Goal: Task Accomplishment & Management: Manage account settings

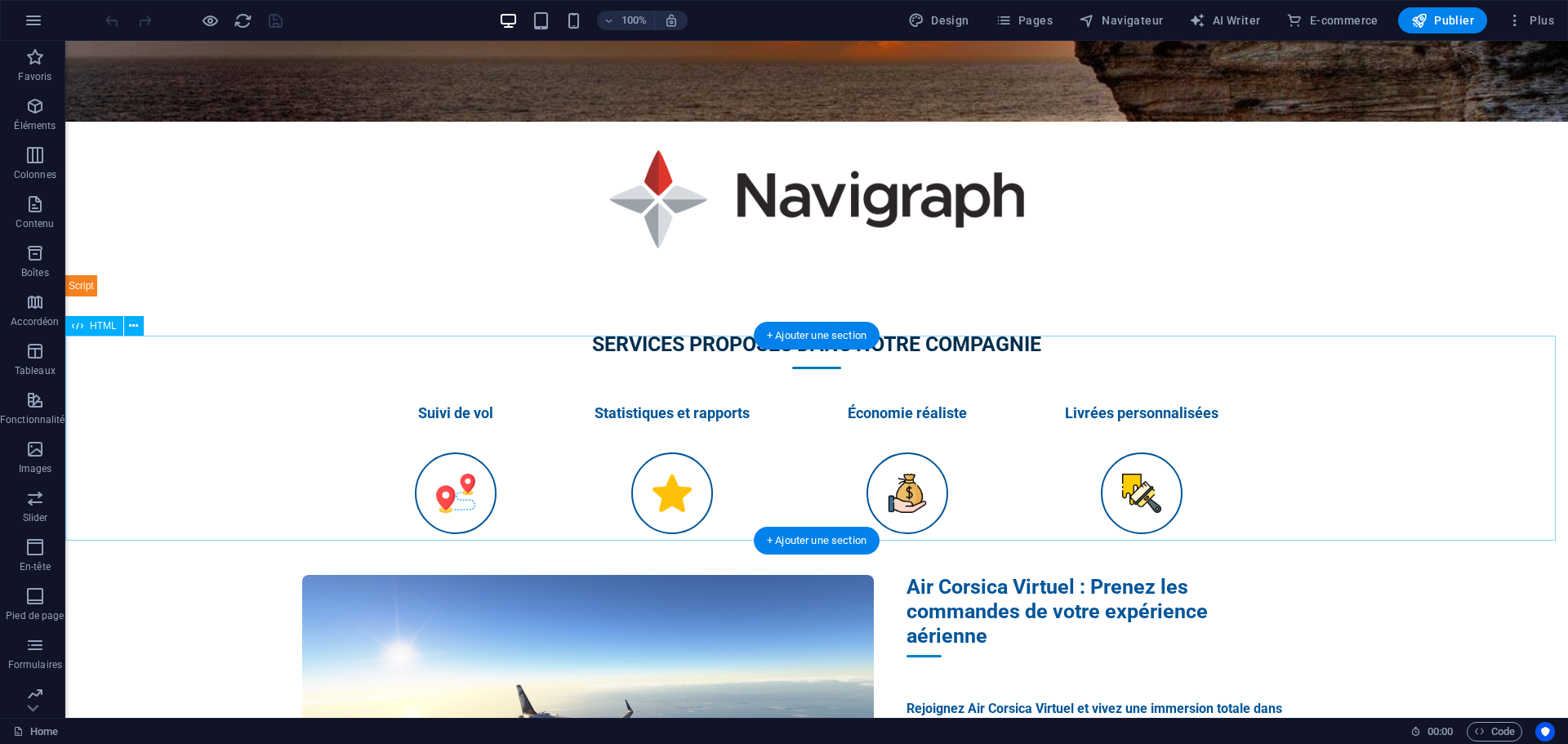
scroll to position [491, 0]
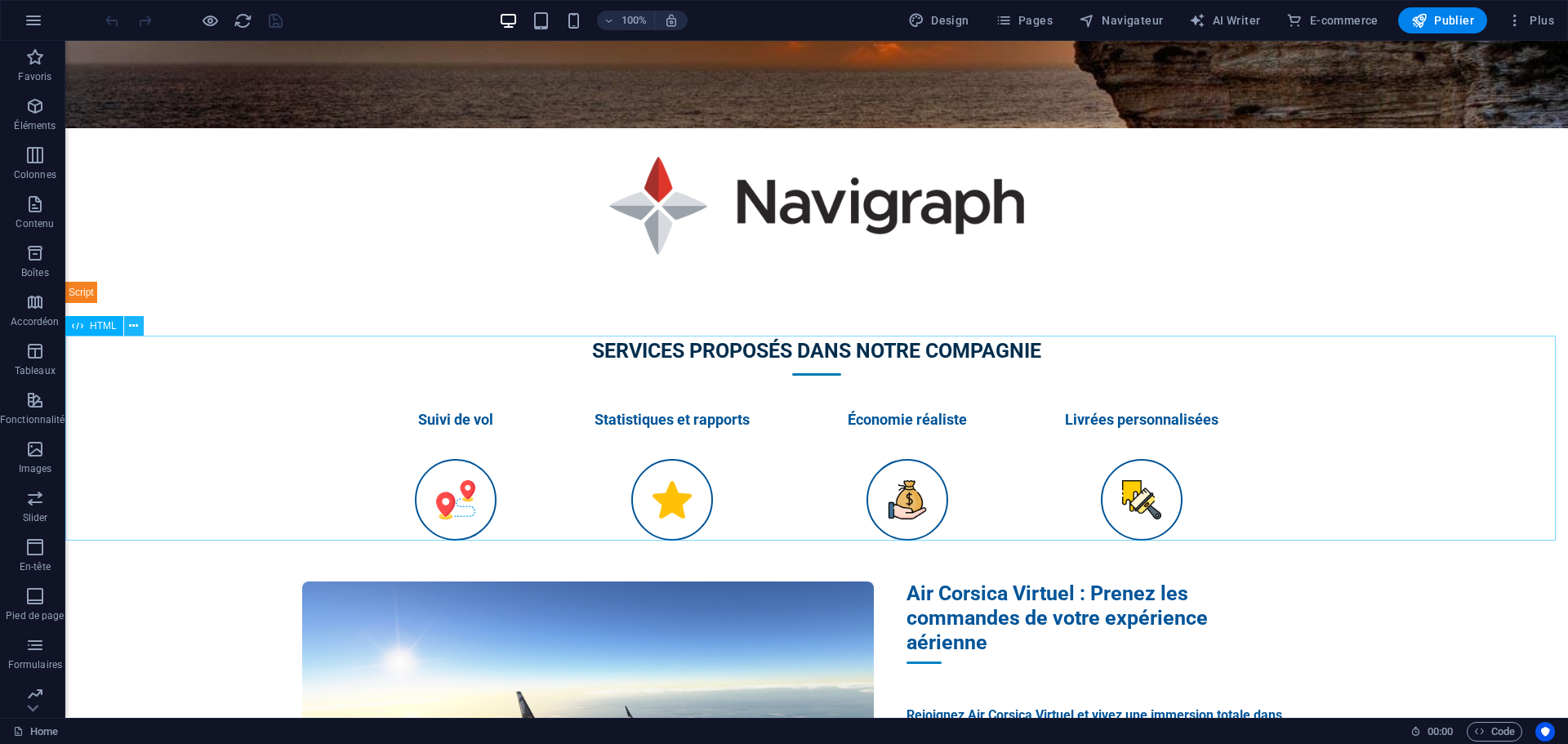
click at [141, 334] on button at bounding box center [134, 326] width 20 height 20
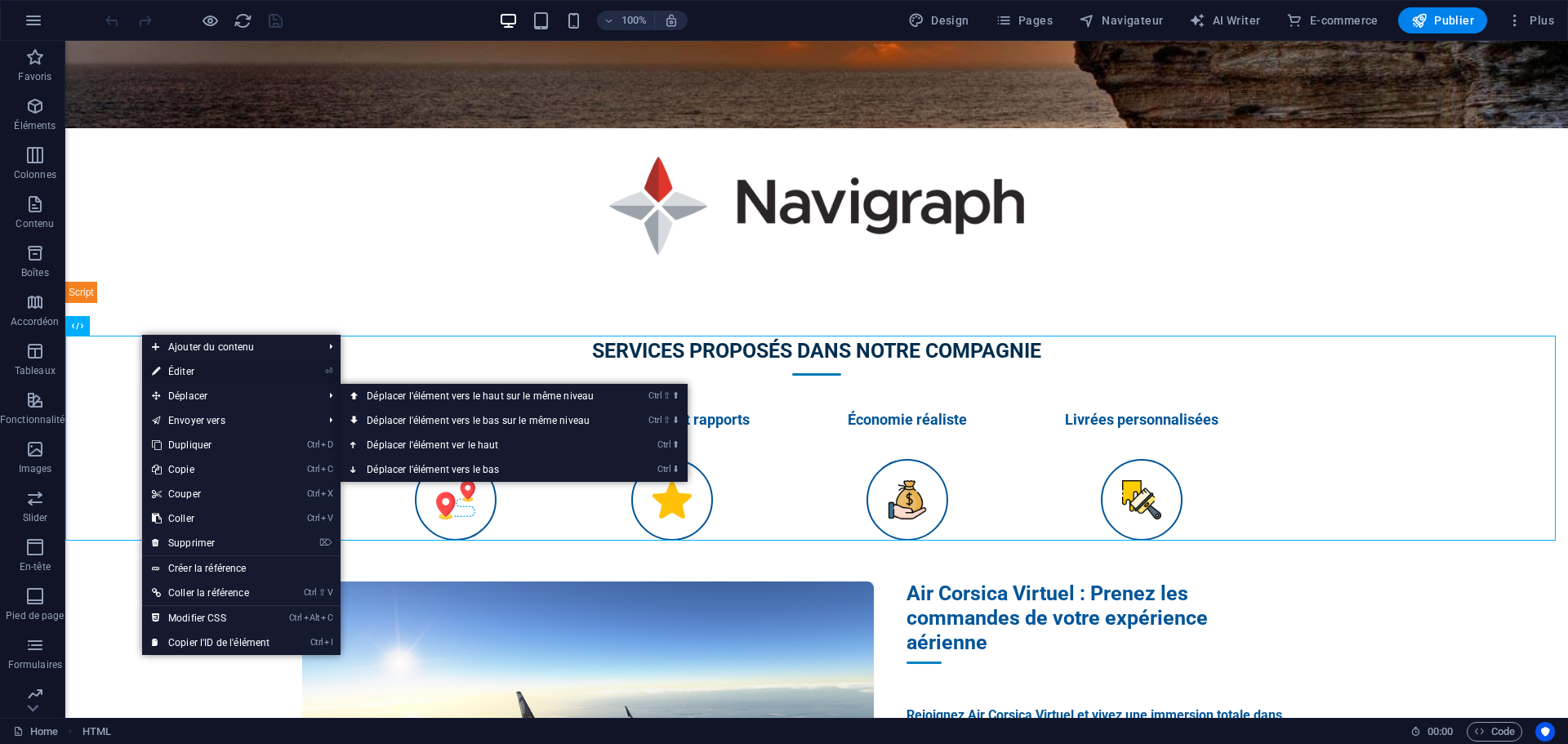
click at [188, 370] on link "⏎ Éditer" at bounding box center [211, 371] width 137 height 25
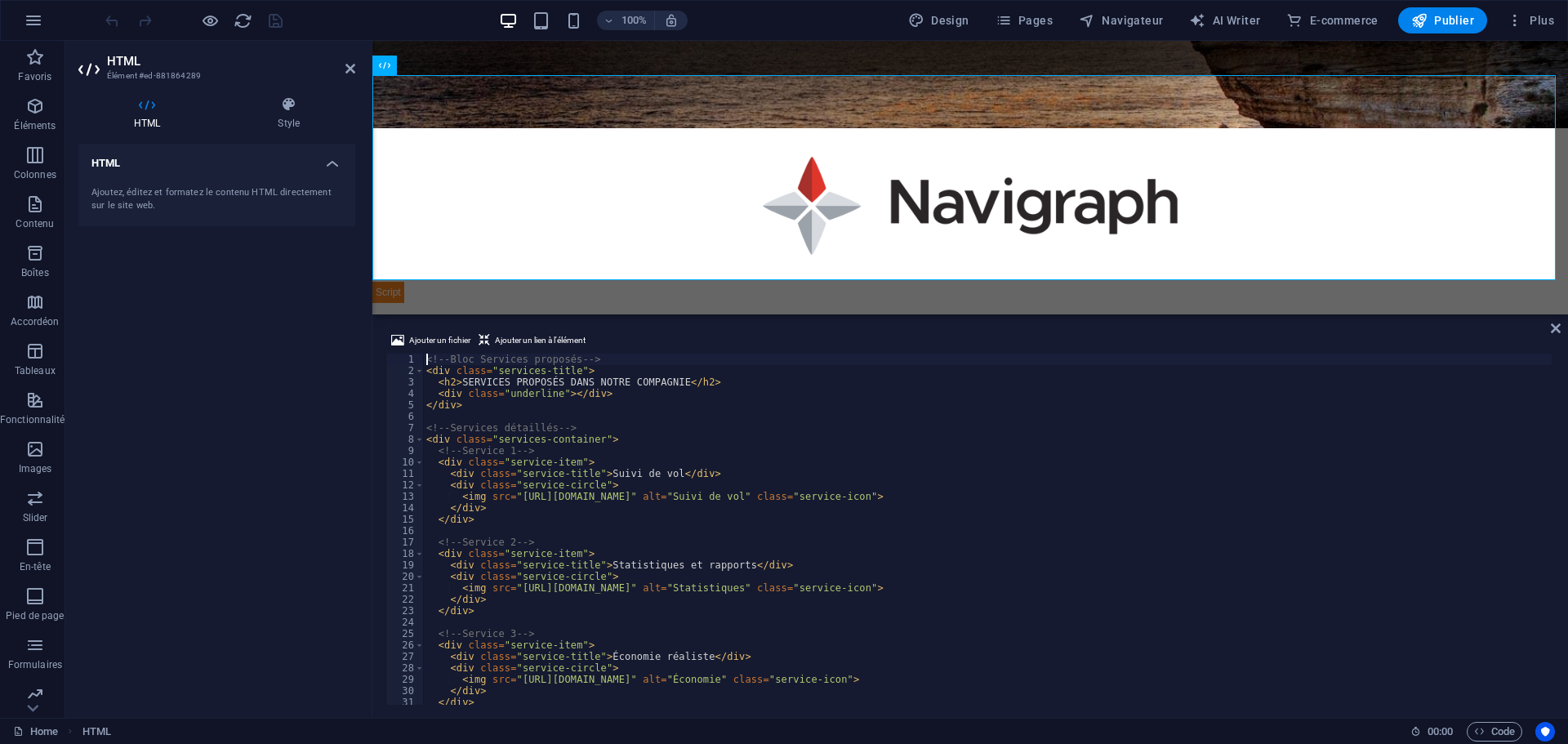
scroll to position [752, 0]
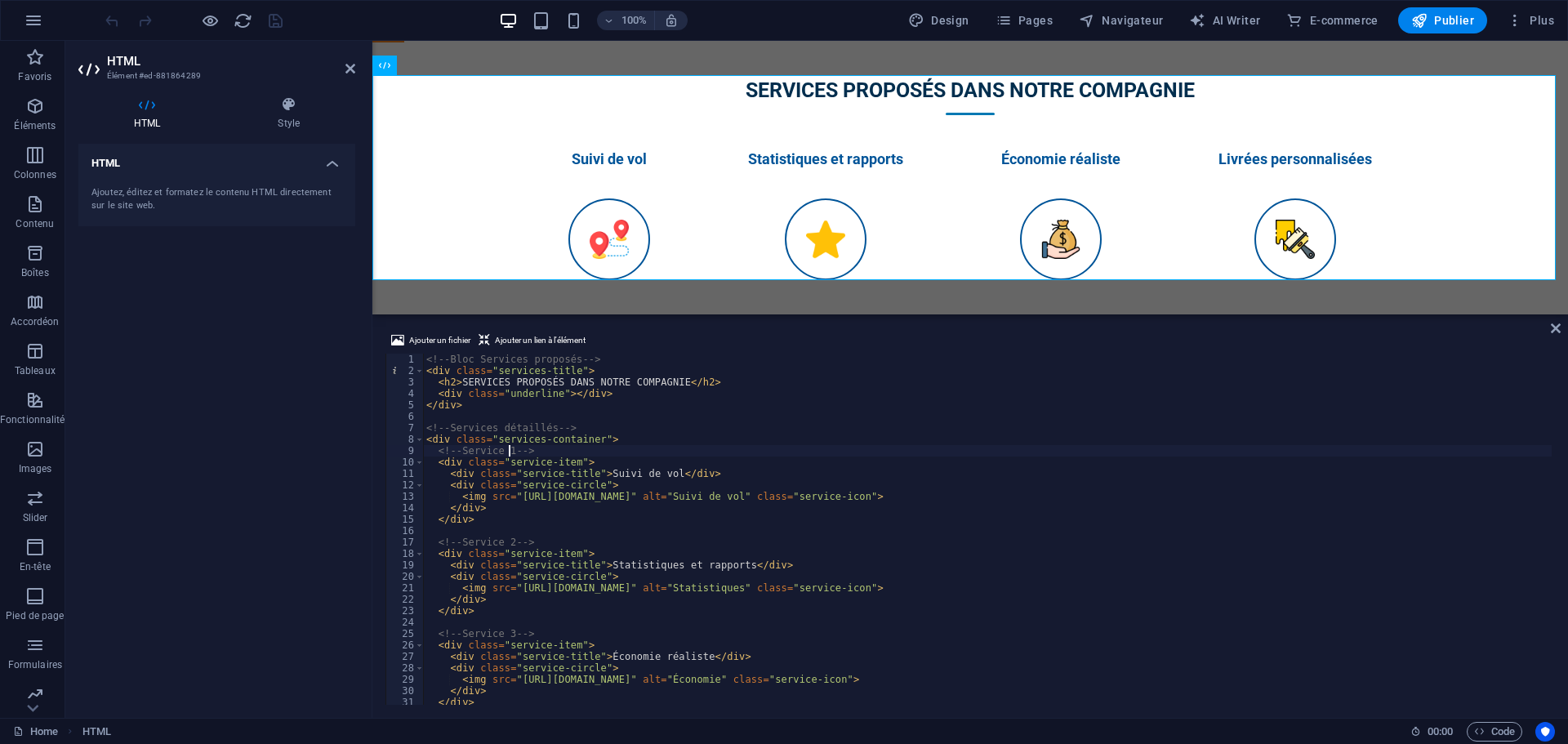
click at [508, 454] on div "<!-- Bloc Services proposés --> < div class = "services-title" > < h2 > SERVICE…" at bounding box center [987, 540] width 1128 height 374
type textarea "</style>"
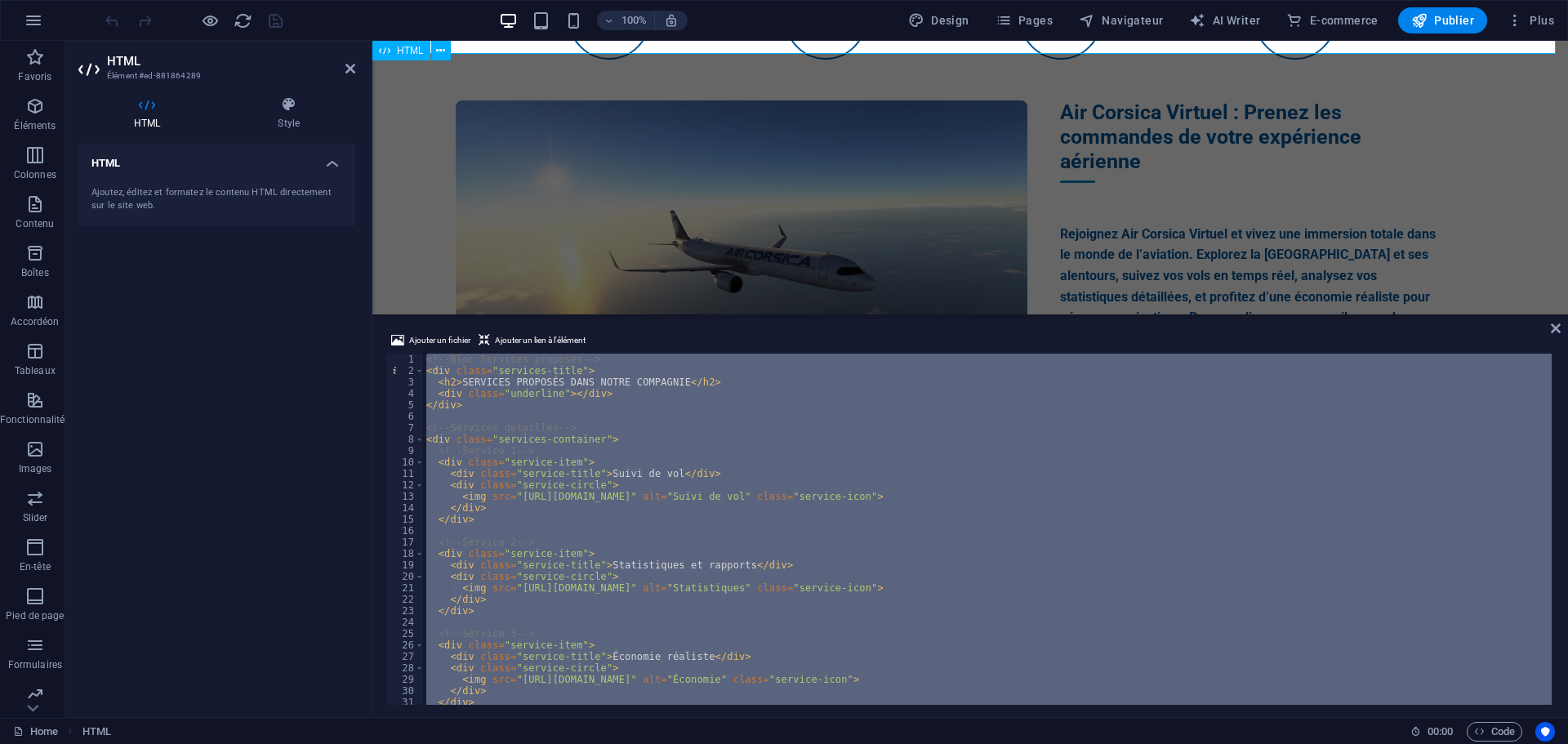
scroll to position [997, 0]
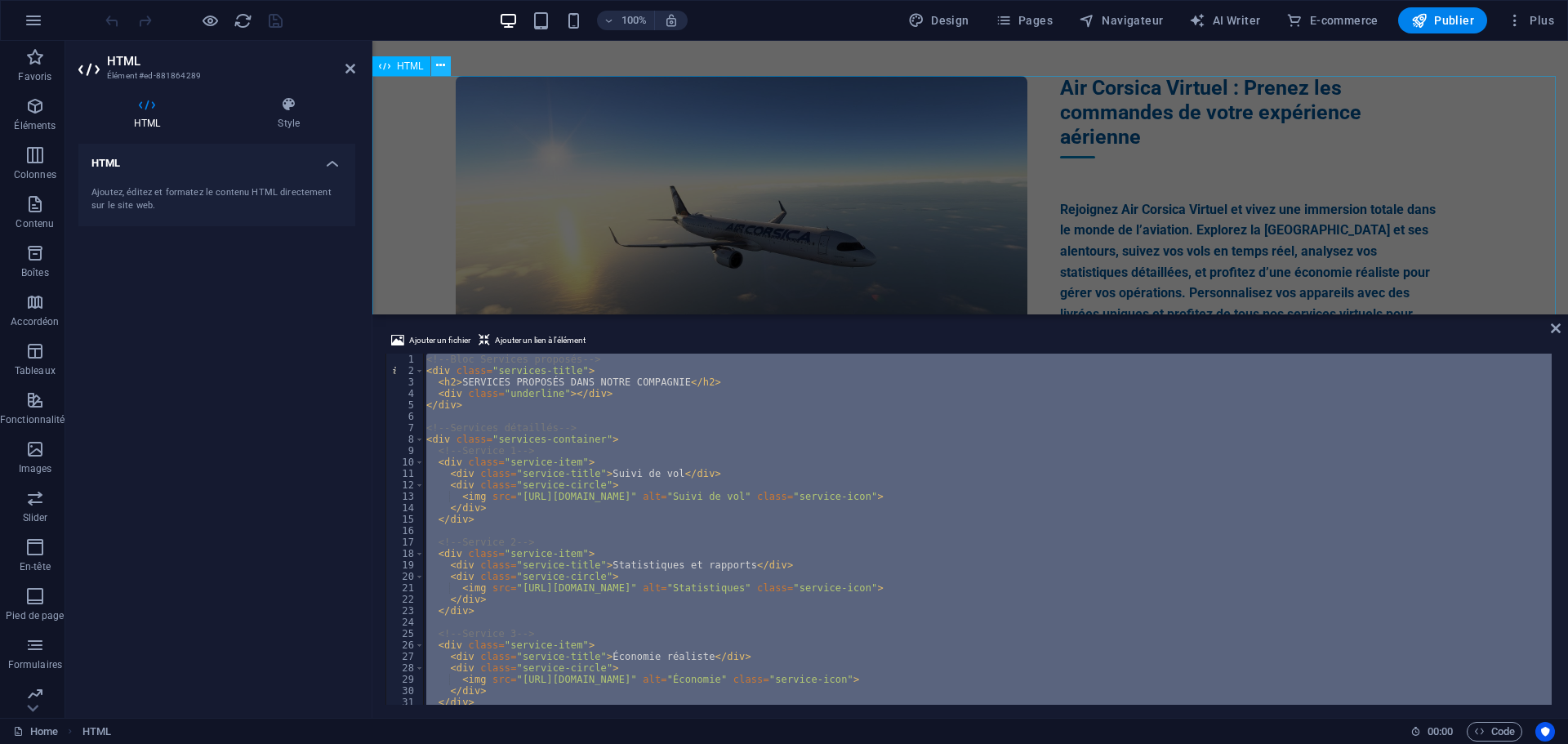
click at [442, 67] on icon at bounding box center [440, 65] width 9 height 17
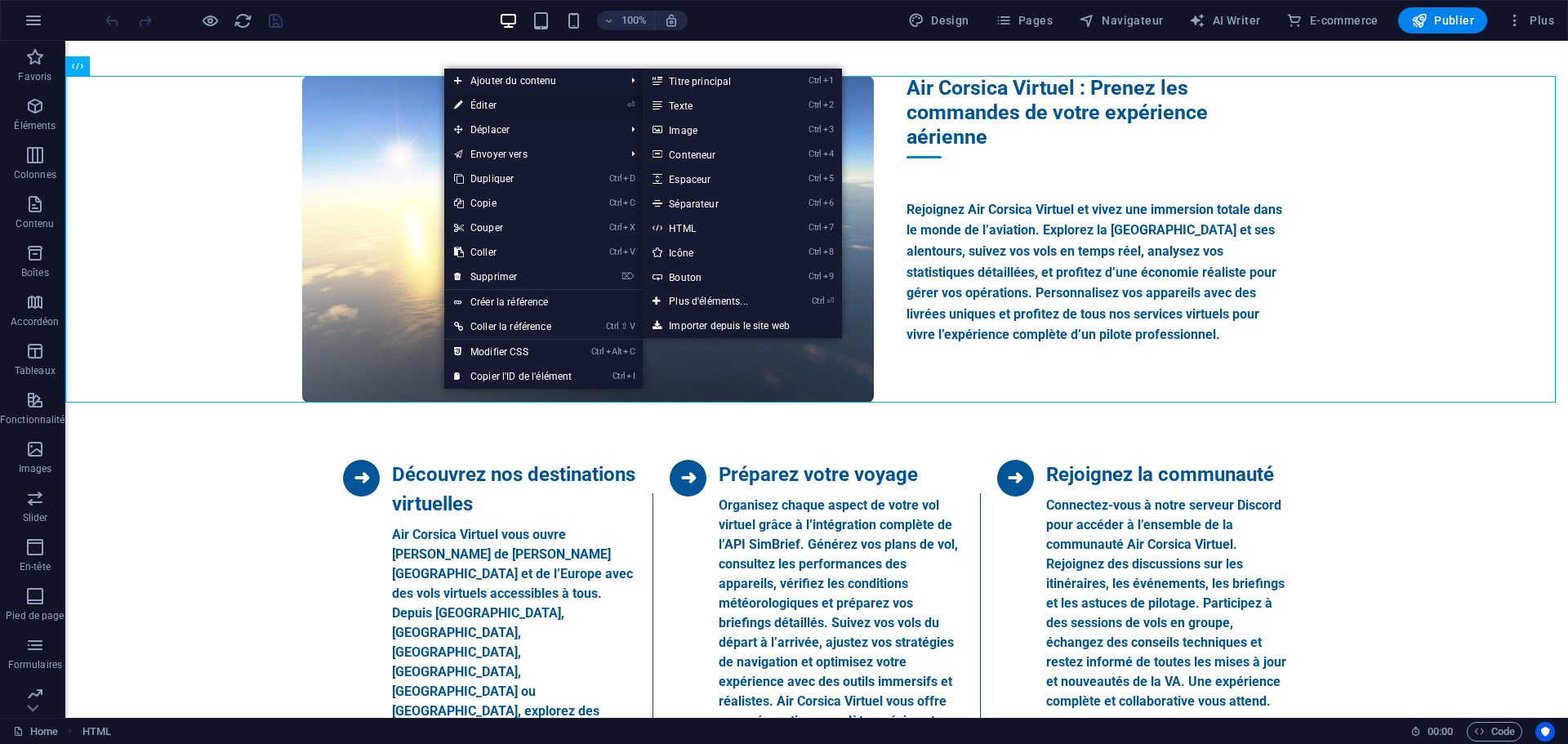
click at [469, 101] on link "⏎ Éditer" at bounding box center [513, 105] width 137 height 25
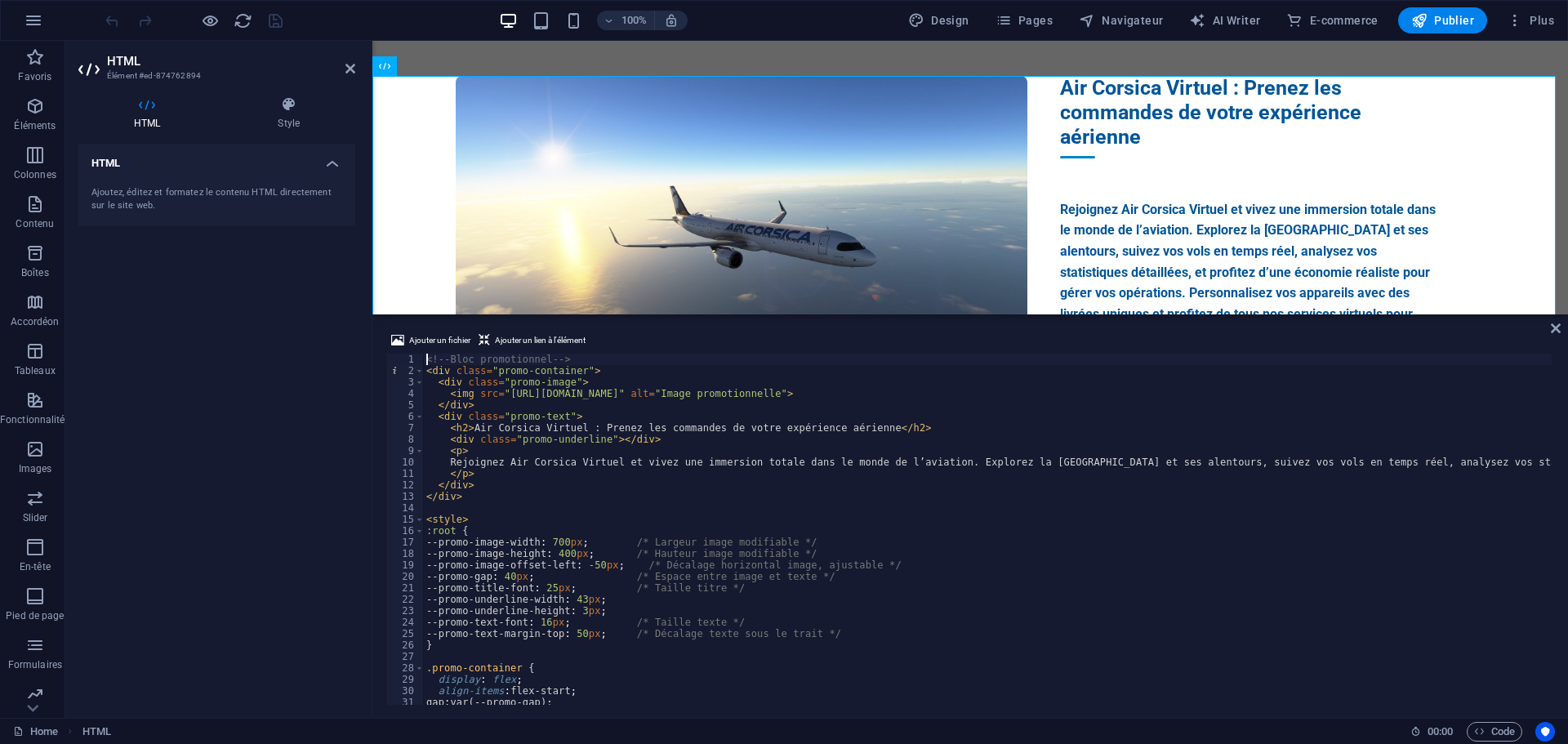
type textarea "</style>"
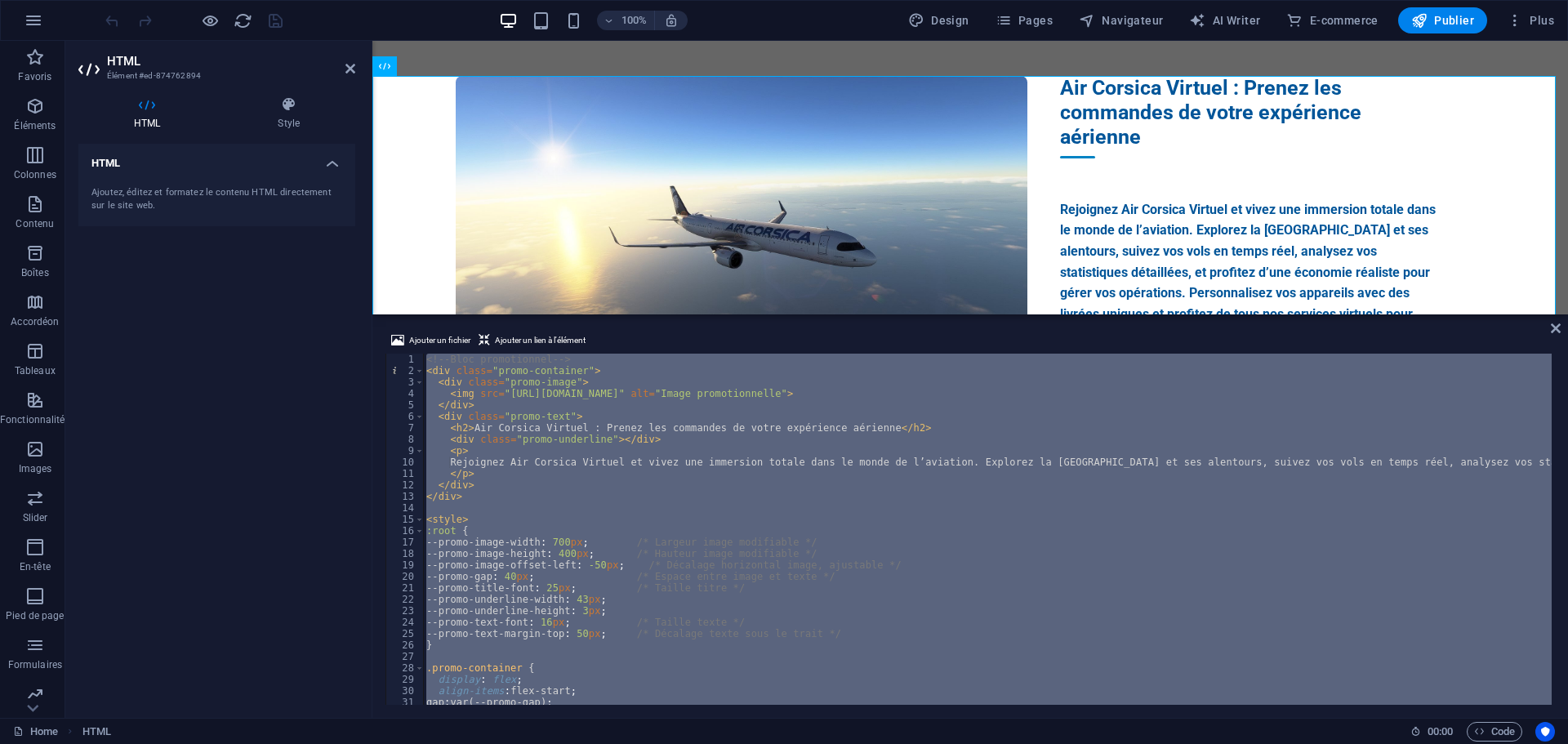
drag, startPoint x: 124, startPoint y: 349, endPoint x: 128, endPoint y: 337, distance: 12.6
click at [125, 349] on div "HTML Ajoutez, éditez et formatez le contenu HTML directement sur le site web." at bounding box center [217, 424] width 277 height 561
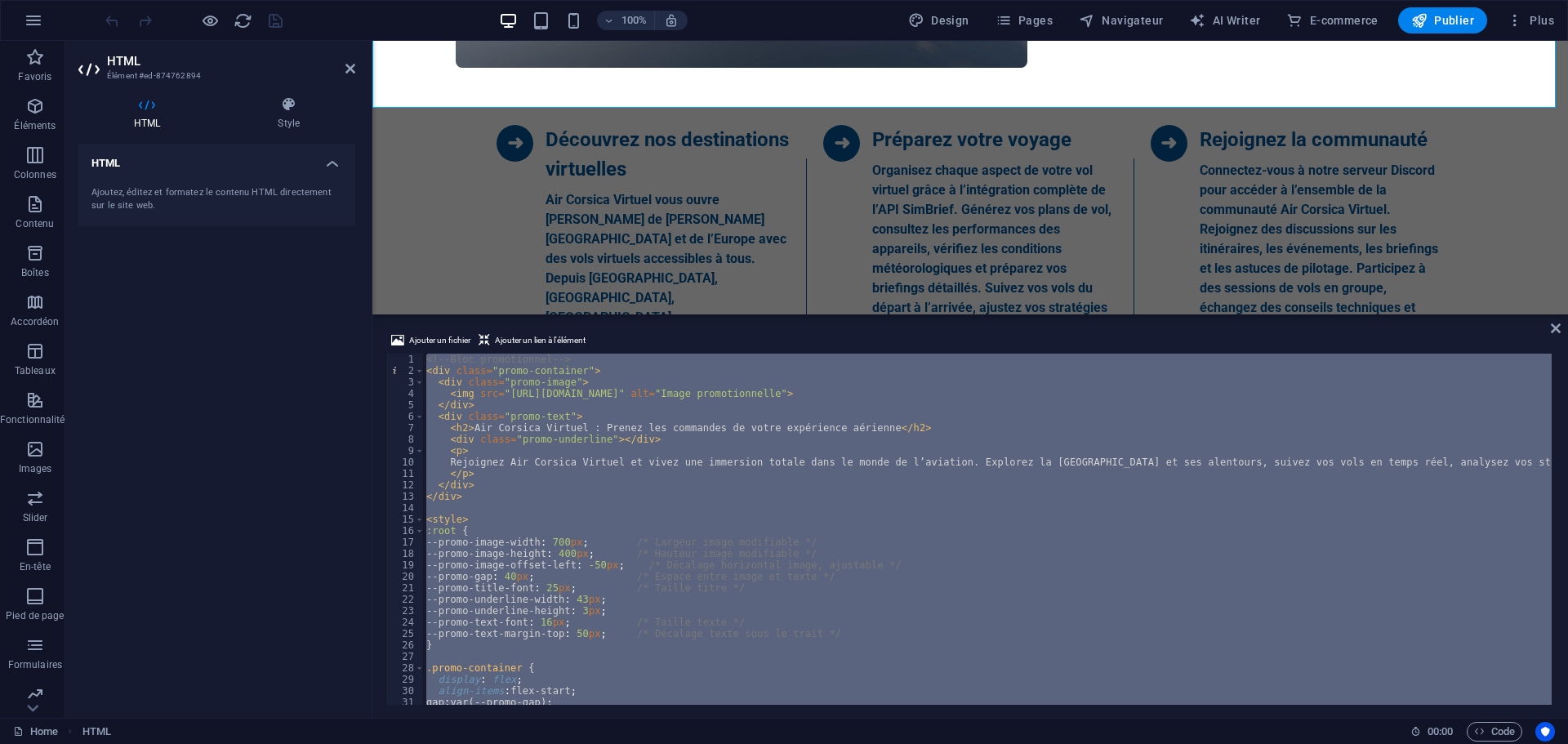
scroll to position [1405, 0]
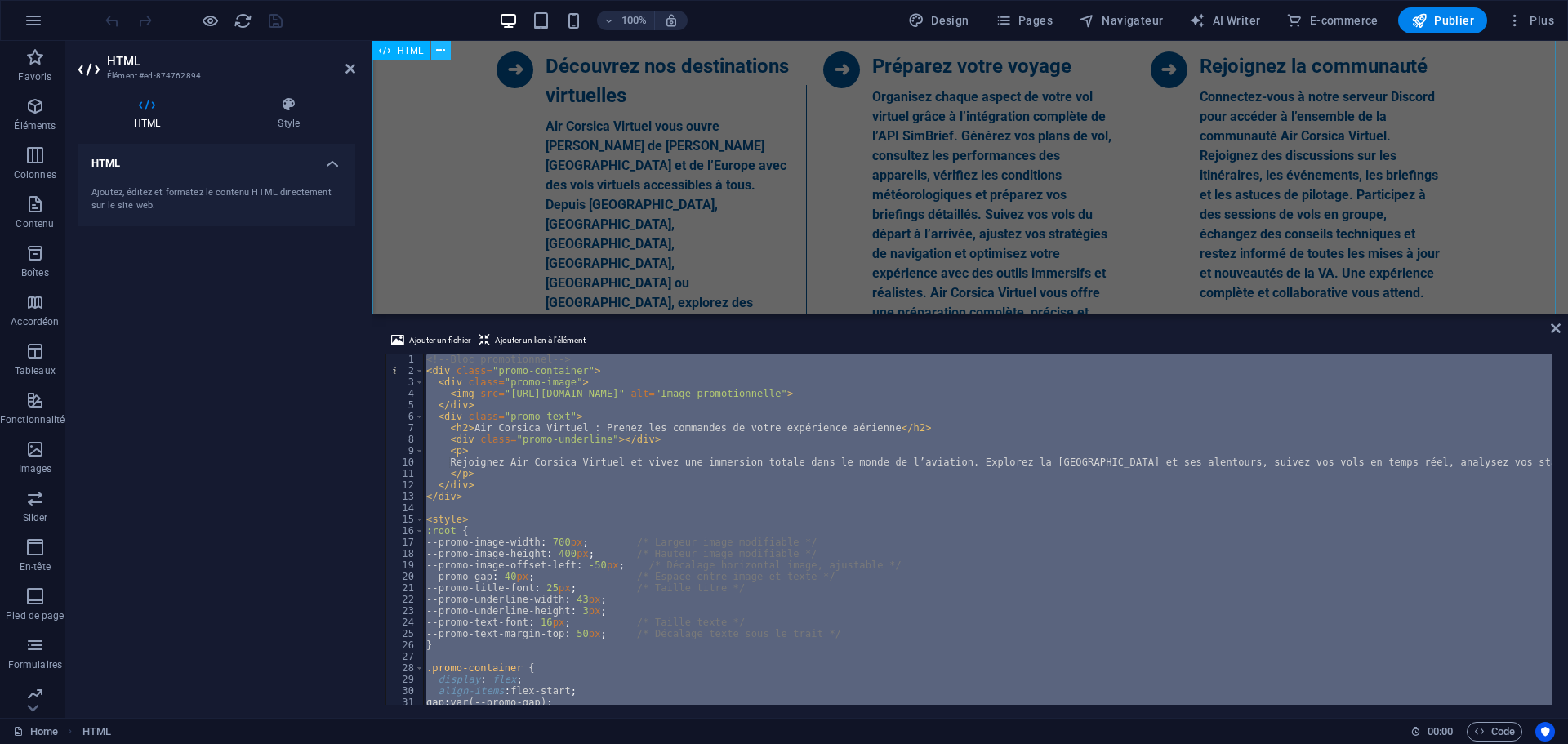
click at [436, 55] on icon at bounding box center [440, 51] width 9 height 17
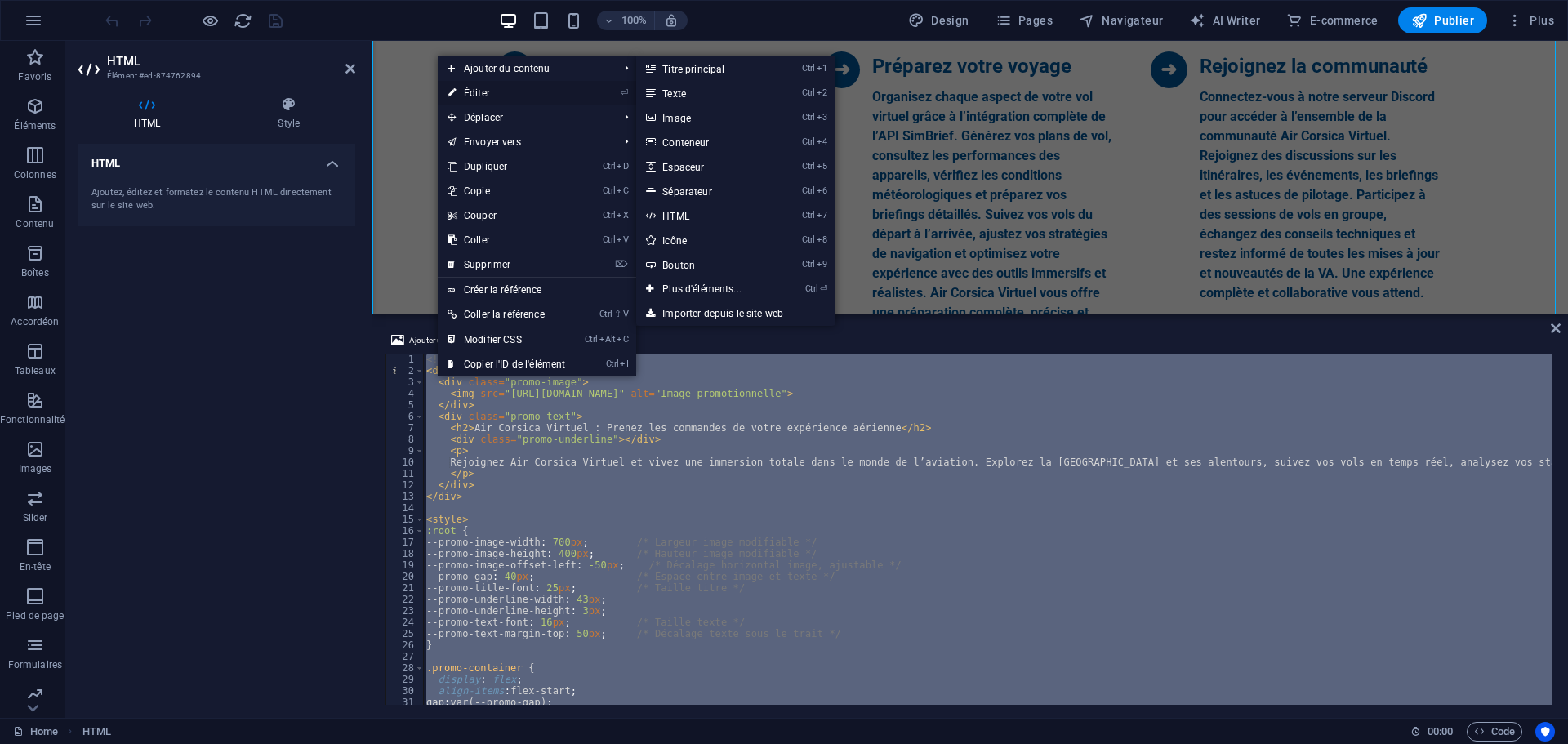
scroll to position [1226, 0]
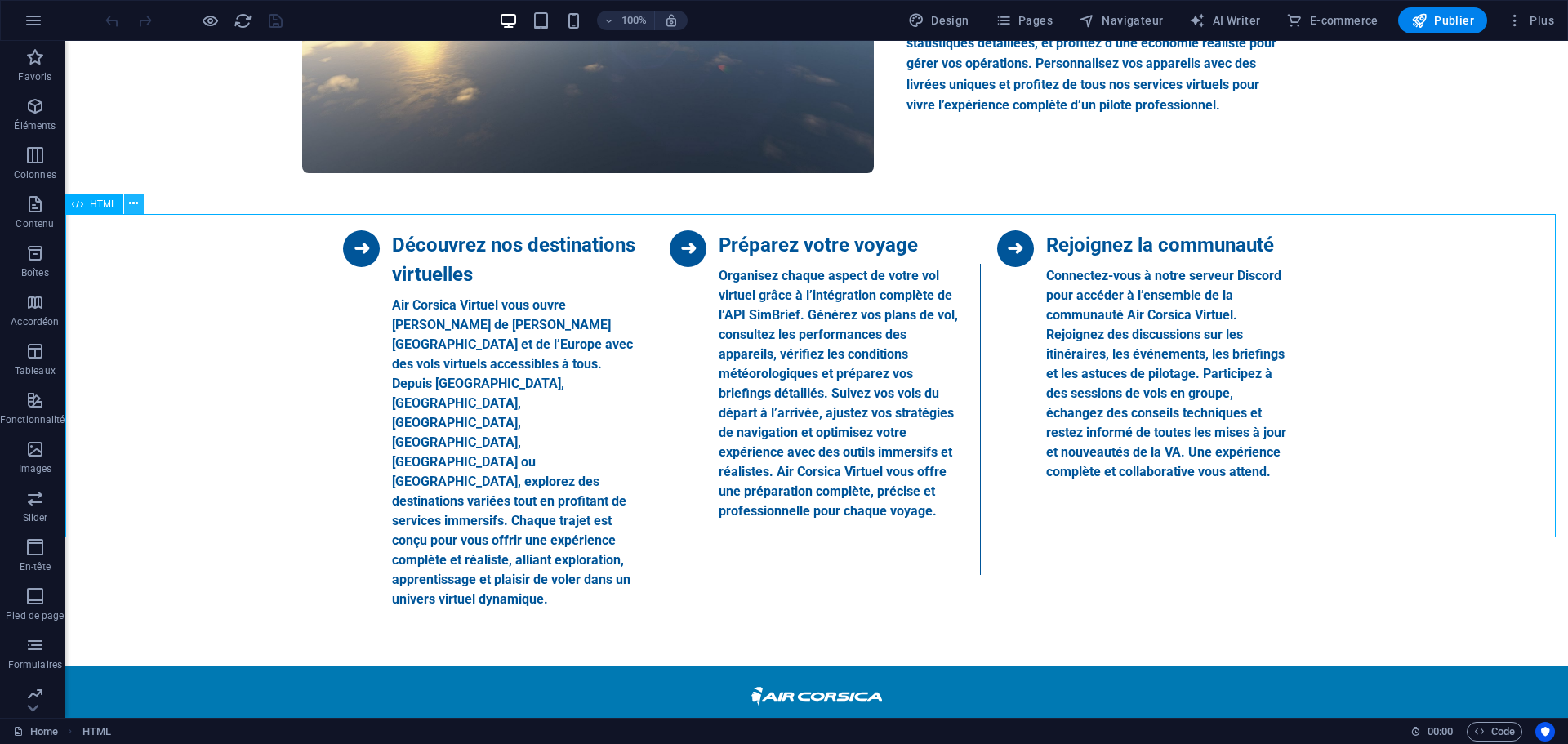
click at [131, 204] on icon at bounding box center [133, 204] width 9 height 17
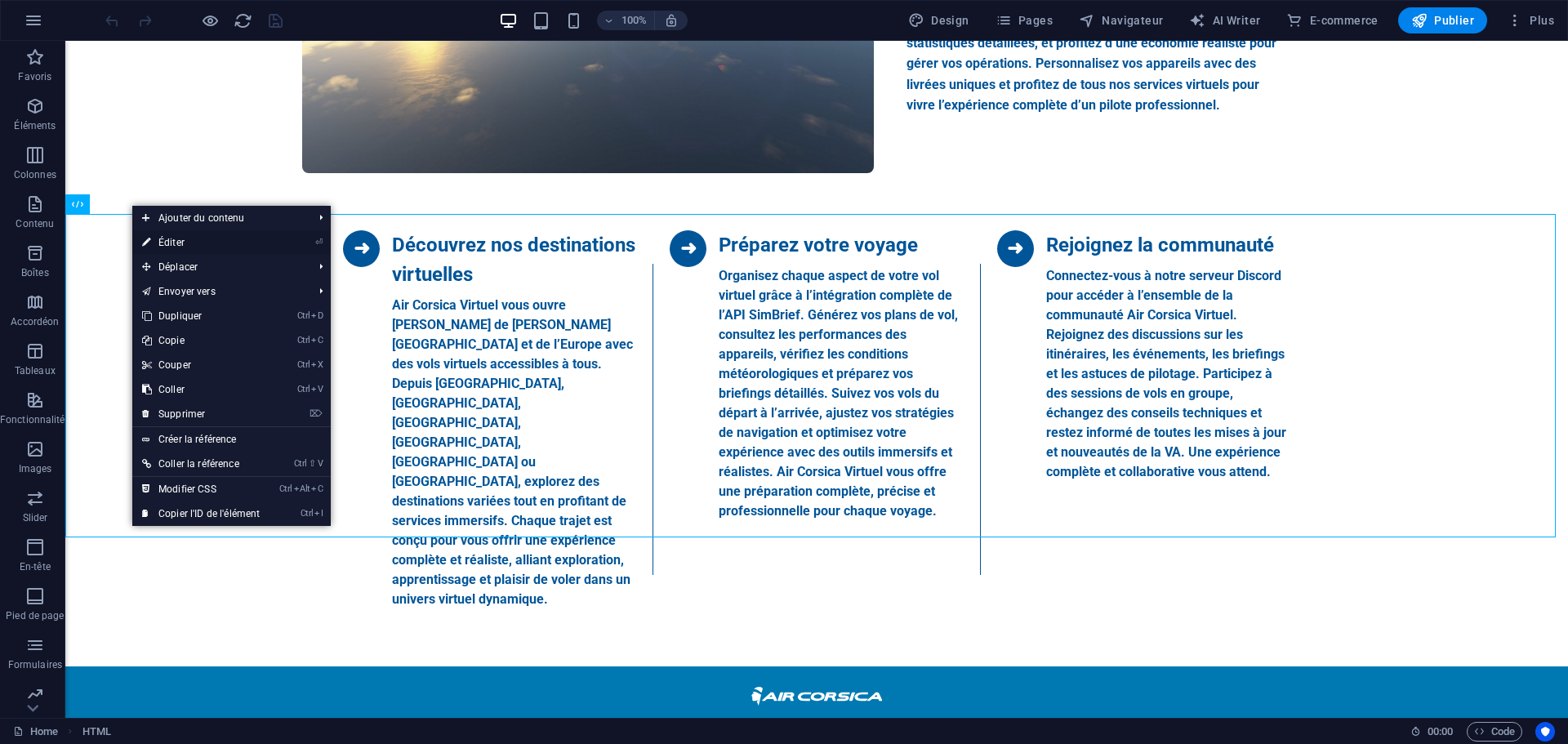
click at [177, 244] on link "⏎ Éditer" at bounding box center [201, 243] width 137 height 25
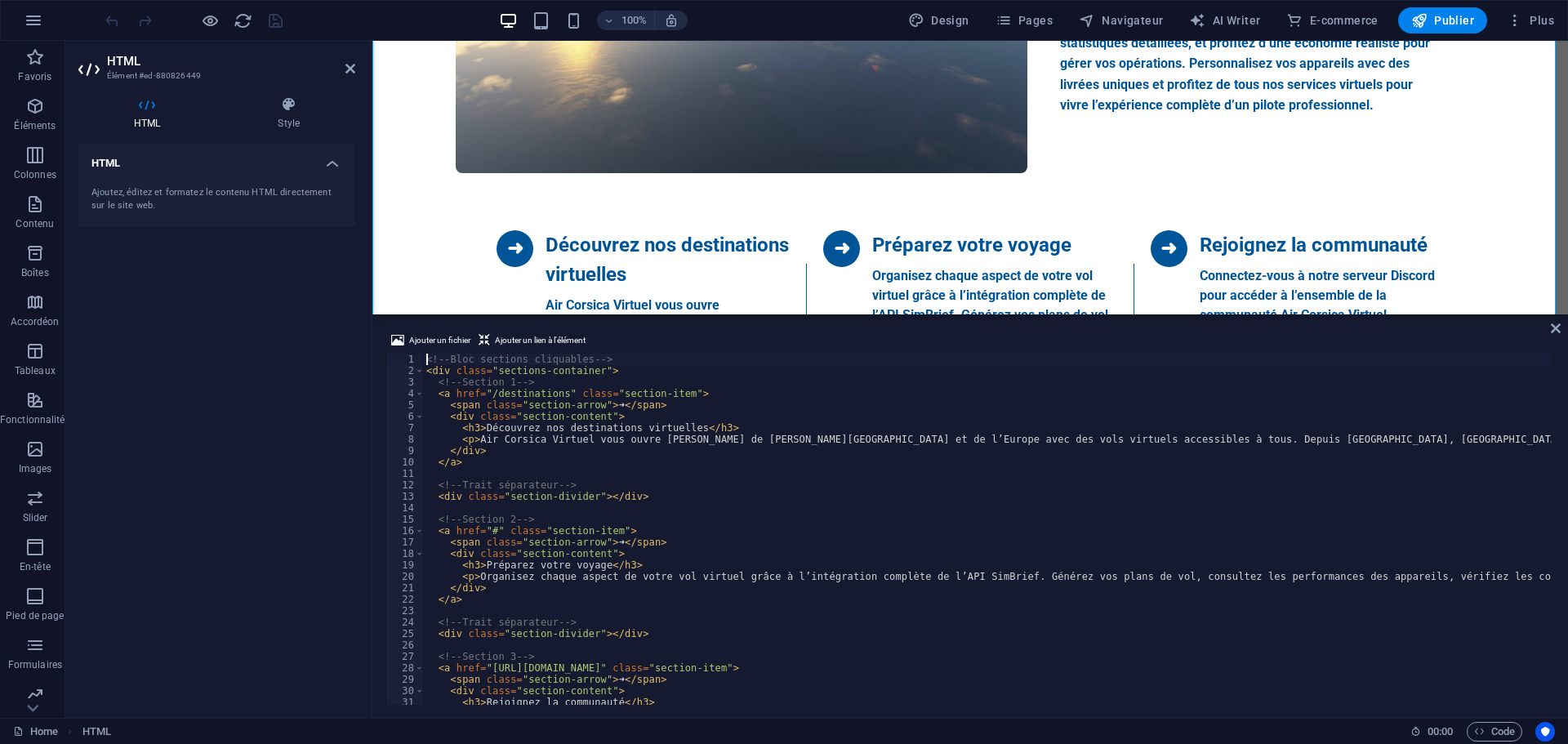
scroll to position [1405, 0]
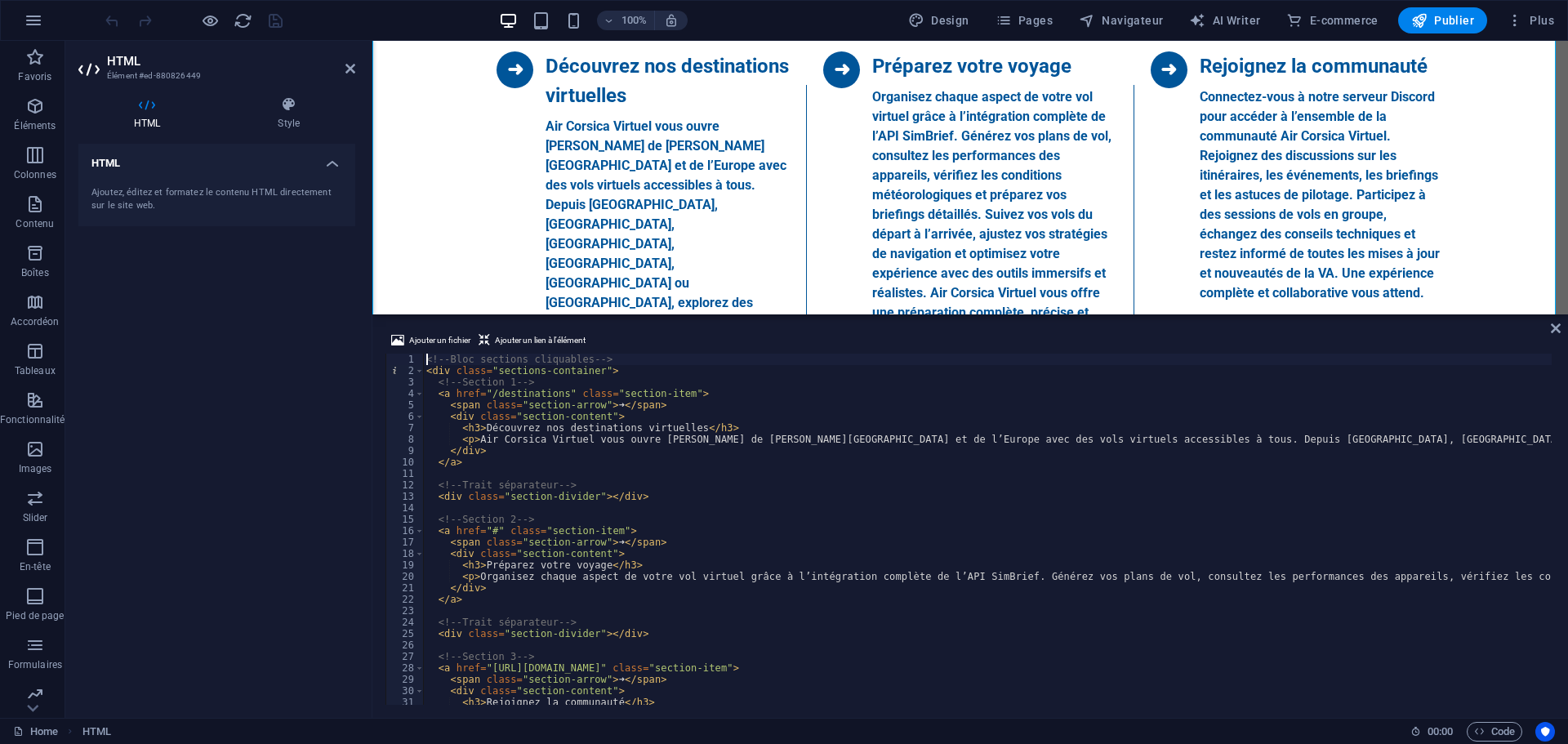
type textarea "</style>"
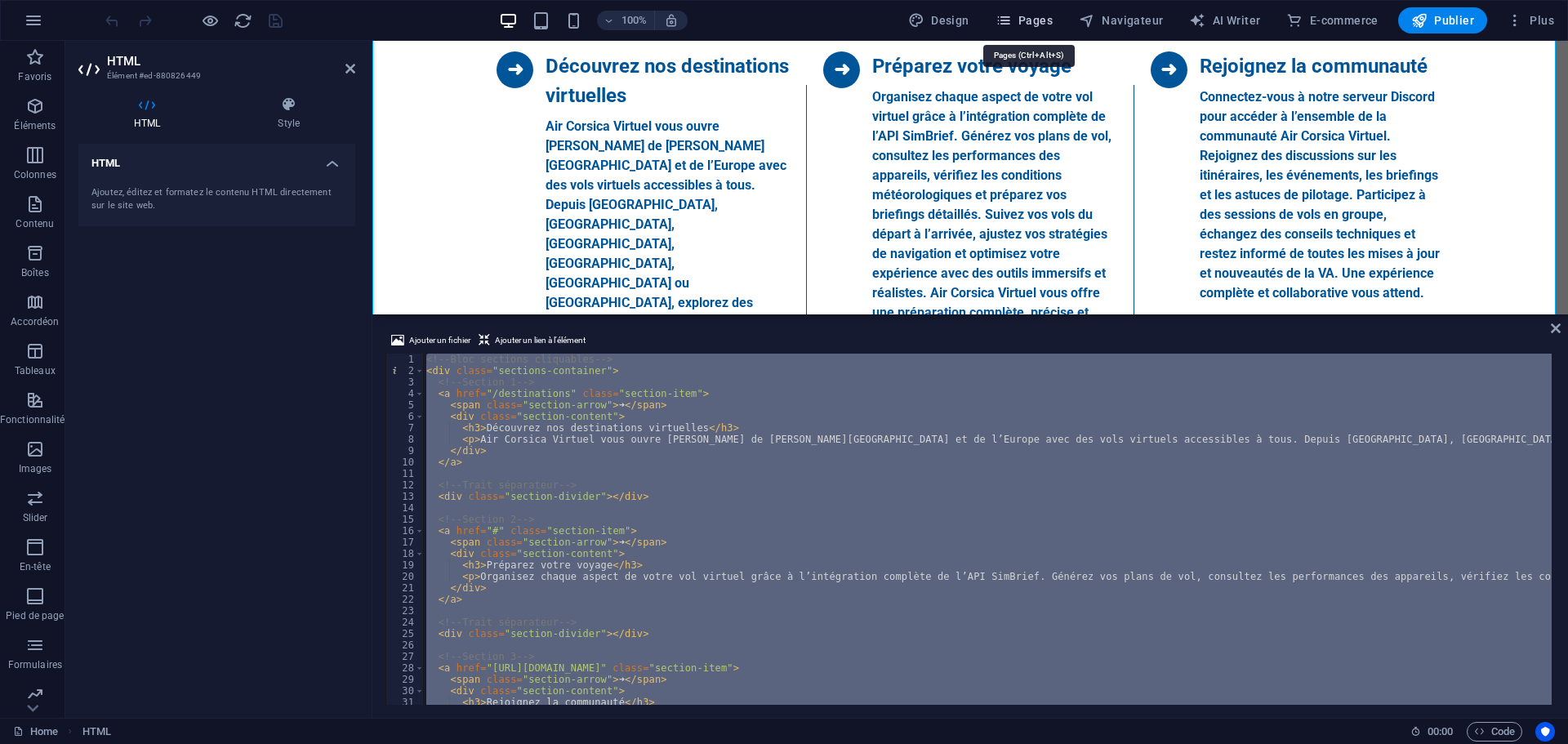
click at [1045, 22] on span "Pages" at bounding box center [1024, 20] width 57 height 16
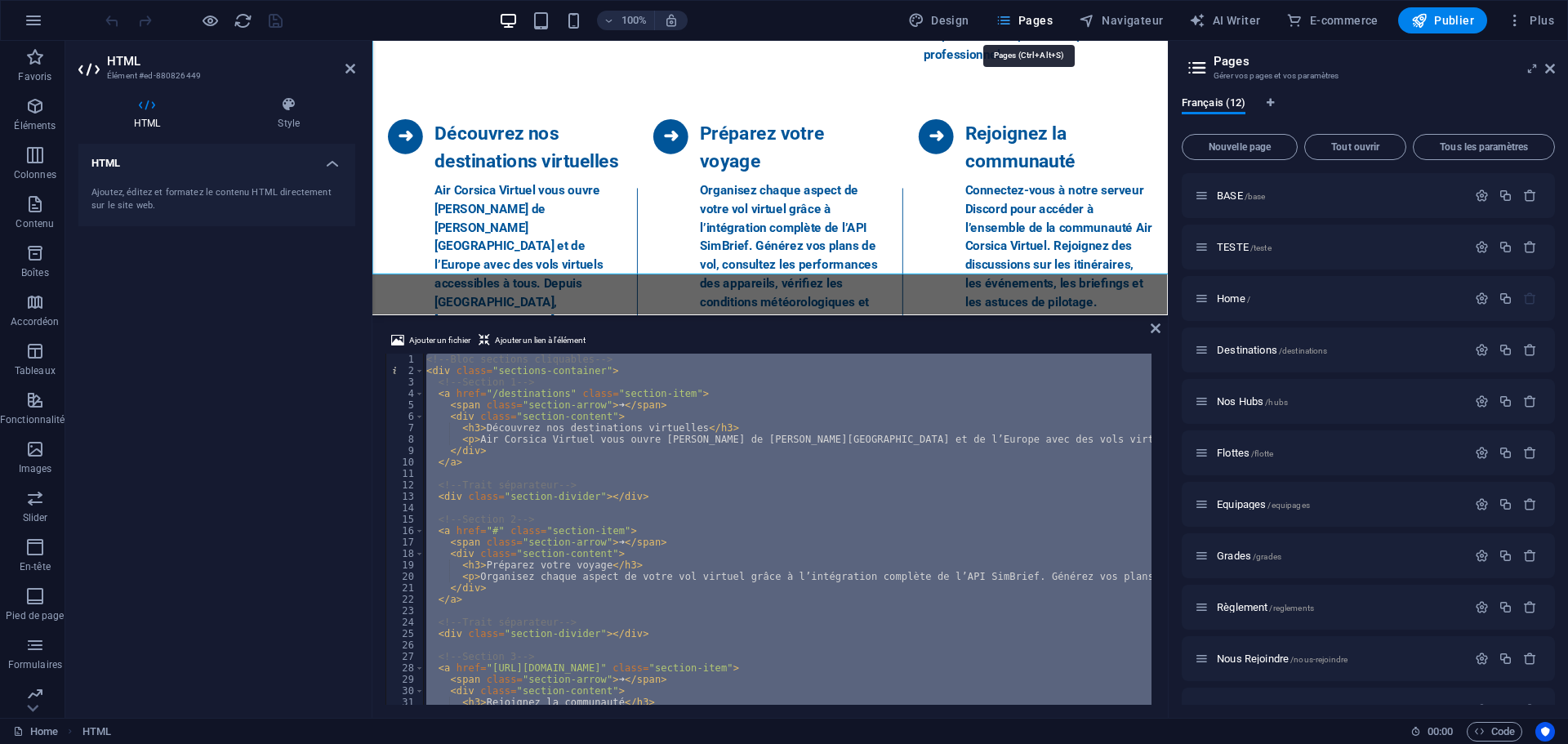
scroll to position [1477, 0]
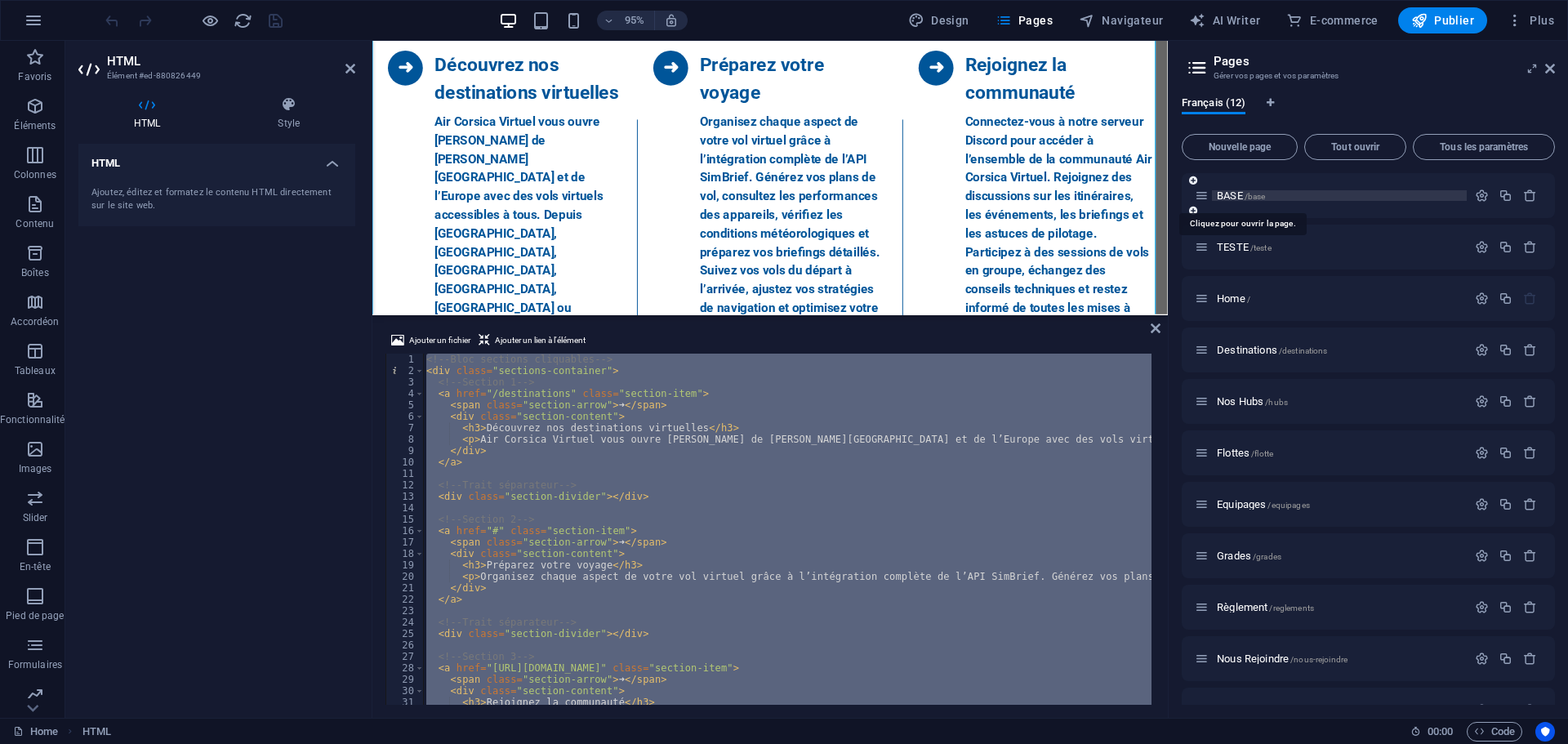
click at [1230, 197] on span "BASE /base" at bounding box center [1240, 195] width 48 height 12
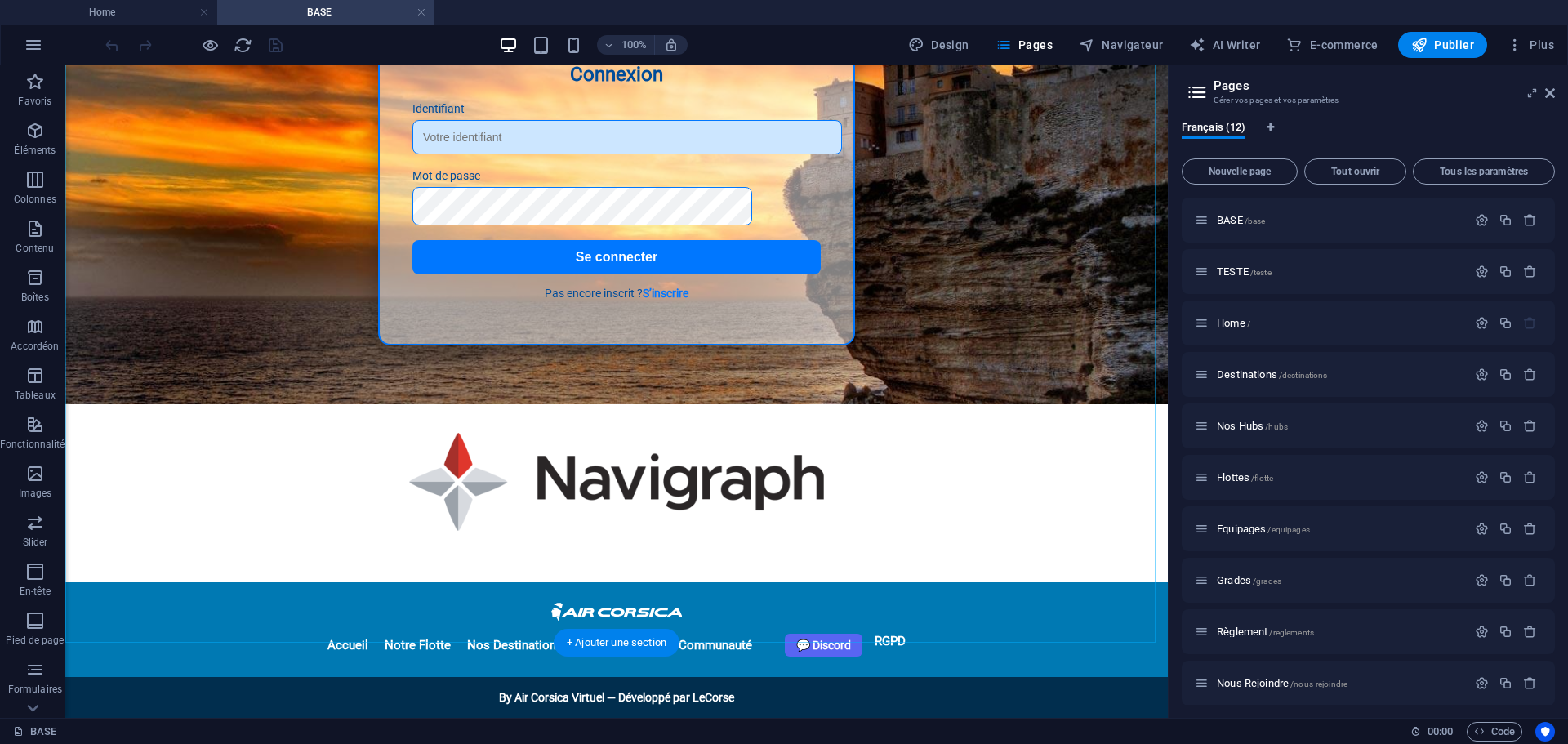
scroll to position [285, 0]
click at [641, 541] on div "+ Ajouter une section" at bounding box center [616, 537] width 126 height 28
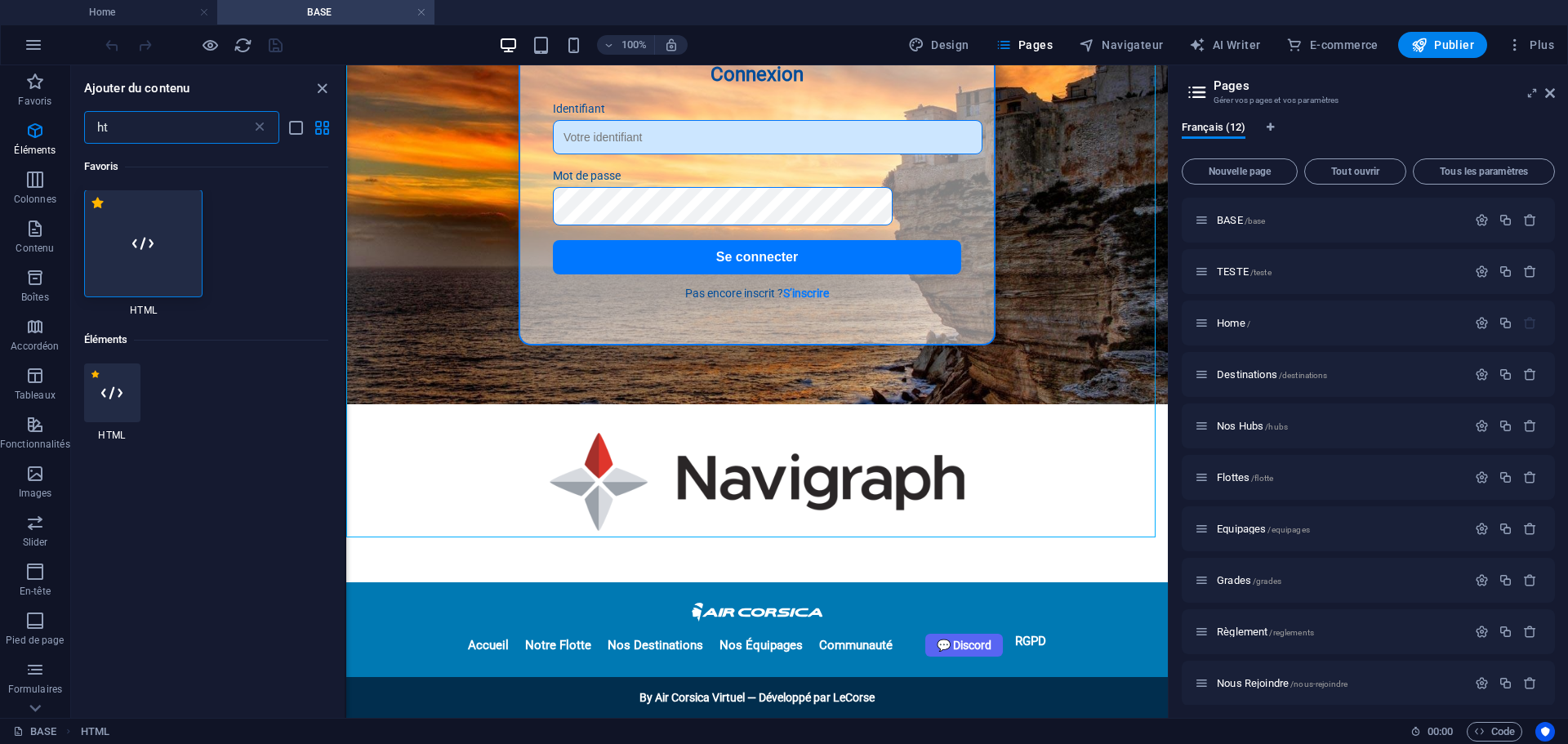
scroll to position [0, 0]
type input "ht"
click at [128, 258] on div at bounding box center [144, 244] width 119 height 108
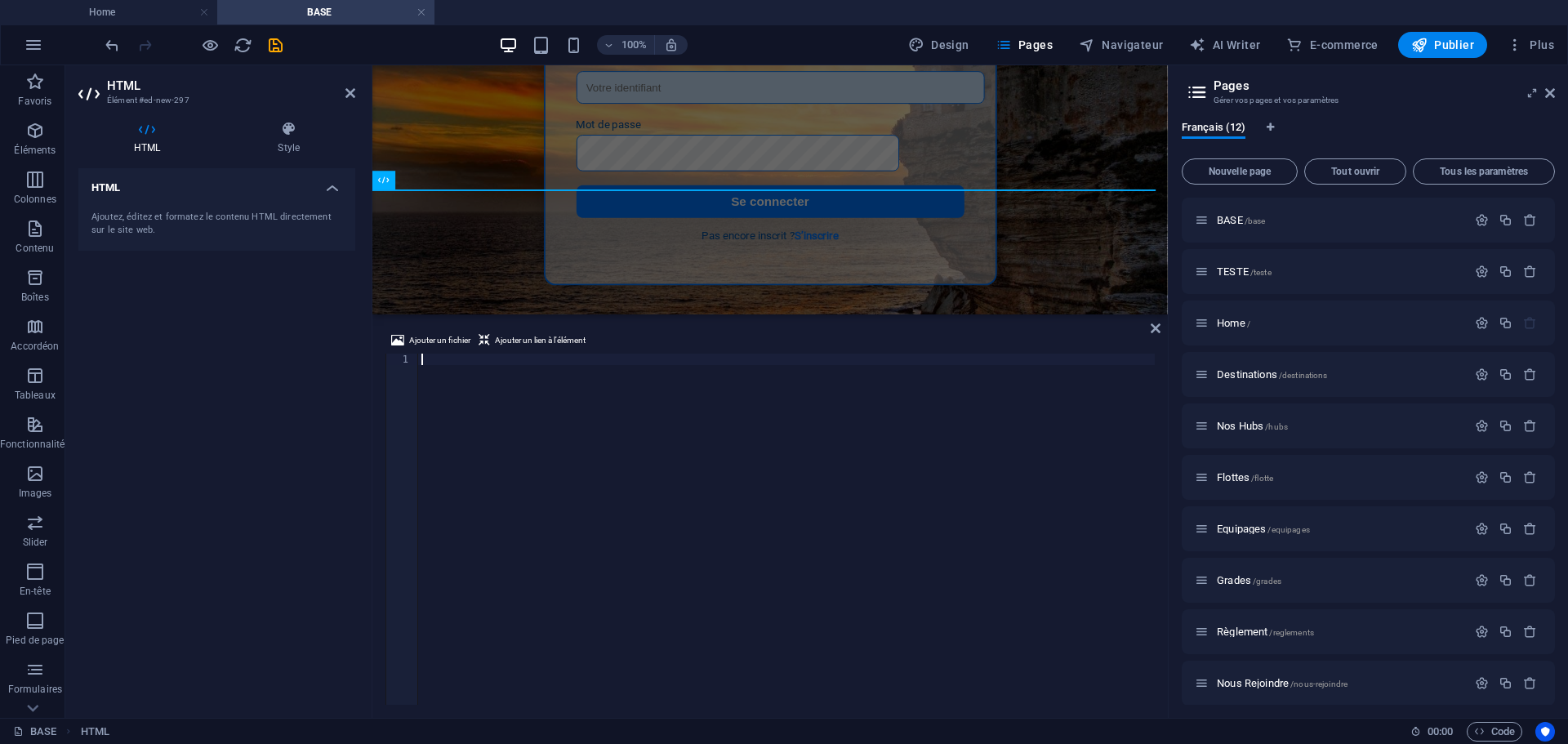
scroll to position [626, 0]
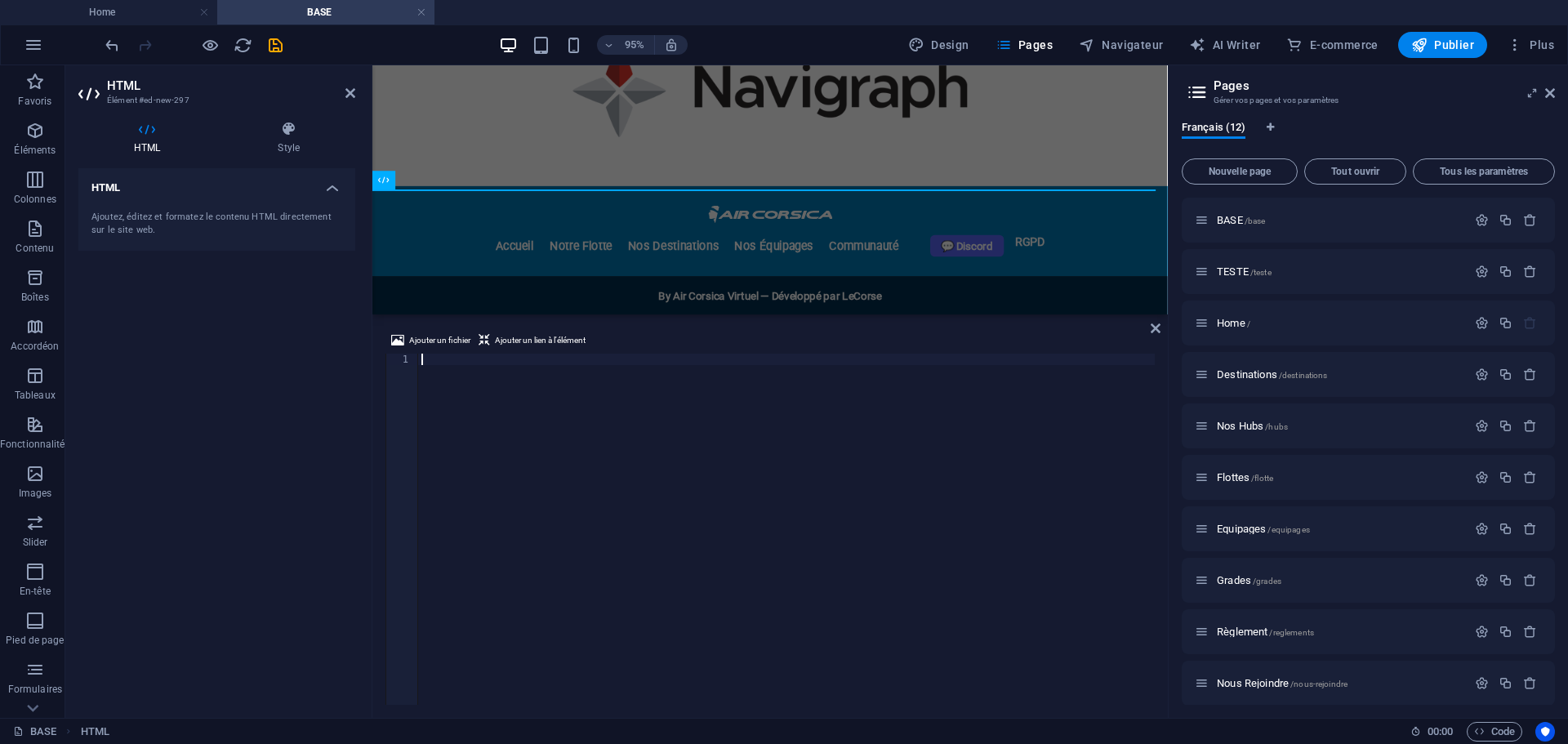
click at [560, 397] on div at bounding box center [786, 540] width 737 height 374
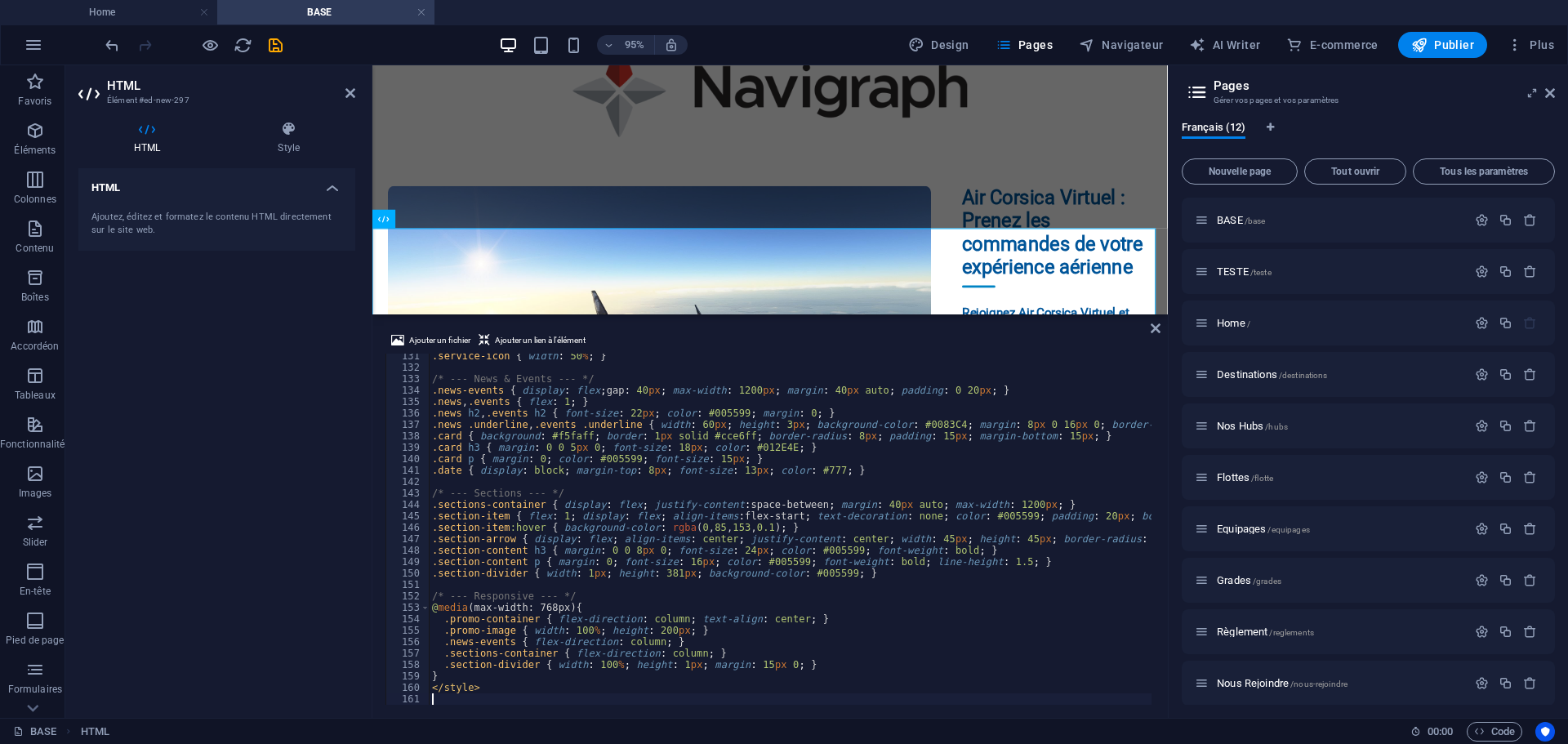
click at [256, 415] on div "HTML Ajoutez, éditez et formatez le contenu HTML directement sur le site web." at bounding box center [217, 437] width 277 height 536
click at [273, 50] on icon "save" at bounding box center [276, 45] width 19 height 19
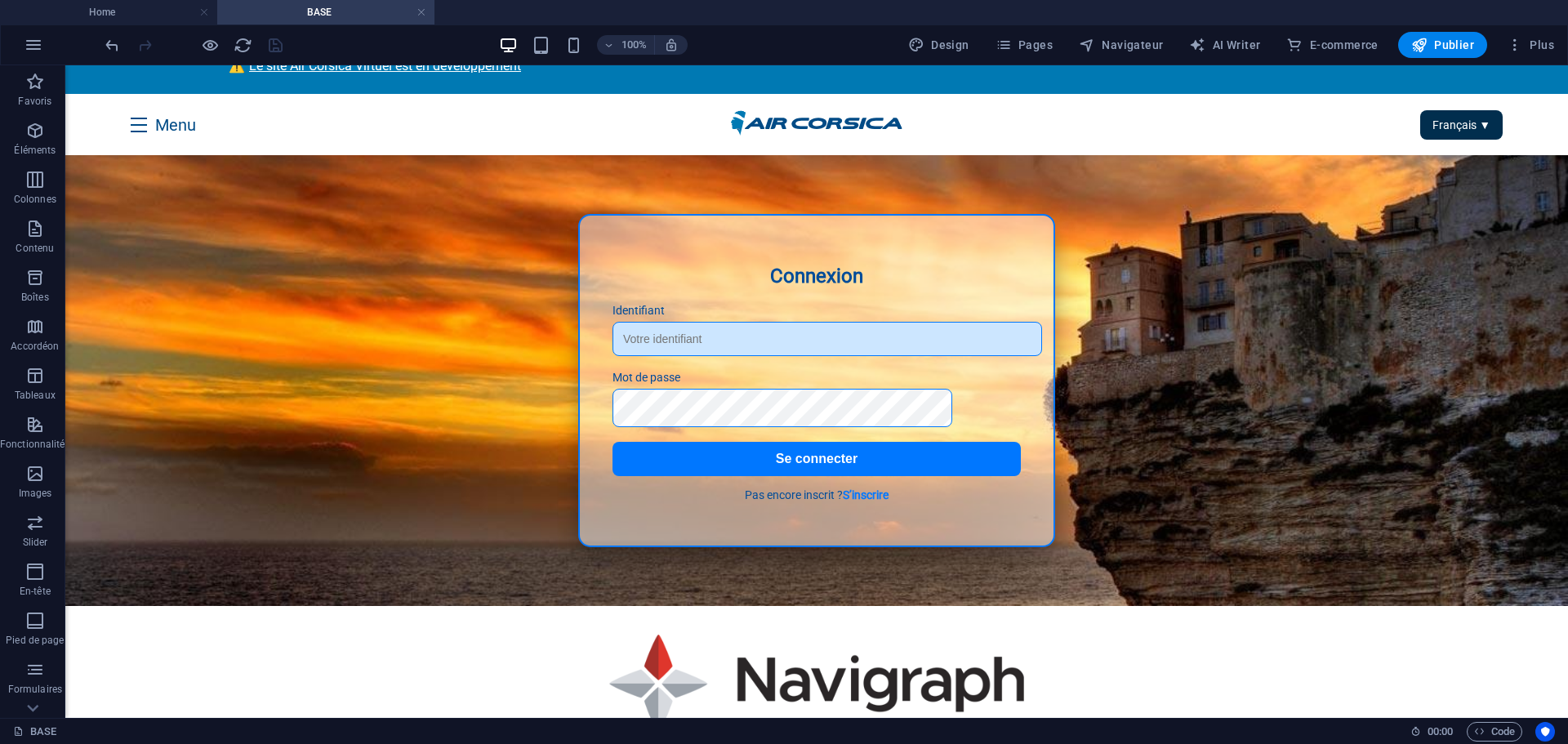
scroll to position [0, 0]
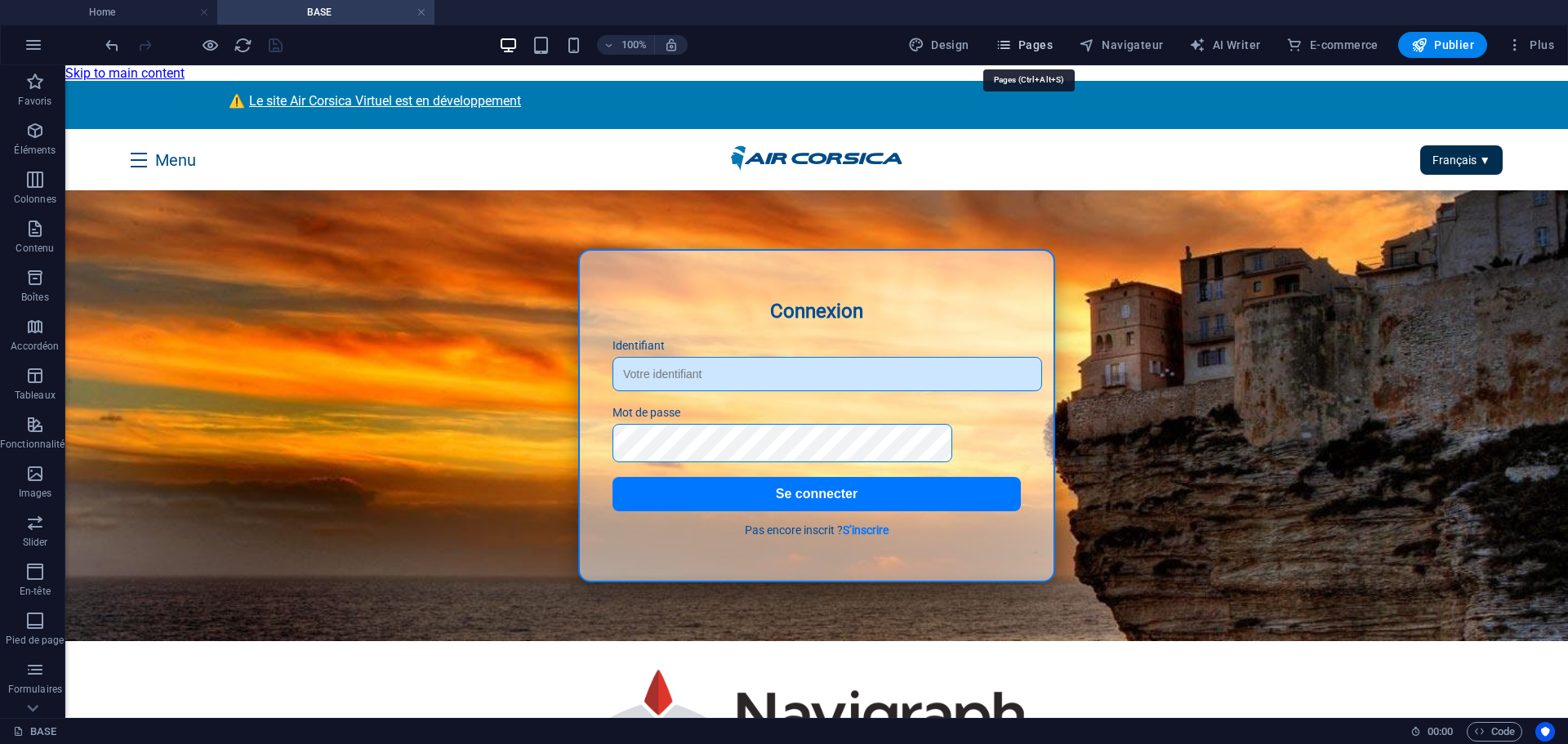
click at [1042, 38] on span "Pages" at bounding box center [1024, 45] width 57 height 16
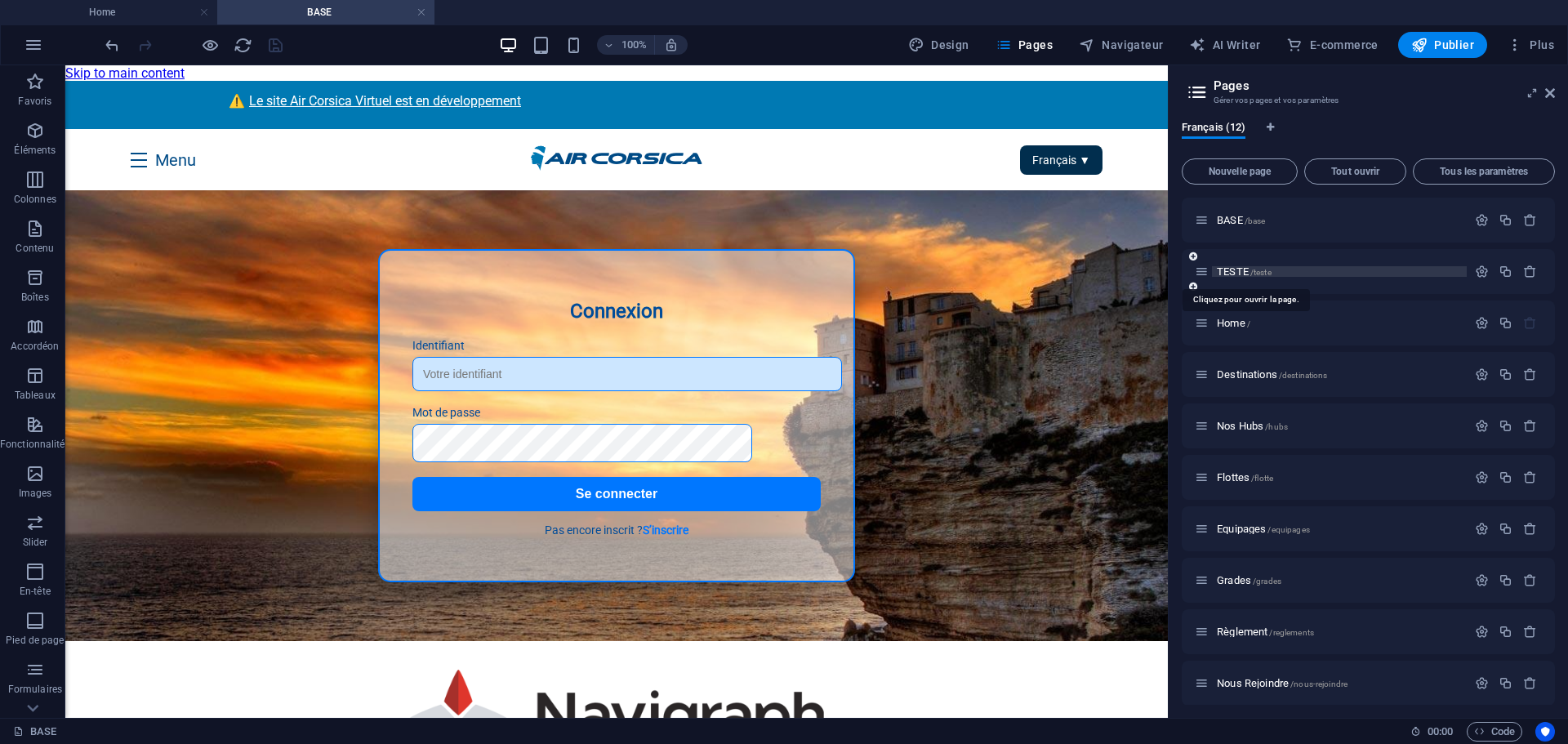
click at [1252, 268] on span "/teste" at bounding box center [1261, 272] width 21 height 9
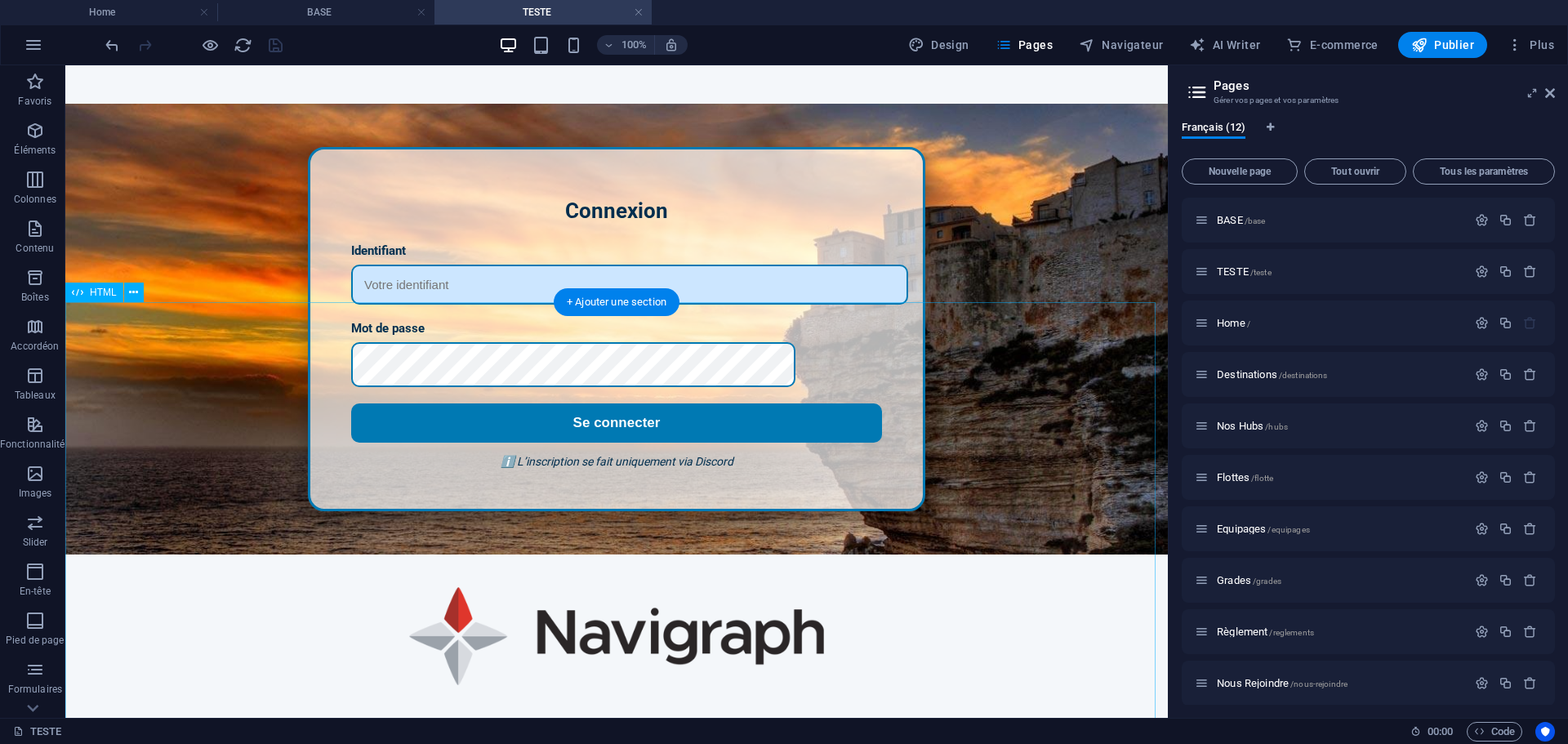
scroll to position [491, 0]
click at [1249, 173] on span "Nouvelle page" at bounding box center [1239, 172] width 101 height 10
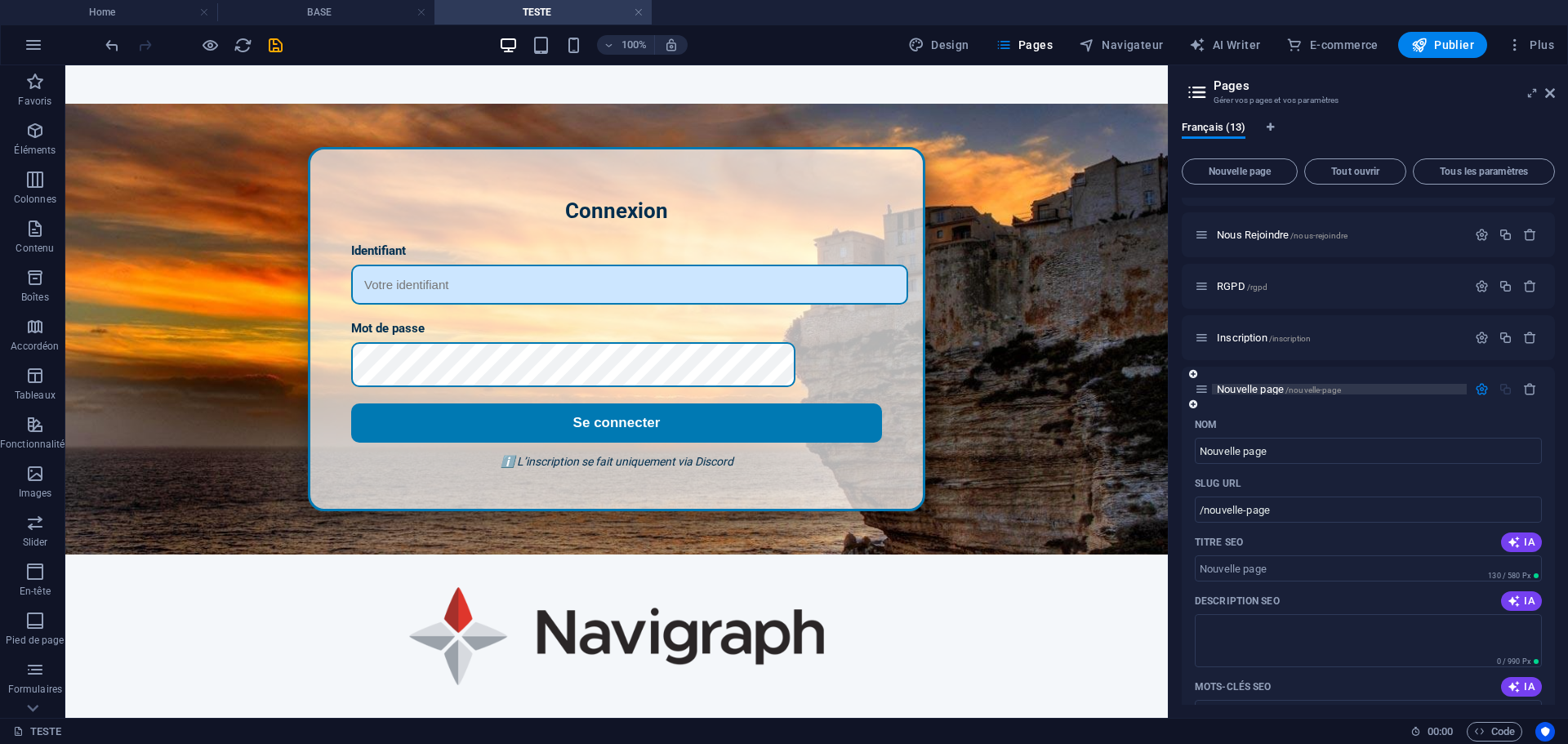
click at [1243, 389] on span "Nouvelle page /nouvelle-page" at bounding box center [1279, 388] width 124 height 12
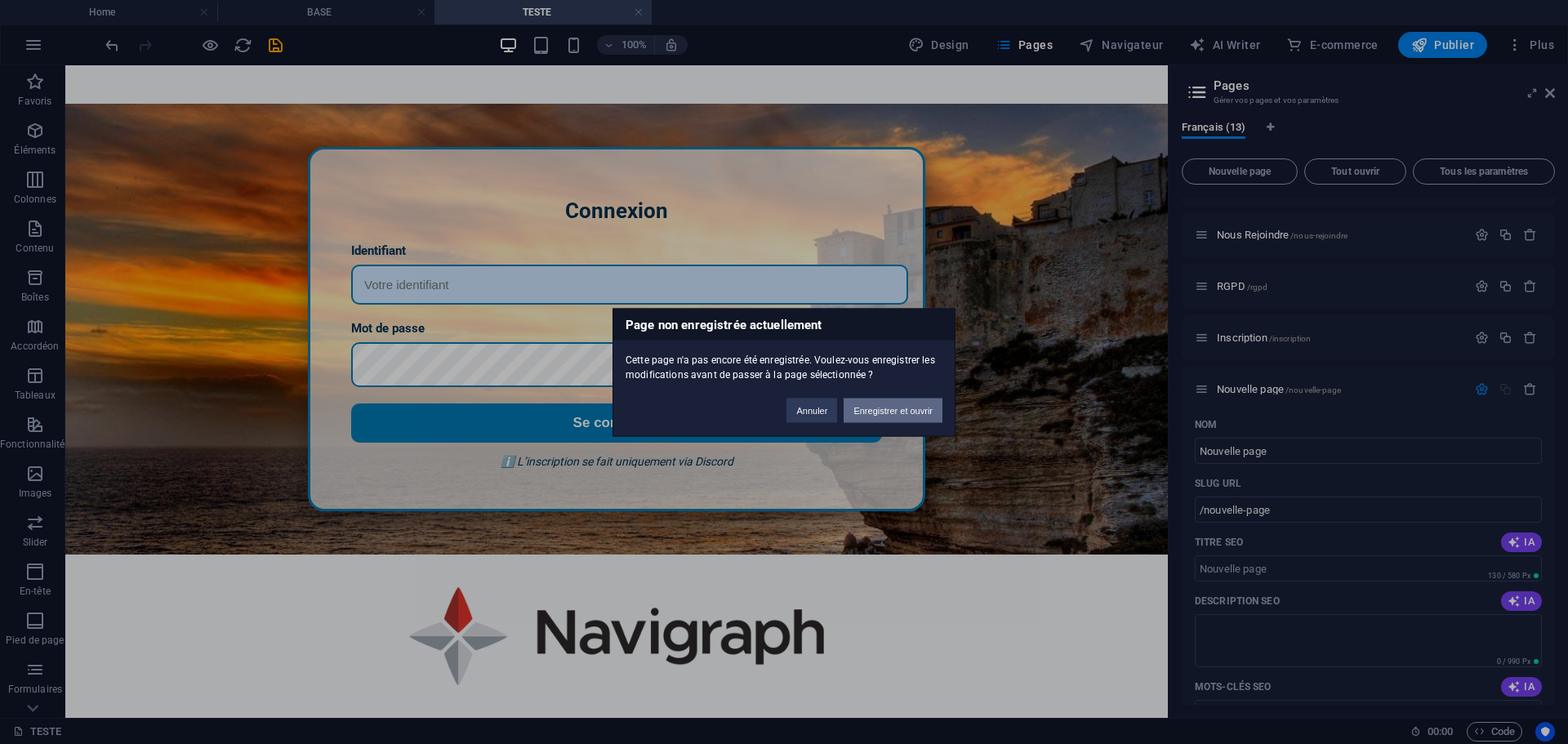
click at [885, 410] on button "Enregistrer et ouvrir" at bounding box center [893, 410] width 99 height 25
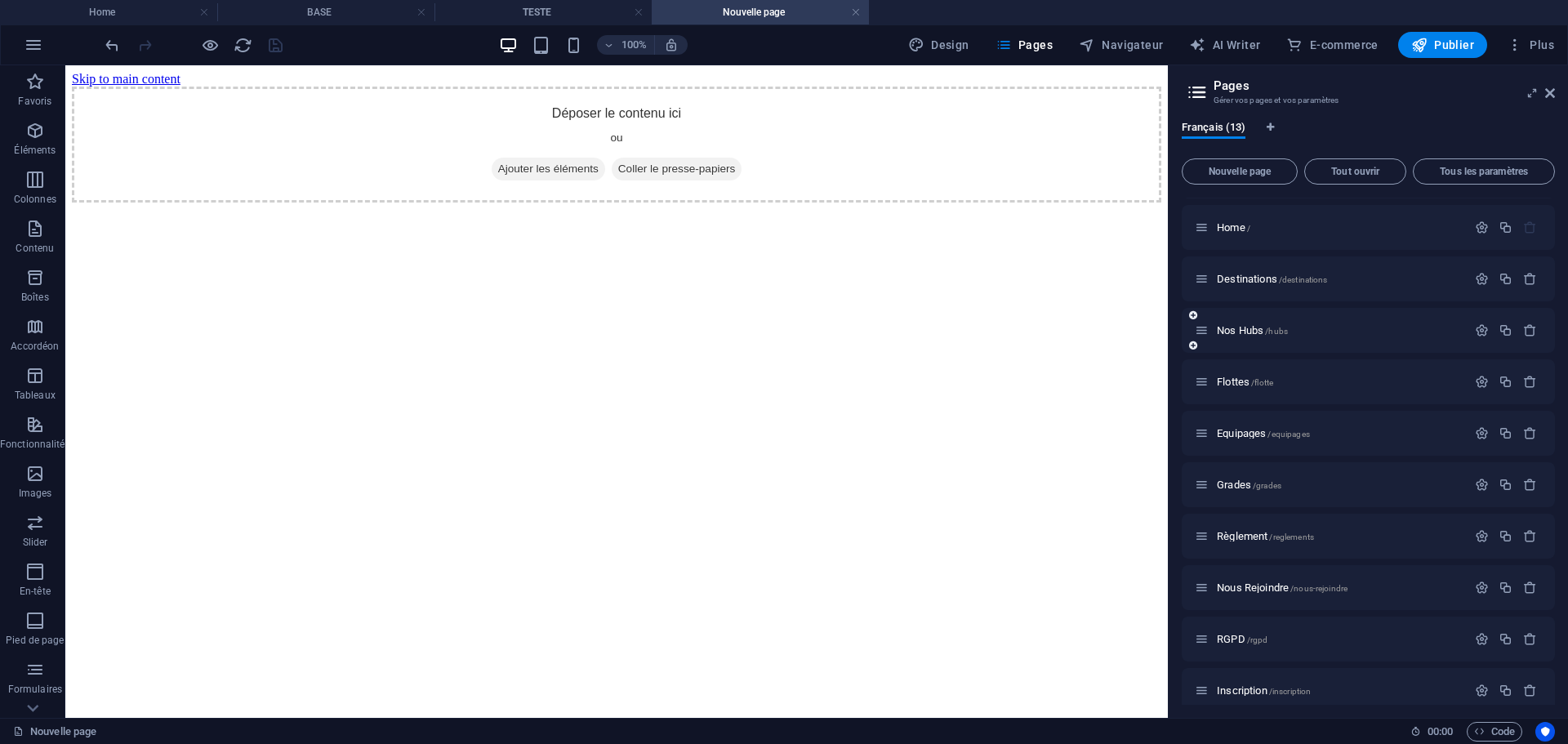
scroll to position [0, 0]
drag, startPoint x: 1269, startPoint y: 390, endPoint x: 1275, endPoint y: 252, distance: 138.1
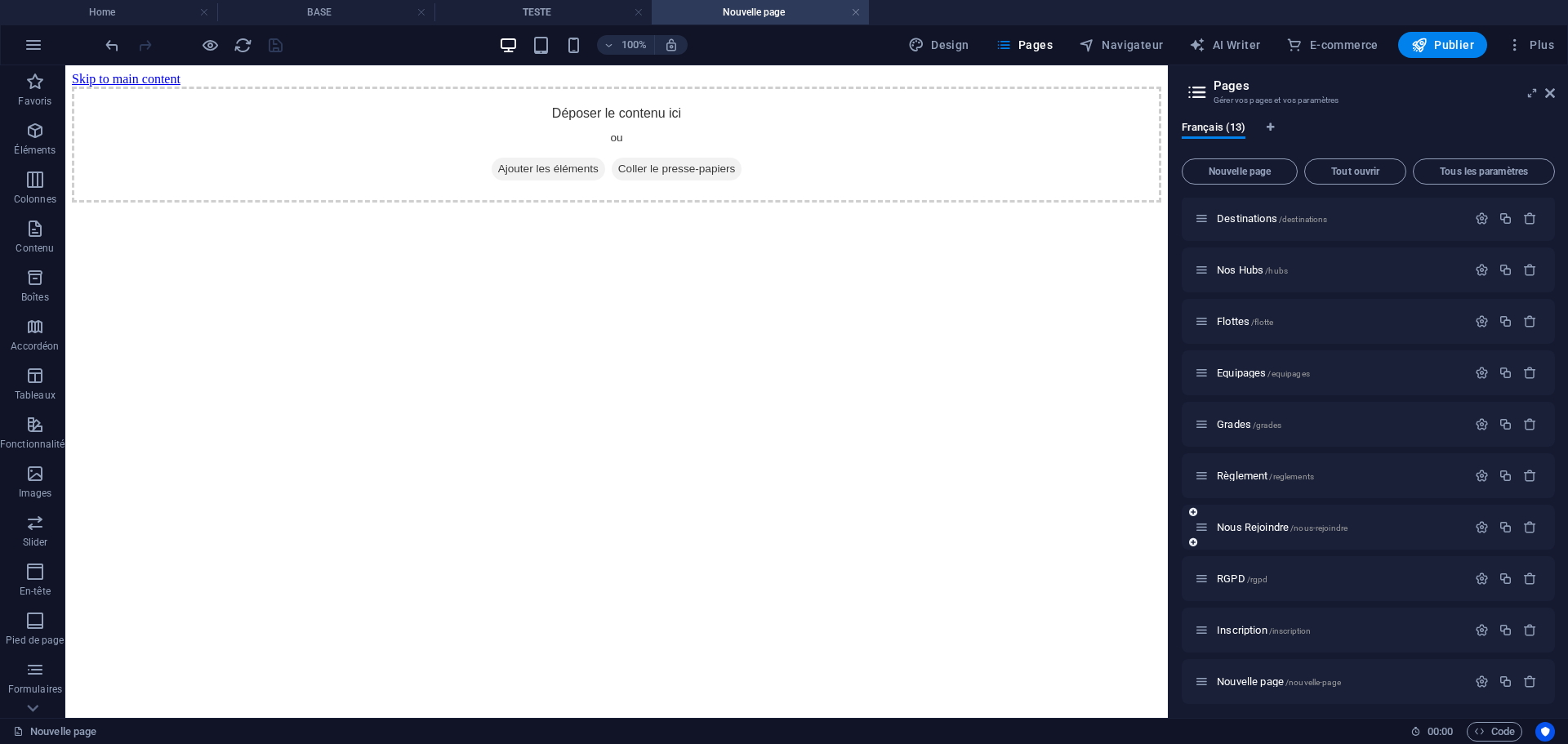
scroll to position [162, 0]
drag, startPoint x: 1246, startPoint y: 675, endPoint x: 1231, endPoint y: 675, distance: 15.0
click at [1231, 675] on span "Nouvelle page /nouvelle-page" at bounding box center [1279, 675] width 124 height 12
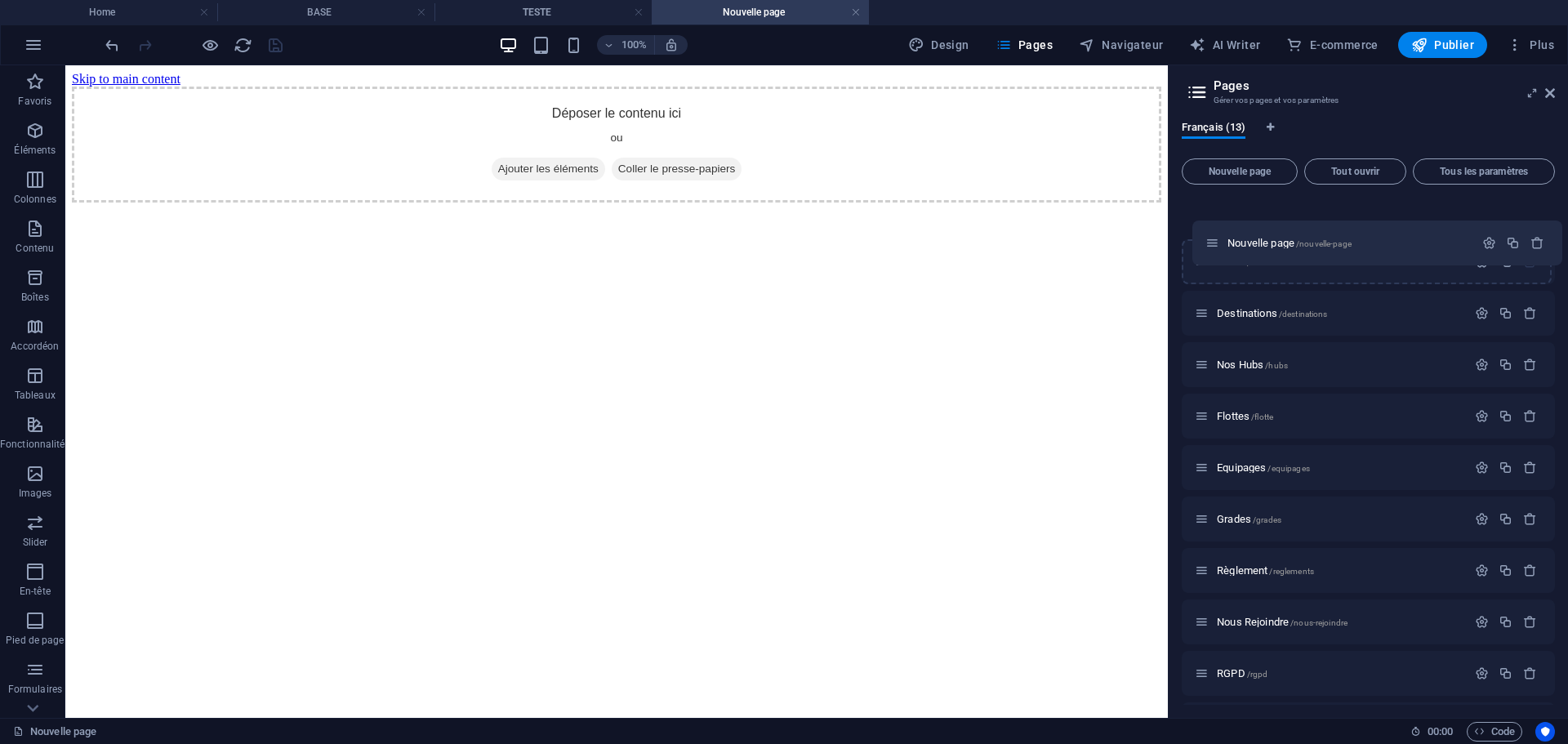
scroll to position [0, 0]
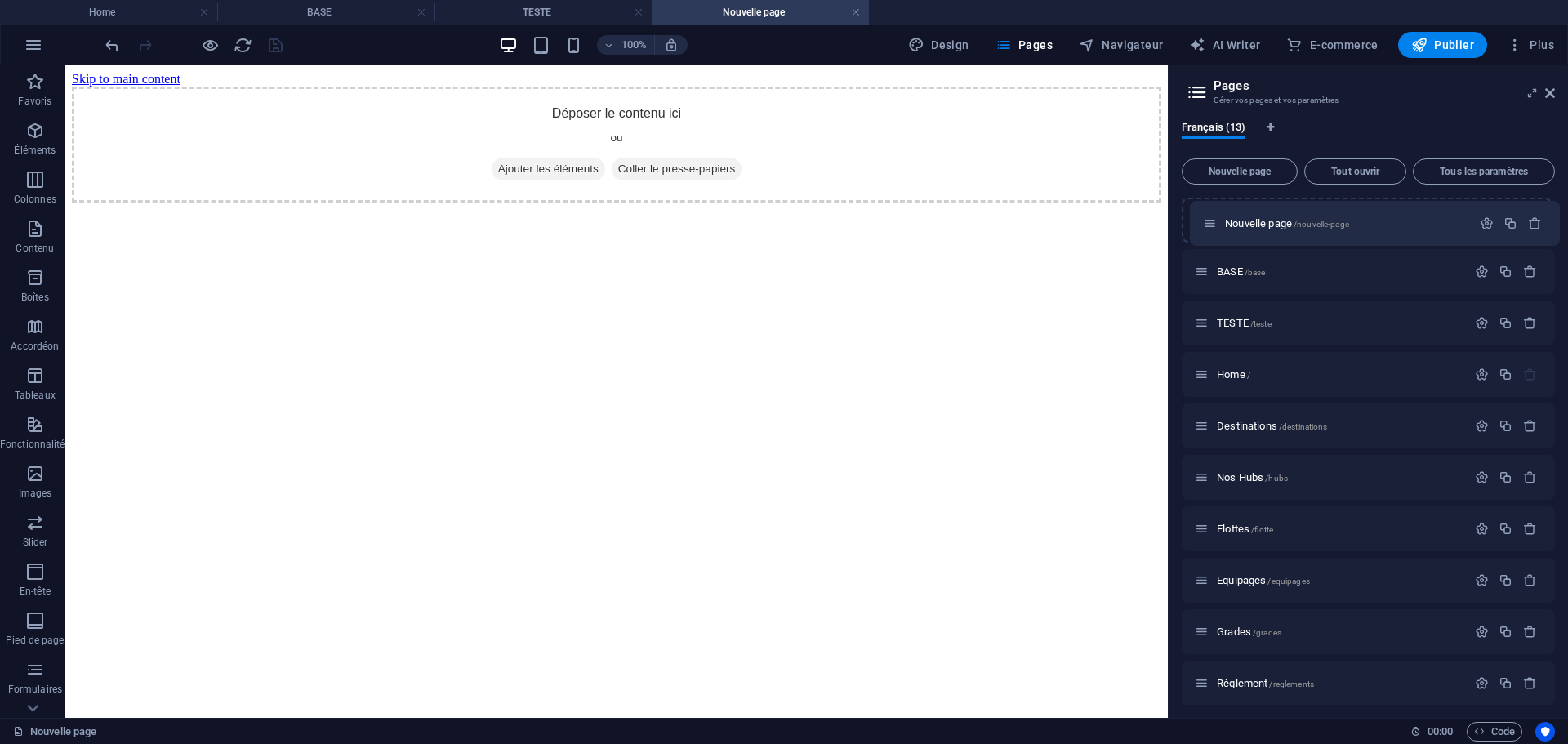
drag, startPoint x: 1198, startPoint y: 677, endPoint x: 1207, endPoint y: 219, distance: 458.1
click at [1207, 219] on div "BASE /base TESTE /teste Home / Destinations /destinations Nos Hubs /hubs Flotte…" at bounding box center [1368, 529] width 373 height 662
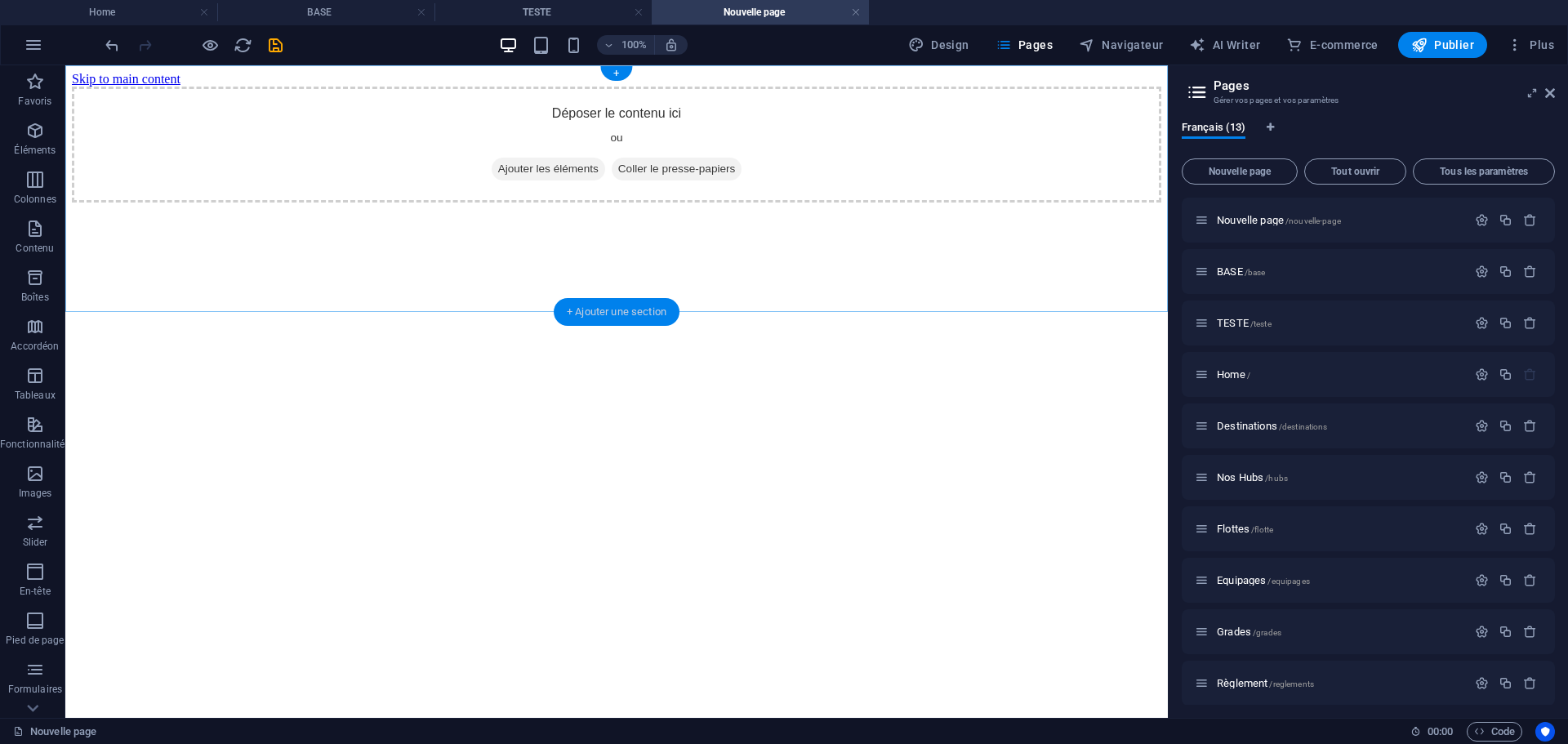
drag, startPoint x: 565, startPoint y: 246, endPoint x: 628, endPoint y: 311, distance: 90.5
click at [628, 311] on div "+ Ajouter une section" at bounding box center [616, 312] width 126 height 28
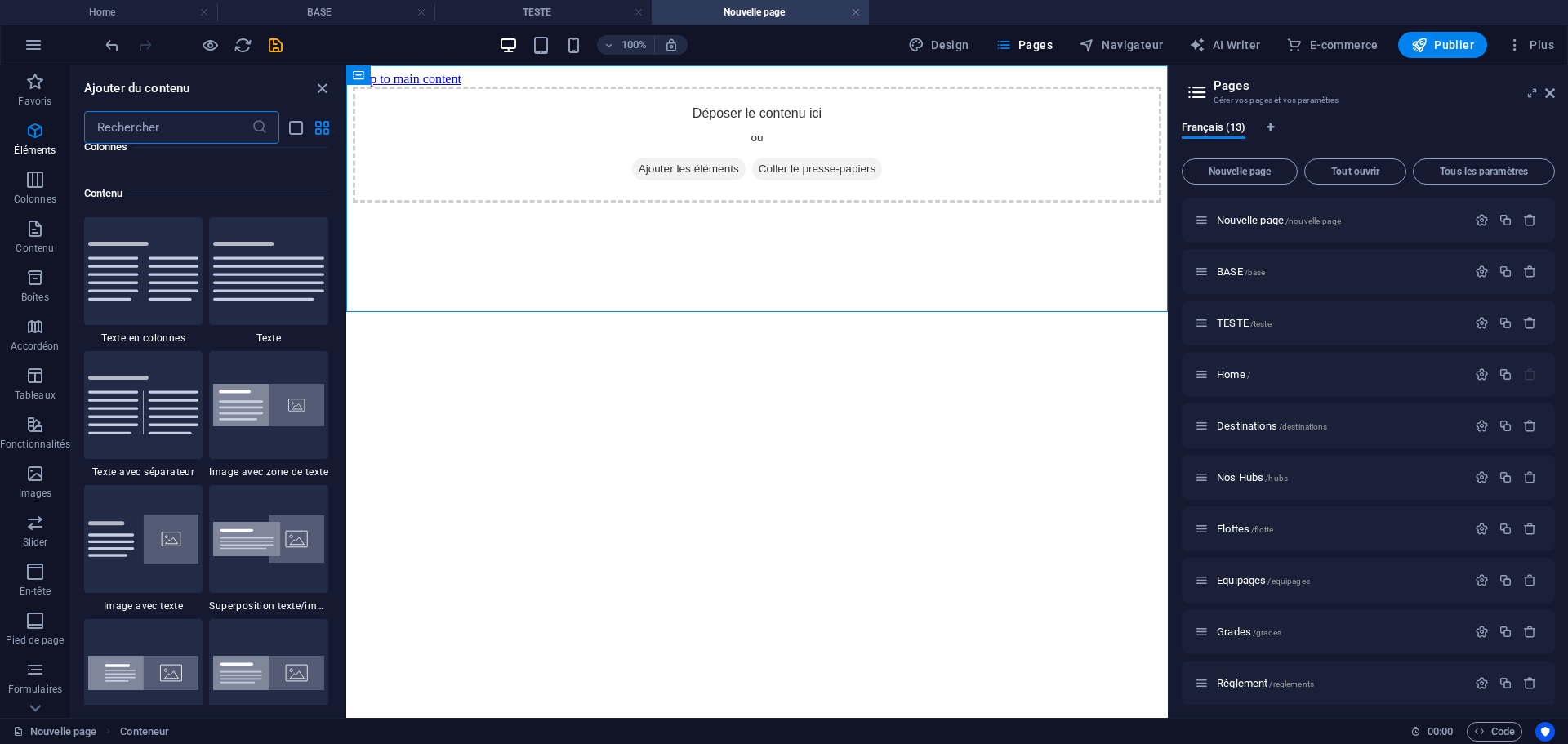
scroll to position [2992, 0]
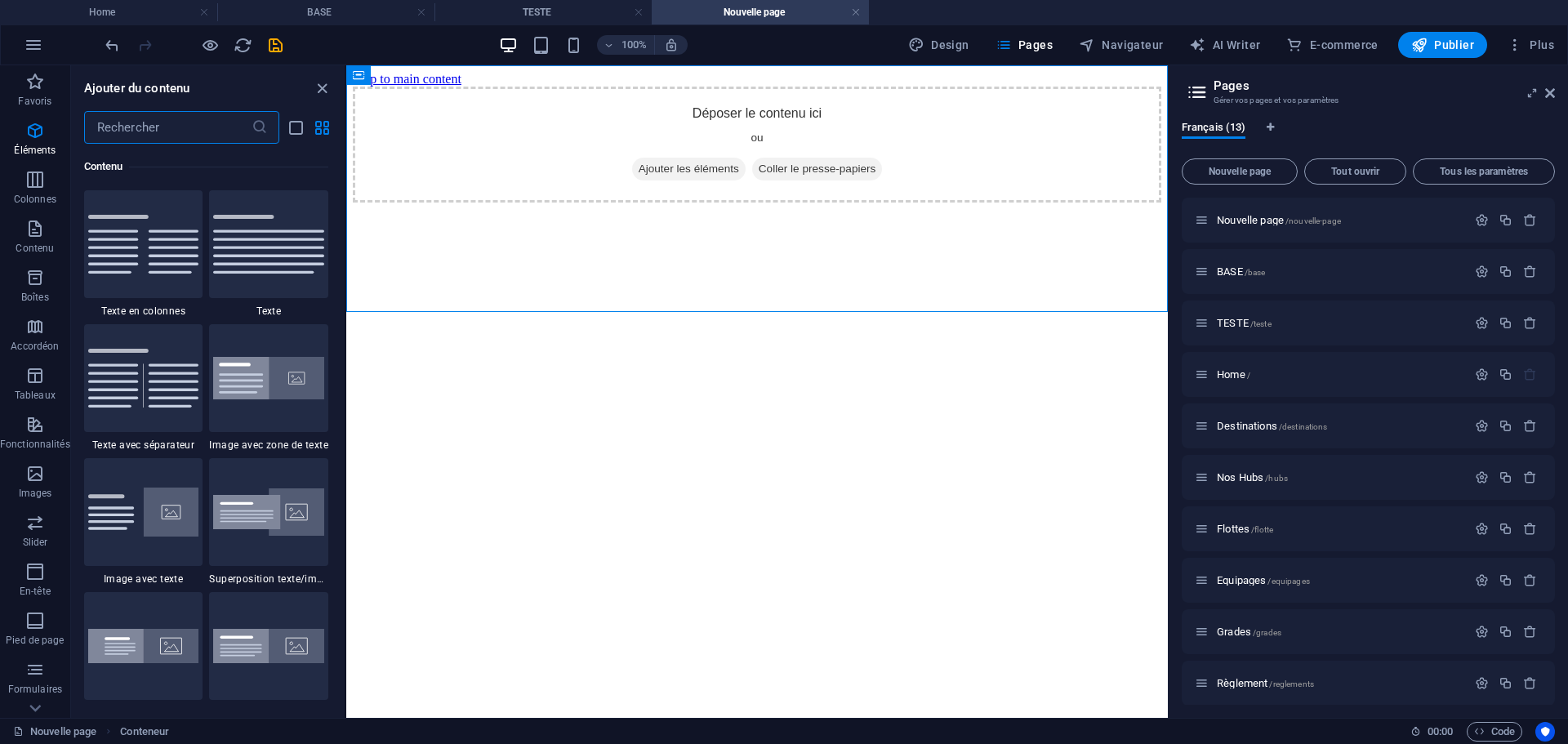
click at [158, 137] on input "text" at bounding box center [168, 128] width 168 height 33
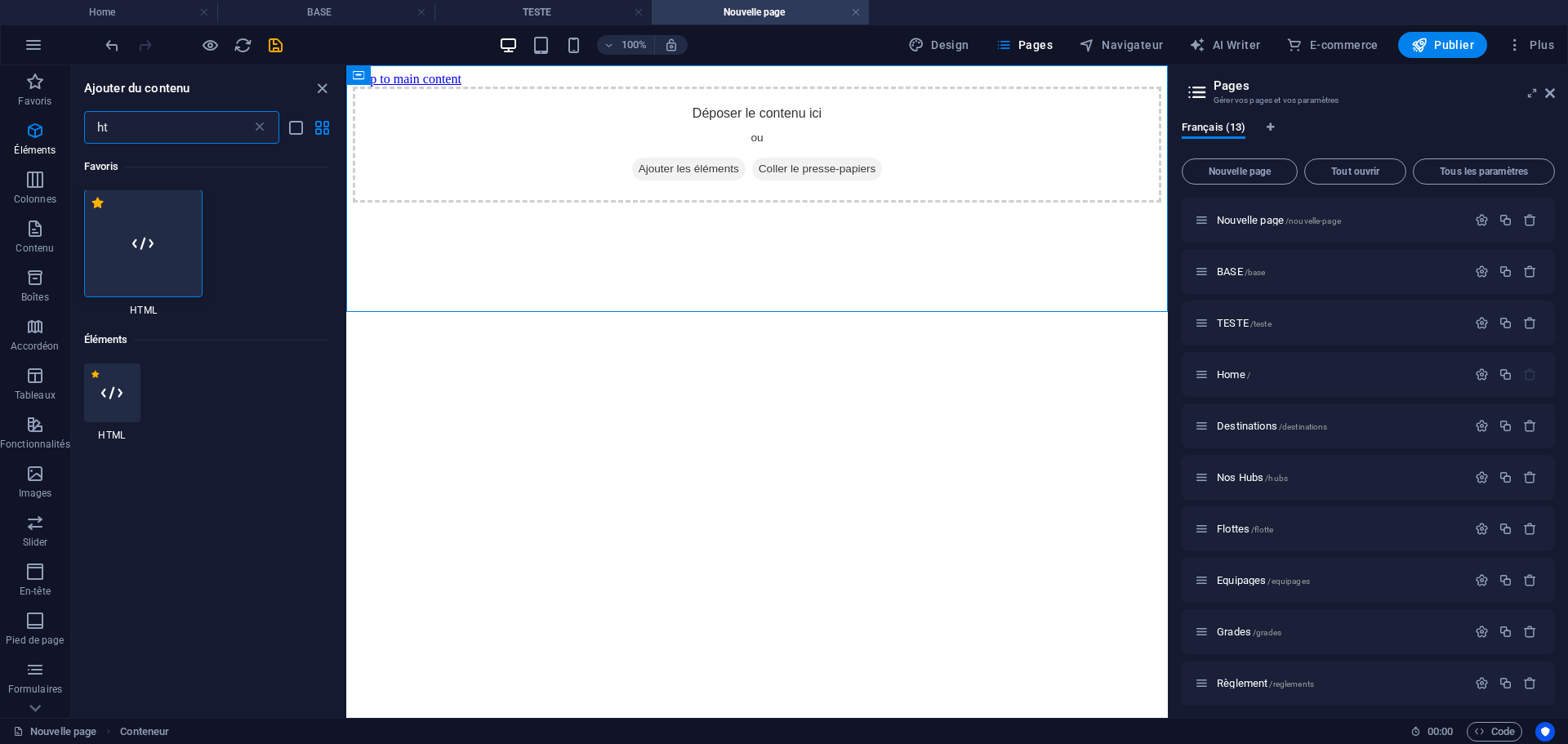
scroll to position [0, 0]
type input "ht"
click at [121, 253] on div at bounding box center [144, 244] width 119 height 108
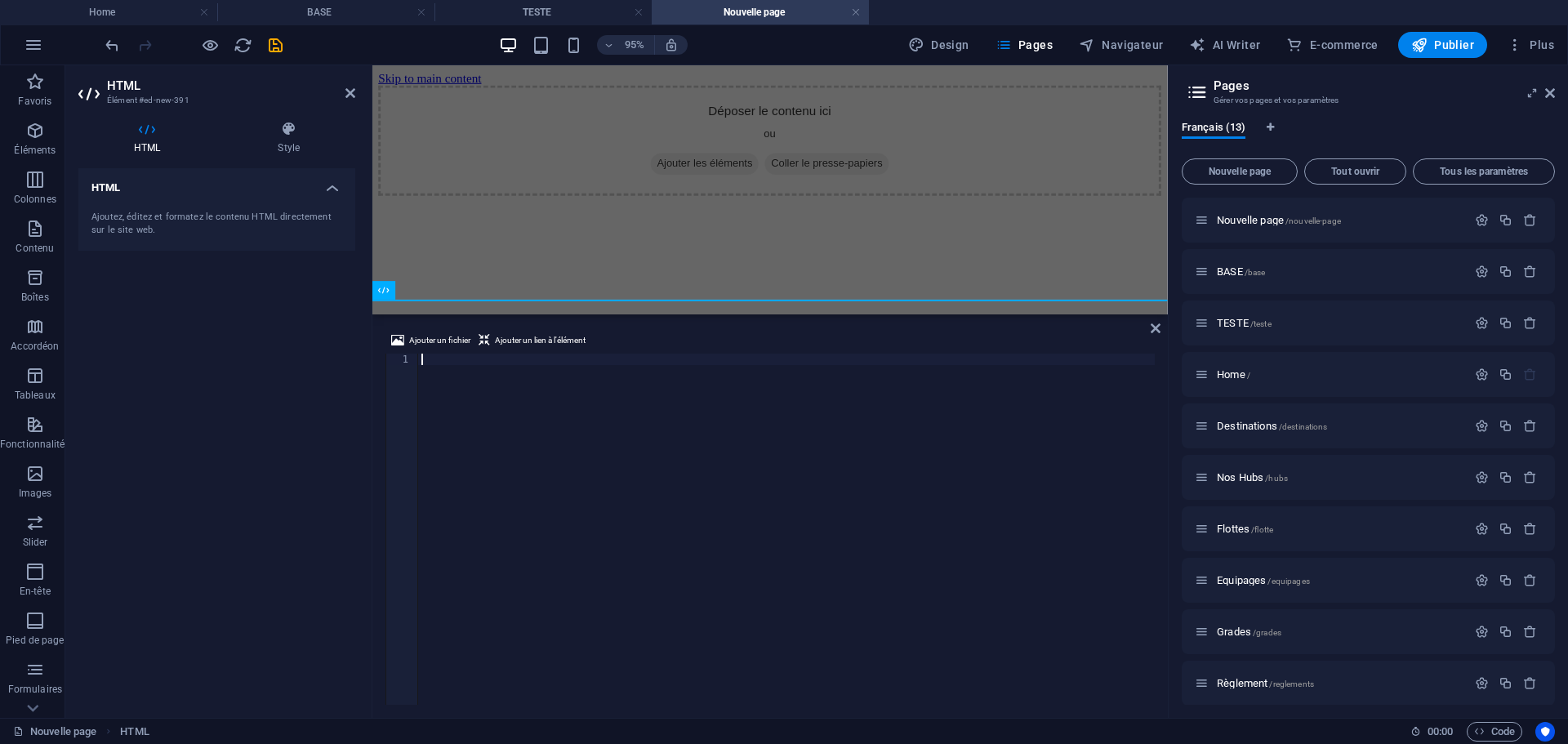
click at [517, 421] on div at bounding box center [786, 540] width 737 height 374
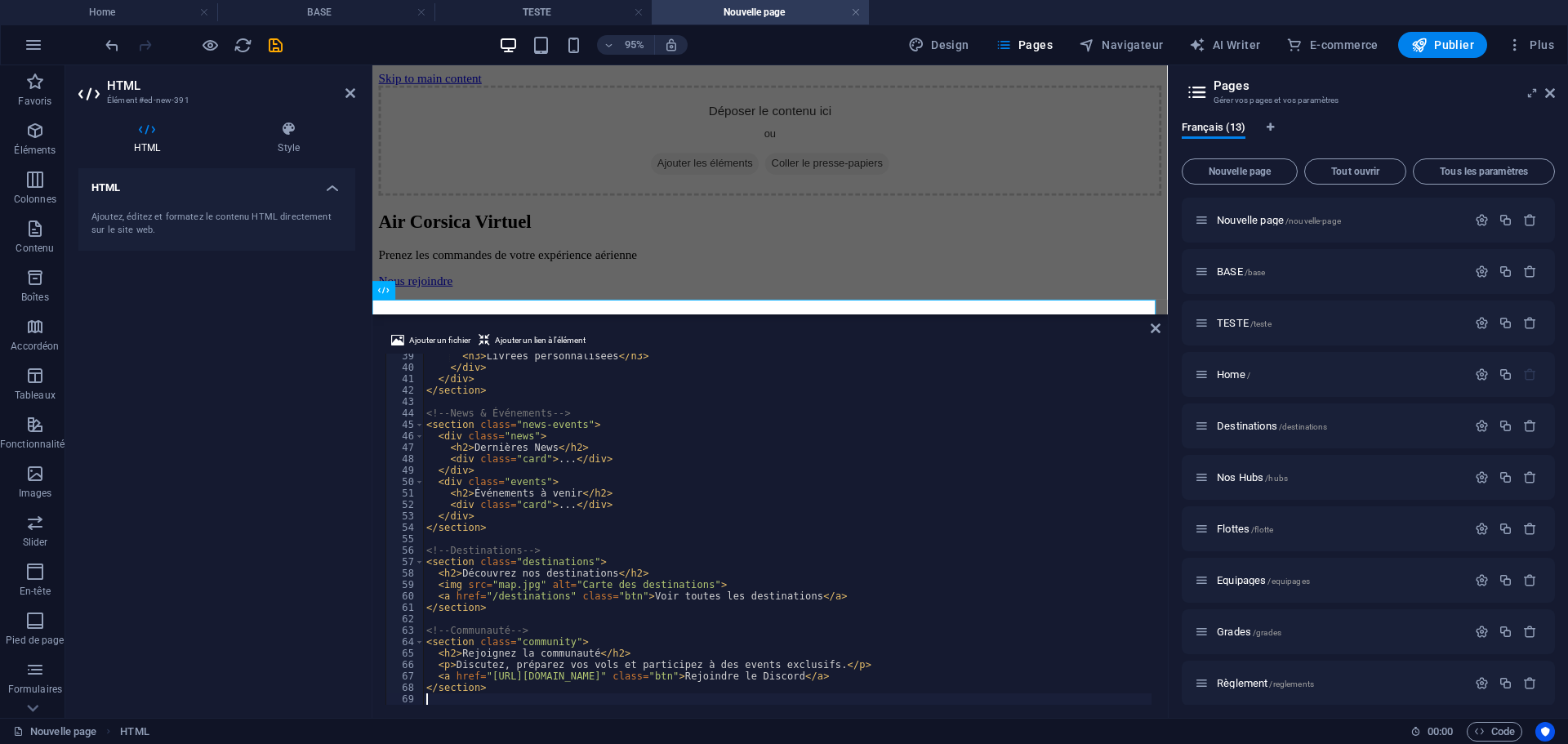
click at [302, 495] on div "HTML Ajoutez, éditez et formatez le contenu HTML directement sur le site web." at bounding box center [217, 437] width 277 height 536
click at [275, 53] on icon "save" at bounding box center [276, 45] width 19 height 19
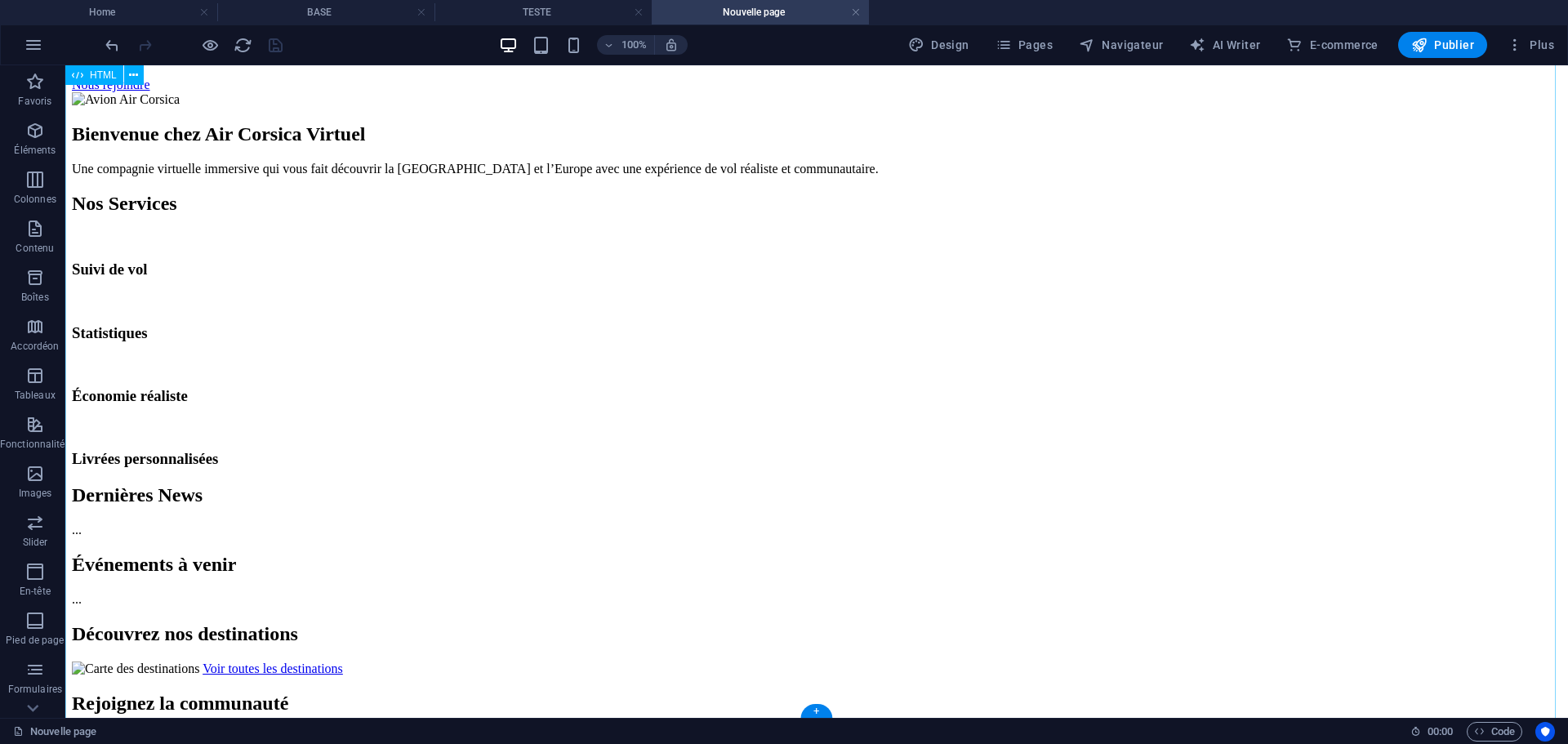
scroll to position [27, 0]
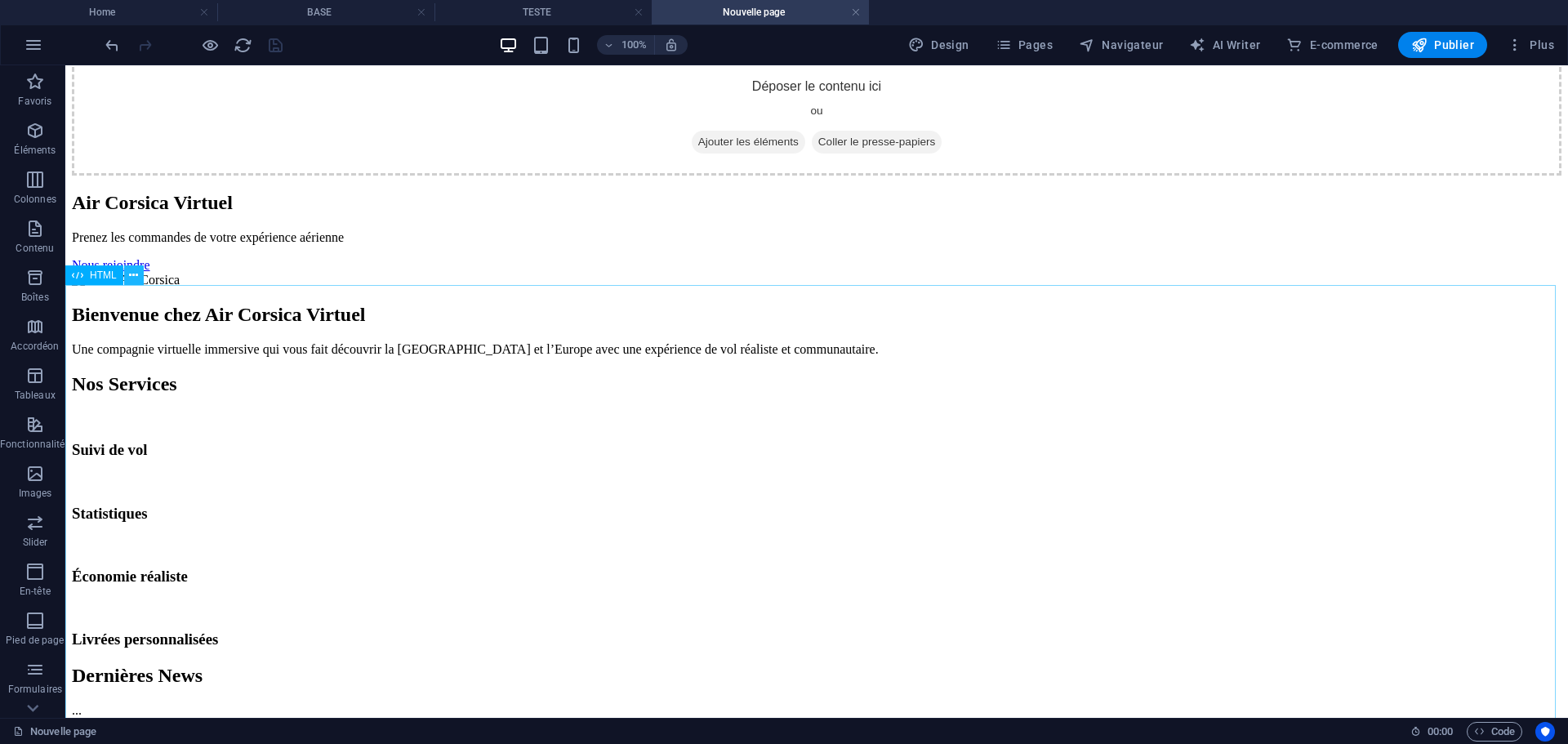
click at [136, 280] on icon at bounding box center [133, 276] width 9 height 17
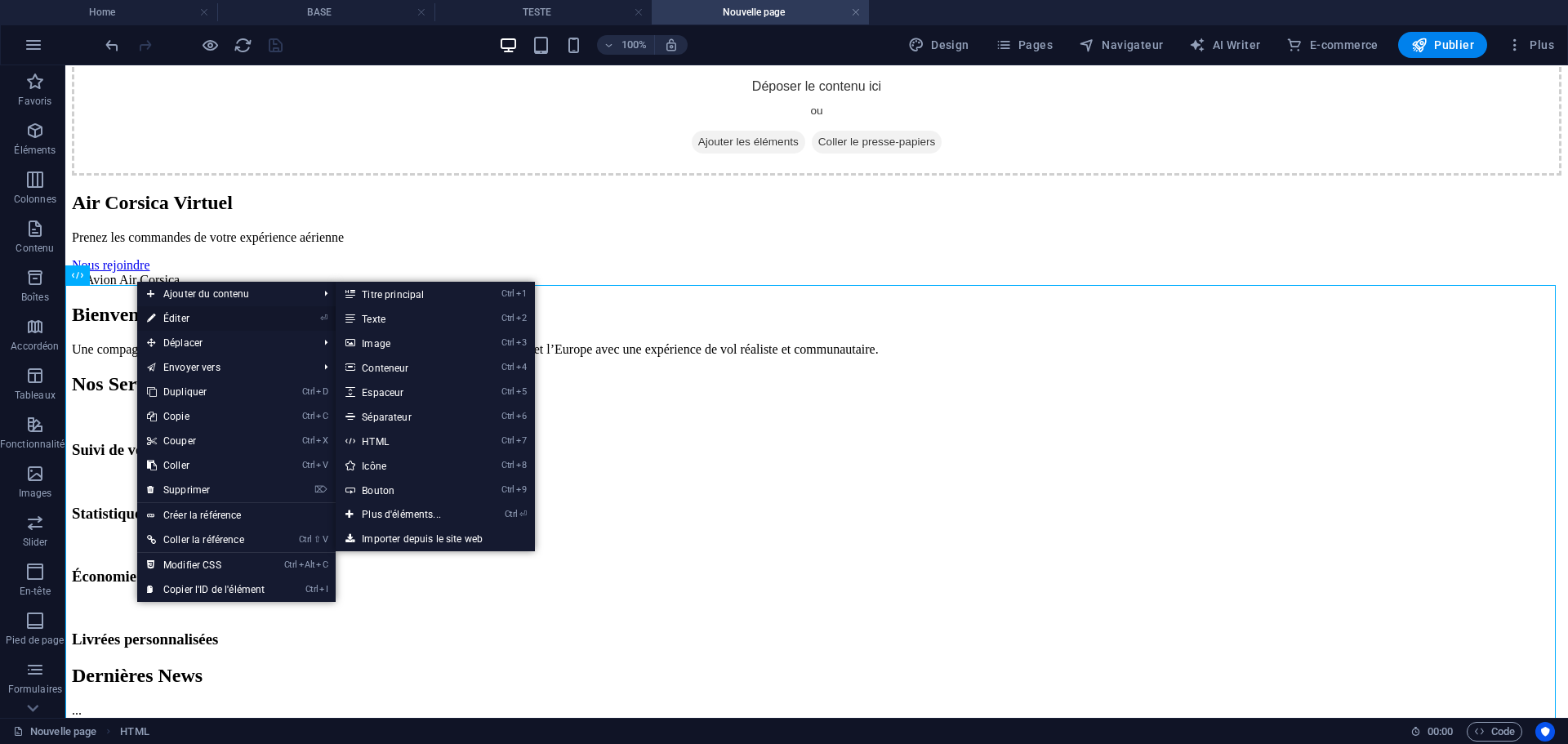
click at [174, 322] on link "⏎ Éditer" at bounding box center [206, 319] width 137 height 25
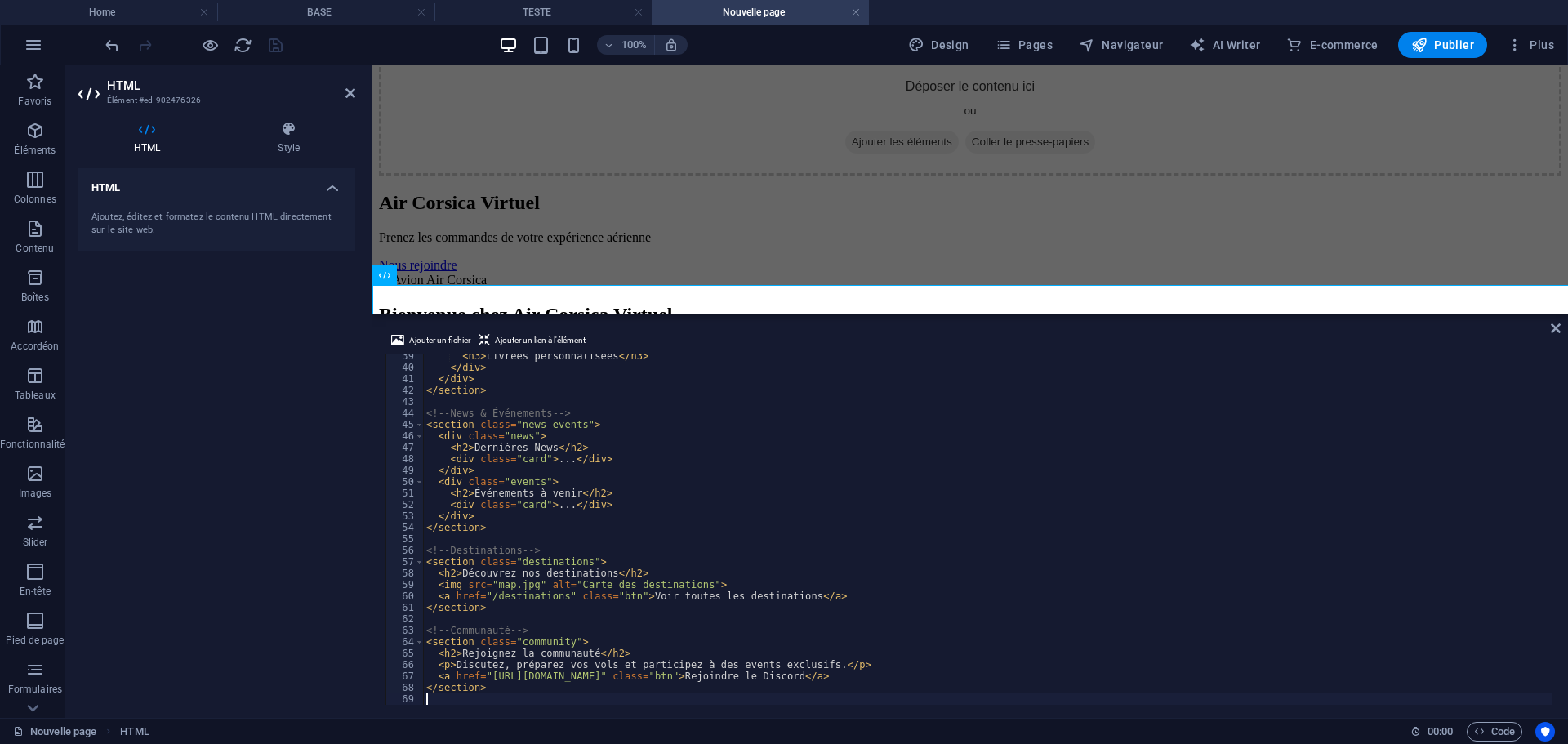
scroll to position [437, 0]
click at [750, 586] on div "< h3 > Livrées personnalisées </ h3 > </ div > </ div > </ section > <!-- News …" at bounding box center [987, 536] width 1127 height 370
type textarea "</section>"
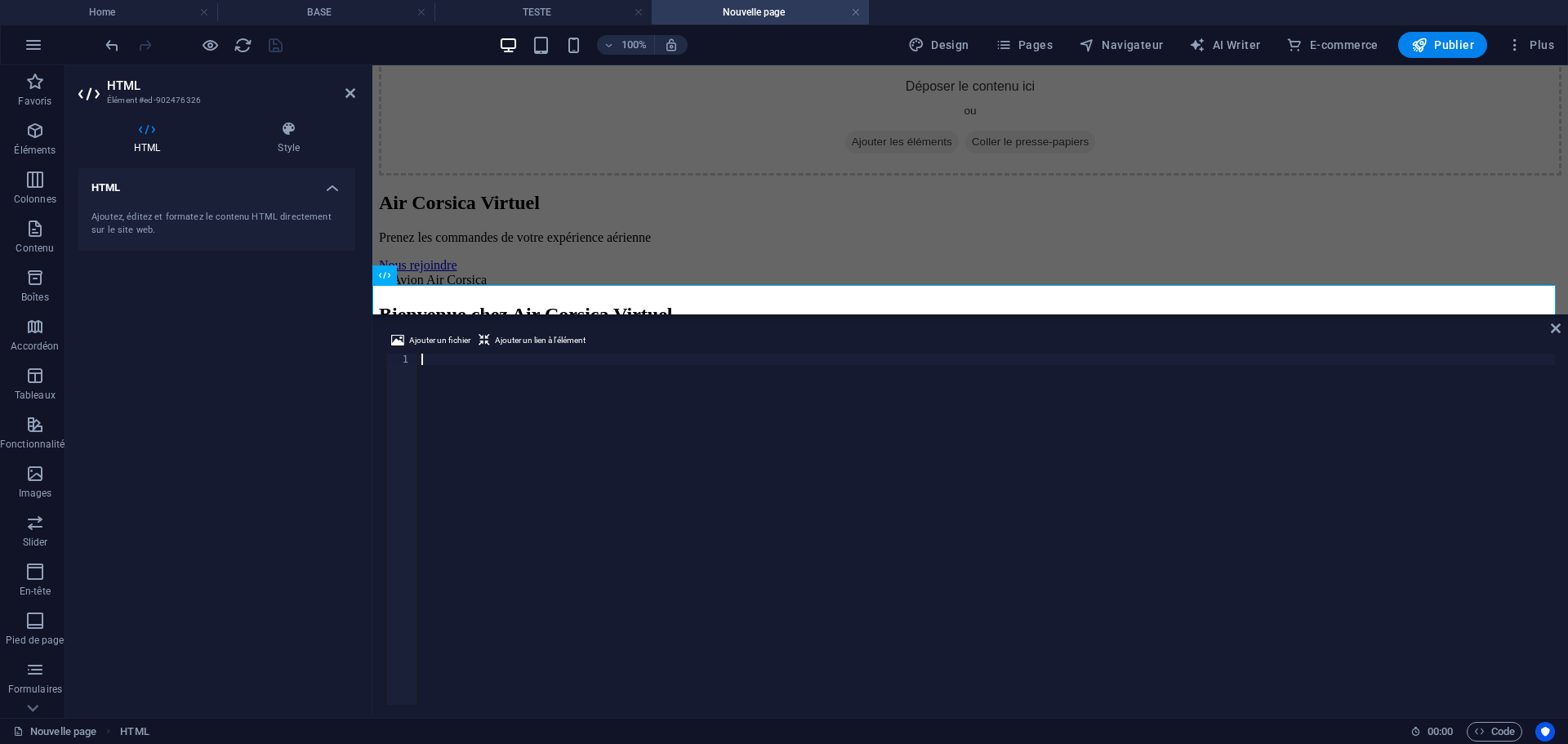
scroll to position [0, 0]
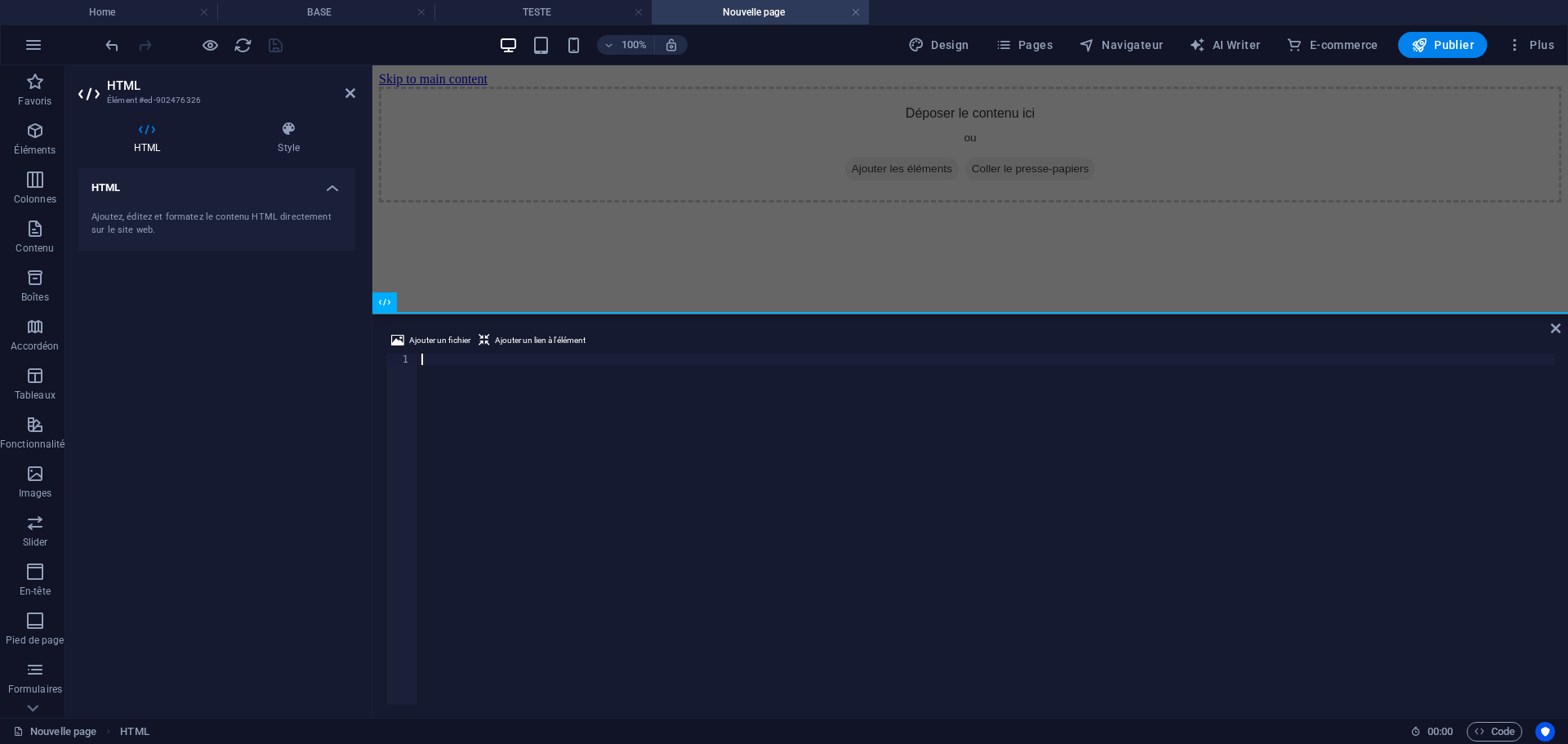
click at [994, 450] on div at bounding box center [986, 540] width 1136 height 374
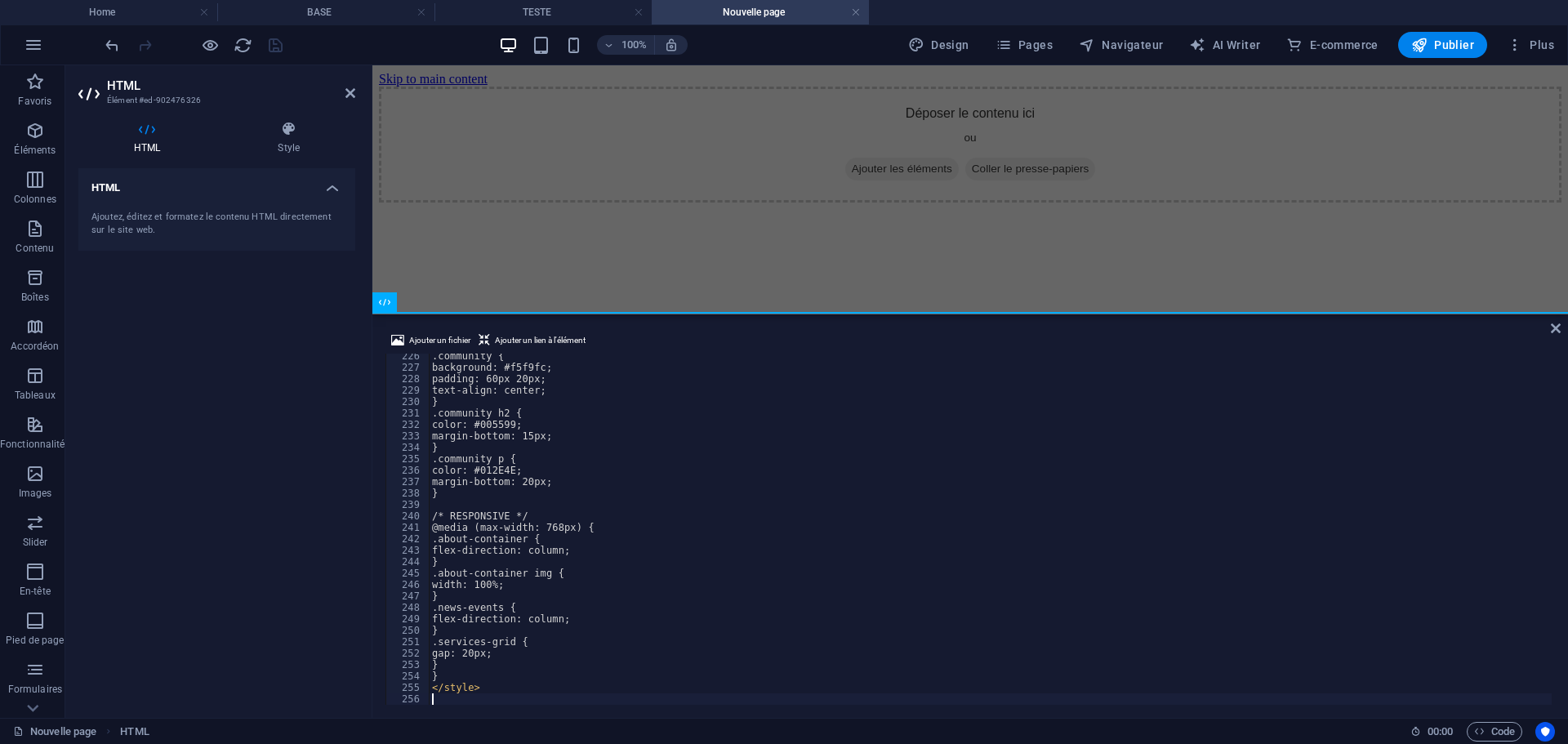
scroll to position [2575, 0]
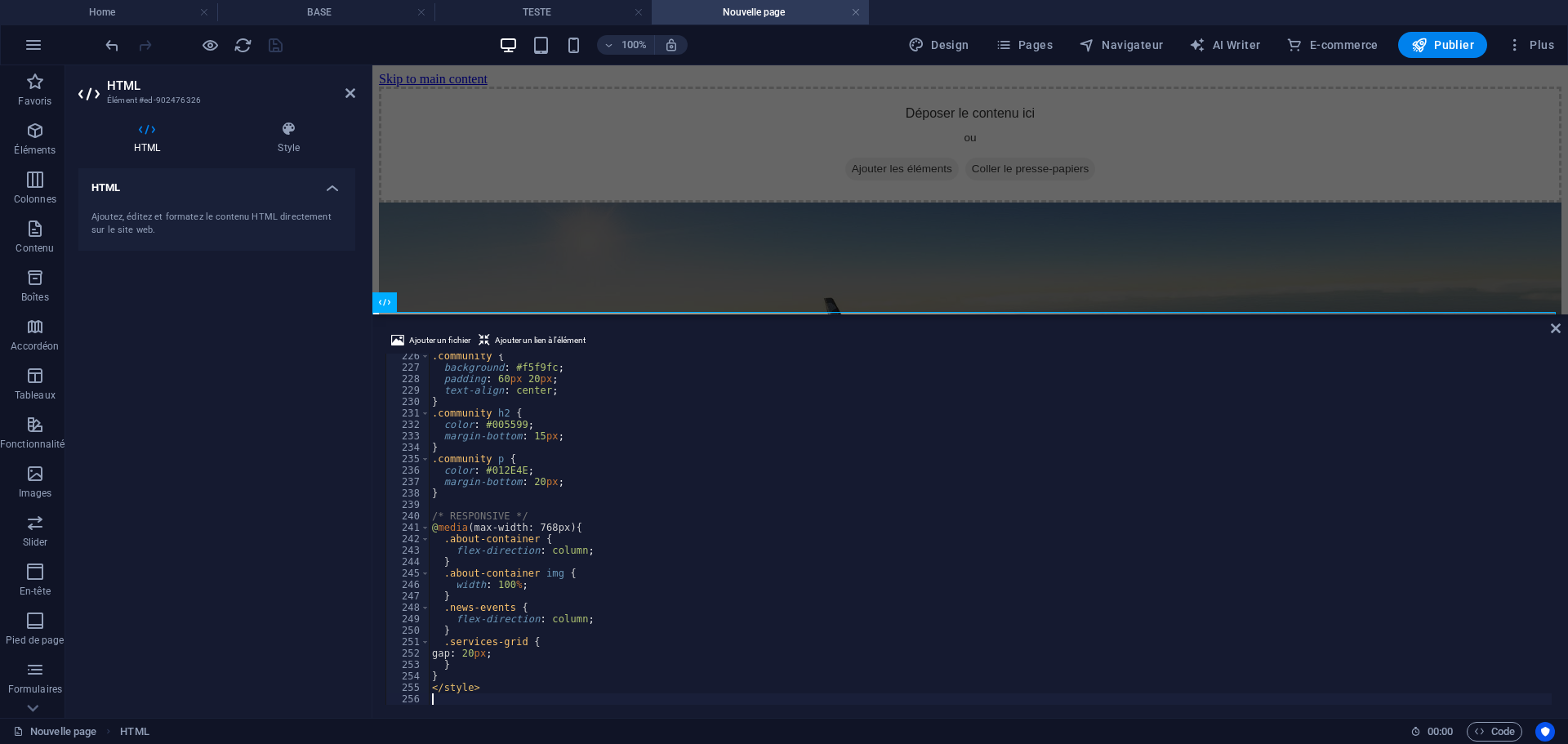
click at [253, 469] on div "HTML Ajoutez, éditez et formatez le contenu HTML directement sur le site web." at bounding box center [217, 437] width 277 height 536
click at [276, 51] on icon "save" at bounding box center [276, 45] width 19 height 19
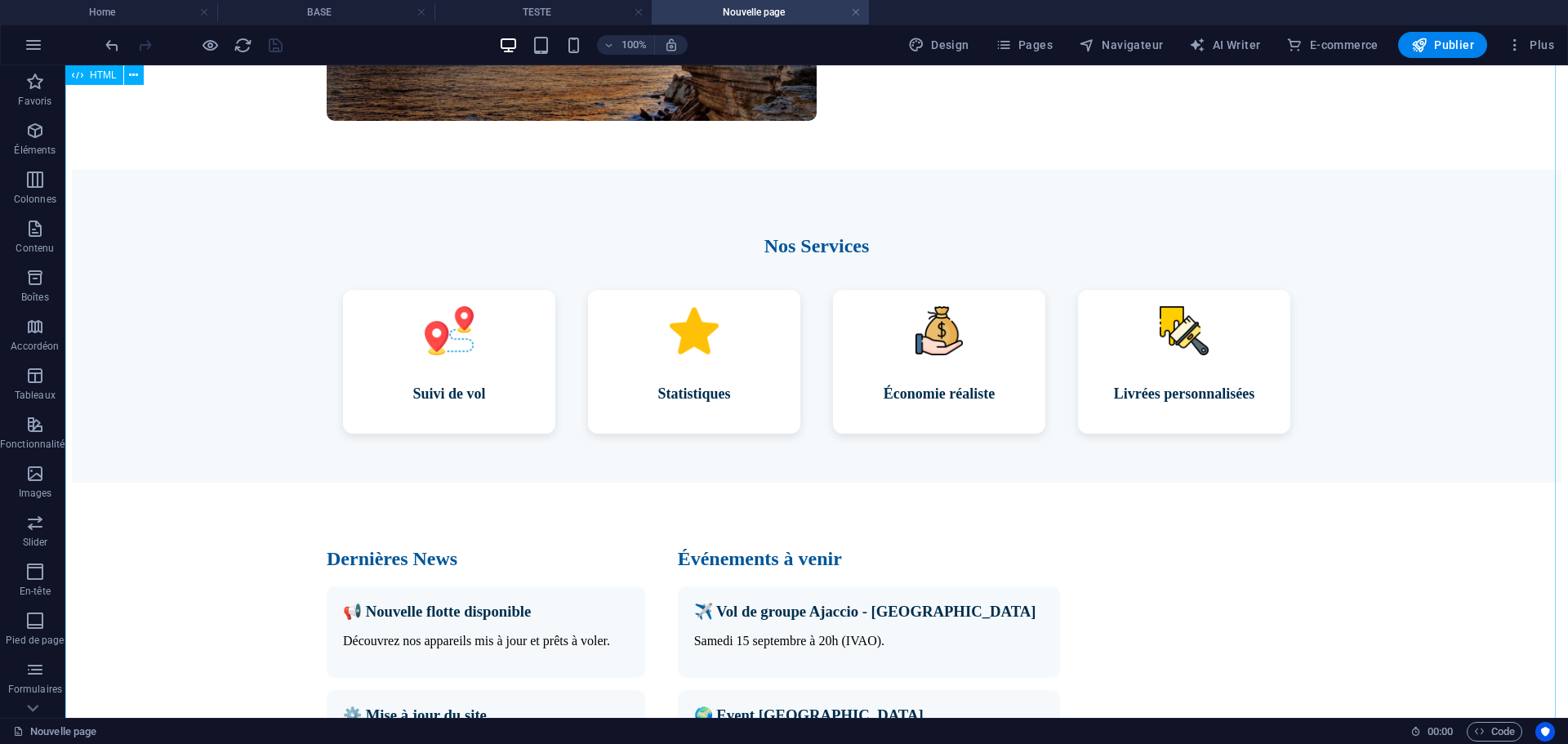
scroll to position [468, 0]
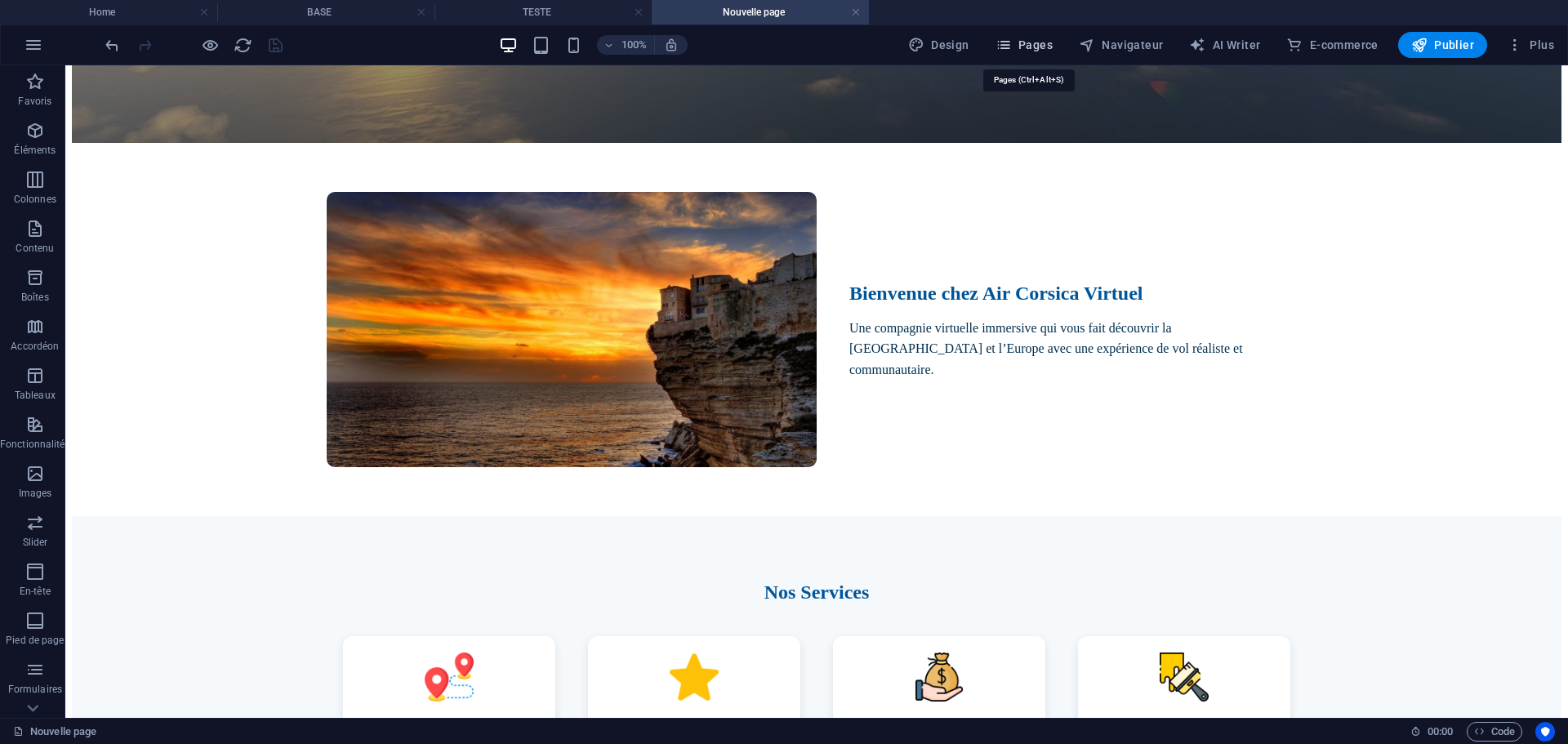
click at [1038, 44] on span "Pages" at bounding box center [1024, 45] width 57 height 16
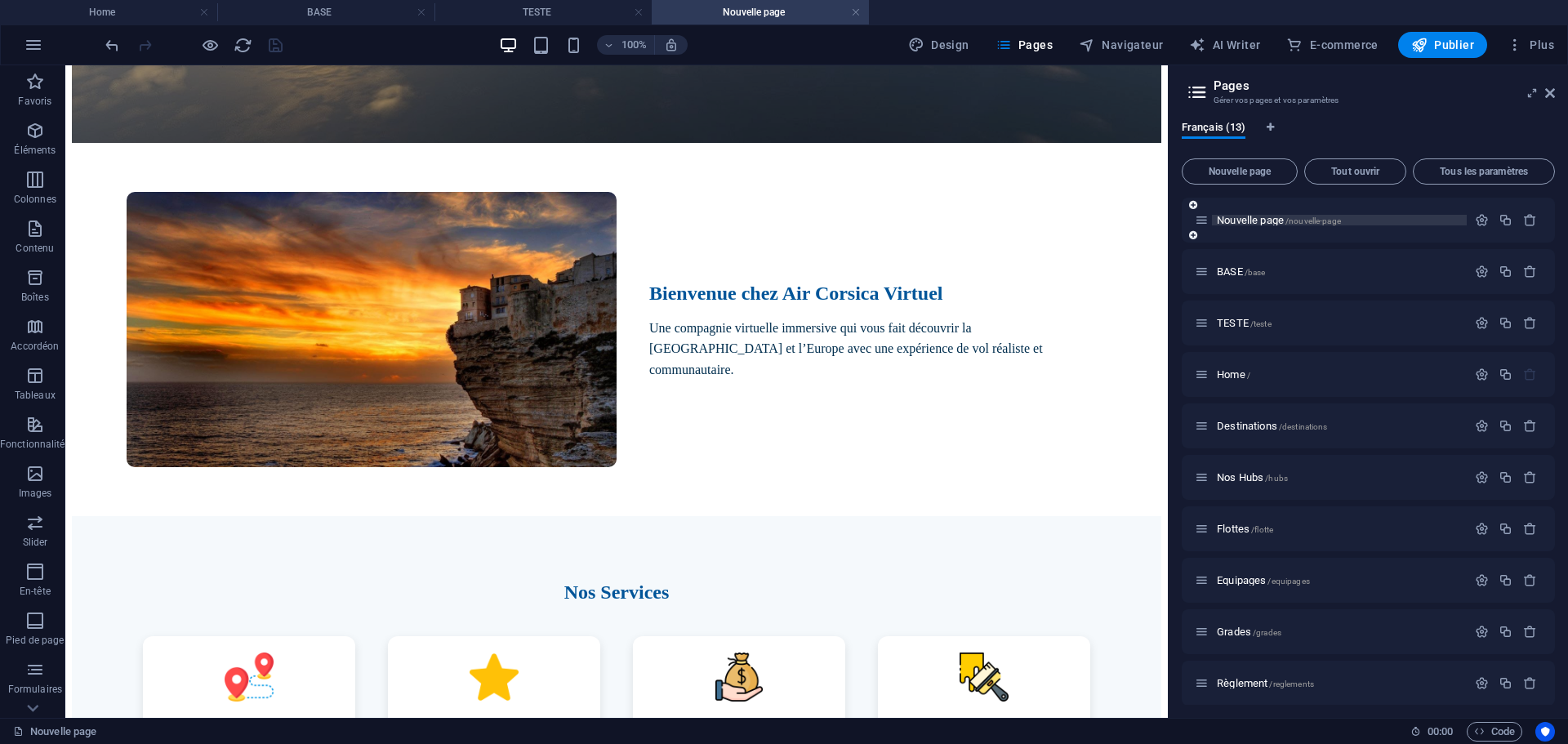
click at [1346, 222] on p "Nouvelle page /nouvelle-page" at bounding box center [1339, 220] width 245 height 11
click at [1476, 221] on icon "button" at bounding box center [1481, 220] width 14 height 14
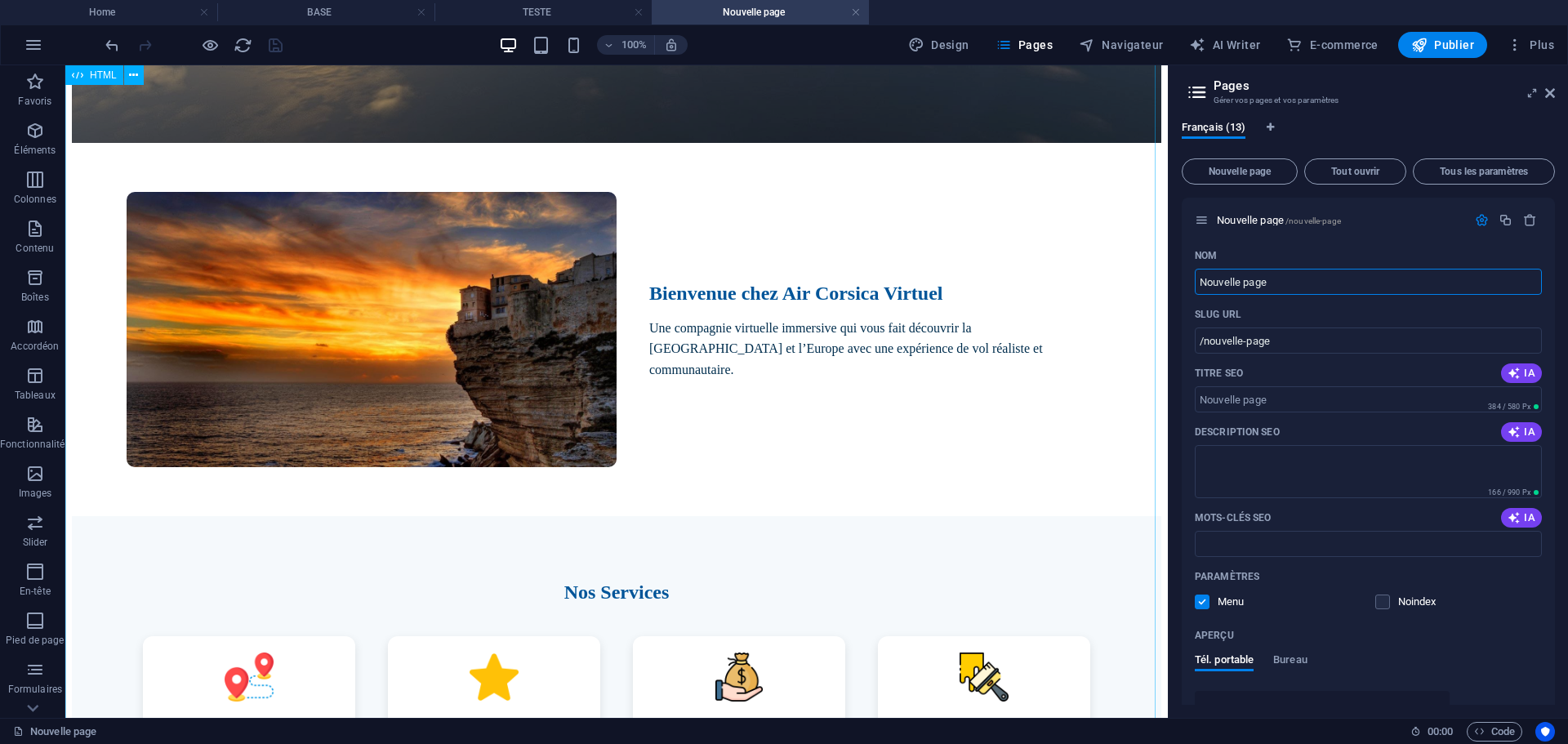
drag, startPoint x: 1344, startPoint y: 352, endPoint x: 1136, endPoint y: 276, distance: 221.4
drag, startPoint x: 1281, startPoint y: 344, endPoint x: 1204, endPoint y: 340, distance: 77.1
click at [1204, 340] on input "/nouvelle-page" at bounding box center [1368, 341] width 347 height 26
type input "/home2"
click at [1297, 259] on div "Nom" at bounding box center [1368, 256] width 347 height 26
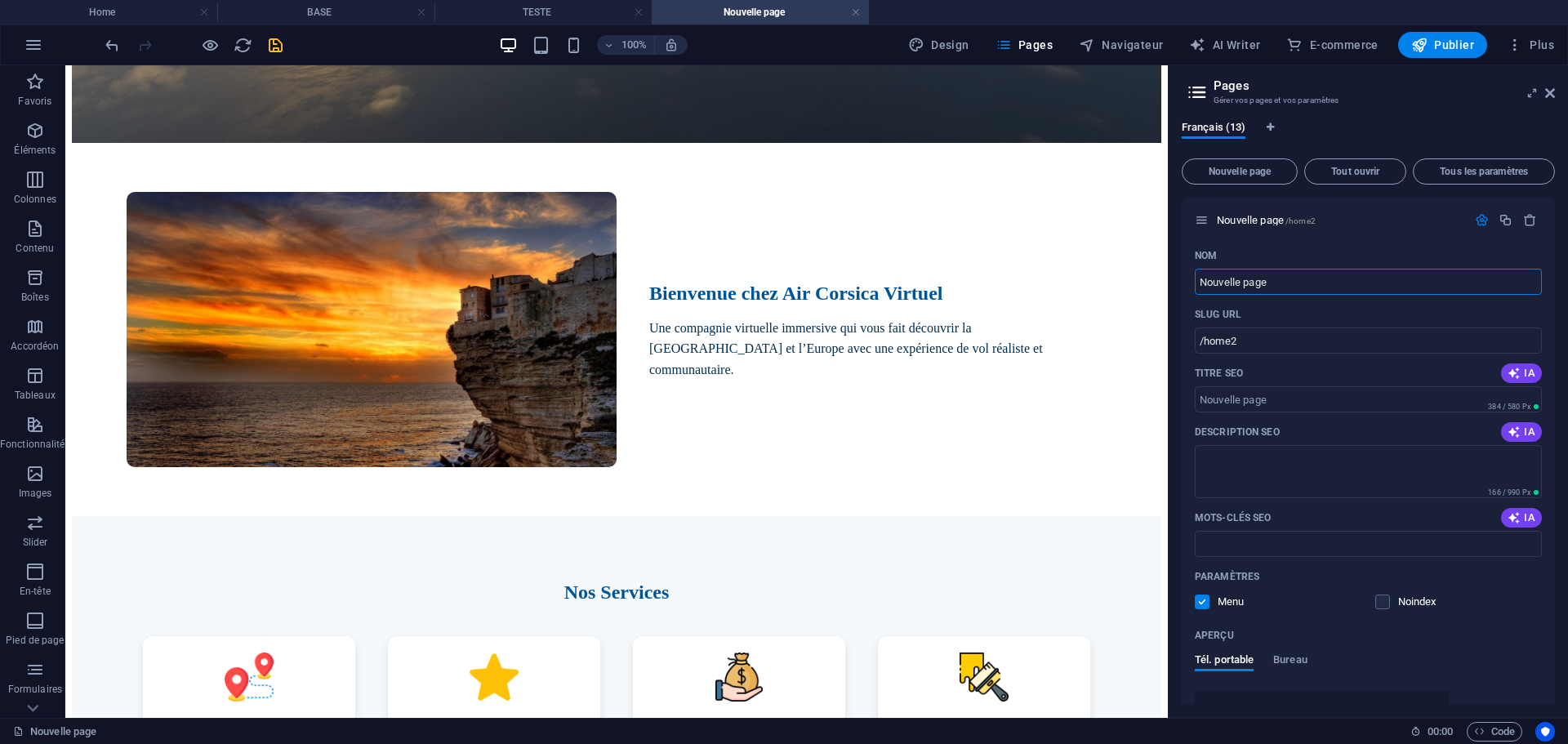
drag, startPoint x: 1342, startPoint y: 346, endPoint x: 1155, endPoint y: 285, distance: 196.7
type input "home"
click at [1182, 315] on div "Nom home ​ SLUG URL /home2 ​ Titre SEO IA ​ 305 / 580 Px Description SEO IA ​ 1…" at bounding box center [1368, 547] width 373 height 608
click at [1109, 307] on div "Air Corsica Virtuel Prenez les commandes de votre expérience aérienne Nous rejo…" at bounding box center [616, 709] width 1089 height 1949
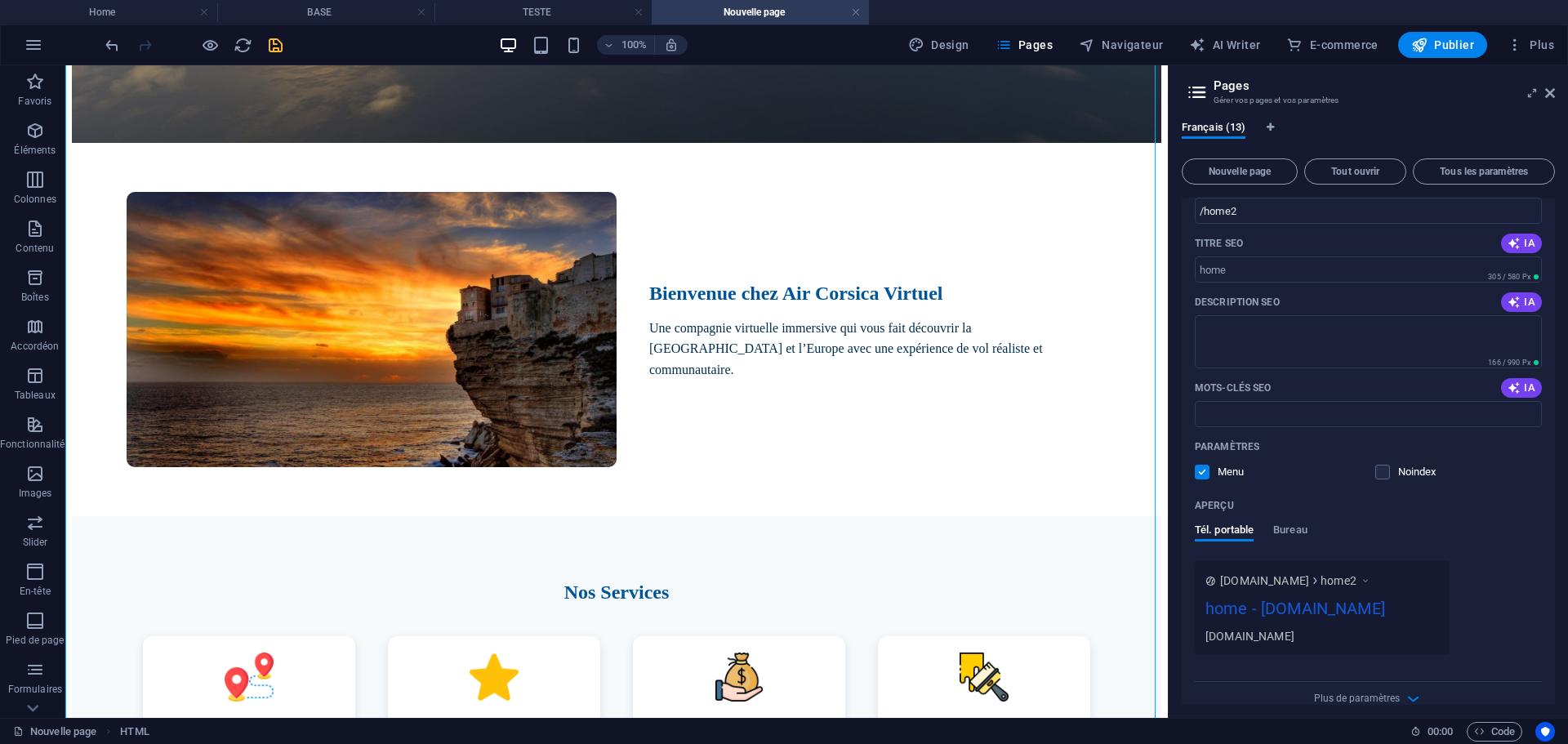
scroll to position [164, 0]
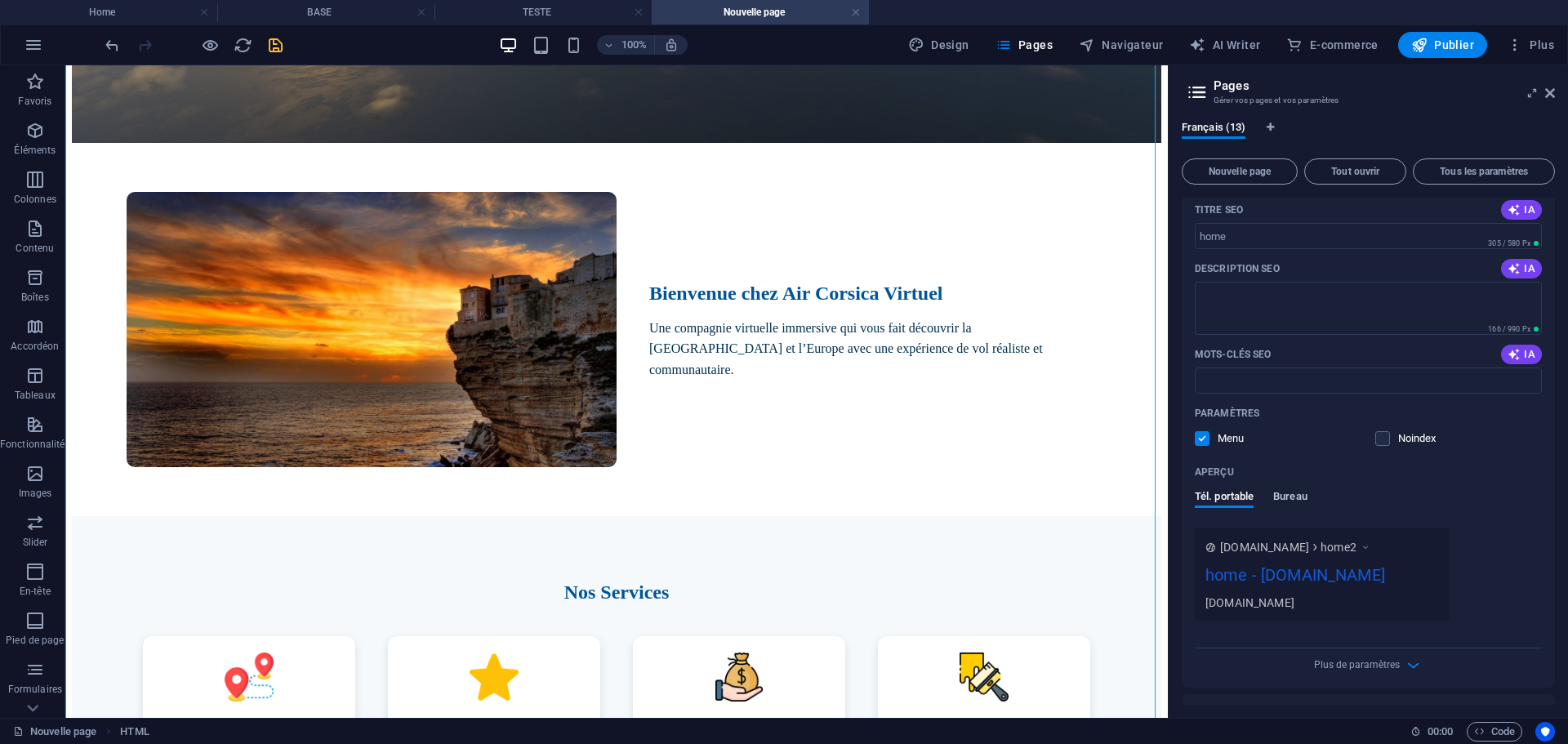
click at [1293, 495] on span "Bureau" at bounding box center [1290, 498] width 34 height 23
click at [1229, 496] on span "Tél. portable" at bounding box center [1224, 498] width 59 height 23
click at [267, 47] on icon "save" at bounding box center [276, 45] width 19 height 19
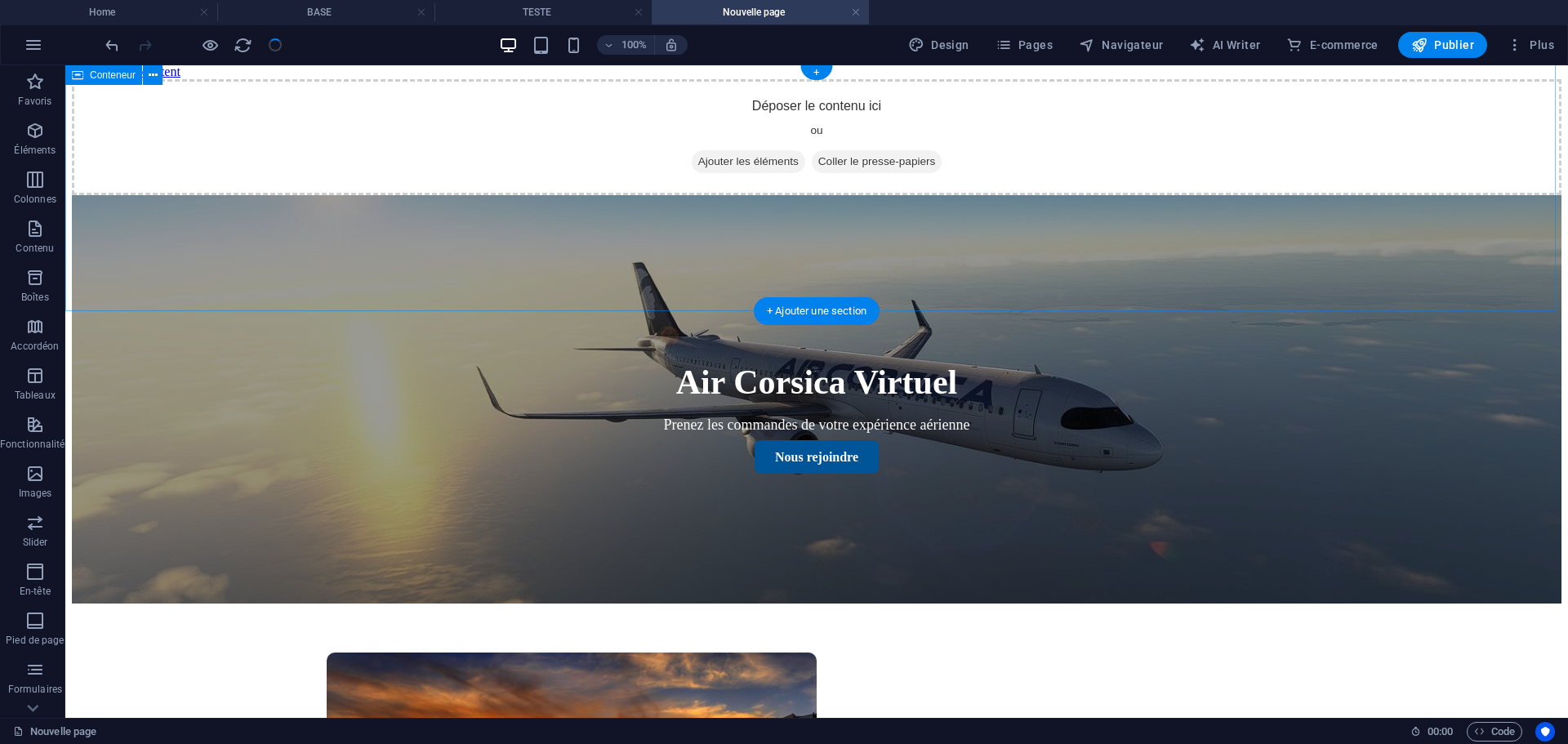
scroll to position [0, 0]
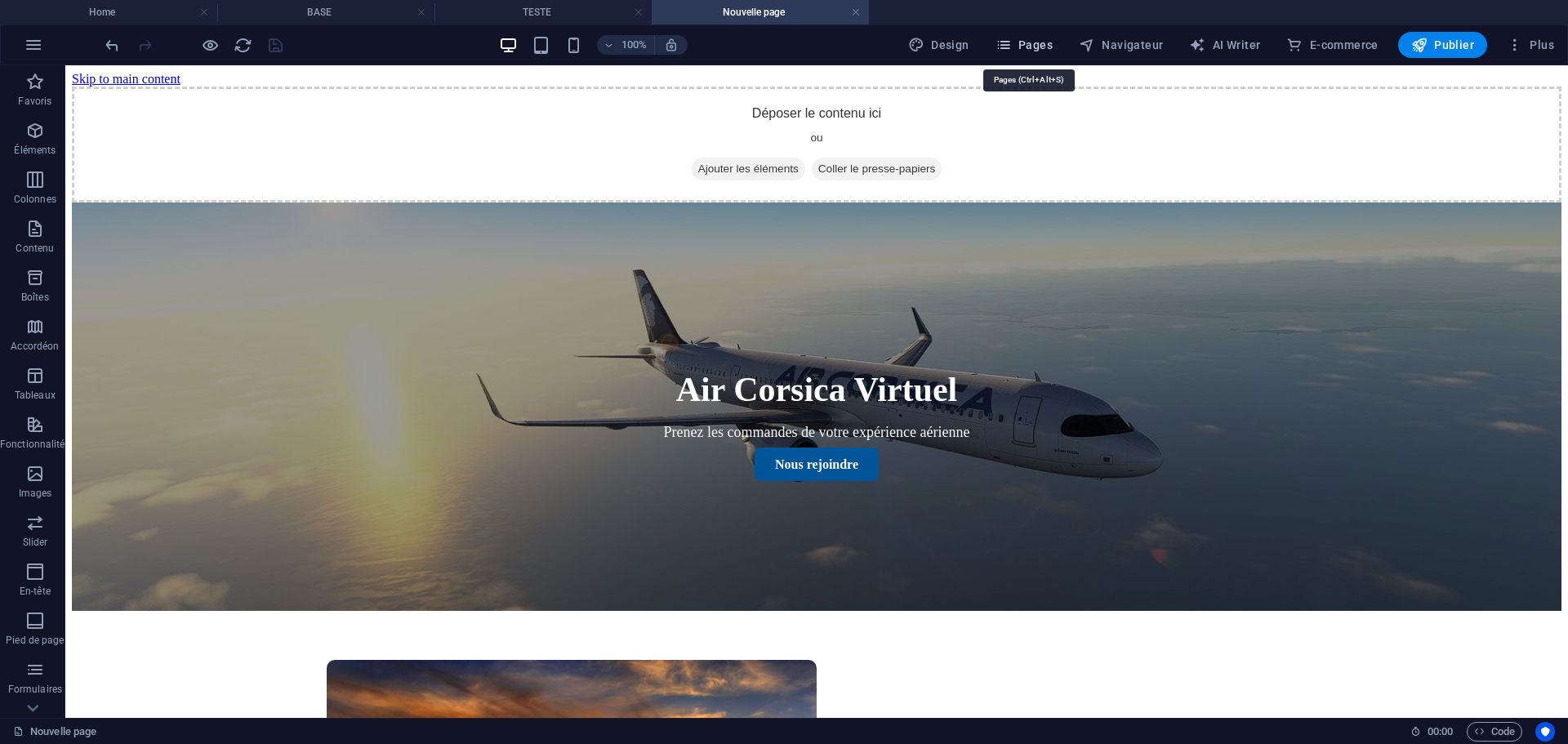
click at [1053, 47] on span "Pages" at bounding box center [1024, 45] width 57 height 16
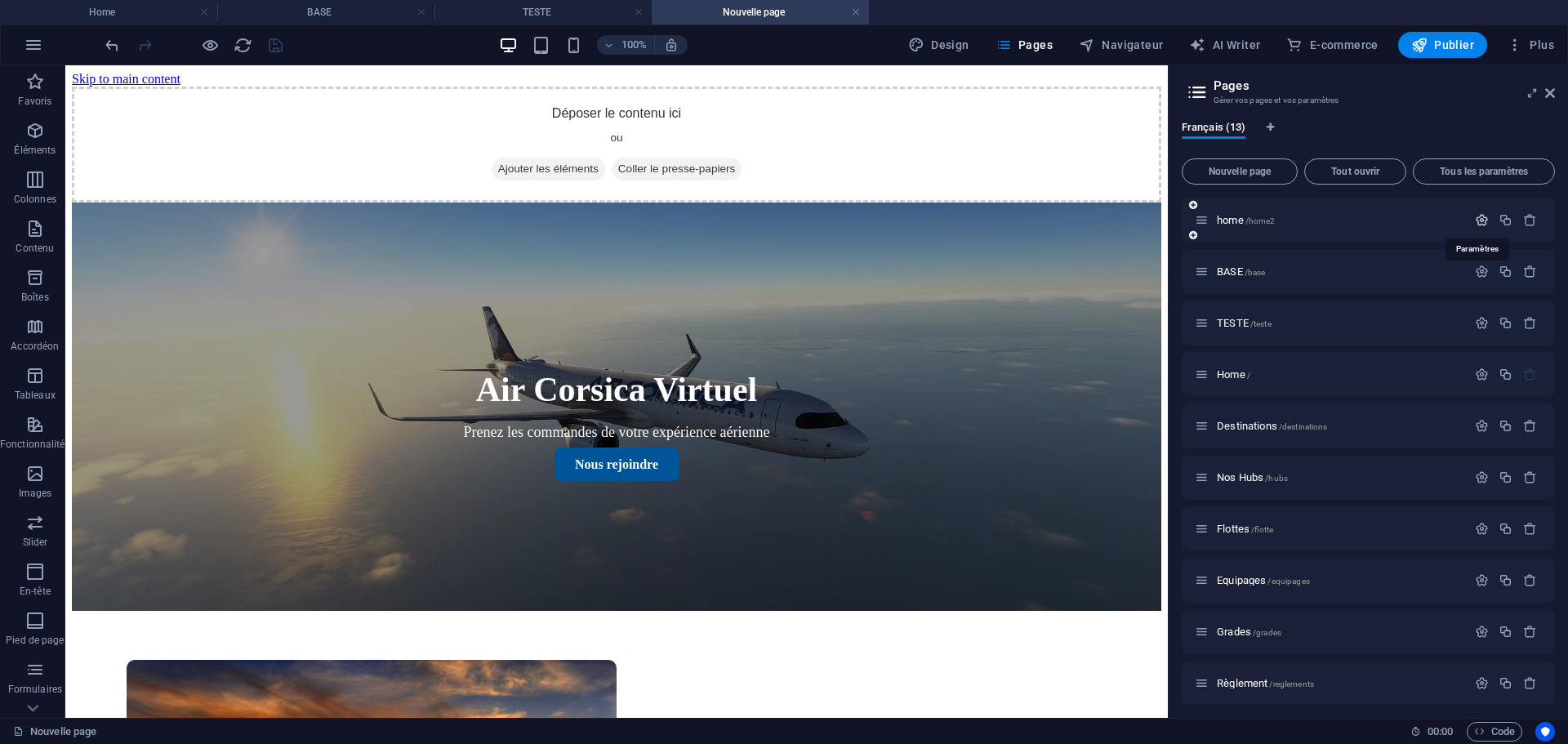
click at [1482, 217] on icon "button" at bounding box center [1481, 220] width 14 height 14
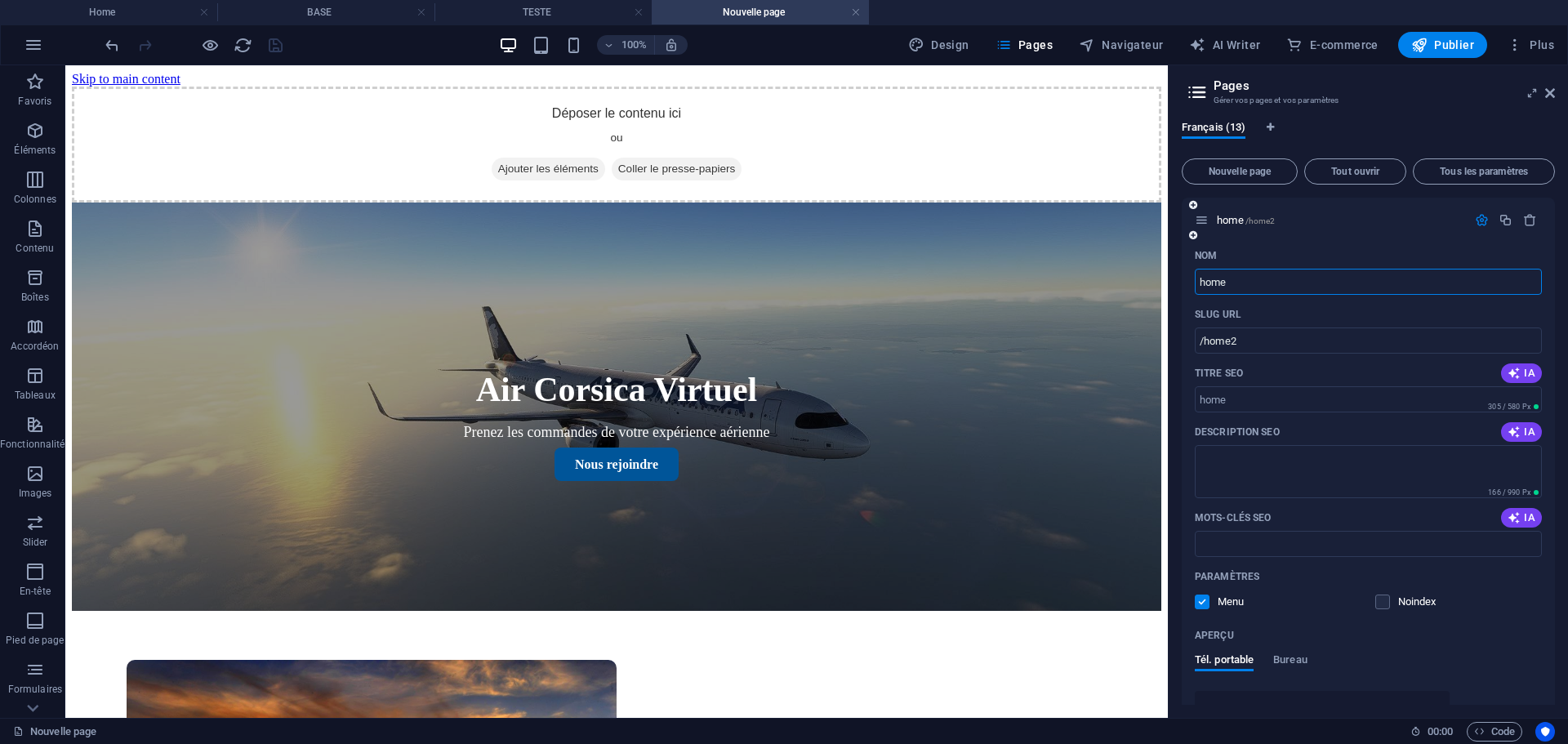
click at [1255, 285] on input "home" at bounding box center [1368, 282] width 347 height 26
type input "home2"
click at [1252, 250] on div "Nom" at bounding box center [1368, 256] width 347 height 26
click at [280, 41] on icon "save" at bounding box center [276, 45] width 19 height 19
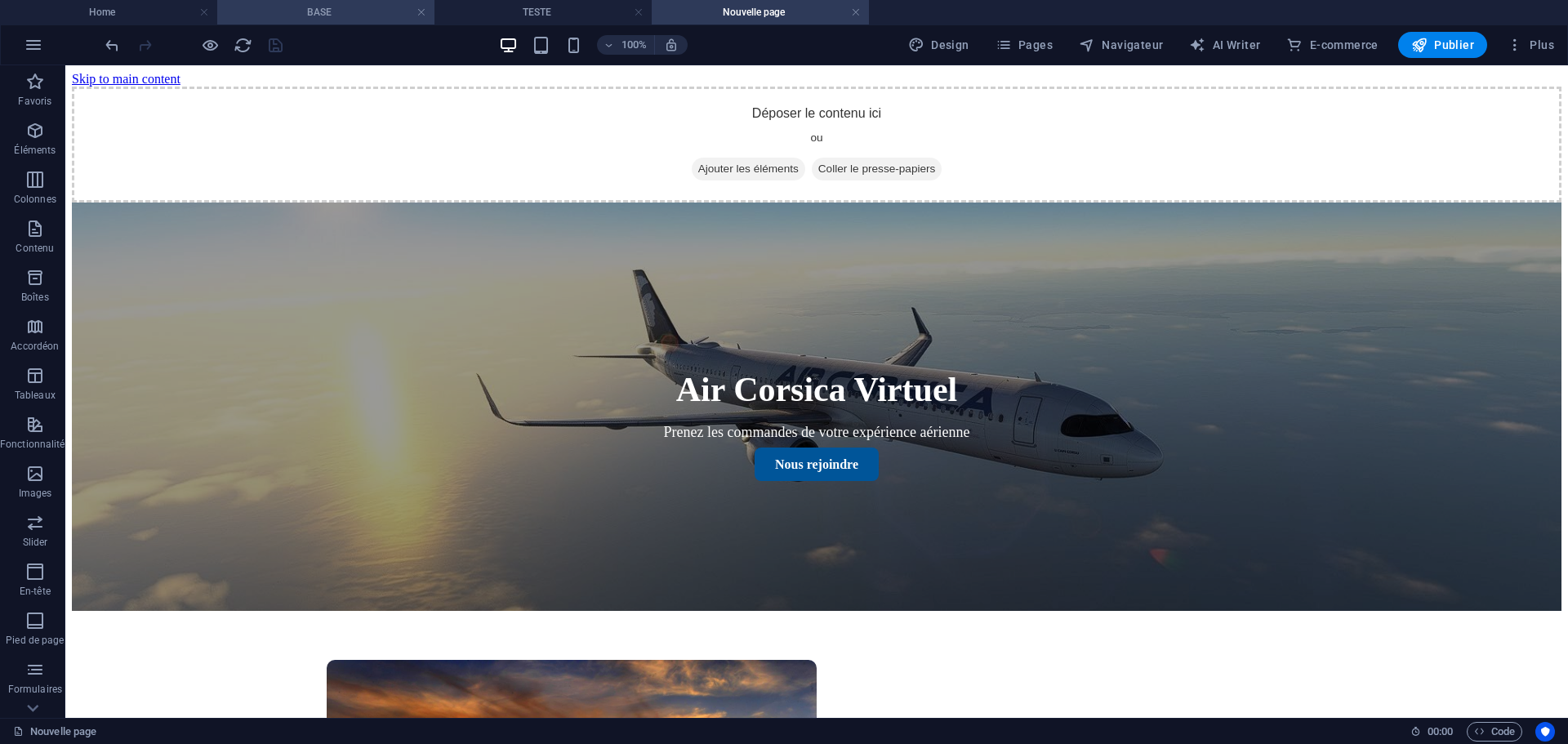
click at [379, 9] on h4 "BASE" at bounding box center [326, 12] width 217 height 18
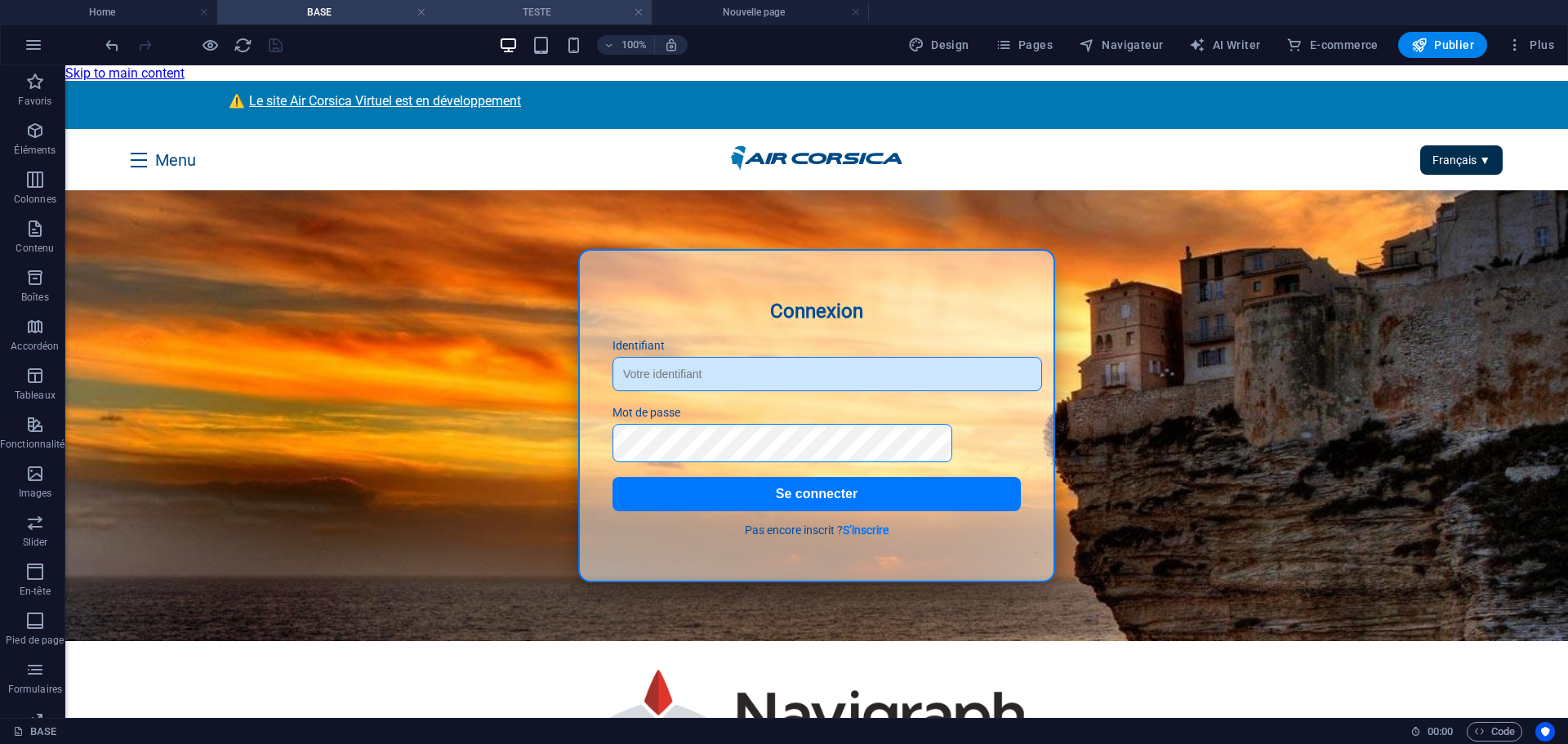
click at [535, 10] on h4 "TESTE" at bounding box center [543, 12] width 217 height 18
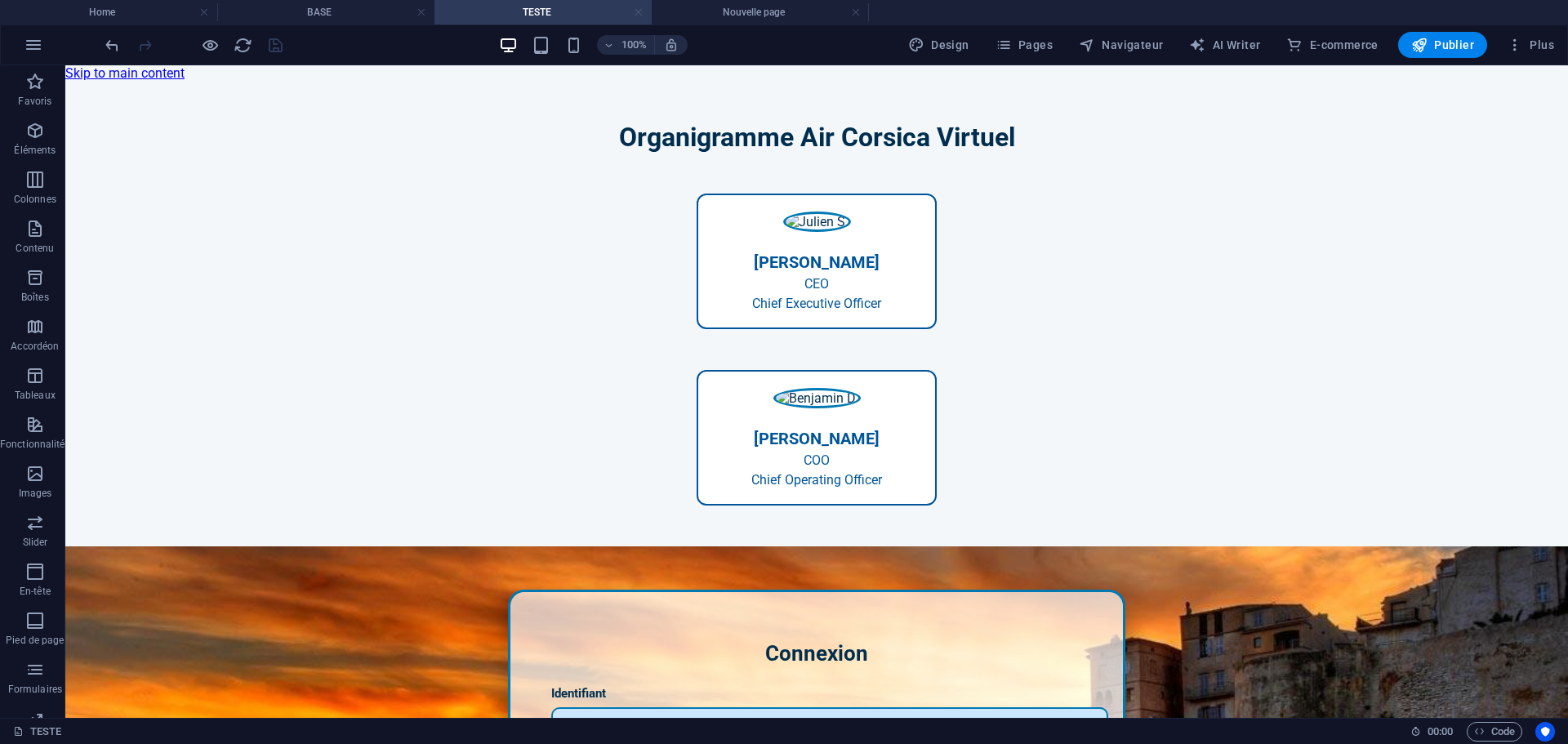
click at [638, 13] on link at bounding box center [638, 12] width 10 height 16
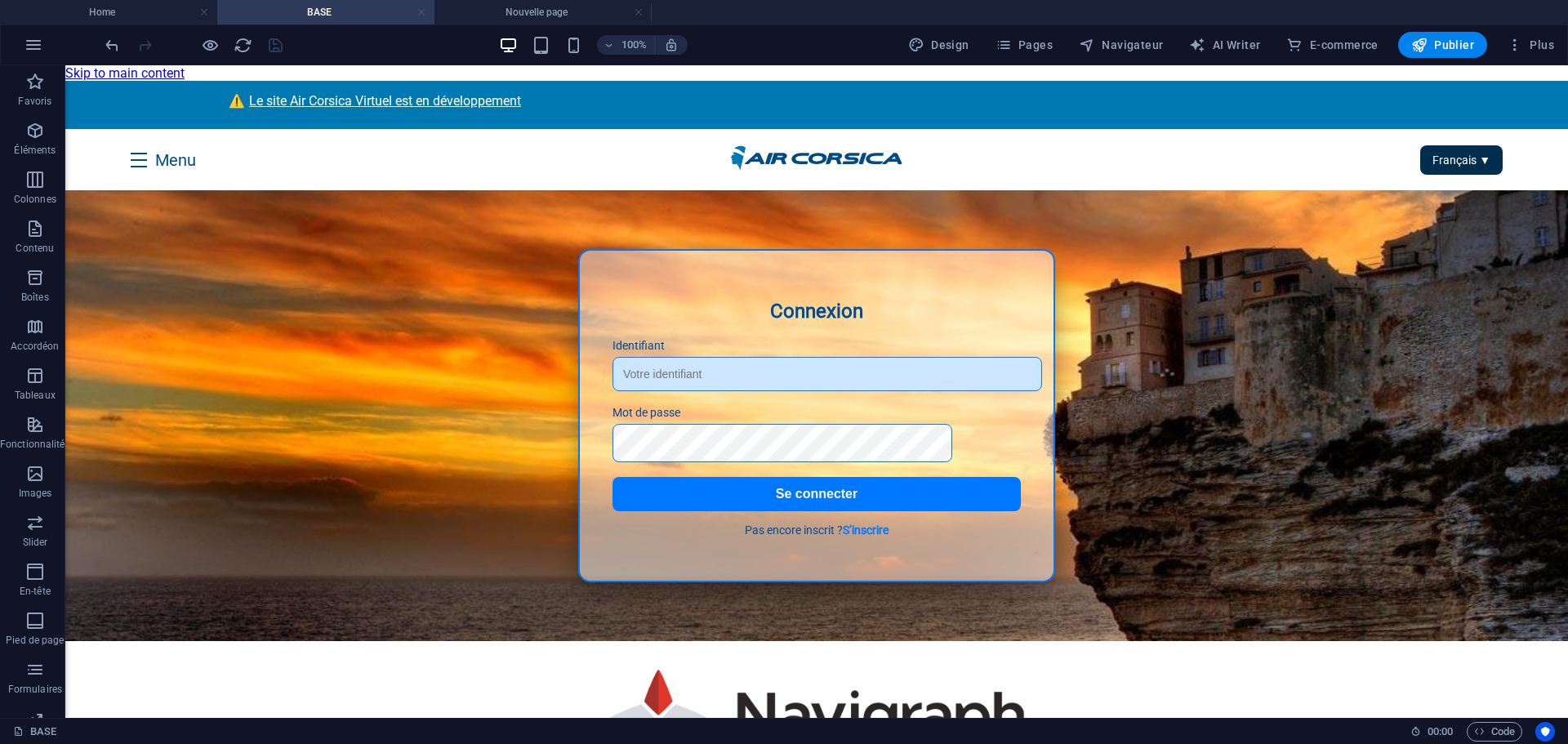
drag, startPoint x: 419, startPoint y: 9, endPoint x: 161, endPoint y: 2, distance: 258.1
click at [419, 9] on link at bounding box center [421, 12] width 10 height 16
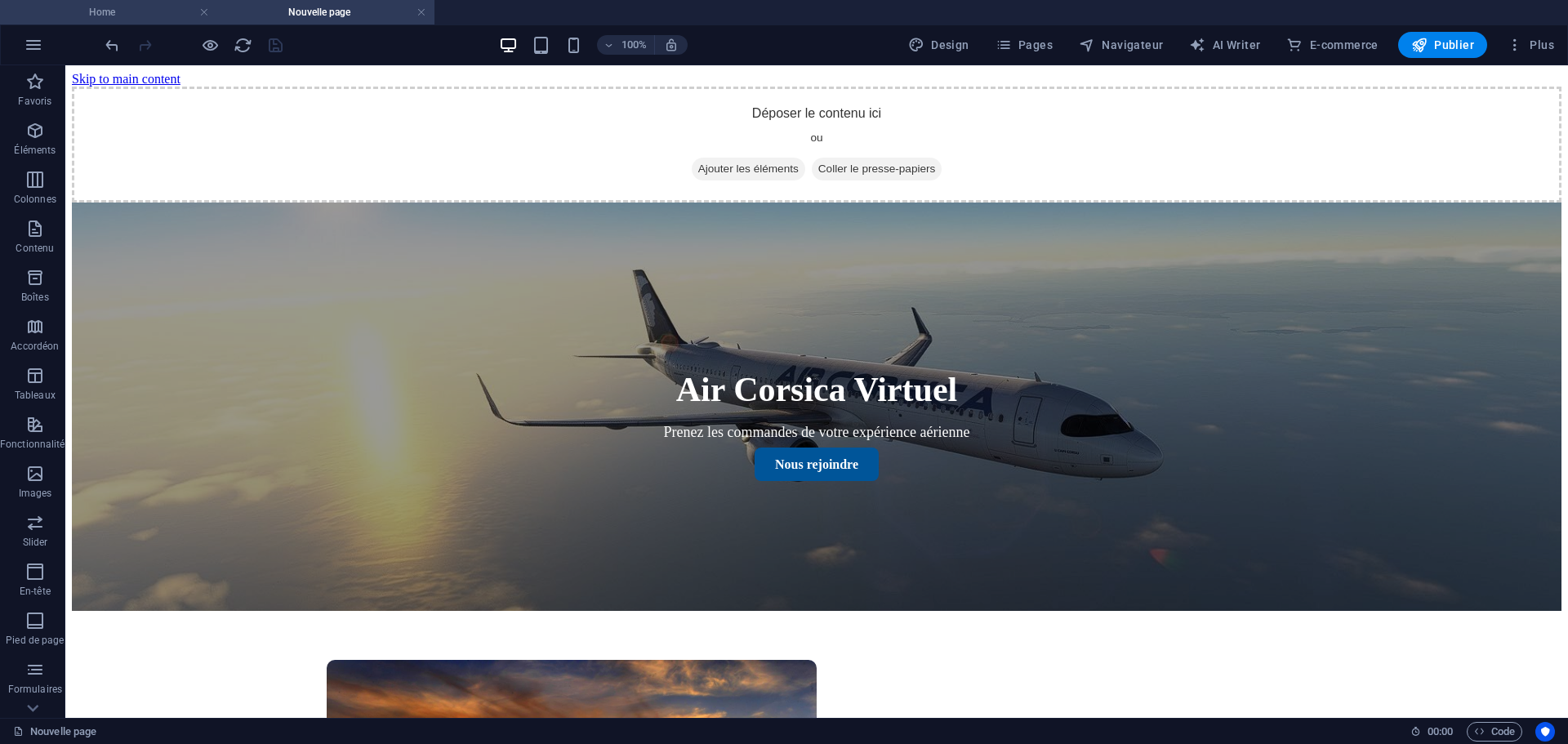
drag, startPoint x: 77, startPoint y: 6, endPoint x: 66, endPoint y: 2, distance: 11.7
click at [77, 6] on h4 "Home" at bounding box center [109, 12] width 217 height 18
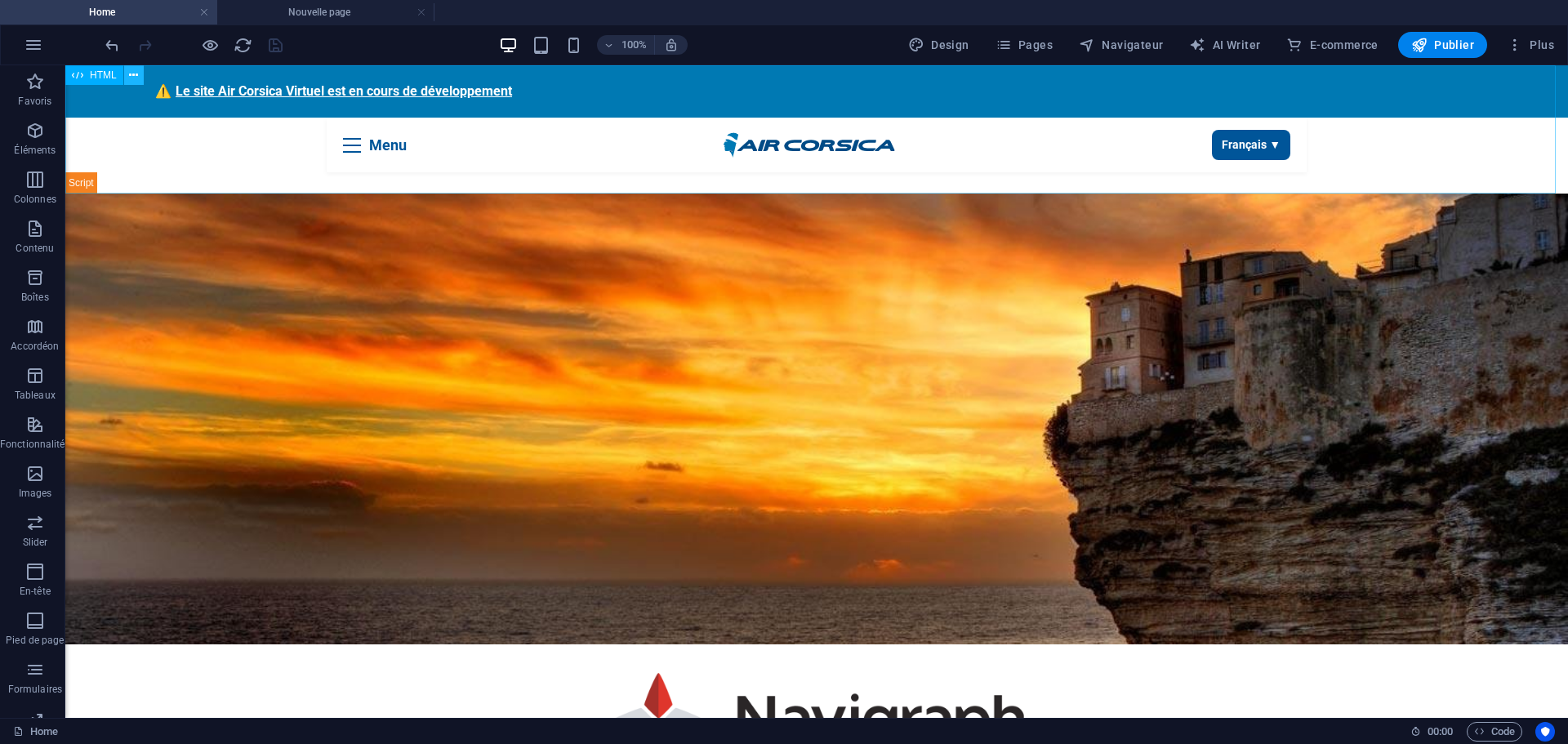
click at [136, 74] on icon at bounding box center [133, 75] width 9 height 17
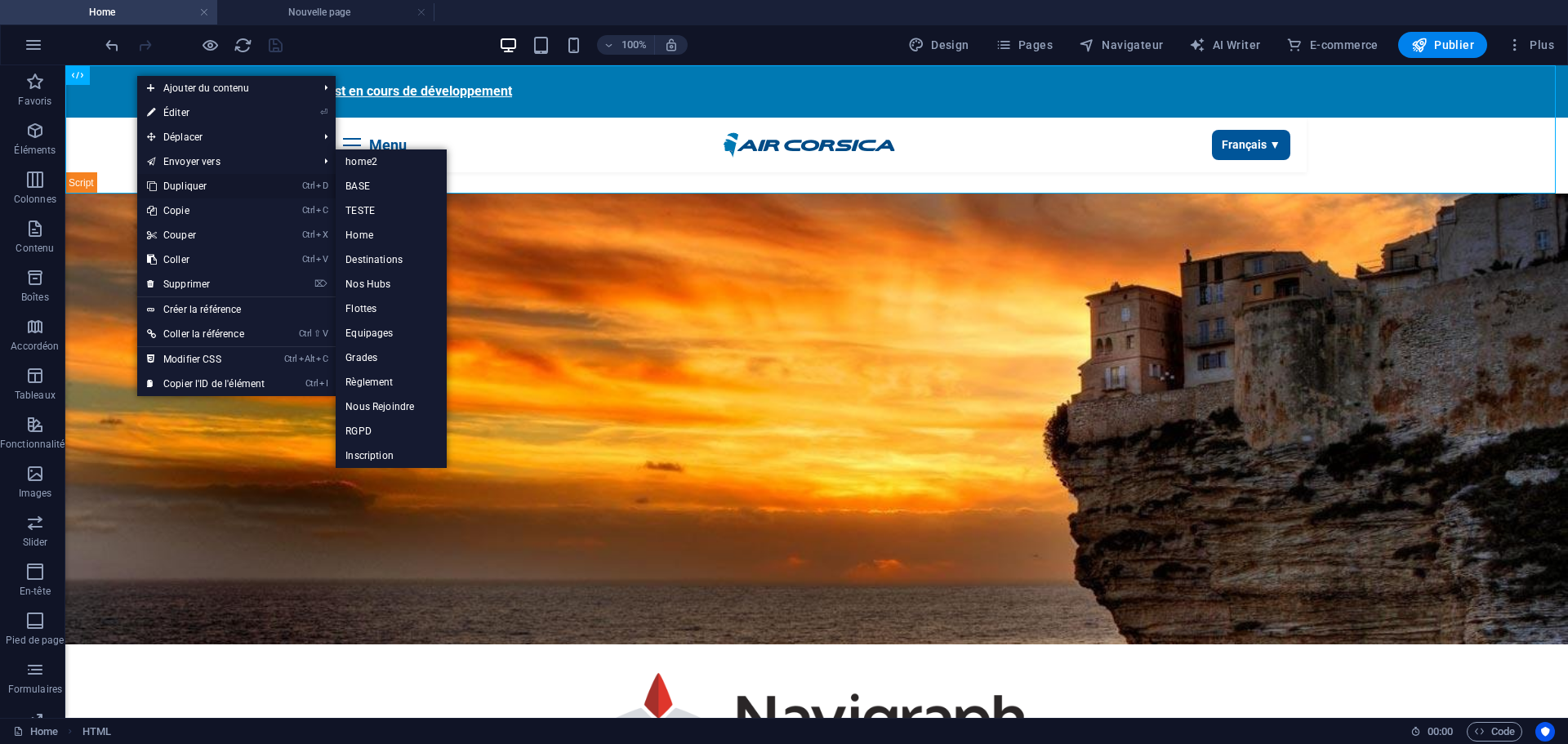
click at [206, 186] on link "Ctrl D Dupliquer" at bounding box center [206, 186] width 137 height 25
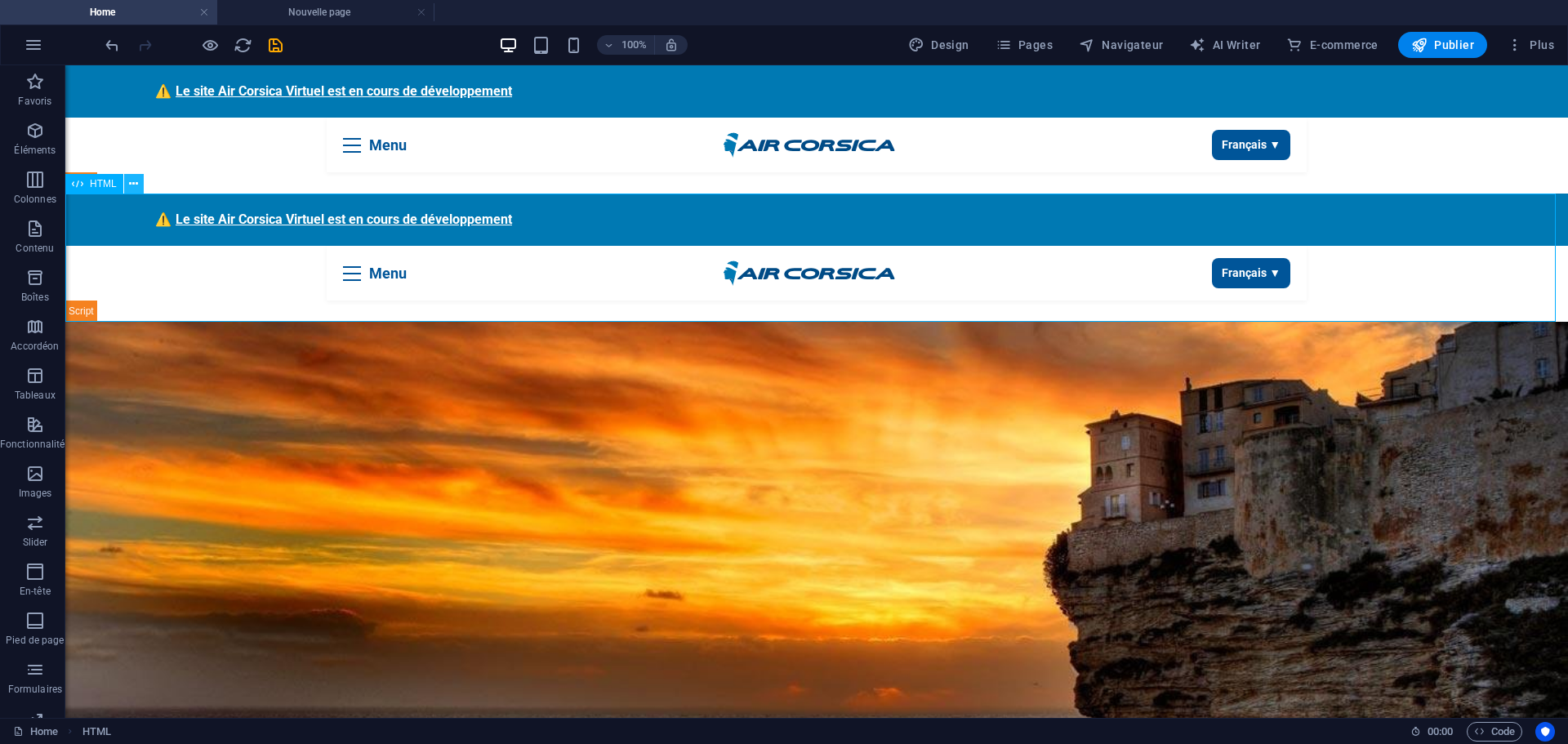
click at [136, 185] on icon at bounding box center [133, 184] width 9 height 17
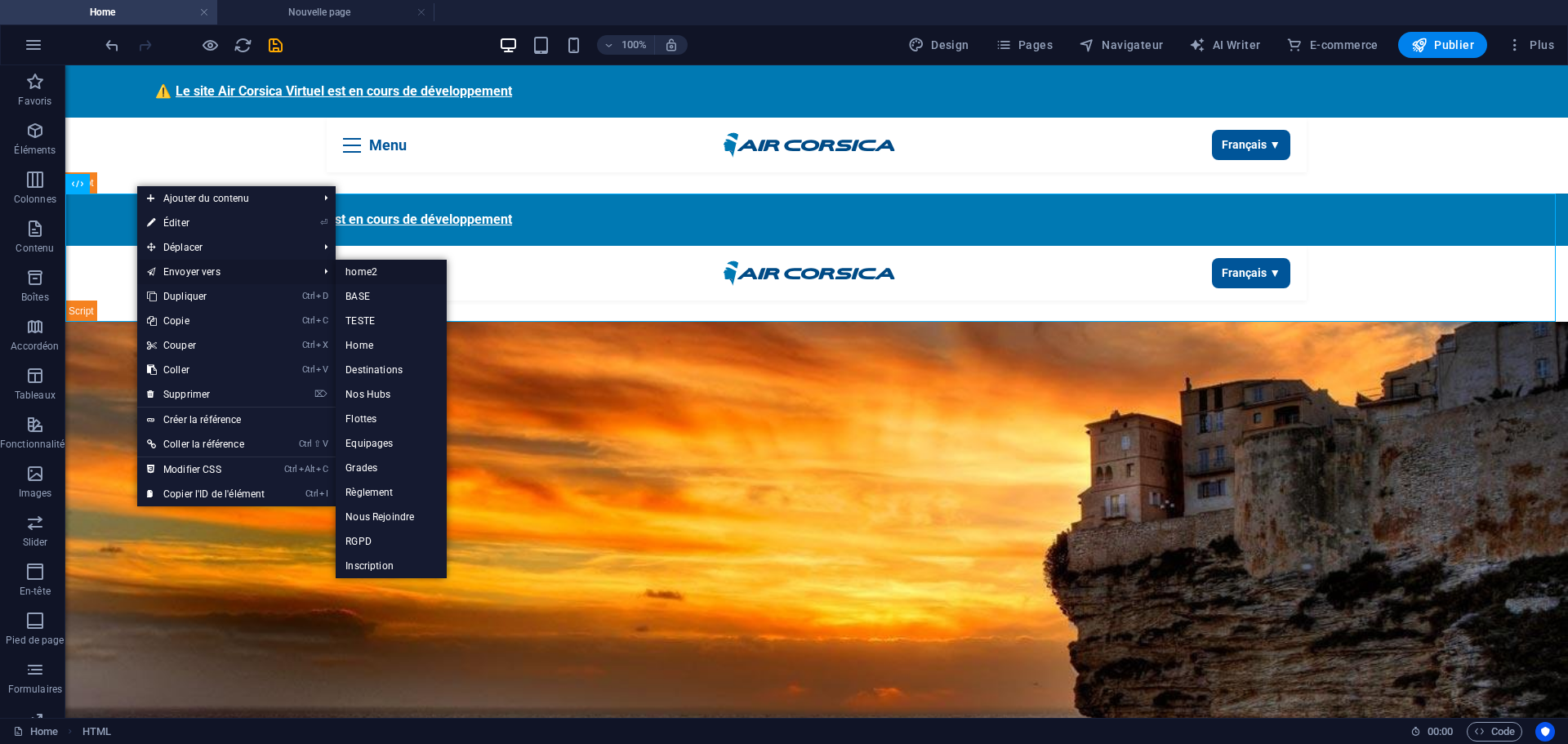
click at [392, 267] on link "home2" at bounding box center [392, 272] width 111 height 25
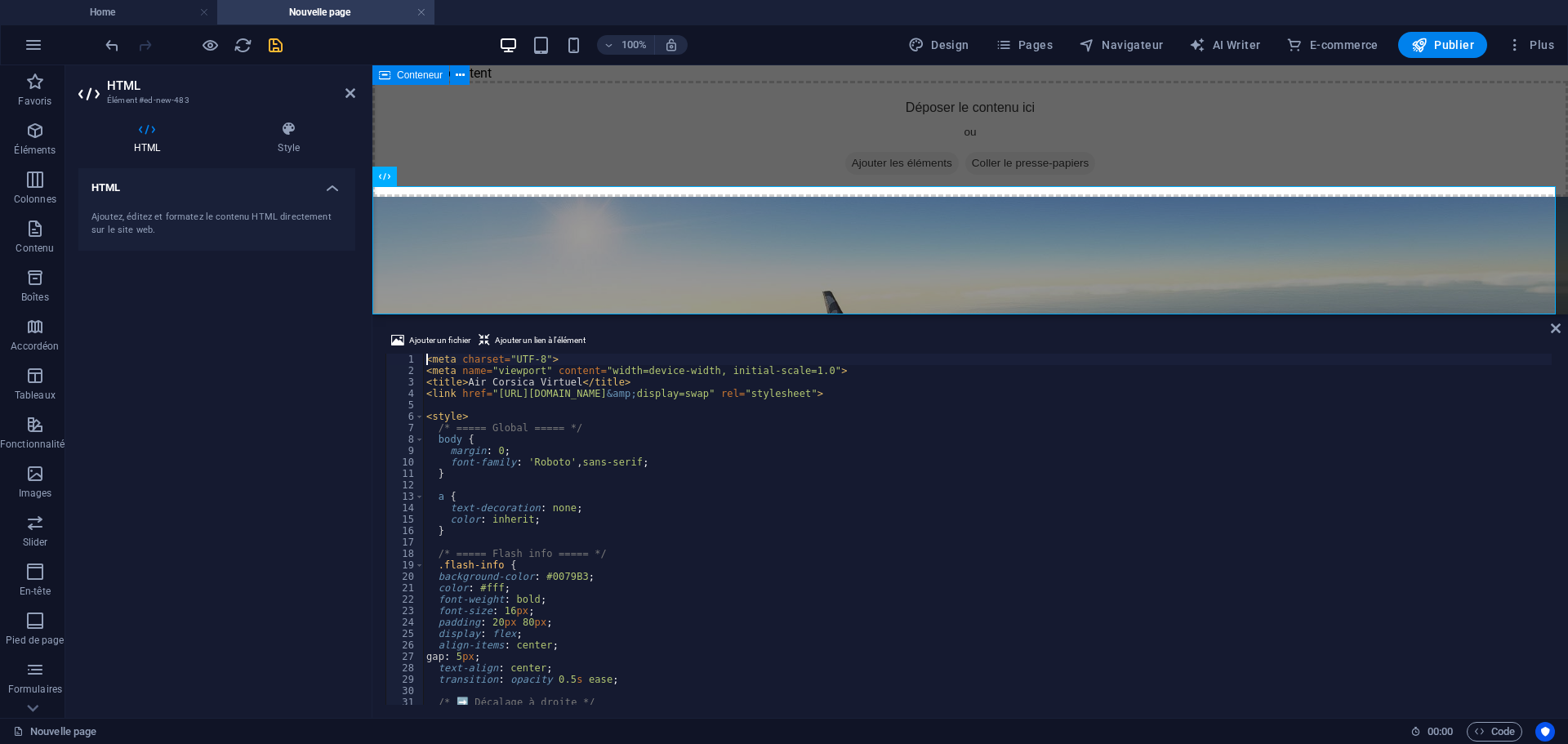
scroll to position [2081, 0]
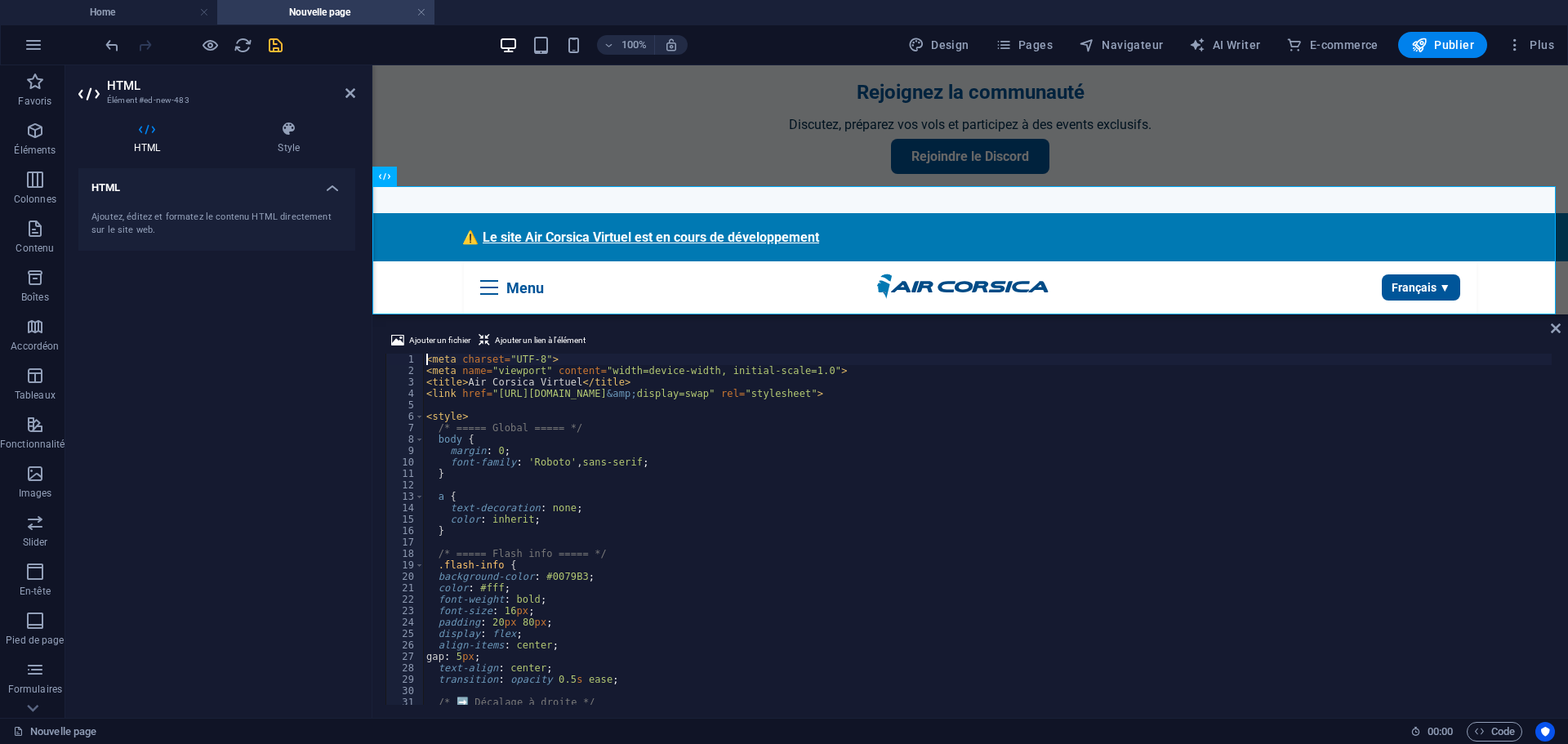
click at [274, 43] on icon "save" at bounding box center [276, 45] width 19 height 19
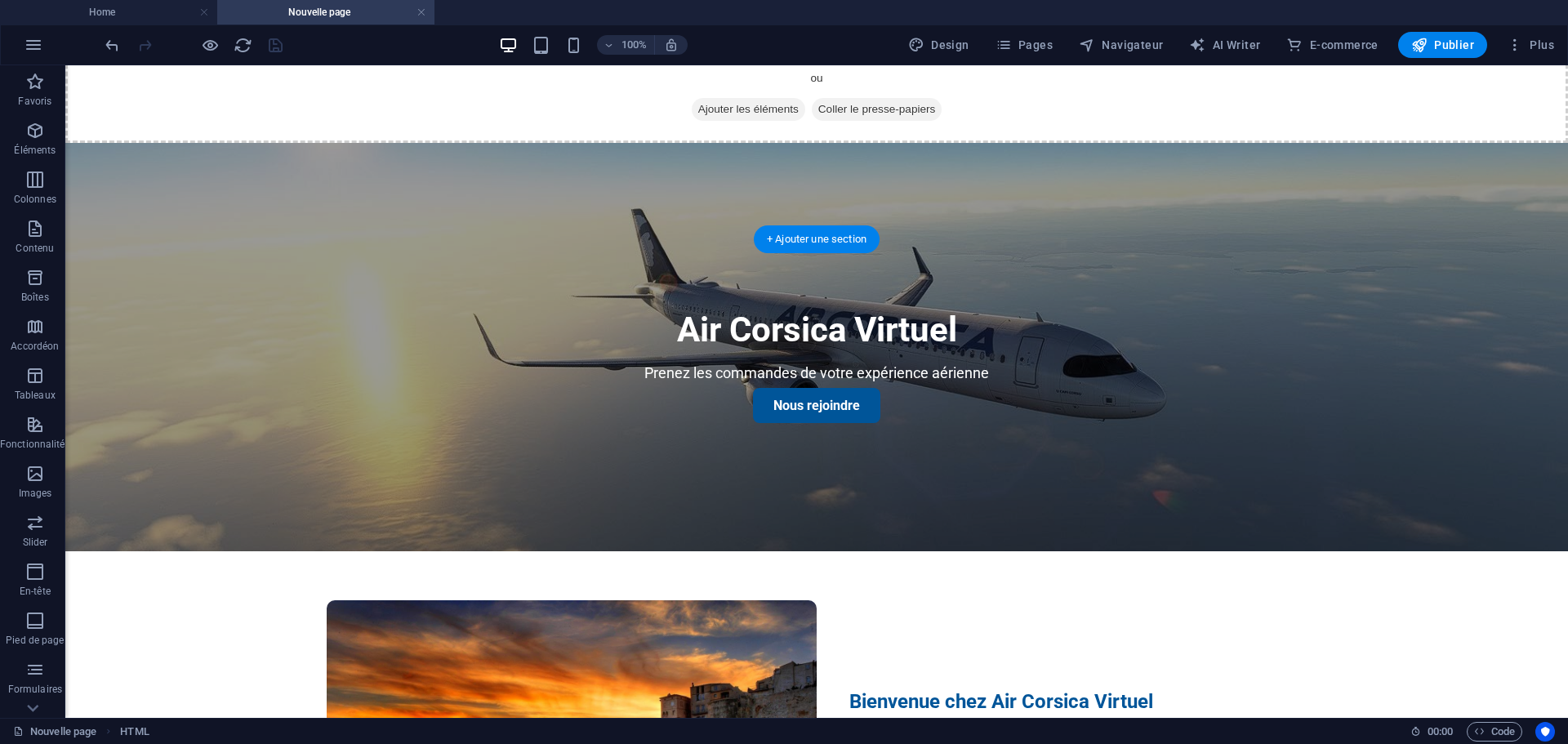
scroll to position [0, 0]
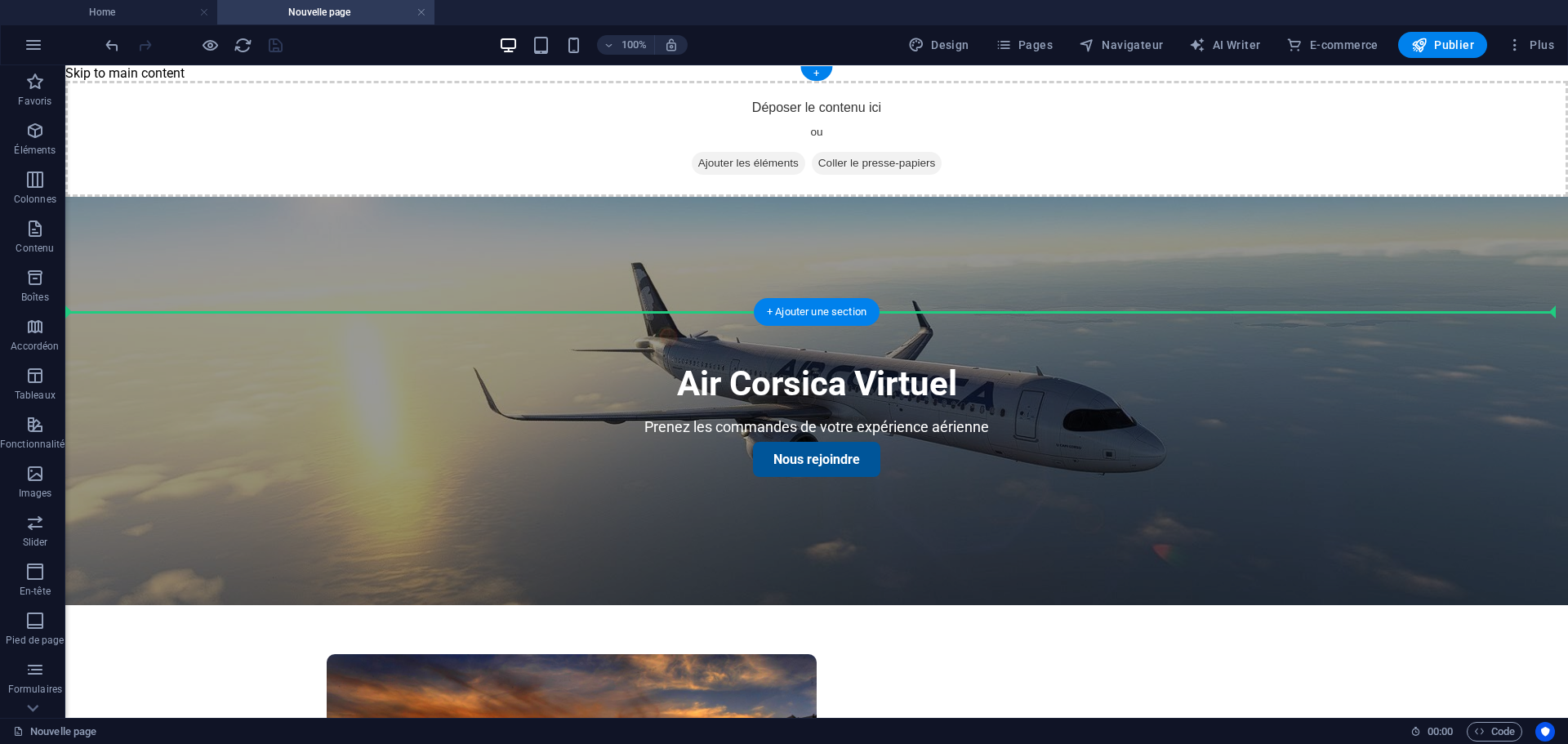
drag, startPoint x: 166, startPoint y: 645, endPoint x: 119, endPoint y: 293, distance: 355.1
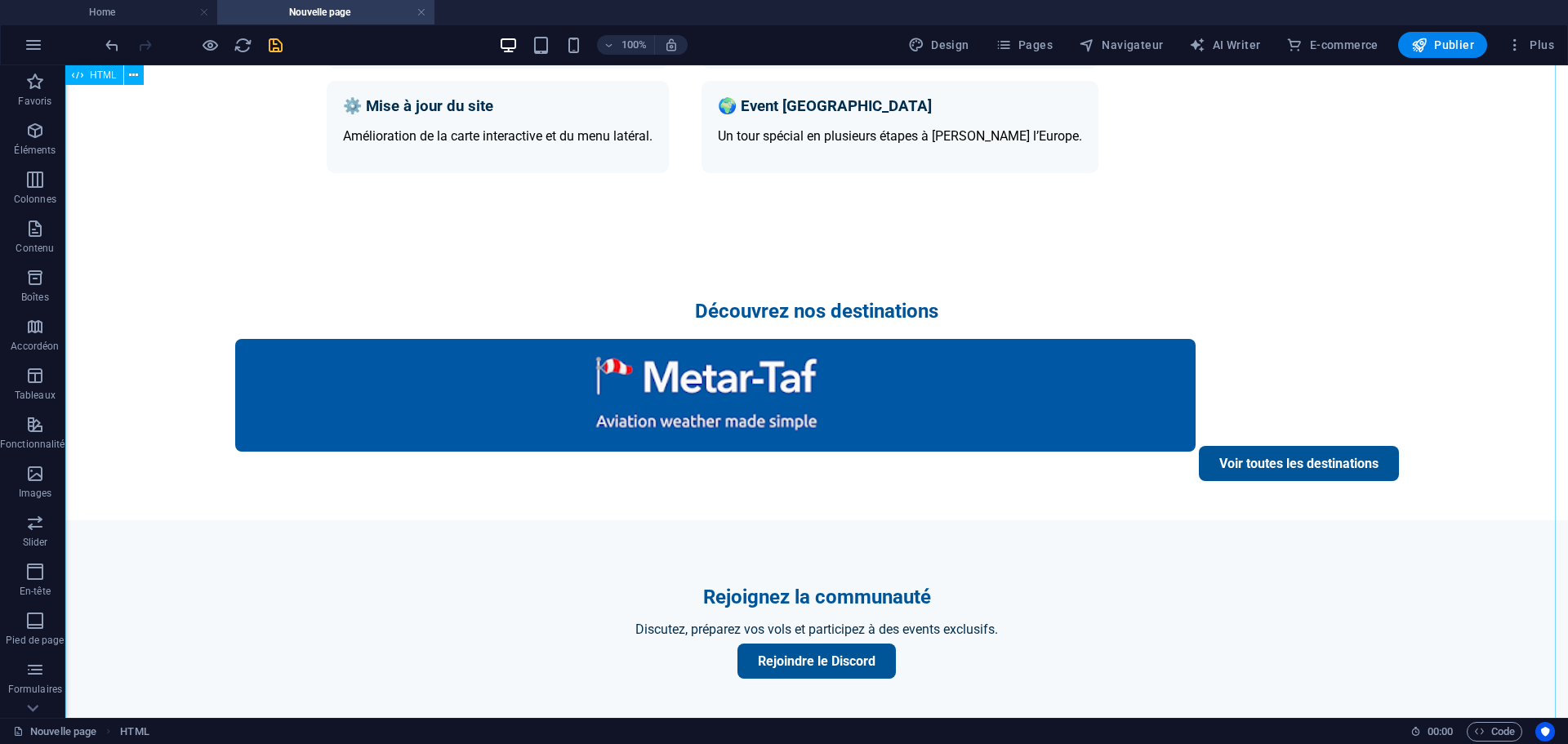
scroll to position [1658, 0]
click at [134, 10] on h4 "Home" at bounding box center [109, 12] width 217 height 18
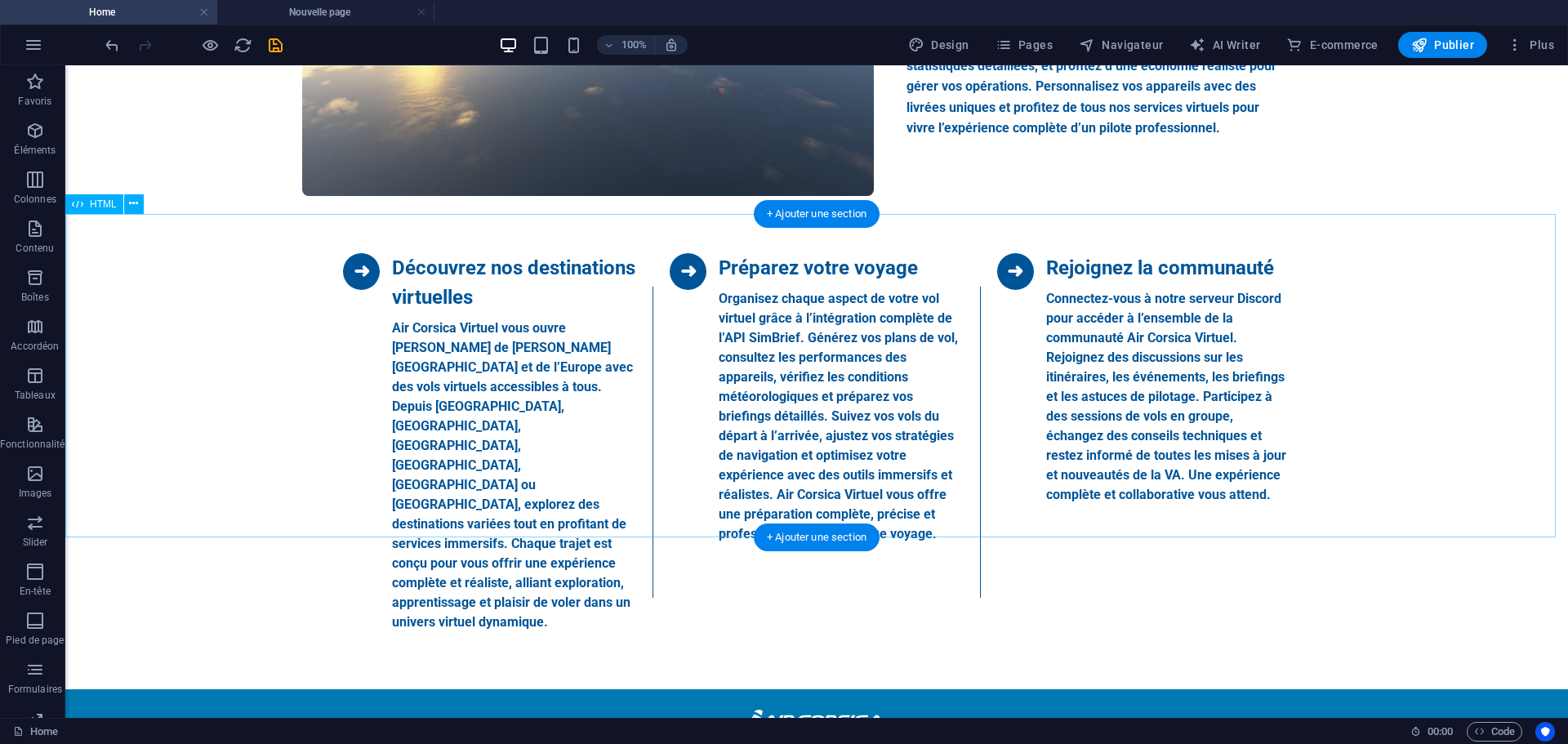
scroll to position [1251, 0]
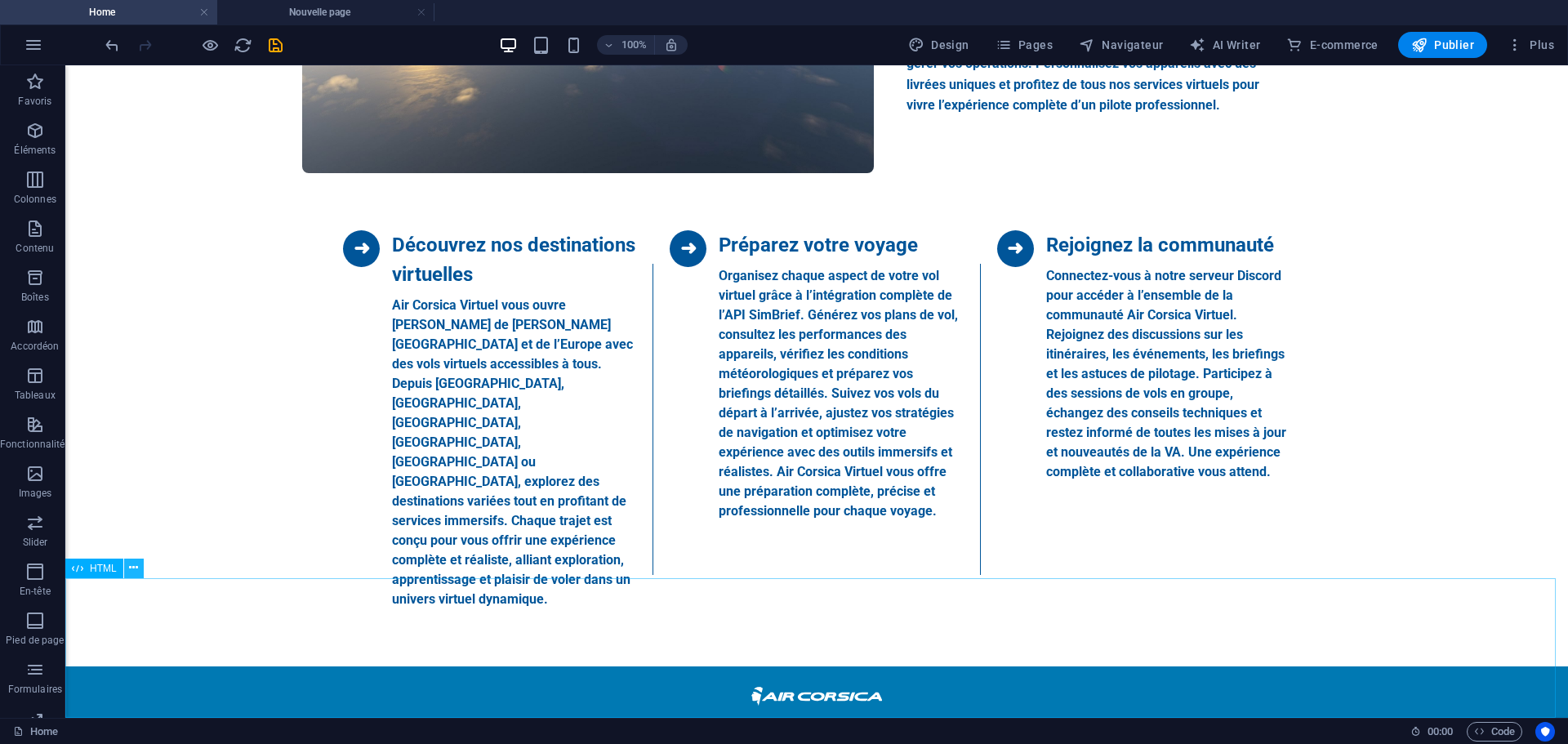
click at [138, 565] on icon at bounding box center [133, 567] width 9 height 17
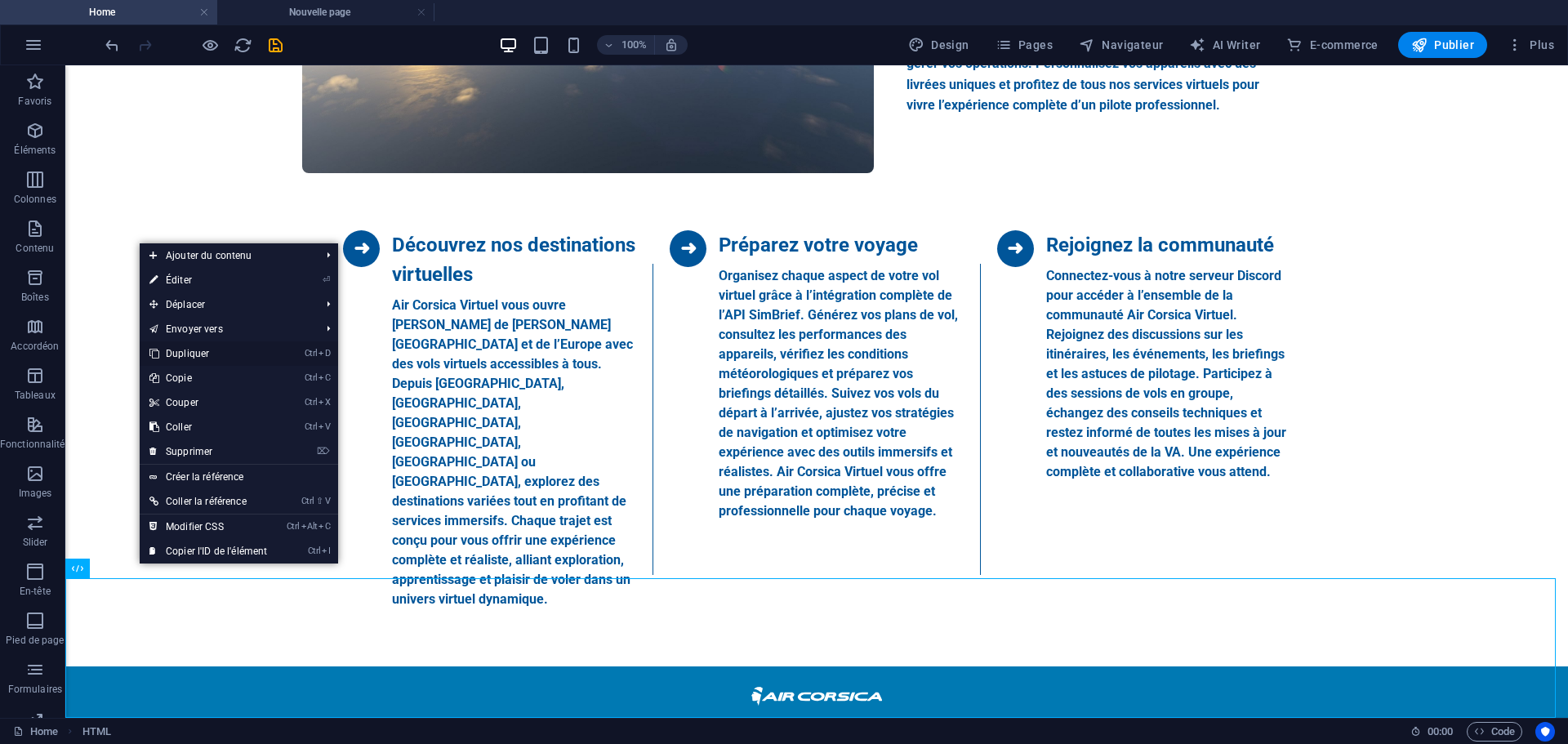
click at [193, 352] on link "Ctrl D Dupliquer" at bounding box center [208, 354] width 137 height 25
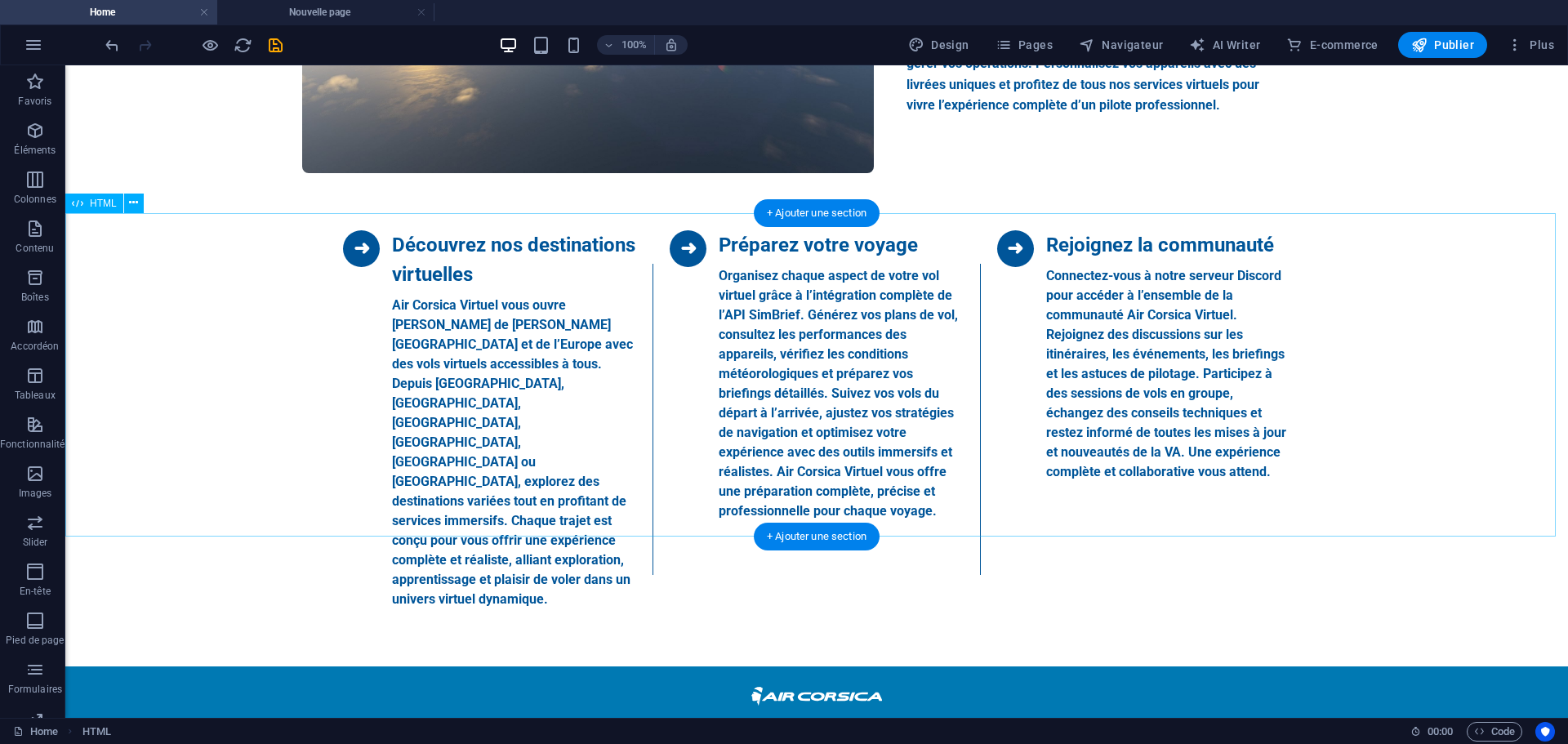
scroll to position [1432, 0]
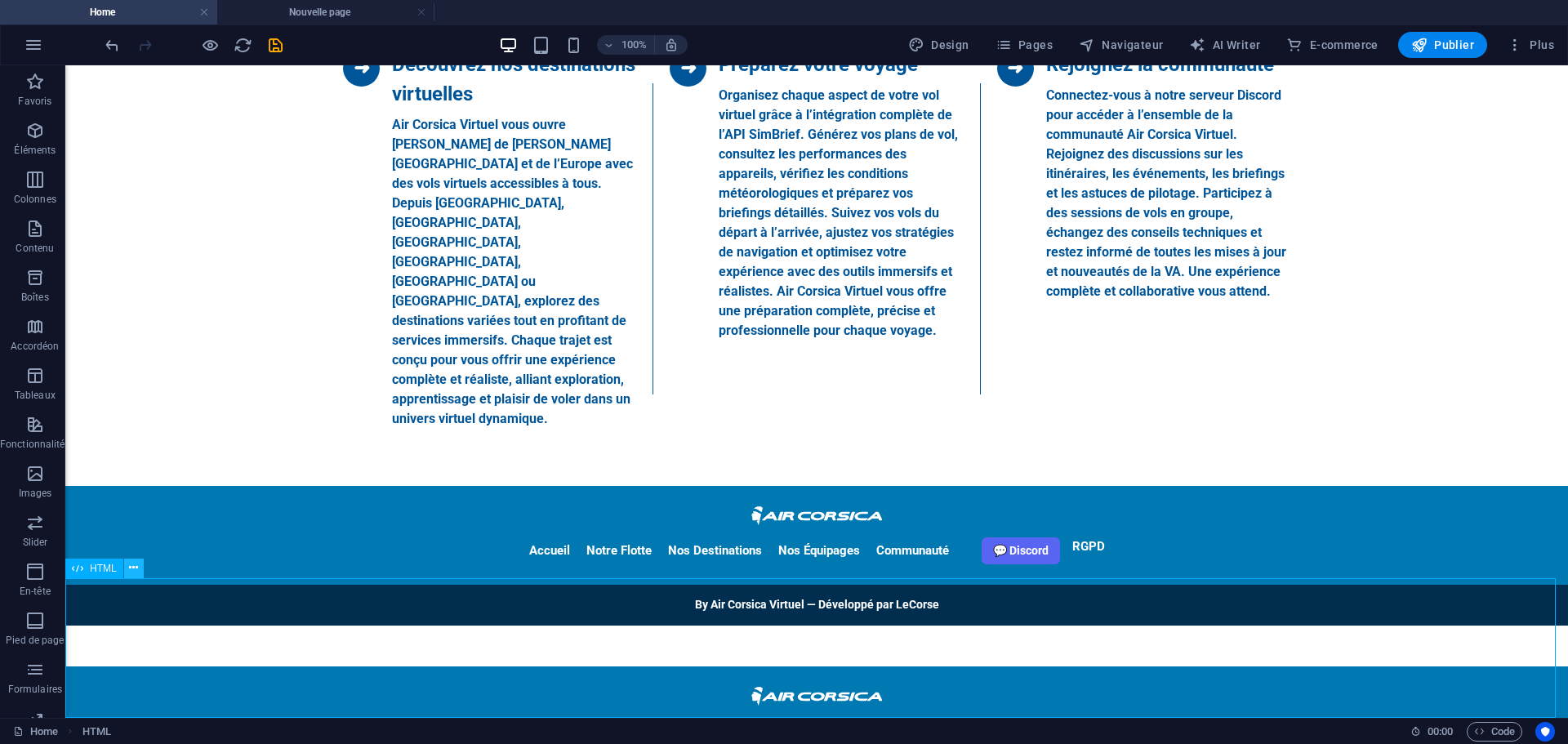
click at [134, 571] on icon at bounding box center [133, 567] width 9 height 17
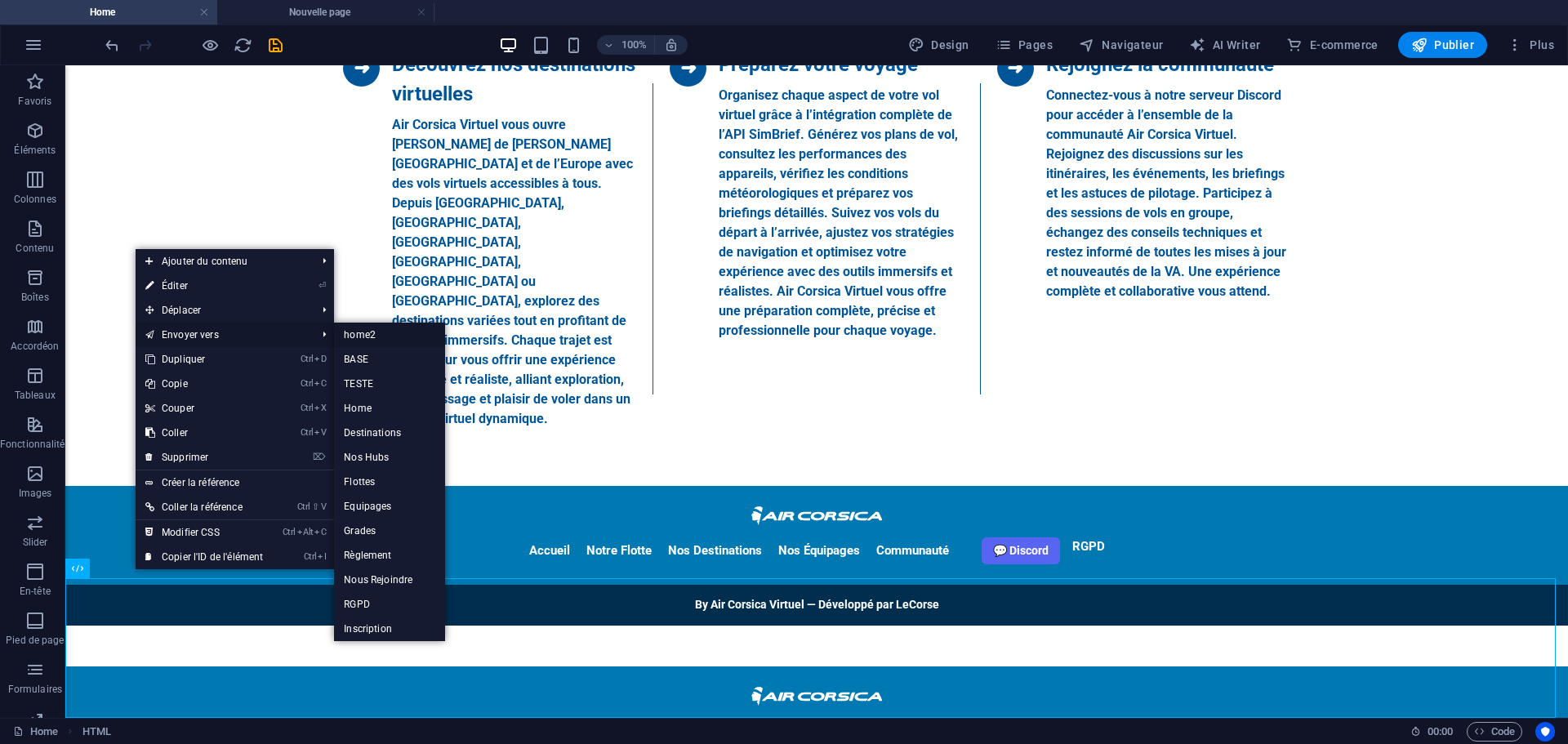
click at [352, 334] on link "home2" at bounding box center [390, 335] width 111 height 25
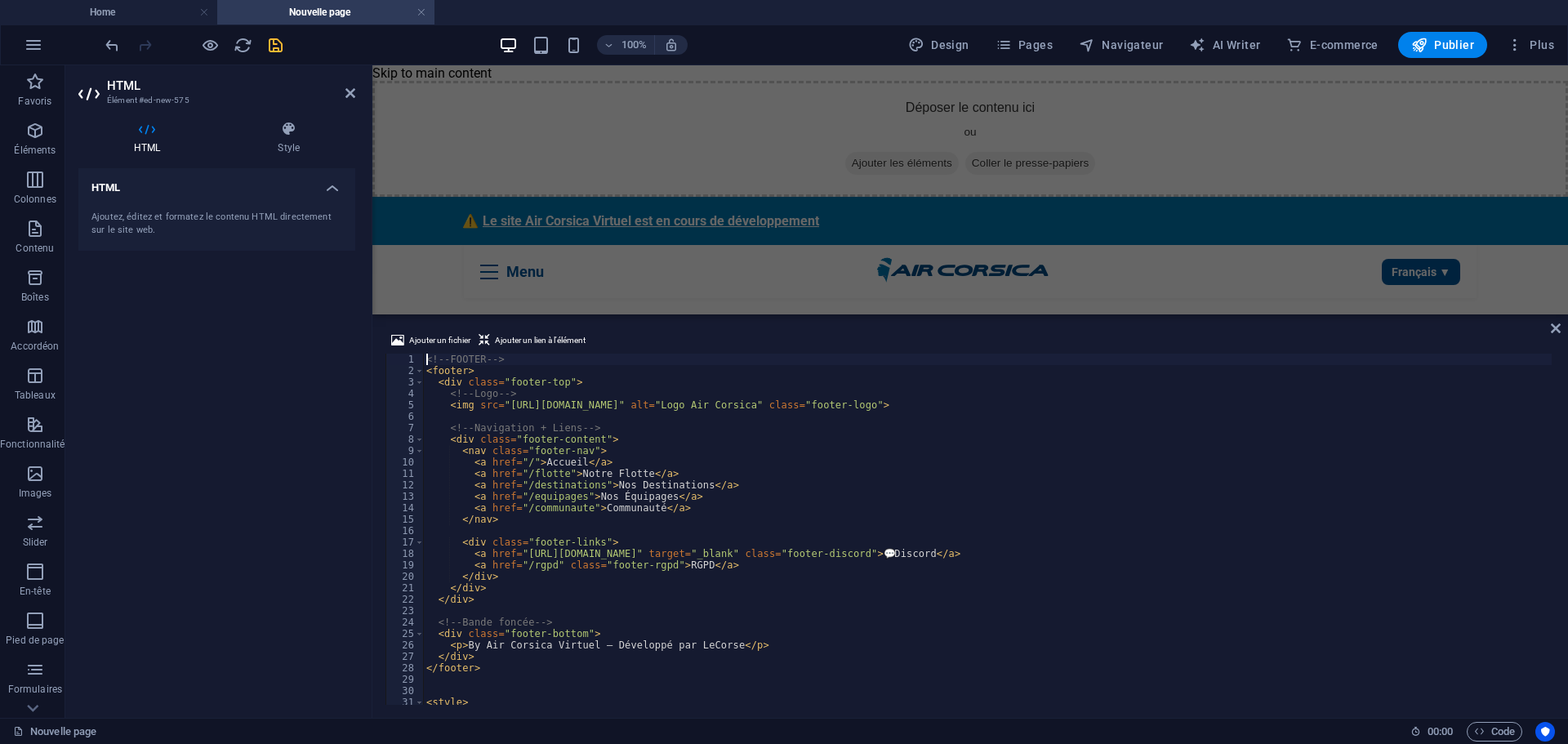
scroll to position [361, 0]
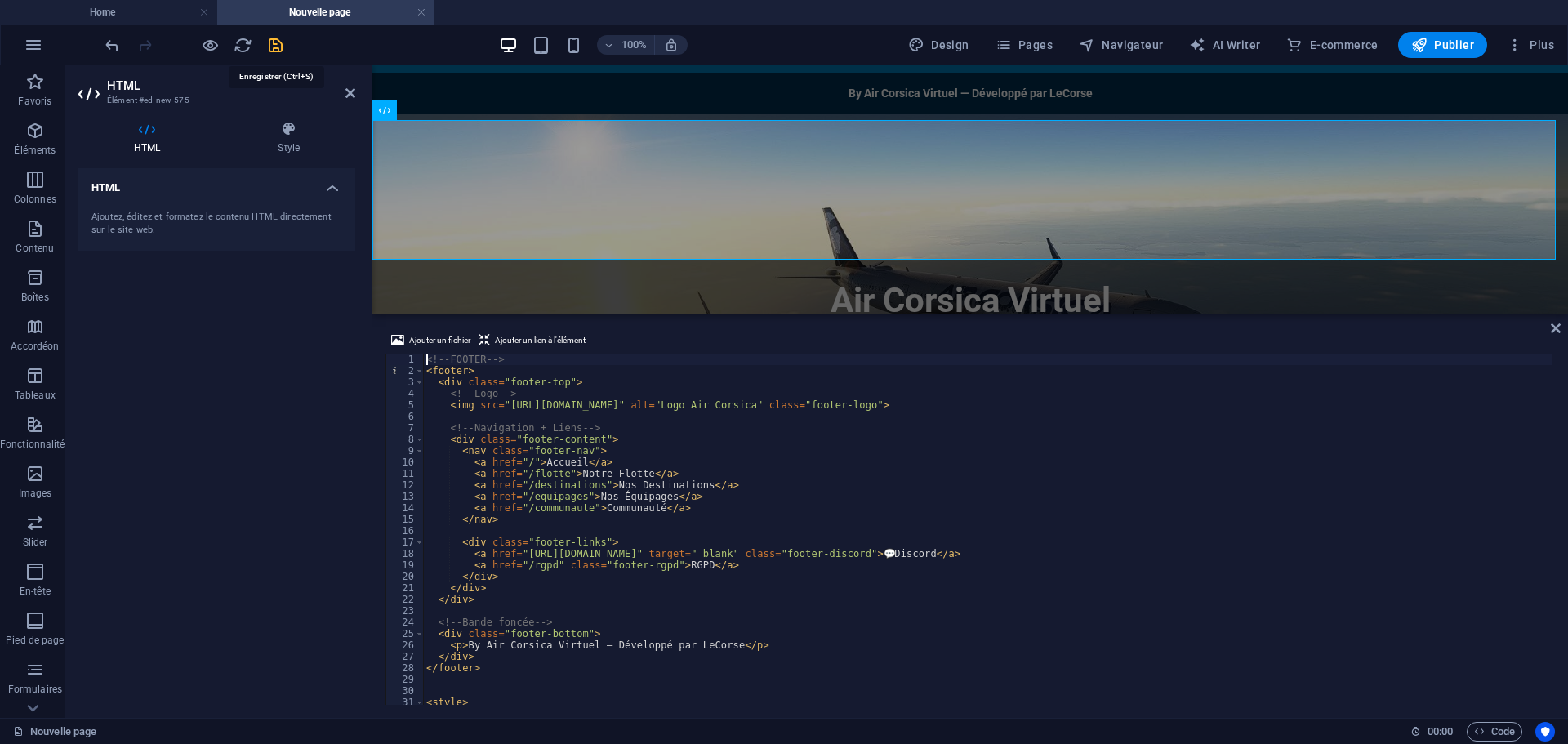
click at [273, 47] on icon "save" at bounding box center [276, 45] width 19 height 19
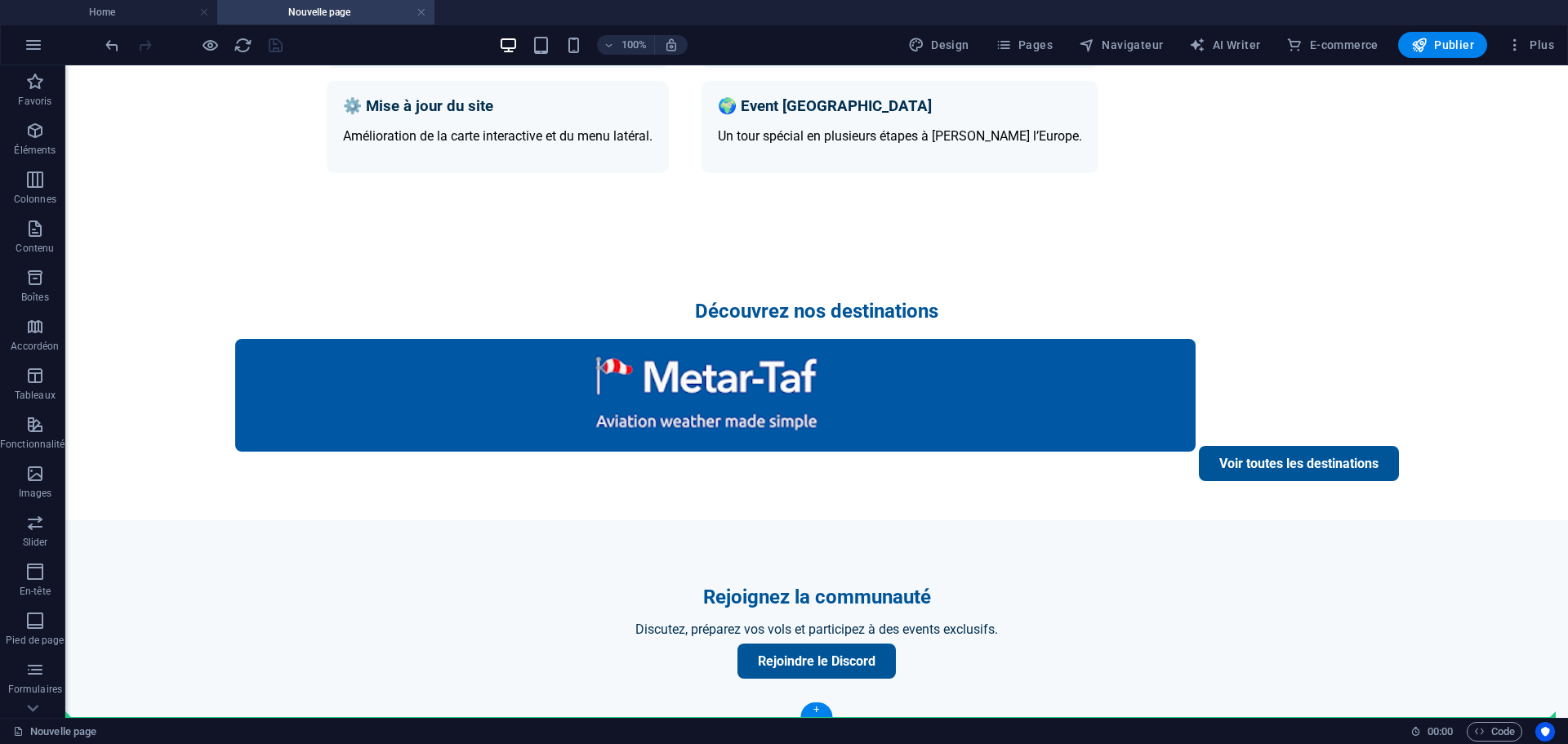
scroll to position [1838, 0]
drag, startPoint x: 164, startPoint y: 293, endPoint x: 128, endPoint y: 688, distance: 396.6
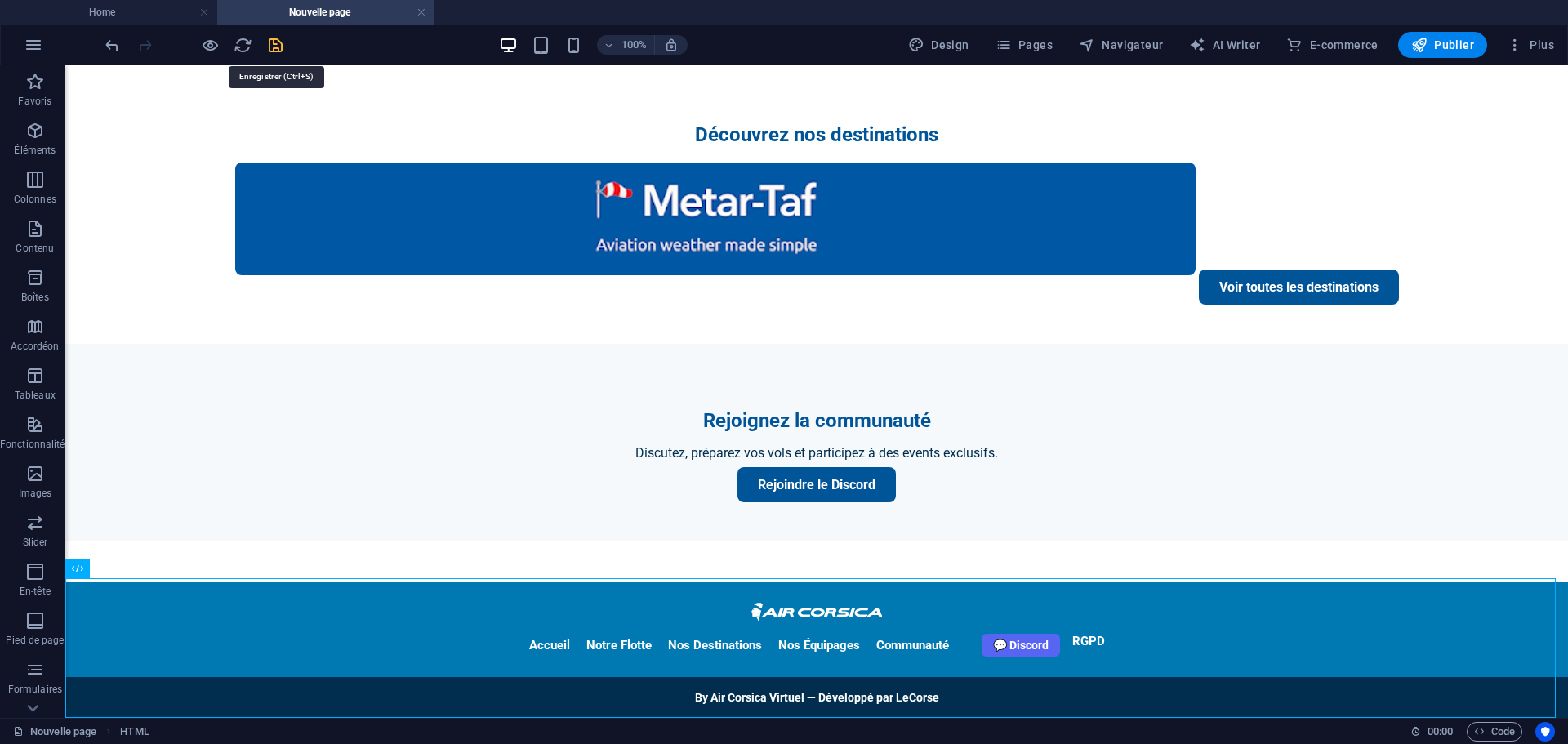
click at [278, 42] on icon "save" at bounding box center [276, 45] width 19 height 19
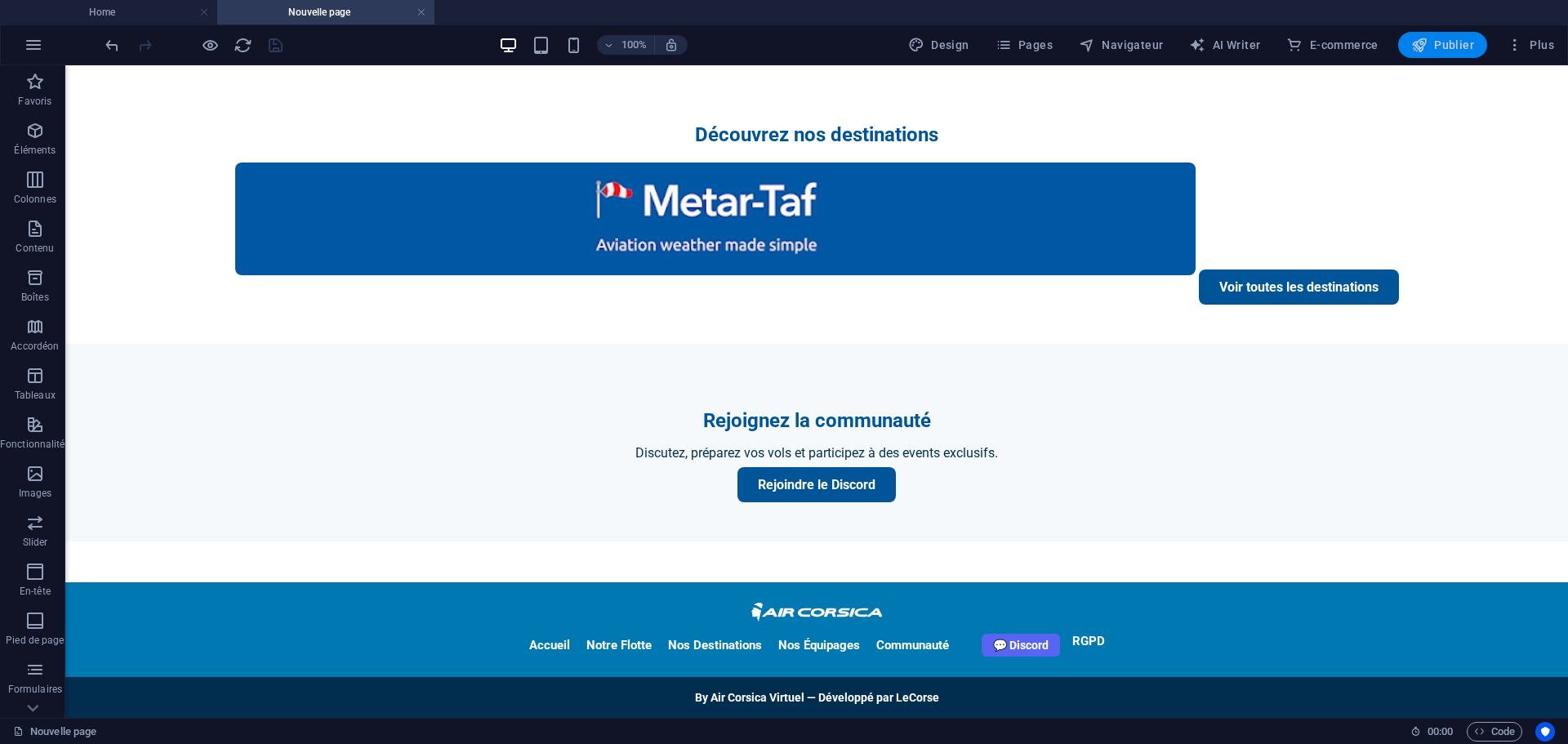
click at [1448, 41] on span "Publier" at bounding box center [1442, 45] width 63 height 16
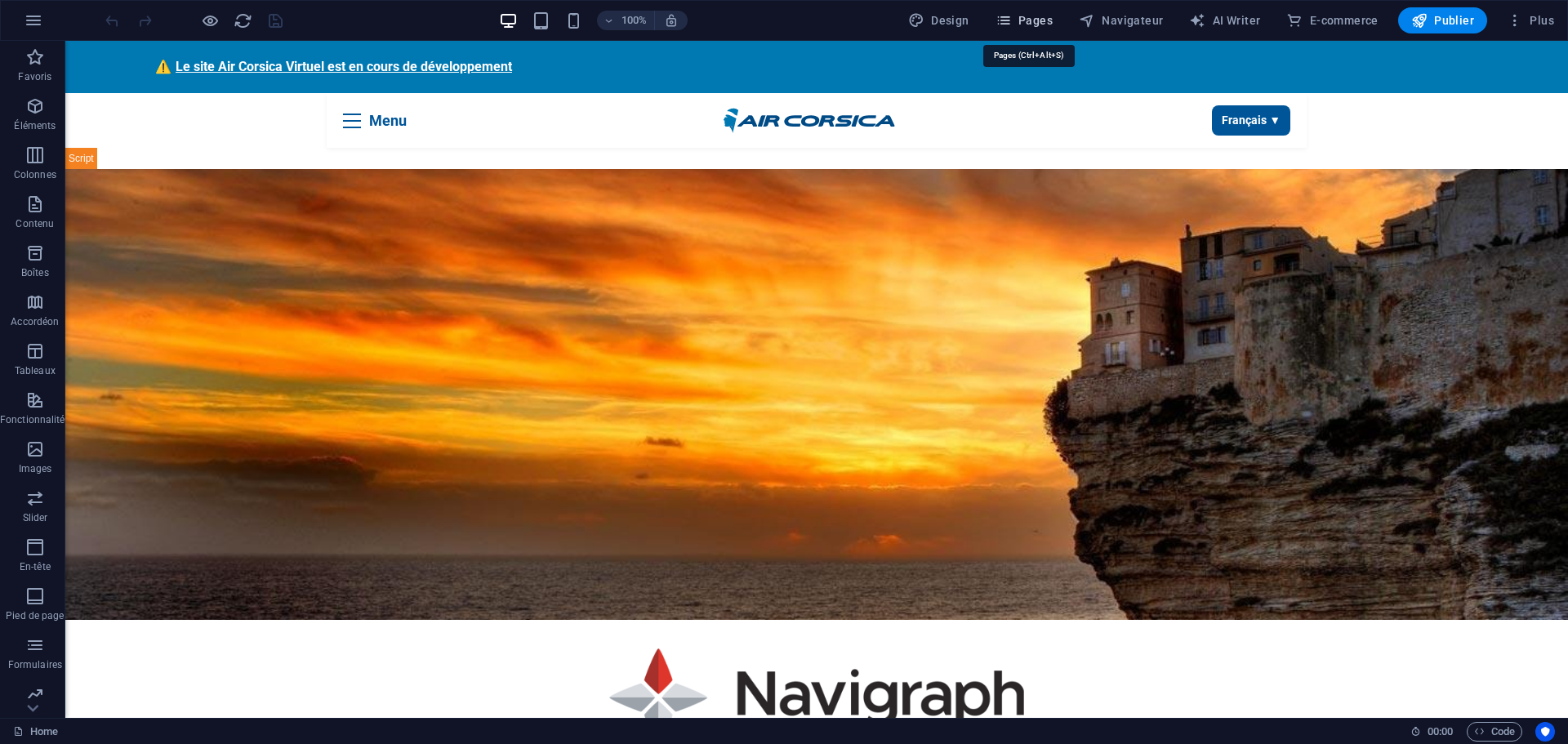
click at [1046, 13] on span "Pages" at bounding box center [1024, 20] width 57 height 16
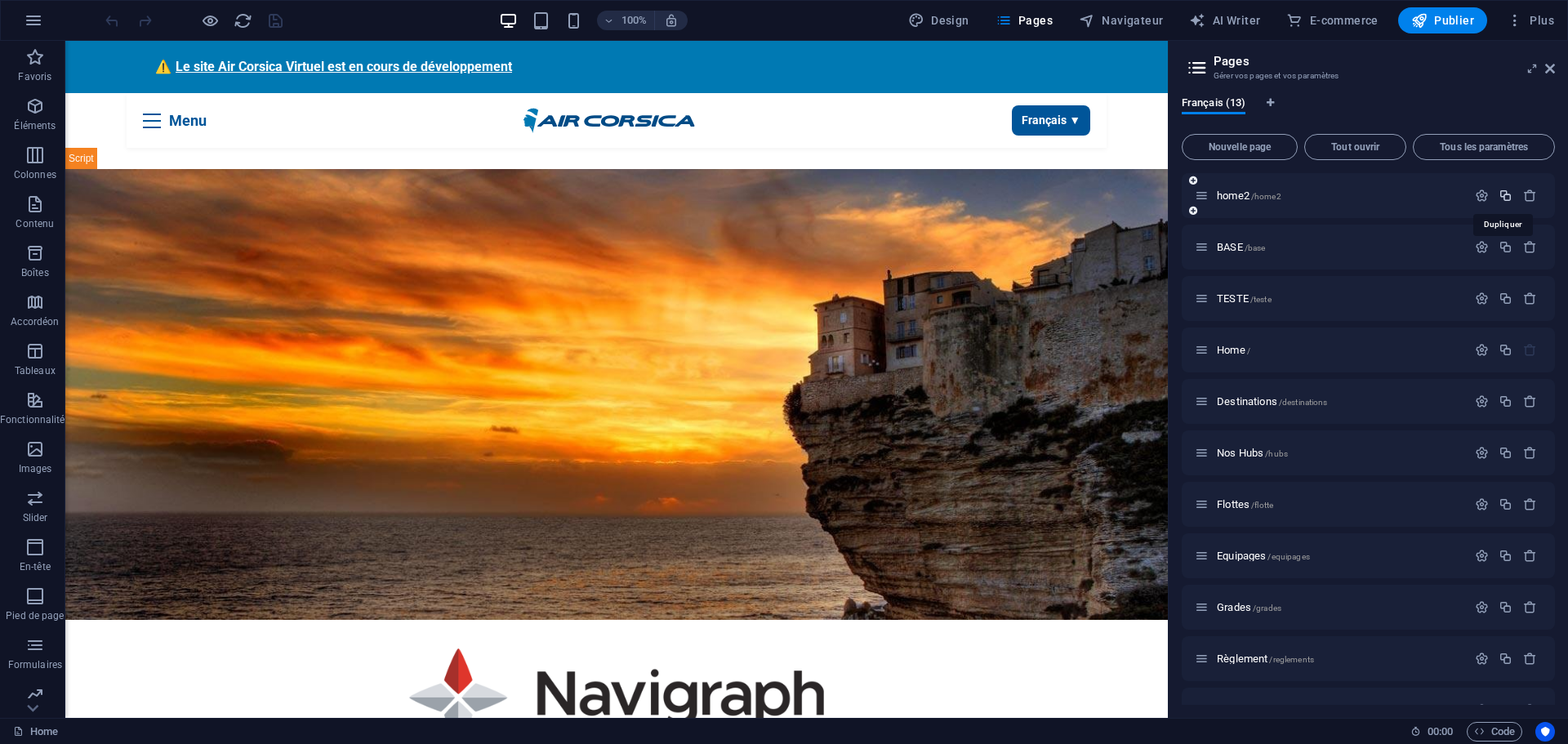
click at [1507, 194] on icon "button" at bounding box center [1505, 195] width 14 height 14
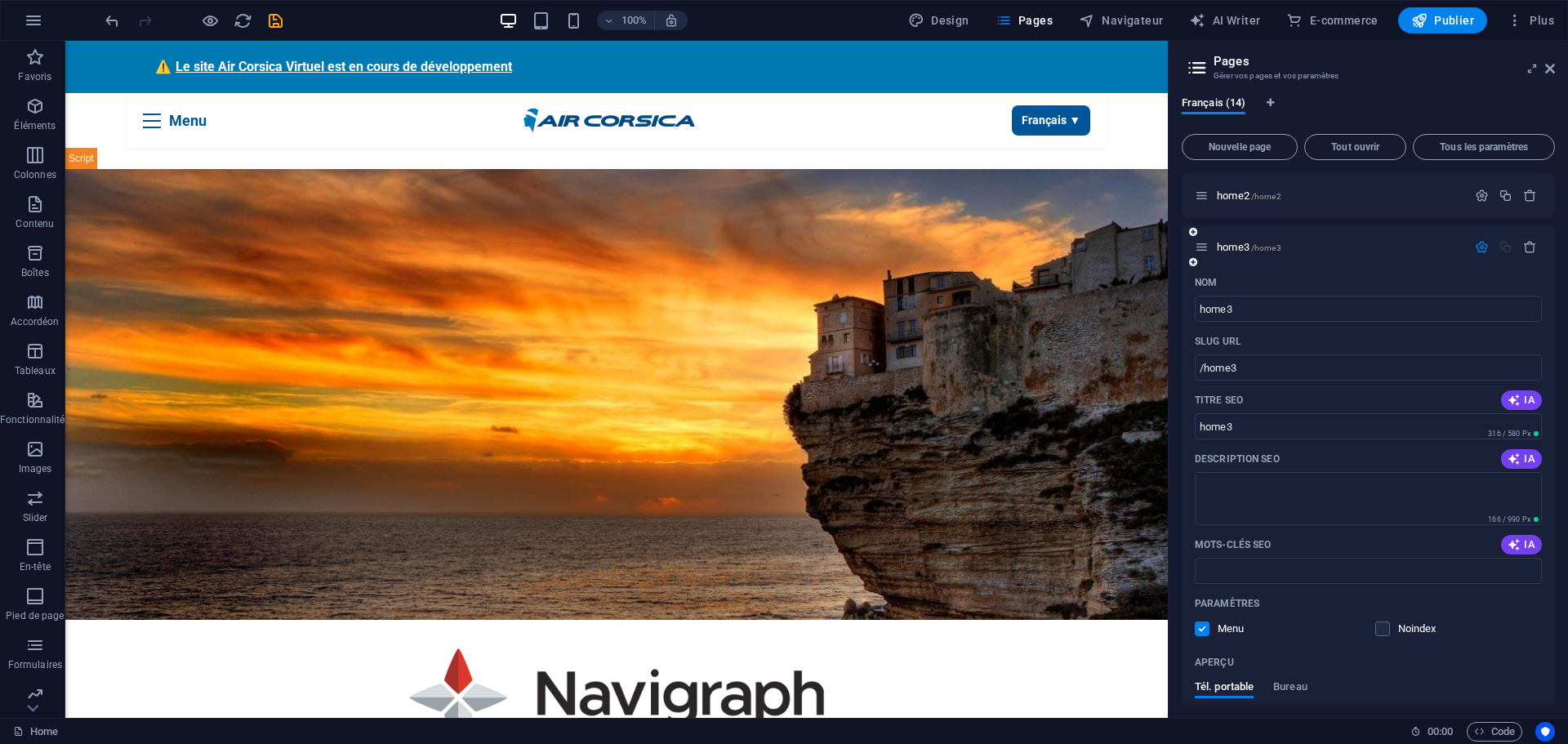
click at [1255, 282] on div "Nom" at bounding box center [1368, 283] width 347 height 26
click at [1226, 246] on span "home3 /home3" at bounding box center [1248, 247] width 65 height 12
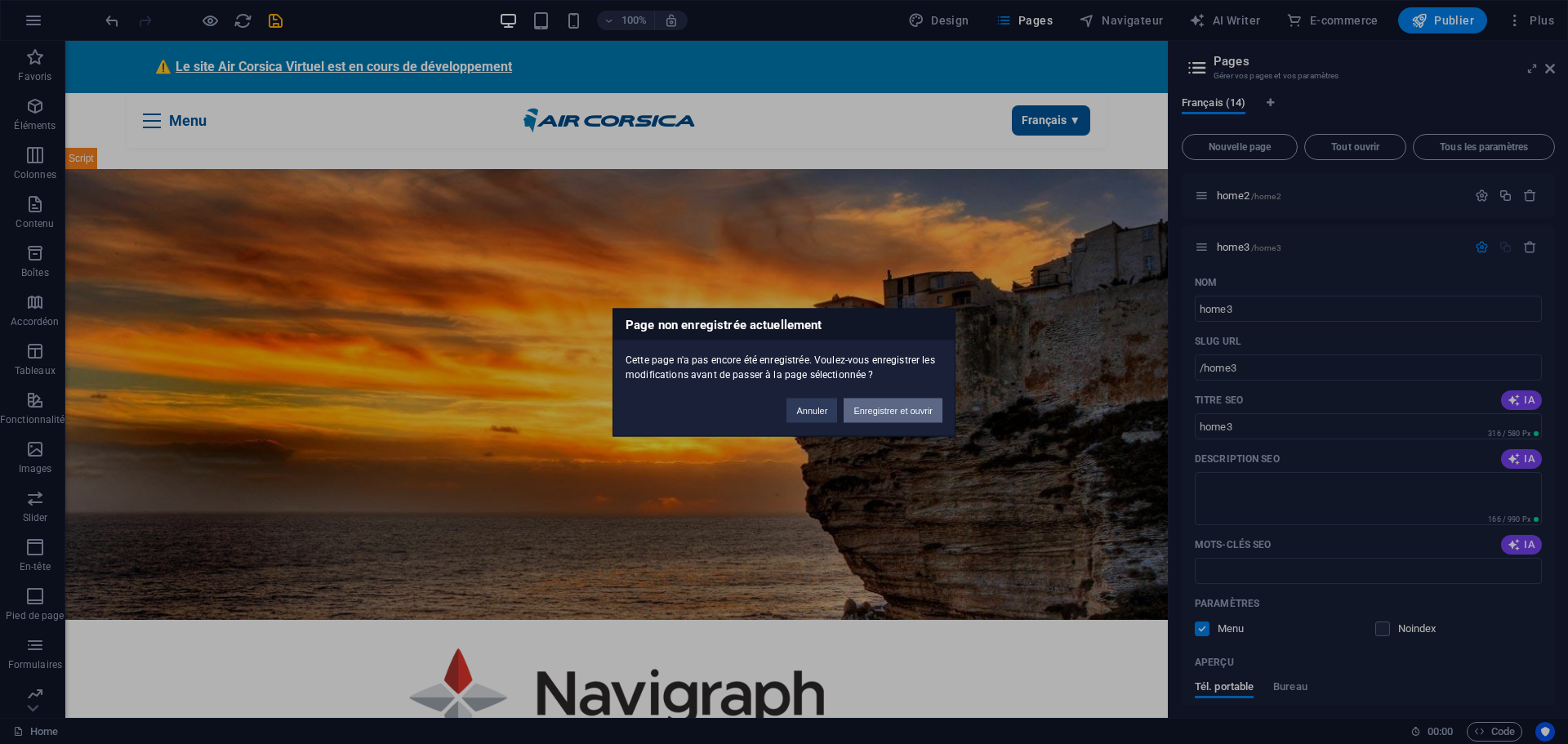
click at [915, 407] on button "Enregistrer et ouvrir" at bounding box center [893, 410] width 99 height 25
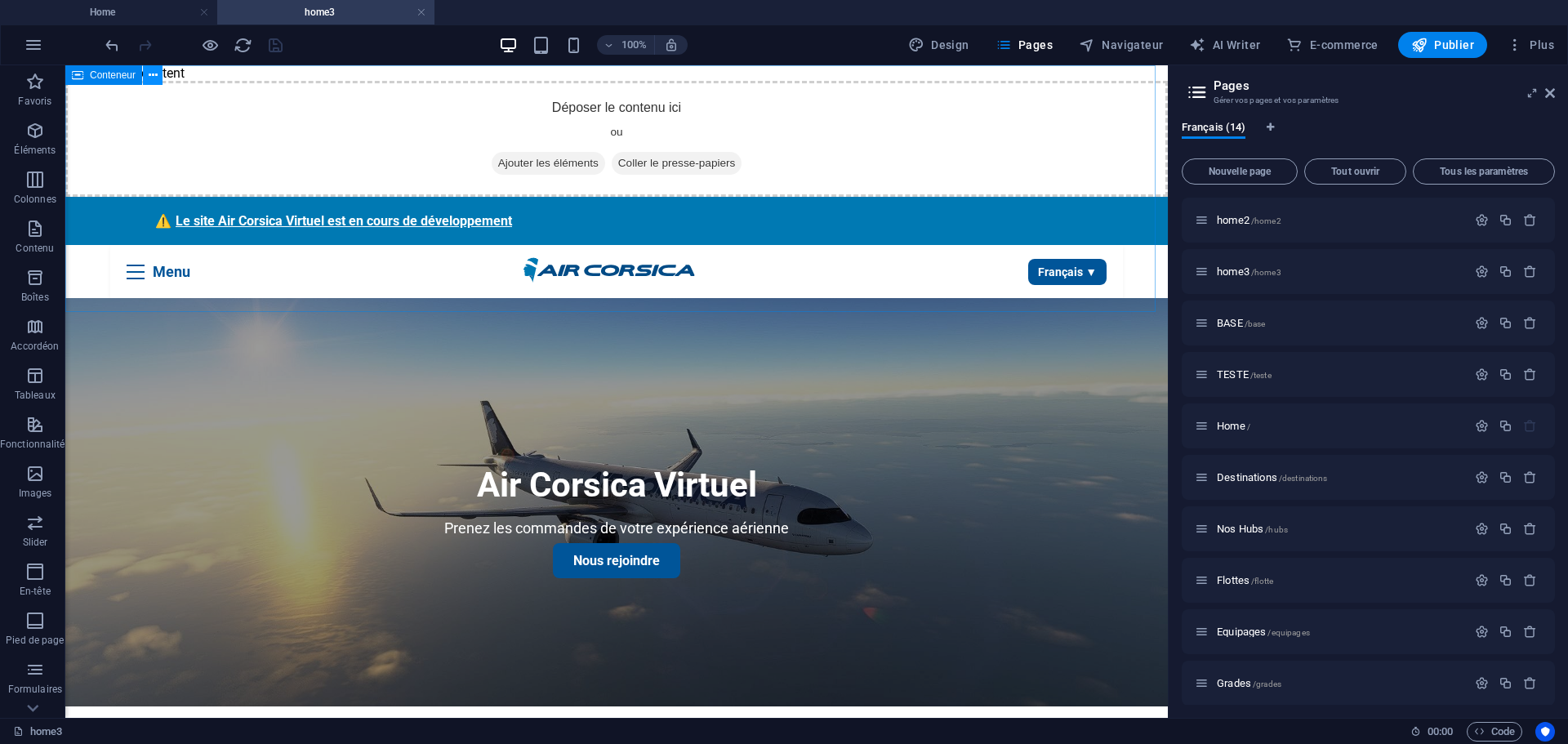
click at [154, 78] on icon at bounding box center [153, 75] width 9 height 17
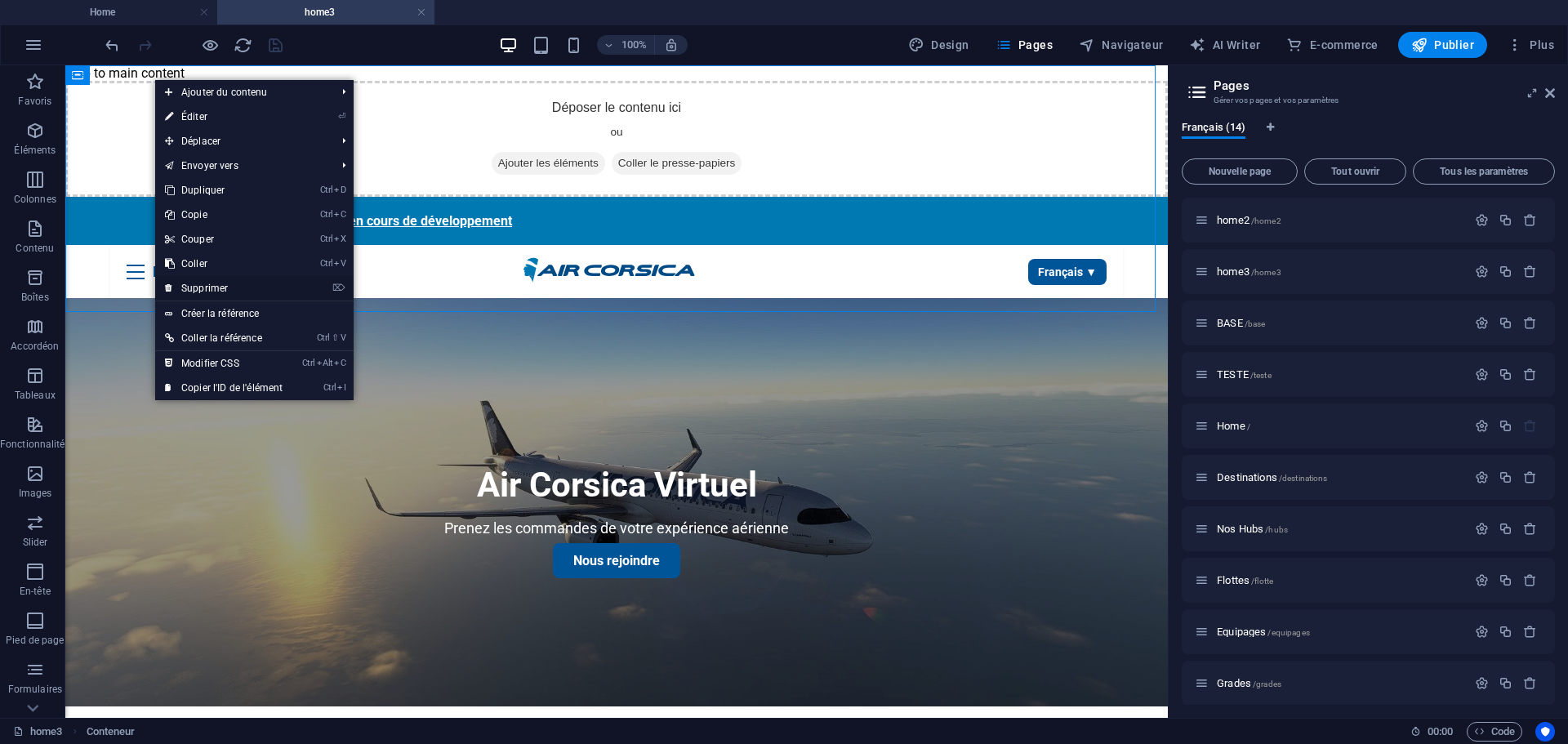
click at [198, 282] on link "⌦ Supprimer" at bounding box center [224, 289] width 137 height 25
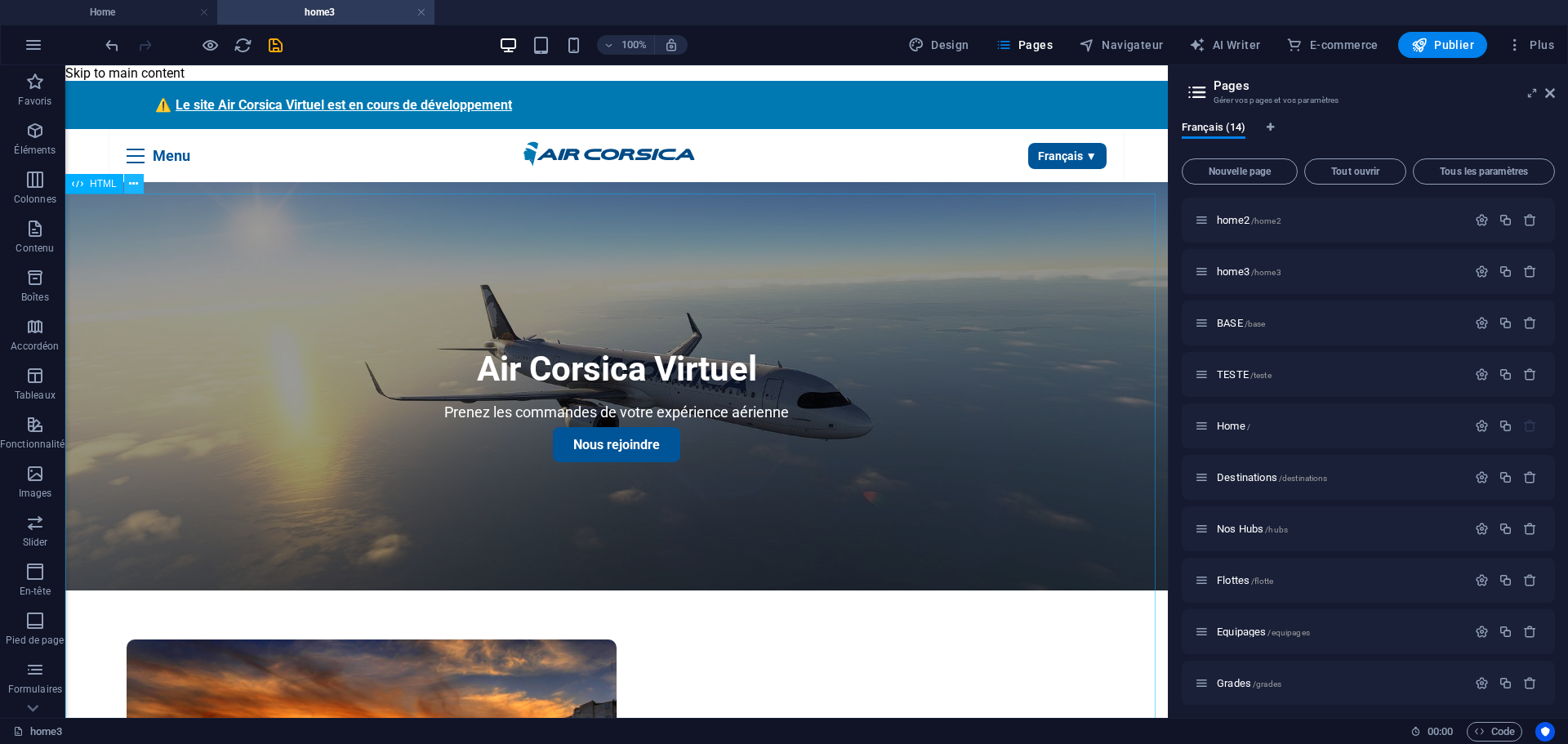
click at [134, 186] on icon at bounding box center [133, 184] width 9 height 17
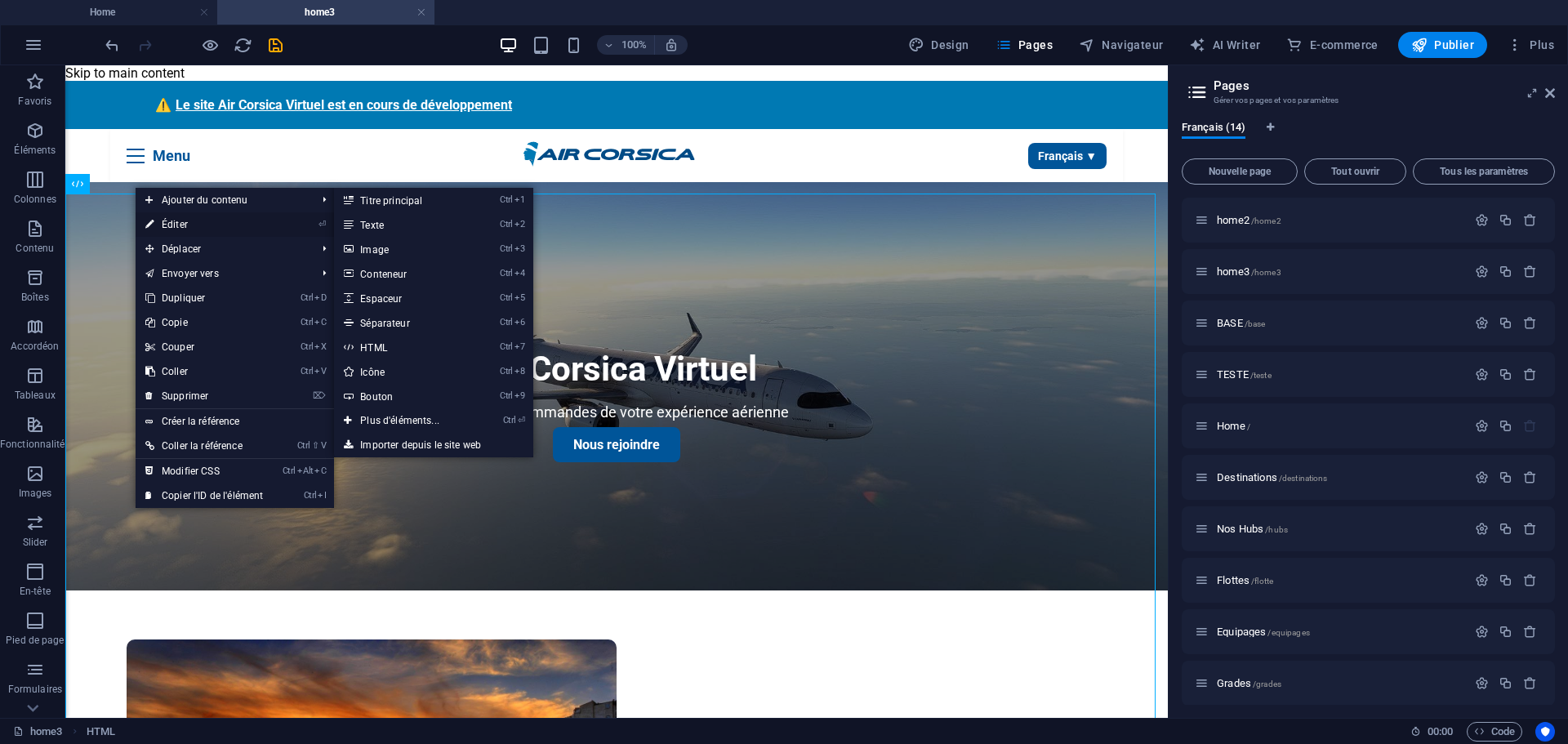
click at [185, 226] on link "⏎ Éditer" at bounding box center [204, 225] width 137 height 25
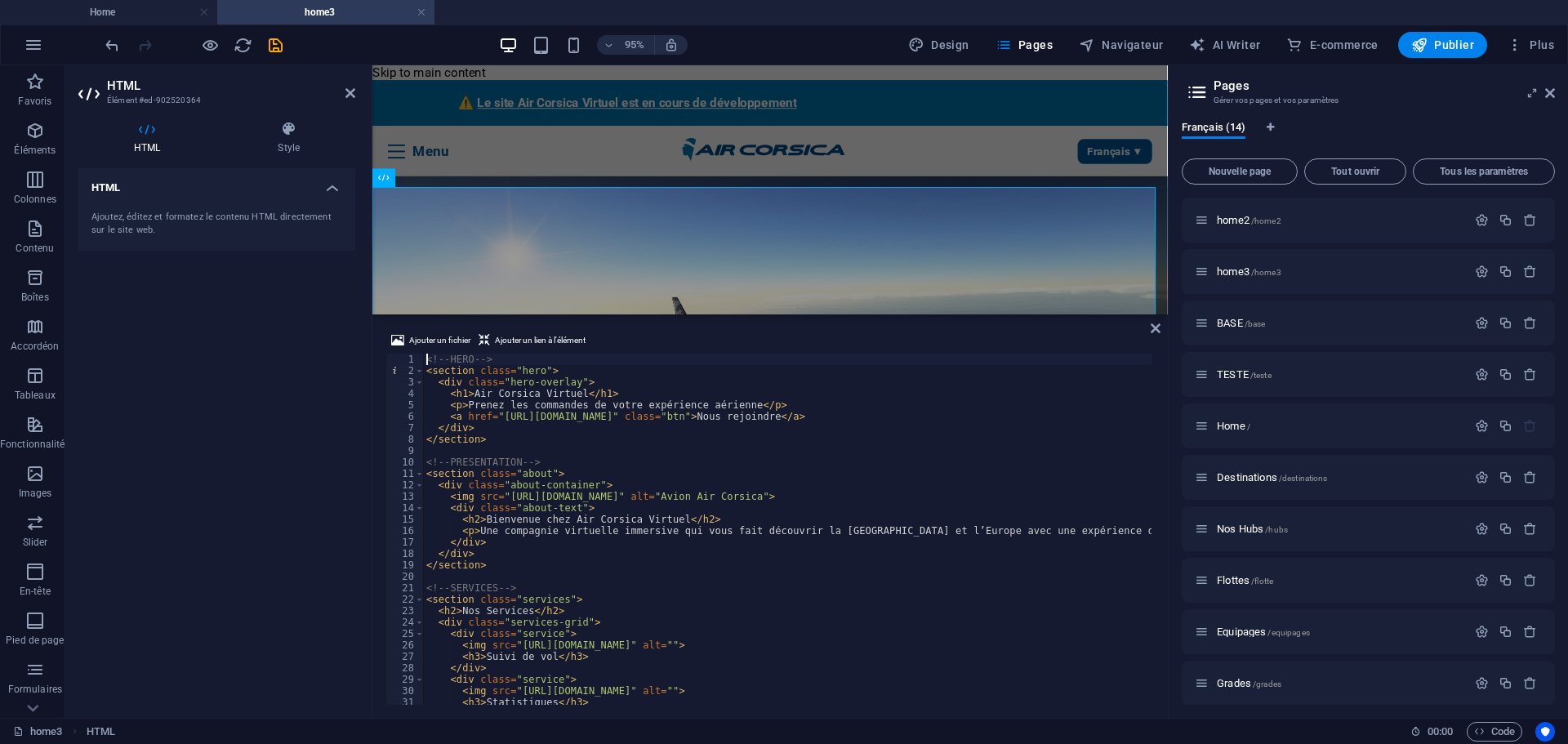
type textarea "</style>"
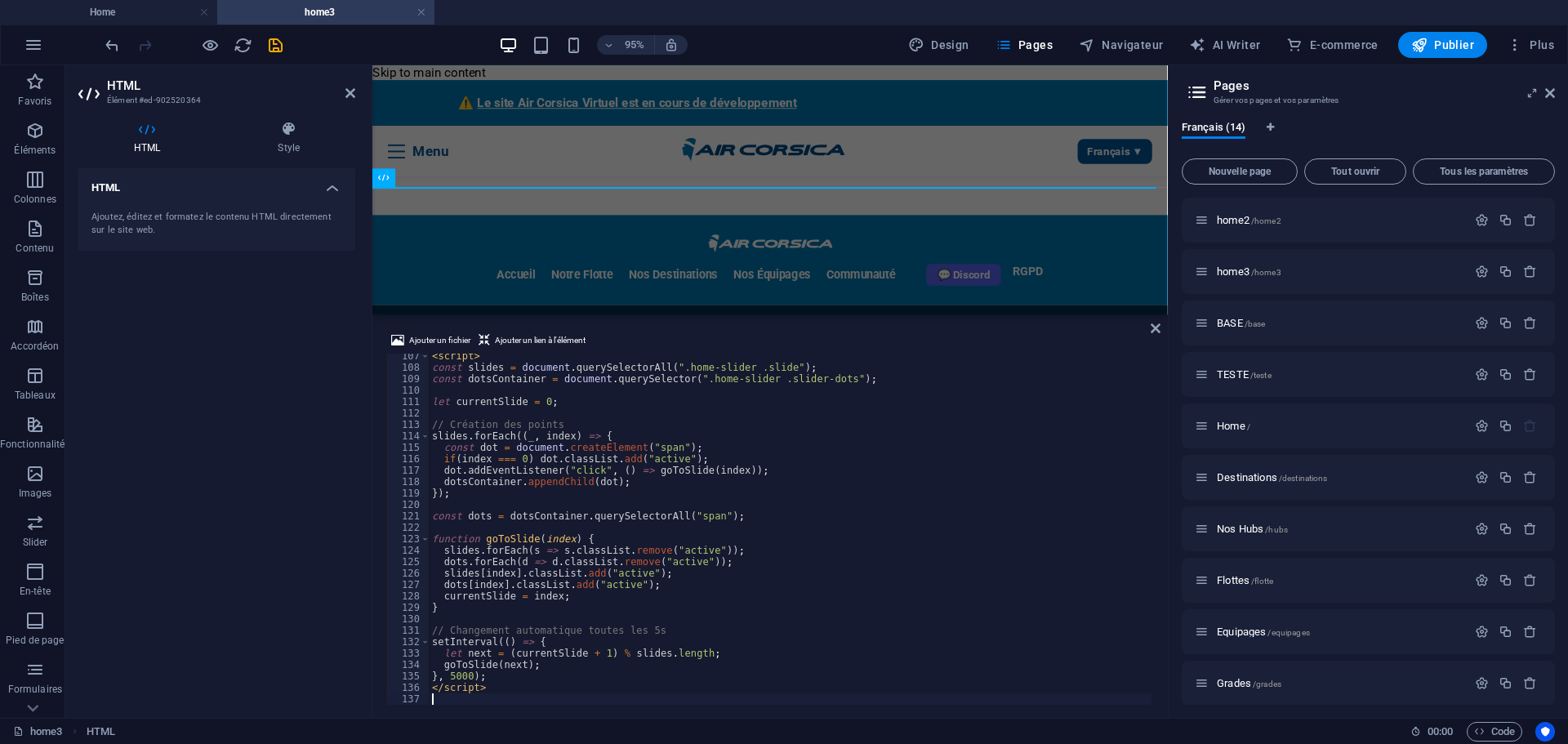
scroll to position [1215, 0]
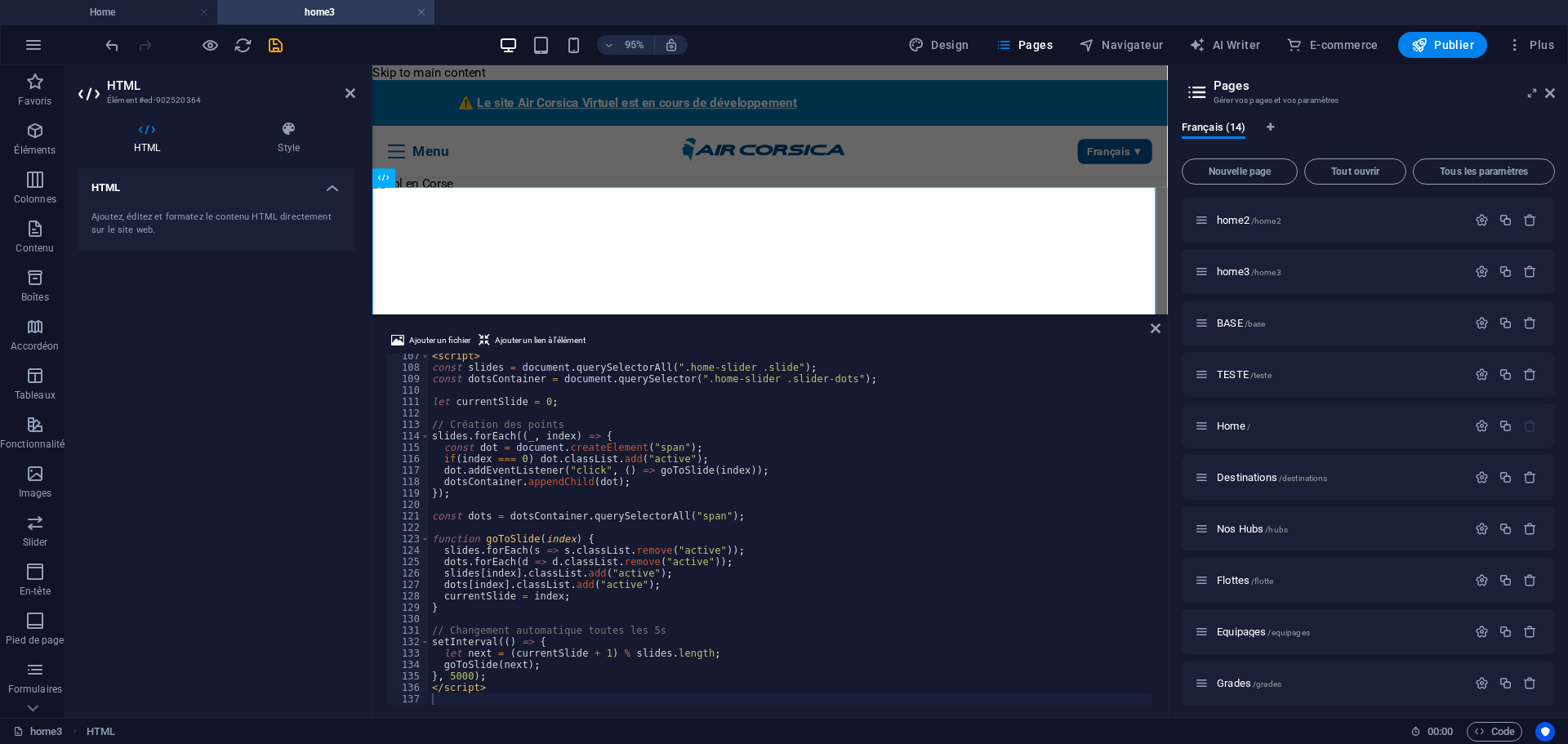
click at [252, 494] on div "HTML Ajoutez, éditez et formatez le contenu HTML directement sur le site web." at bounding box center [217, 437] width 277 height 536
click at [276, 51] on icon "save" at bounding box center [276, 45] width 19 height 19
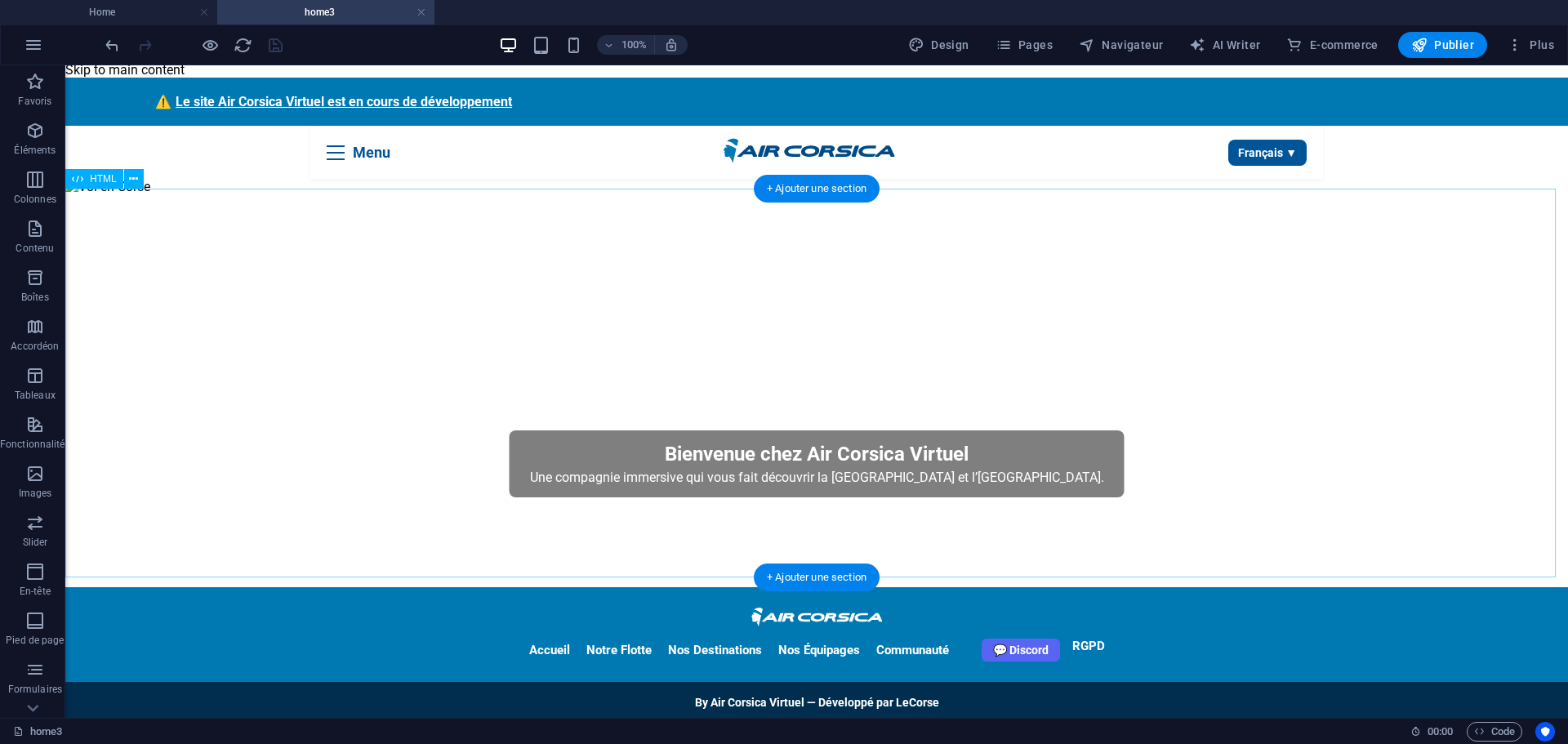
scroll to position [0, 0]
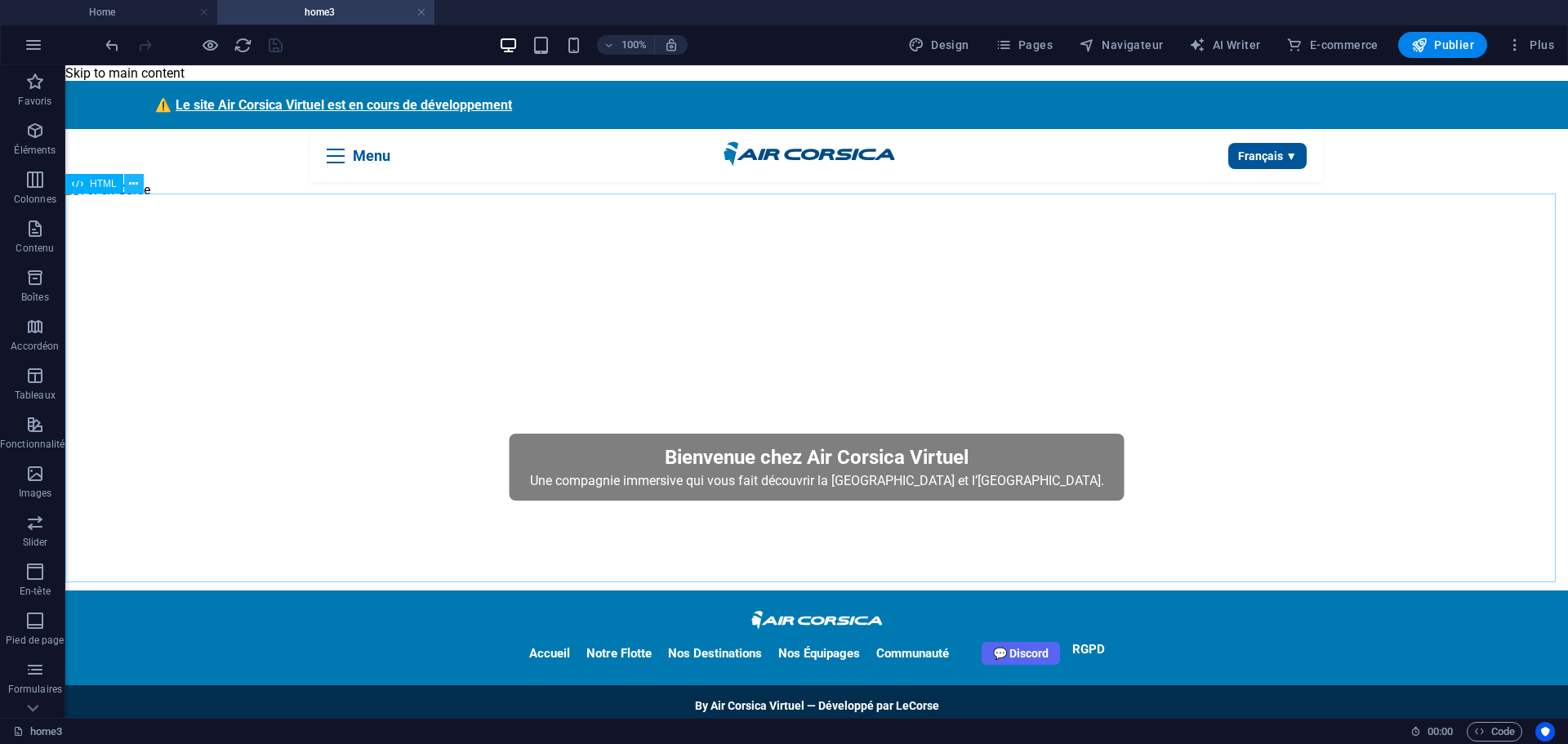
click at [132, 186] on icon at bounding box center [133, 184] width 9 height 17
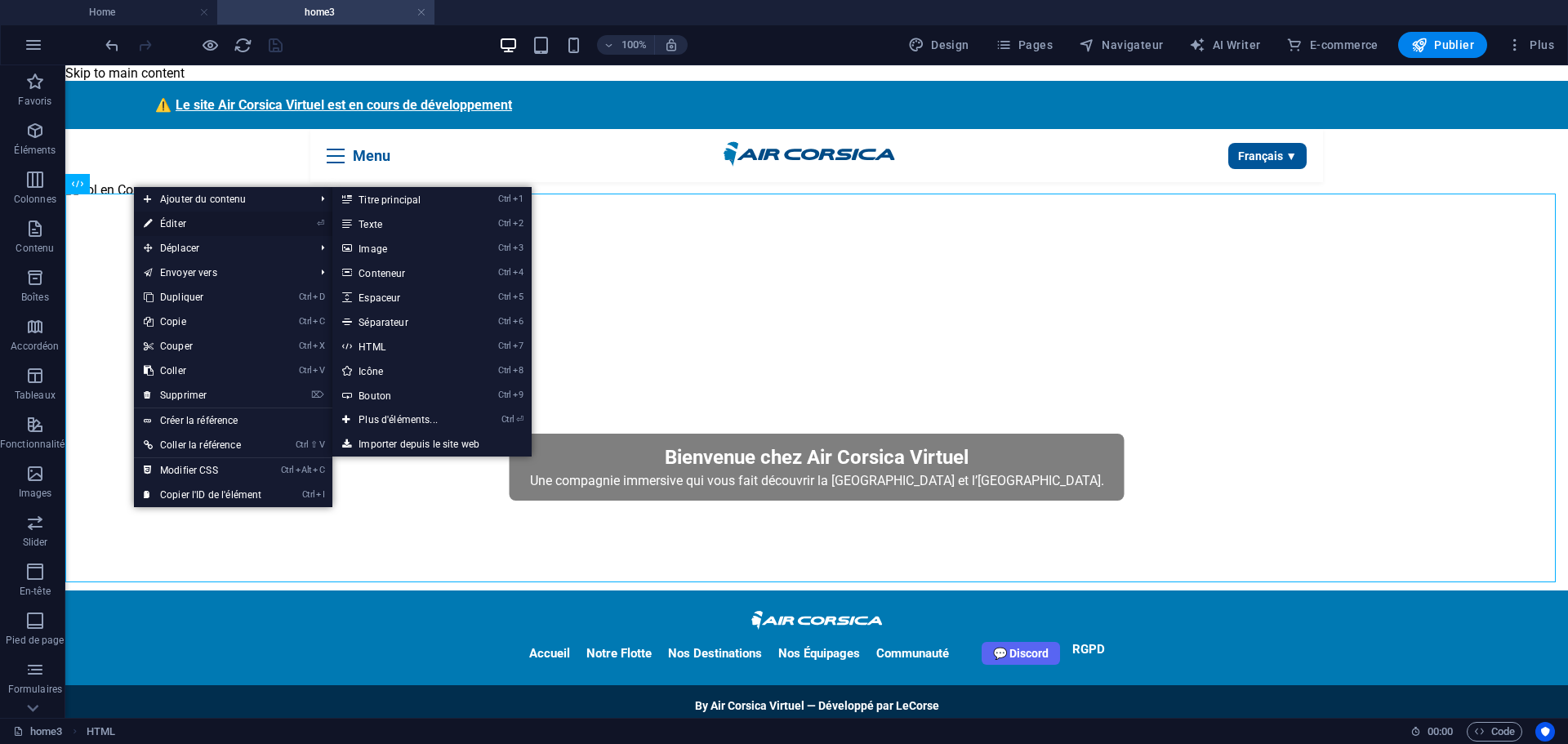
click at [174, 227] on link "⏎ Éditer" at bounding box center [203, 224] width 137 height 25
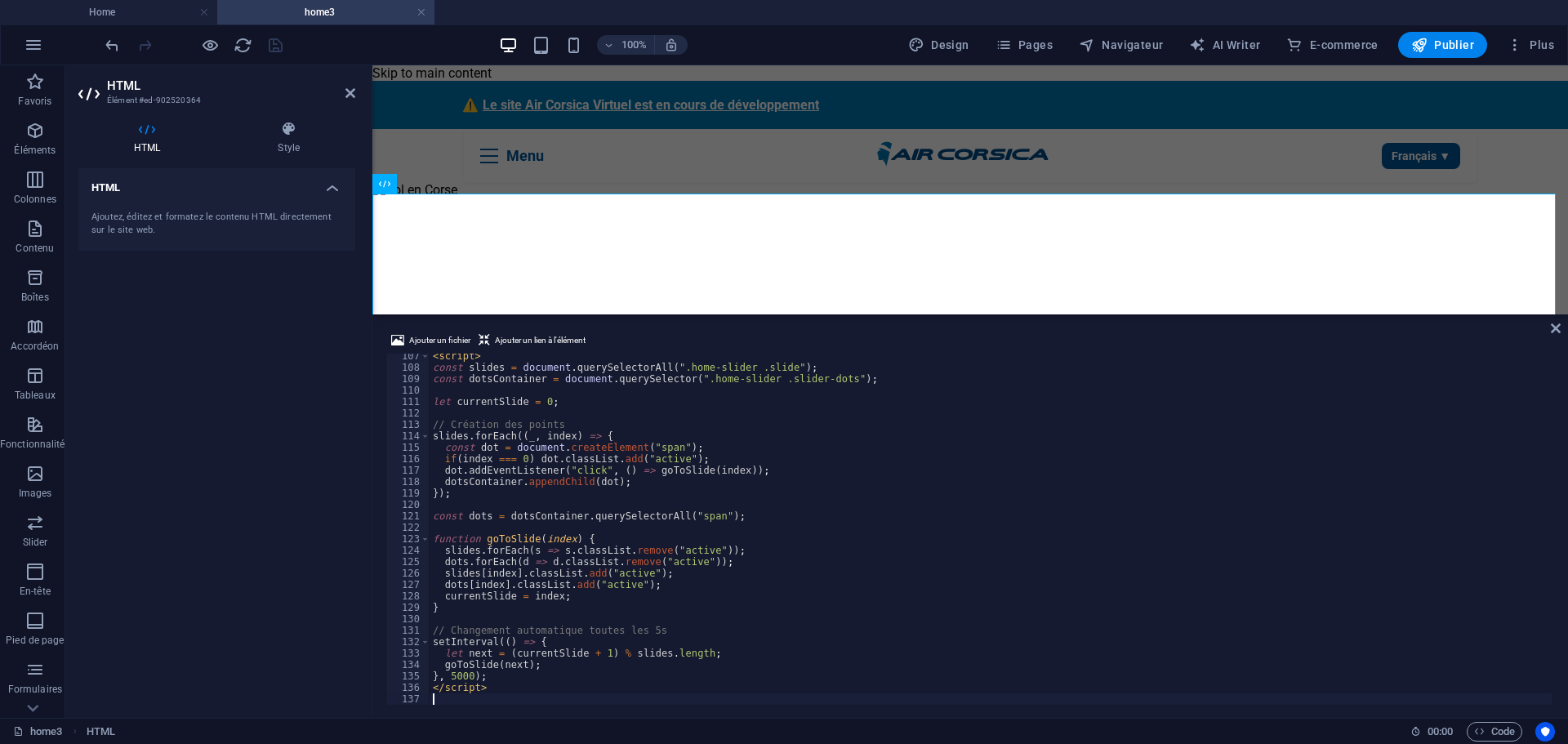
scroll to position [1215, 0]
click at [522, 574] on div "< script > const slides = document . querySelectorAll ( ".home-slider .slide" )…" at bounding box center [990, 537] width 1122 height 374
type textarea "</script>"
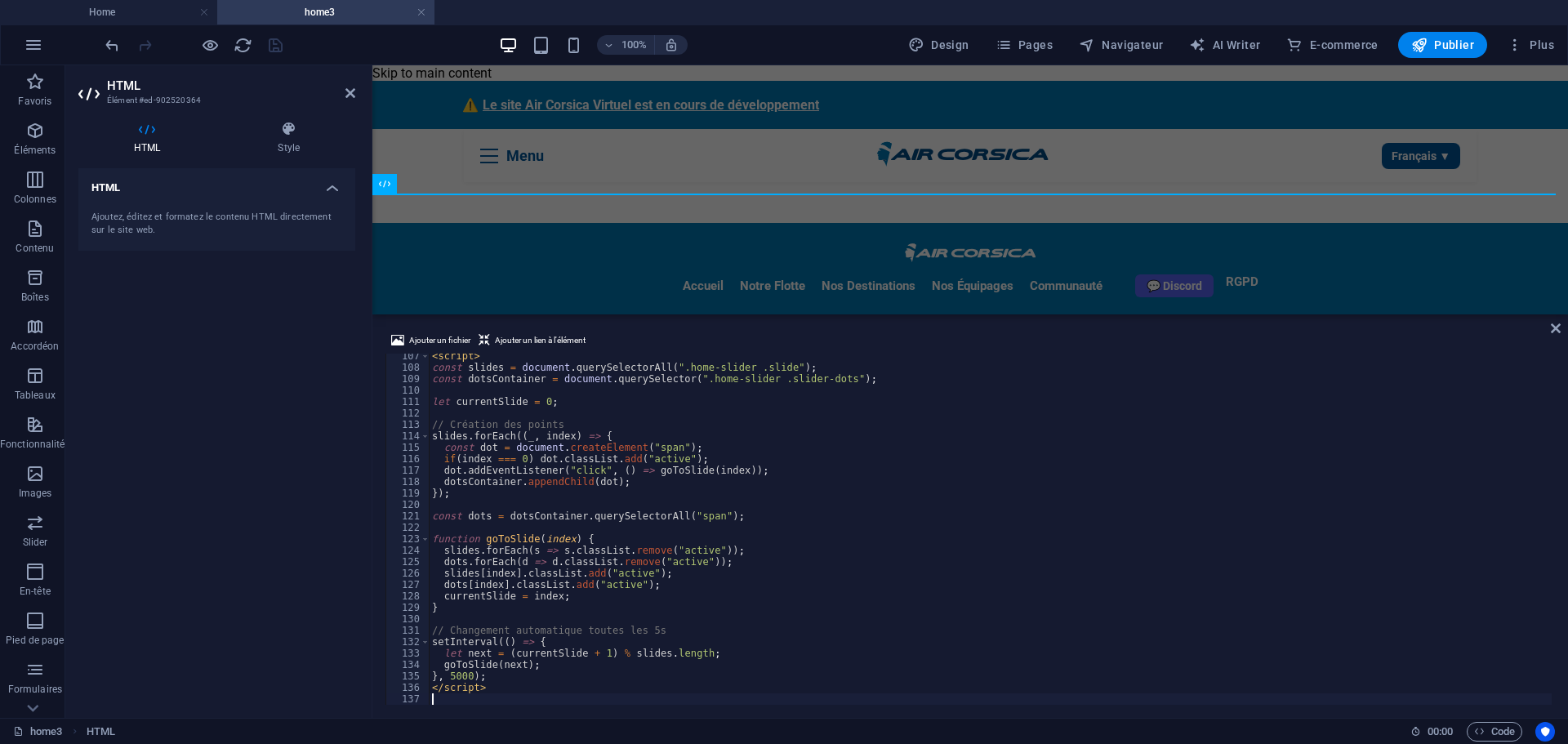
click at [172, 522] on div "HTML Ajoutez, éditez et formatez le contenu HTML directement sur le site web." at bounding box center [217, 437] width 277 height 536
click at [364, 407] on div "HTML Style HTML Ajoutez, éditez et formatez le contenu HTML directement sur le …" at bounding box center [217, 413] width 303 height 610
click at [296, 447] on div "HTML Ajoutez, éditez et formatez le contenu HTML directement sur le site web." at bounding box center [217, 437] width 277 height 536
click at [296, 464] on div "HTML Ajoutez, éditez et formatez le contenu HTML directement sur le site web." at bounding box center [217, 437] width 277 height 536
click at [312, 515] on div "HTML Ajoutez, éditez et formatez le contenu HTML directement sur le site web." at bounding box center [217, 437] width 277 height 536
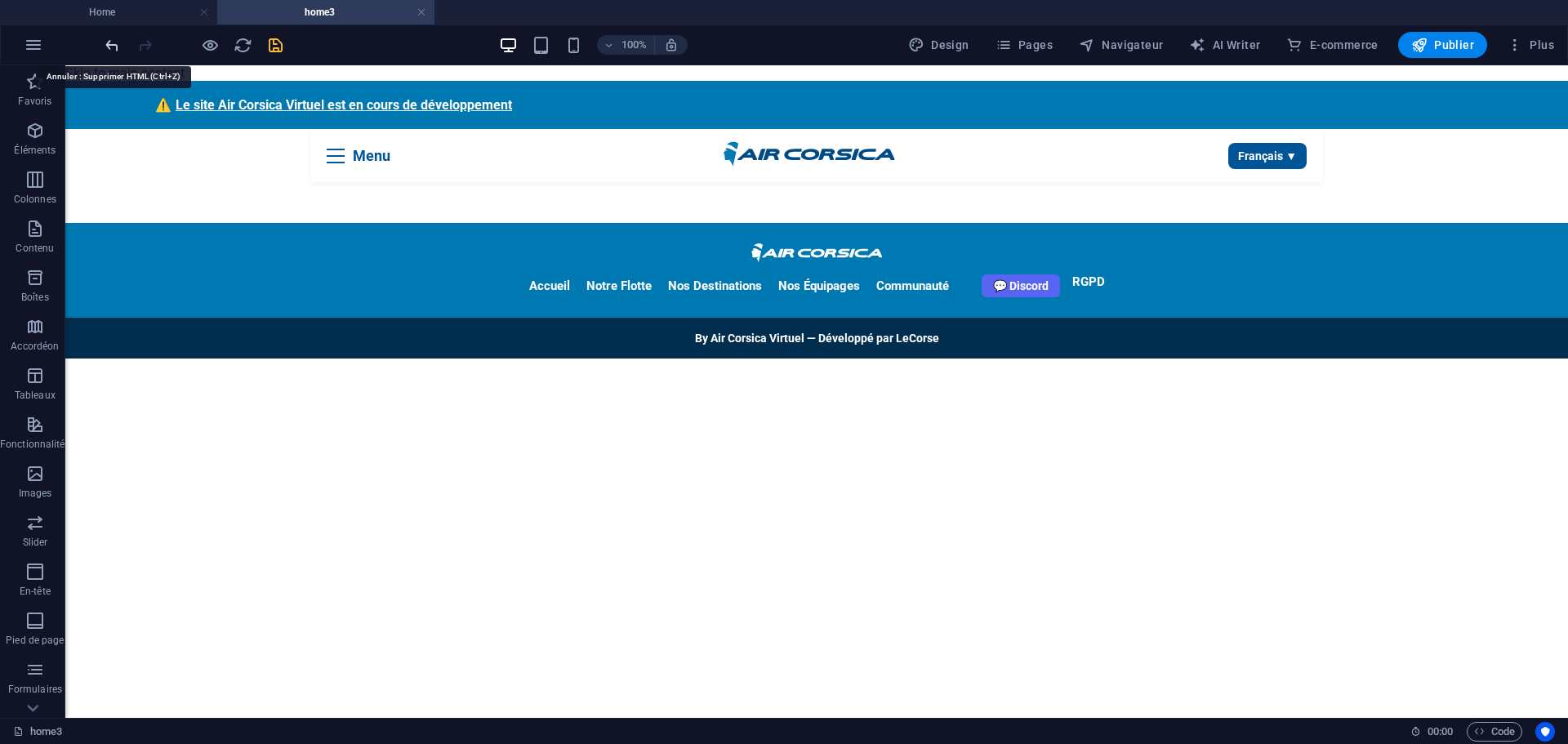
click at [112, 47] on icon "undo" at bounding box center [112, 45] width 19 height 19
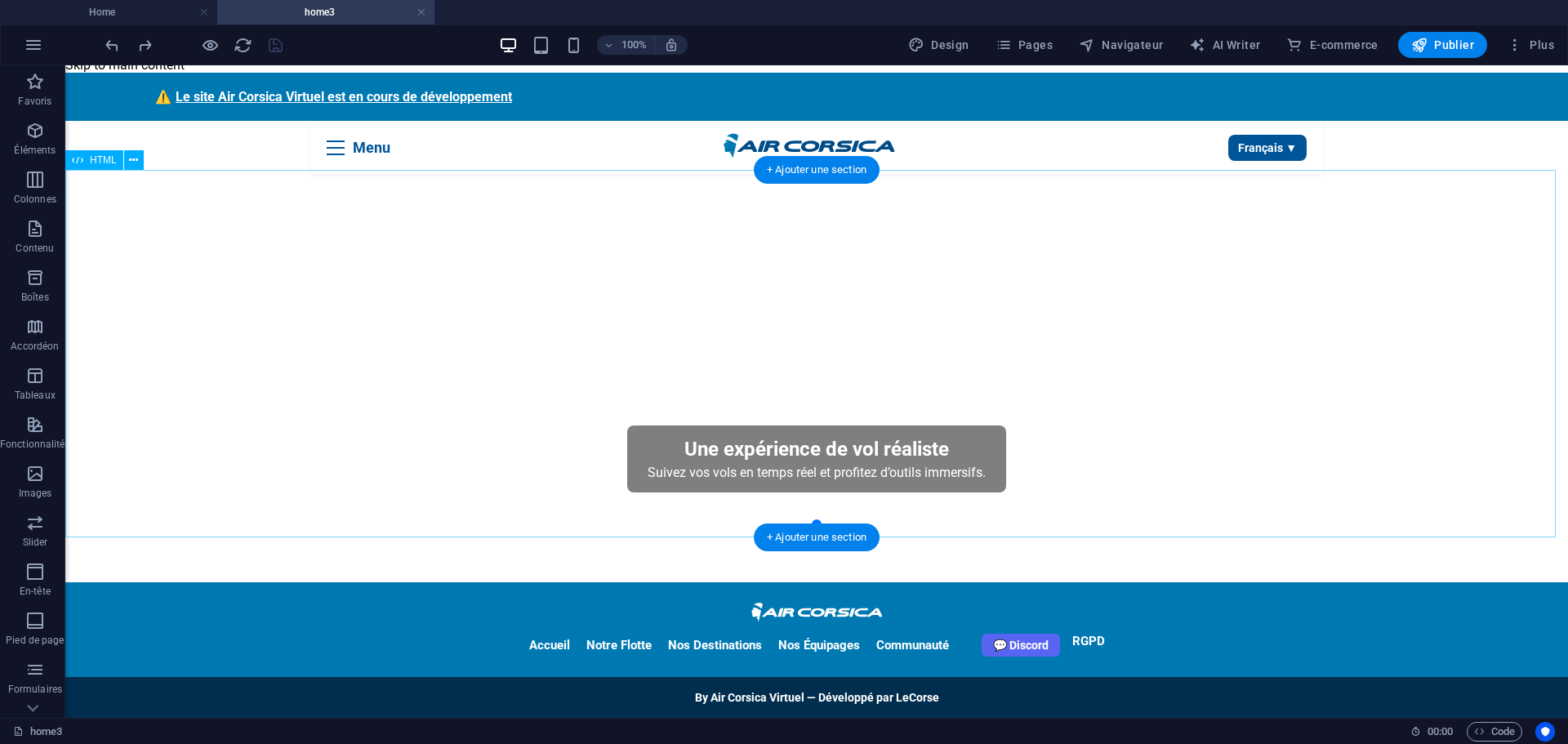
scroll to position [24, 0]
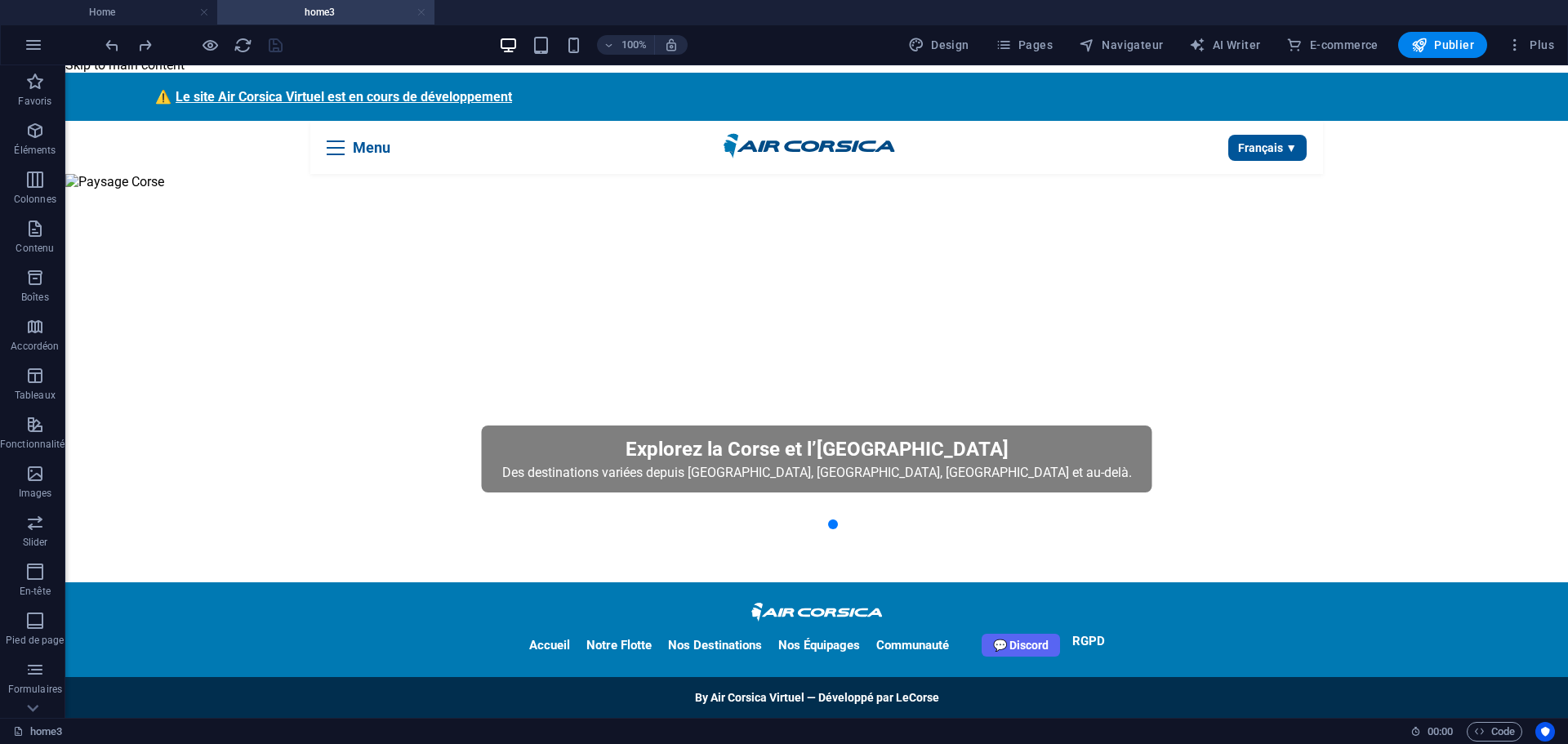
click at [423, 11] on link at bounding box center [421, 12] width 10 height 16
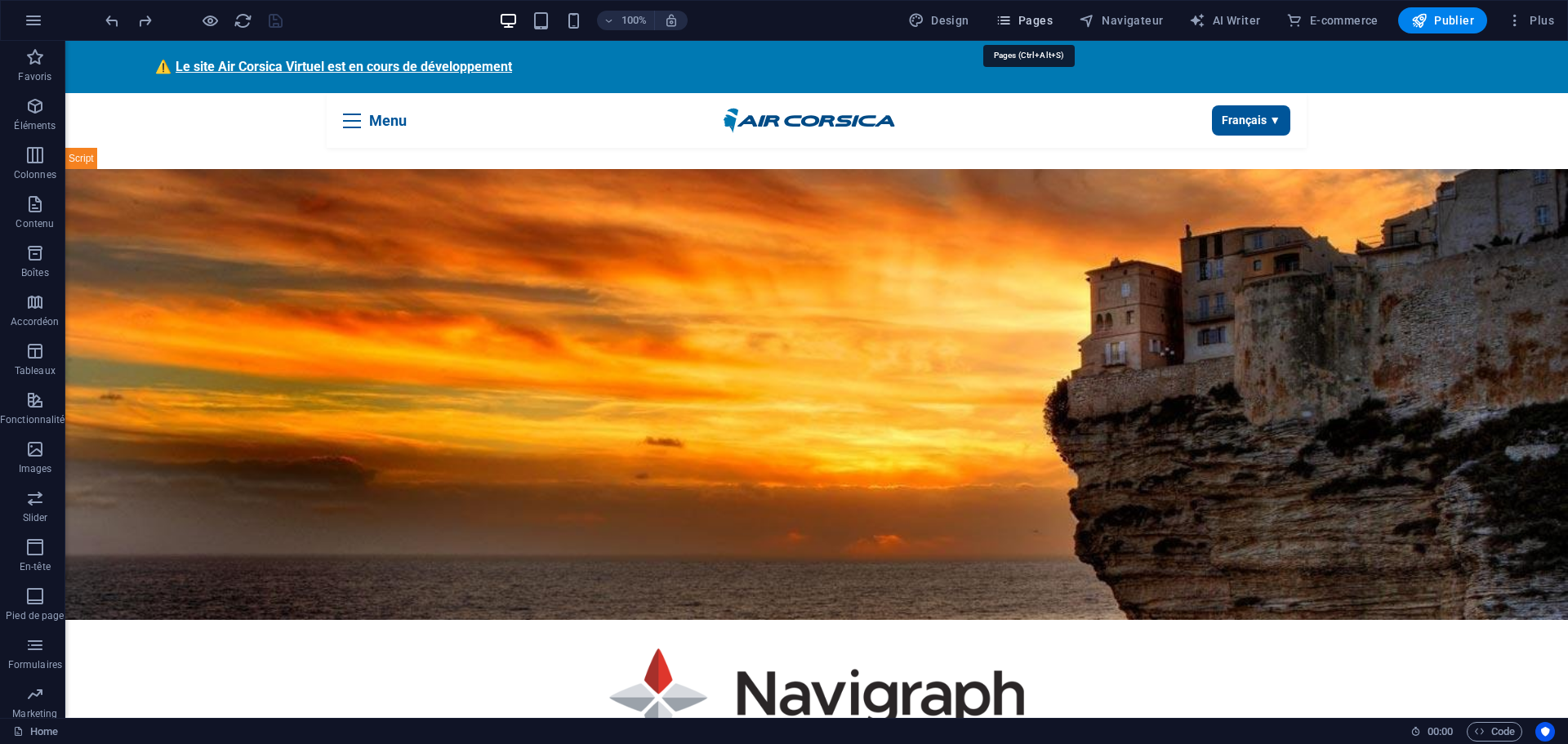
click at [1045, 17] on span "Pages" at bounding box center [1024, 20] width 57 height 16
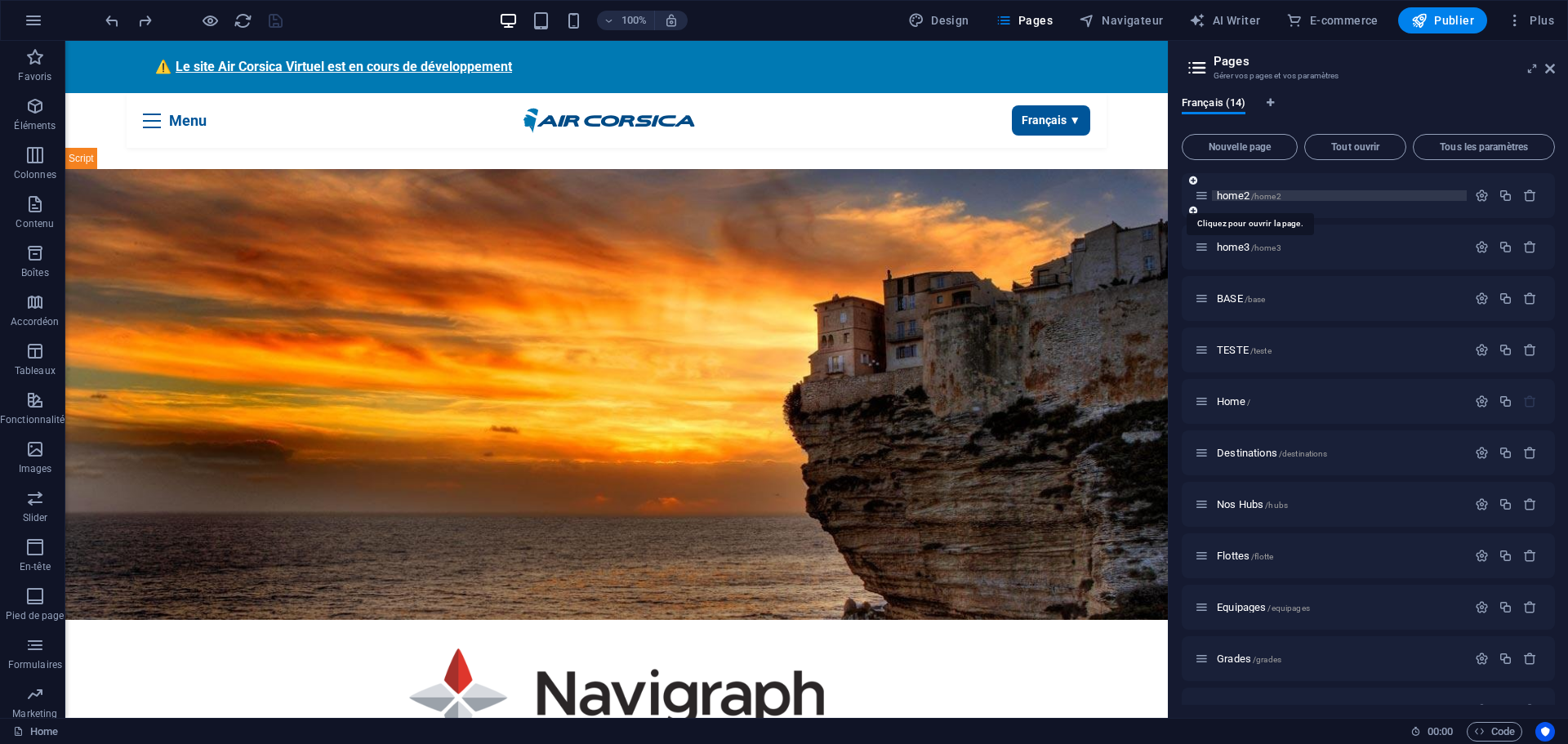
click at [1234, 197] on span "home2 /home2" at bounding box center [1248, 195] width 65 height 12
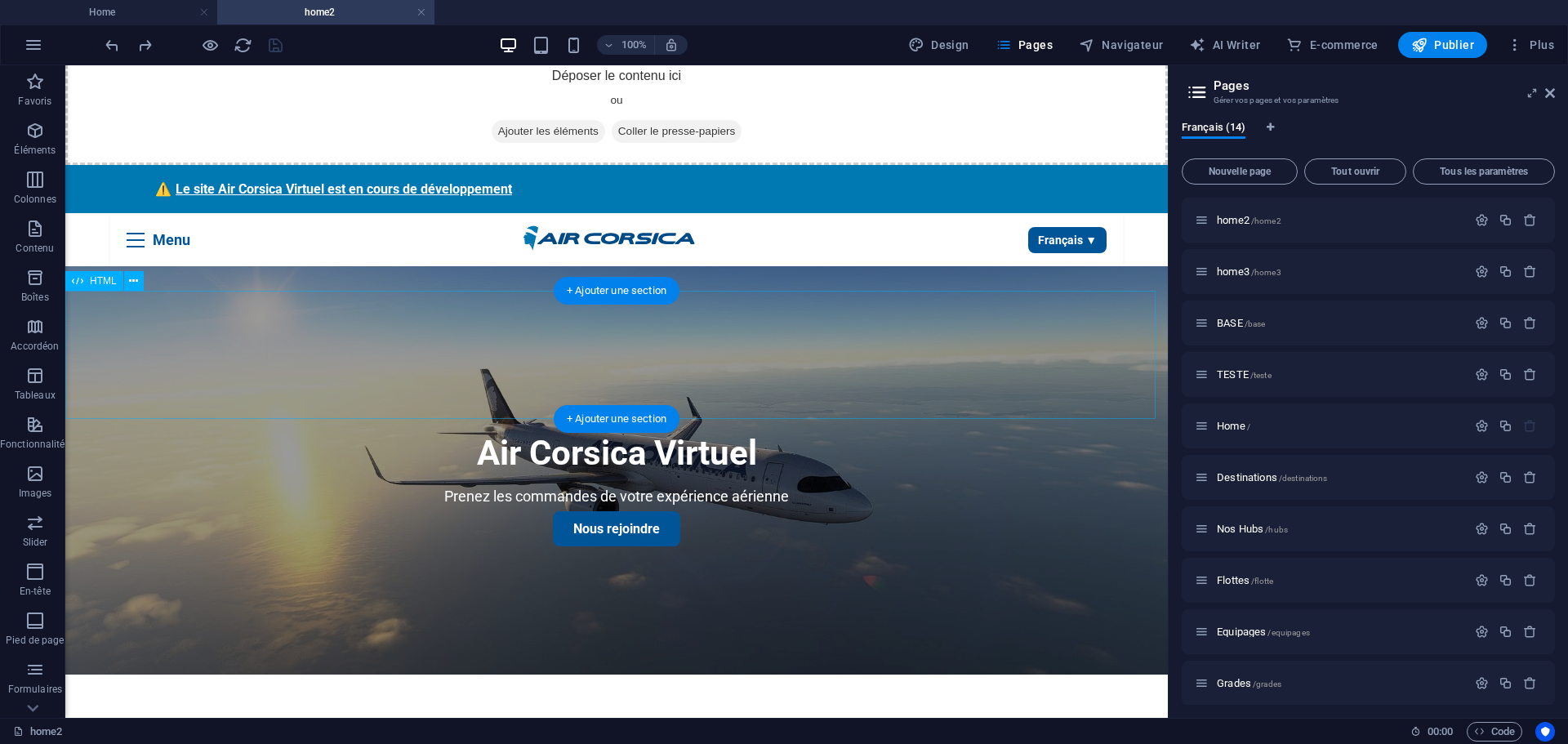
scroll to position [0, 0]
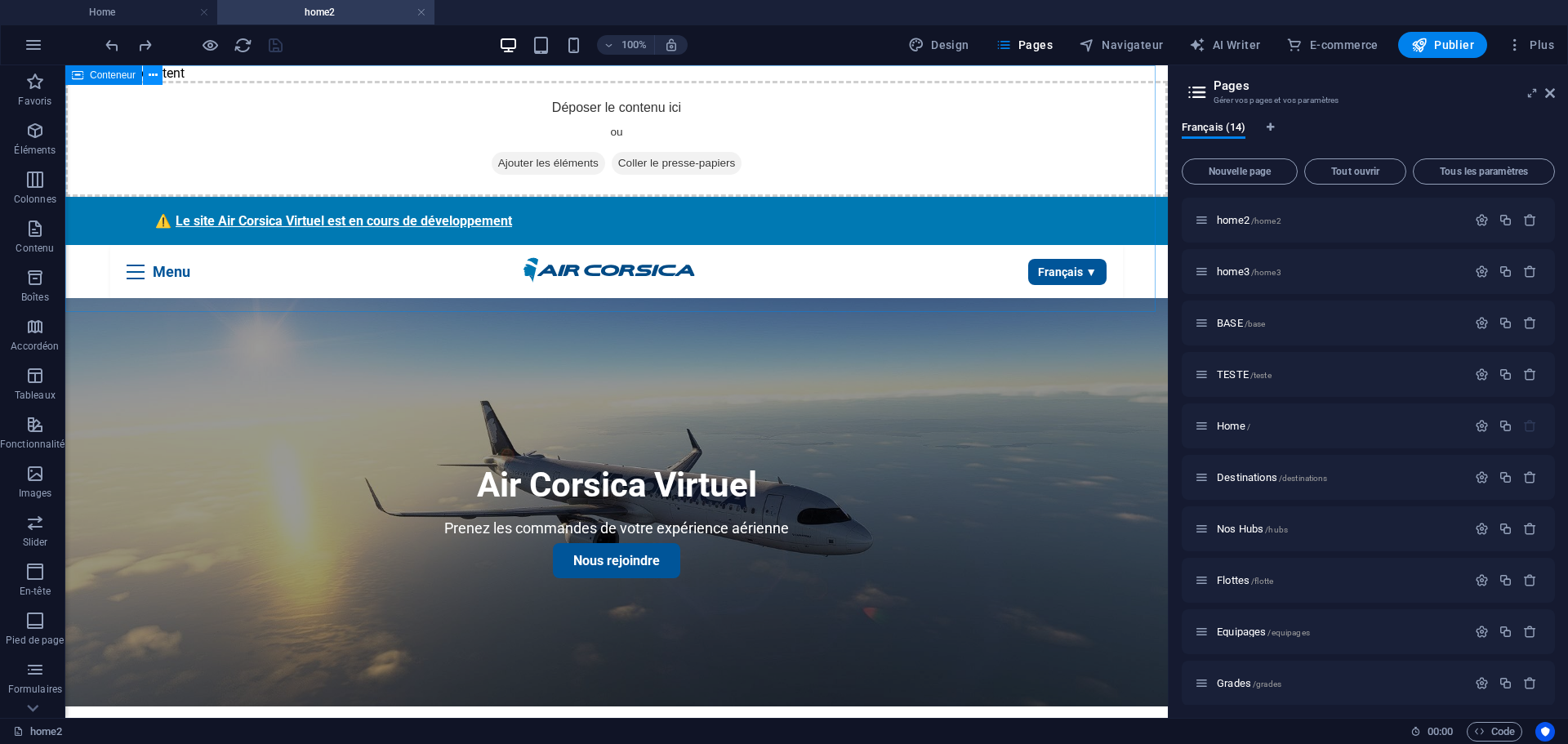
click at [161, 76] on button at bounding box center [153, 75] width 20 height 20
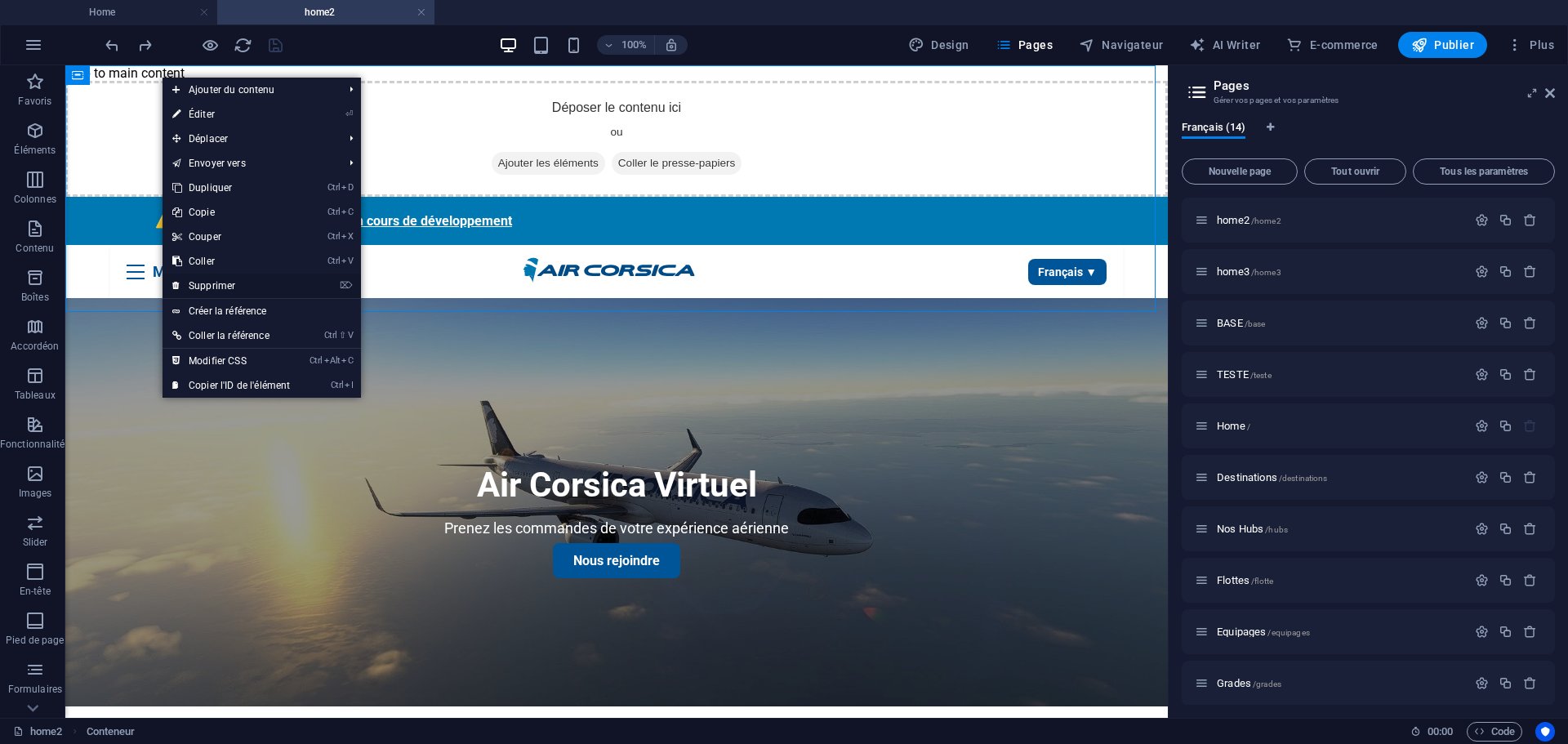
click at [204, 279] on link "⌦ Supprimer" at bounding box center [231, 286] width 137 height 25
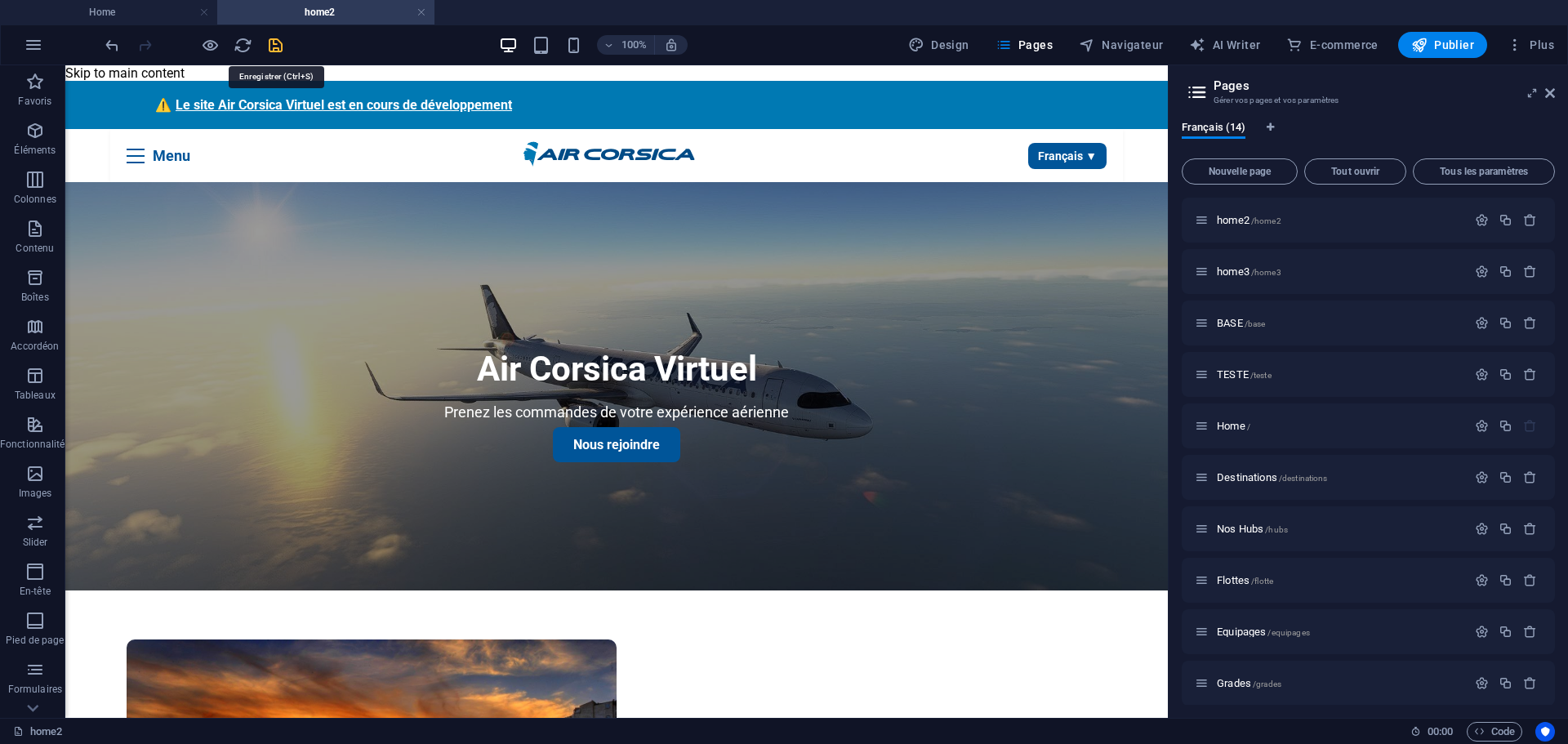
drag, startPoint x: 274, startPoint y: 46, endPoint x: 356, endPoint y: 281, distance: 248.9
click at [274, 46] on icon "save" at bounding box center [276, 45] width 19 height 19
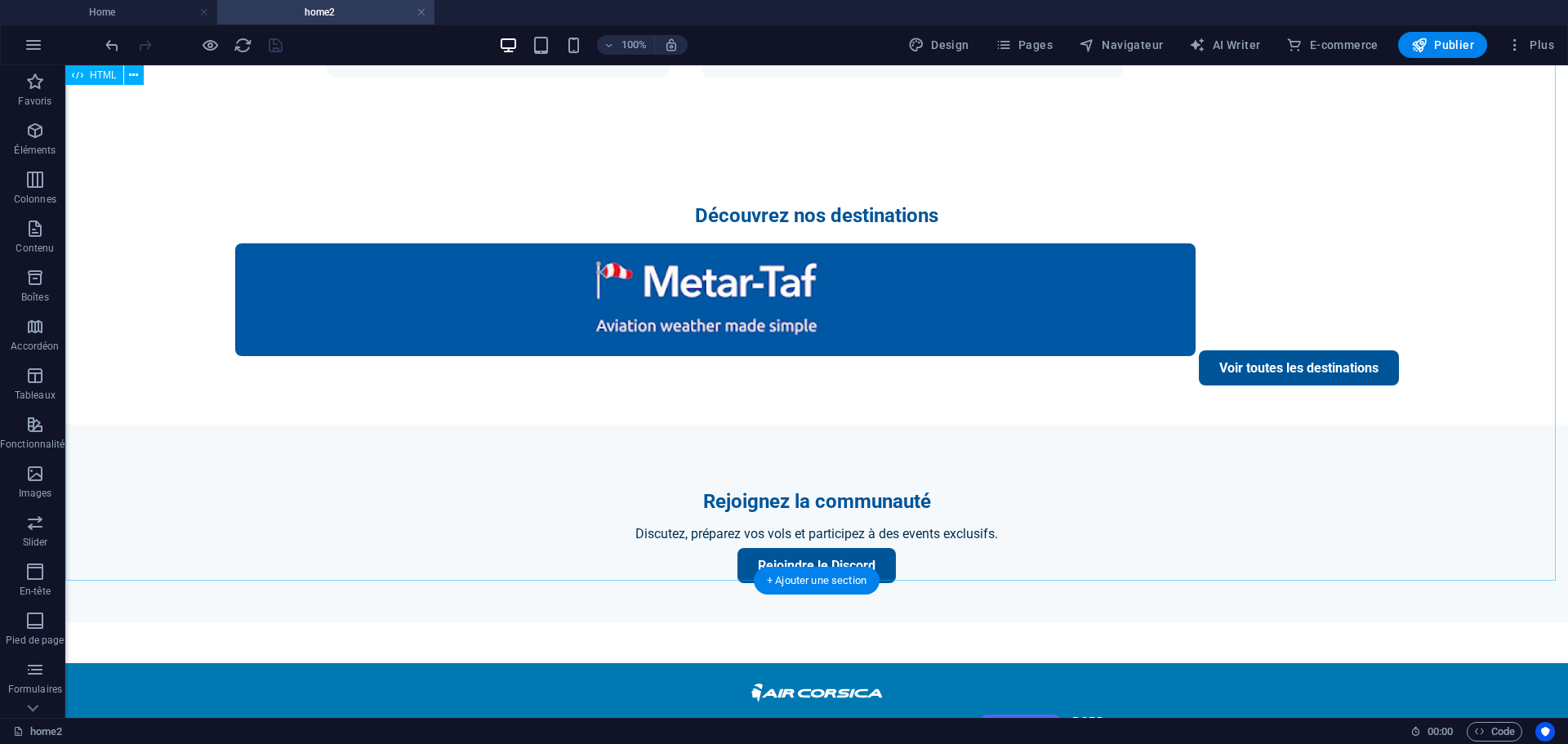
scroll to position [1552, 0]
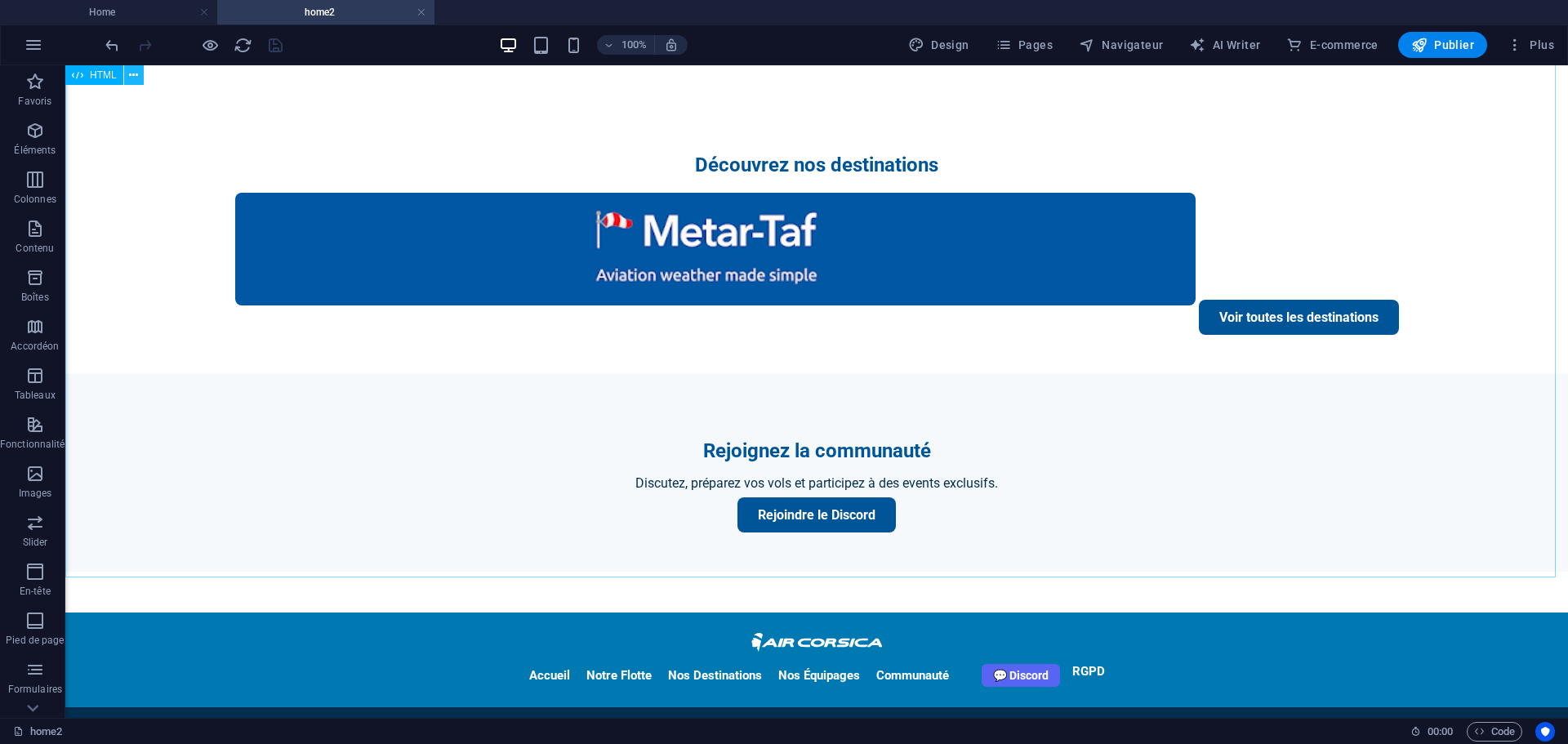
click at [130, 74] on icon at bounding box center [133, 75] width 9 height 17
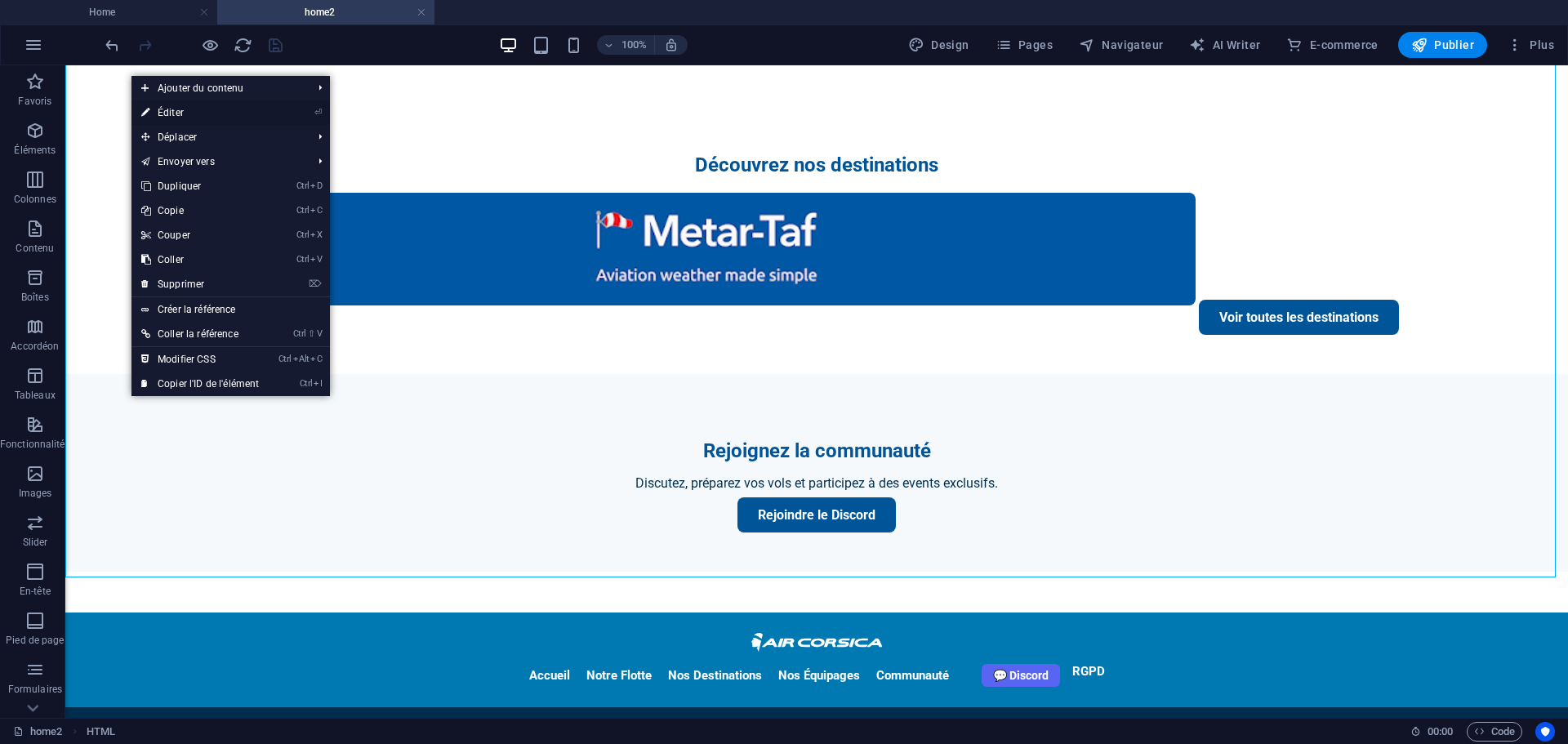
click at [170, 114] on link "⏎ Éditer" at bounding box center [200, 113] width 137 height 25
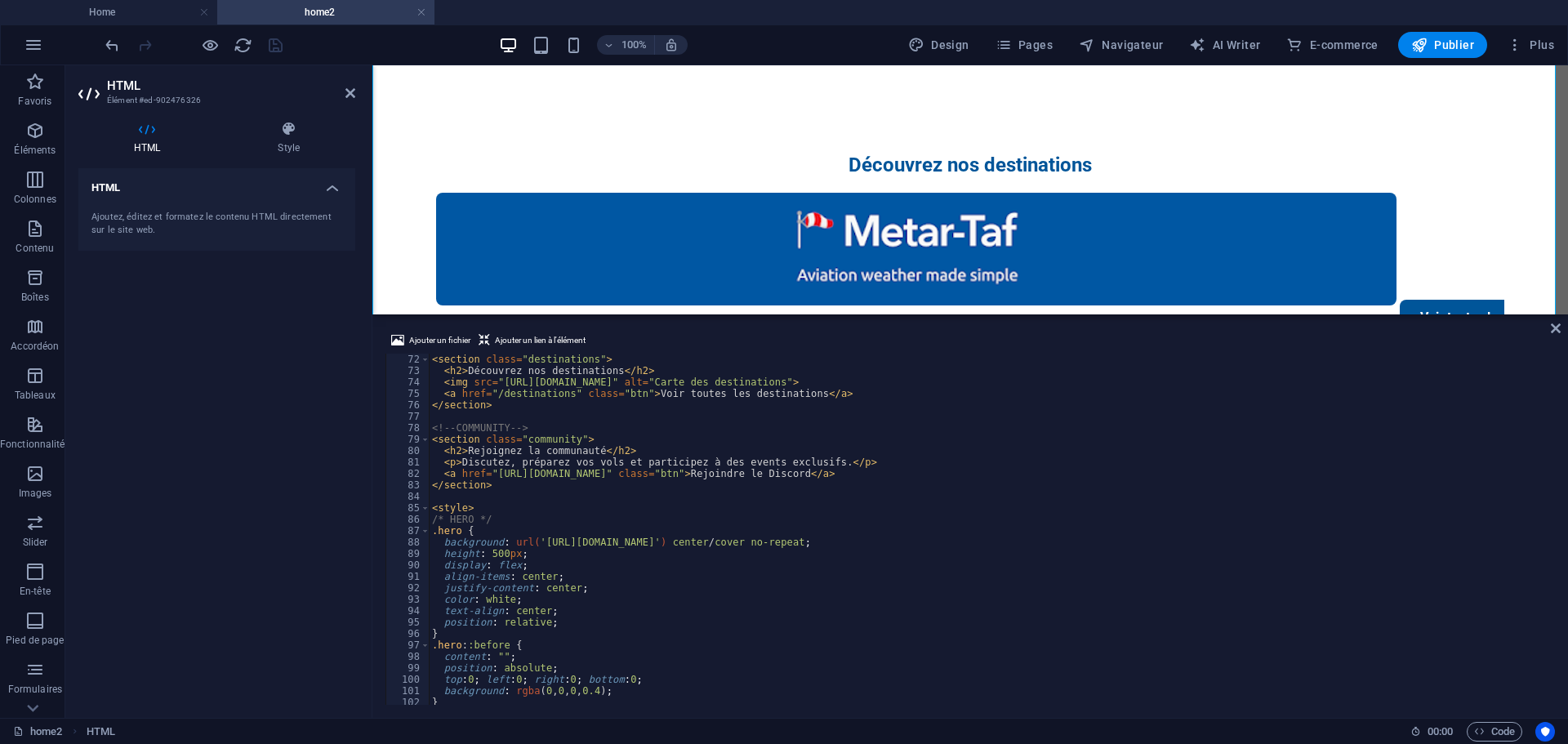
scroll to position [763, 0]
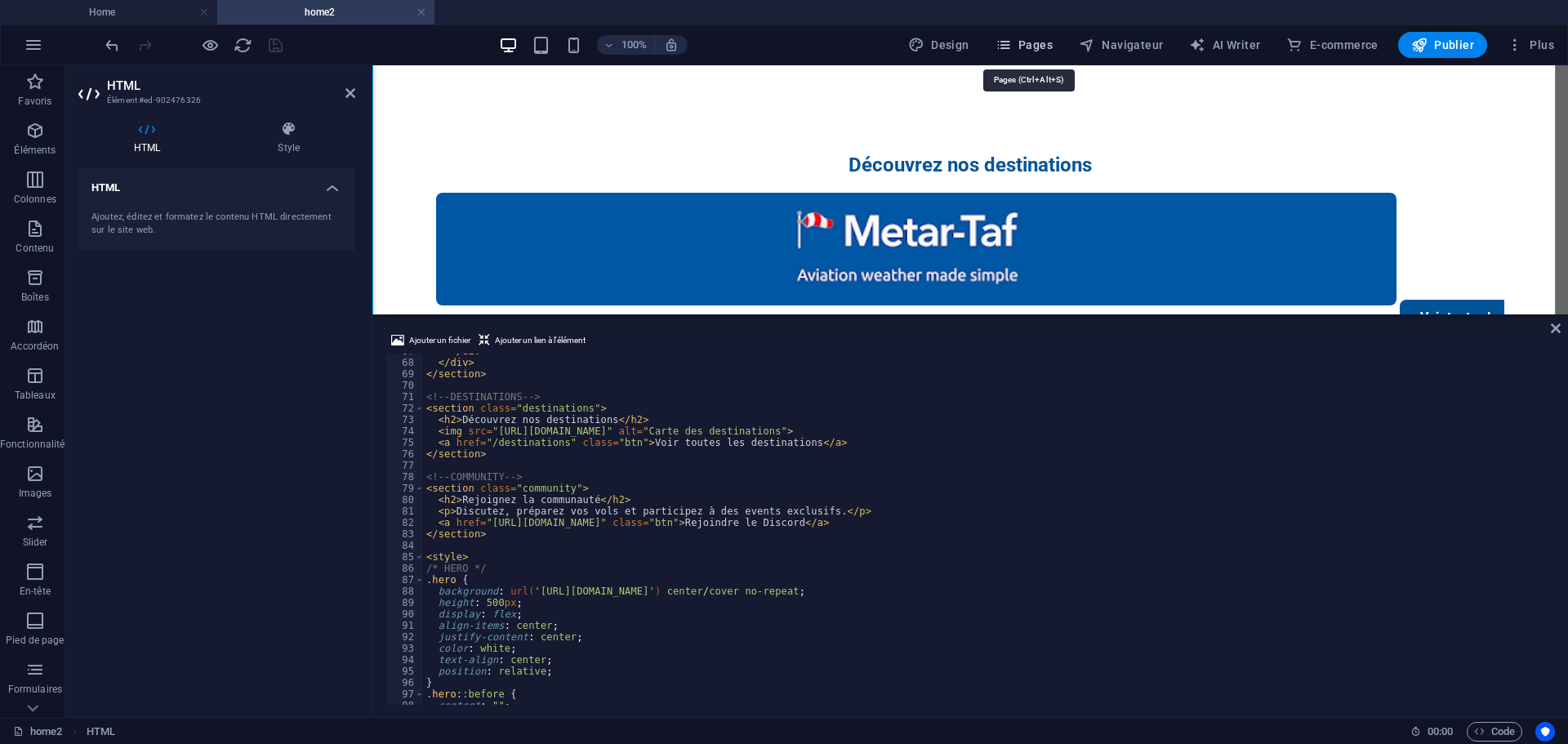
click at [1049, 46] on span "Pages" at bounding box center [1024, 45] width 57 height 16
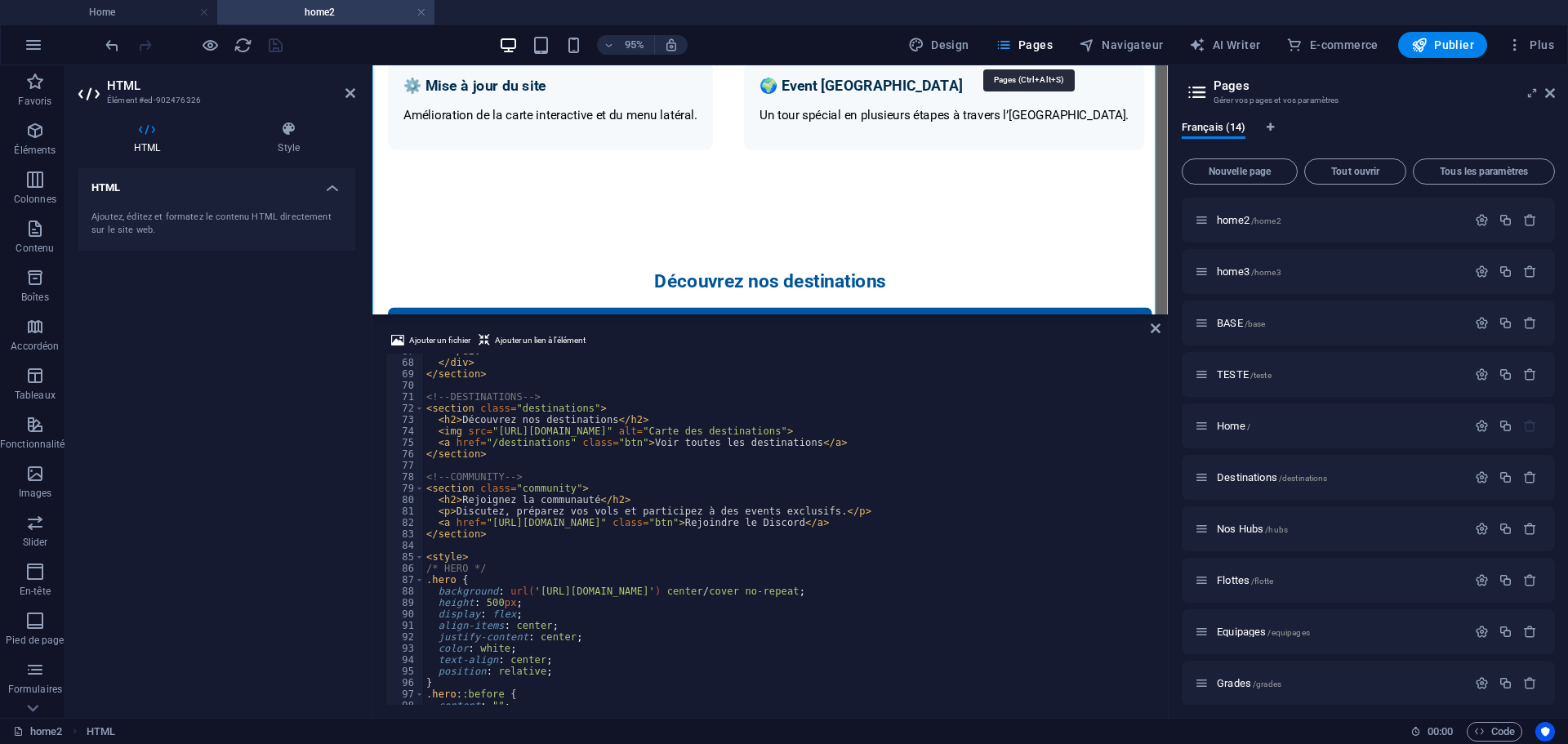
scroll to position [1657, 0]
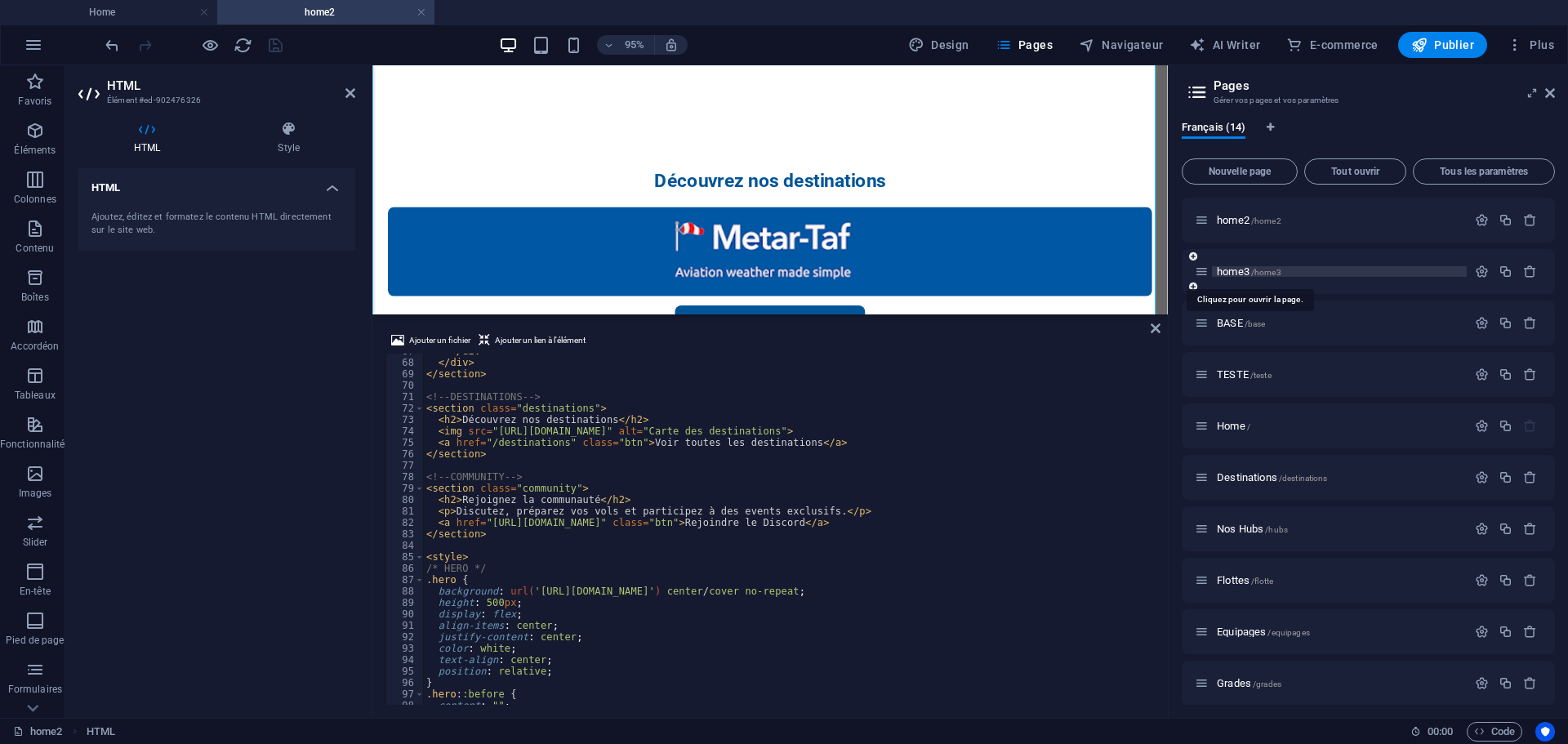
click at [1257, 273] on span "/home3" at bounding box center [1266, 272] width 30 height 9
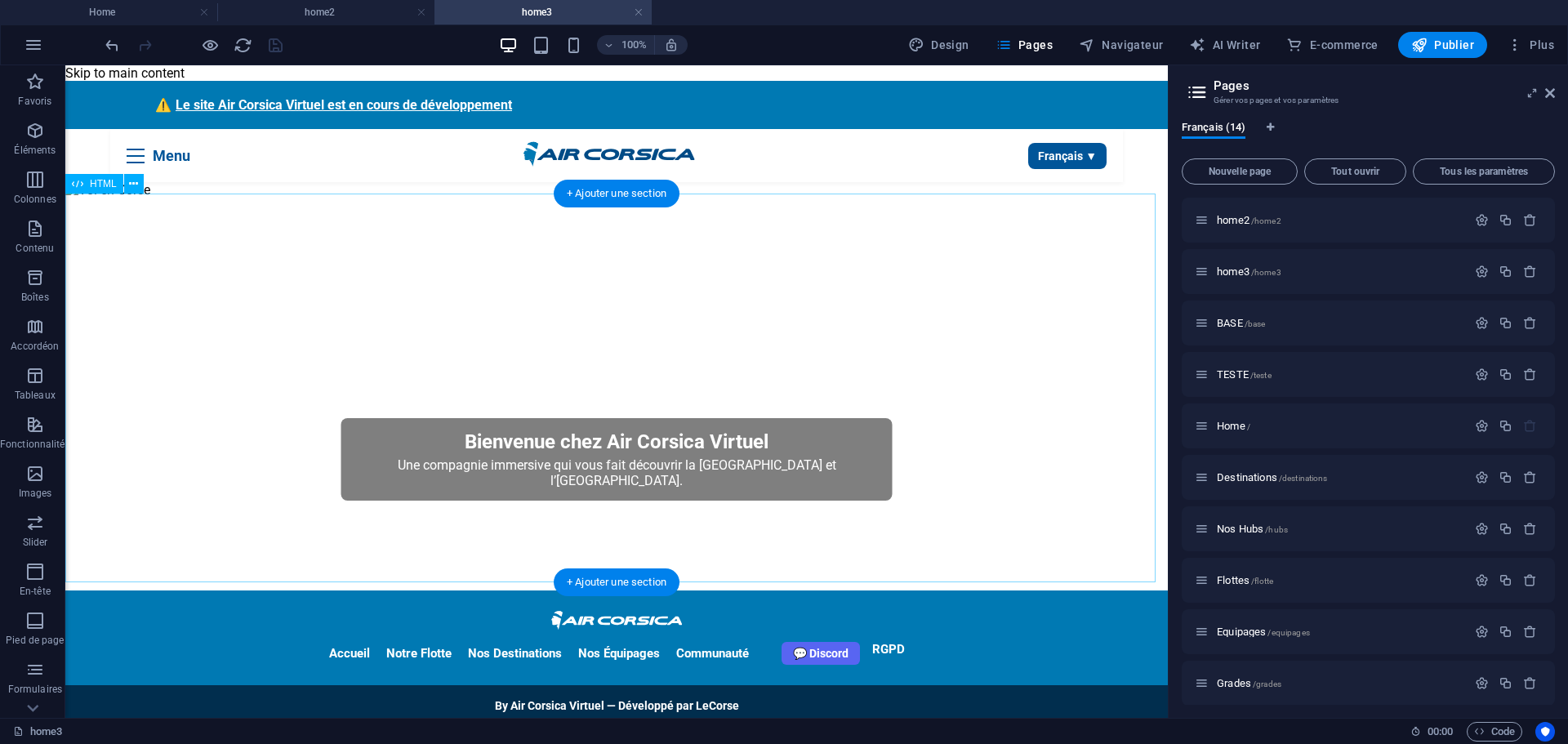
scroll to position [0, 0]
click at [137, 185] on icon at bounding box center [133, 184] width 9 height 17
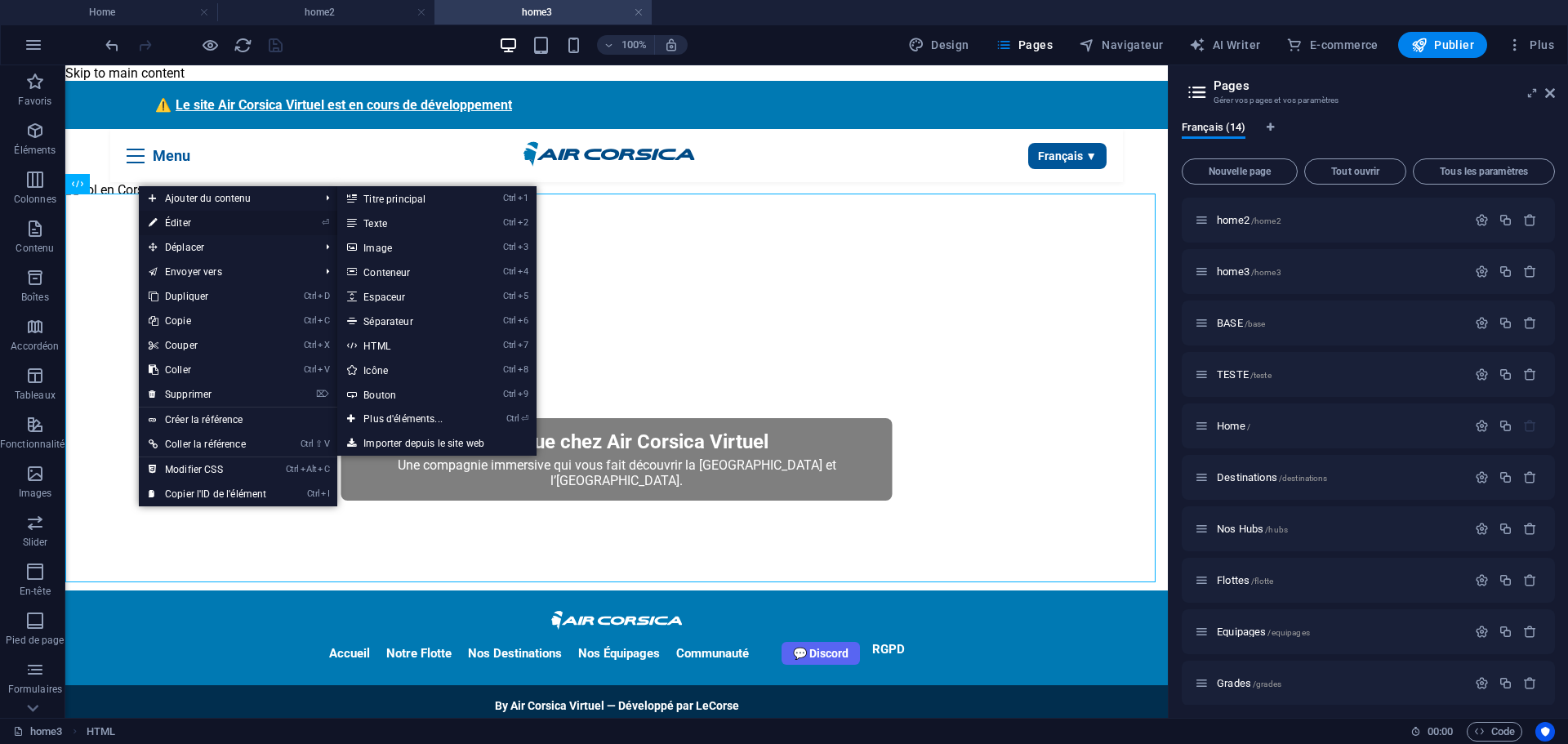
click at [171, 219] on link "⏎ Éditer" at bounding box center [208, 223] width 137 height 25
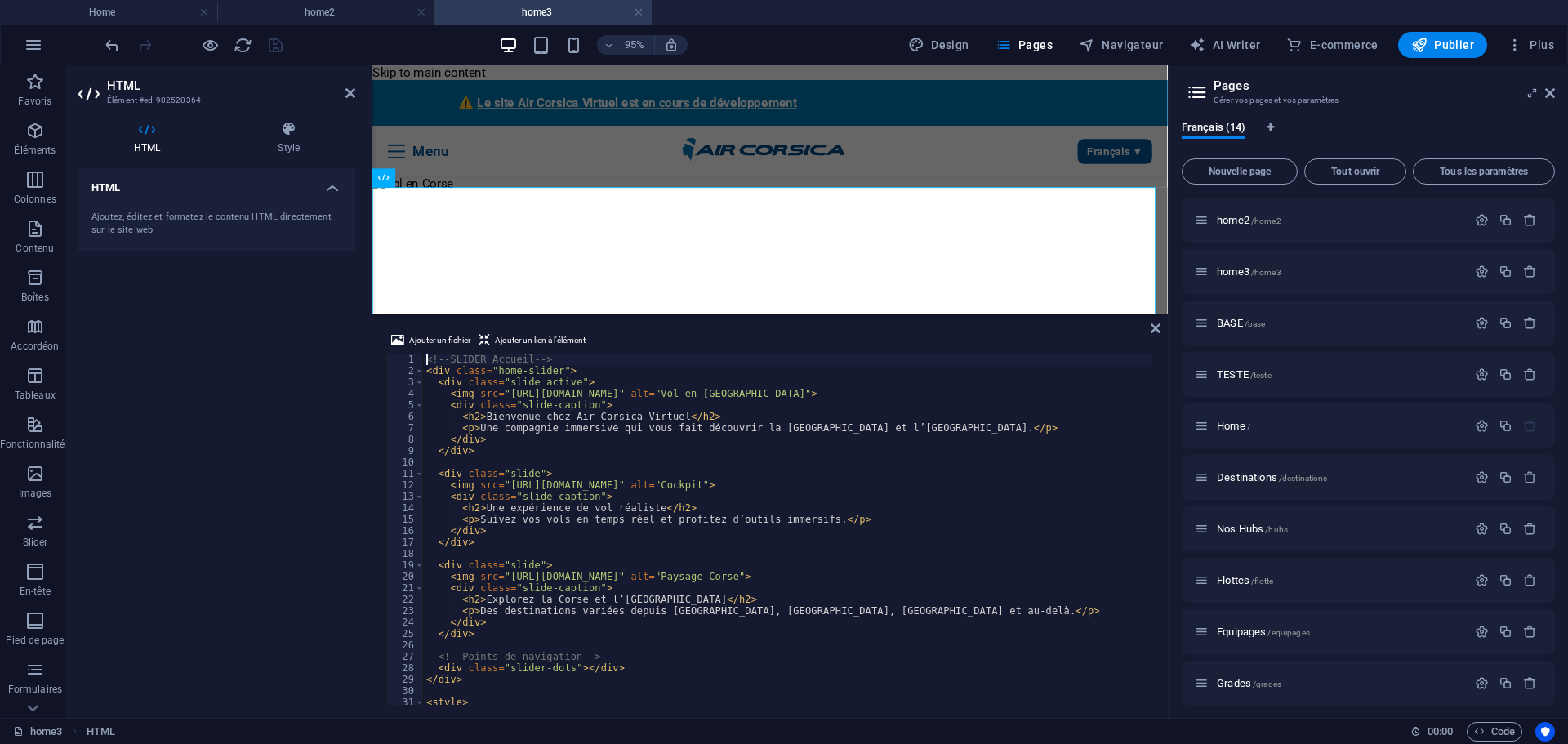
click at [558, 413] on div "<!-- SLIDER Accueil --> < div class = "home-slider" > < div class = "slide acti…" at bounding box center [786, 540] width 728 height 374
type textarea "</script>"
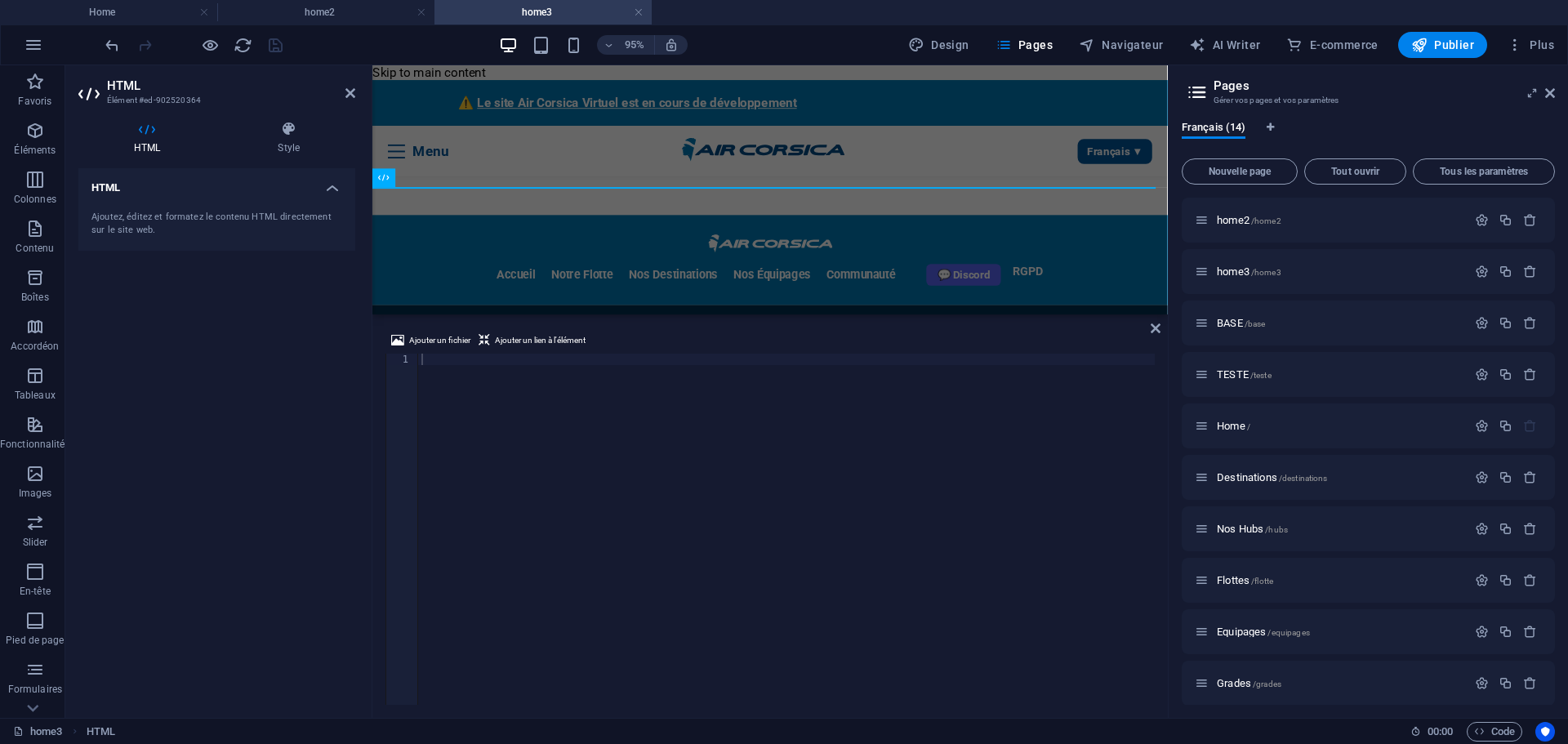
click at [652, 433] on div at bounding box center [786, 540] width 737 height 374
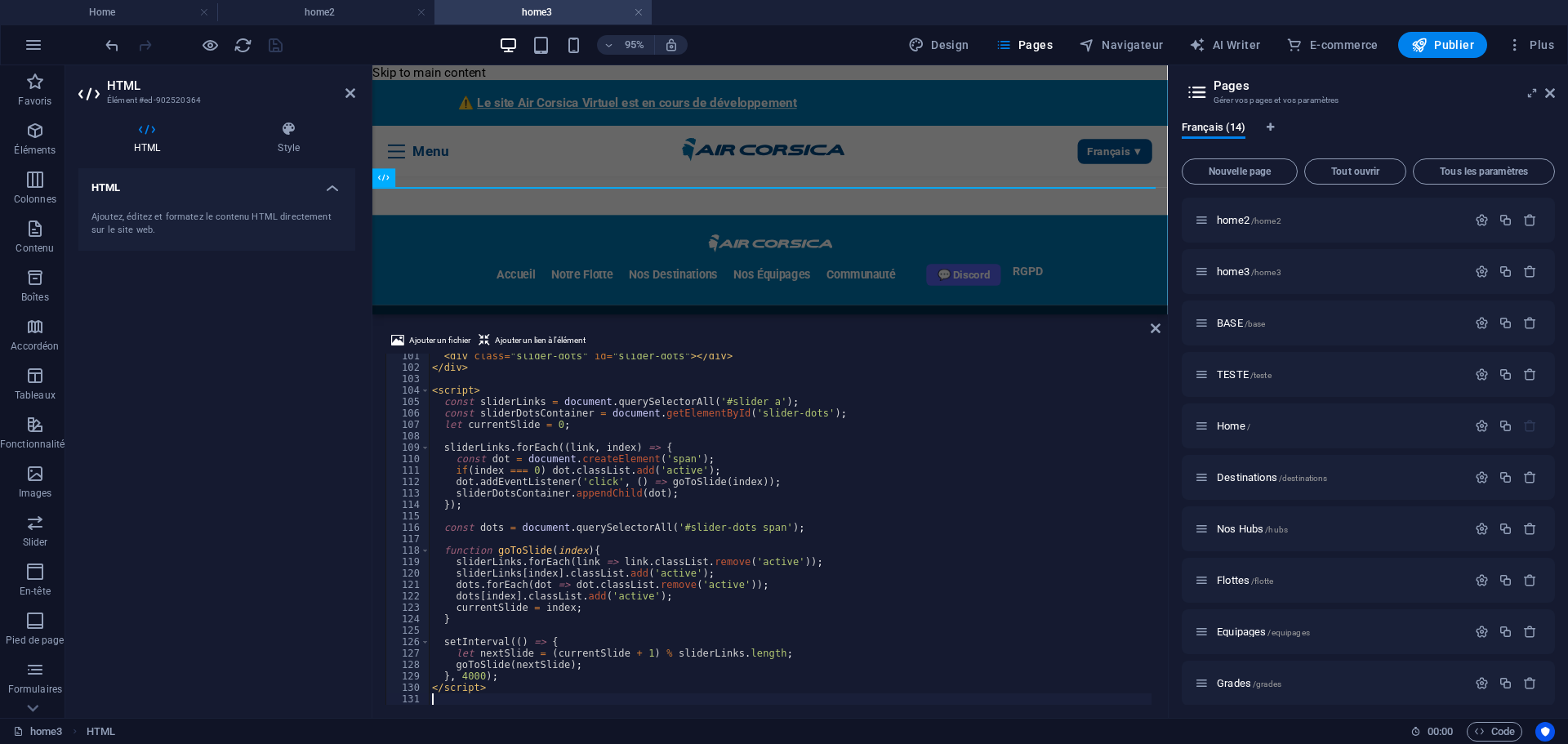
scroll to position [1146, 0]
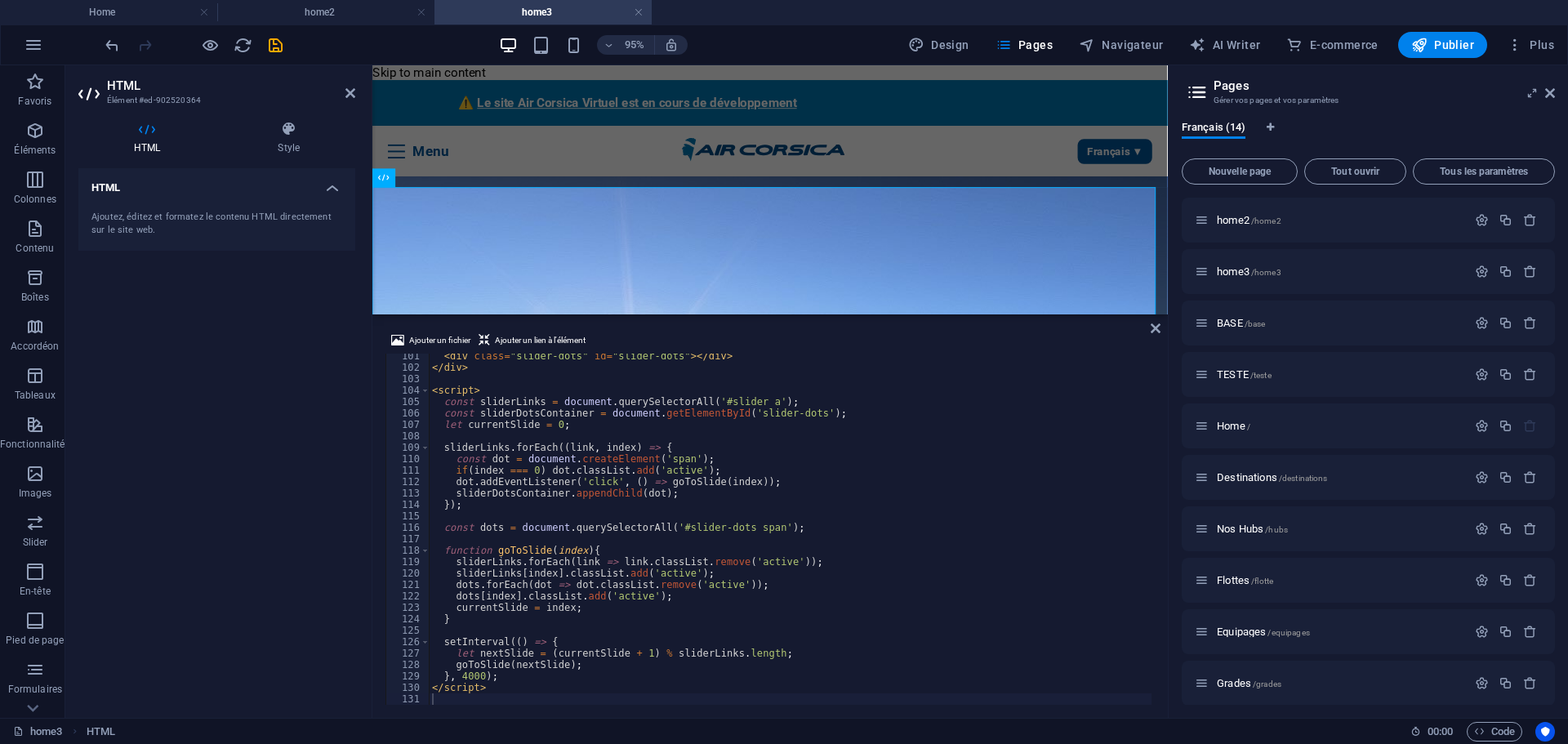
click at [244, 443] on div "HTML Ajoutez, éditez et formatez le contenu HTML directement sur le site web." at bounding box center [217, 437] width 277 height 536
click at [276, 43] on icon "save" at bounding box center [276, 45] width 19 height 19
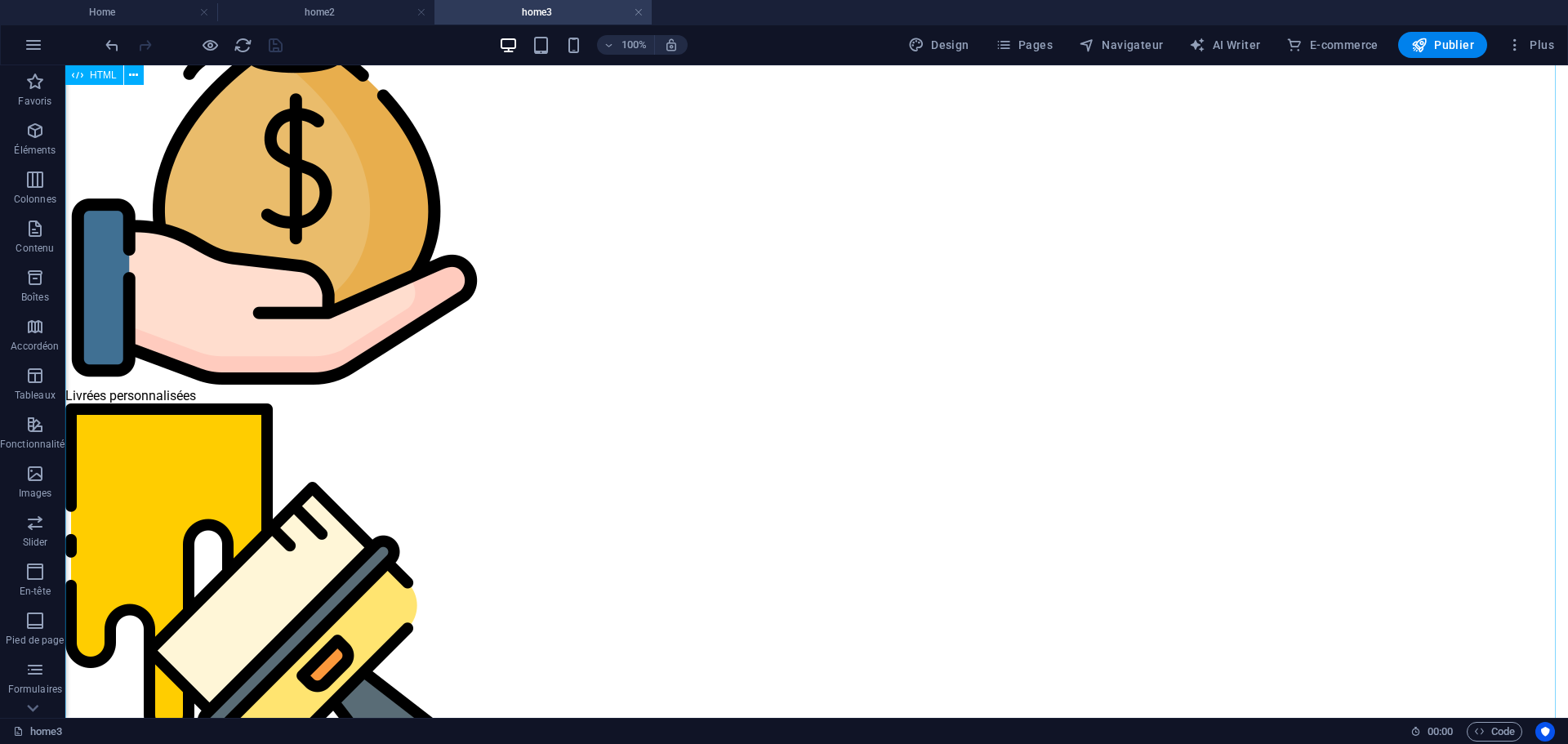
scroll to position [2123, 0]
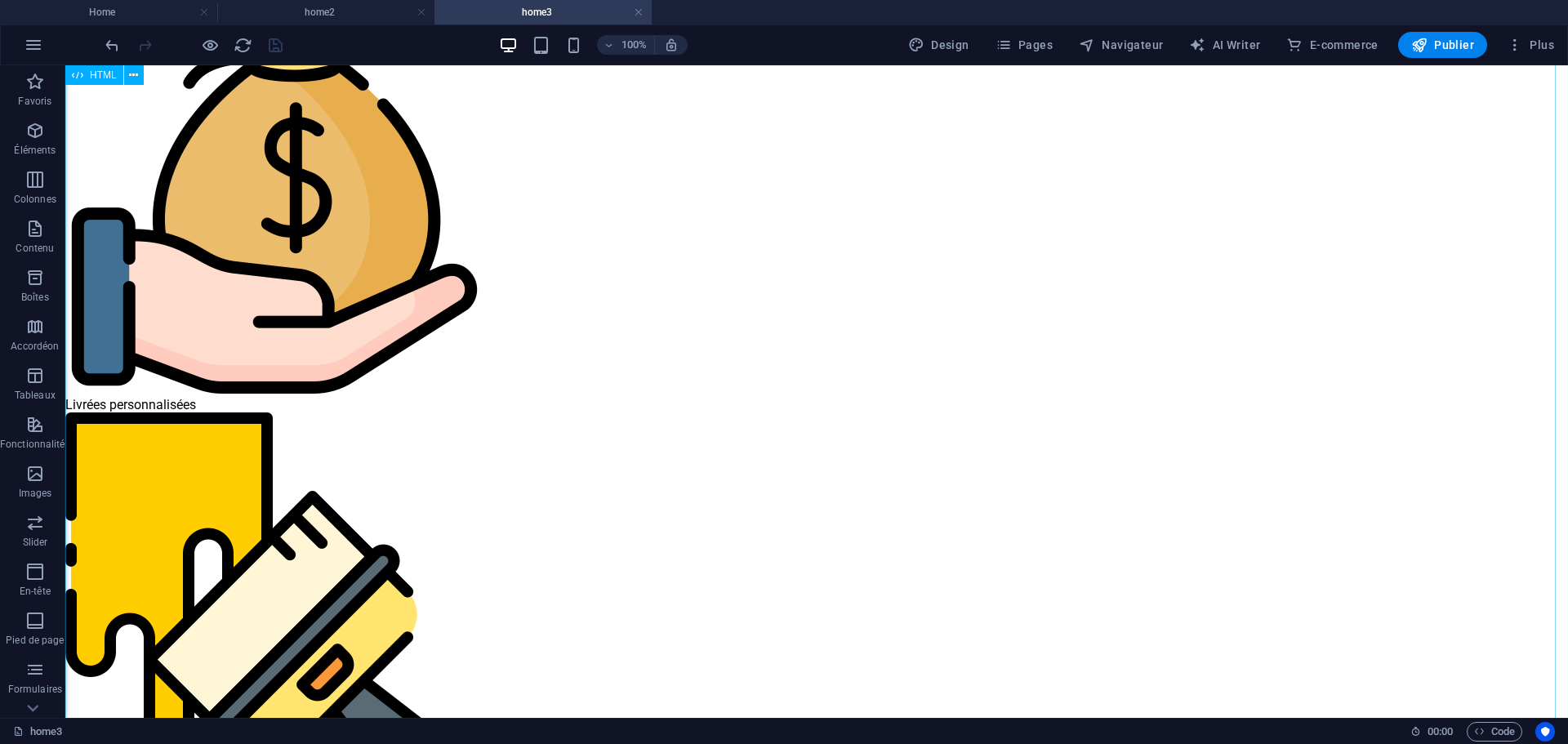
click at [132, 73] on icon at bounding box center [133, 75] width 9 height 17
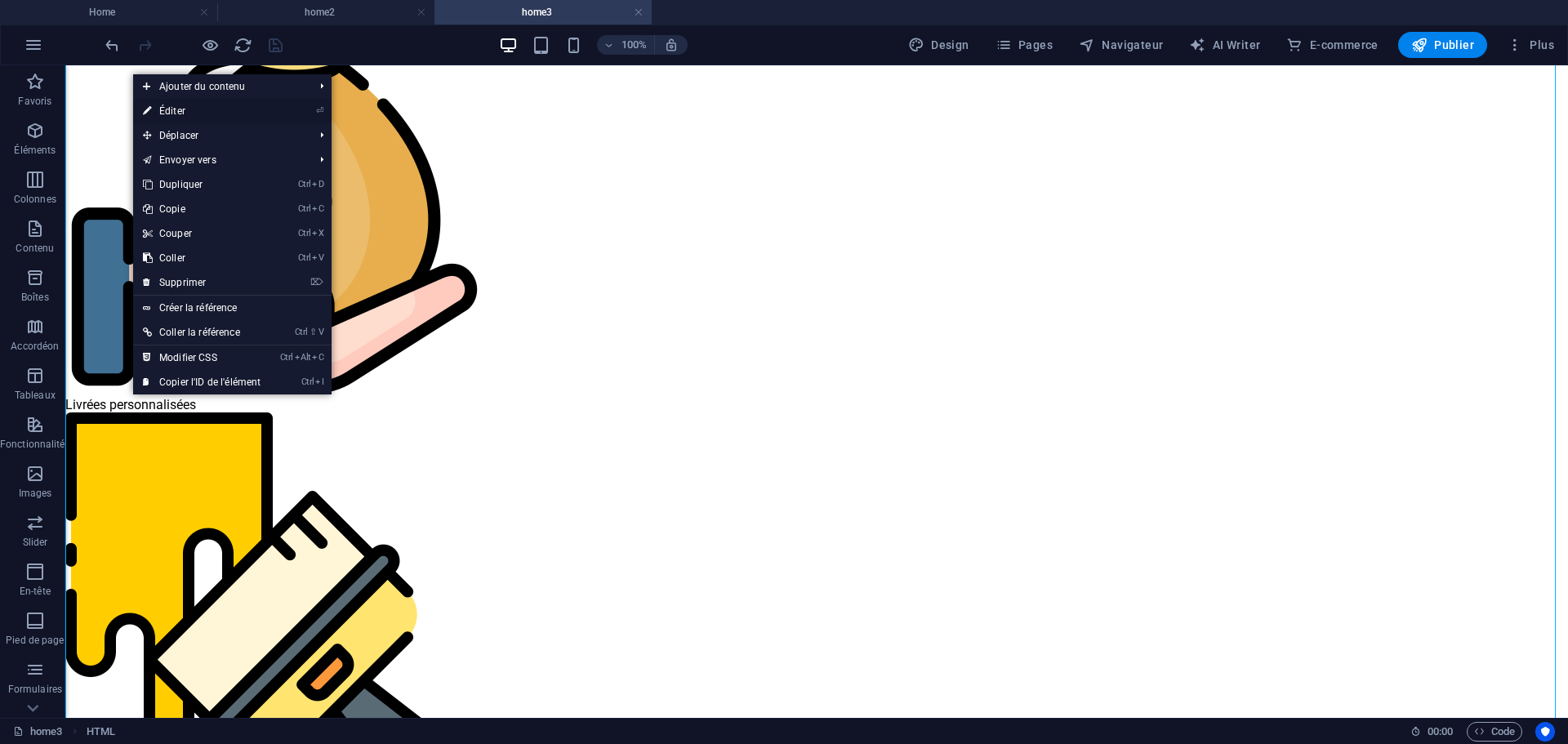
click at [167, 113] on link "⏎ Éditer" at bounding box center [202, 111] width 137 height 25
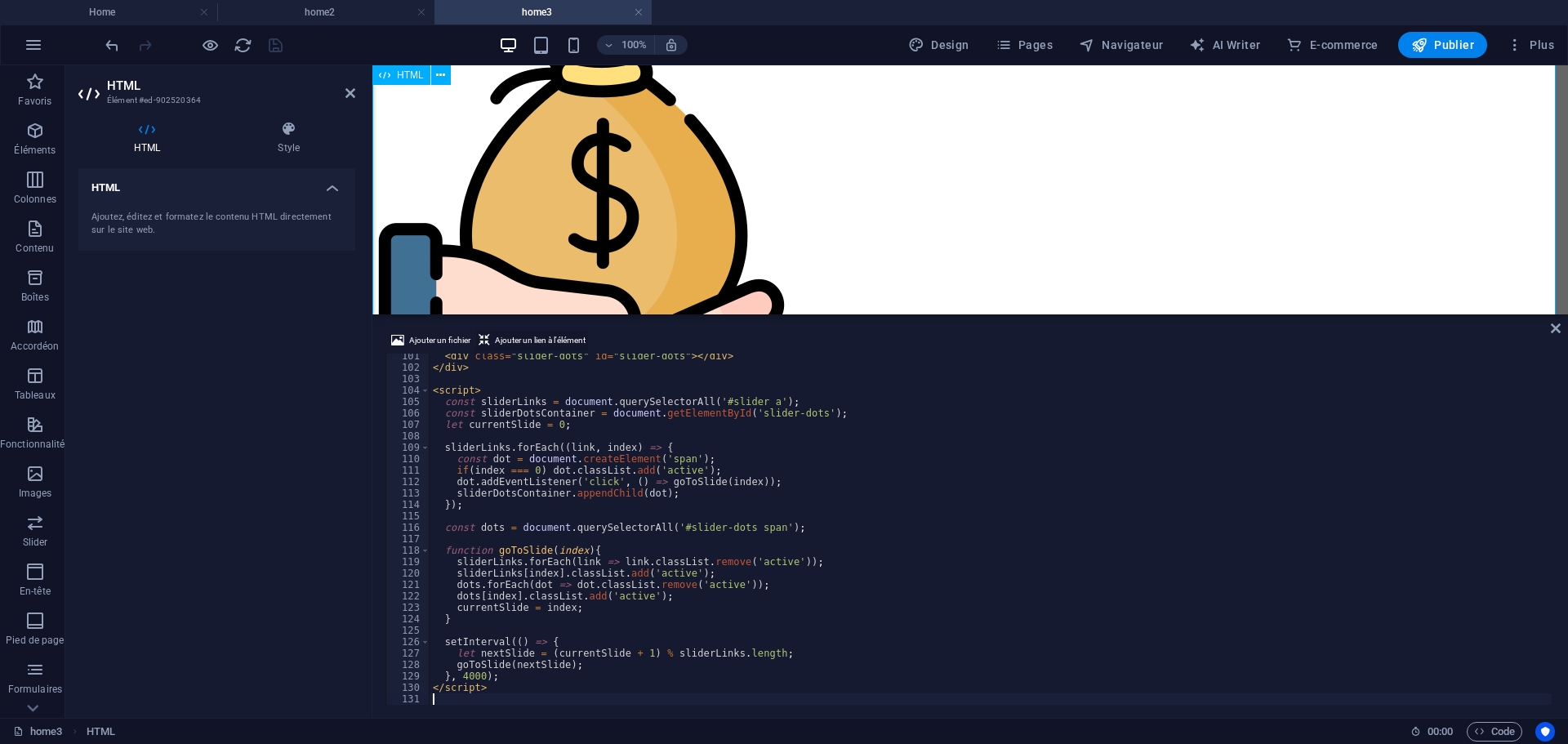
scroll to position [1146, 0]
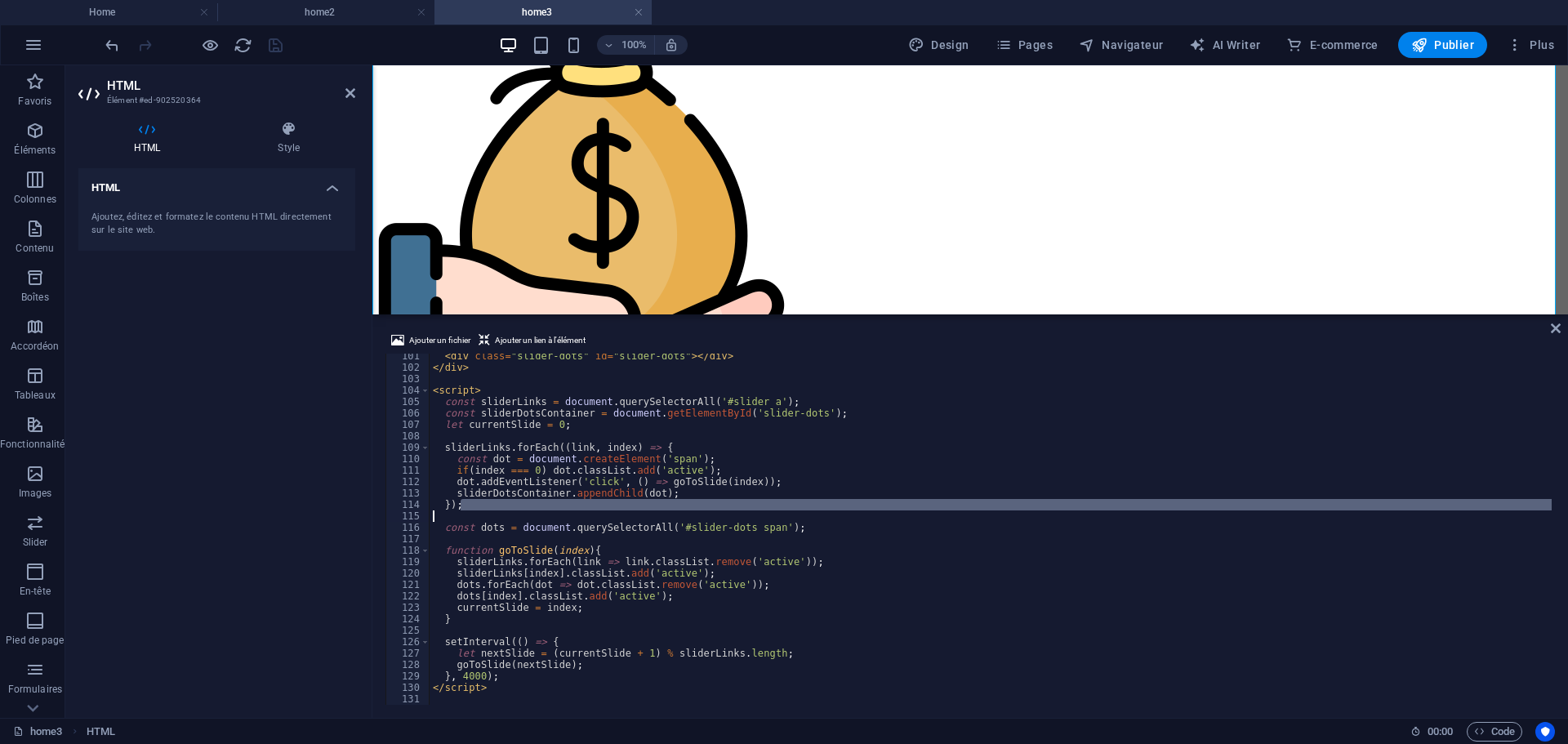
type textarea "</script>"
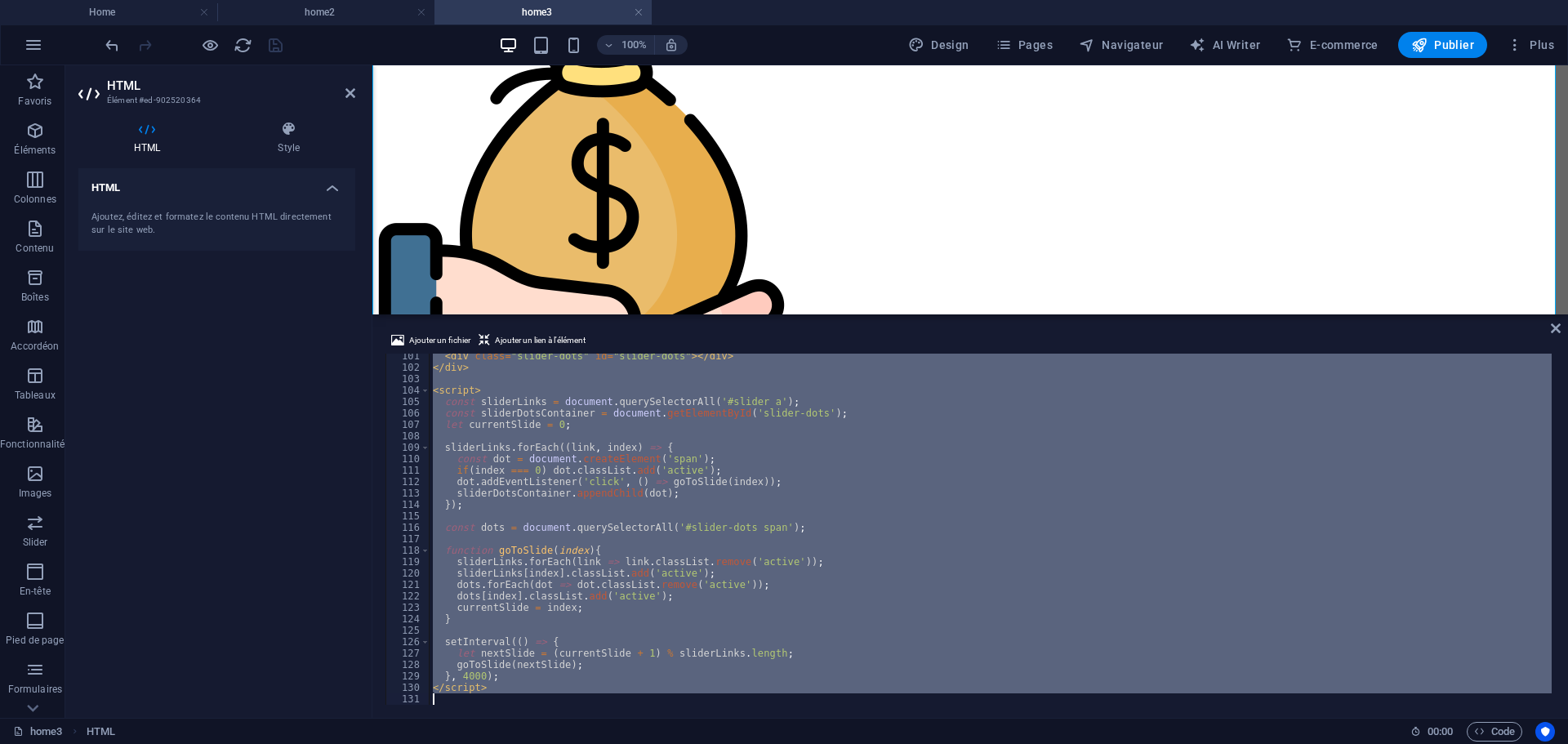
scroll to position [60, 0]
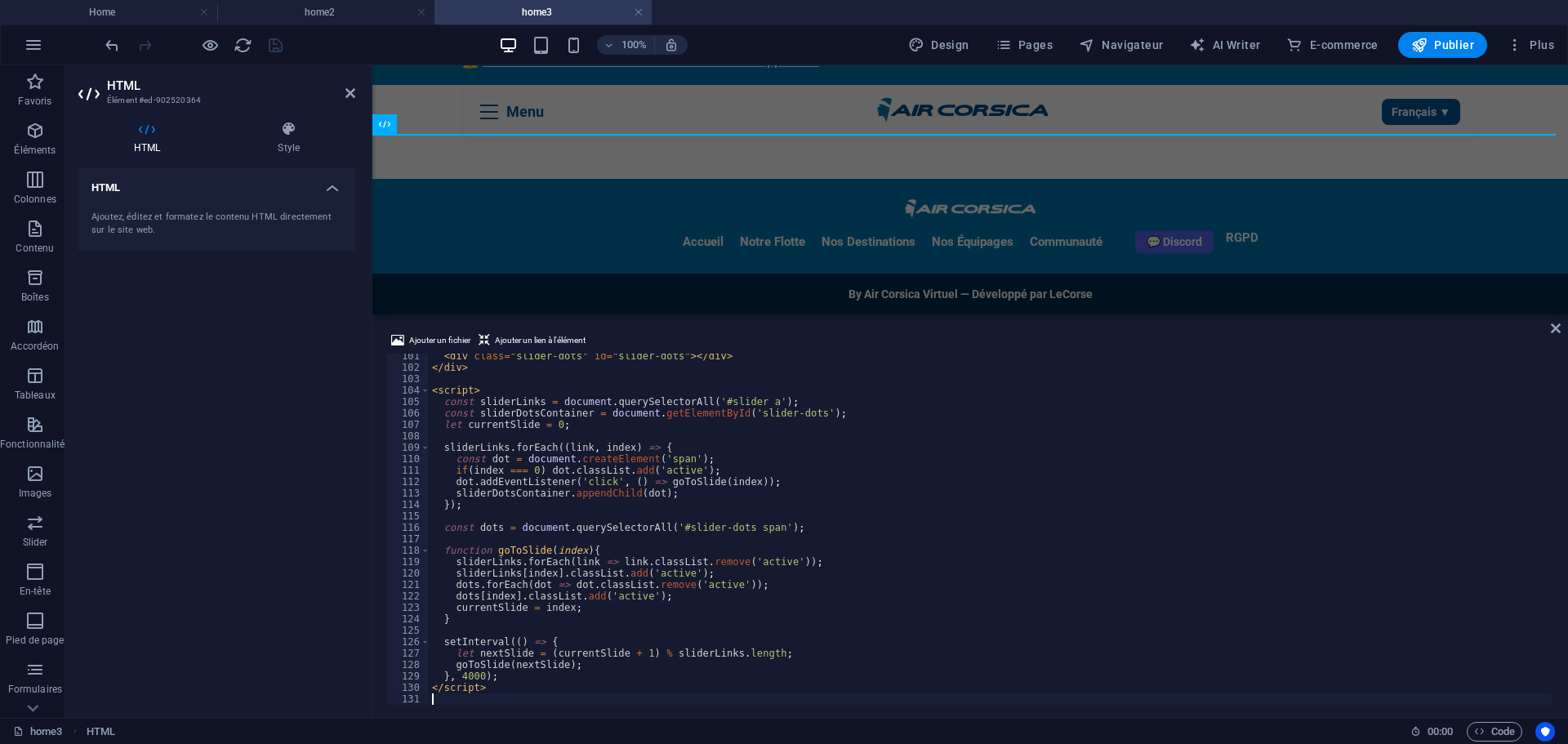
click at [128, 404] on div "HTML Ajoutez, éditez et formatez le contenu HTML directement sur le site web." at bounding box center [217, 437] width 277 height 536
click at [226, 456] on div "HTML Ajoutez, éditez et formatez le contenu HTML directement sur le site web." at bounding box center [217, 437] width 277 height 536
drag, startPoint x: 222, startPoint y: 431, endPoint x: 222, endPoint y: 228, distance: 203.0
click at [222, 423] on div "HTML Ajoutez, éditez et formatez le contenu HTML directement sur le site web." at bounding box center [217, 437] width 277 height 536
click at [246, 42] on icon "reload" at bounding box center [243, 45] width 19 height 19
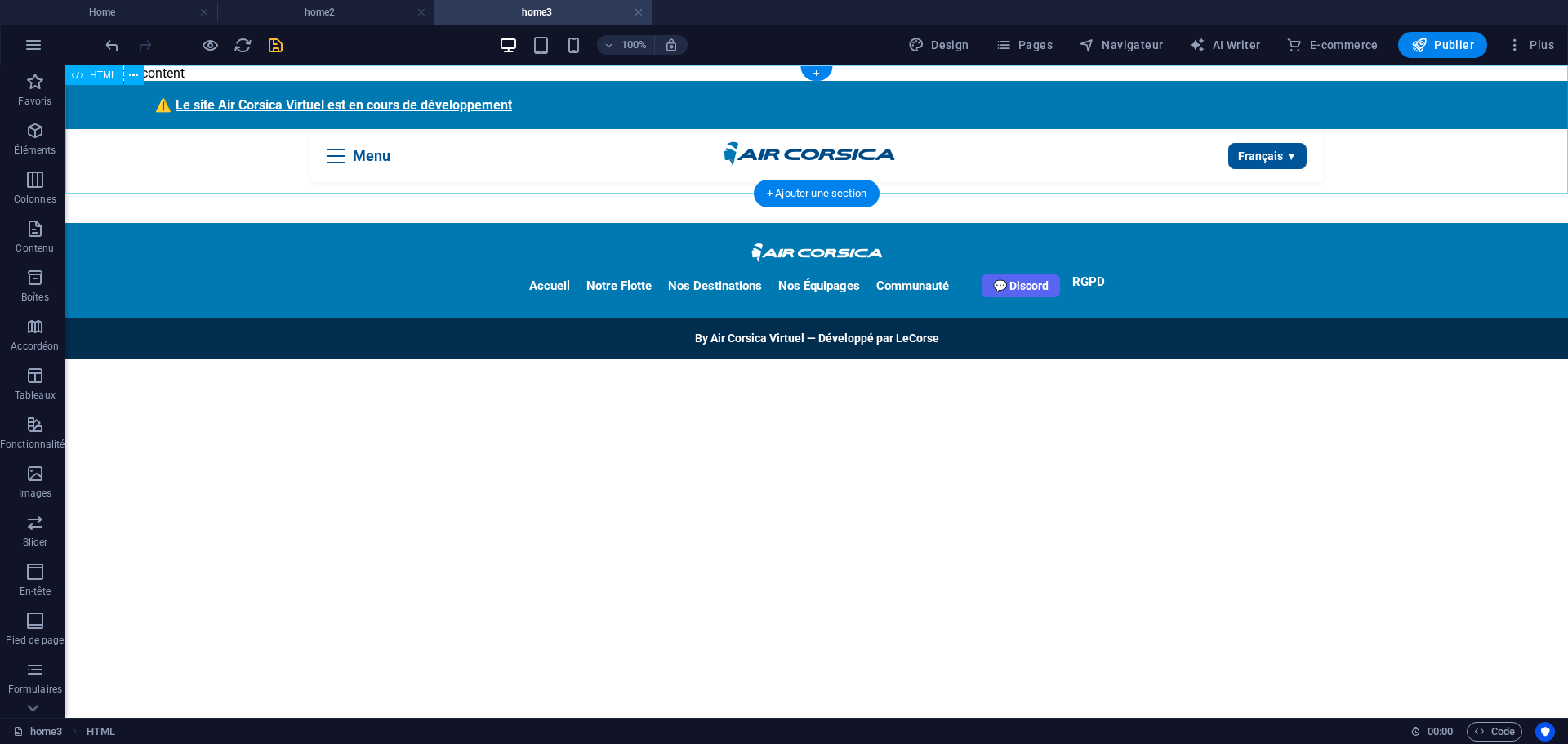
scroll to position [0, 0]
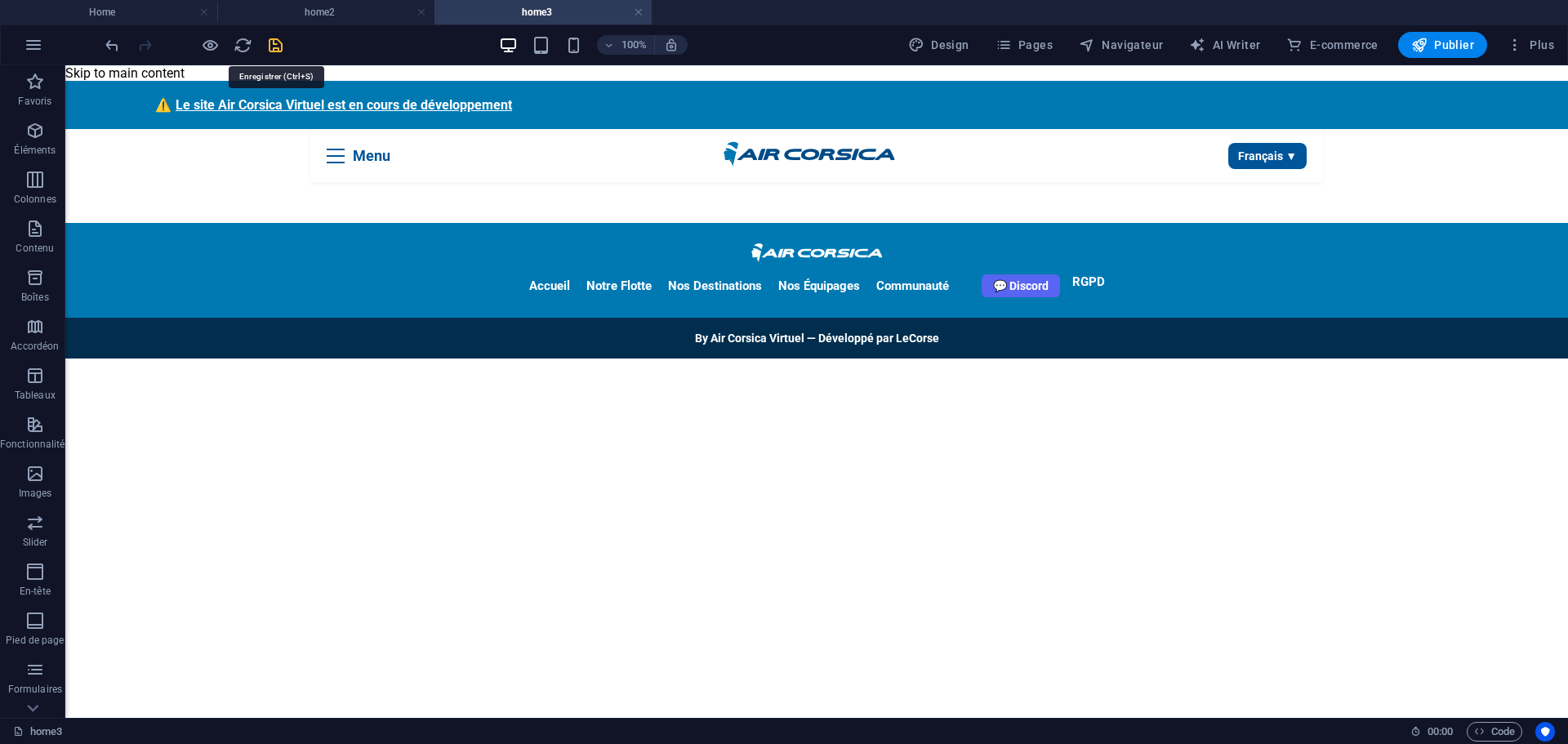
click at [275, 44] on icon "save" at bounding box center [276, 45] width 19 height 19
click at [110, 41] on icon "undo" at bounding box center [112, 45] width 19 height 19
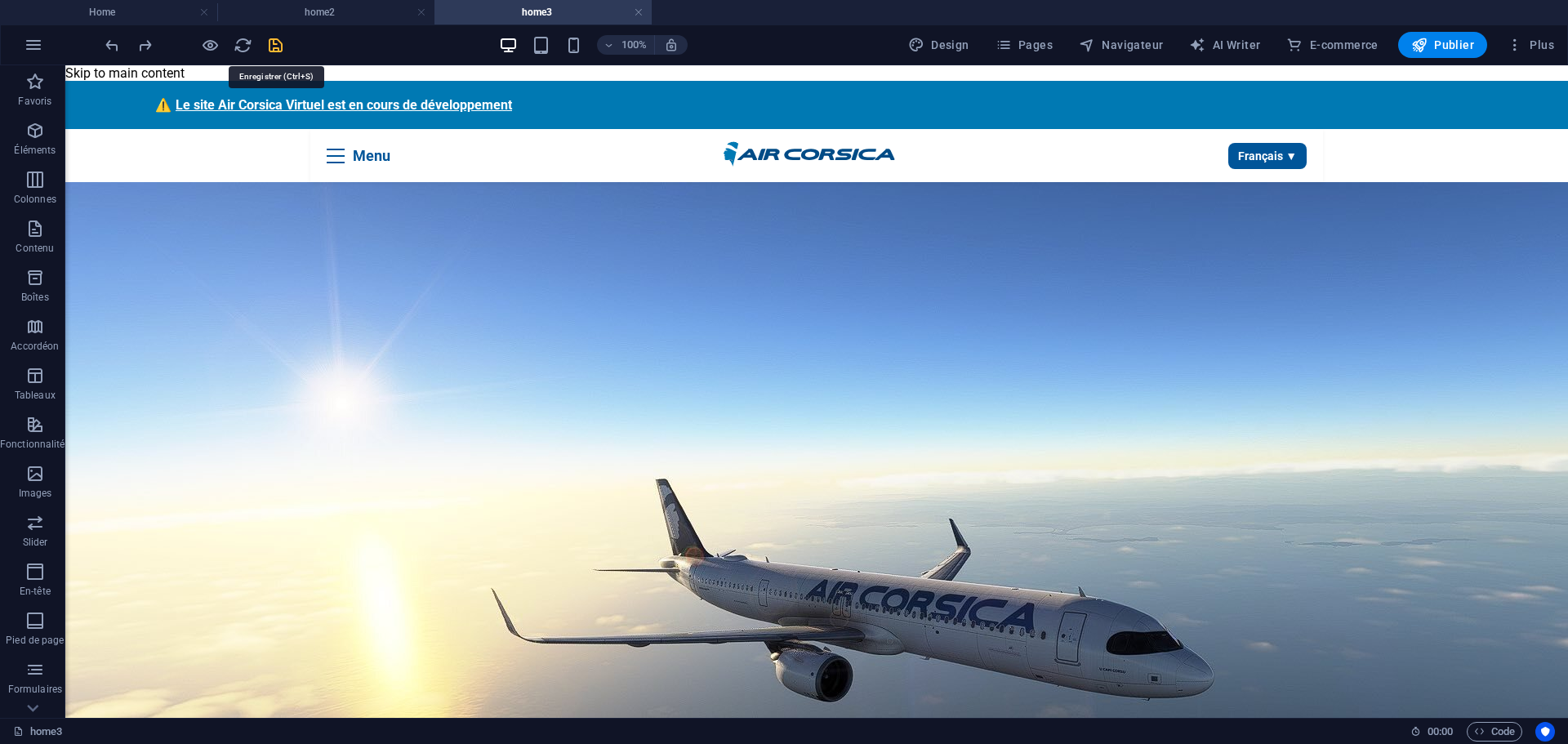
click at [275, 43] on icon "save" at bounding box center [276, 45] width 19 height 19
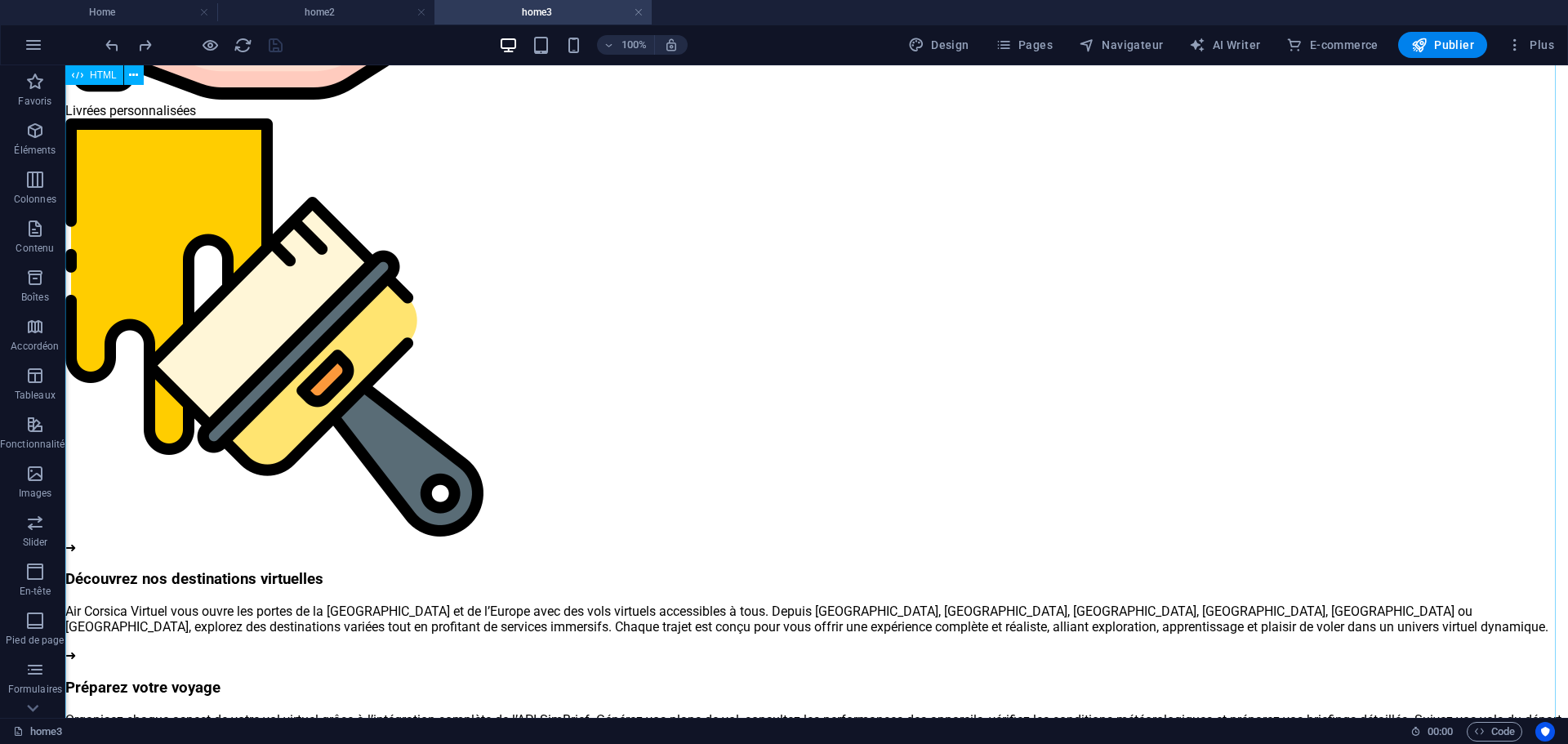
scroll to position [2450, 0]
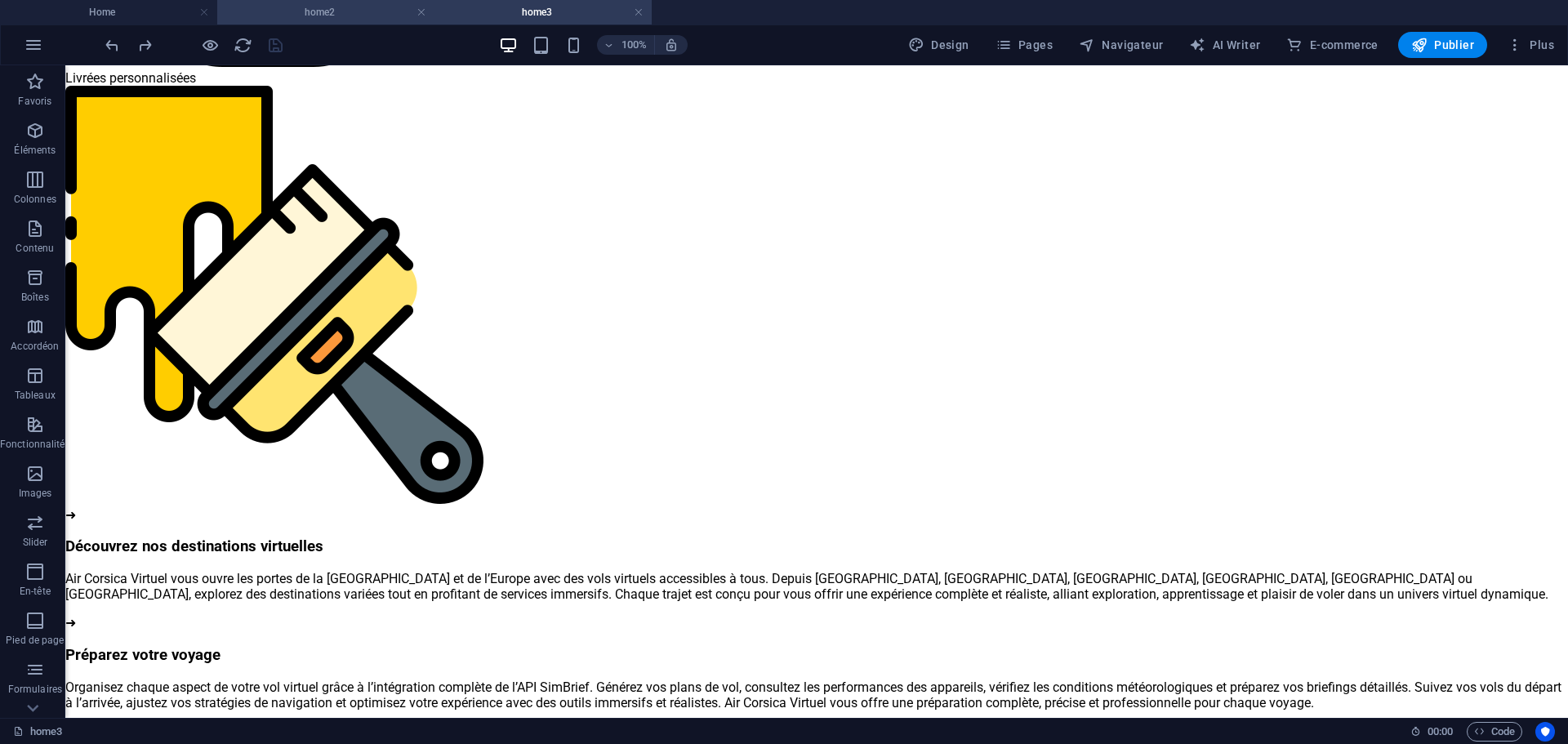
click at [337, 11] on h4 "home2" at bounding box center [326, 12] width 217 height 18
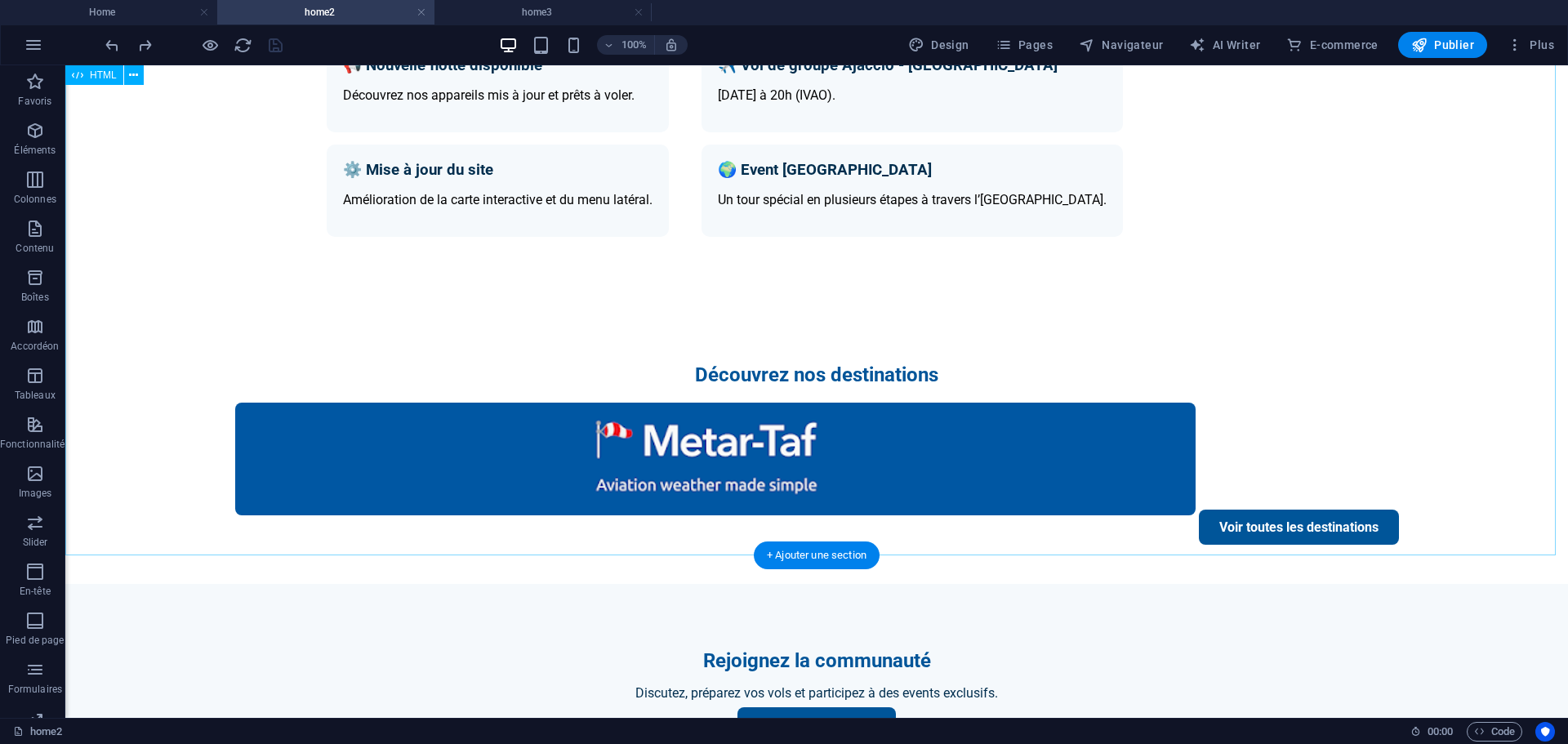
scroll to position [1265, 0]
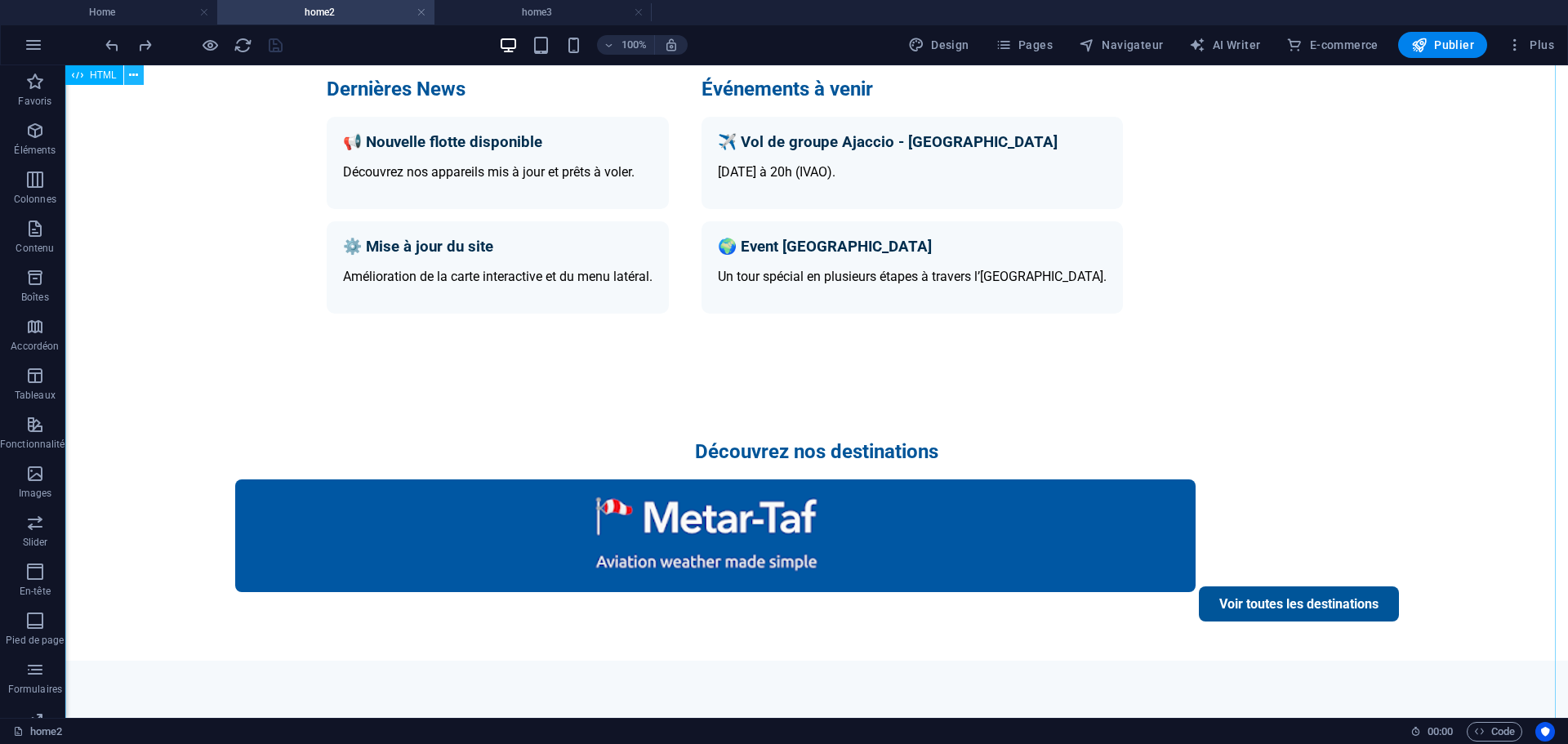
click at [133, 76] on icon at bounding box center [133, 75] width 9 height 17
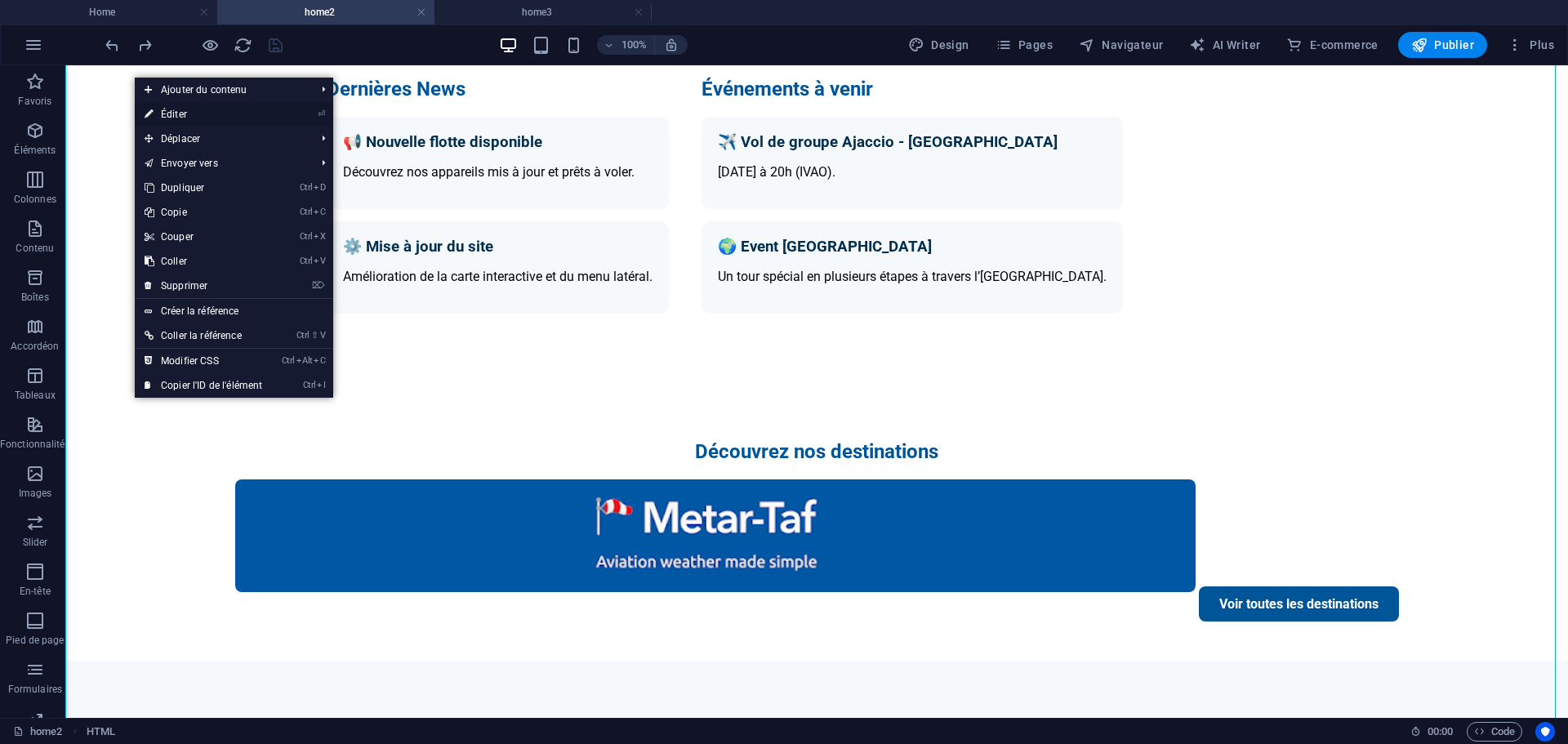
click at [164, 115] on link "⏎ Éditer" at bounding box center [204, 114] width 137 height 25
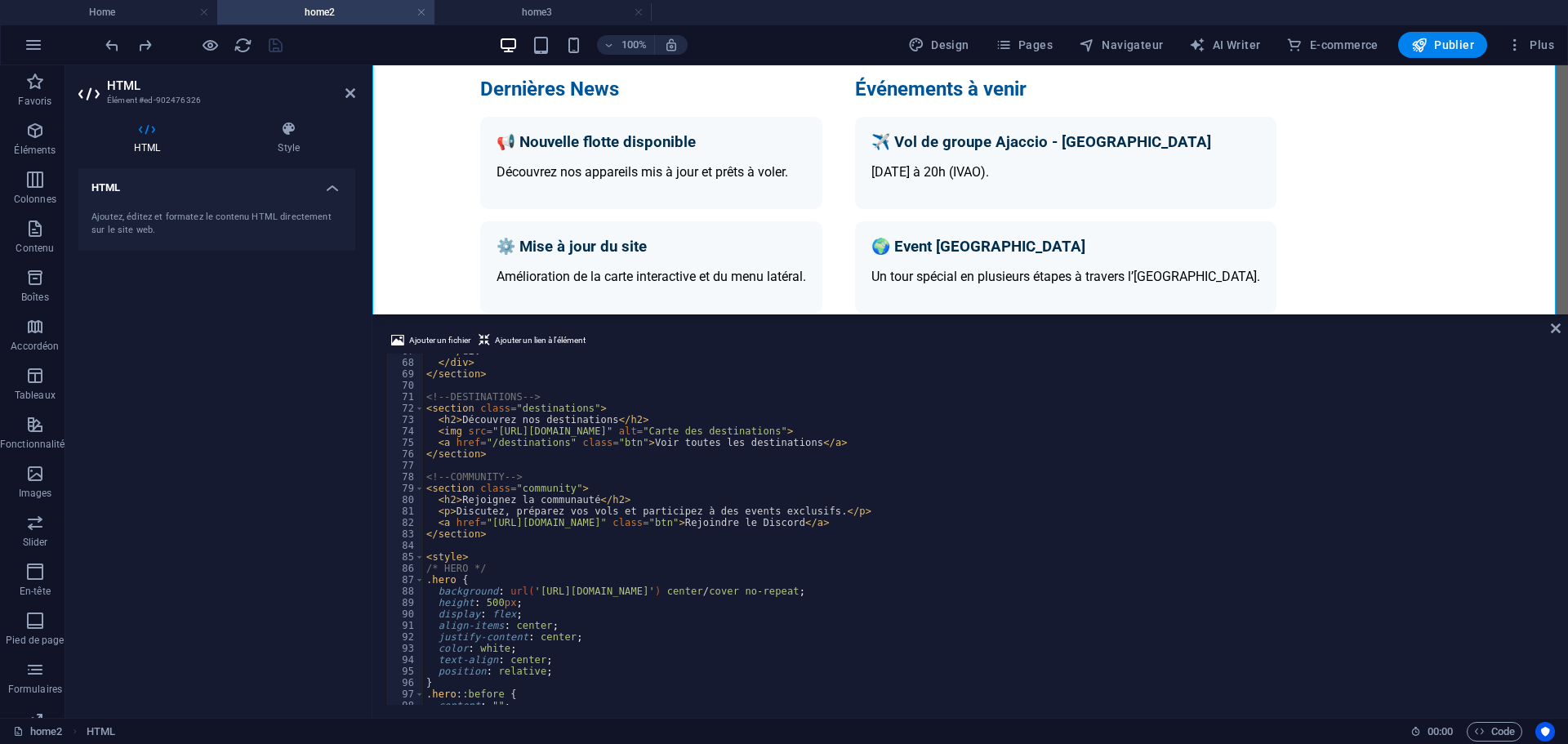
scroll to position [763, 0]
click at [517, 601] on div "</ div > </ div > </ section > <!-- DESTINATIONS --> < section class = "destina…" at bounding box center [987, 532] width 1128 height 374
type textarea "</style>"
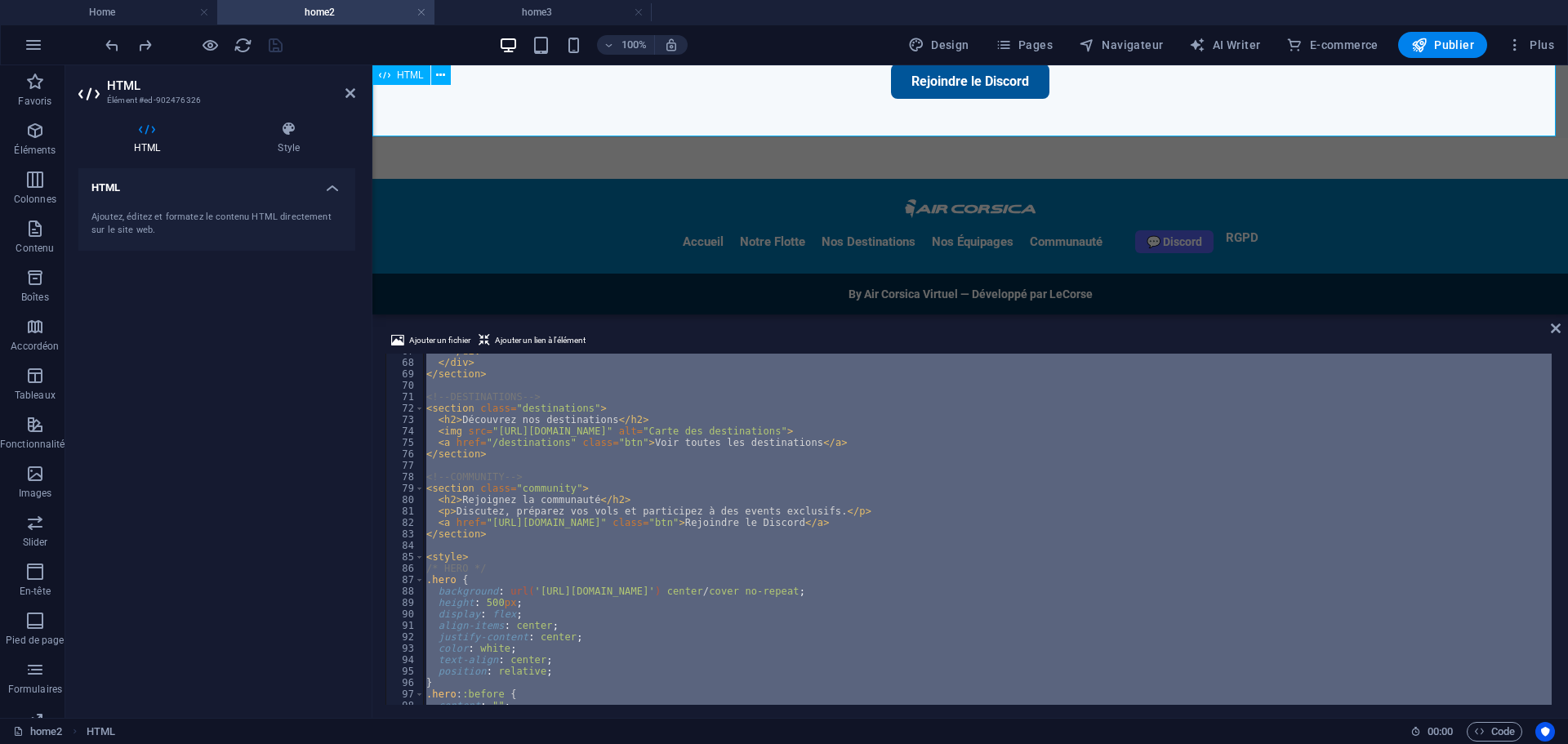
scroll to position [2015, 0]
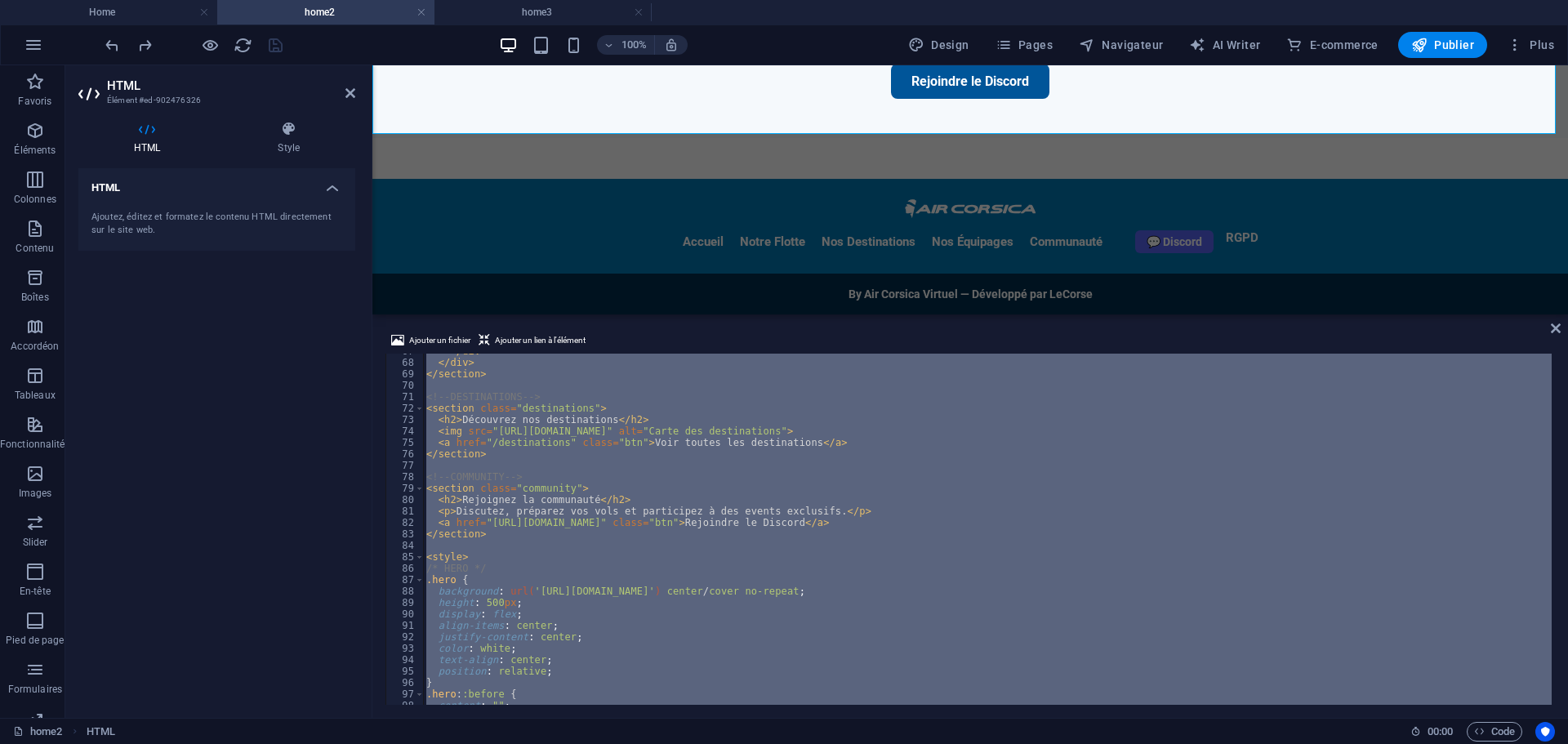
click at [309, 314] on div "HTML Ajoutez, éditez et formatez le contenu HTML directement sur le site web." at bounding box center [217, 437] width 277 height 536
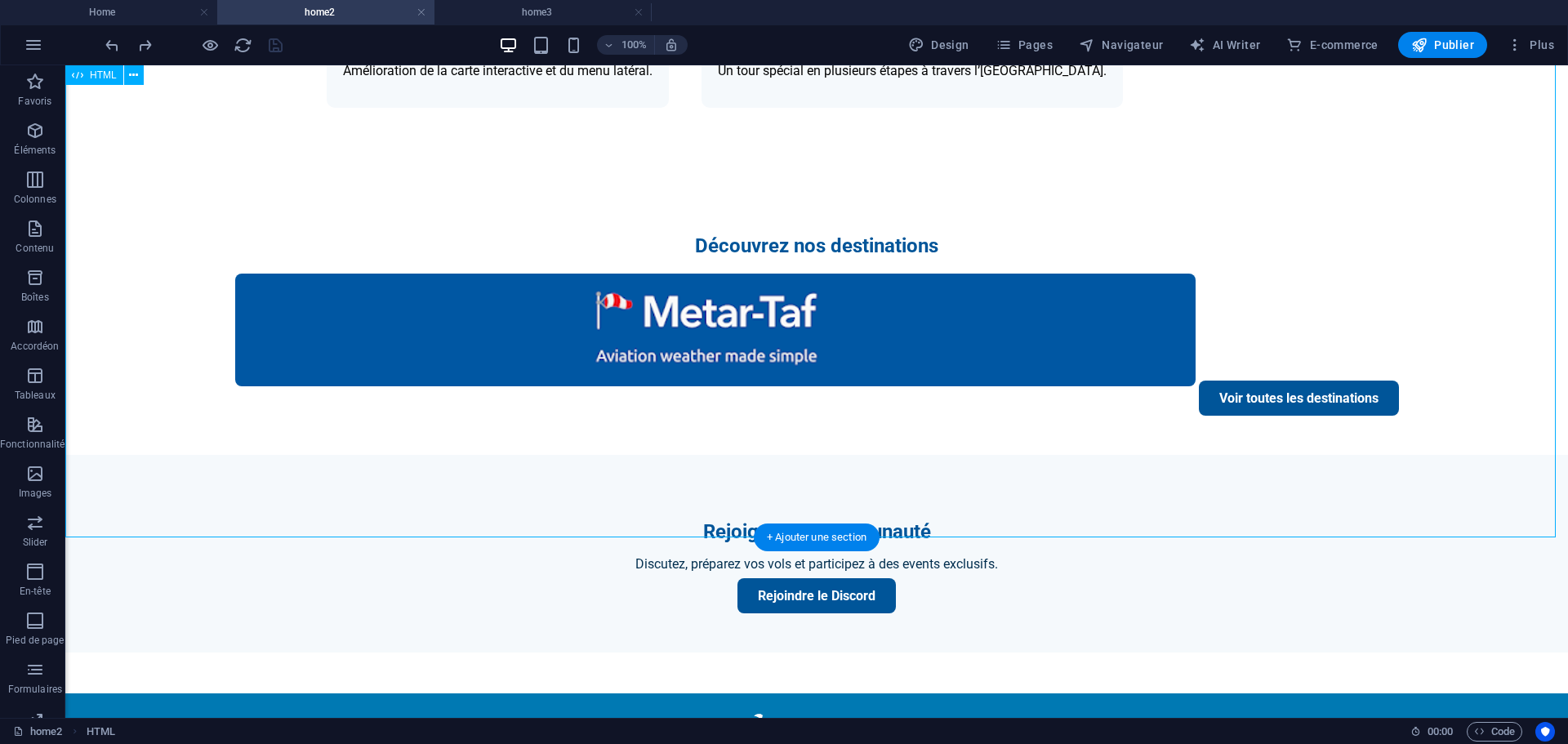
scroll to position [1428, 0]
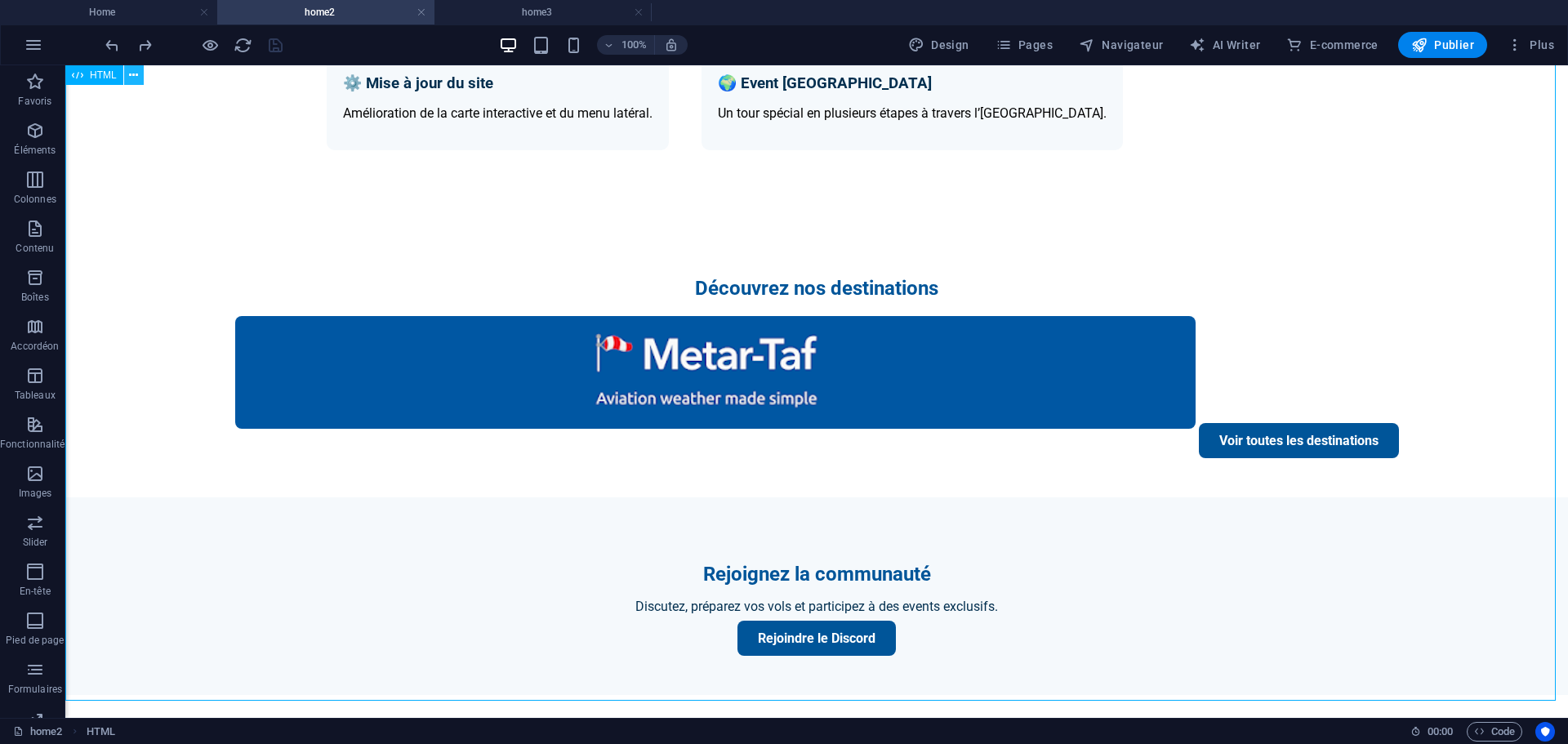
click at [139, 80] on button at bounding box center [134, 75] width 20 height 20
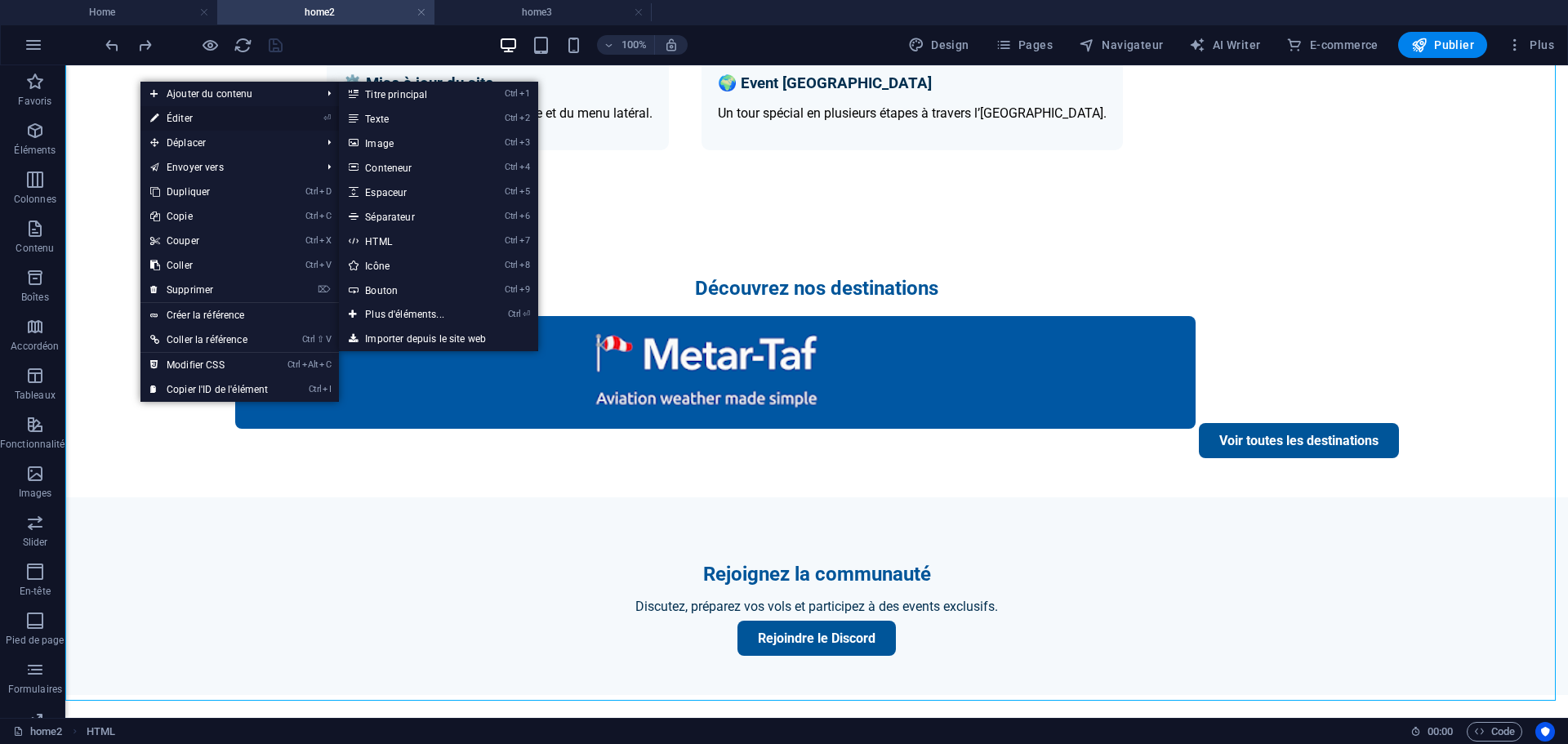
click at [170, 113] on link "⏎ Éditer" at bounding box center [209, 119] width 137 height 25
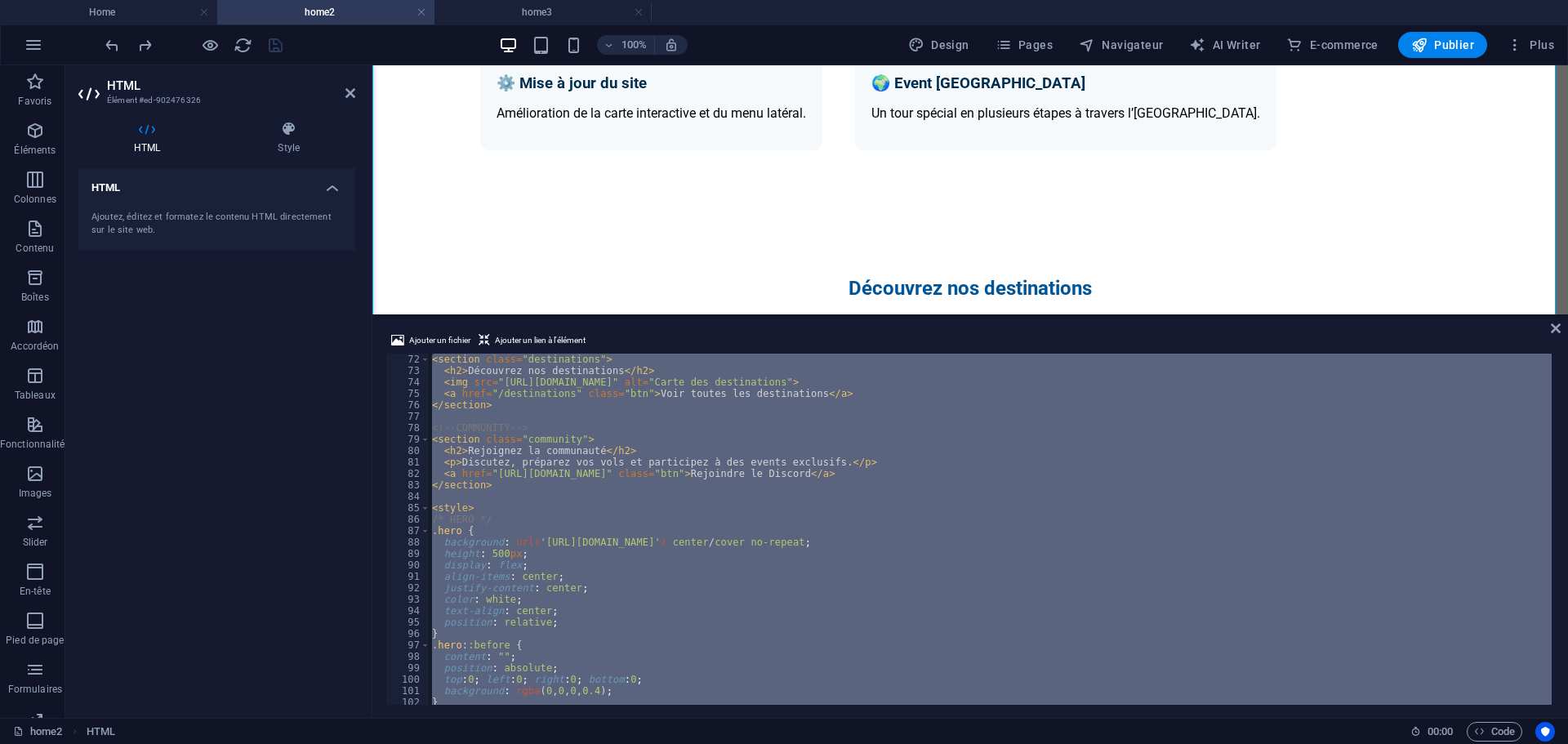
scroll to position [763, 0]
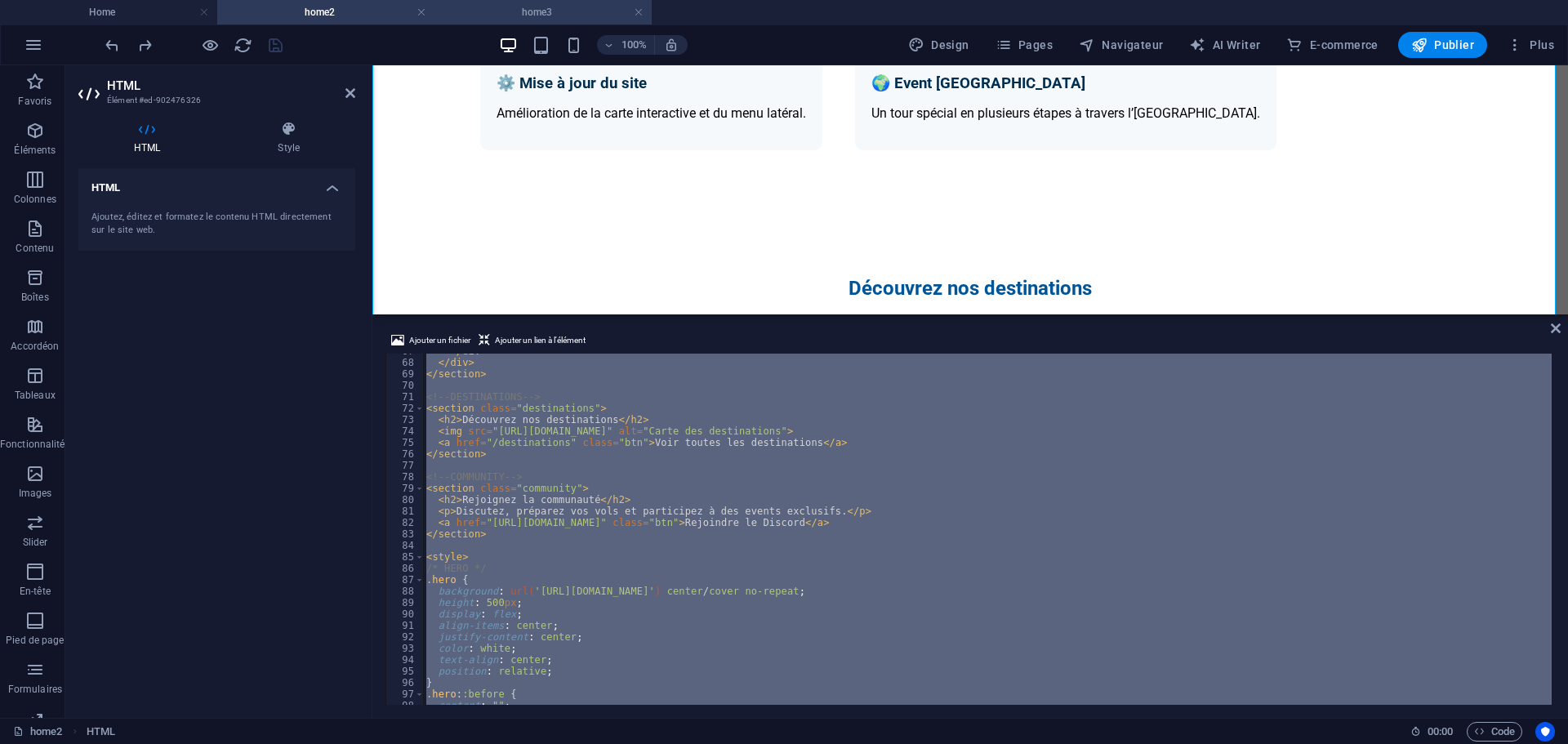
click at [479, 13] on h4 "home3" at bounding box center [543, 12] width 217 height 18
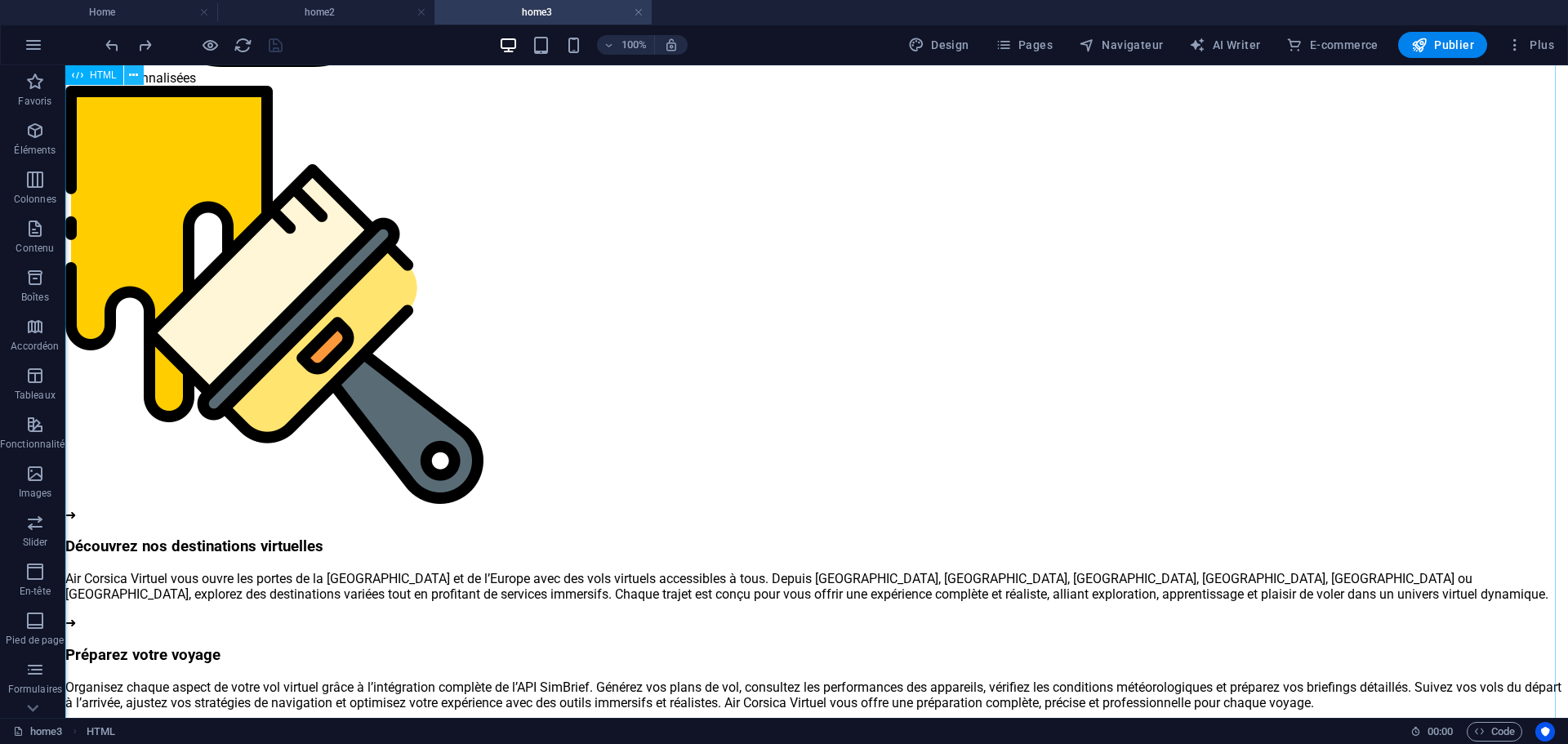
click at [132, 73] on icon at bounding box center [133, 75] width 9 height 17
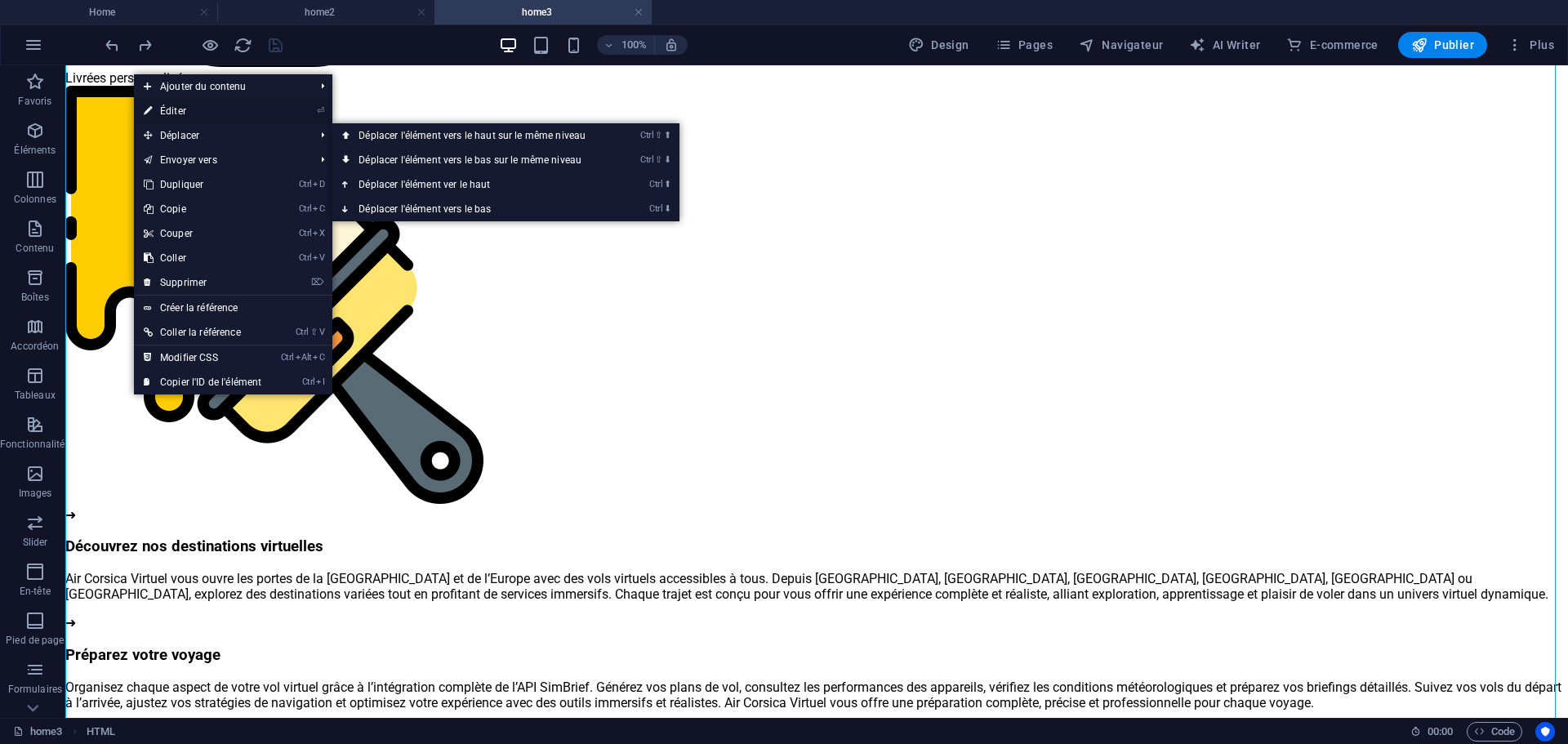
click at [186, 105] on link "⏎ Éditer" at bounding box center [203, 111] width 137 height 25
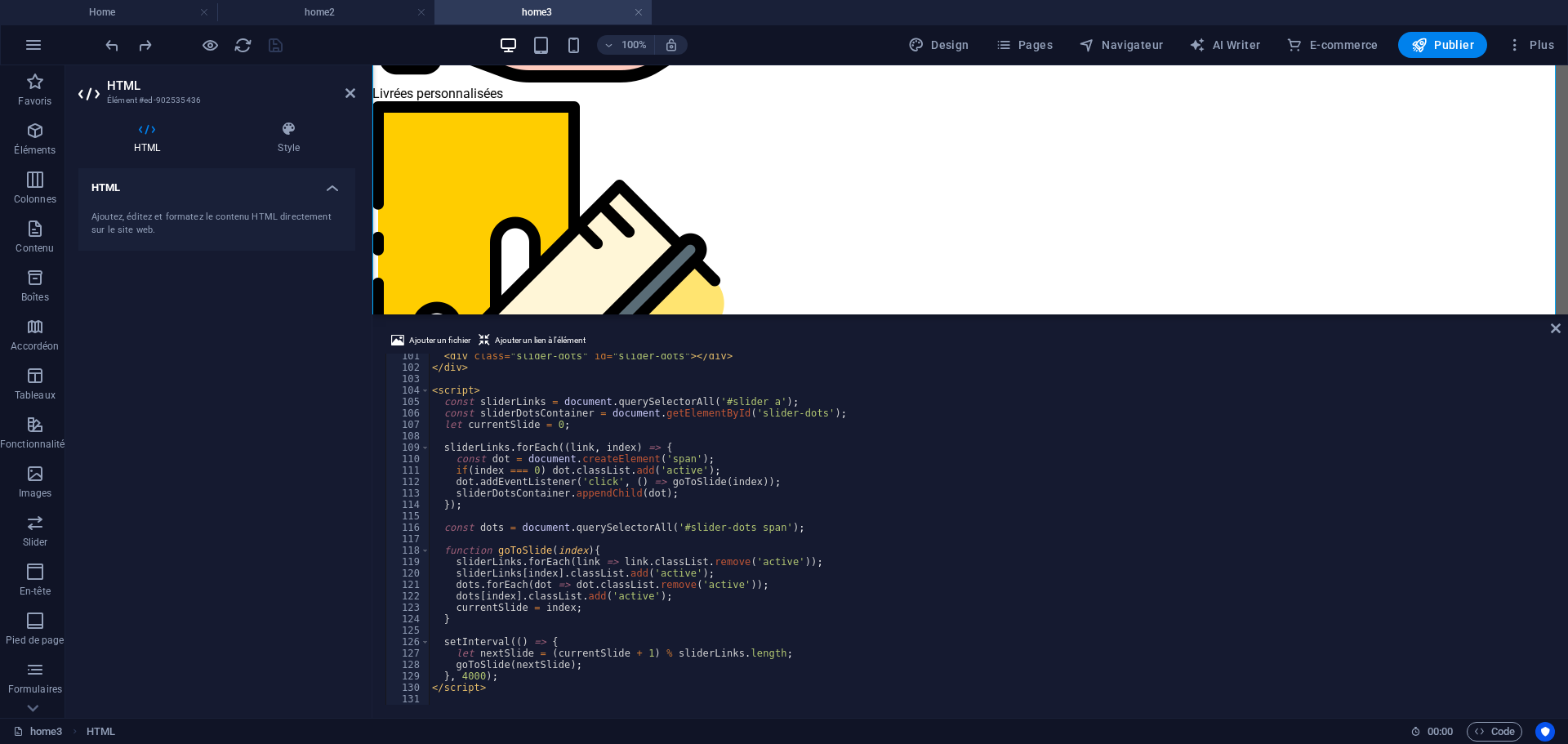
scroll to position [1146, 0]
type textarea "</script>"
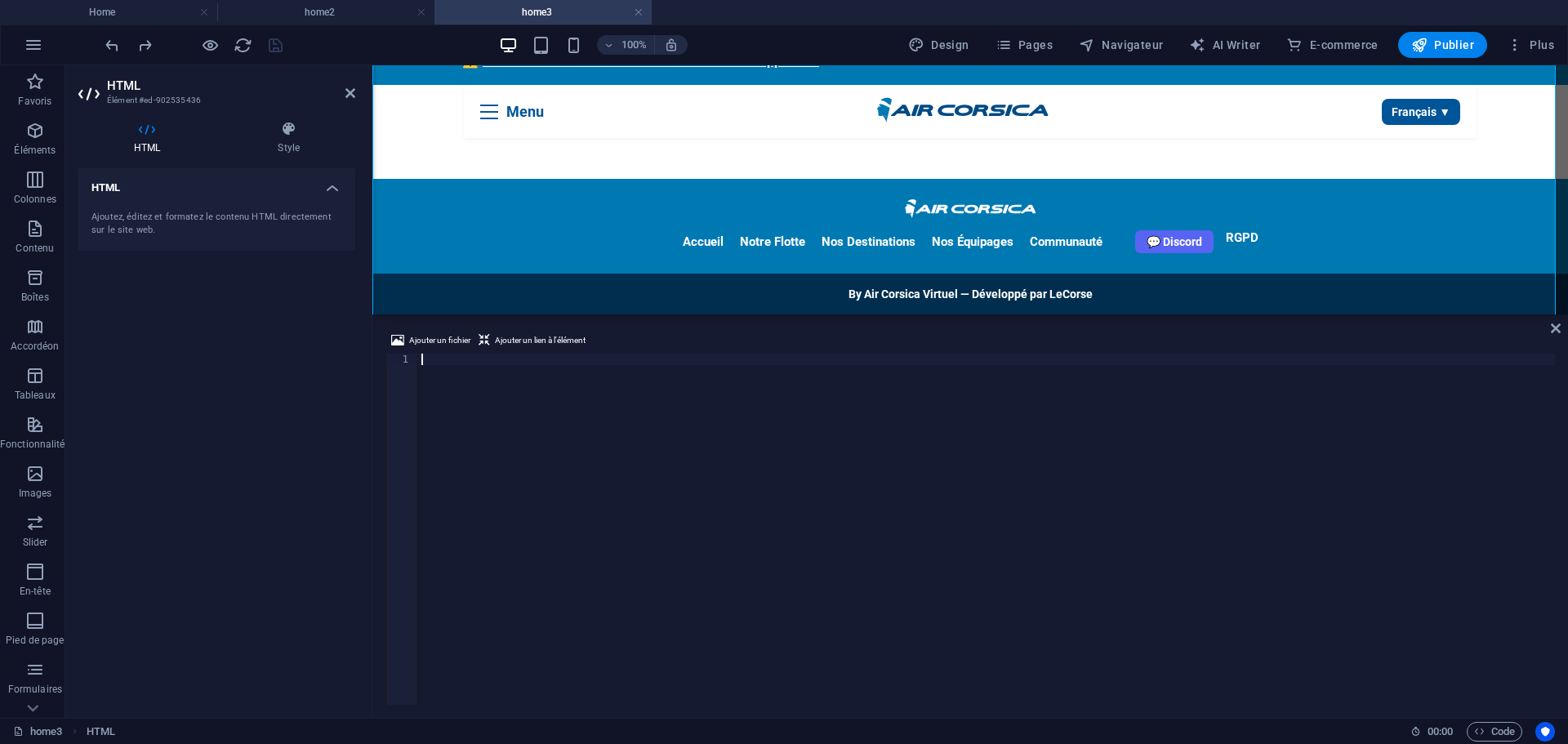
scroll to position [60, 0]
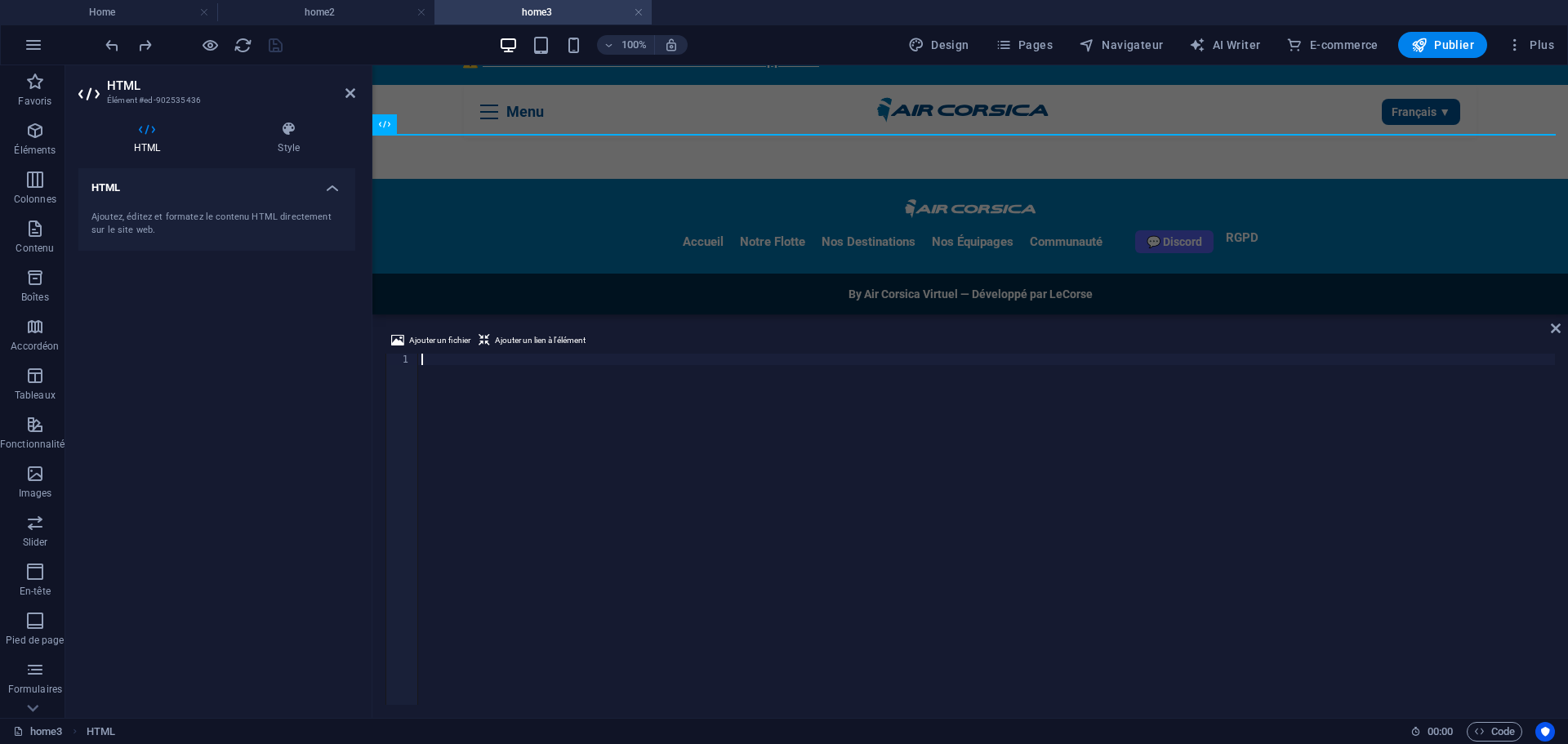
click at [494, 379] on div at bounding box center [986, 540] width 1136 height 374
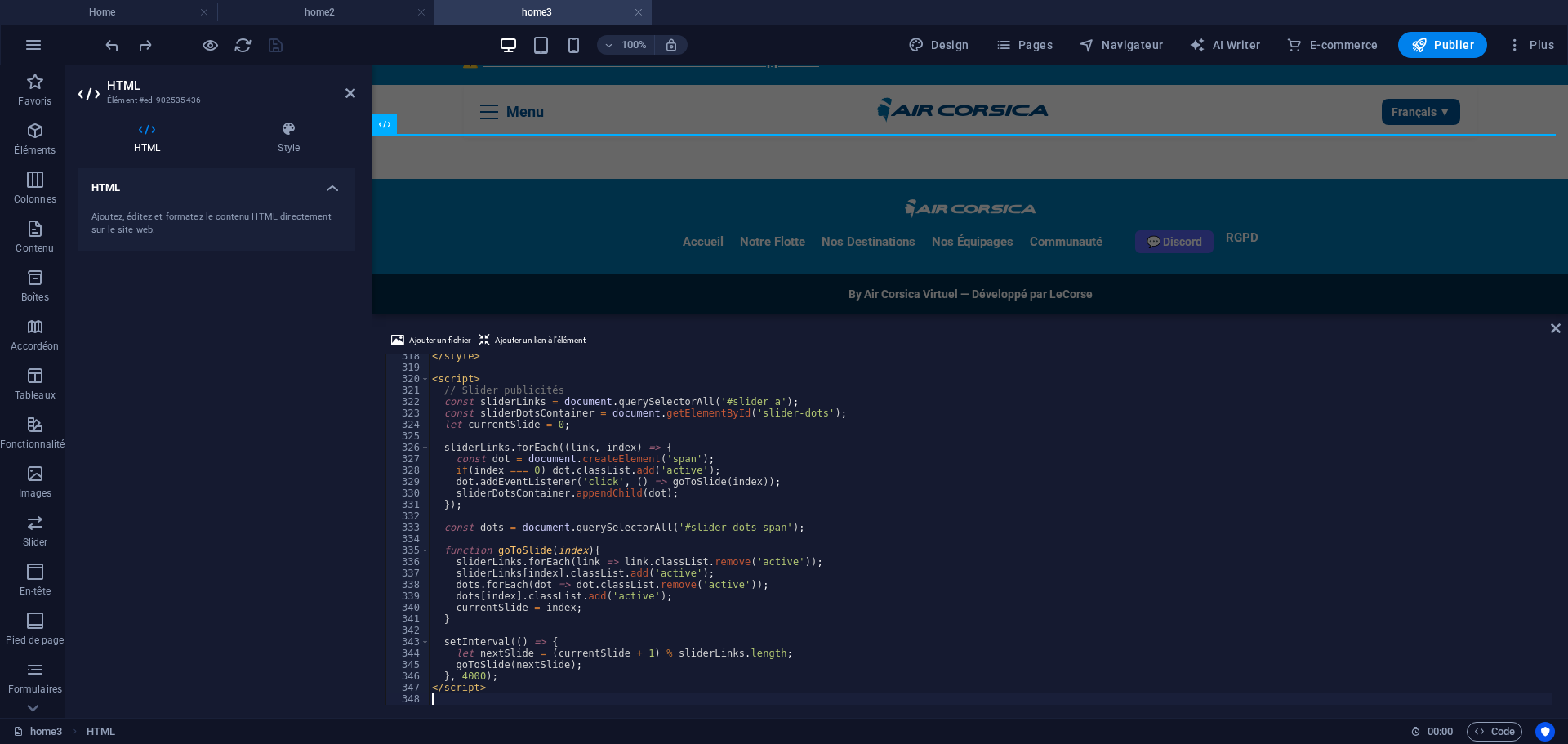
scroll to position [3628, 0]
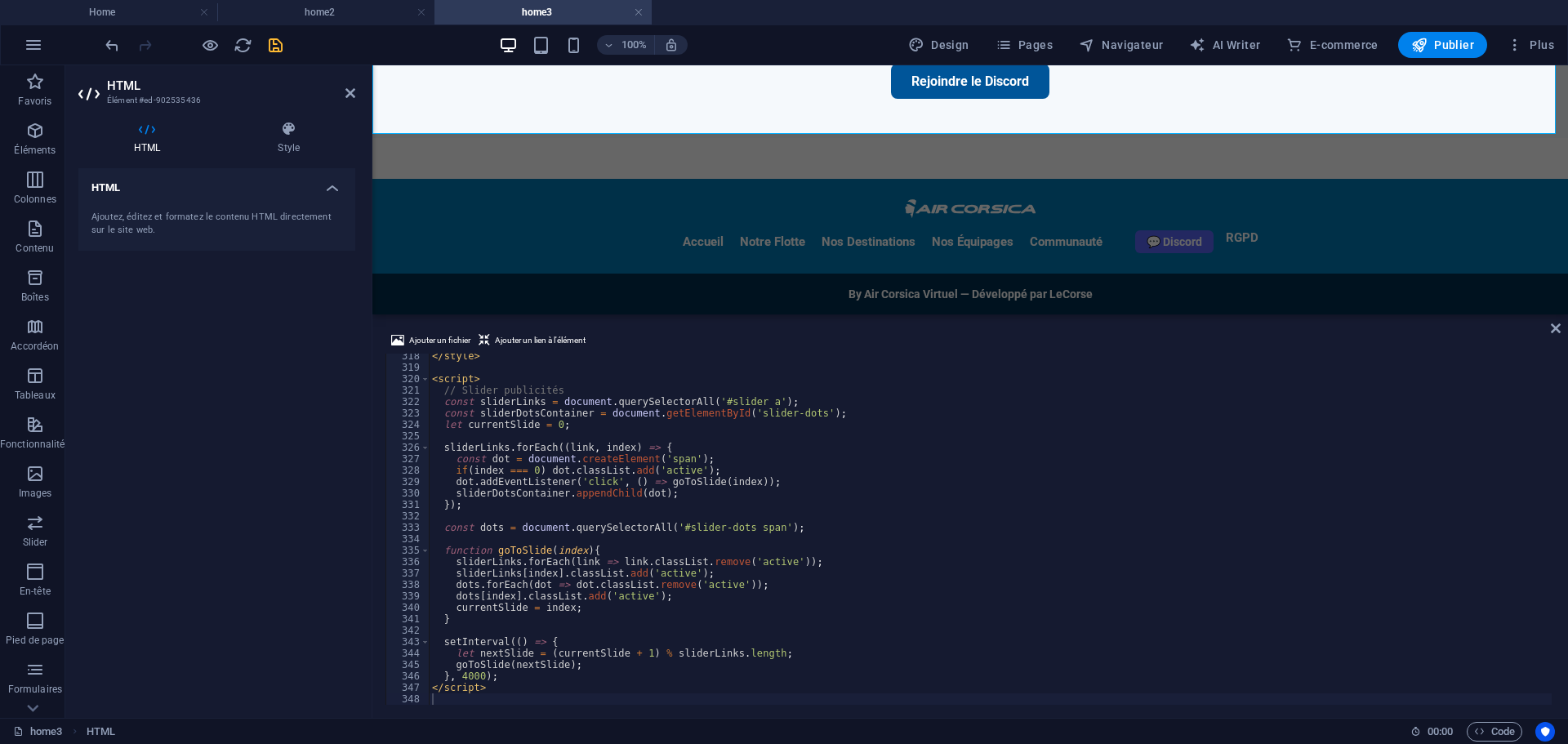
click at [195, 391] on div "HTML Ajoutez, éditez et formatez le contenu HTML directement sur le site web." at bounding box center [217, 437] width 277 height 536
click at [272, 38] on icon "save" at bounding box center [276, 45] width 19 height 19
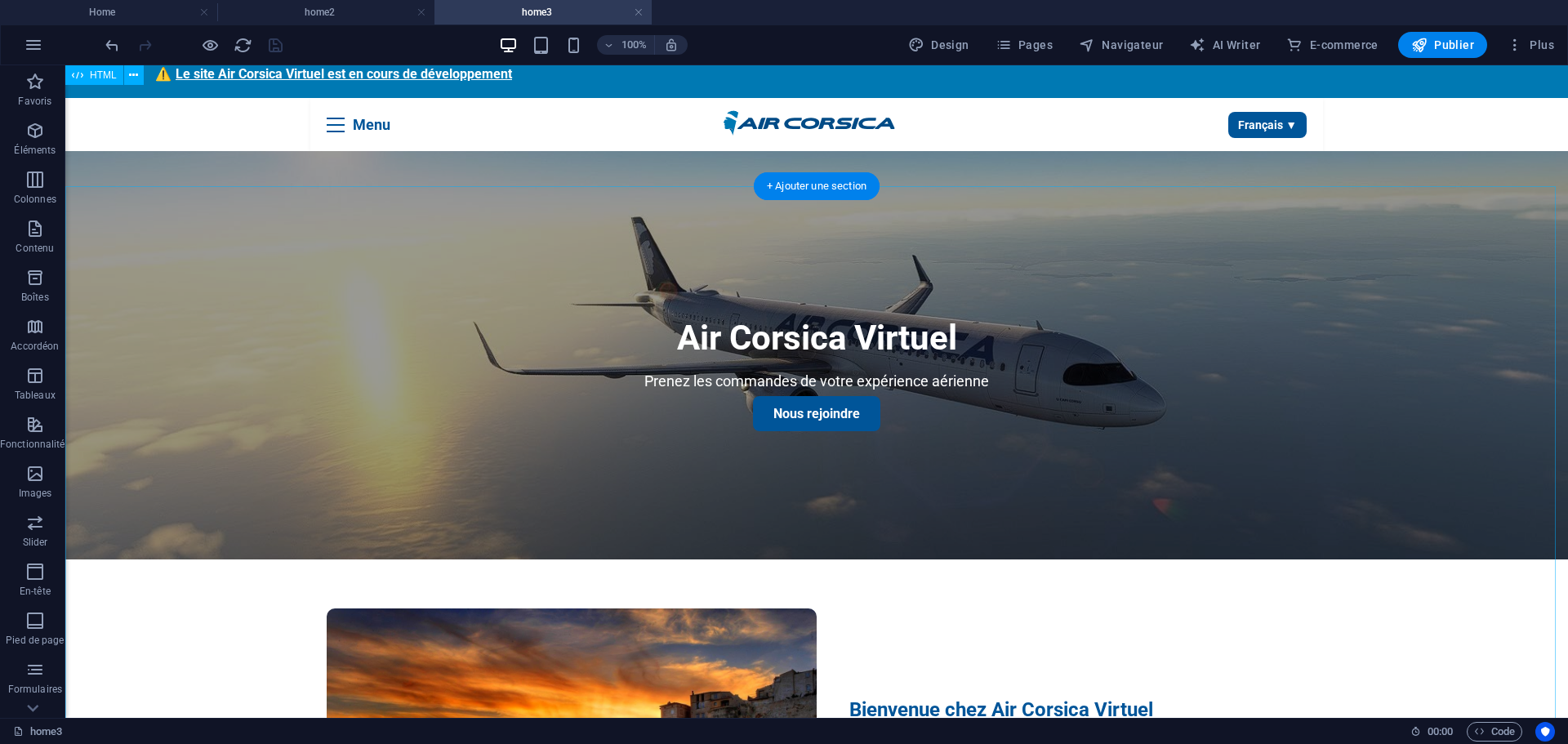
scroll to position [0, 0]
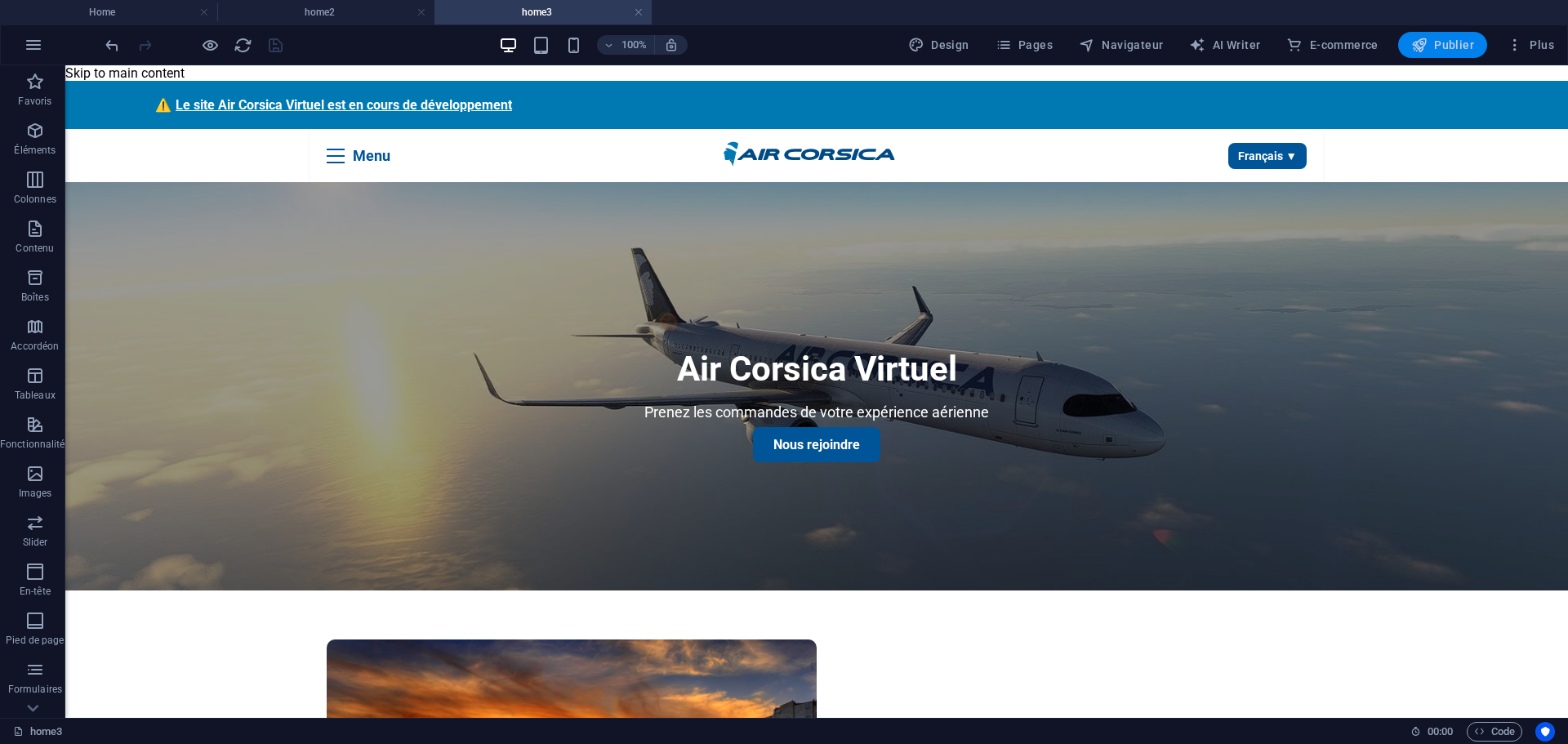
click at [1457, 39] on span "Publier" at bounding box center [1442, 45] width 63 height 16
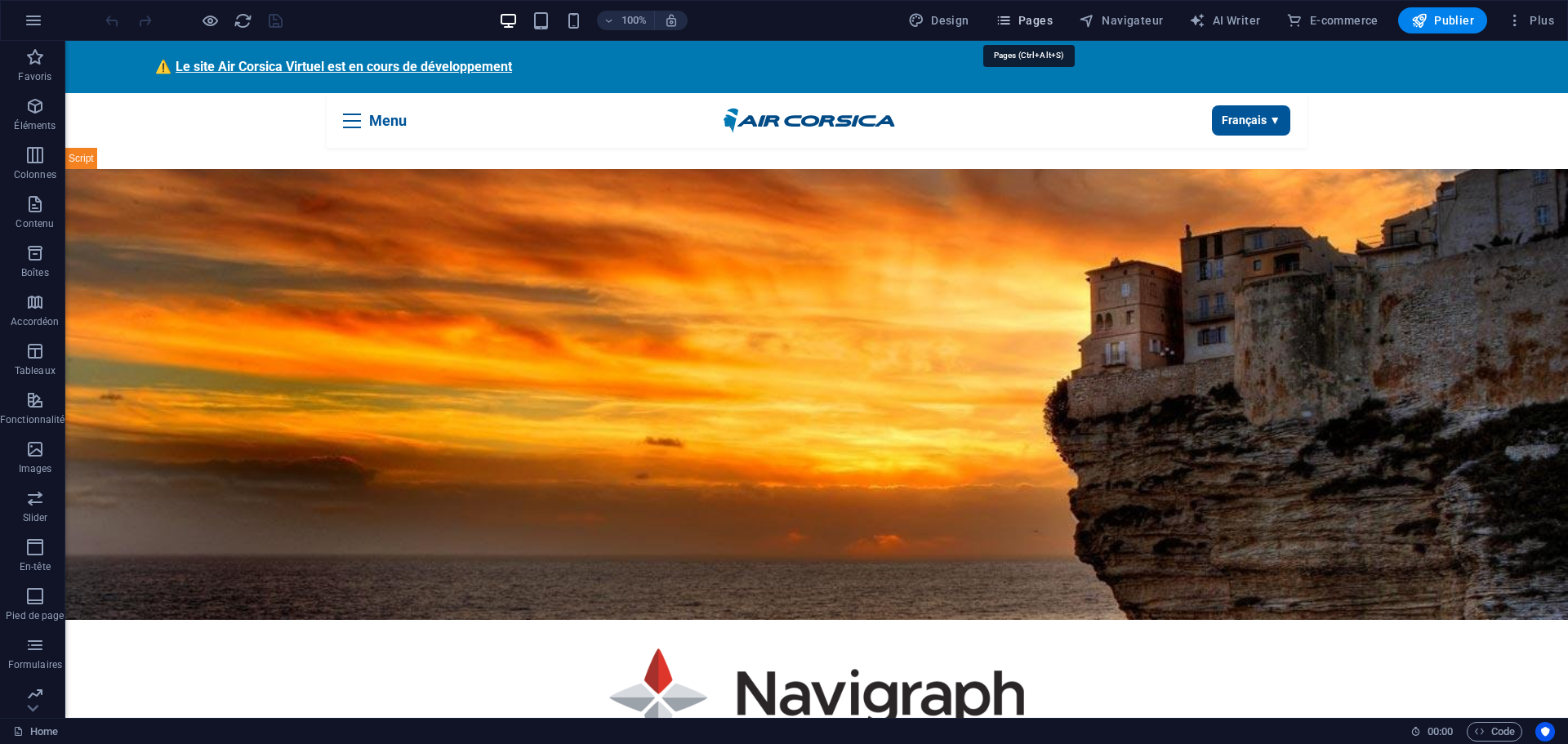
click at [1031, 21] on span "Pages" at bounding box center [1024, 20] width 57 height 16
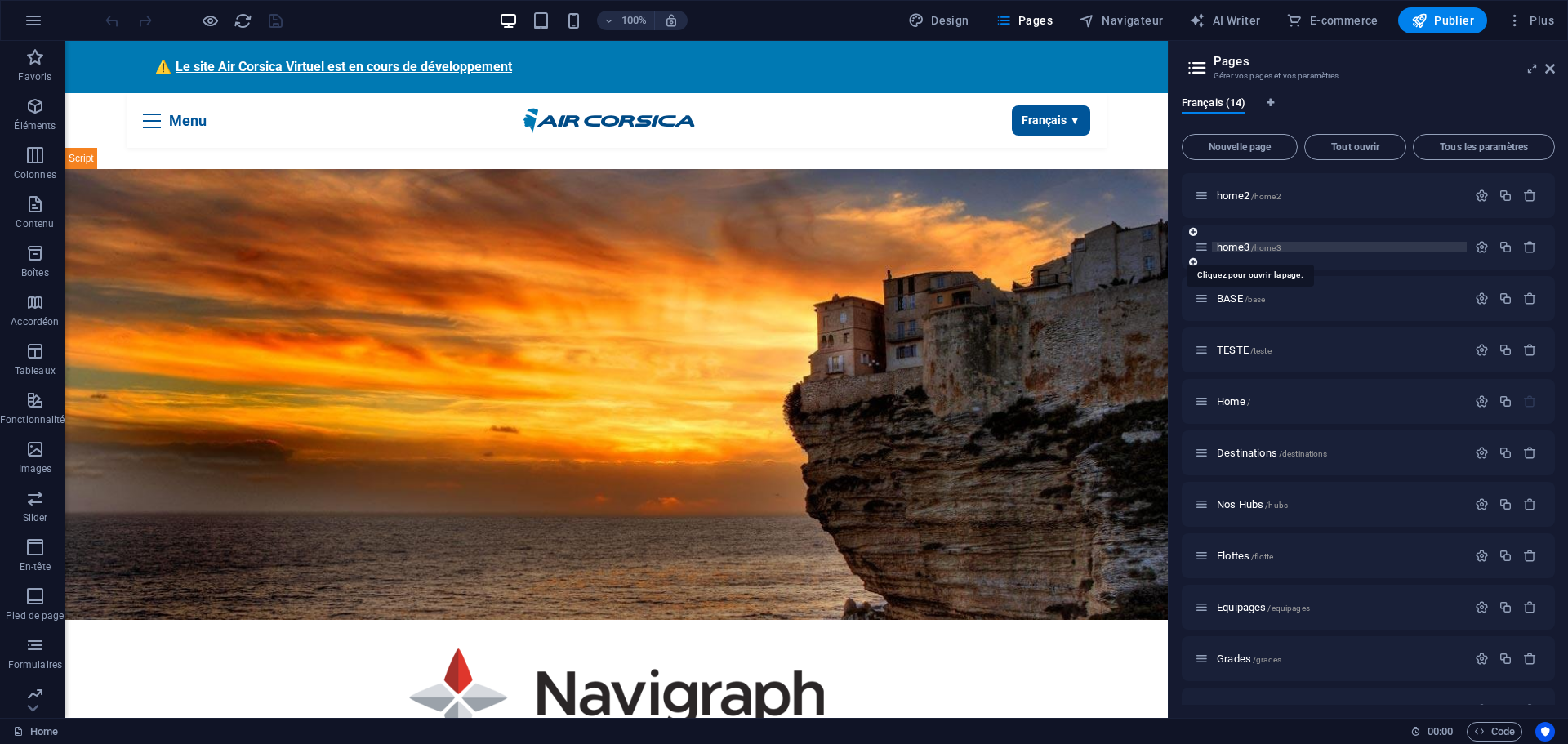
click at [1239, 252] on span "home3 /home3" at bounding box center [1248, 247] width 65 height 12
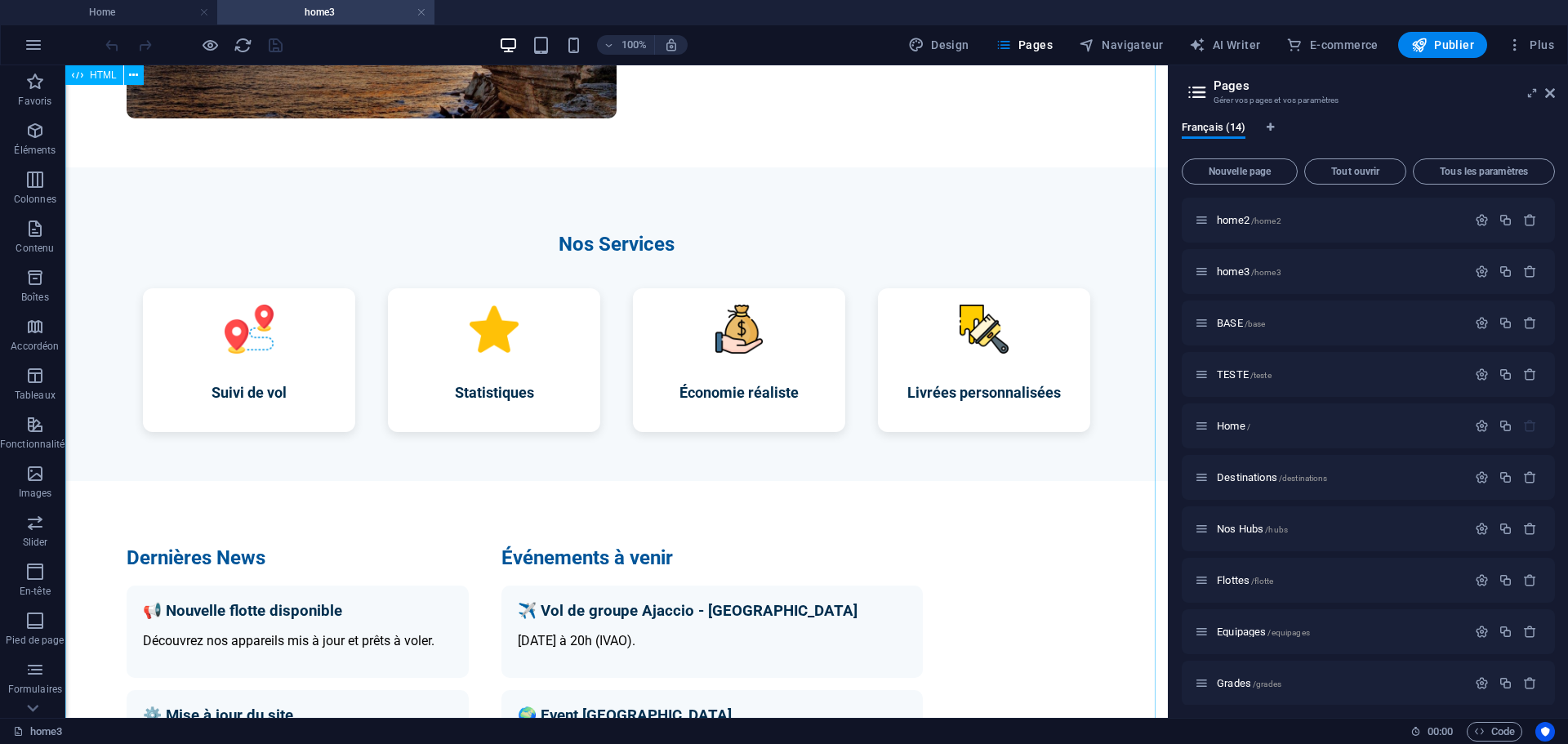
scroll to position [817, 0]
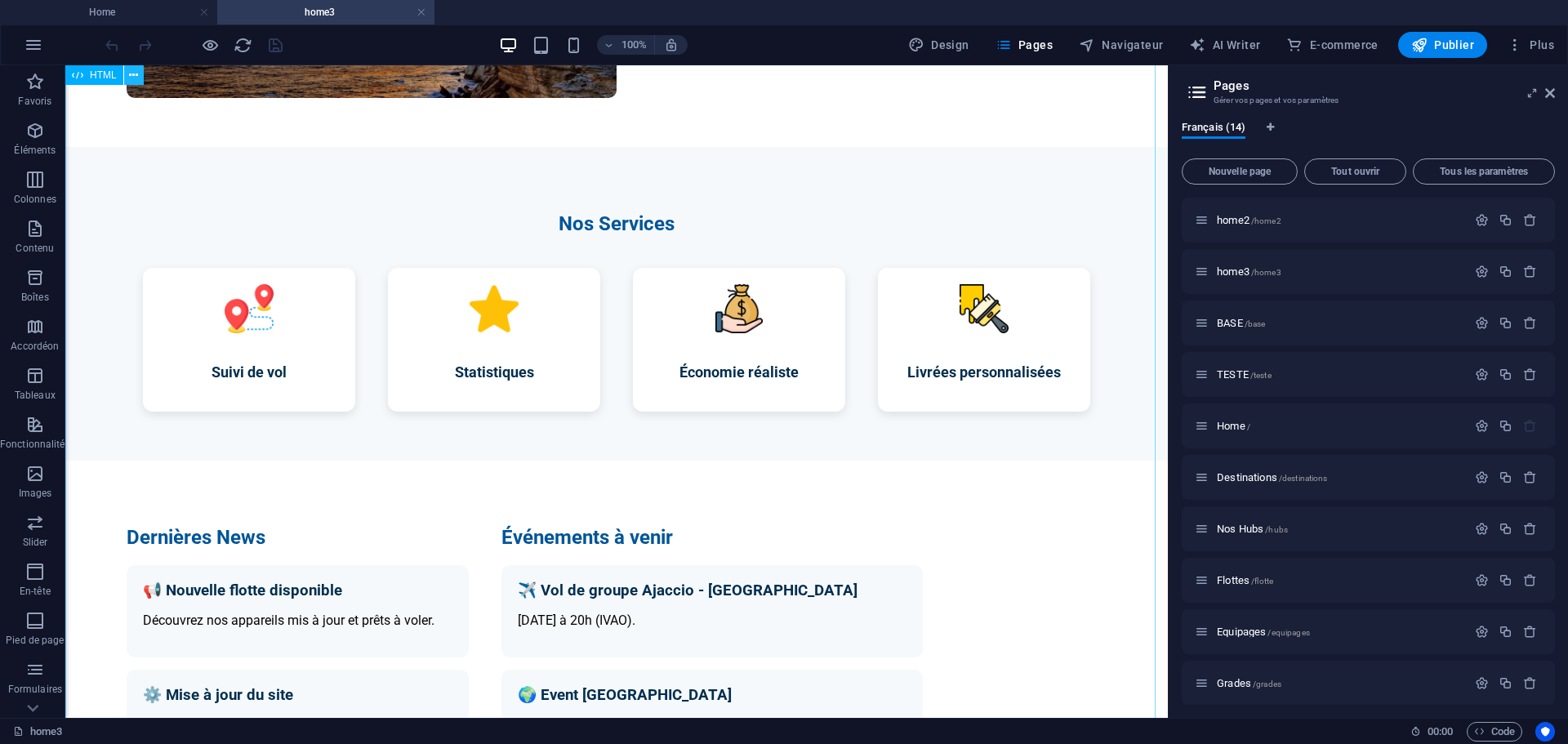
click at [133, 78] on icon at bounding box center [133, 75] width 9 height 17
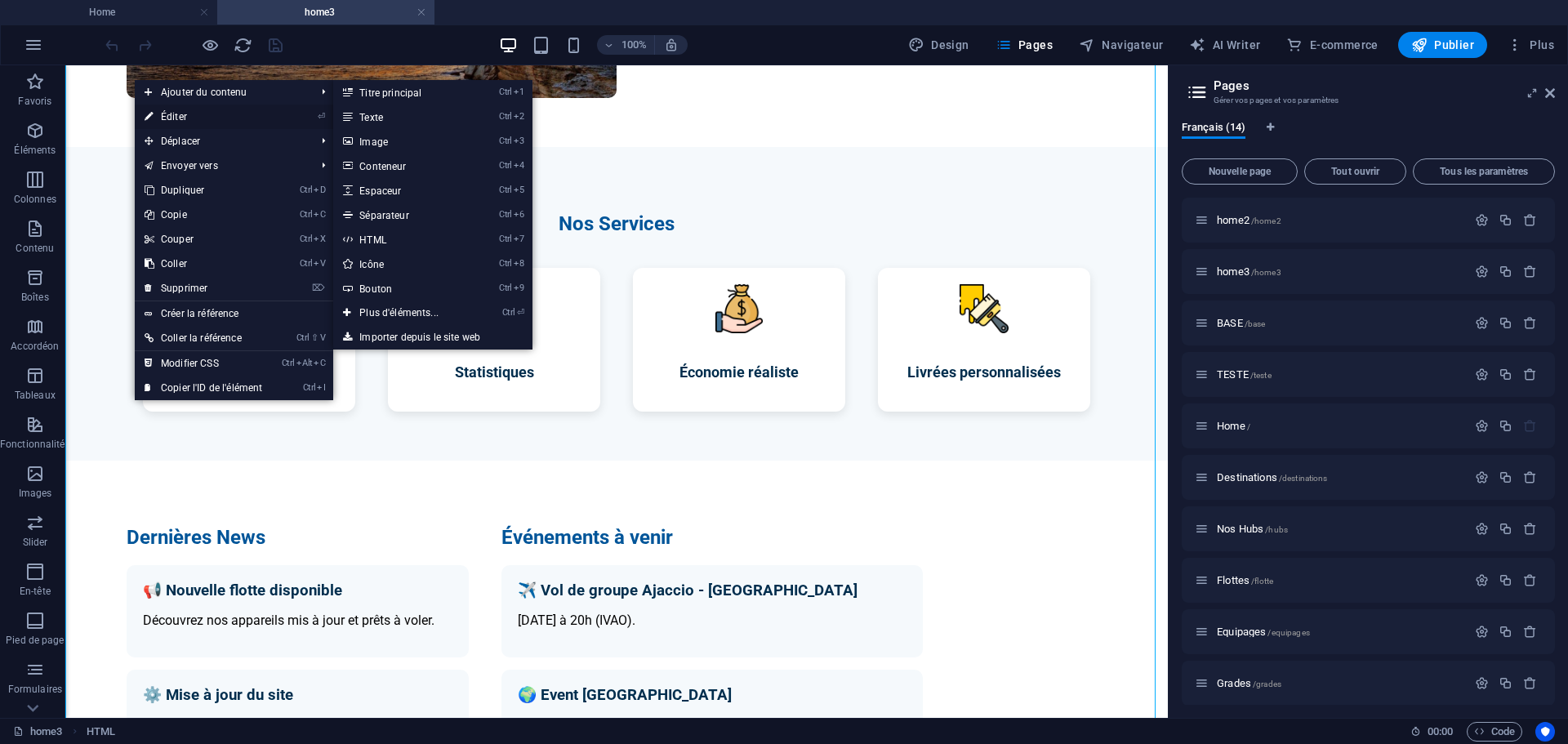
click at [168, 120] on link "⏎ Éditer" at bounding box center [204, 117] width 137 height 25
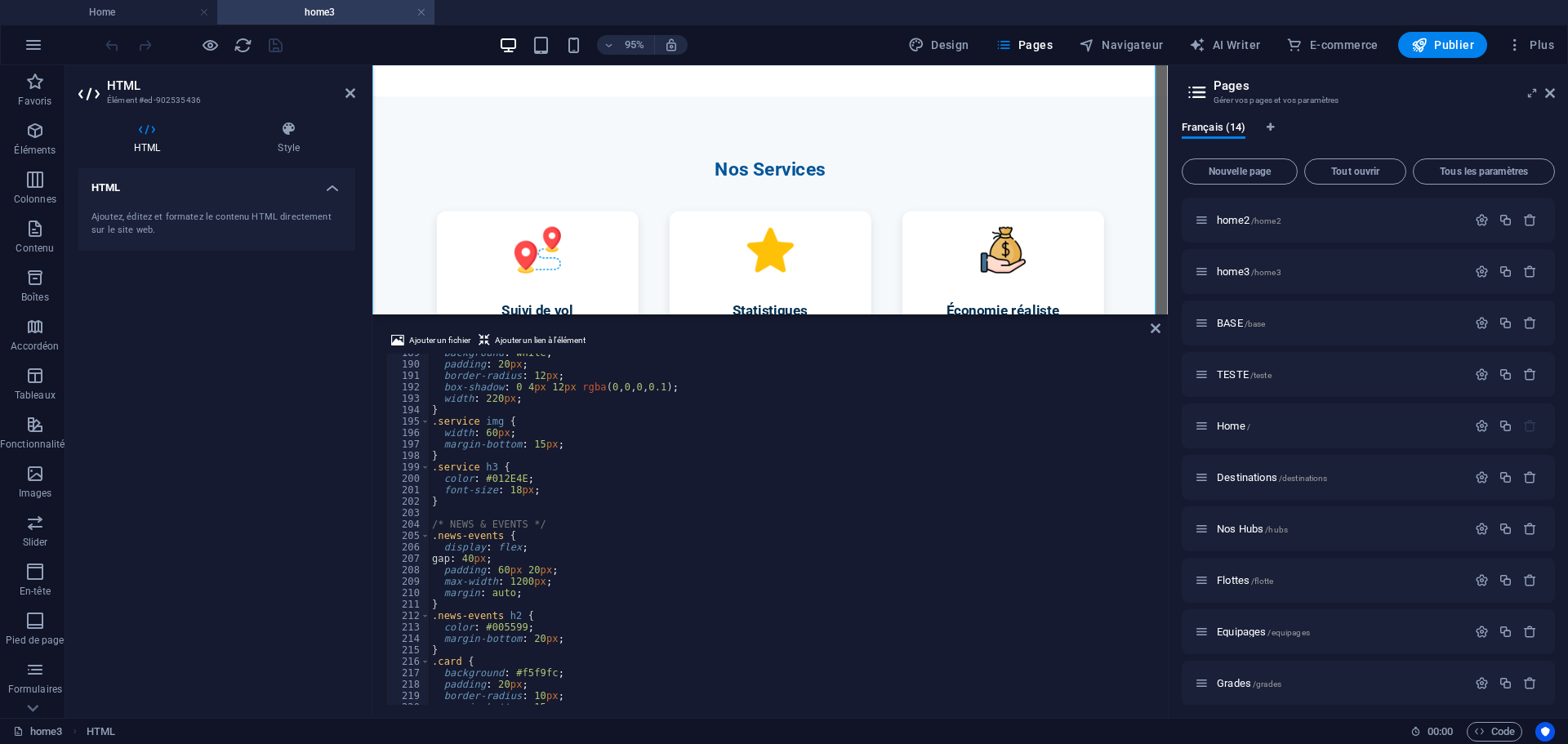
scroll to position [2205, 0]
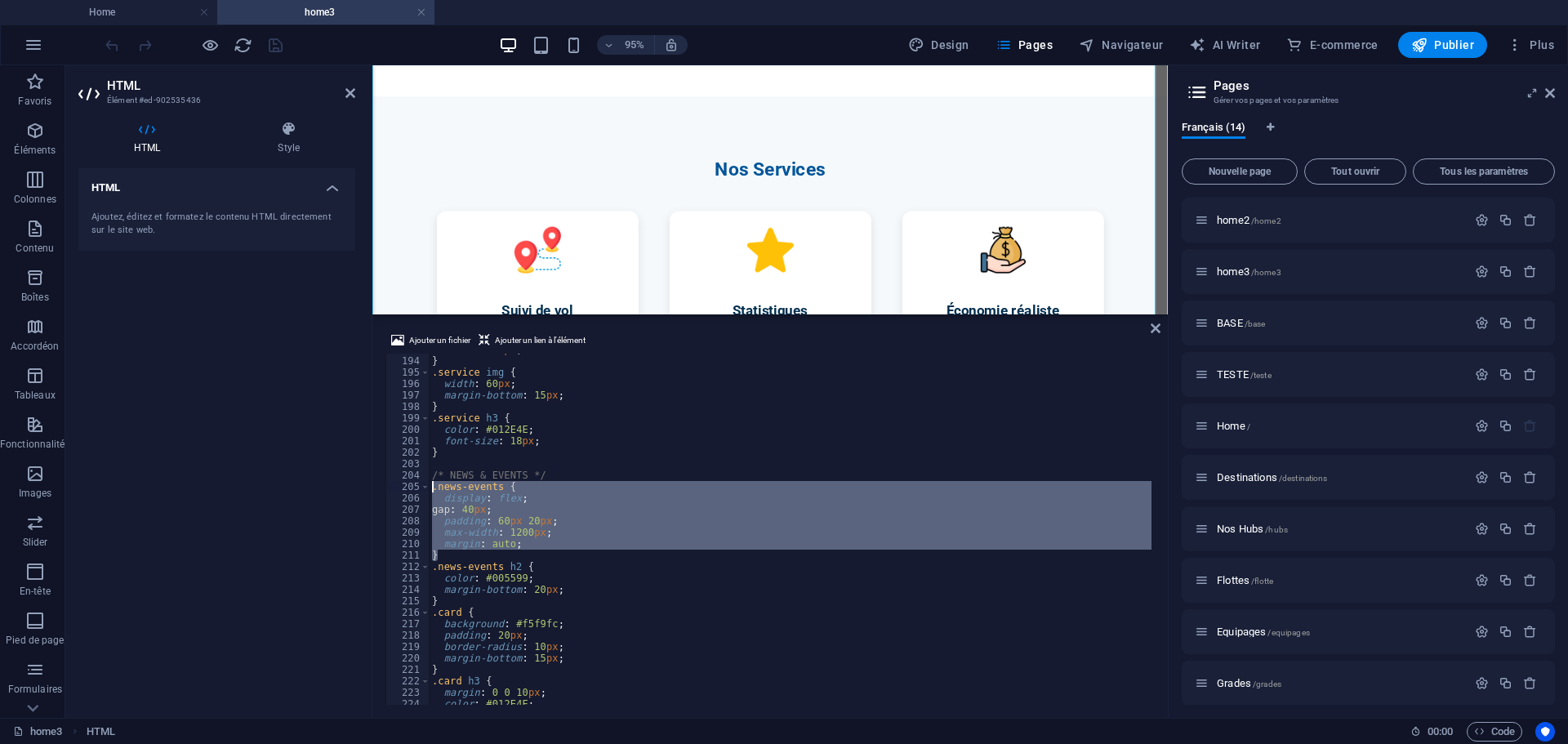
drag, startPoint x: 437, startPoint y: 554, endPoint x: 440, endPoint y: 504, distance: 50.1
click at [432, 490] on div "width : 220 px ; } .service img { width : 60 px ; margin-bottom : 15 px ; } .se…" at bounding box center [858, 529] width 859 height 370
type textarea ".news-events { display: flex;"
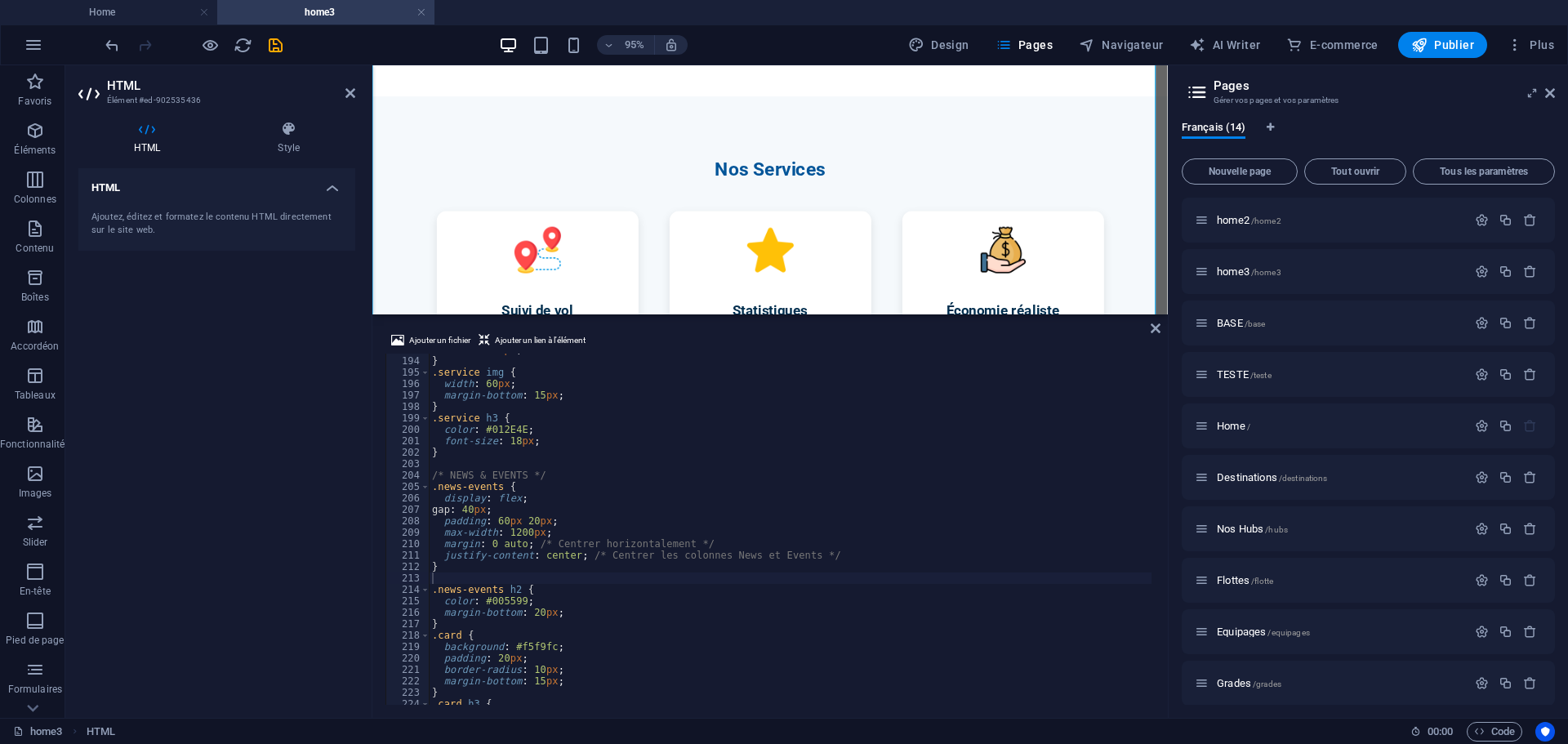
click at [350, 518] on div "HTML Ajoutez, éditez et formatez le contenu HTML directement sur le site web." at bounding box center [217, 437] width 277 height 536
click at [271, 43] on icon "save" at bounding box center [276, 45] width 19 height 19
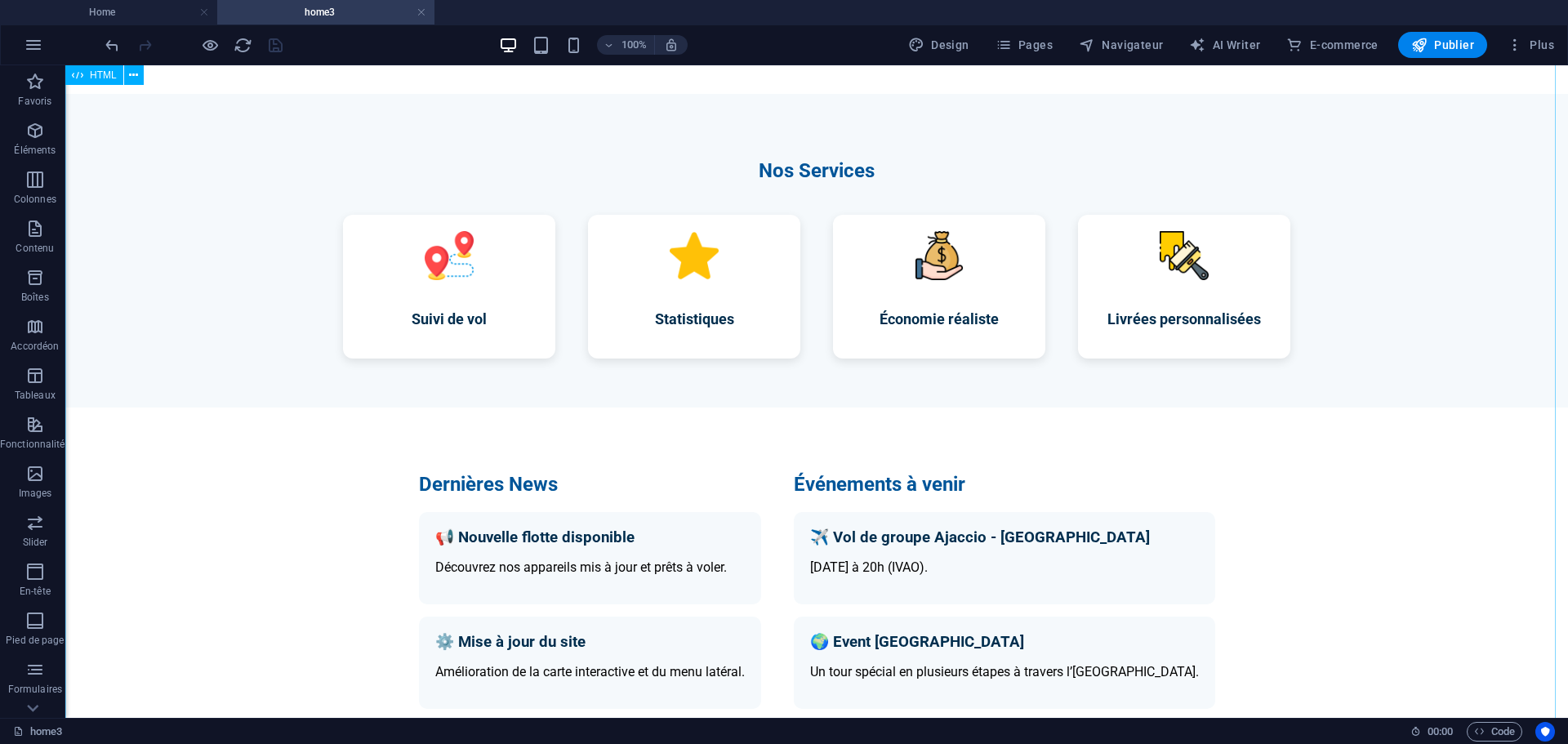
scroll to position [1143, 0]
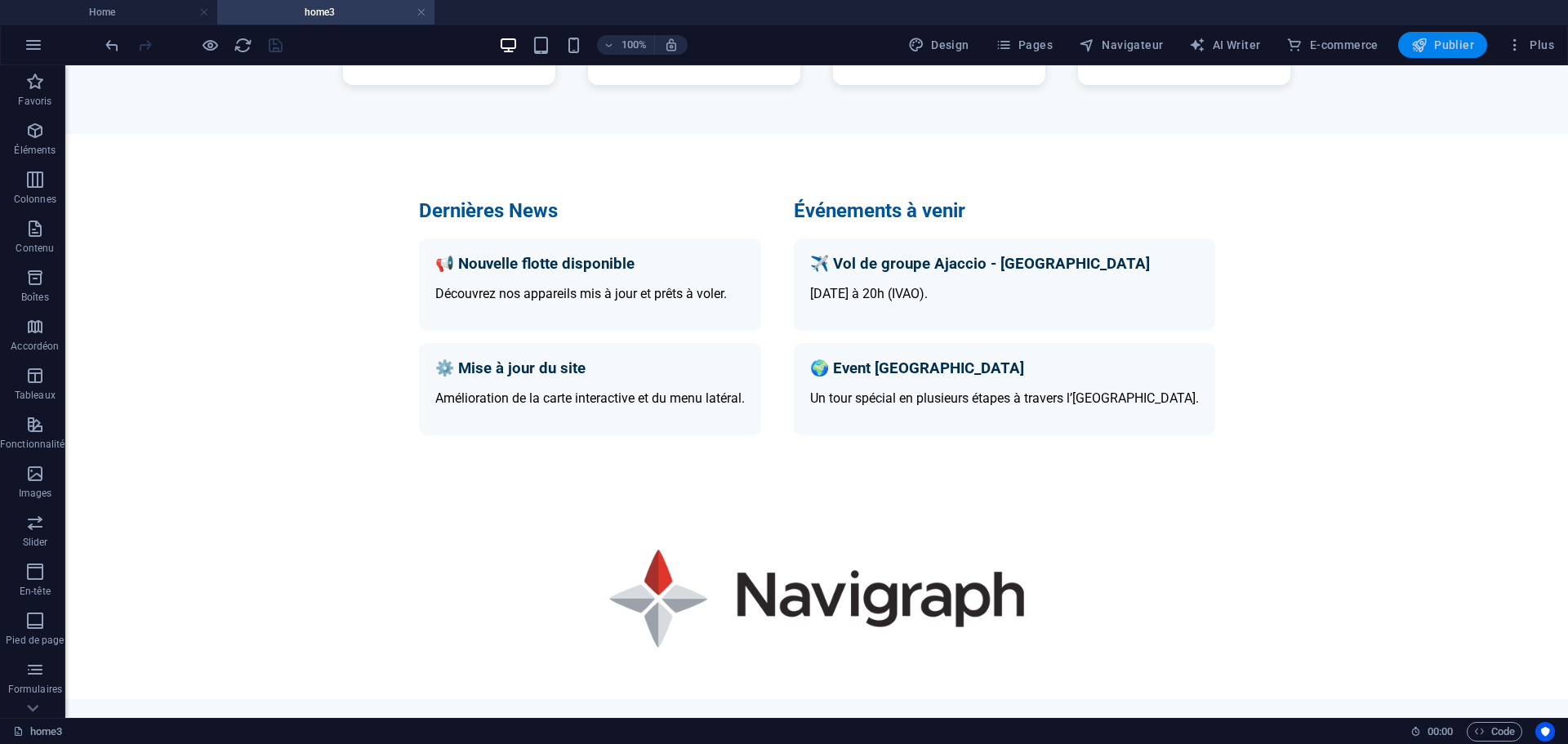
click at [1461, 44] on span "Publier" at bounding box center [1442, 45] width 63 height 16
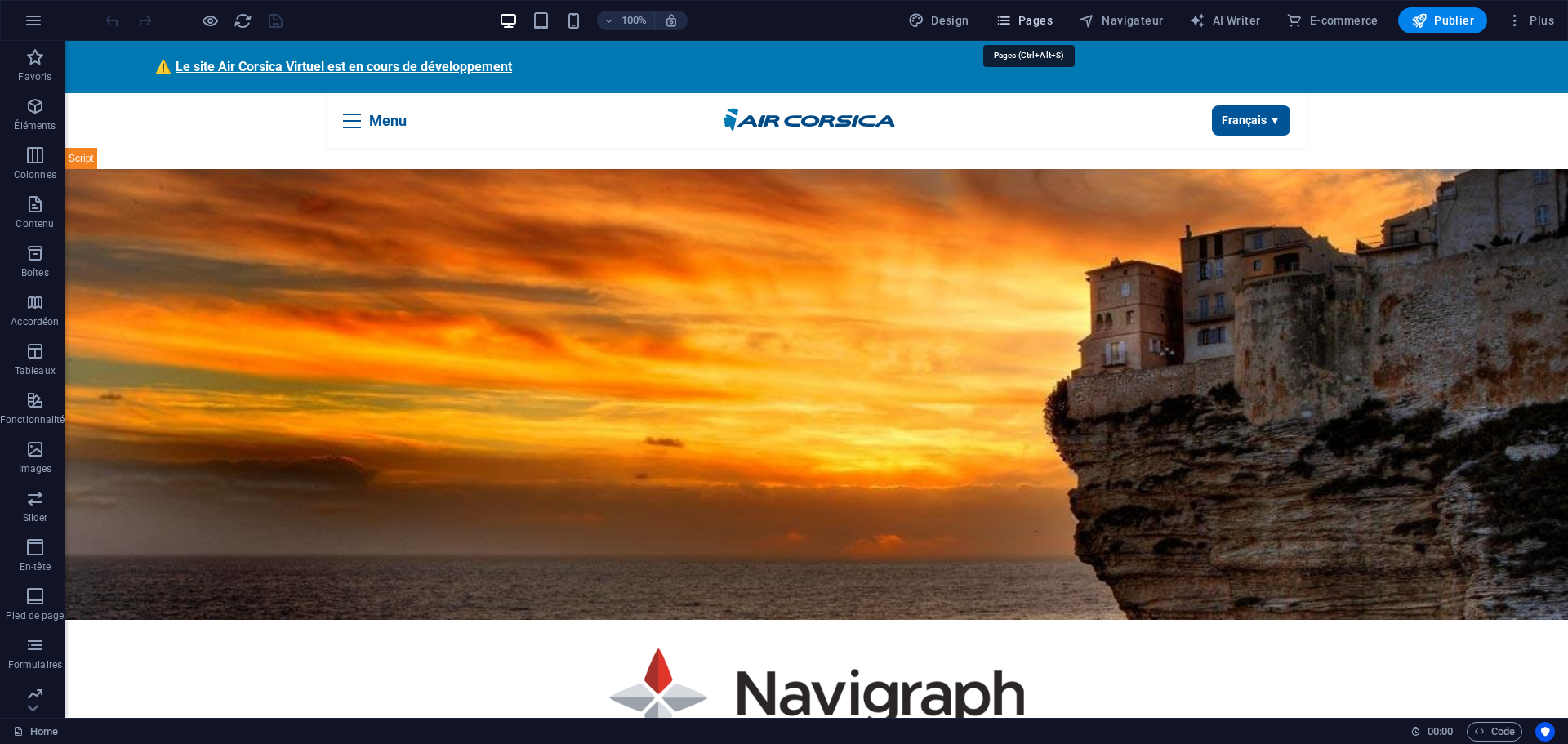
click at [1035, 16] on span "Pages" at bounding box center [1024, 20] width 57 height 16
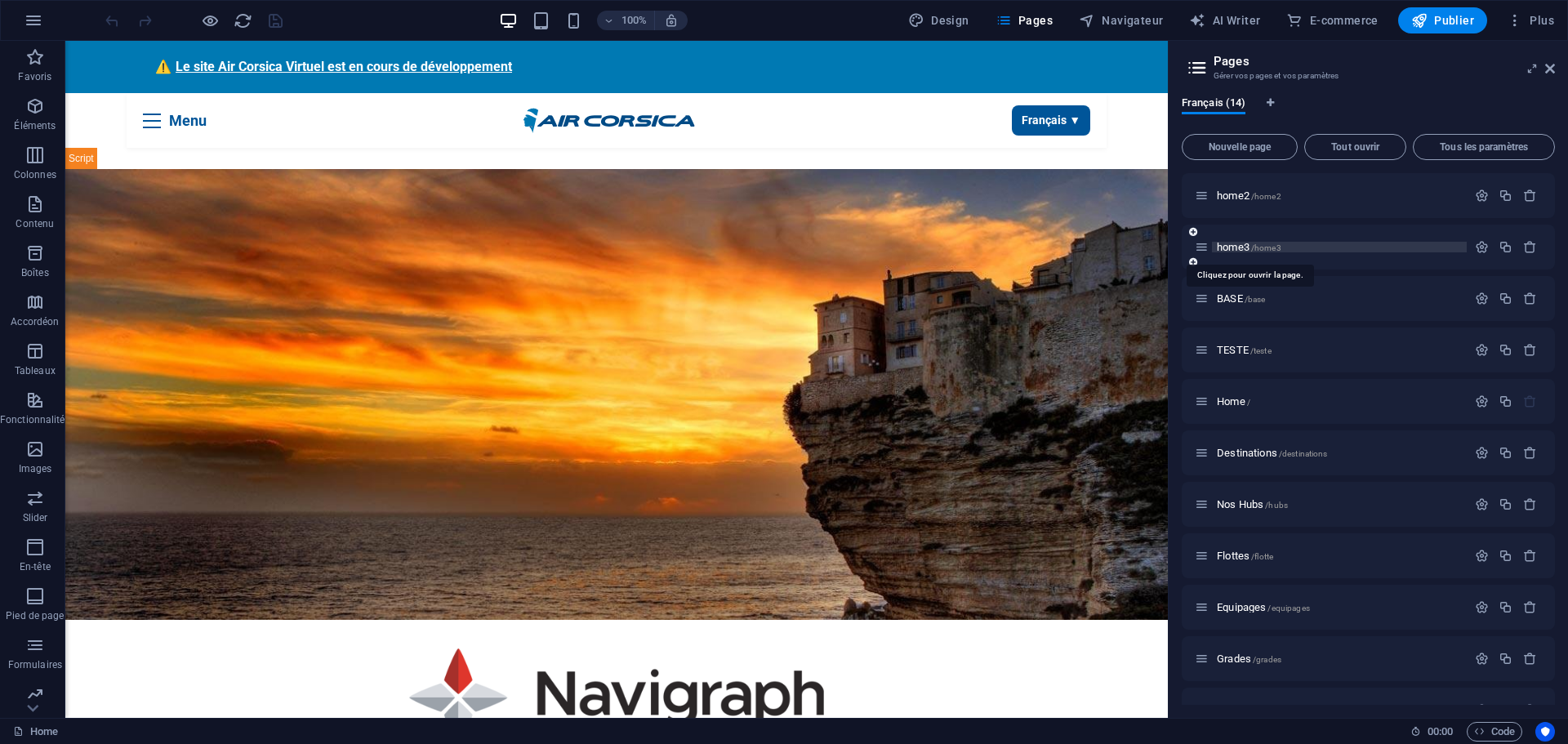
click at [1229, 251] on span "home3 /home3" at bounding box center [1248, 247] width 65 height 12
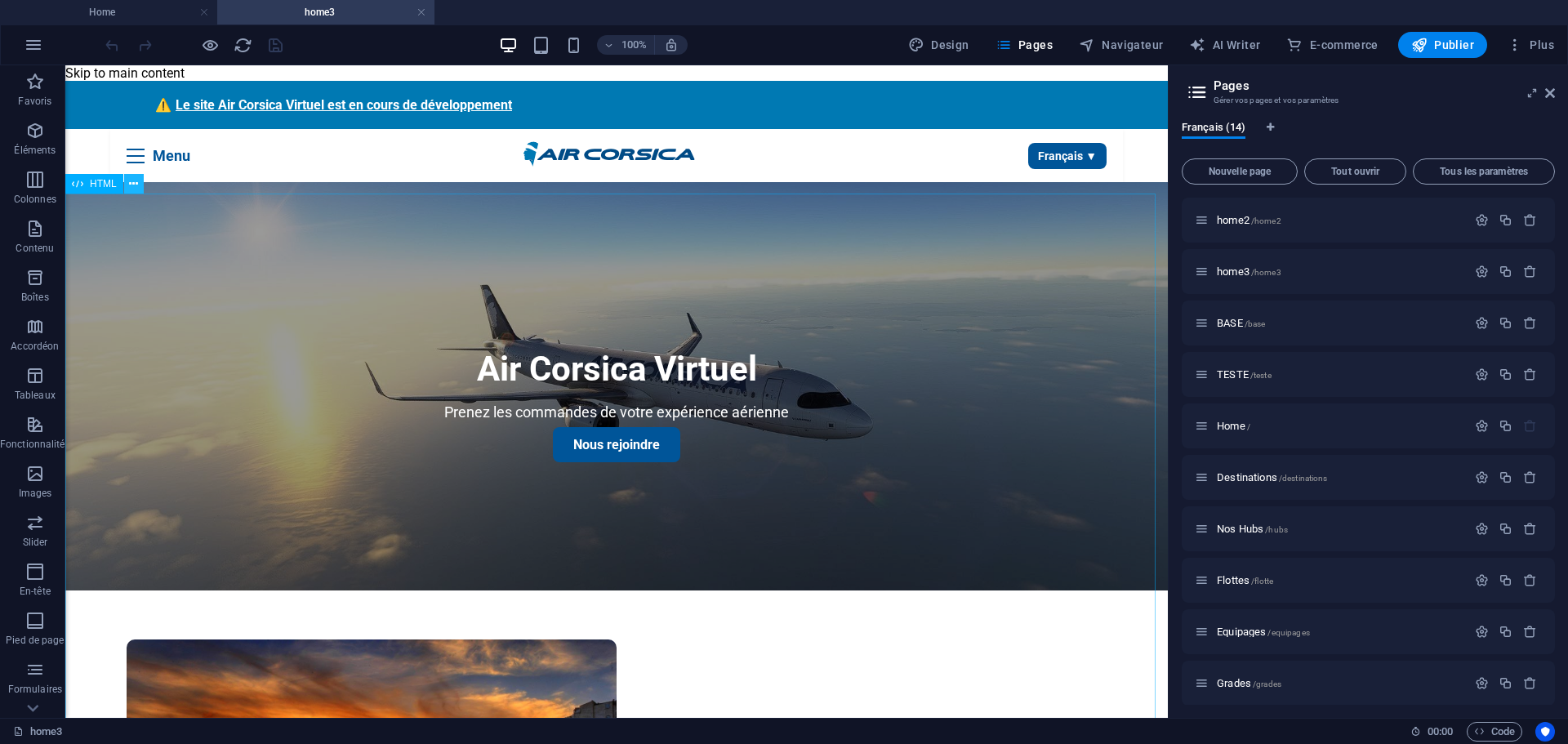
click at [133, 180] on icon at bounding box center [133, 184] width 9 height 17
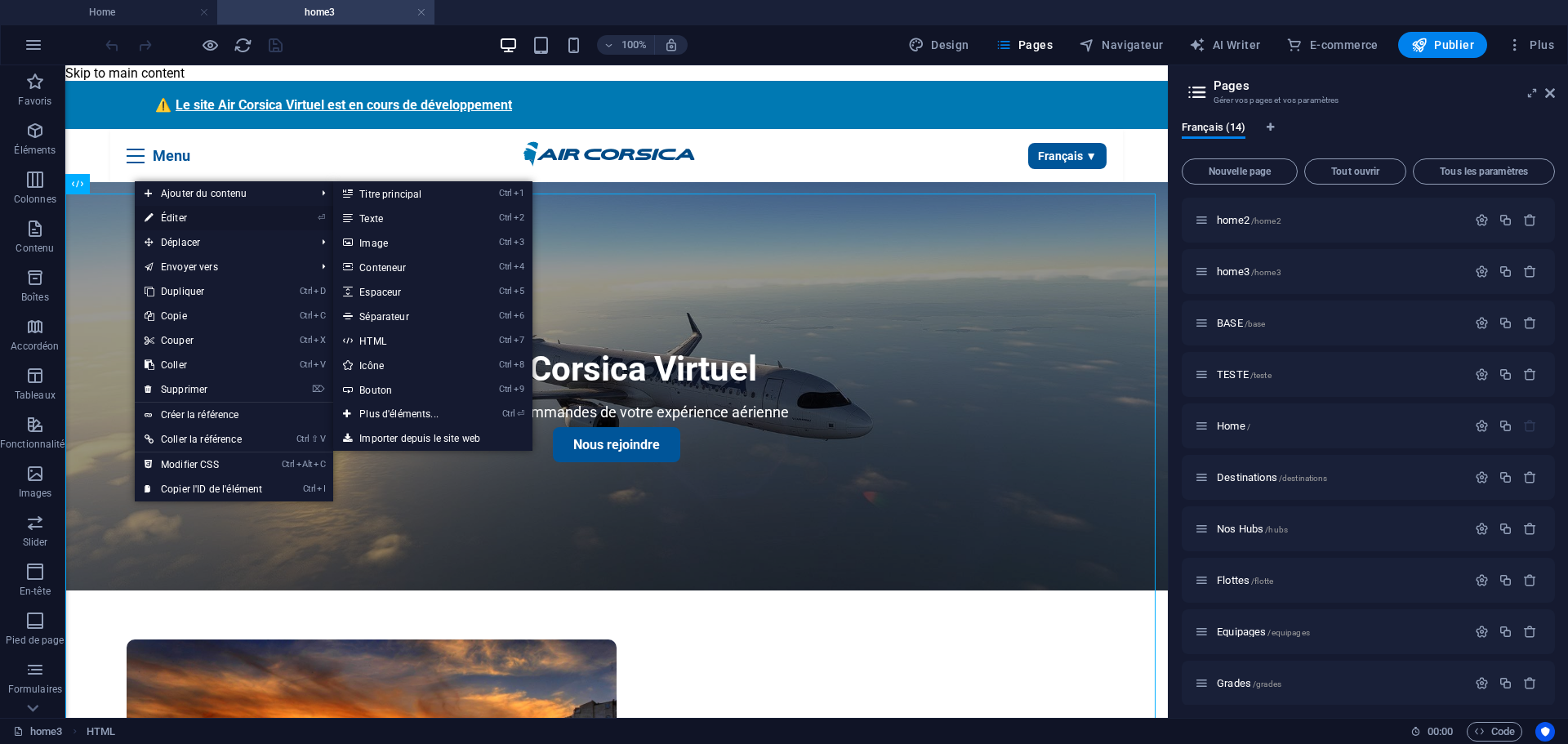
click at [164, 216] on link "⏎ Éditer" at bounding box center [204, 218] width 137 height 25
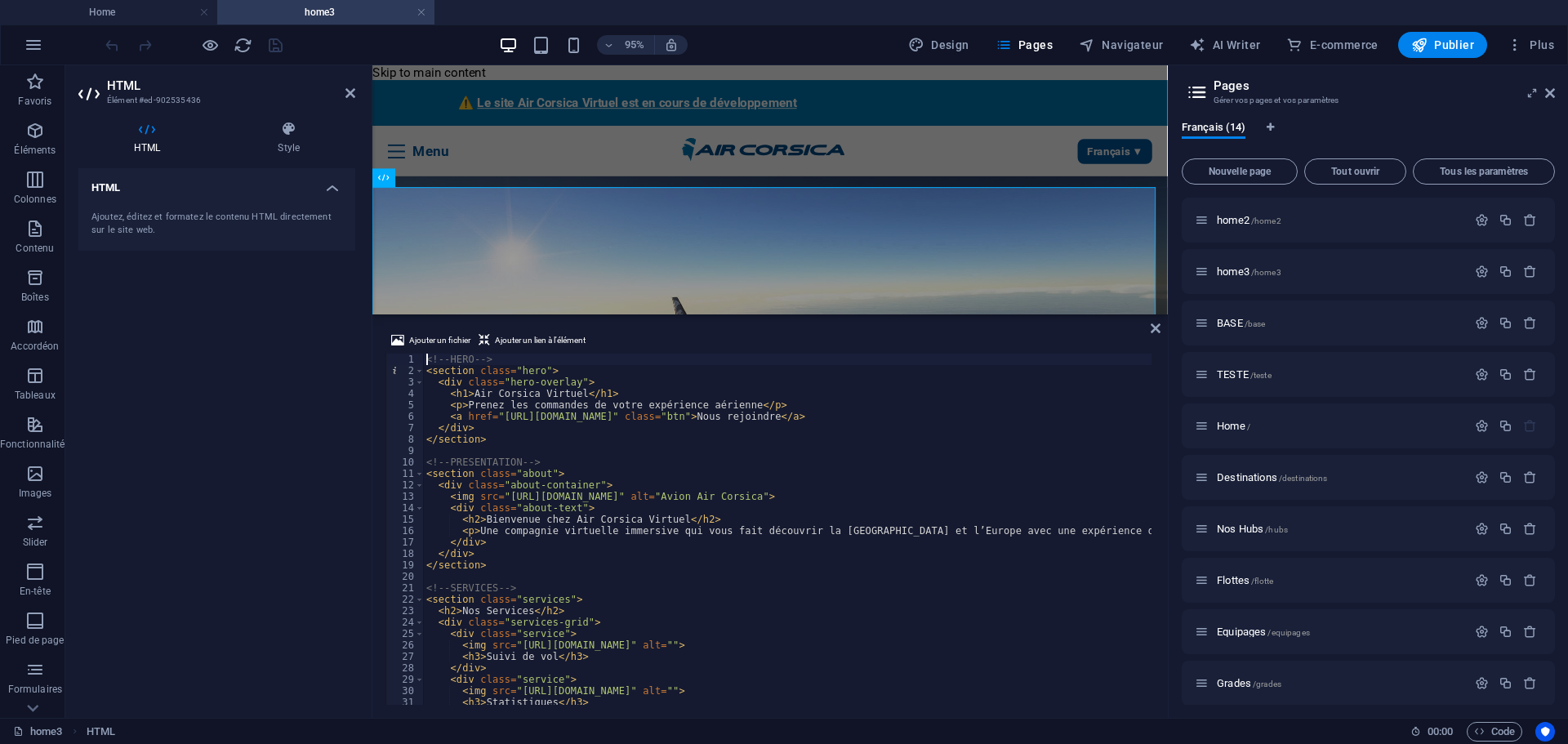
click at [676, 543] on div "<!-- HERO --> < section class = "hero" > < div class = "hero-overlay" > < h1 > …" at bounding box center [852, 538] width 859 height 370
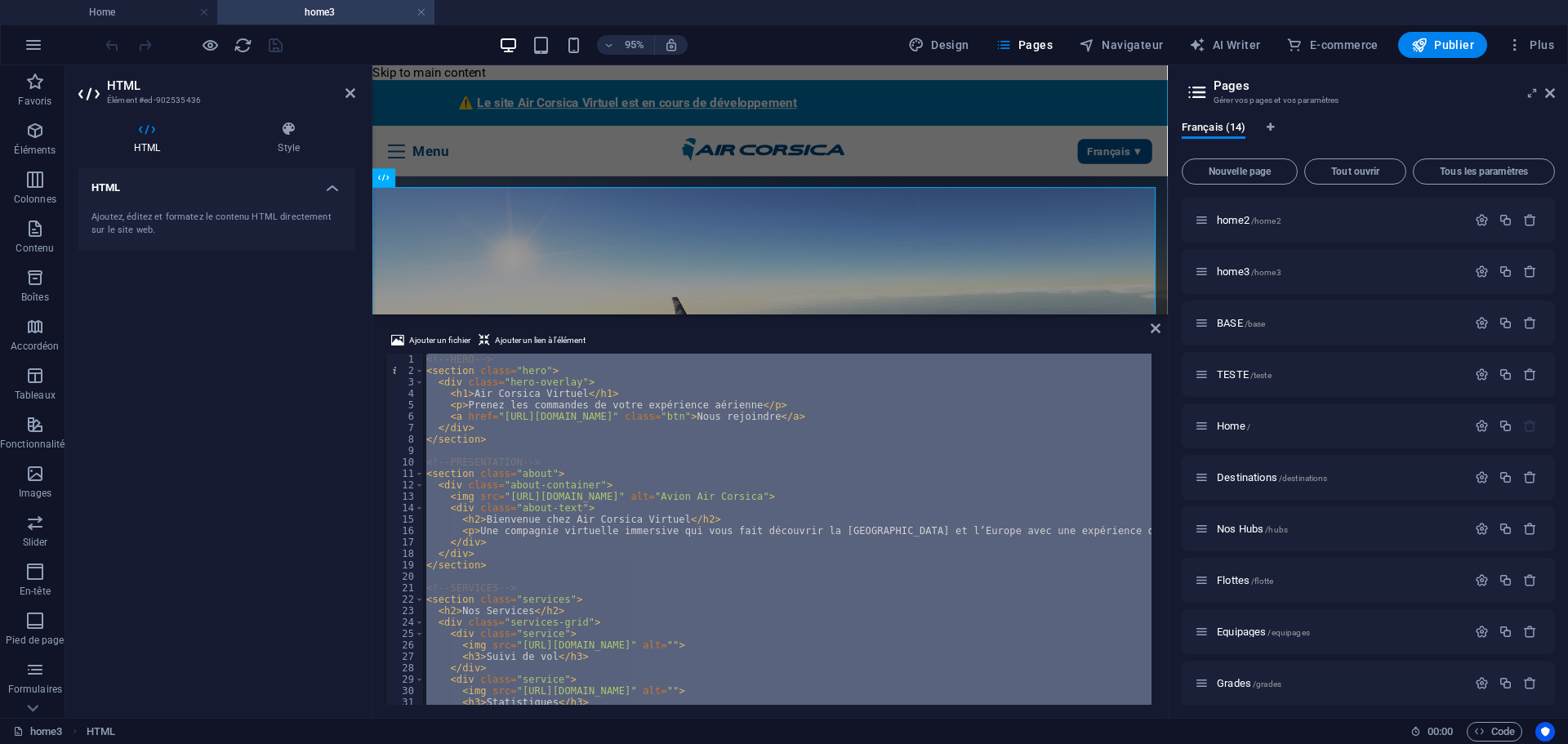
click at [508, 570] on div "<!-- HERO --> < section class = "hero" > < div class = "hero-overlay" > < h1 > …" at bounding box center [786, 529] width 728 height 352
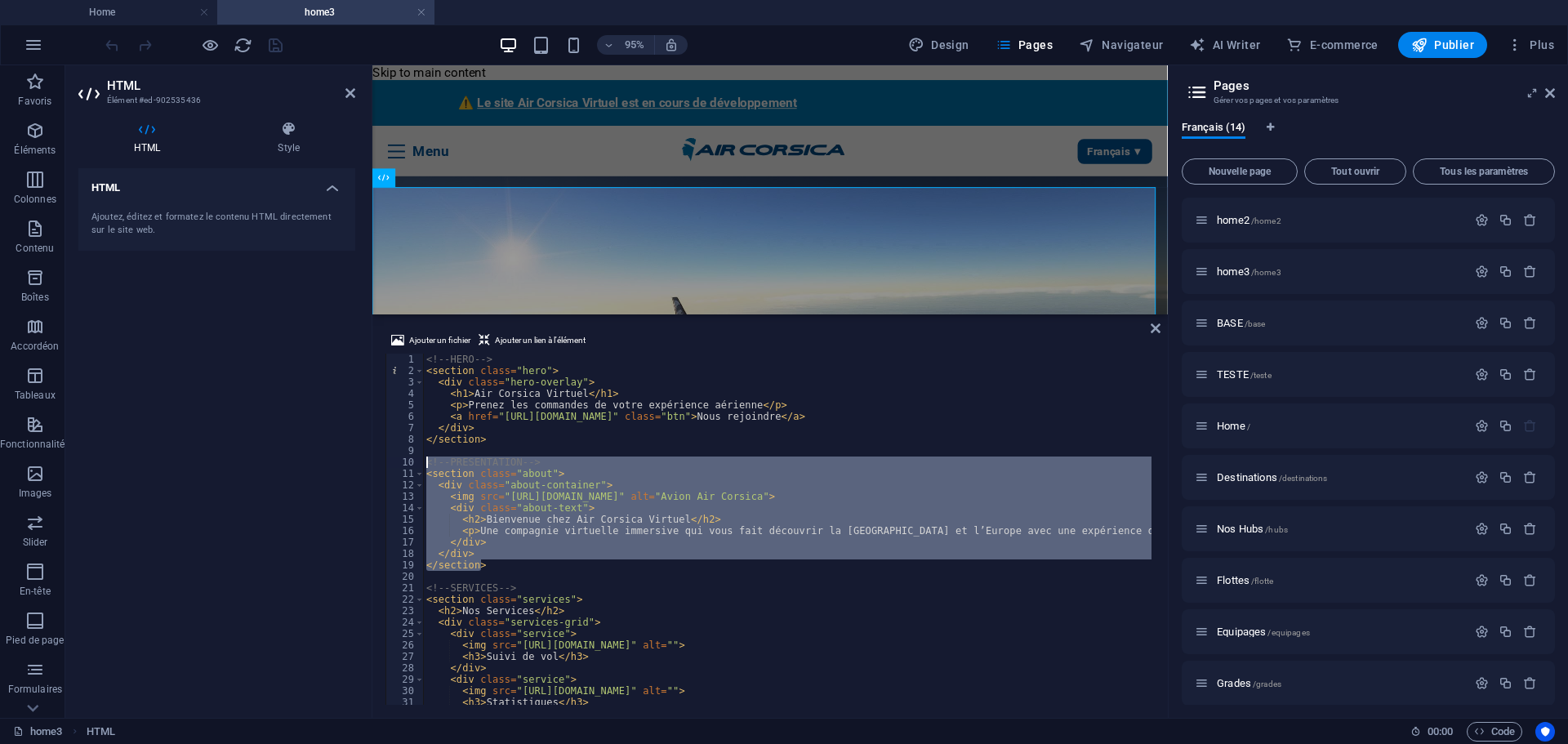
drag, startPoint x: 507, startPoint y: 567, endPoint x: 415, endPoint y: 464, distance: 138.1
click at [415, 464] on div "</section> 1 2 3 4 5 6 7 8 9 10 11 12 13 14 15 16 17 18 19 20 21 22 23 24 25 26…" at bounding box center [769, 529] width 769 height 352
type textarea "<!-- PRESENTATION --> <section class="about">"
click at [1045, 41] on span "Pages" at bounding box center [1024, 45] width 57 height 16
click at [1240, 221] on span "home2 /home2" at bounding box center [1248, 220] width 65 height 12
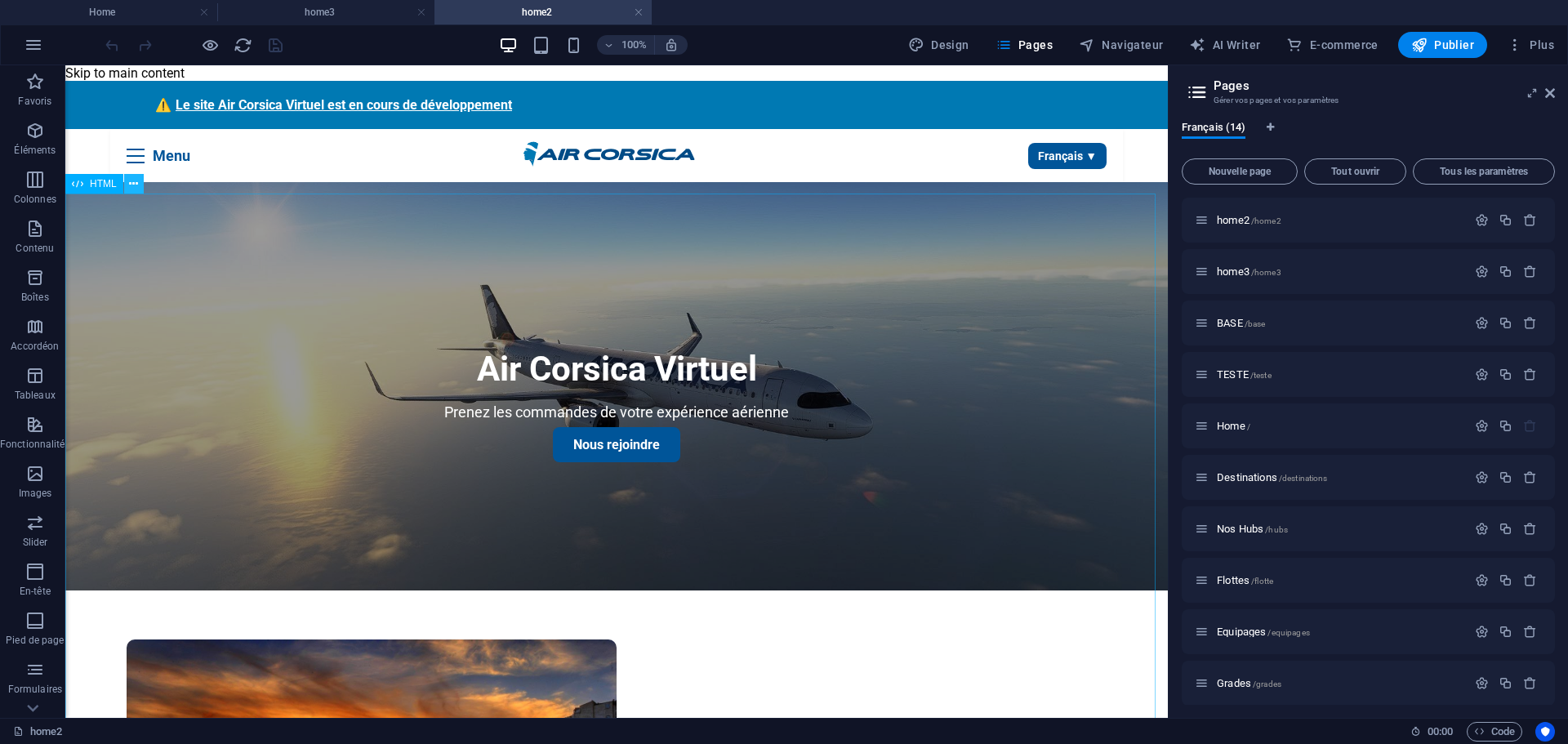
click at [137, 185] on icon at bounding box center [133, 184] width 9 height 17
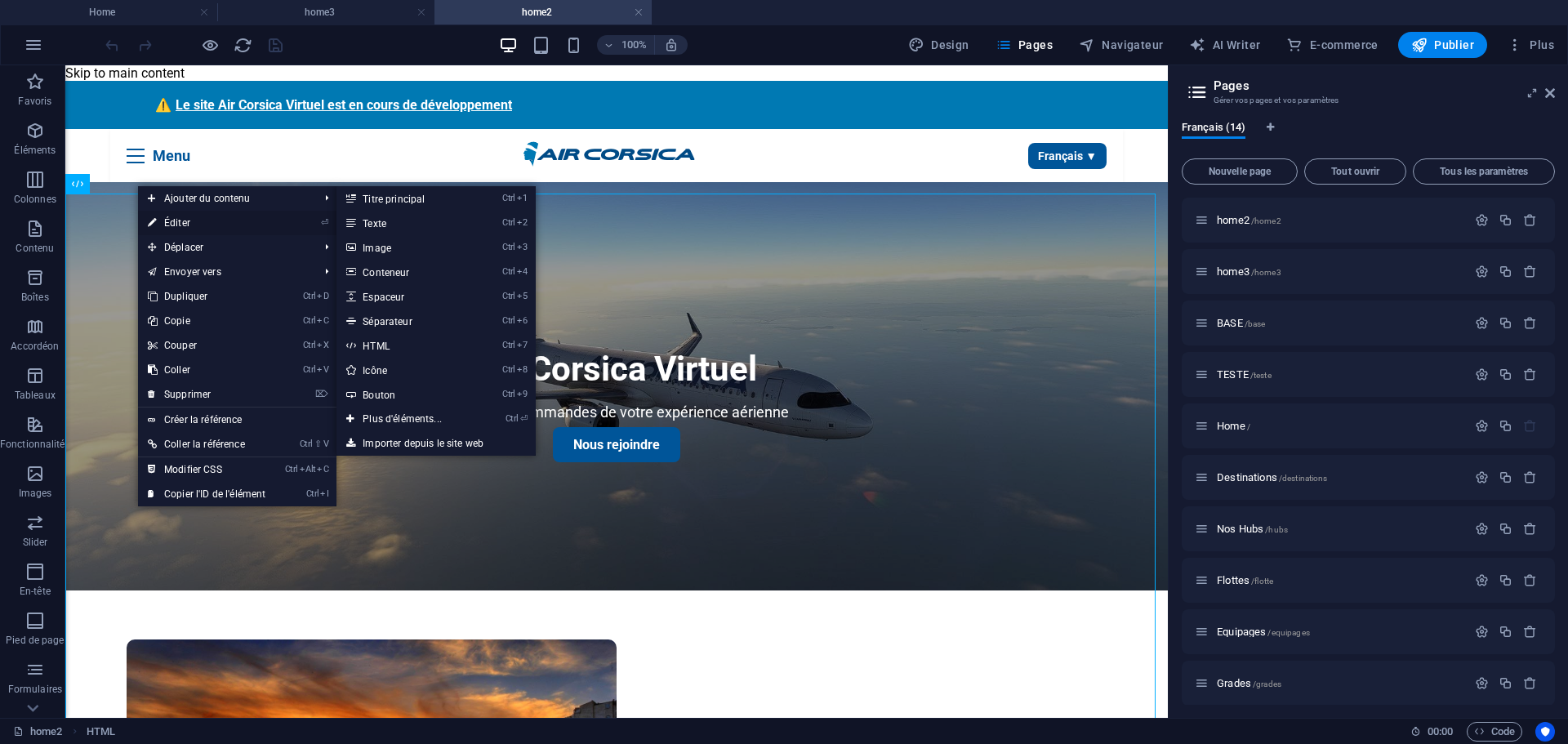
click at [182, 222] on link "⏎ Éditer" at bounding box center [207, 223] width 137 height 25
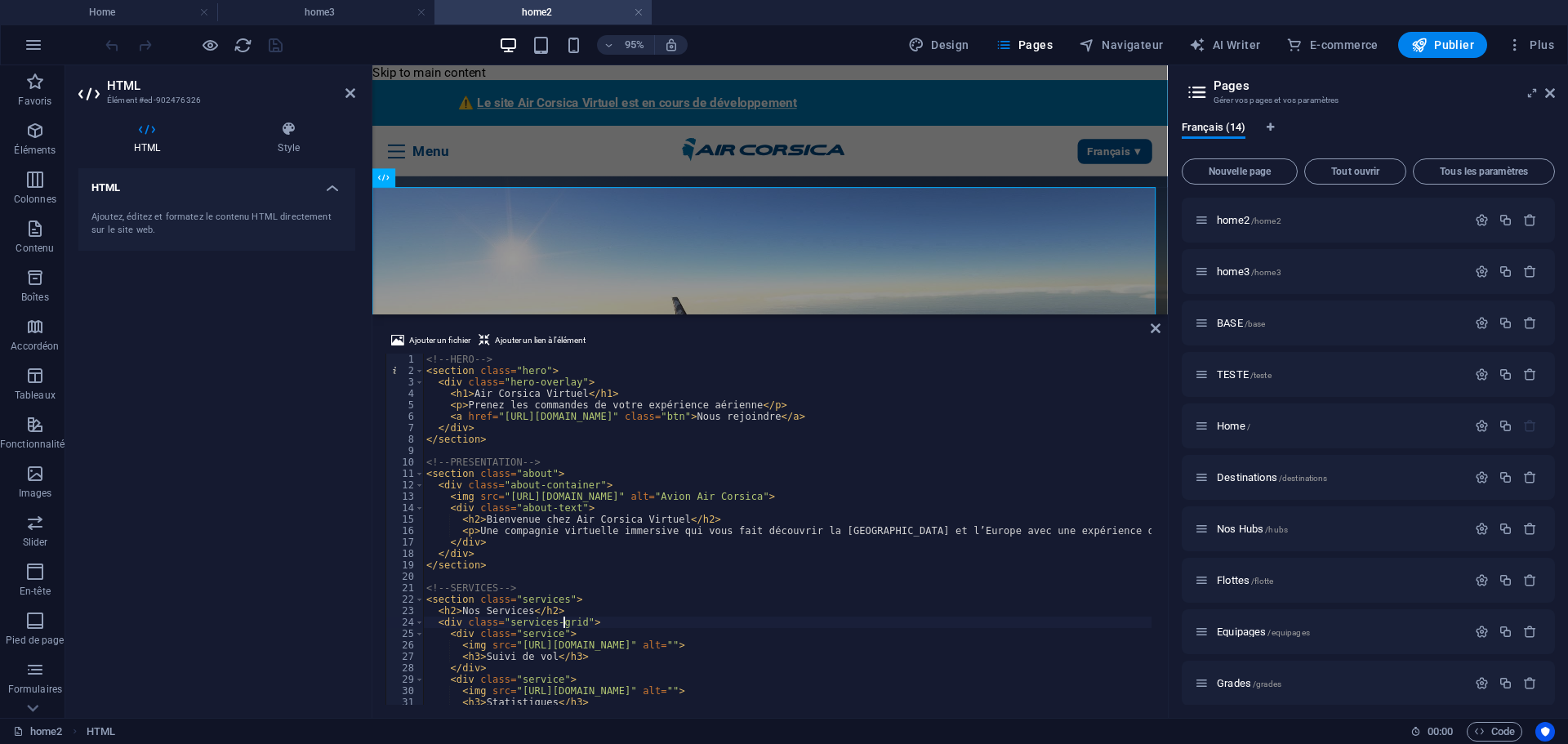
click at [564, 616] on div "<!-- HERO --> < section class = "hero" > < div class = "hero-overlay" > < h1 > …" at bounding box center [852, 538] width 859 height 370
type textarea "</style>"
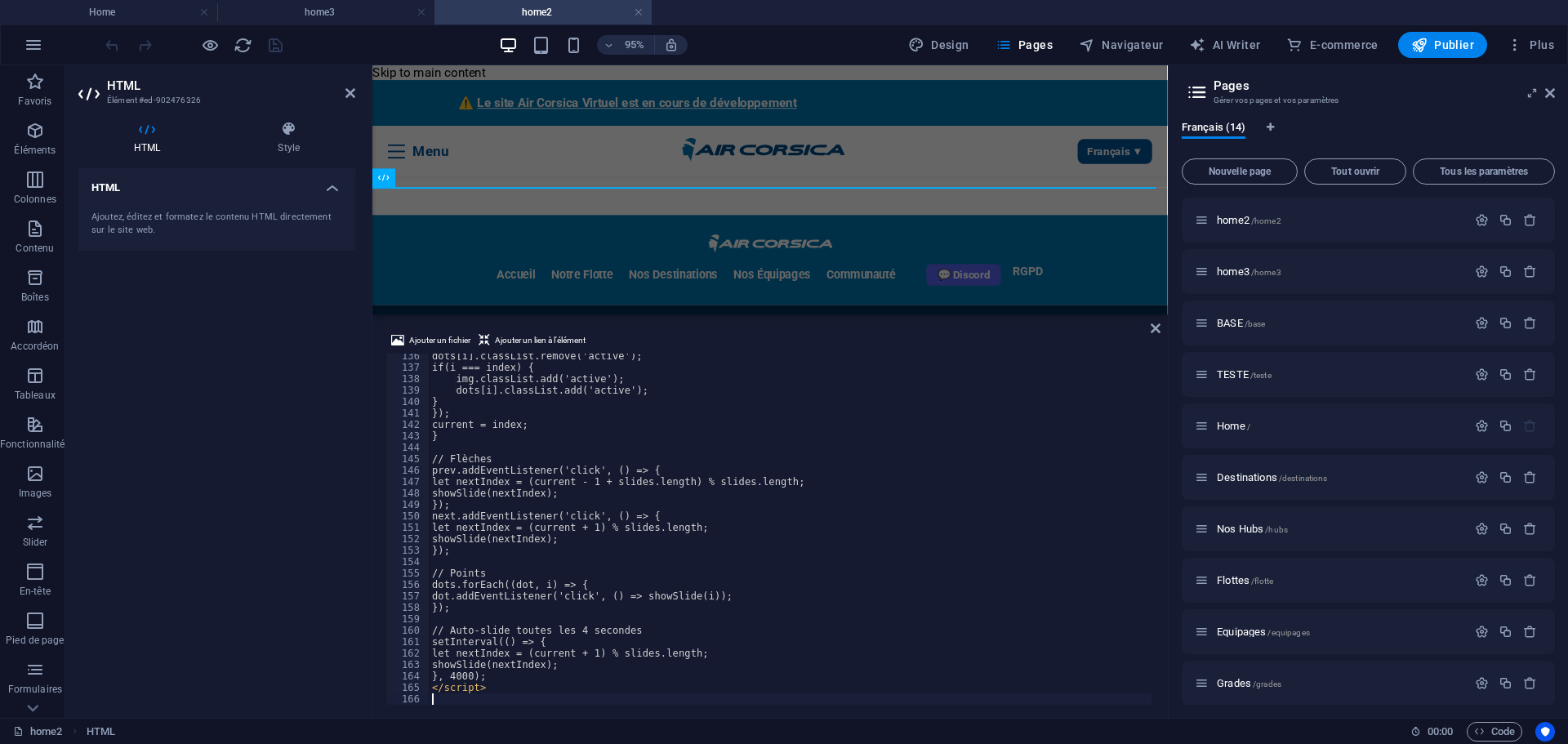
scroll to position [1547, 0]
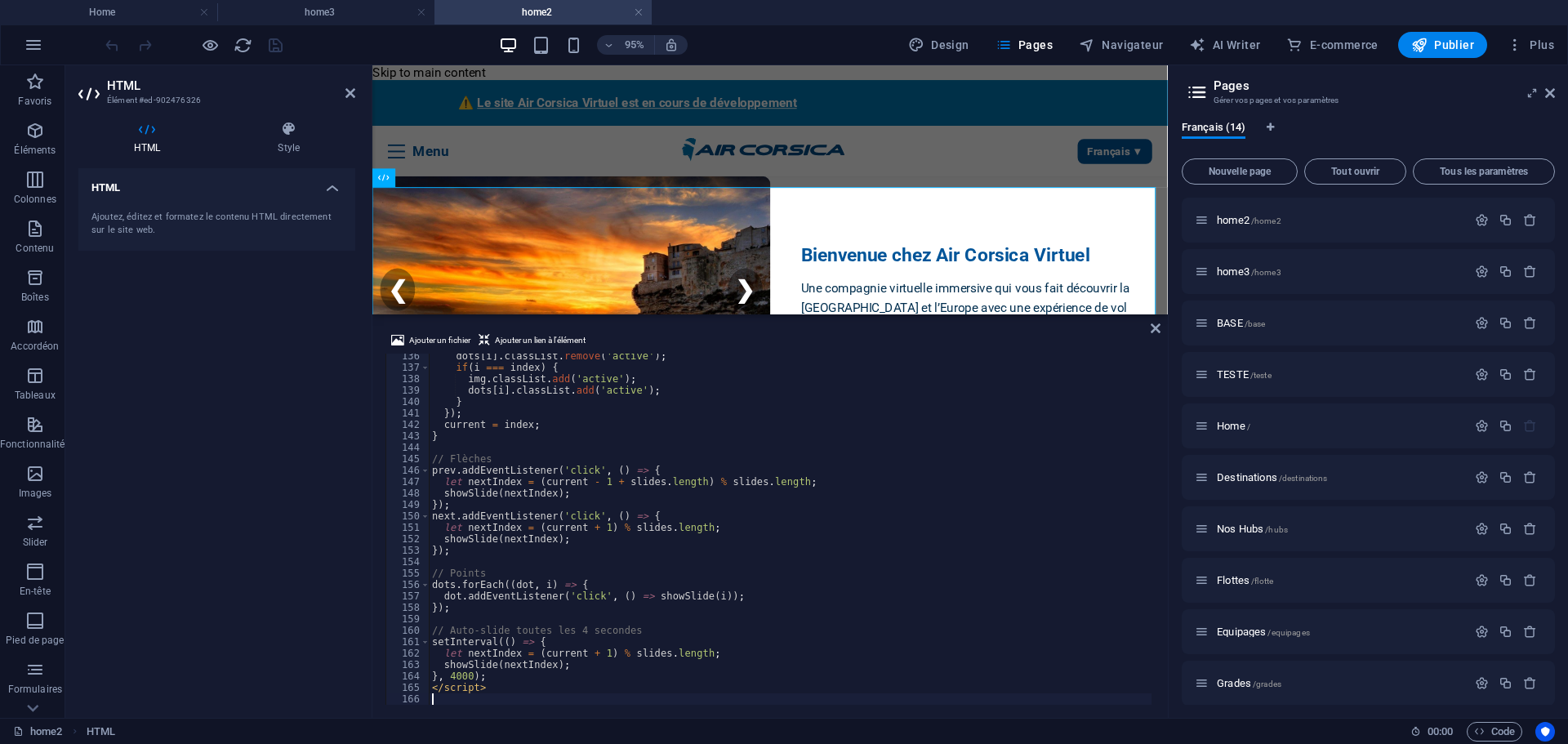
click at [236, 466] on div "HTML Ajoutez, éditez et formatez le contenu HTML directement sur le site web." at bounding box center [217, 437] width 277 height 536
click at [212, 425] on div "HTML Ajoutez, éditez et formatez le contenu HTML directement sur le site web." at bounding box center [217, 437] width 277 height 536
click at [283, 42] on icon "save" at bounding box center [276, 45] width 19 height 19
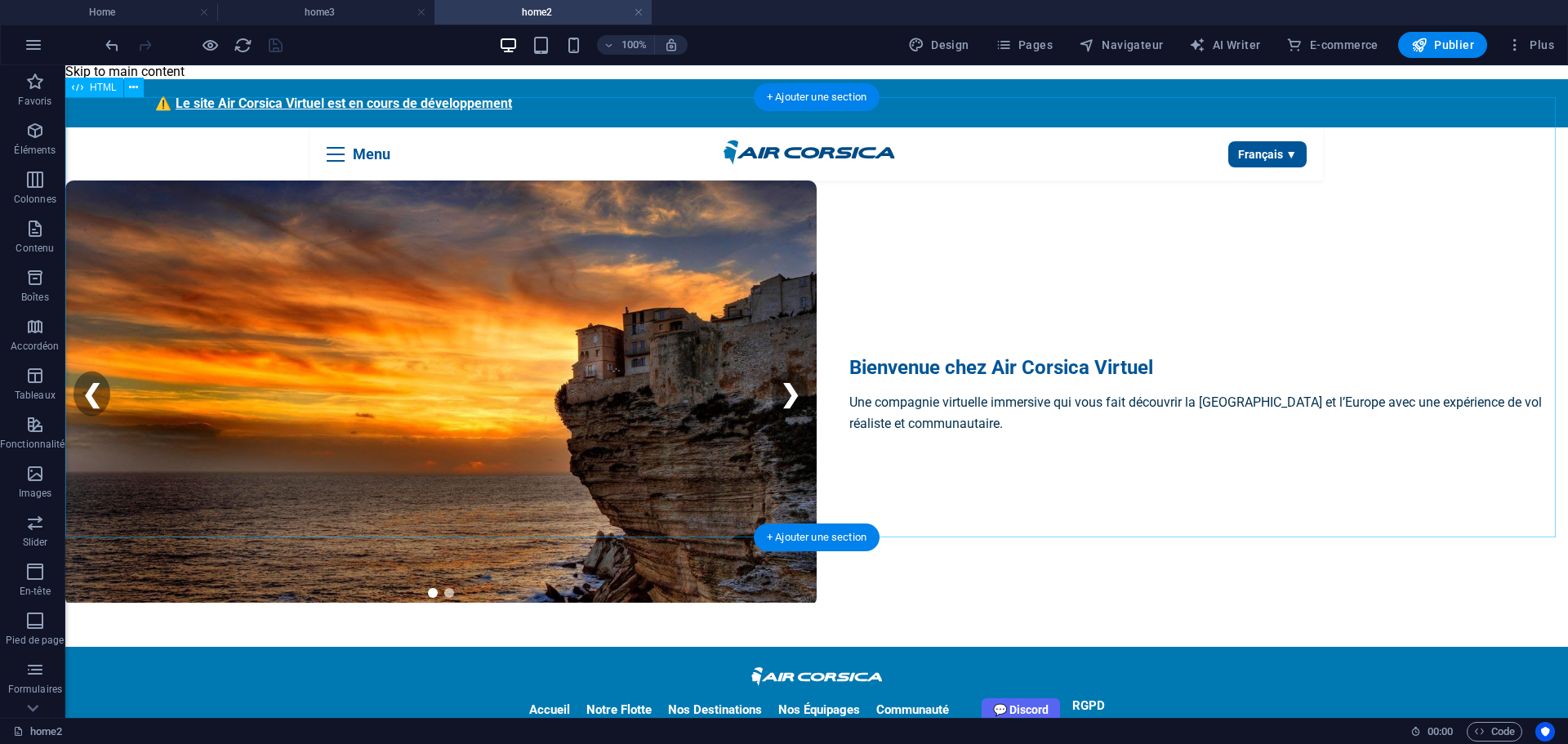
scroll to position [0, 0]
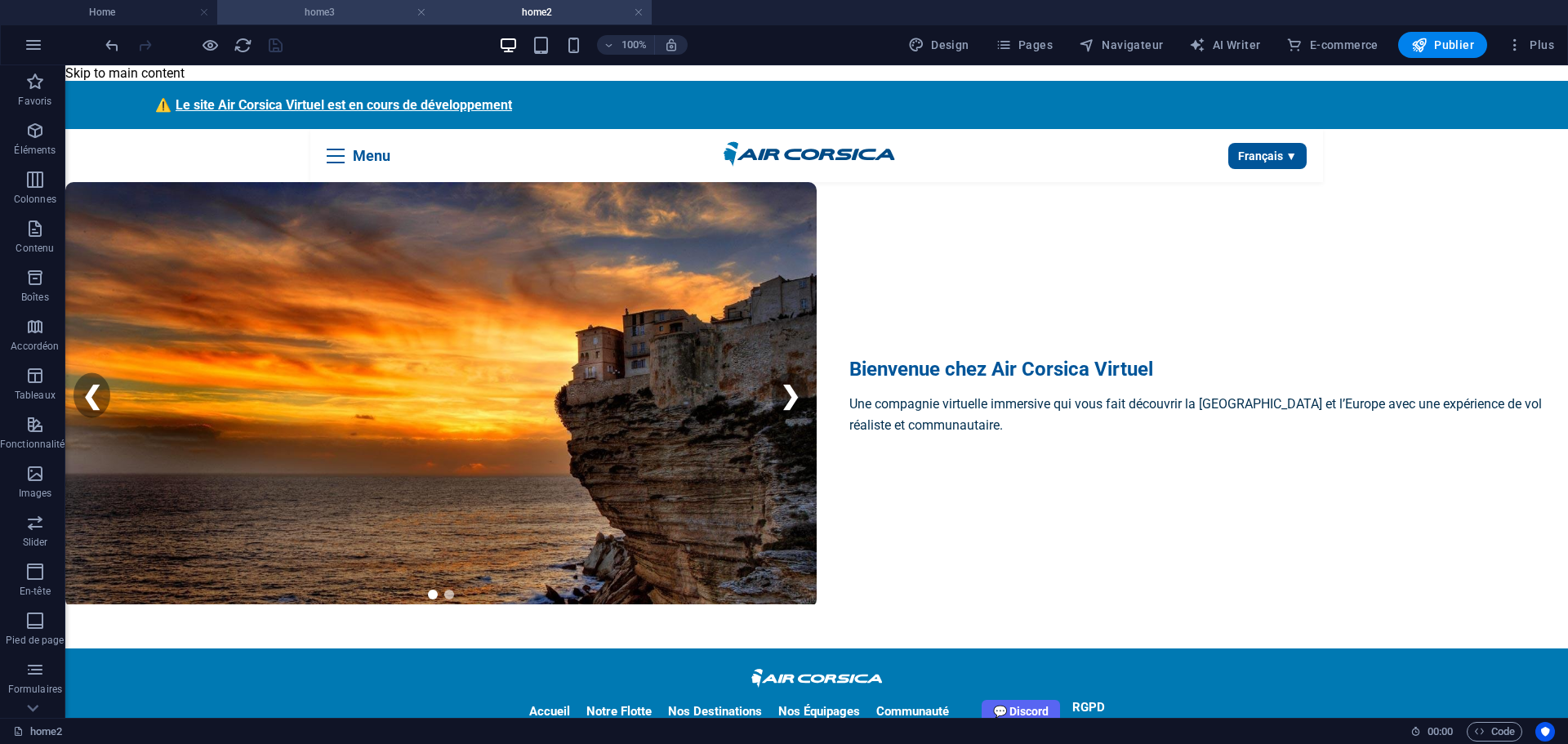
click at [329, 16] on h4 "home3" at bounding box center [326, 12] width 217 height 18
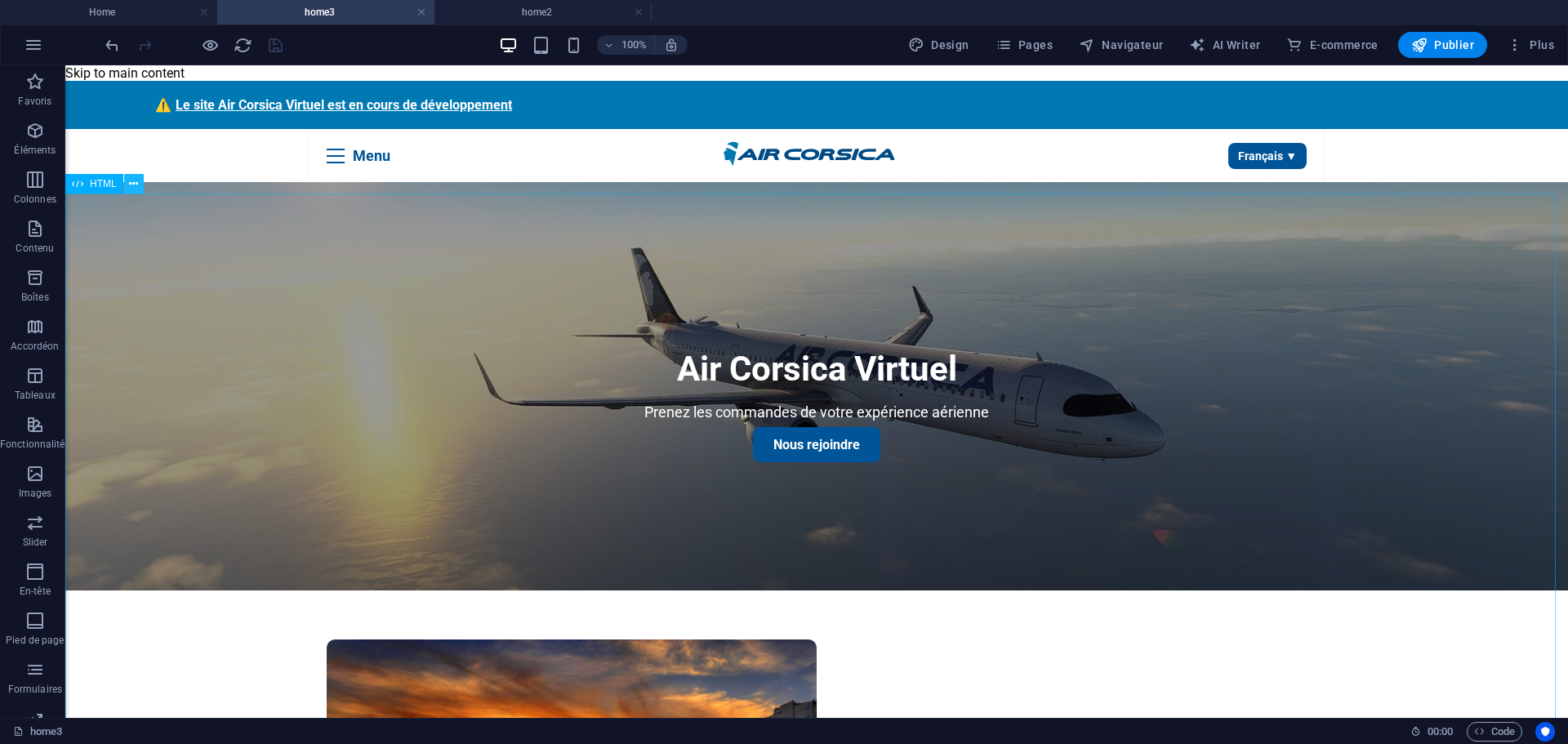
click at [137, 182] on icon at bounding box center [133, 184] width 9 height 17
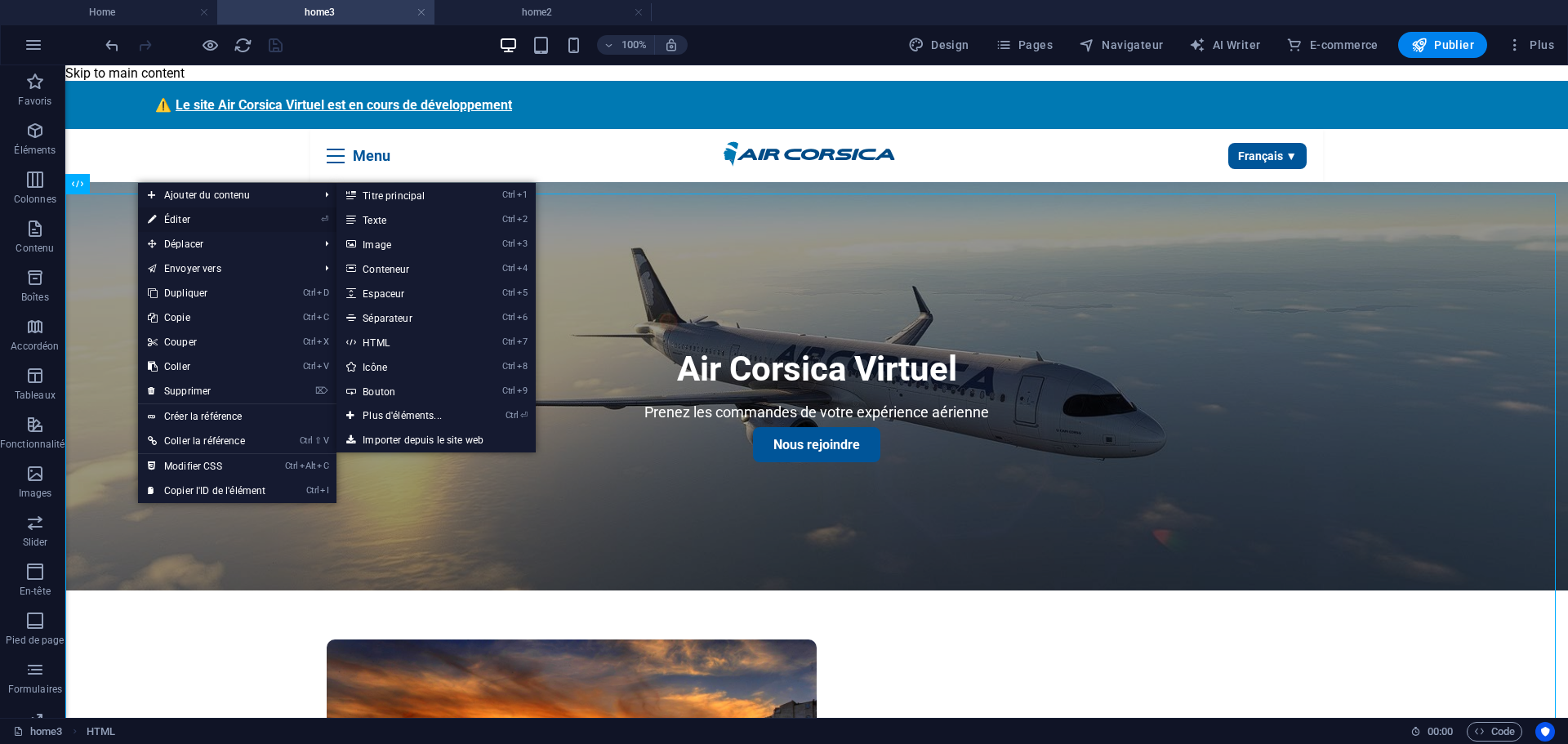
click at [177, 215] on link "⏎ Éditer" at bounding box center [207, 220] width 137 height 25
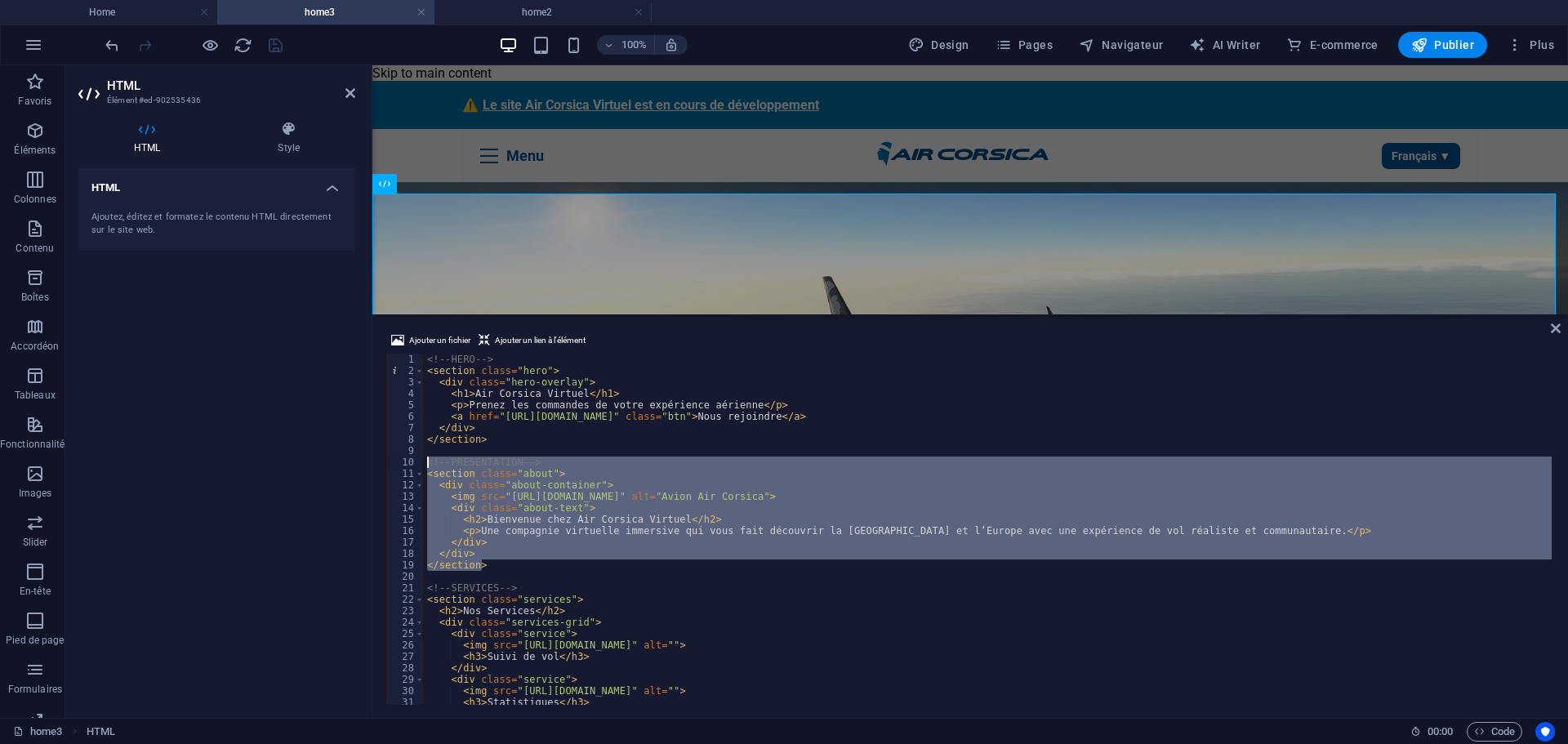
click at [352, 540] on div "HTML Ajoutez, éditez et formatez le contenu HTML directement sur le site web." at bounding box center [217, 437] width 277 height 536
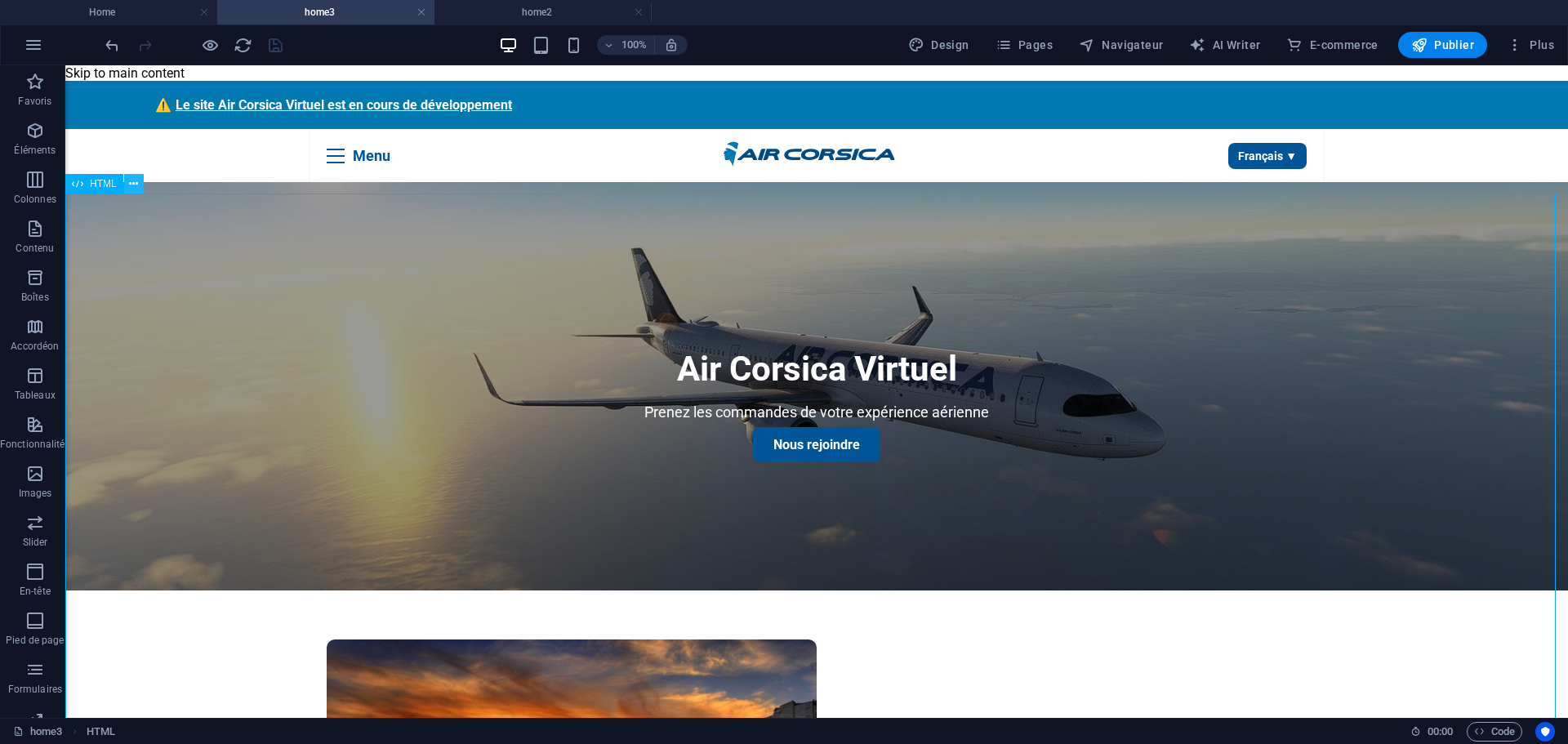
click at [136, 182] on icon at bounding box center [133, 184] width 9 height 17
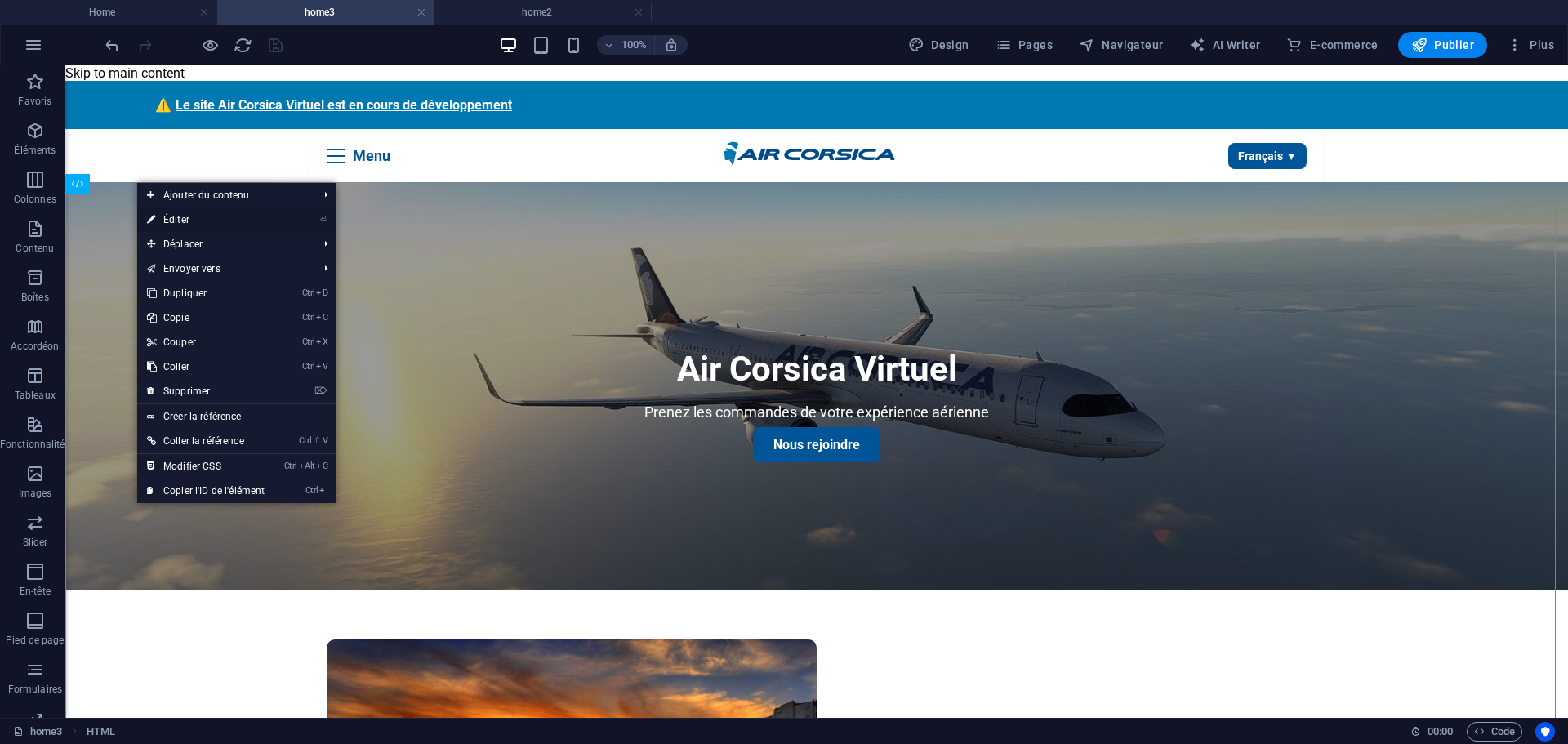
click at [171, 220] on link "⏎ Éditer" at bounding box center [206, 220] width 137 height 25
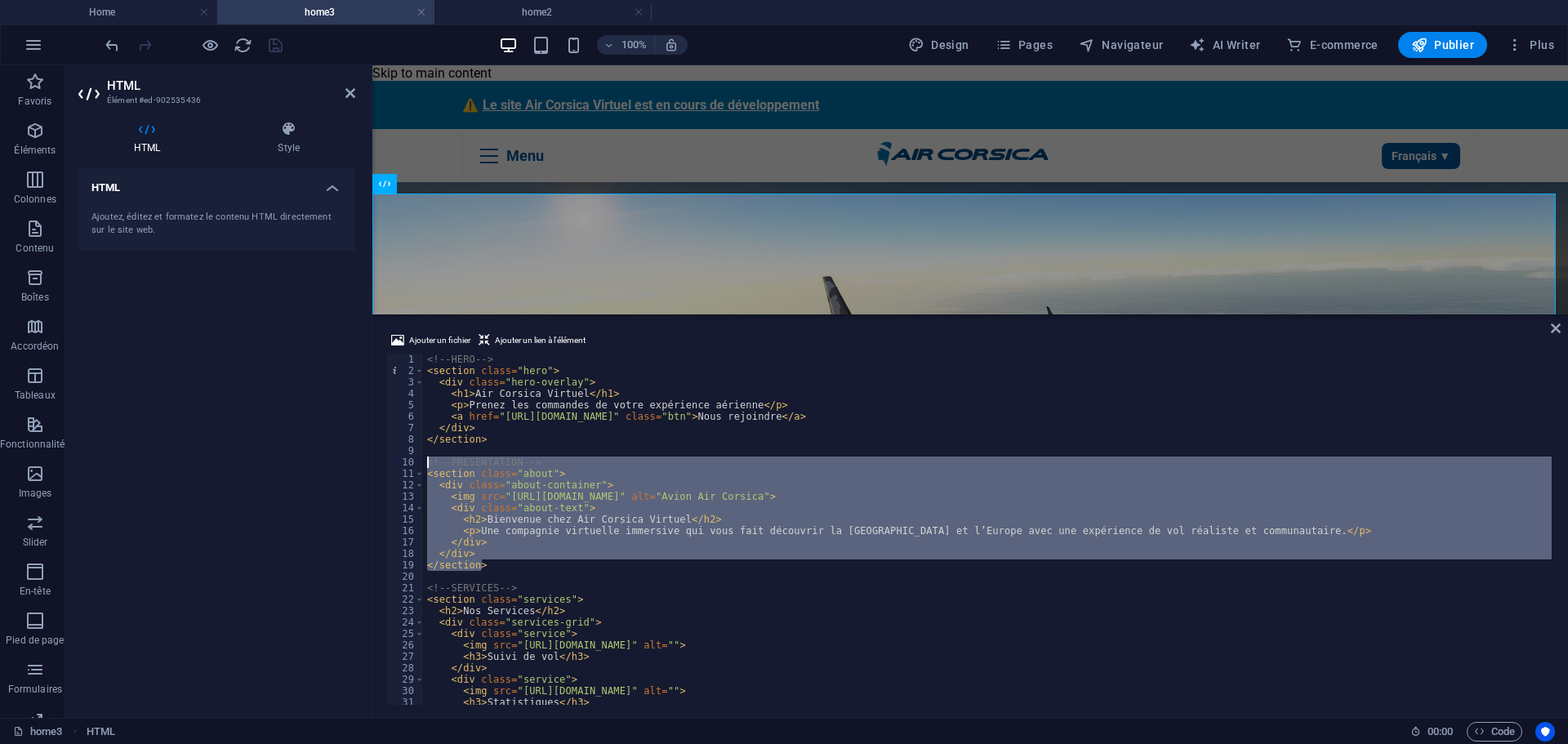
type textarea "</script>"
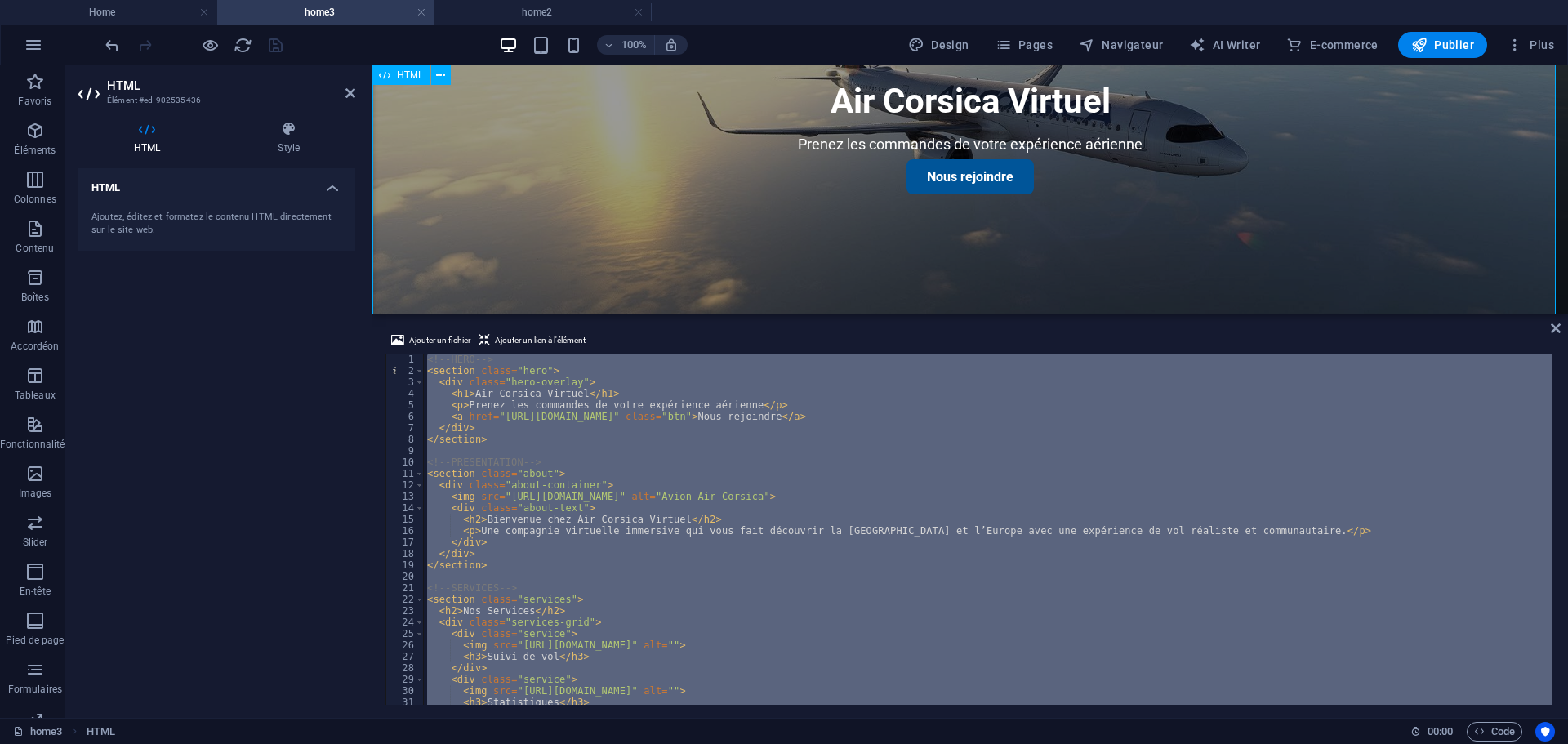
scroll to position [245, 0]
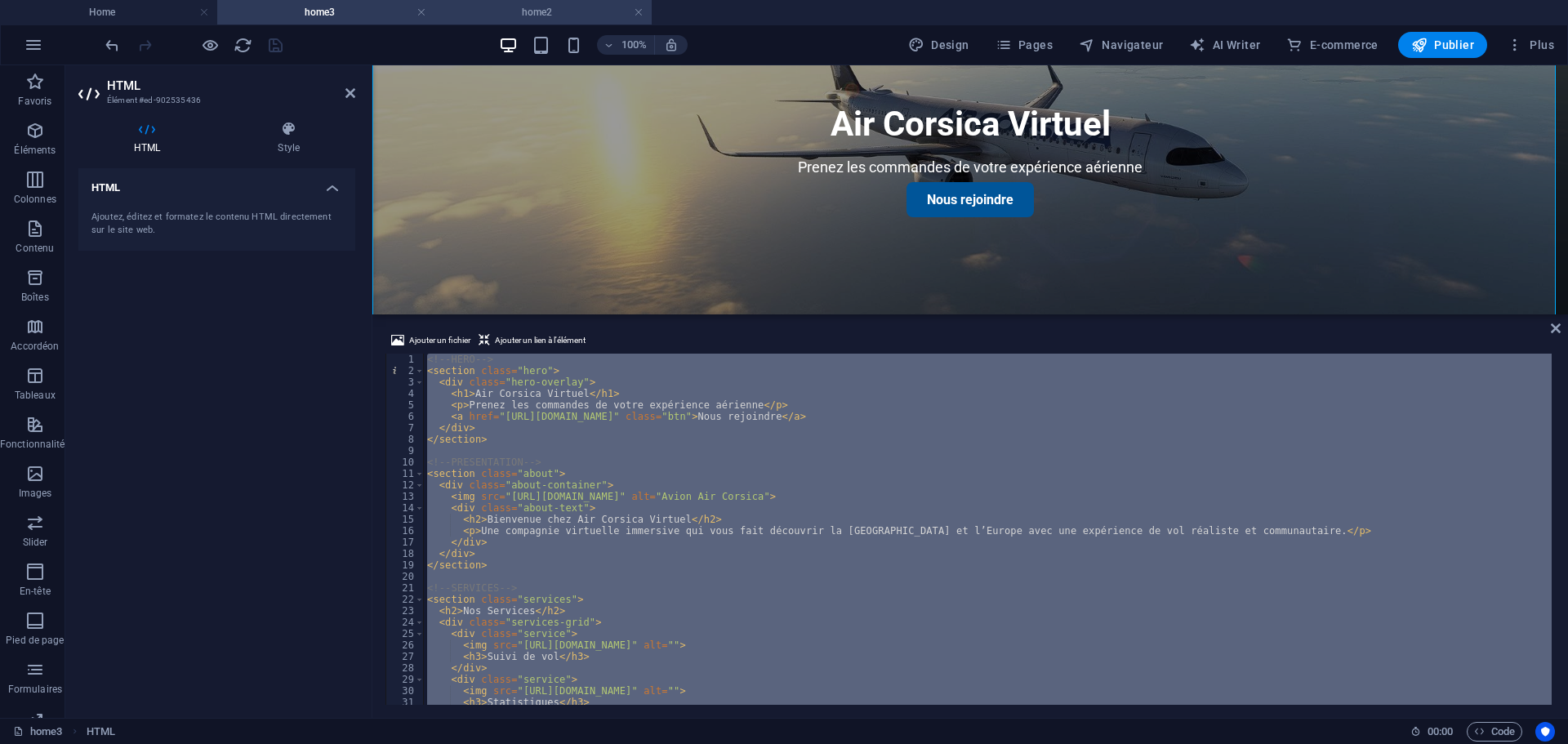
click at [512, 12] on h4 "home2" at bounding box center [543, 12] width 217 height 18
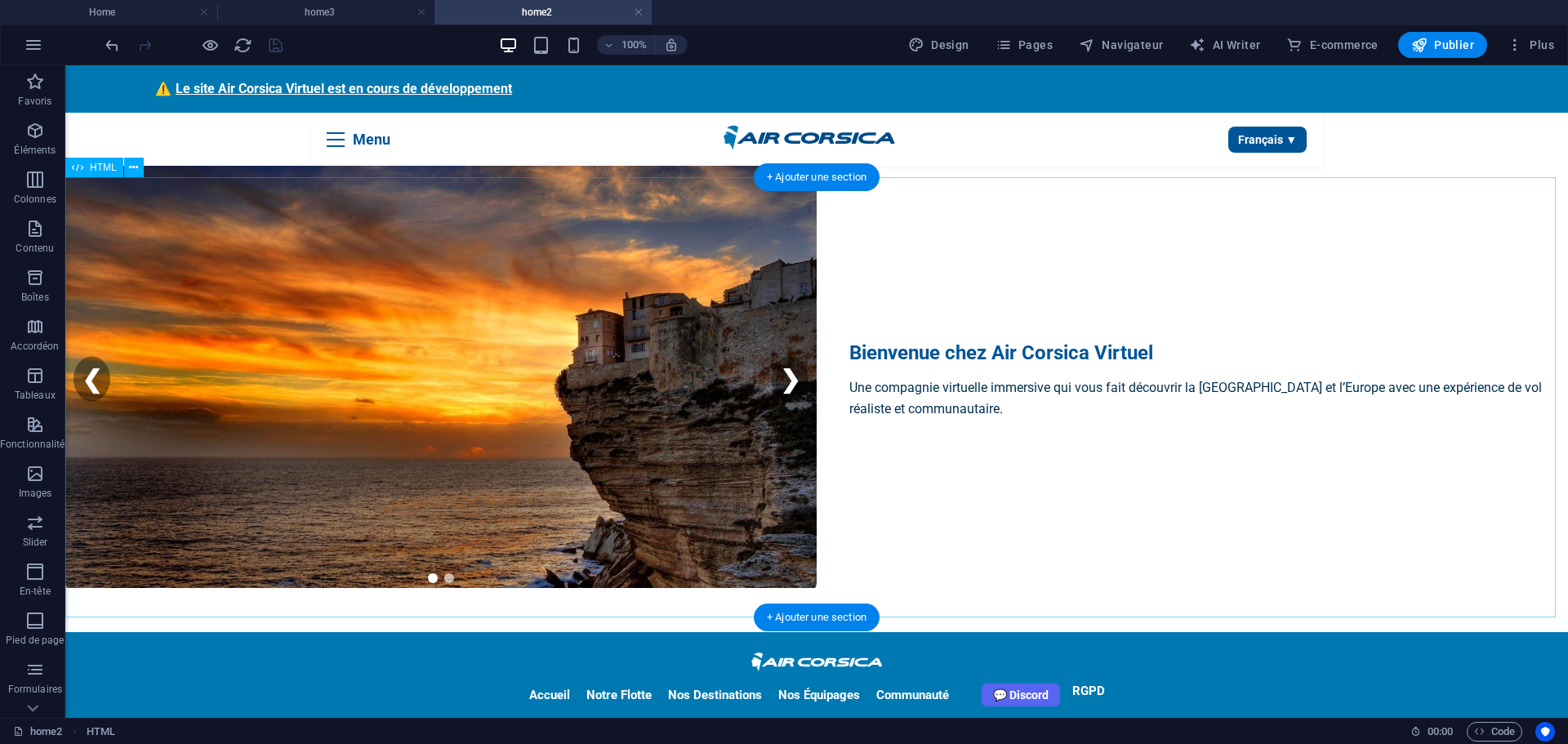
scroll to position [0, 0]
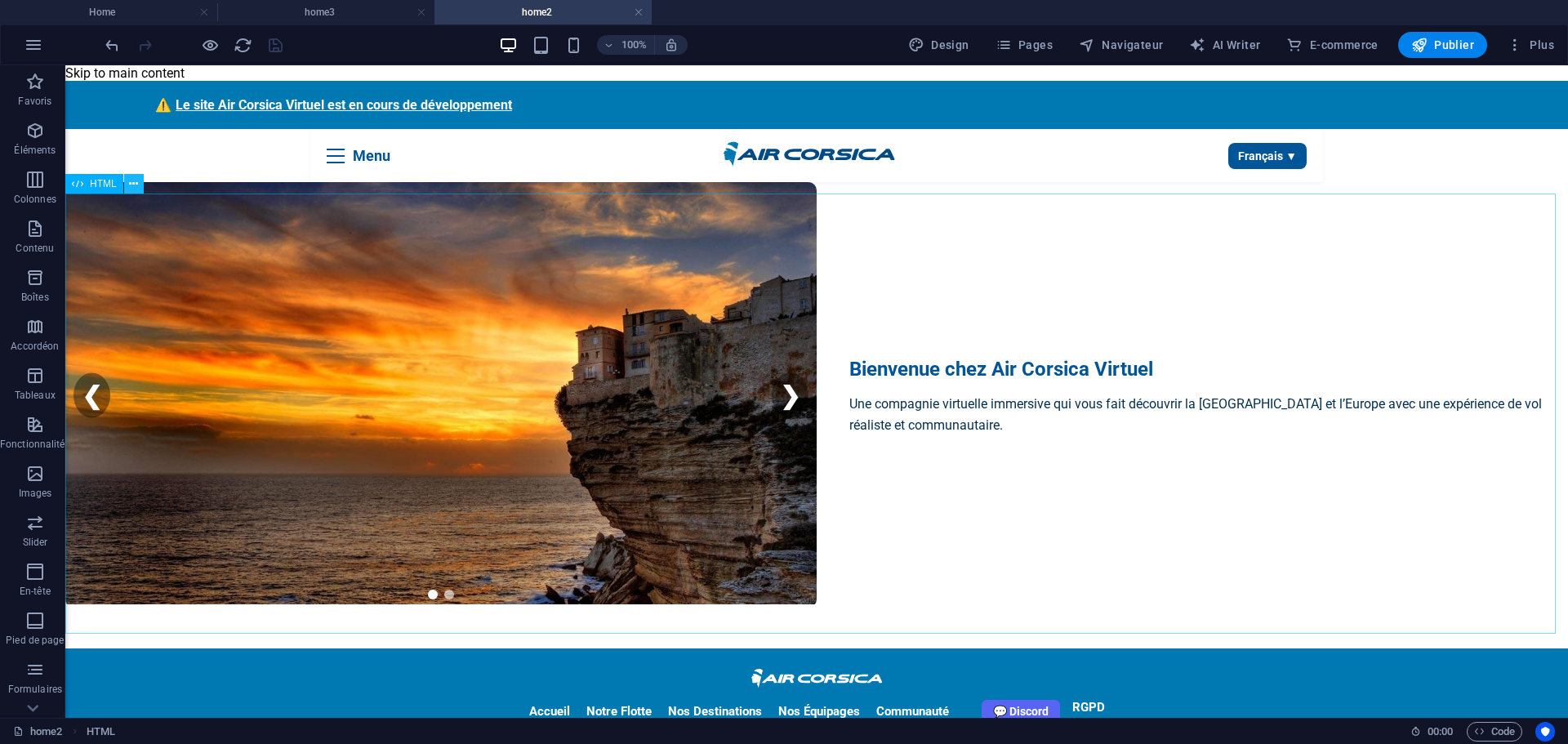
click at [132, 186] on icon at bounding box center [133, 184] width 9 height 17
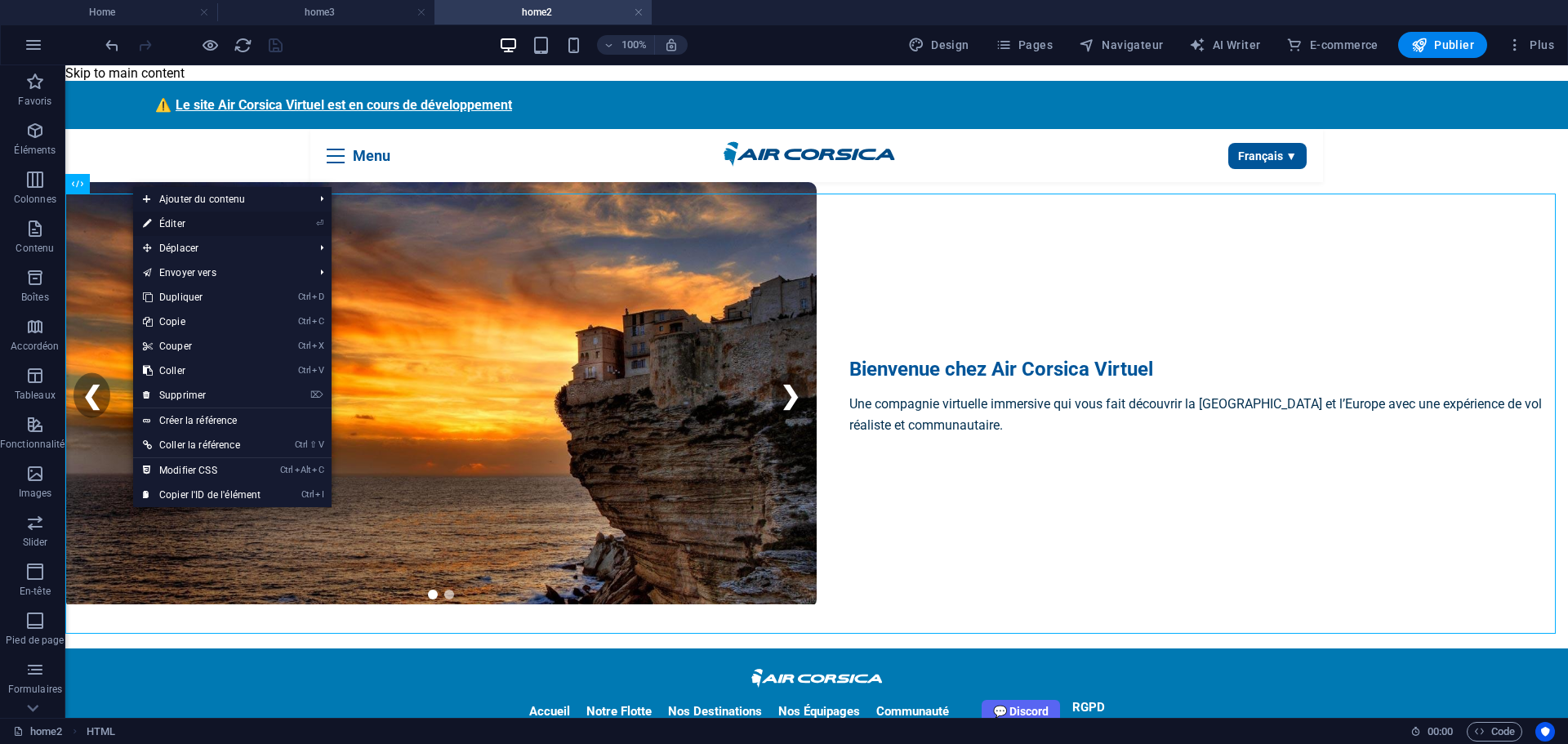
click at [170, 223] on link "⏎ Éditer" at bounding box center [202, 224] width 137 height 25
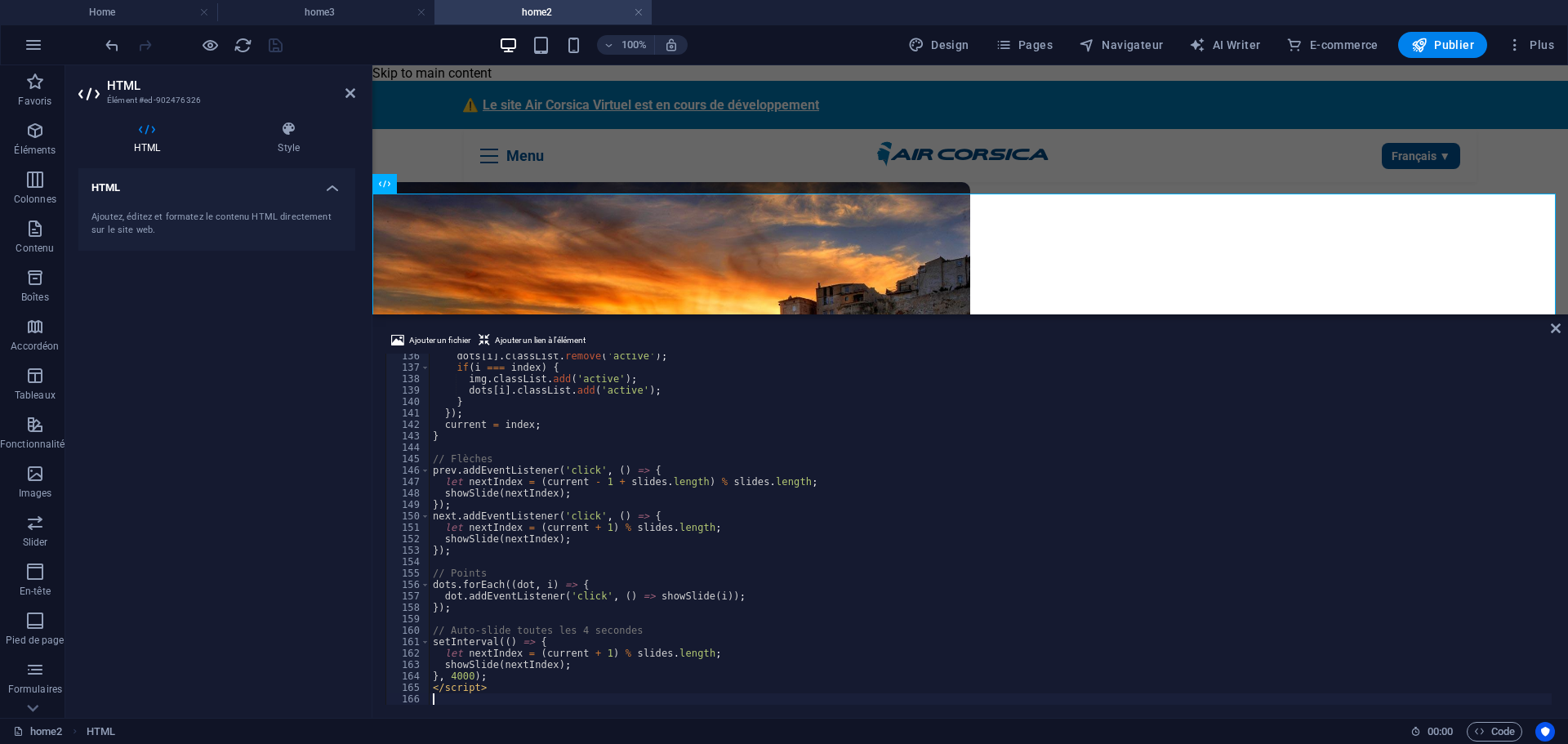
scroll to position [1547, 0]
click at [562, 548] on div "dots [ i ] . classList . remove ( 'active' ) ; if ( i === index ) { img . class…" at bounding box center [990, 536] width 1122 height 370
type textarea "</script>"
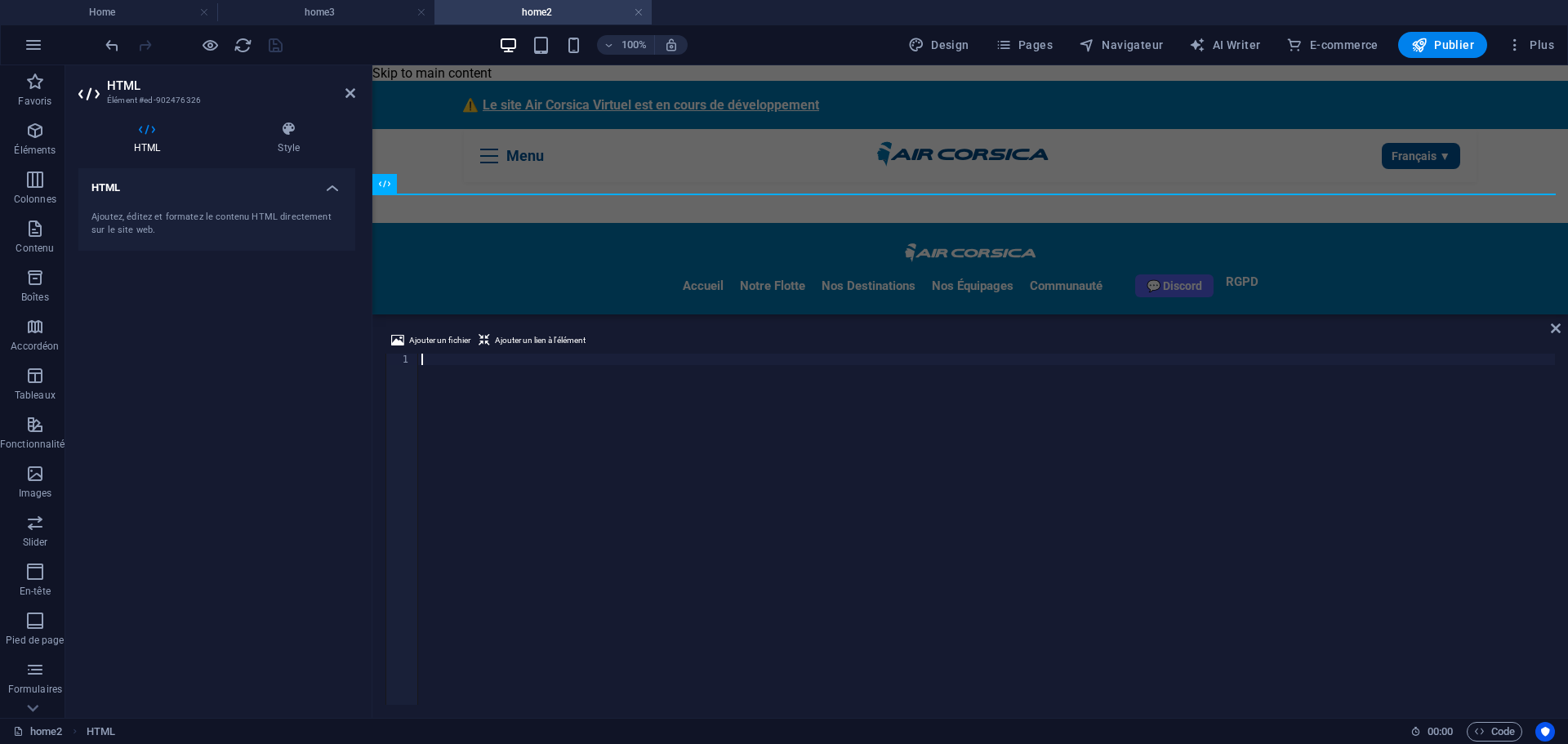
click at [604, 413] on div at bounding box center [986, 540] width 1136 height 374
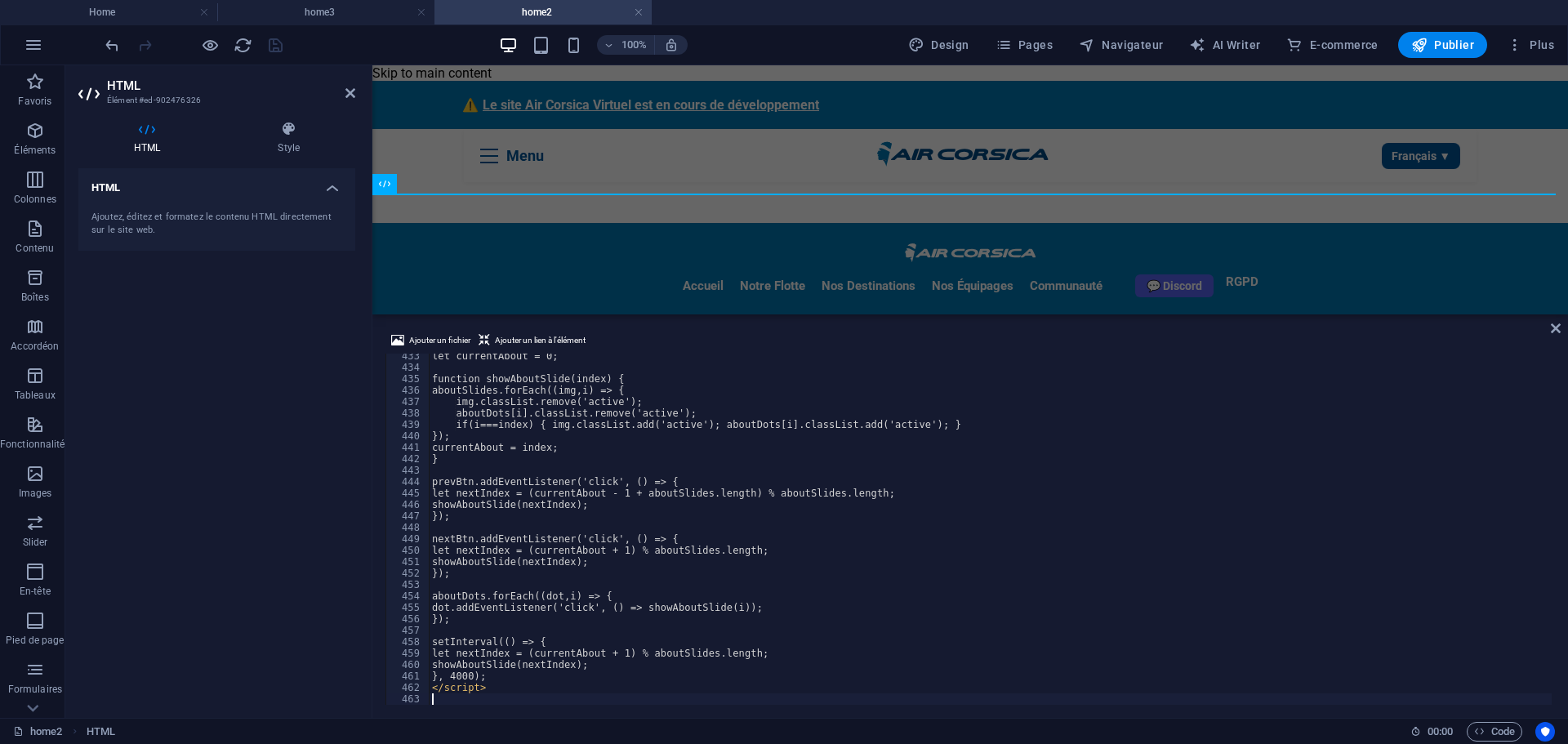
scroll to position [4942, 0]
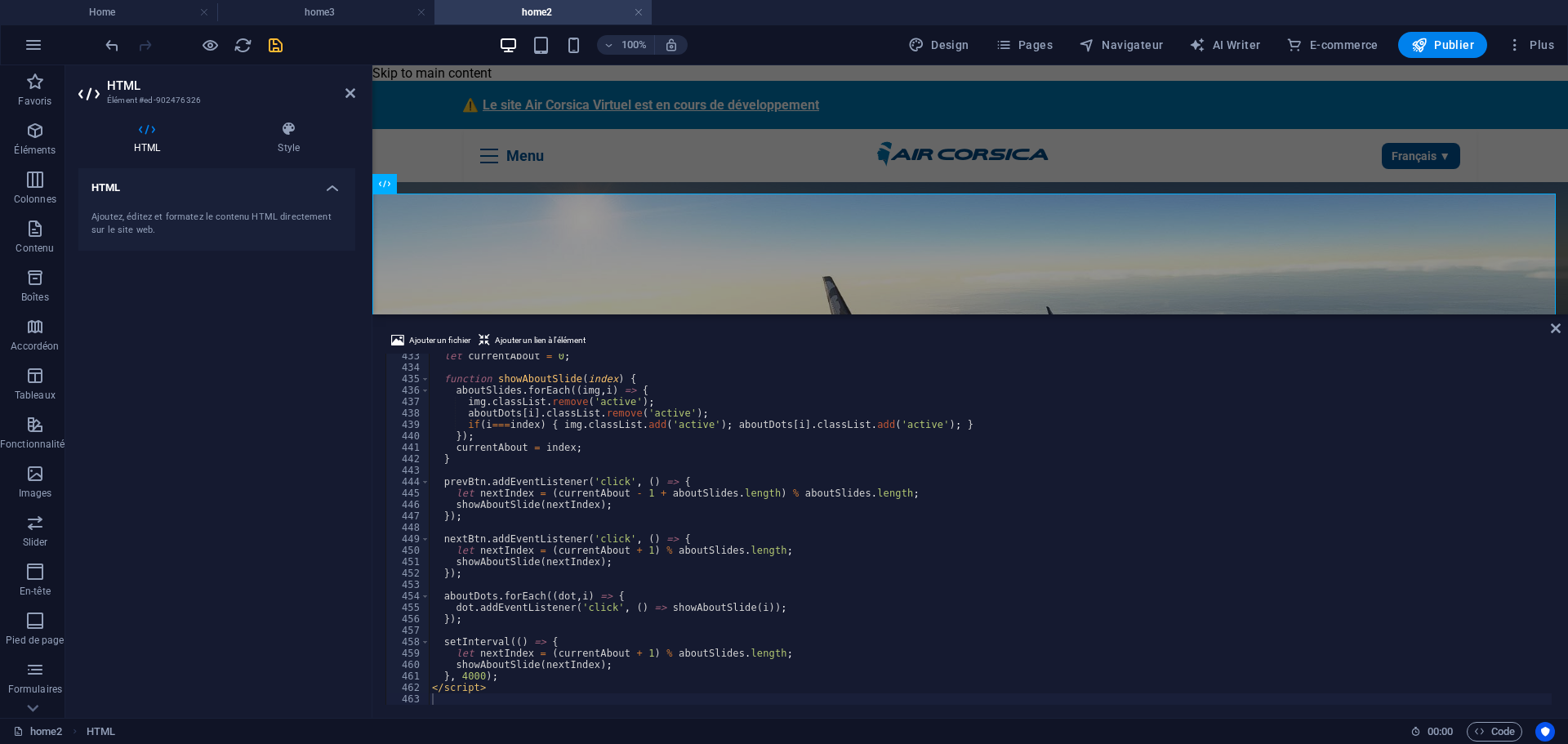
drag, startPoint x: 234, startPoint y: 381, endPoint x: 272, endPoint y: 96, distance: 287.5
click at [234, 380] on div "HTML Ajoutez, éditez et formatez le contenu HTML directement sur le site web." at bounding box center [217, 437] width 277 height 536
click at [272, 47] on icon "save" at bounding box center [276, 45] width 19 height 19
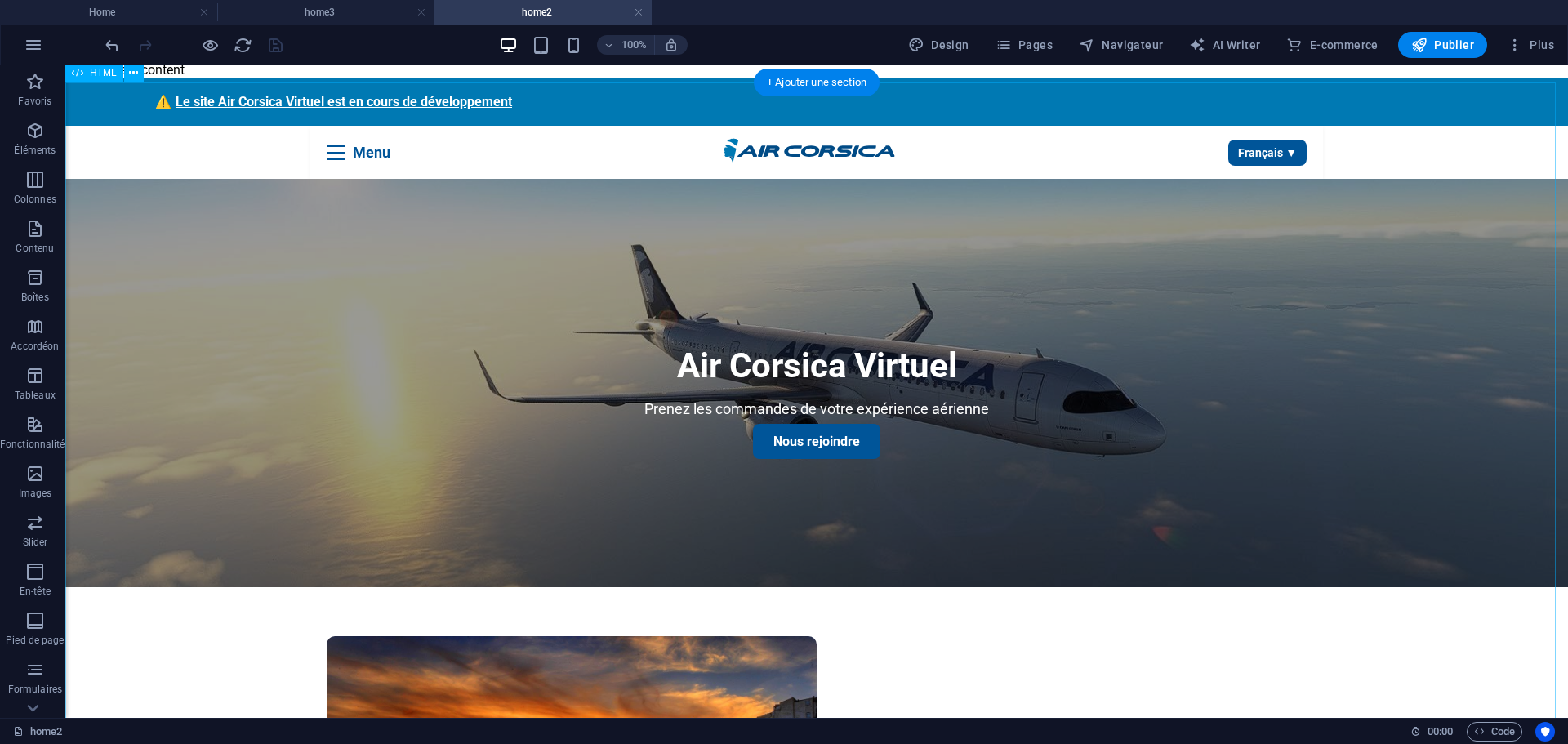
scroll to position [408, 0]
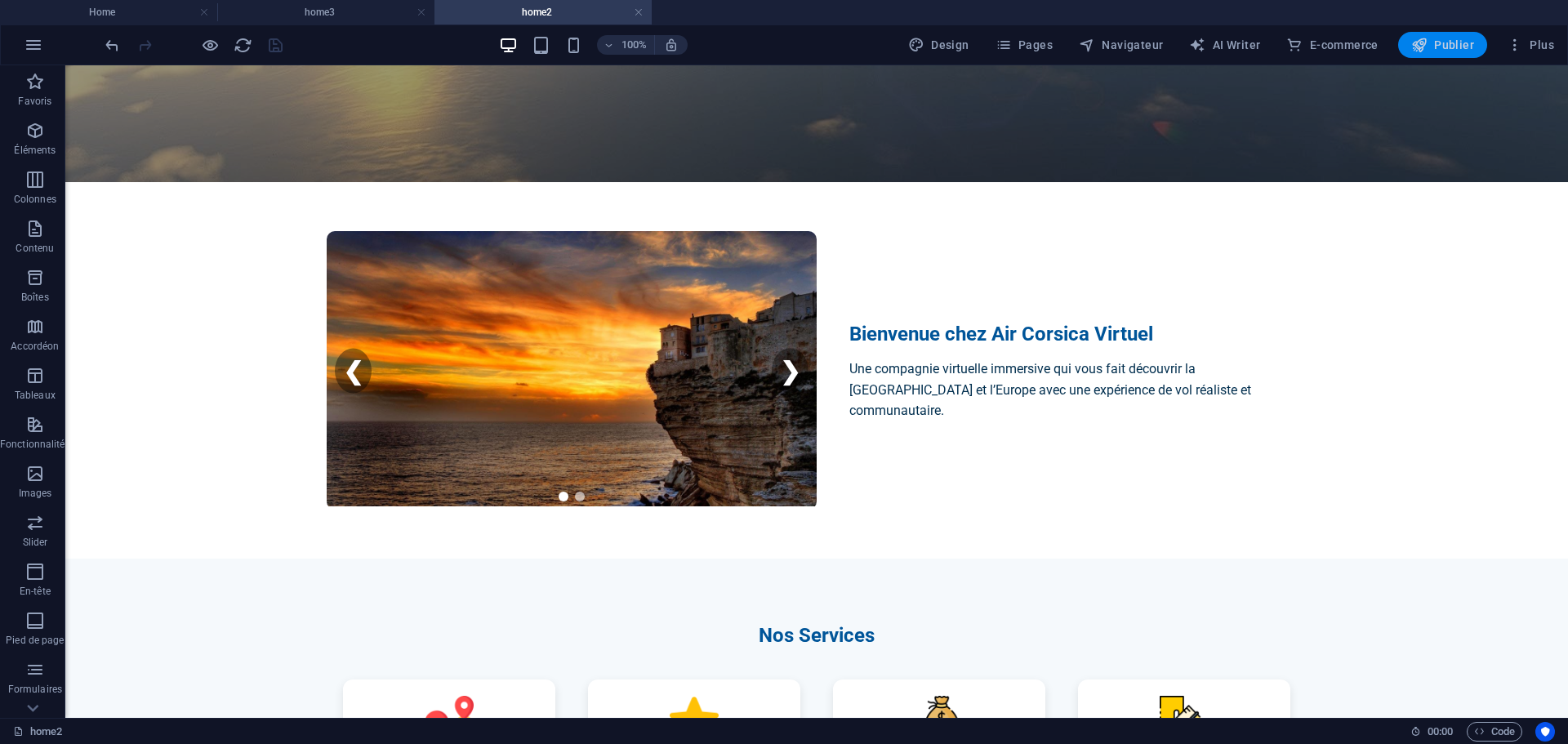
click at [1463, 40] on span "Publier" at bounding box center [1442, 45] width 63 height 16
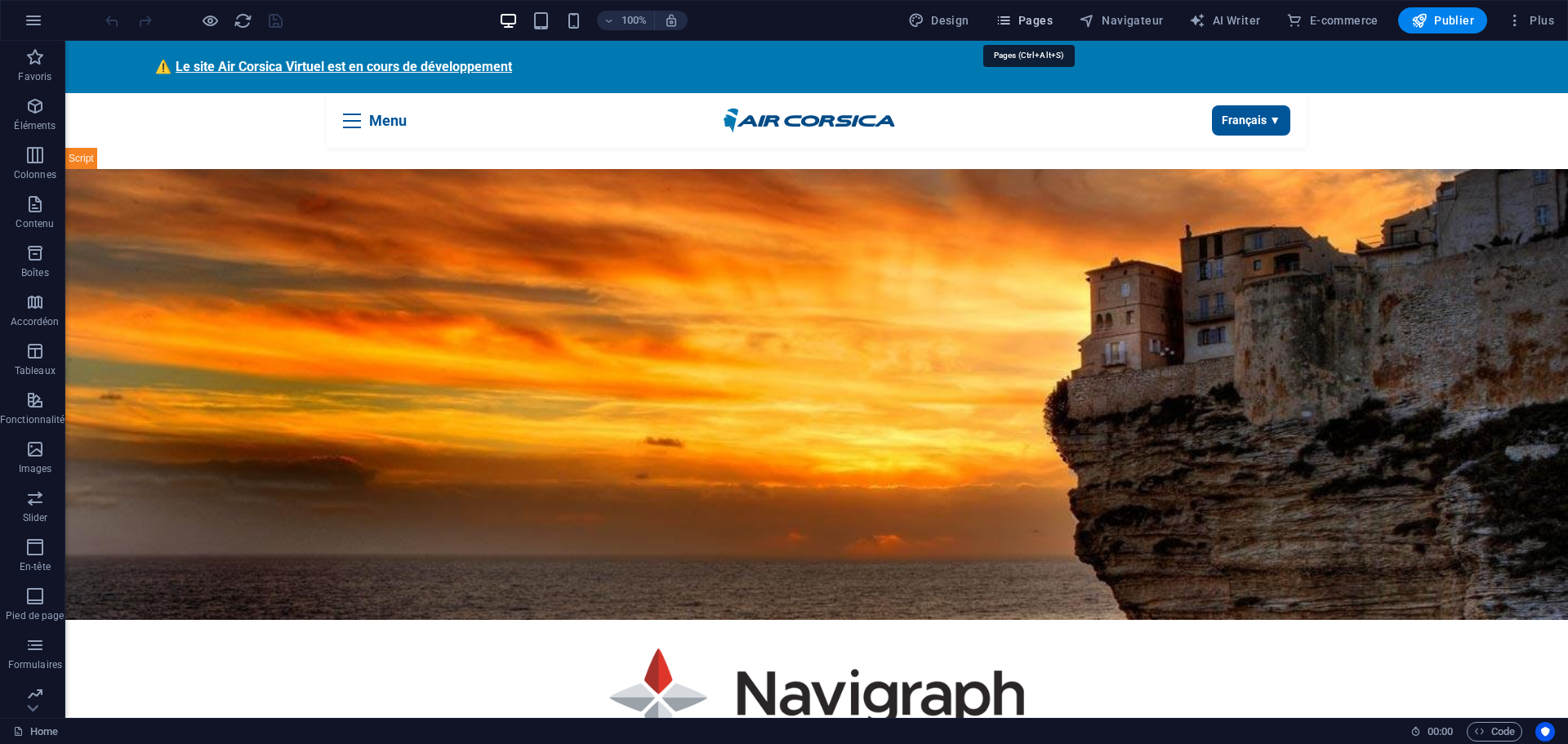
click at [1023, 19] on span "Pages" at bounding box center [1024, 20] width 57 height 16
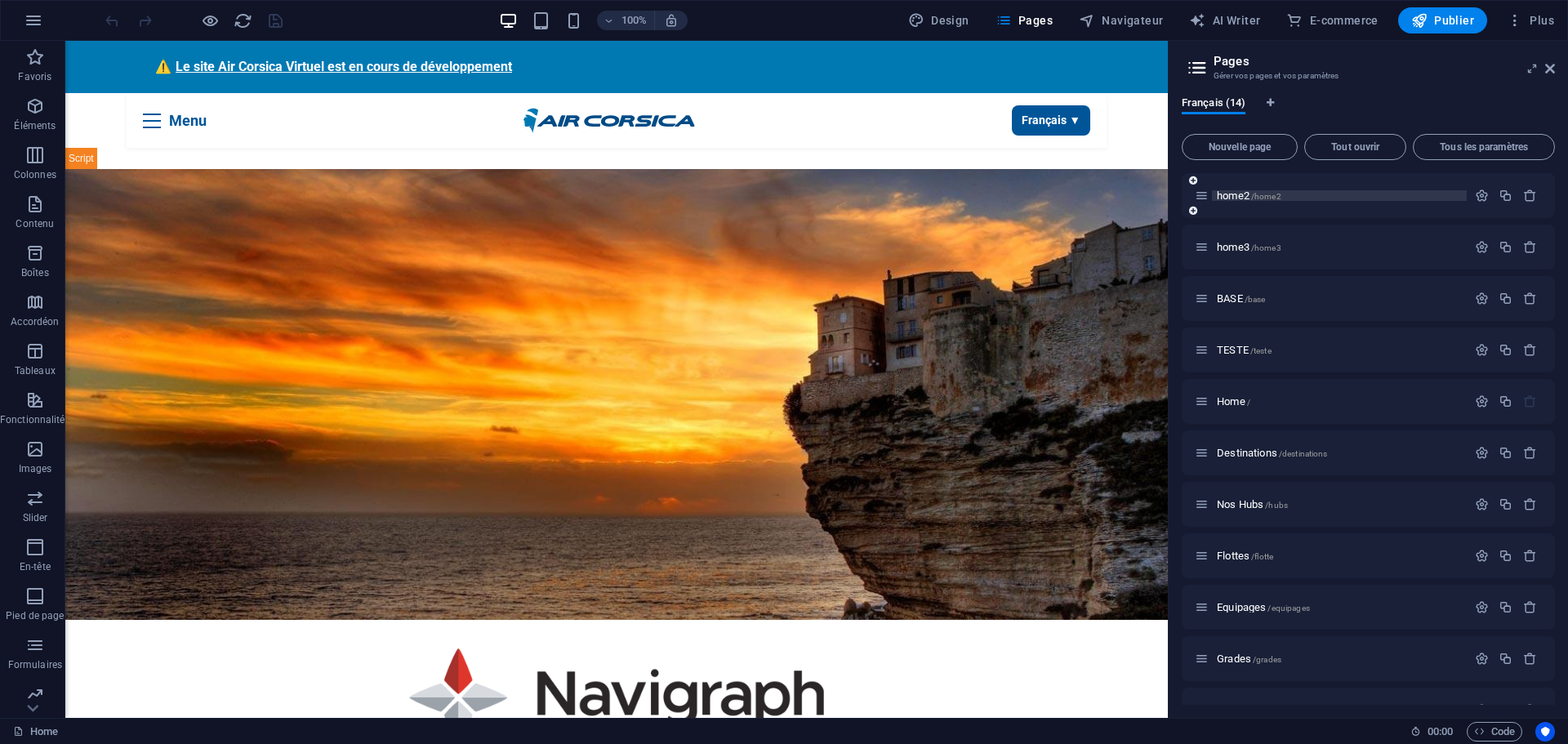
click at [1239, 196] on span "home2 /home2" at bounding box center [1248, 195] width 65 height 12
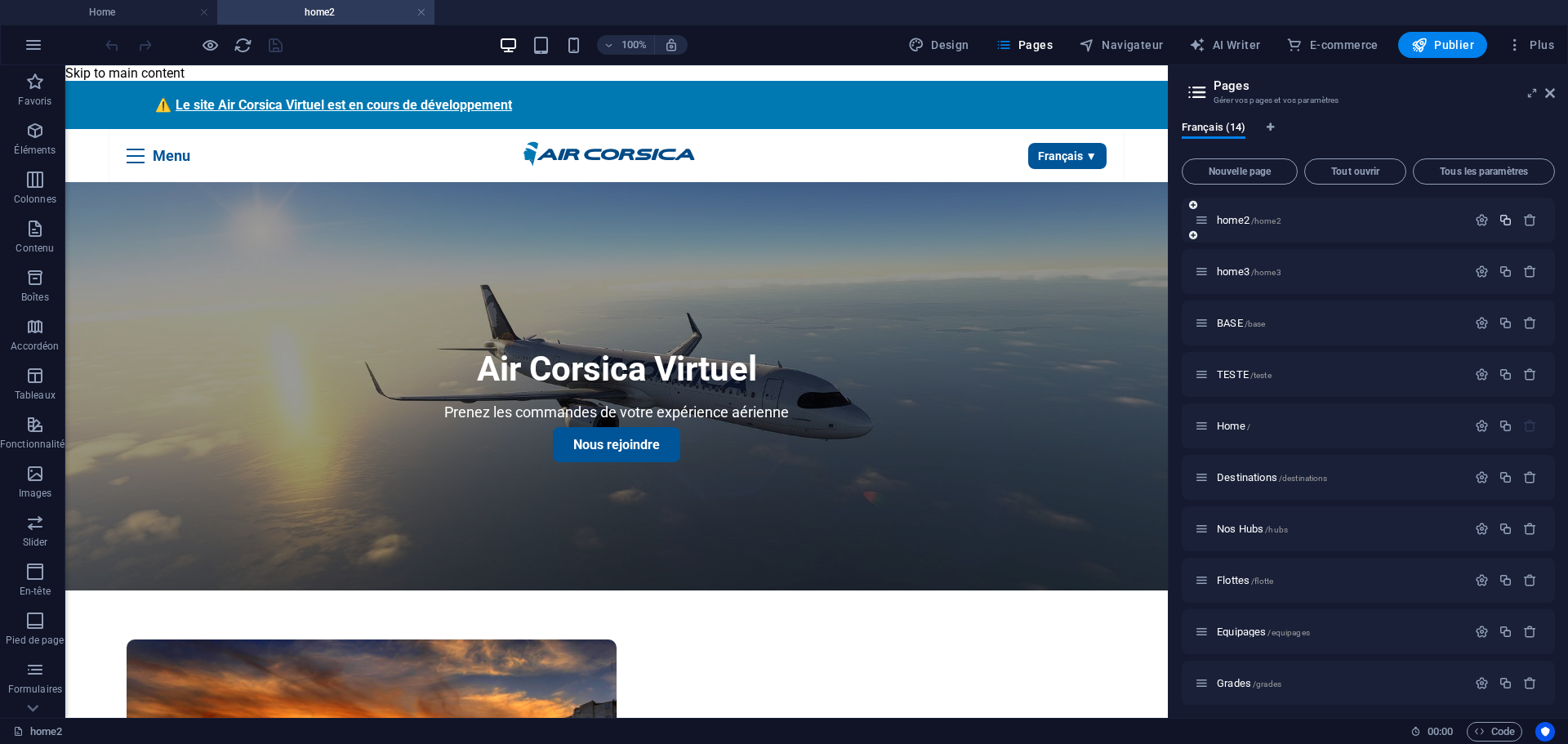
click at [1507, 220] on icon "button" at bounding box center [1505, 220] width 14 height 14
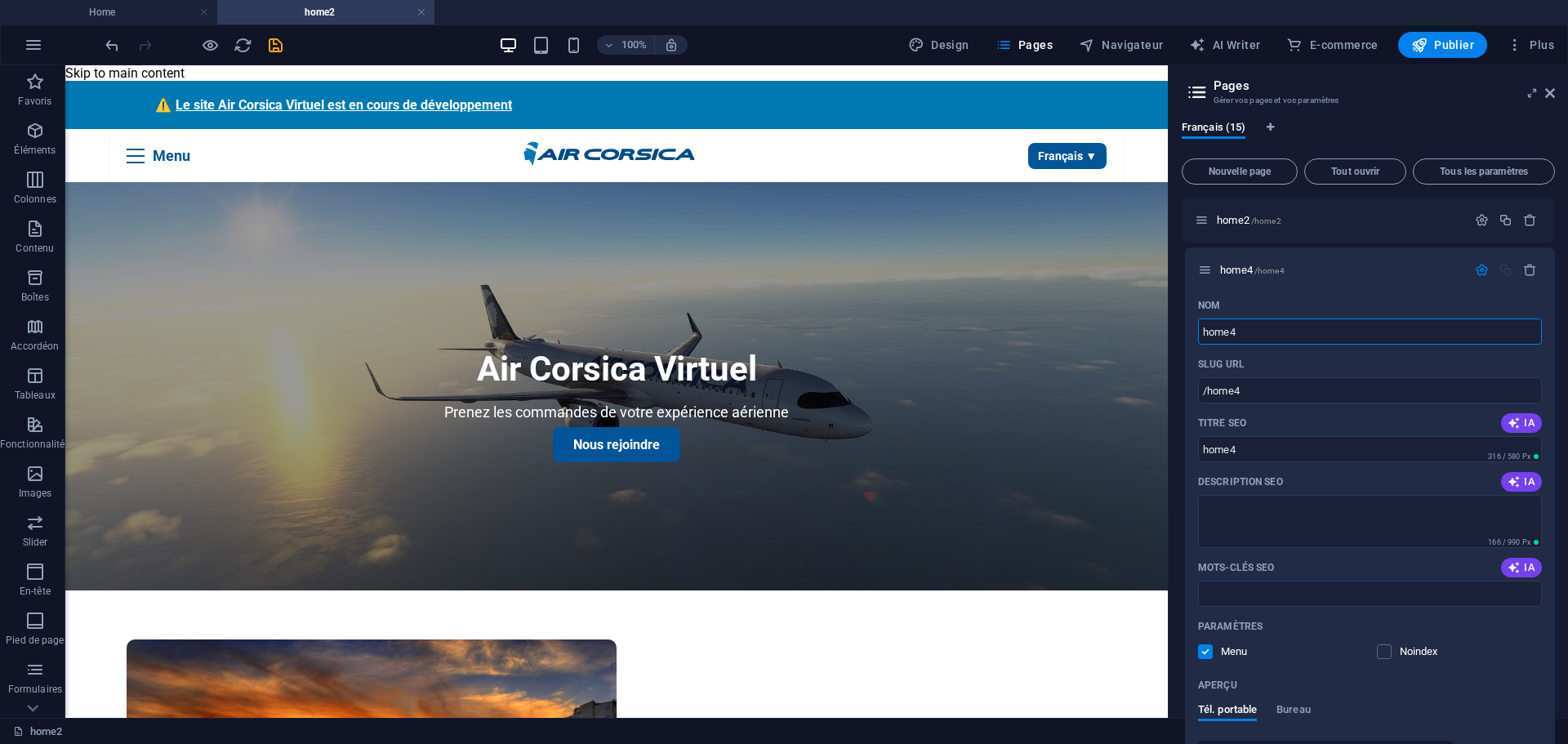
click at [1202, 267] on div "home2 /home2 home4 /home4 Nom home4 ​ SLUG URL /home4 ​ Titre SEO IA home4 ​ 31…" at bounding box center [1368, 554] width 373 height 714
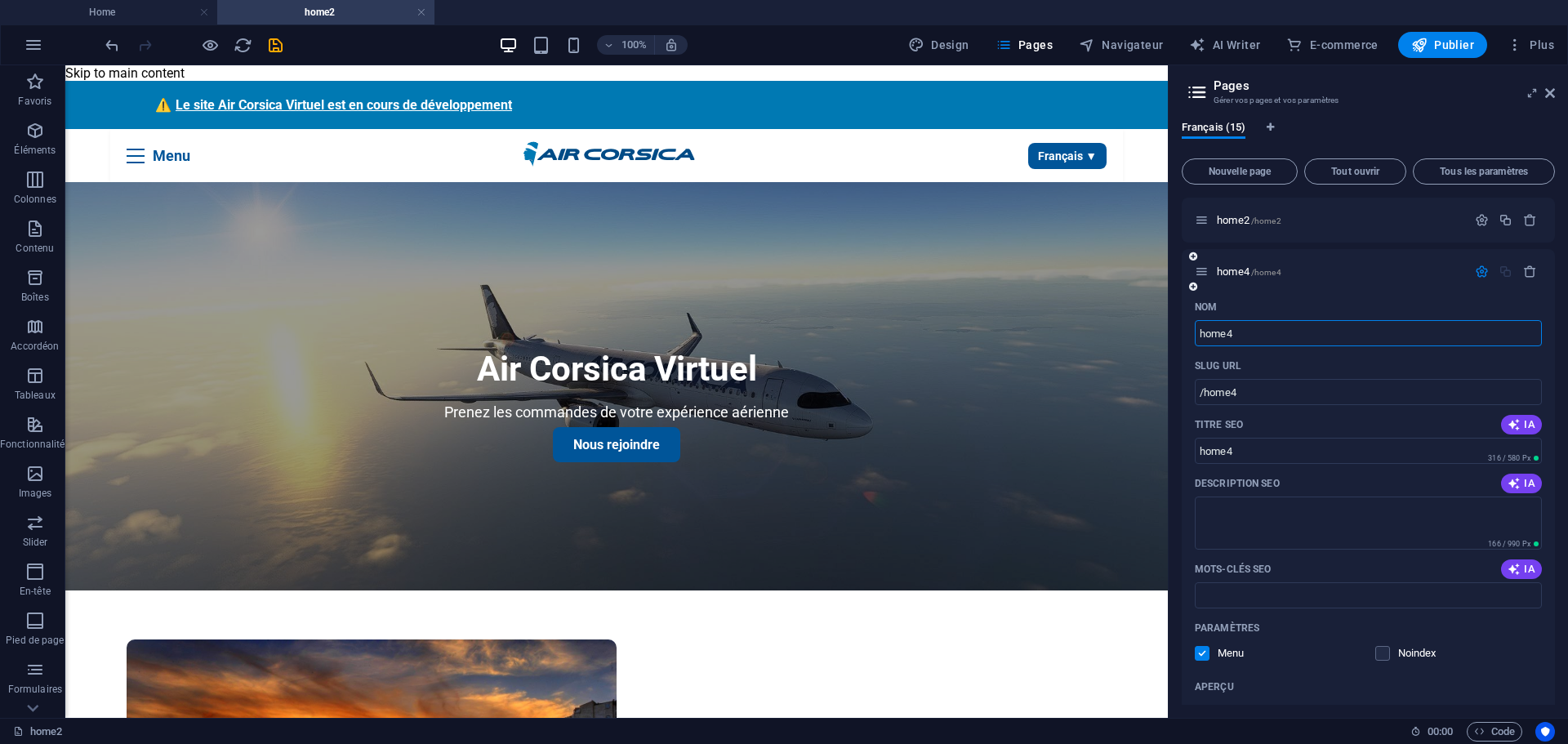
click at [1207, 305] on p "Nom" at bounding box center [1205, 307] width 22 height 13
click at [1207, 320] on input "home4" at bounding box center [1368, 334] width 347 height 26
click at [1183, 345] on div "Nom home4 ​ SLUG URL /home4 ​ Titre SEO IA home4 ​ 316 / 580 Px Description SEO…" at bounding box center [1368, 598] width 373 height 608
click at [1236, 268] on span "home4 /home4" at bounding box center [1248, 271] width 65 height 12
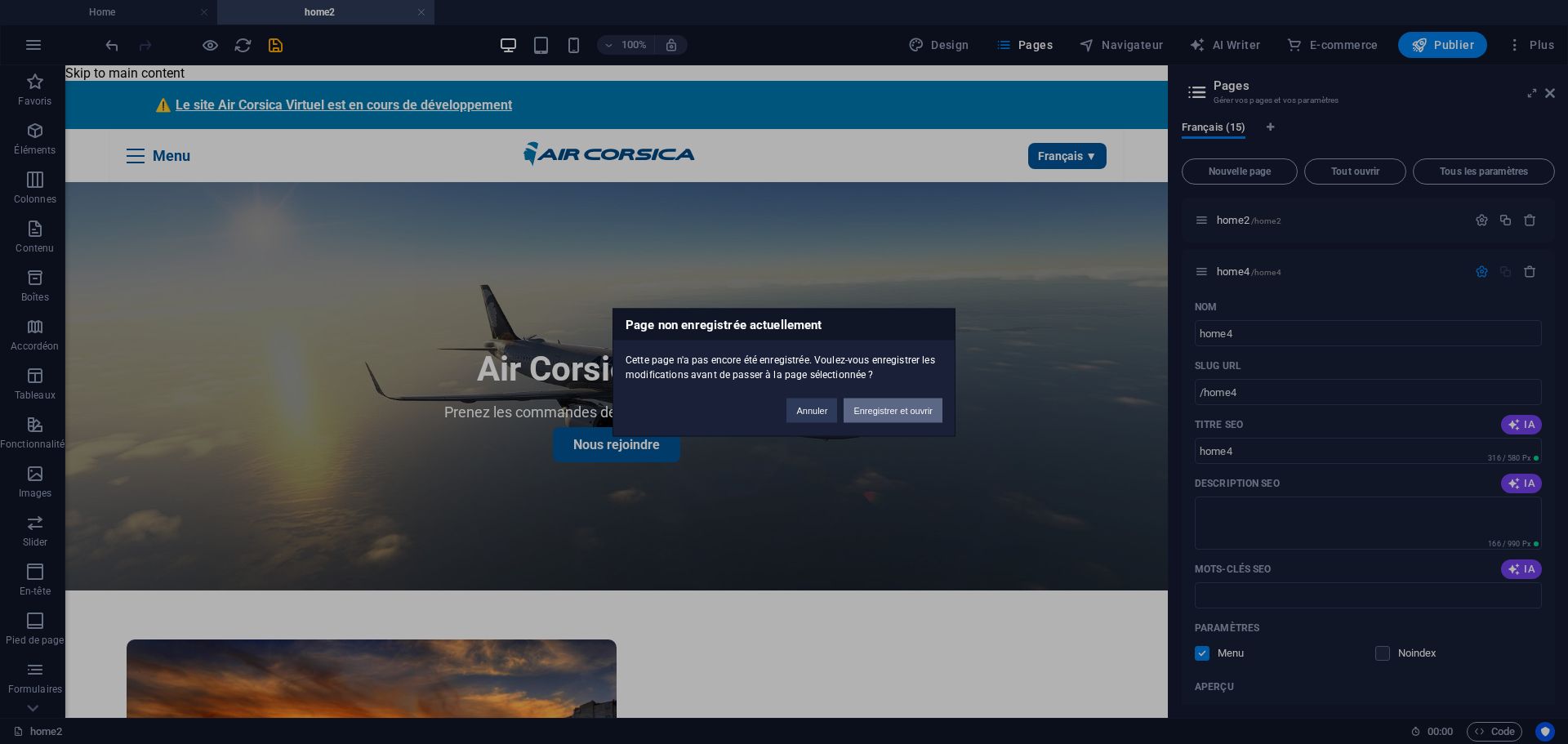
click at [865, 410] on button "Enregistrer et ouvrir" at bounding box center [893, 410] width 99 height 25
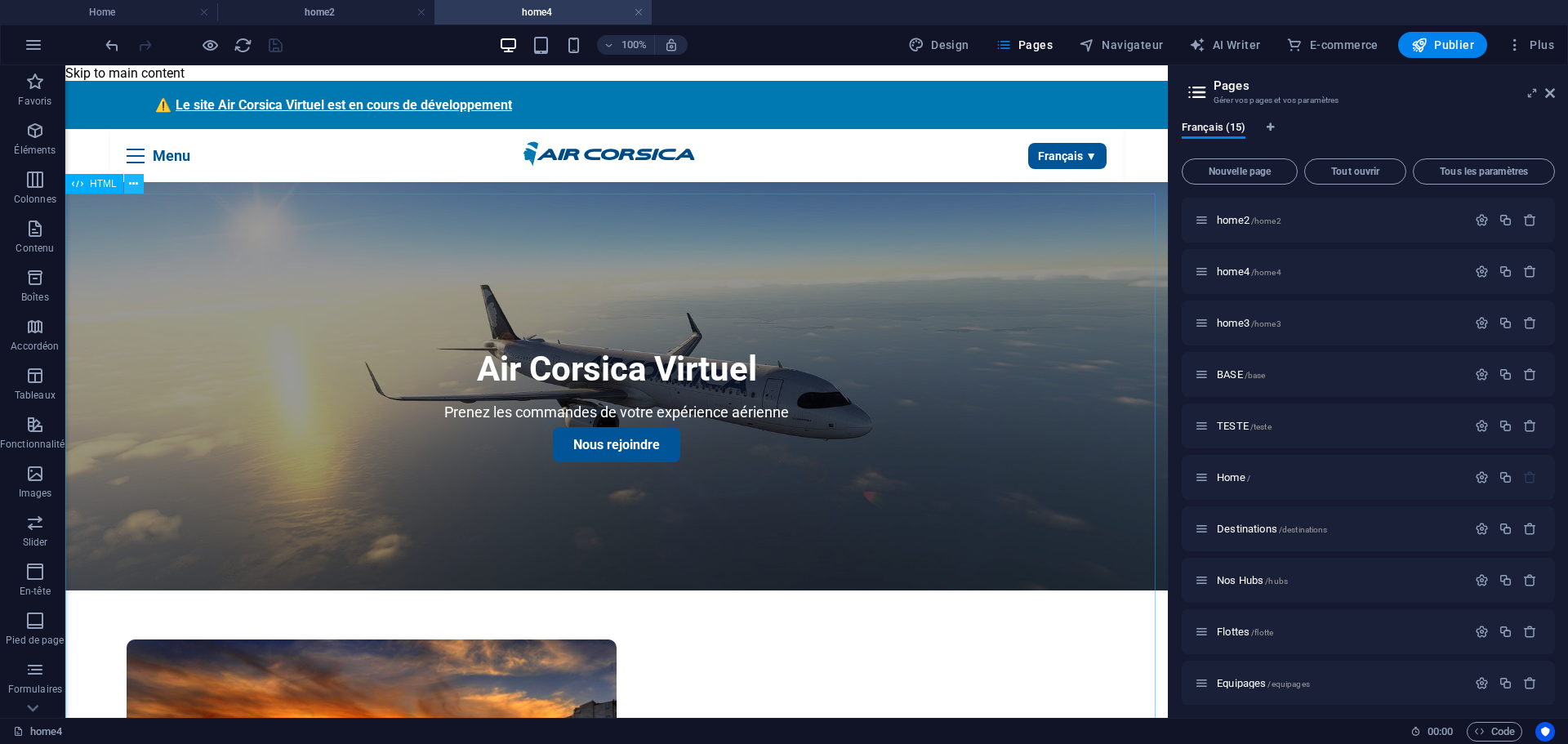
click at [137, 181] on icon at bounding box center [133, 184] width 9 height 17
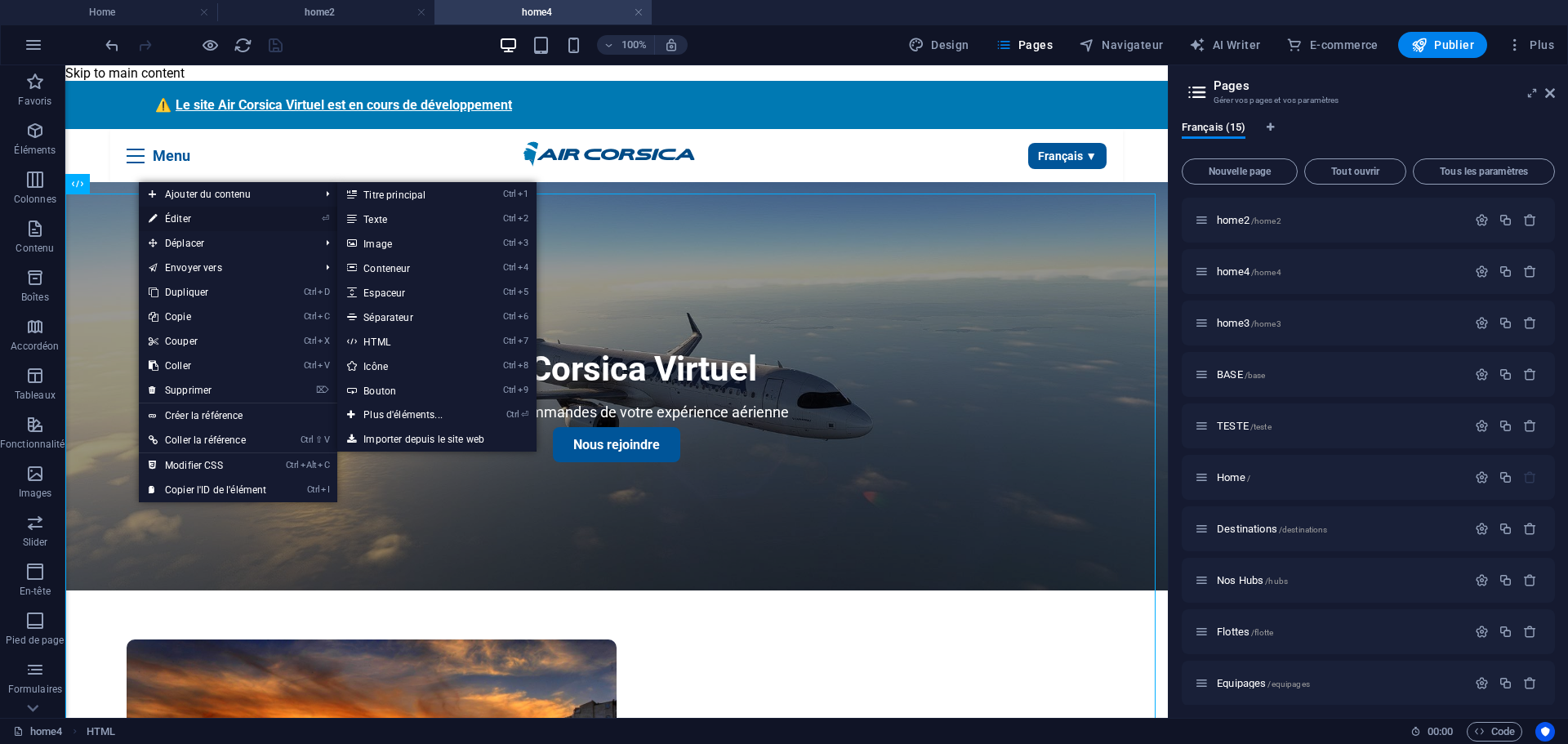
click at [182, 220] on link "⏎ Éditer" at bounding box center [208, 219] width 137 height 25
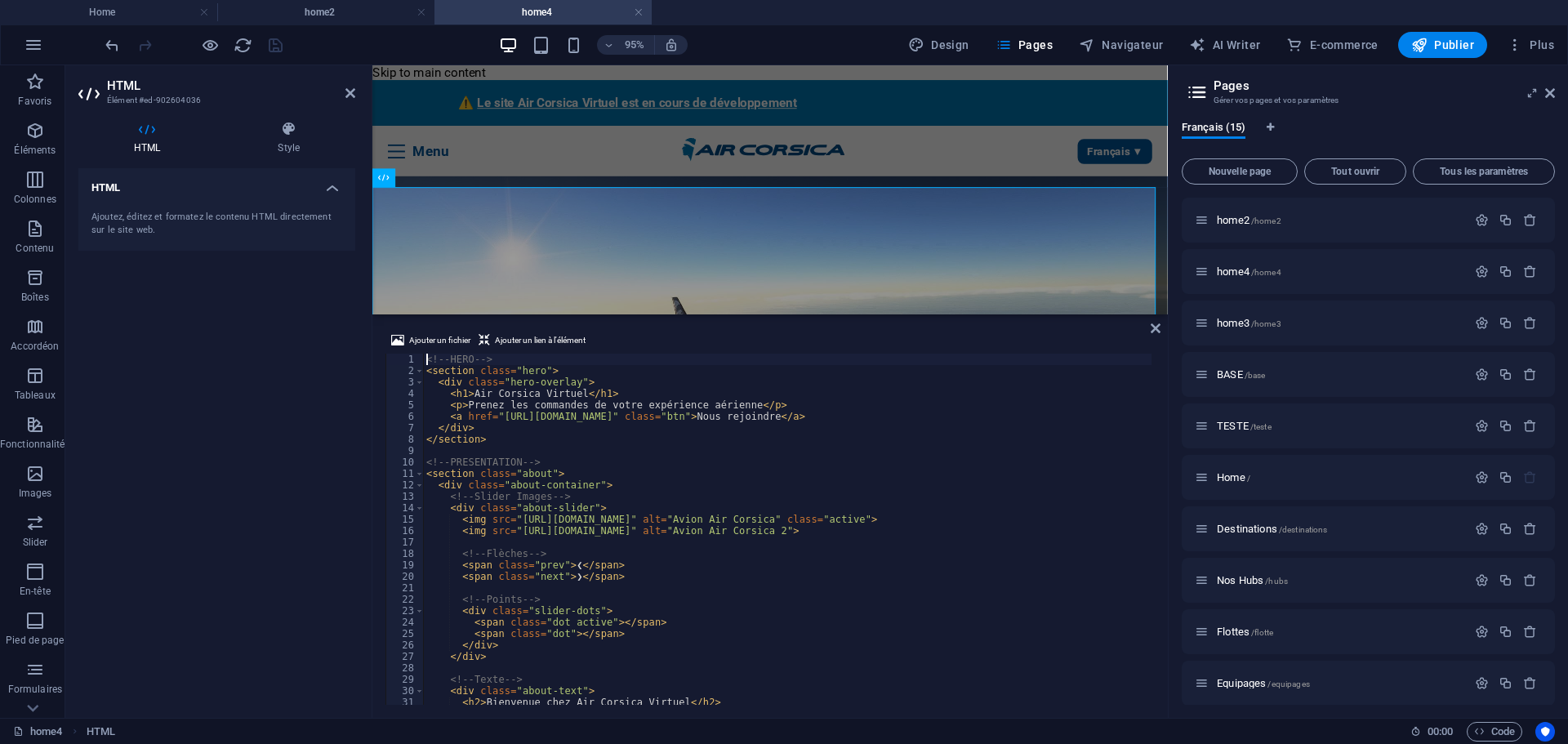
click at [569, 413] on div "<!-- HERO --> < section class = "hero" > < div class = "hero-overlay" > < h1 > …" at bounding box center [880, 538] width 915 height 370
type textarea "</script>"
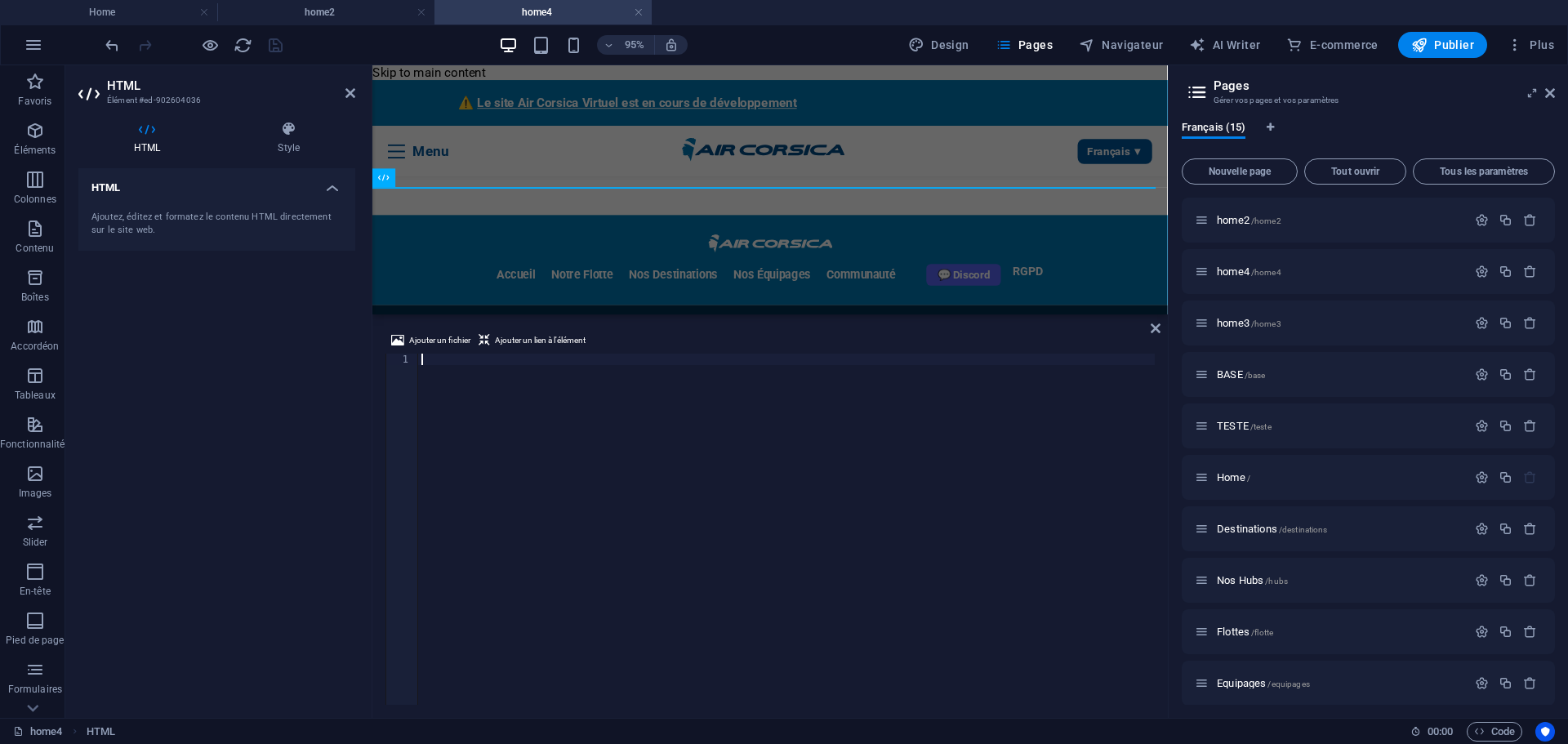
scroll to position [3696, 0]
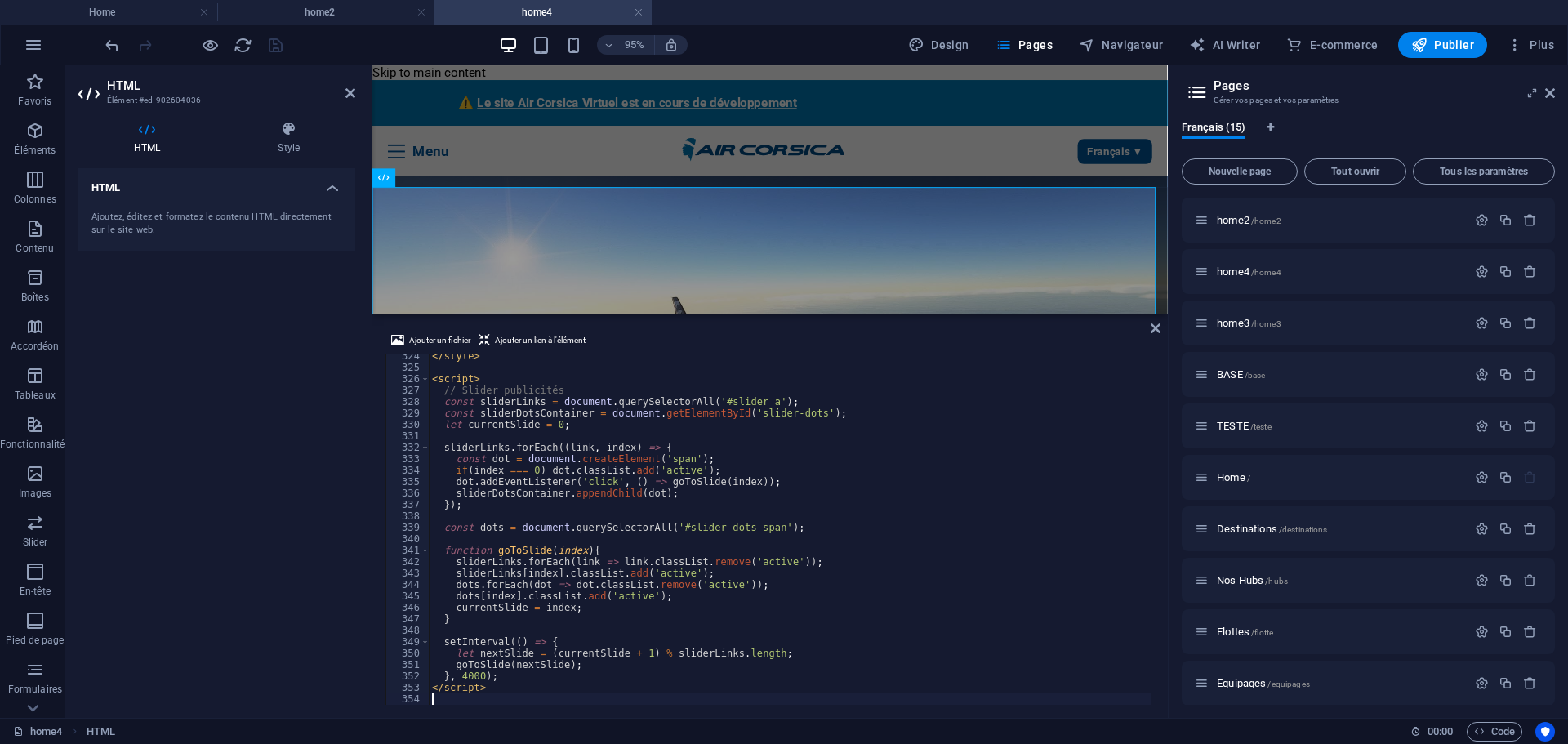
click at [134, 457] on div "HTML Ajoutez, éditez et formatez le contenu HTML directement sur le site web." at bounding box center [217, 437] width 277 height 536
click at [280, 44] on icon "save" at bounding box center [276, 45] width 19 height 19
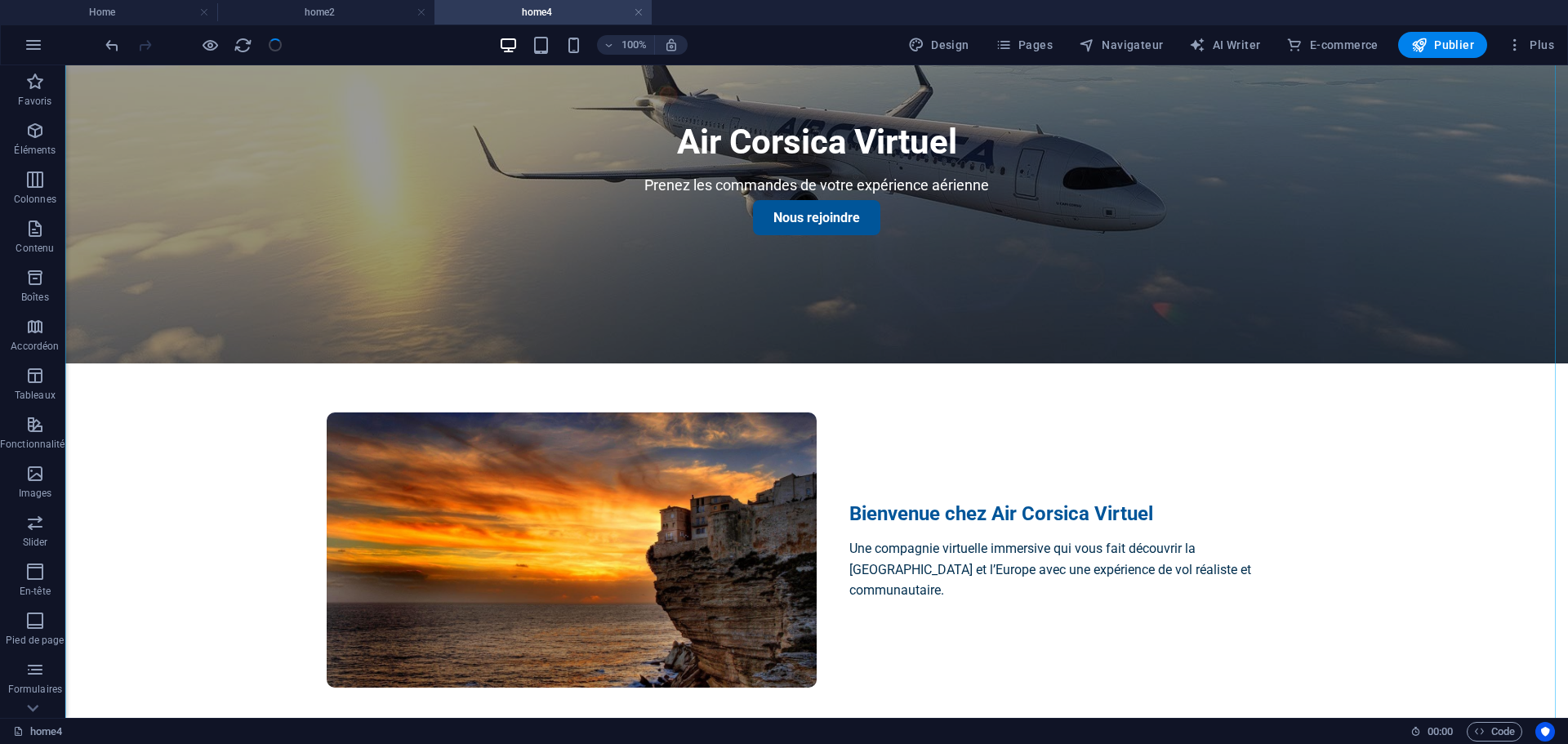
scroll to position [327, 0]
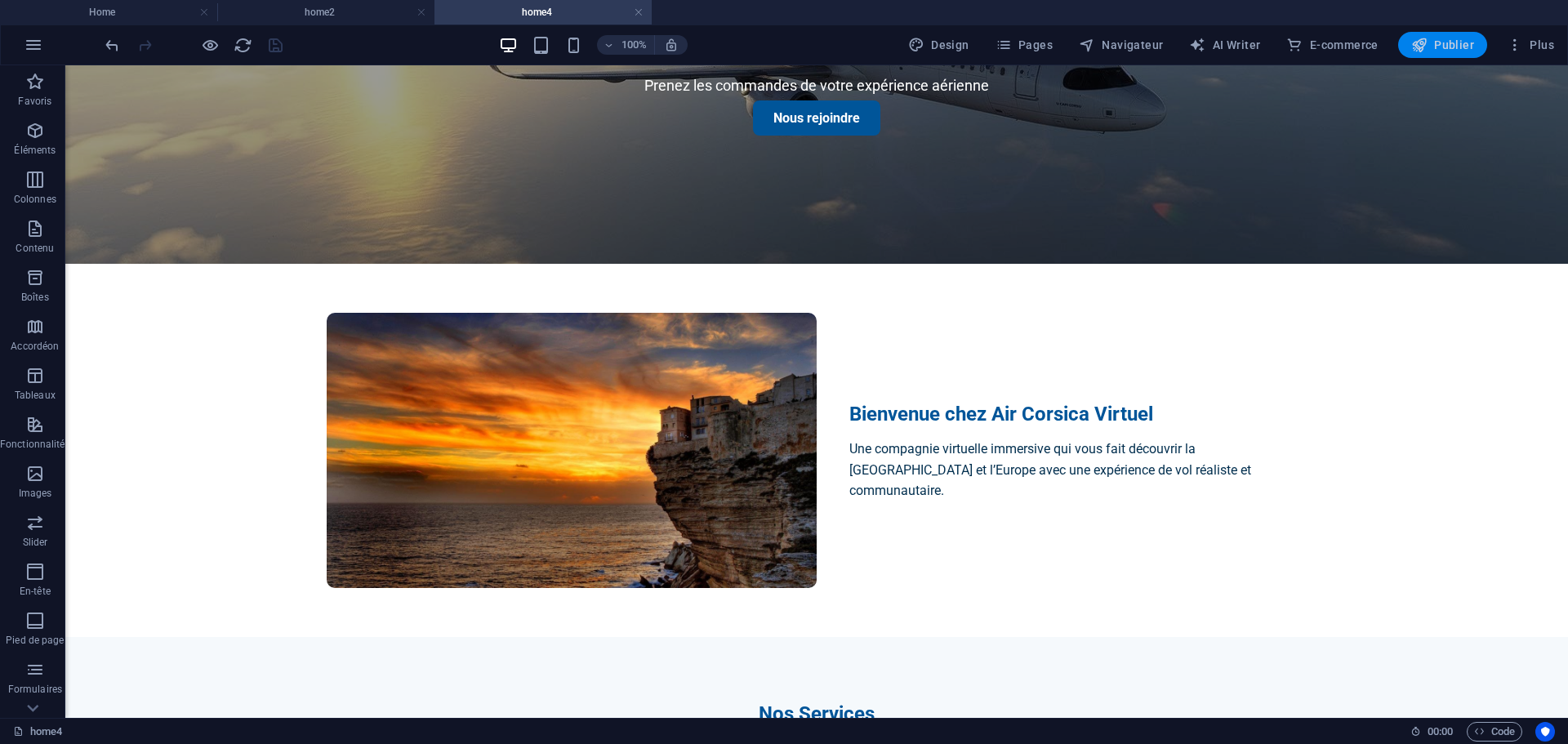
click at [1449, 44] on span "Publier" at bounding box center [1442, 45] width 63 height 16
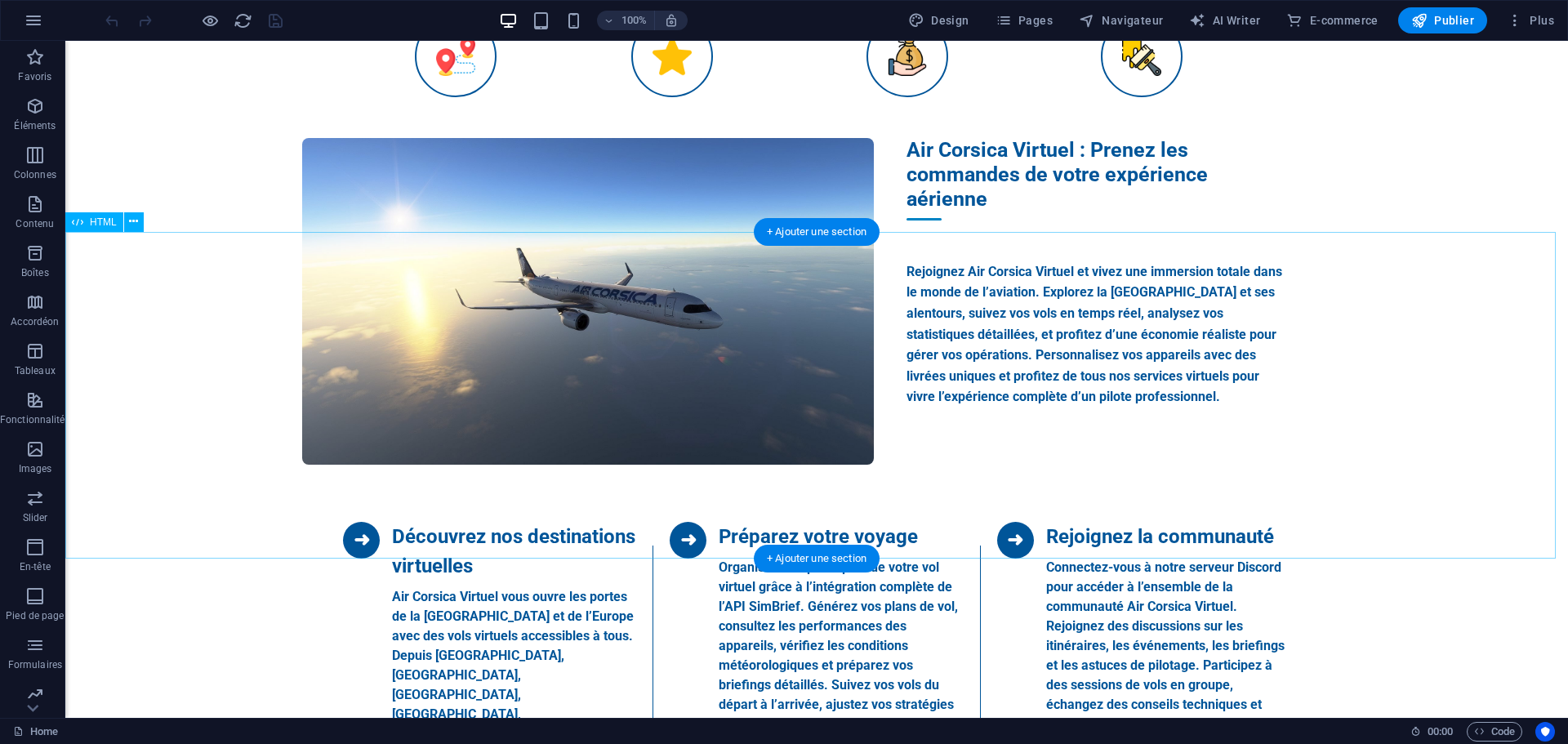
scroll to position [980, 0]
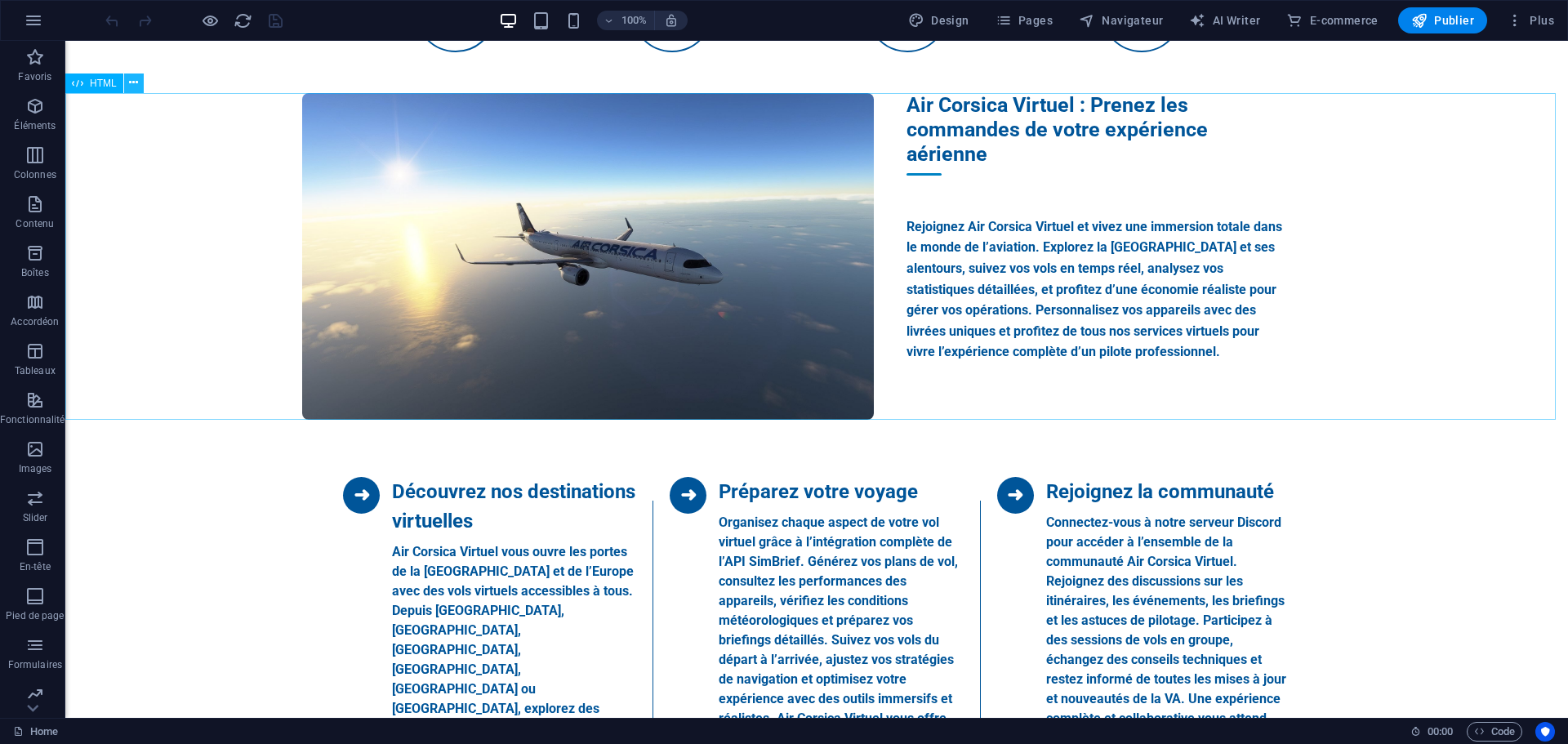
click at [130, 84] on icon at bounding box center [133, 83] width 9 height 17
click at [1042, 21] on span "Pages" at bounding box center [1024, 20] width 57 height 16
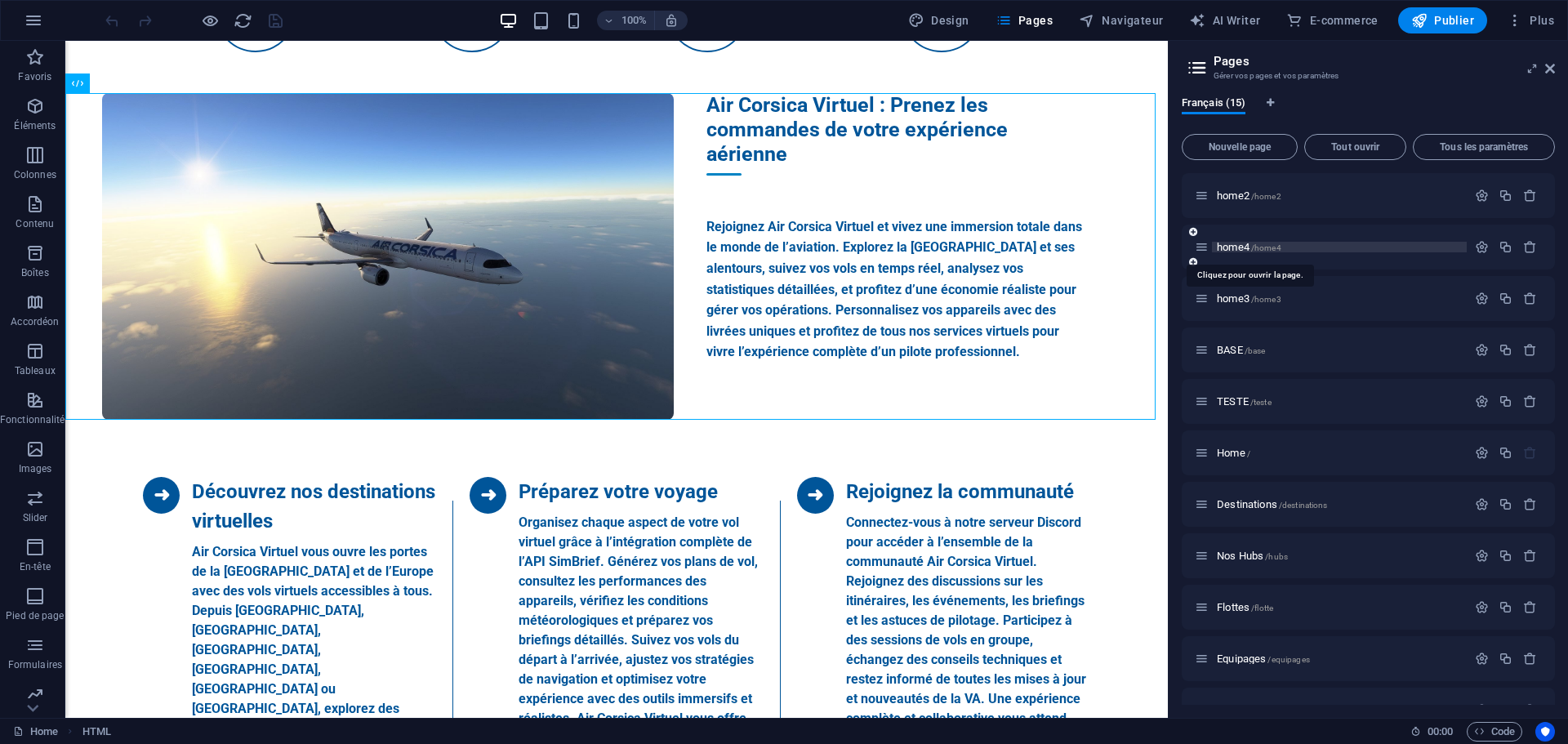
click at [1239, 252] on span "home4 /home4" at bounding box center [1248, 247] width 65 height 12
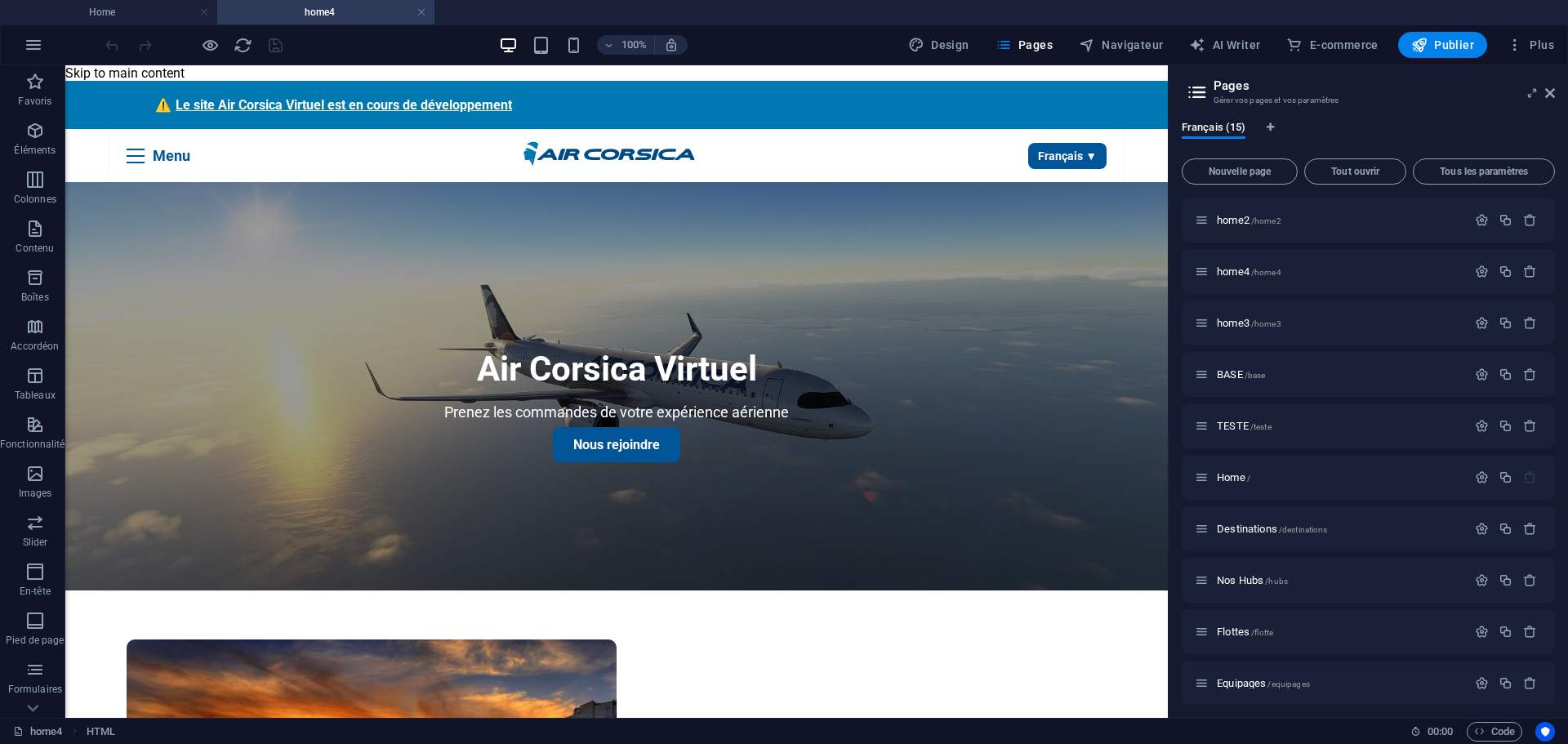
scroll to position [0, 0]
click at [135, 181] on icon at bounding box center [133, 184] width 9 height 17
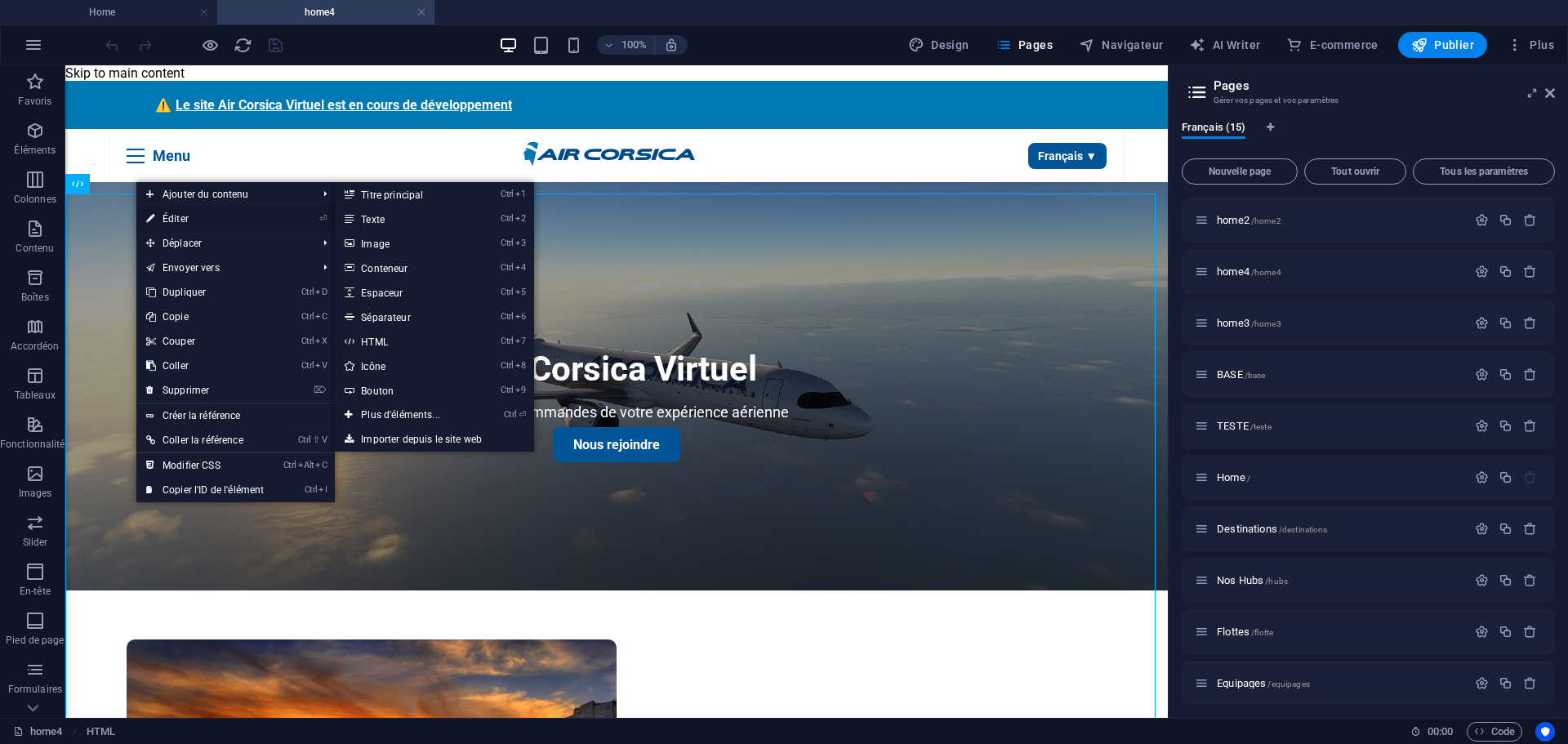
click at [173, 216] on link "⏎ Éditer" at bounding box center [205, 219] width 137 height 25
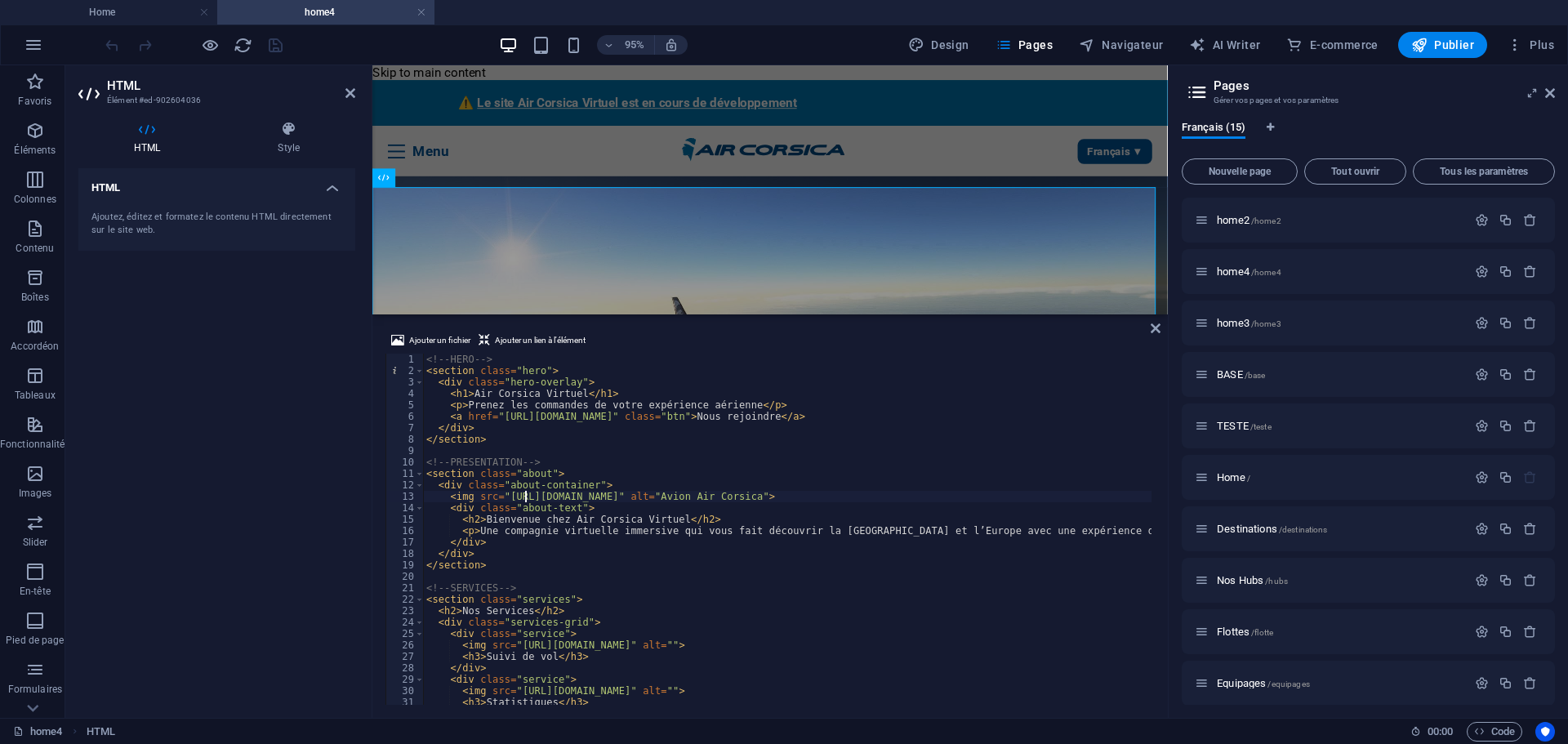
click at [528, 493] on div "<!-- HERO --> < section class = "hero" > < div class = "hero-overlay" > < h1 > …" at bounding box center [852, 538] width 859 height 370
type textarea "</script>"
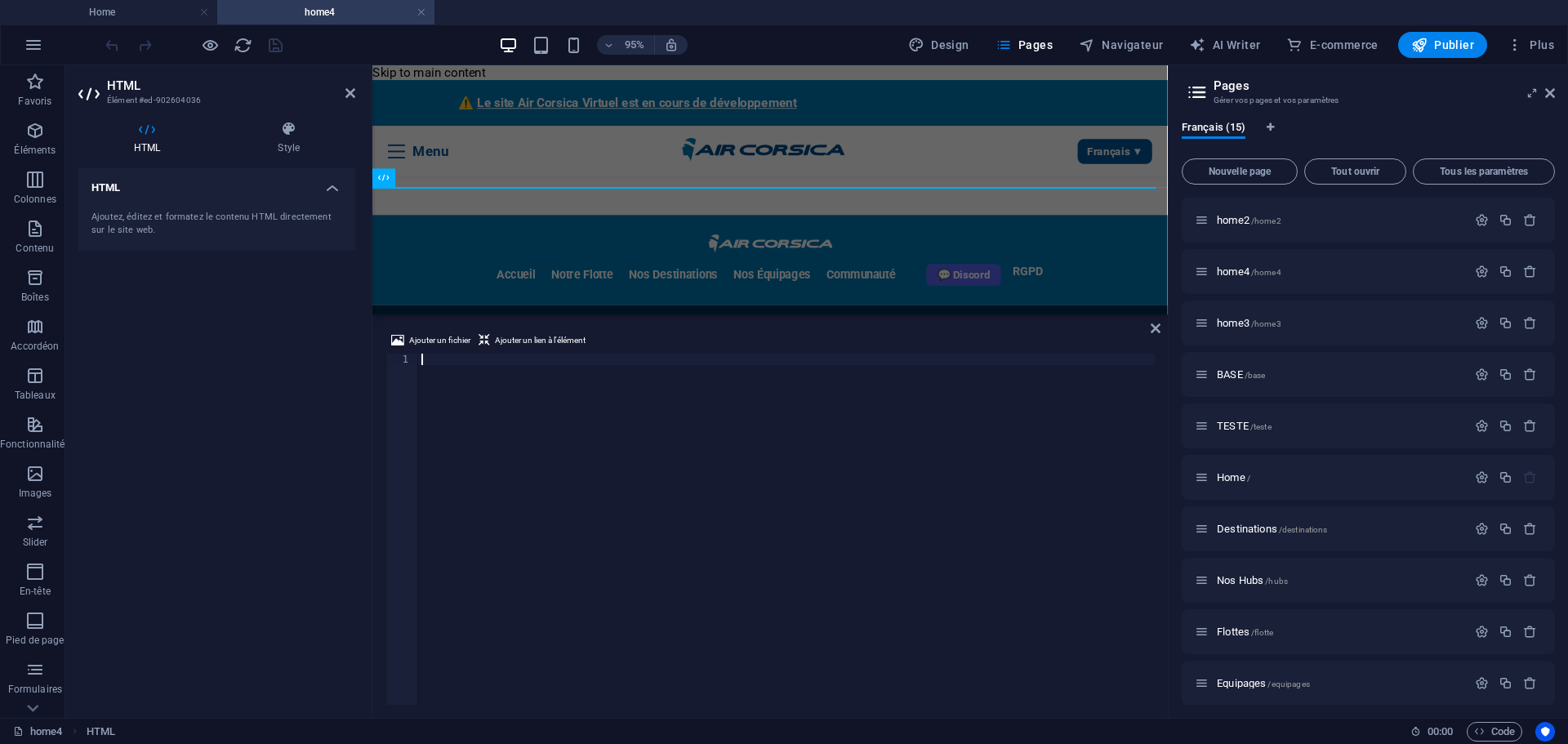
scroll to position [4268, 0]
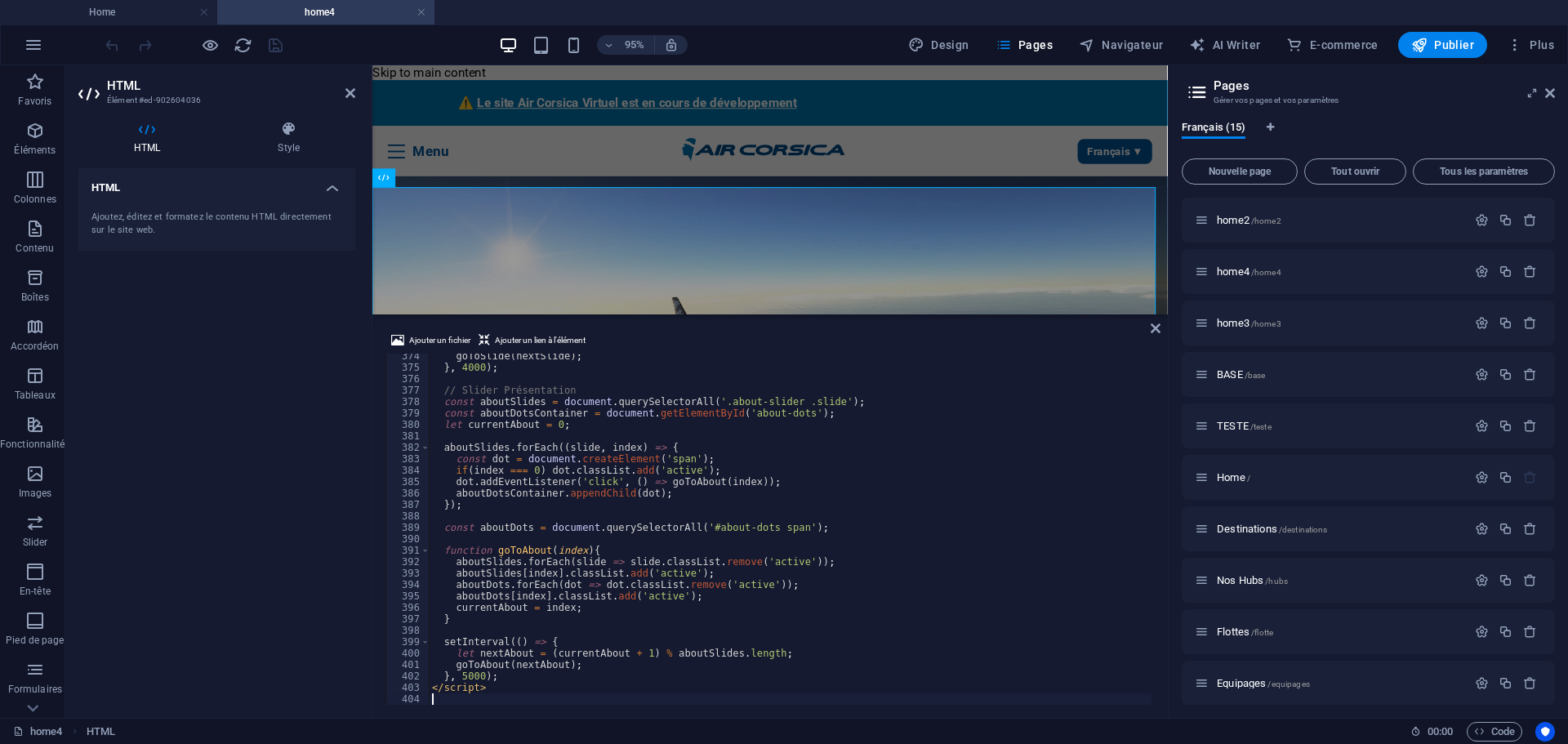
click at [280, 465] on div "HTML Ajoutez, éditez et formatez le contenu HTML directement sur le site web." at bounding box center [217, 437] width 277 height 536
click at [276, 45] on icon "save" at bounding box center [276, 45] width 19 height 19
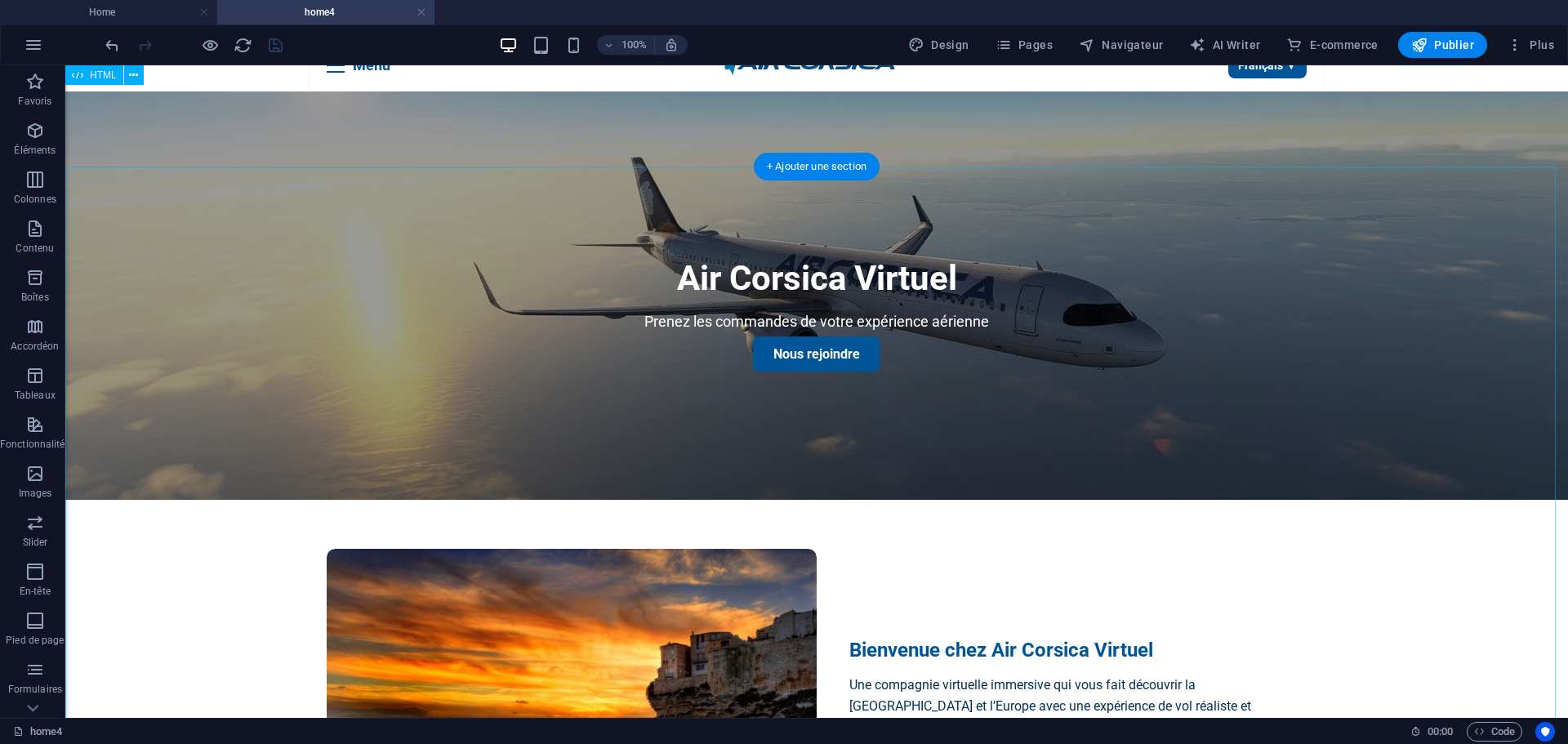
scroll to position [0, 0]
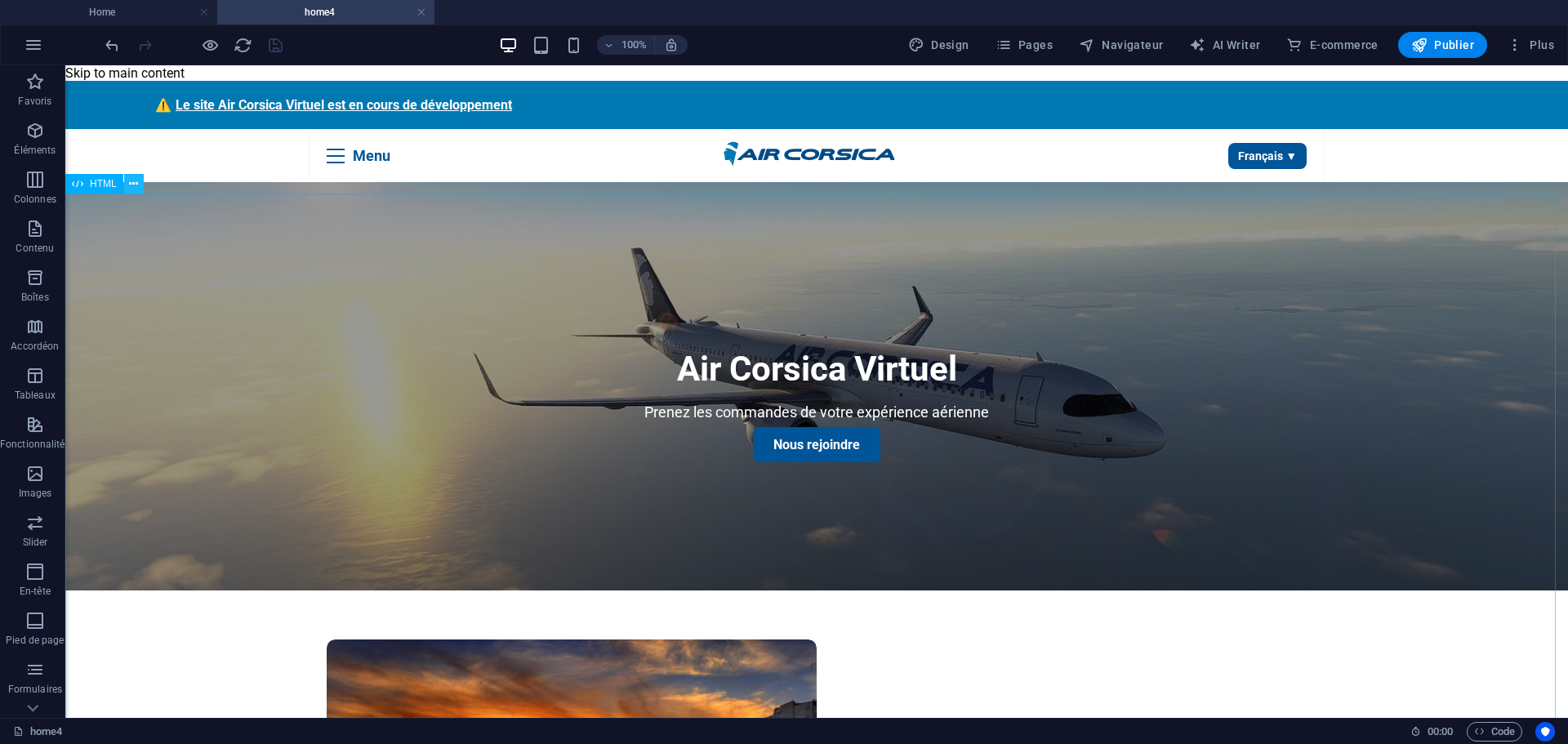
click at [139, 184] on button at bounding box center [134, 184] width 20 height 20
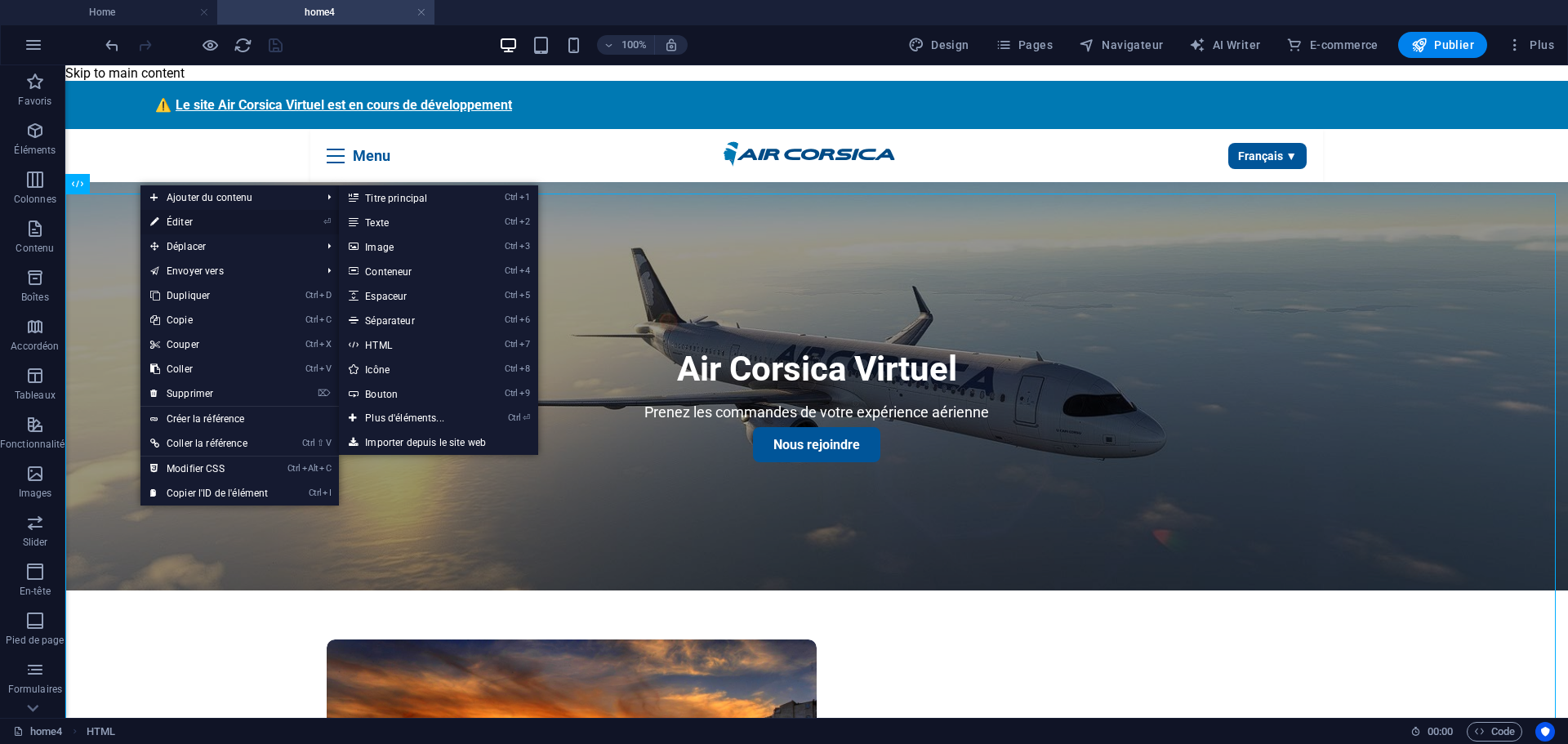
click at [172, 216] on link "⏎ Éditer" at bounding box center [209, 222] width 137 height 25
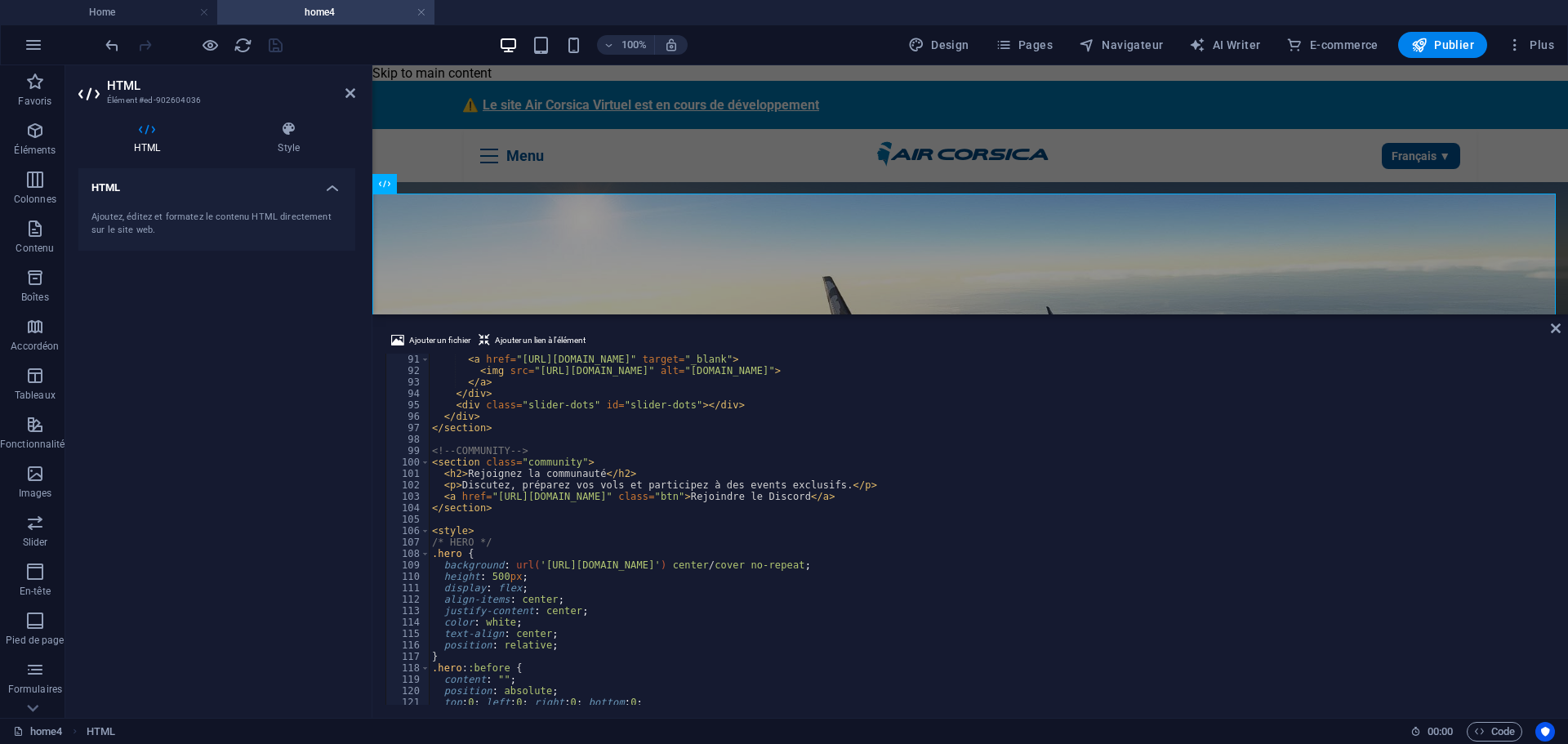
scroll to position [1029, 0]
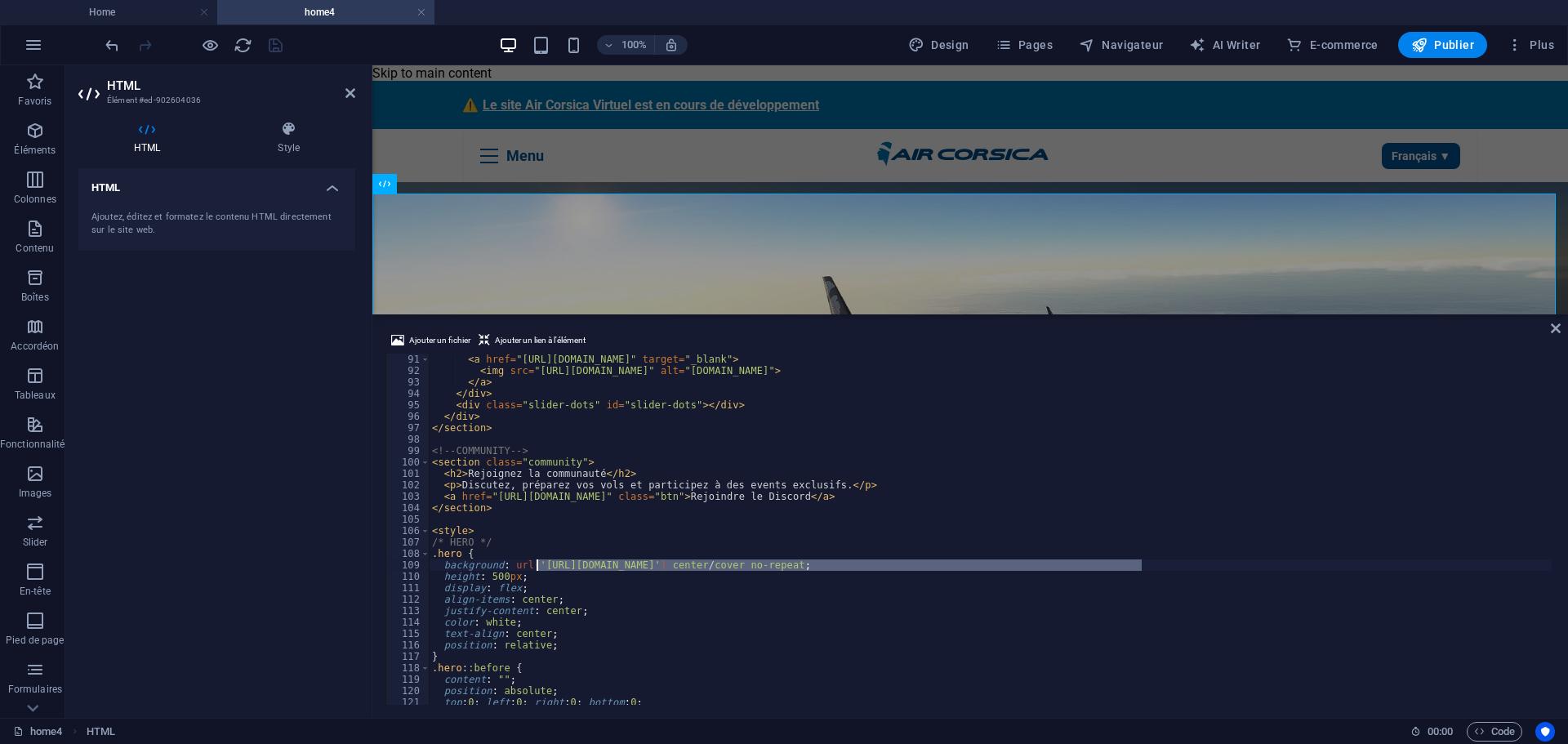
drag, startPoint x: 1140, startPoint y: 567, endPoint x: 538, endPoint y: 563, distance: 602.0
click at [538, 563] on div "< a href = "[URL][DOMAIN_NAME]" target = "_blank" > < img src = "[URL][DOMAIN_N…" at bounding box center [989, 540] width 1122 height 374
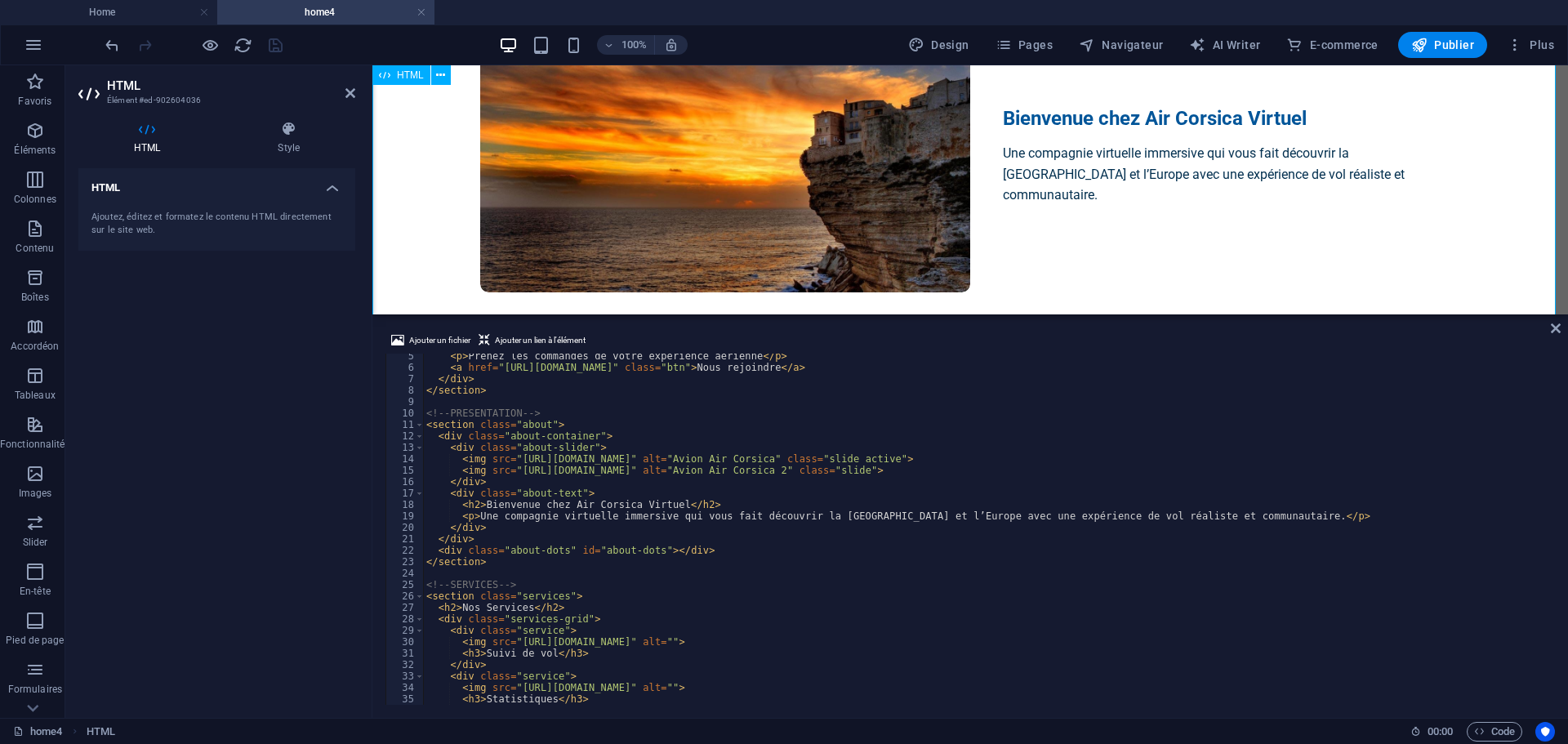
scroll to position [653, 0]
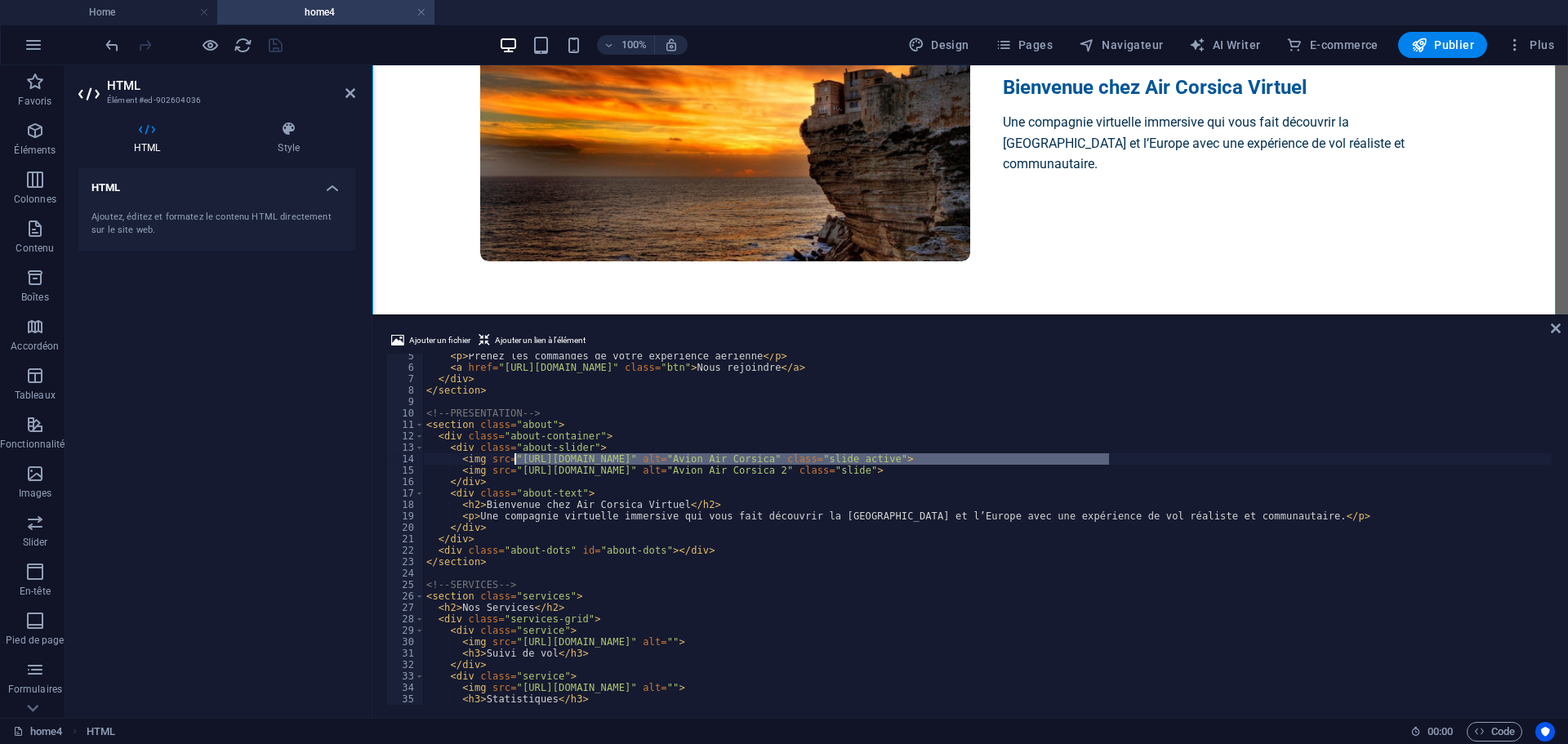
drag, startPoint x: 1107, startPoint y: 455, endPoint x: 515, endPoint y: 455, distance: 592.0
click at [515, 455] on div "< p > Prenez les commandes de votre expérience aérienne </ p > < a href = "[URL…" at bounding box center [987, 537] width 1128 height 374
paste textarea "5/1/1756143075-505033069-2597802190564738-2716363542143172118"
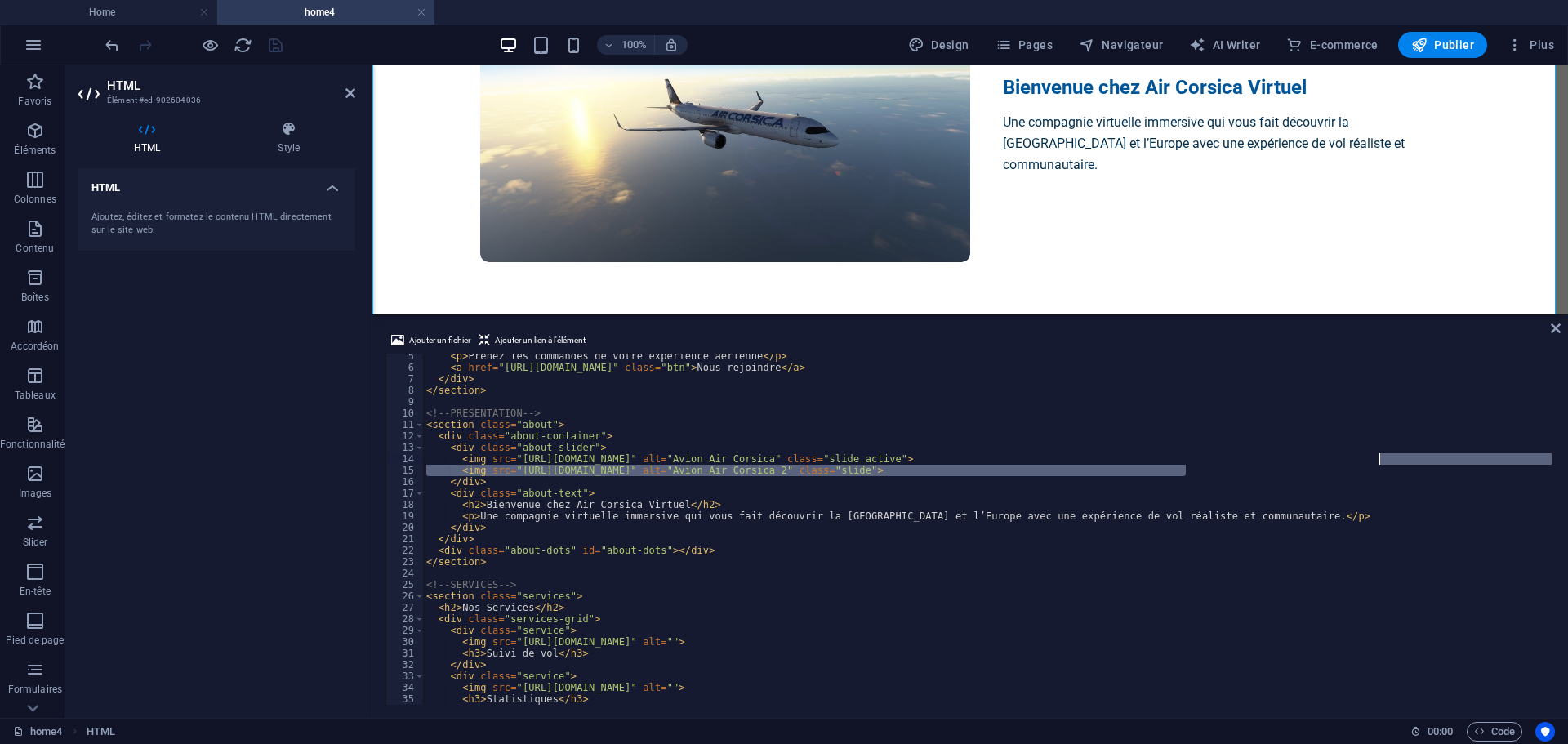
drag, startPoint x: 1184, startPoint y: 471, endPoint x: 1378, endPoint y: 460, distance: 194.3
click at [1378, 460] on div "< p > Prenez les commandes de votre expérience aérienne </ p > < a href = "[URL…" at bounding box center [987, 537] width 1128 height 374
click at [1199, 471] on div "< p > Prenez les commandes de votre expérience aérienne </ p > < a href = "http…" at bounding box center [987, 529] width 1128 height 352
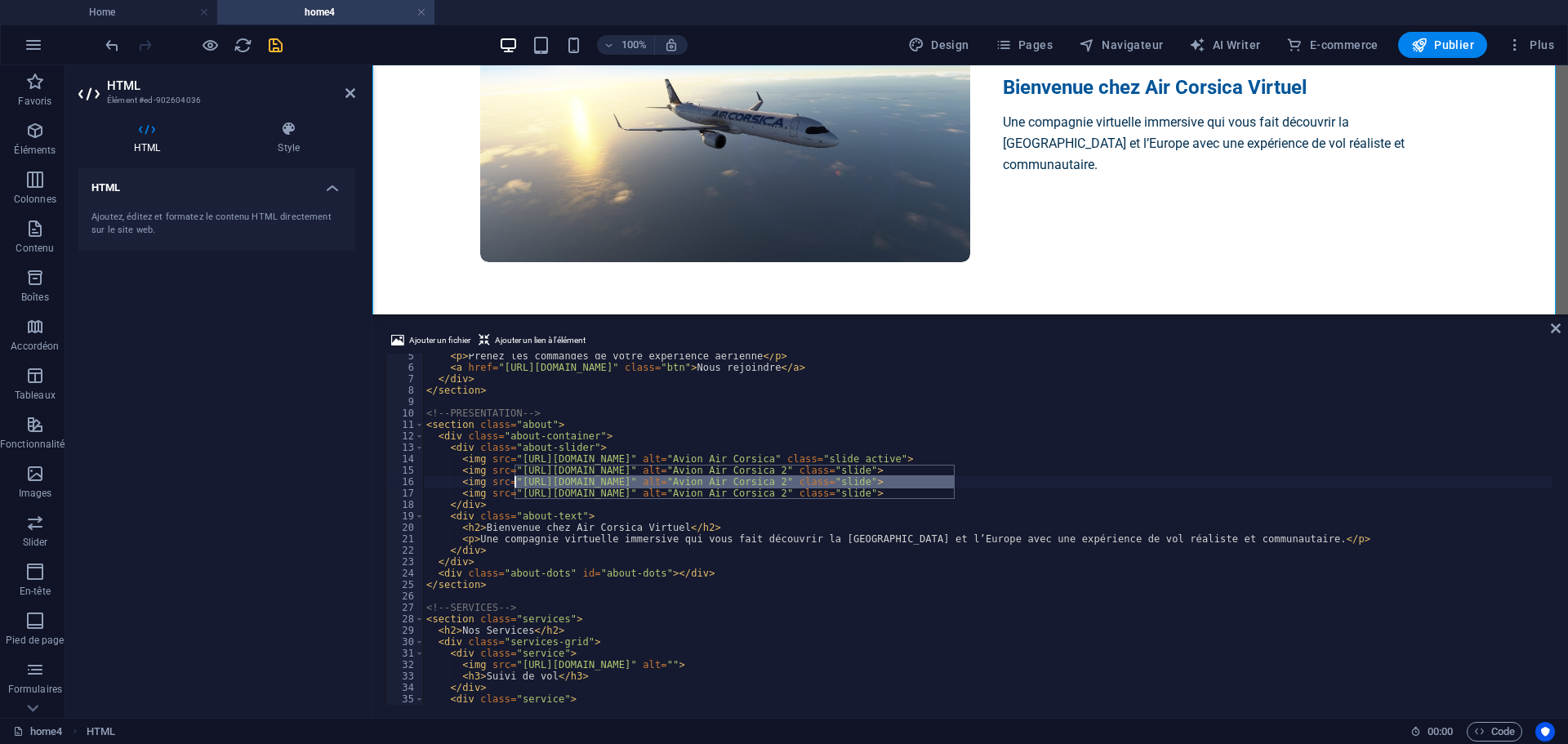
drag, startPoint x: 953, startPoint y: 480, endPoint x: 515, endPoint y: 480, distance: 438.0
click at [515, 480] on div "< p > Prenez les commandes de votre expérience aérienne </ p > < a href = "http…" at bounding box center [987, 537] width 1128 height 374
paste textarea "" alt="Avion Air Corsica 2" class="slide">"
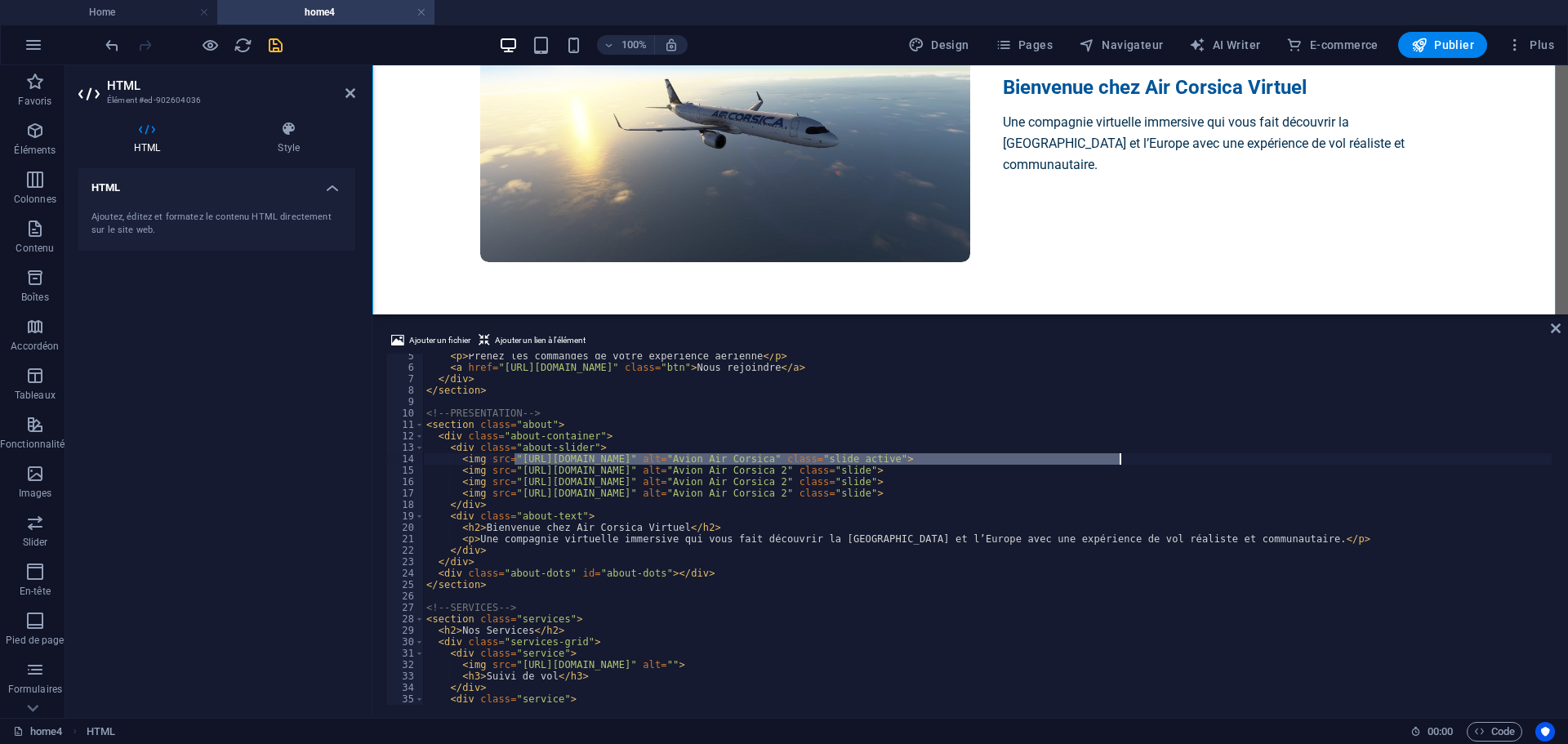
drag, startPoint x: 513, startPoint y: 459, endPoint x: 1118, endPoint y: 455, distance: 605.0
click at [1118, 455] on div "< p > Prenez les commandes de votre expérience aérienne </ p > < a href = "http…" at bounding box center [987, 537] width 1128 height 374
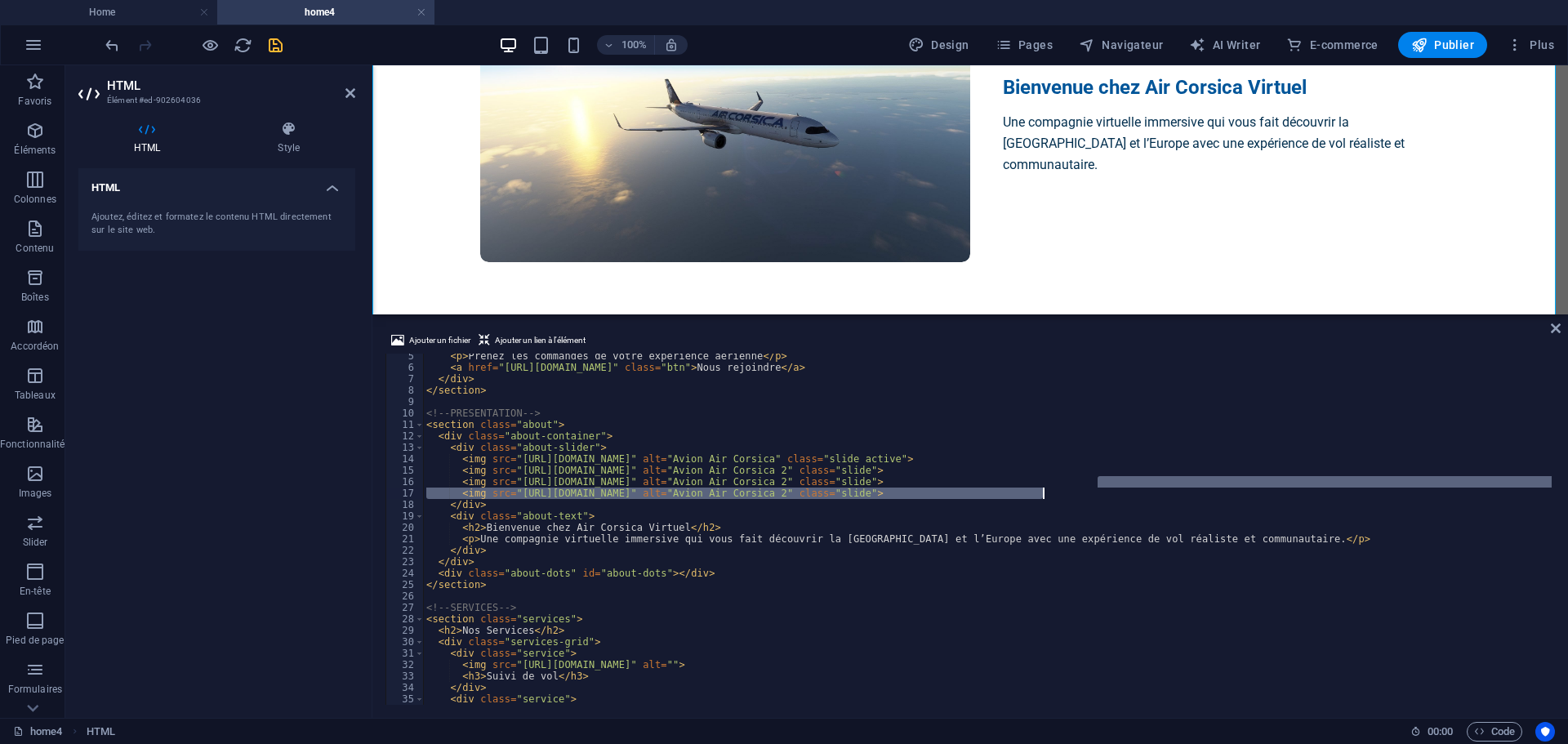
drag, startPoint x: 1096, startPoint y: 482, endPoint x: 1043, endPoint y: 487, distance: 53.2
click at [1043, 487] on div "< p > Prenez les commandes de votre expérience aérienne </ p > < a href = "http…" at bounding box center [987, 537] width 1128 height 374
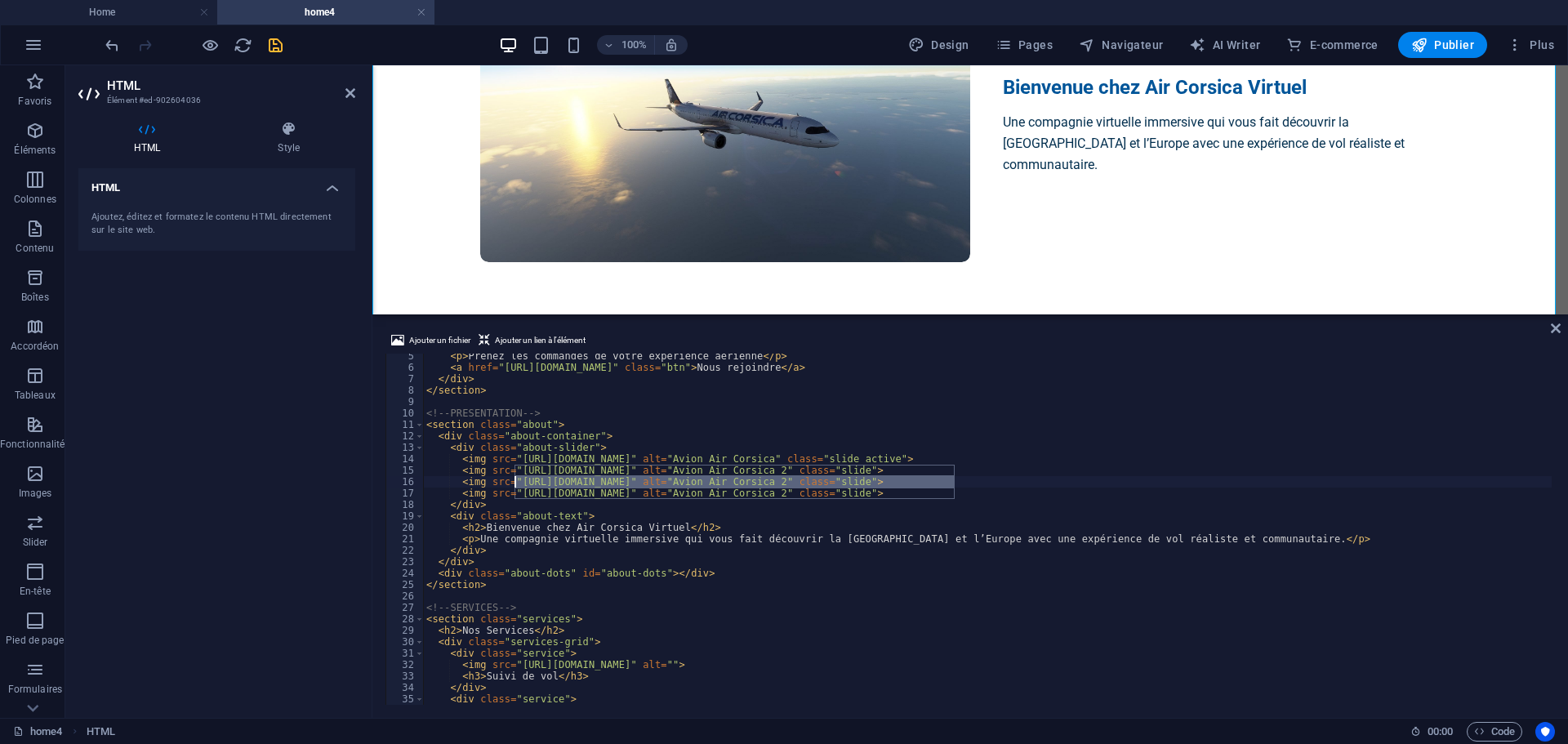
drag, startPoint x: 954, startPoint y: 479, endPoint x: 515, endPoint y: 482, distance: 439.0
click at [515, 482] on div "< p > Prenez les commandes de votre expérience aérienne </ p > < a href = "http…" at bounding box center [987, 537] width 1128 height 374
paste textarea "5/1/1756143075-505033069-2597802190564738-2716363542143172118-n"
click at [1261, 484] on div "< p > Prenez les commandes de votre expérience aérienne </ p > < a href = "http…" at bounding box center [987, 537] width 1128 height 374
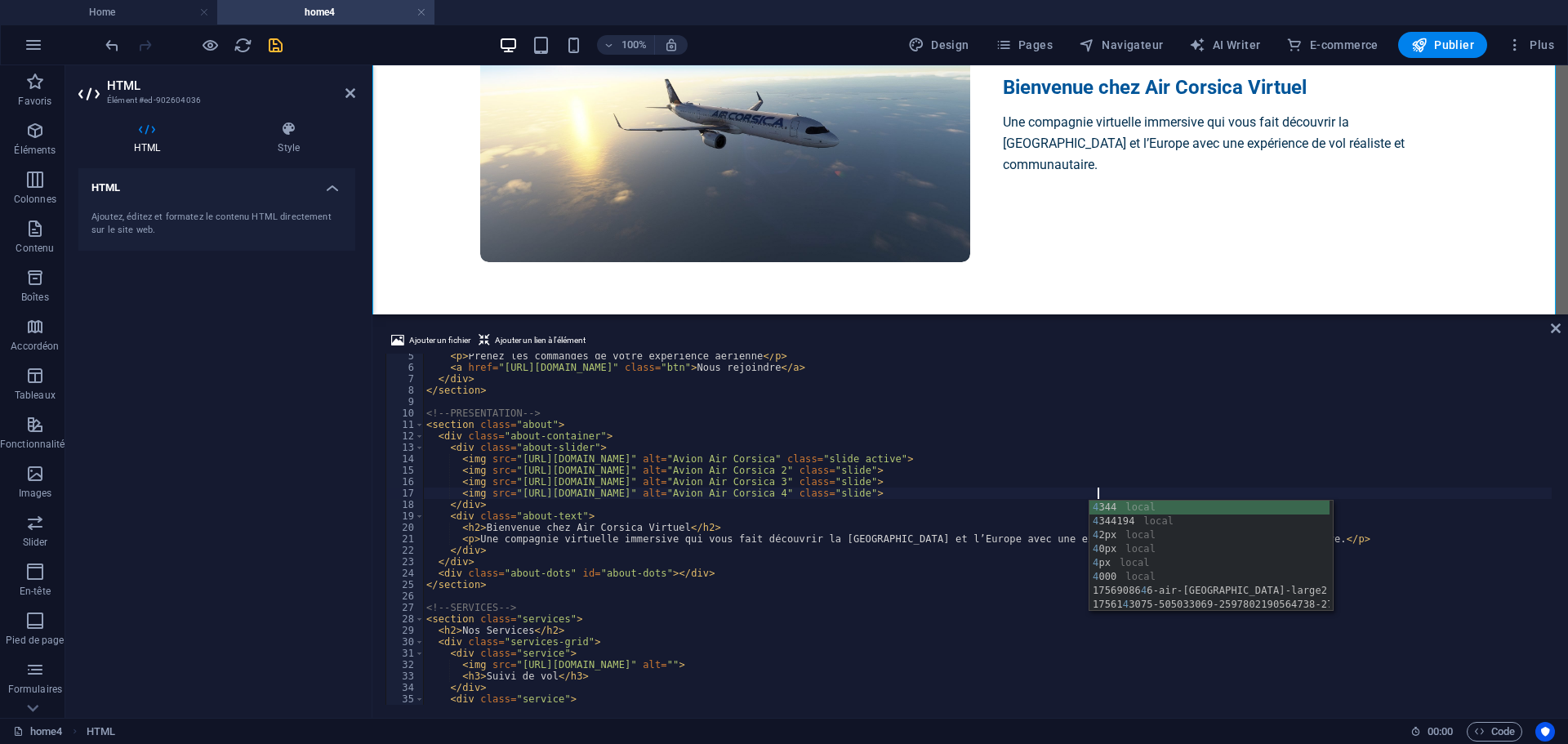
click at [1021, 500] on div "< p > Prenez les commandes de votre expérience aérienne </ p > < a href = "http…" at bounding box center [987, 537] width 1128 height 374
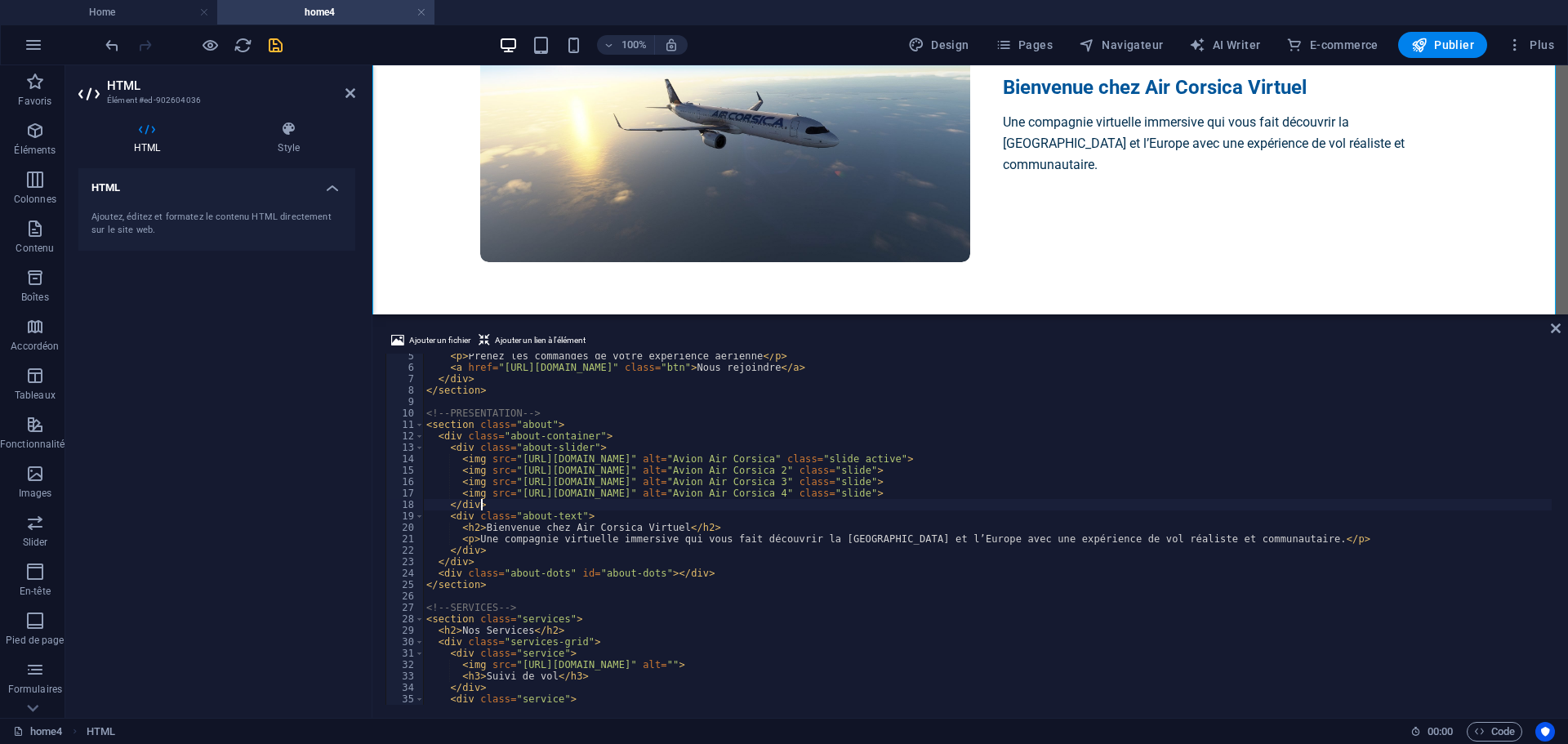
scroll to position [0, 4]
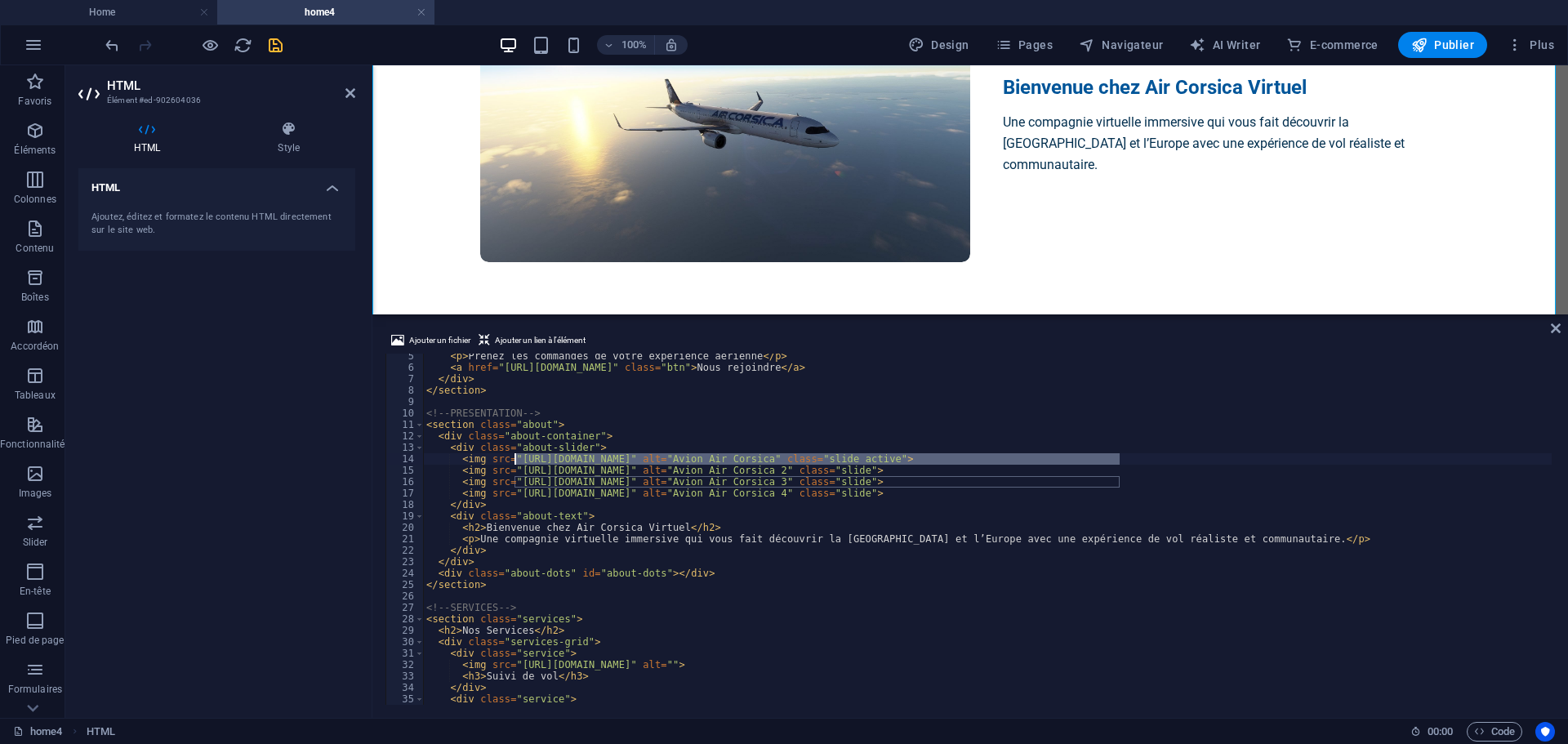
drag, startPoint x: 1120, startPoint y: 459, endPoint x: 516, endPoint y: 455, distance: 604.0
click at [516, 455] on div "< p > Prenez les commandes de votre expérience aérienne </ p > < a href = "http…" at bounding box center [987, 537] width 1128 height 374
paste textarea "www.fsx3d.com/XPLANE12/SCREENSHOTS_LFKF_XP/LFKF_FIGARI_XP_TH/LFKF_FIGARI_01"
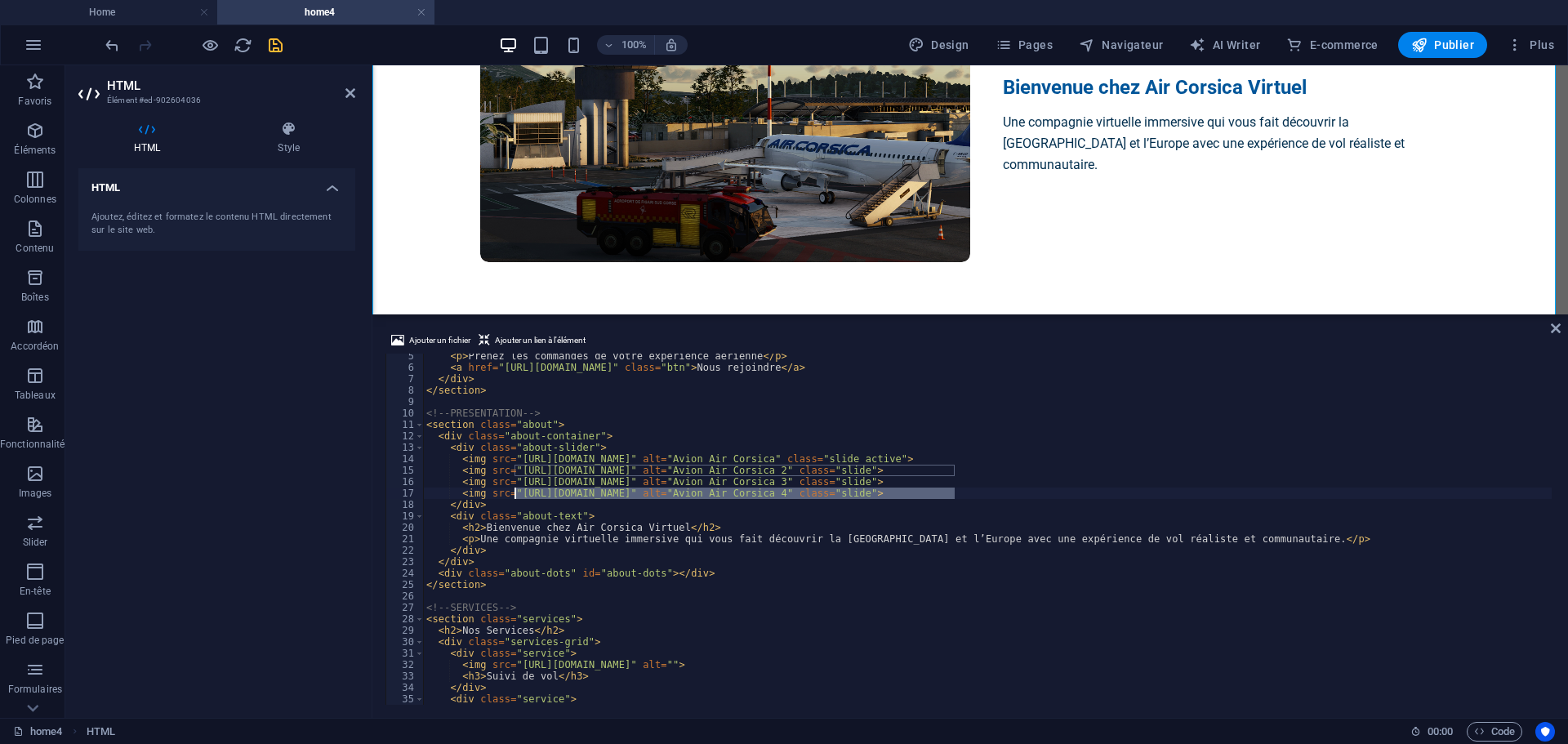
drag, startPoint x: 954, startPoint y: 496, endPoint x: 516, endPoint y: 498, distance: 438.0
click at [516, 498] on div "< p > Prenez les commandes de votre expérience aérienne </ p > < a href = "http…" at bounding box center [987, 537] width 1128 height 374
paste textarea "www.fsx3d.com/XPLANE12/SCREENSHOTS_LFKF_XP/LFKF_FIGARI_XP_HD/LFKF_FIGARI_20"
type textarea "<img src="https://www.fsx3d.com/XPLANE12/SCREENSHOTS_LFKF_XP/LFKF_FIGARI_XP_HD/…"
click at [284, 484] on div "HTML Ajoutez, éditez et formatez le contenu HTML directement sur le site web." at bounding box center [217, 437] width 277 height 536
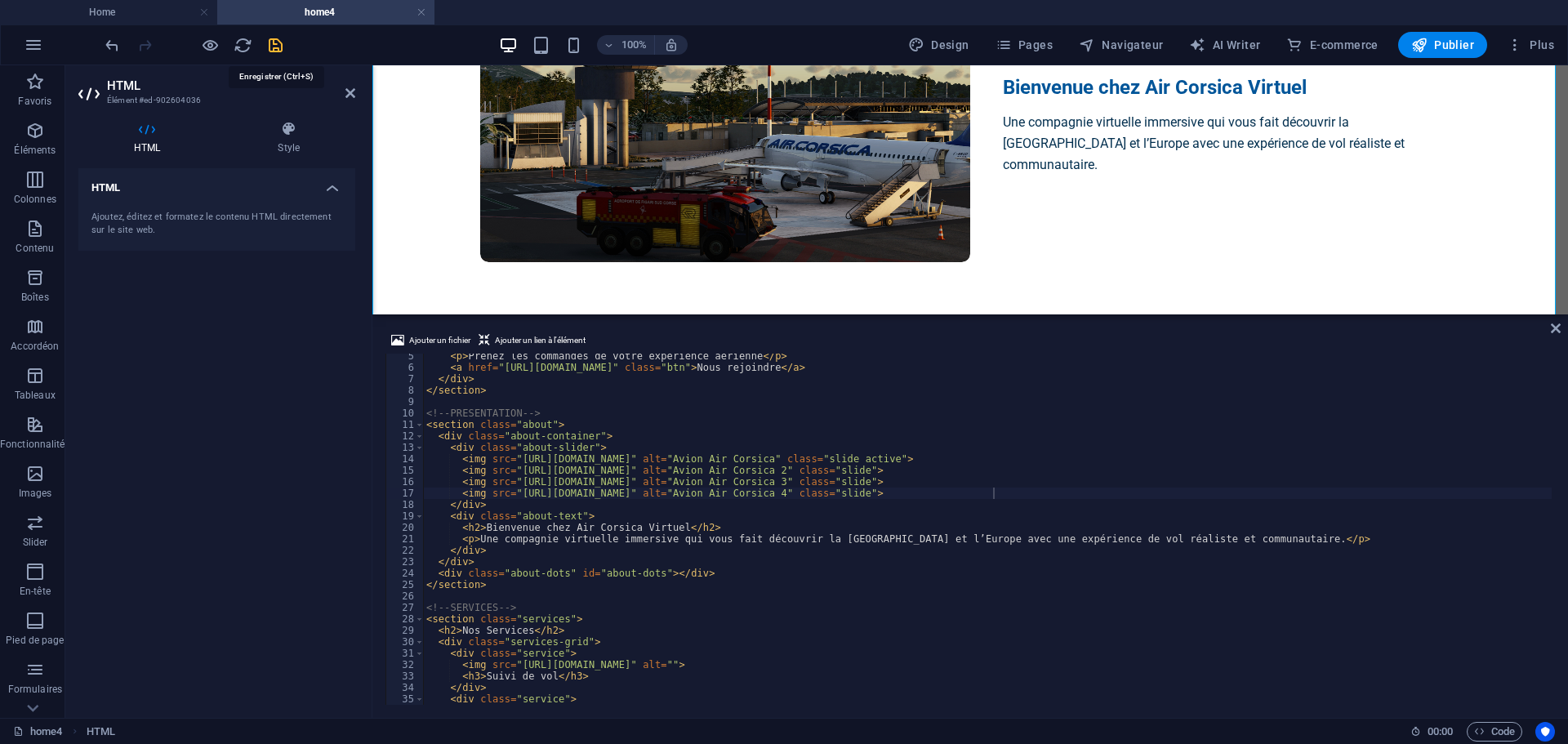
click at [271, 47] on icon "save" at bounding box center [276, 45] width 19 height 19
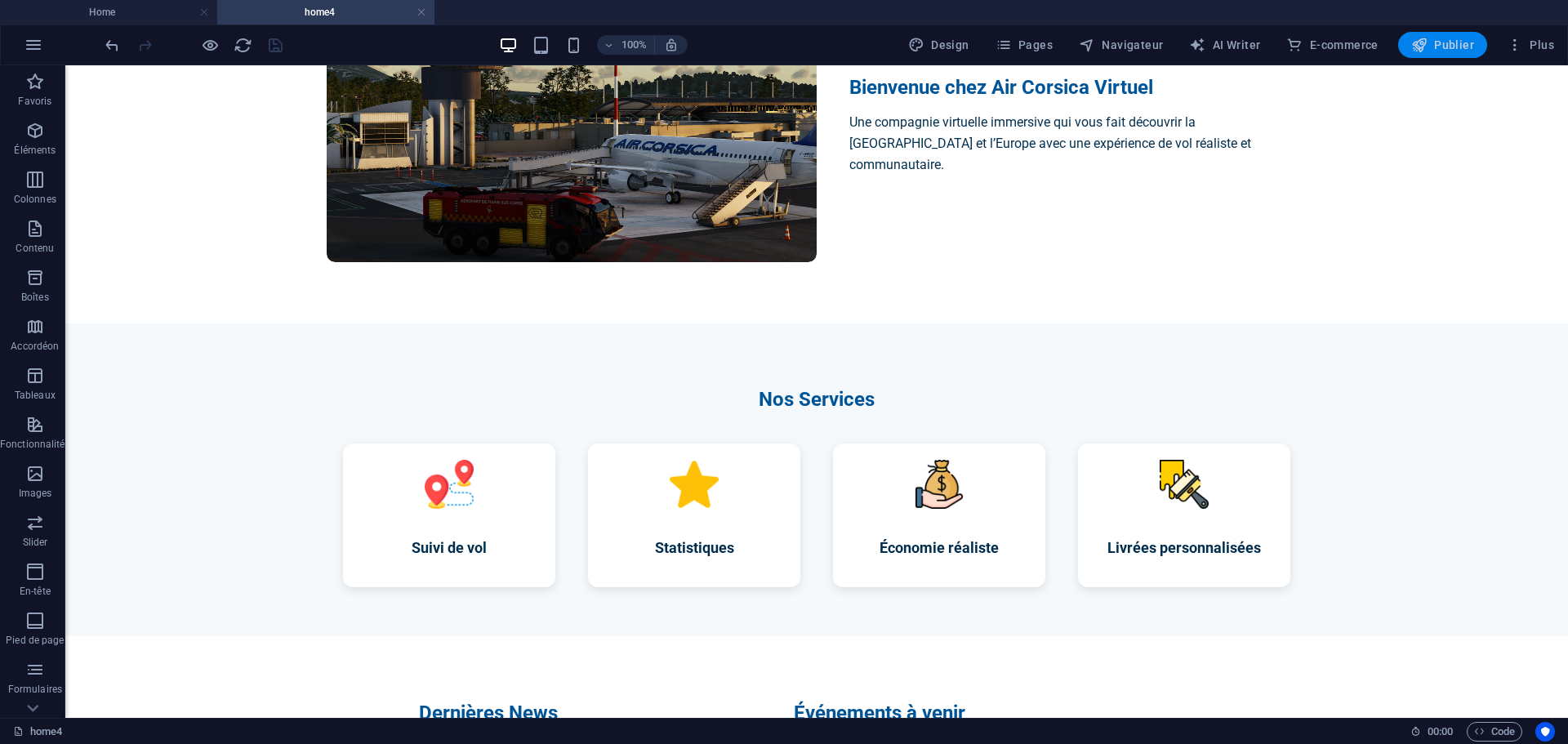
click at [1444, 49] on span "Publier" at bounding box center [1442, 45] width 63 height 16
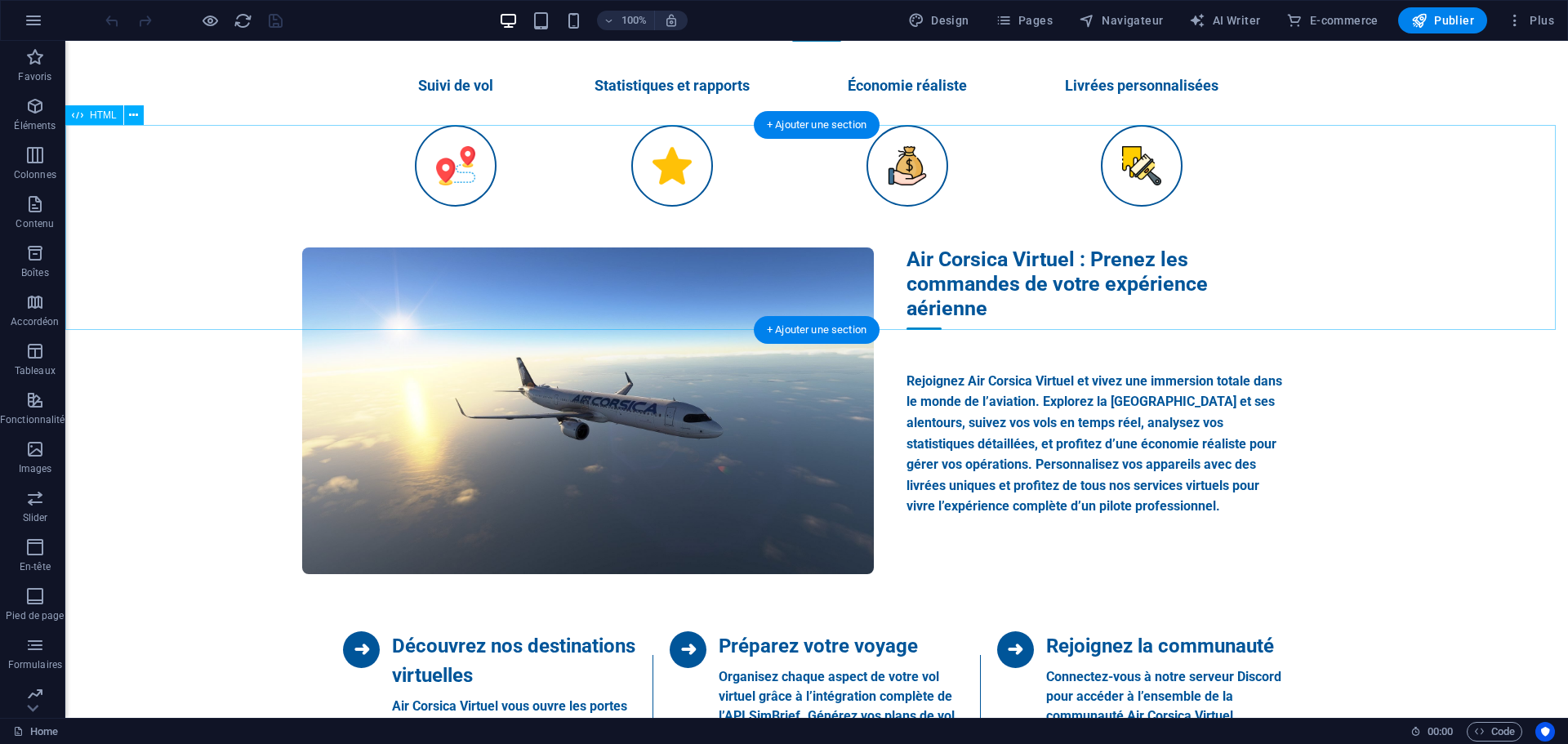
scroll to position [899, 0]
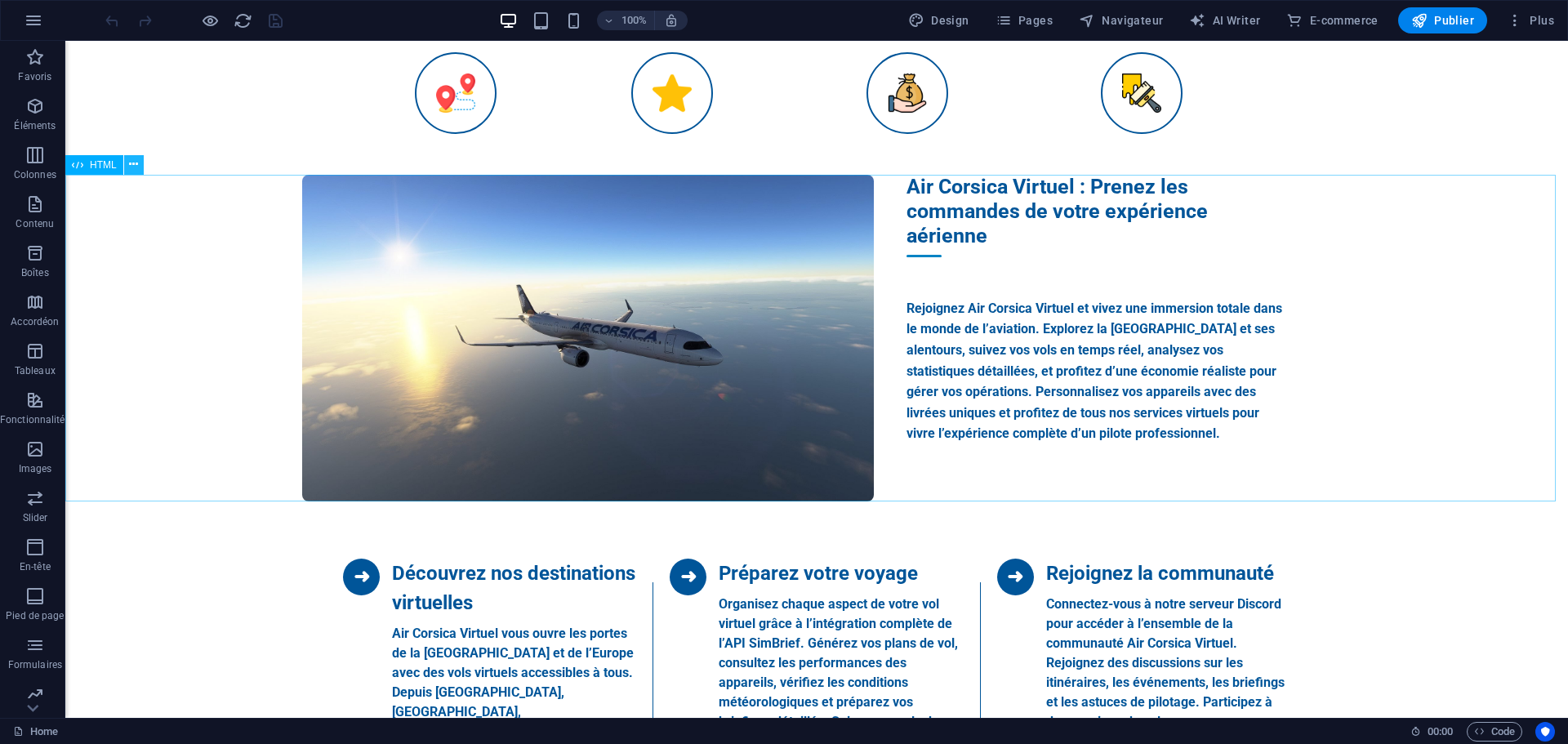
click at [135, 168] on icon at bounding box center [133, 164] width 9 height 17
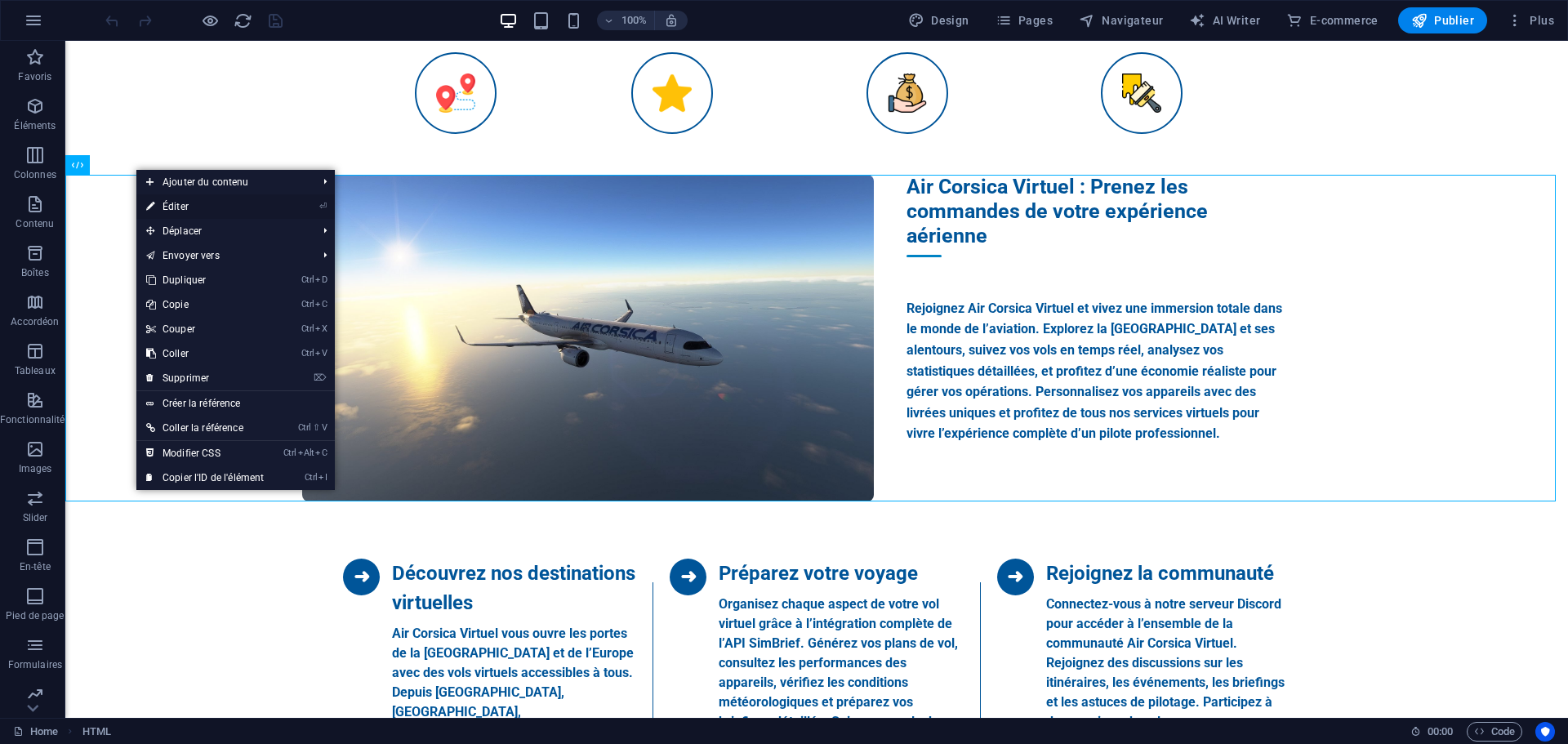
click at [188, 204] on link "⏎ Éditer" at bounding box center [205, 207] width 137 height 25
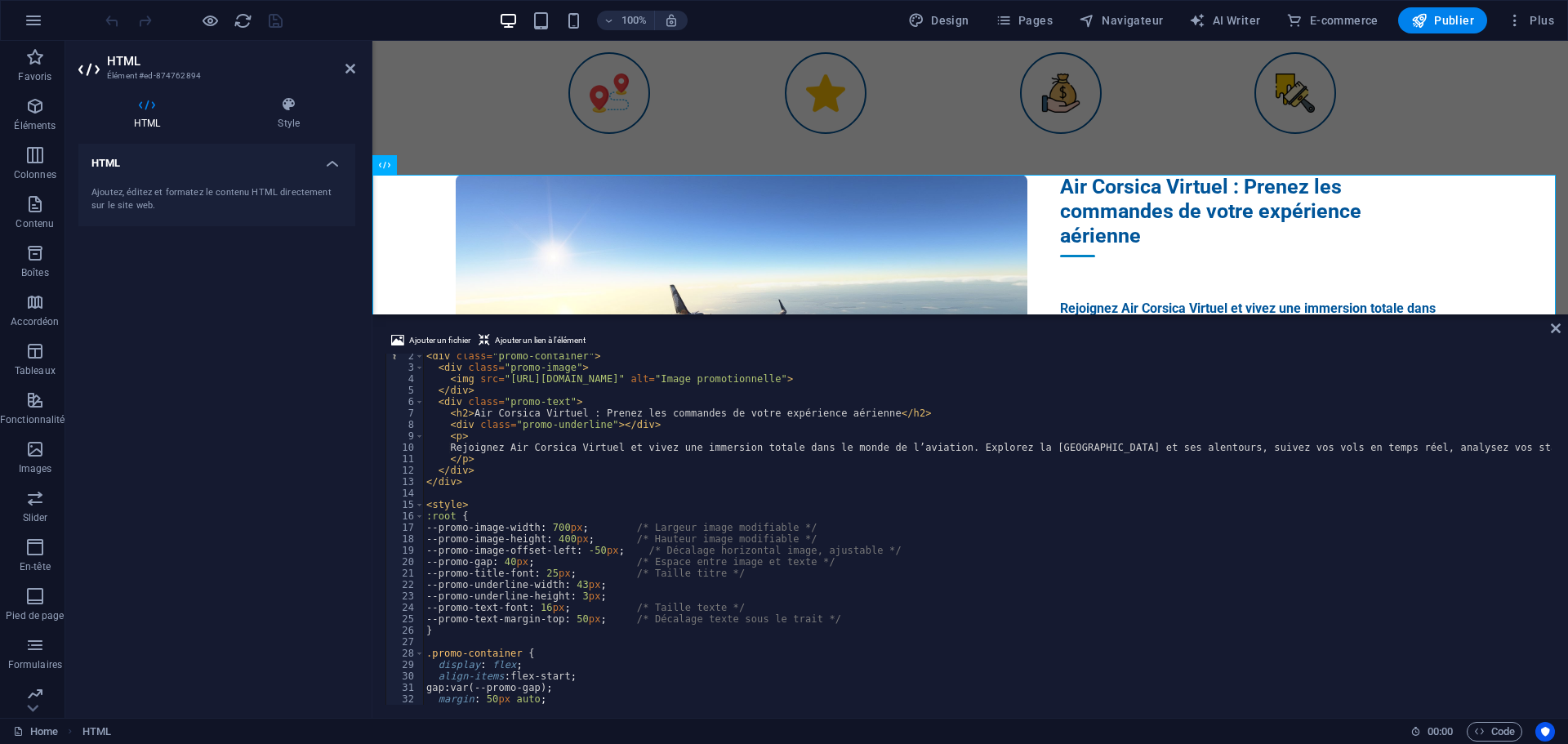
scroll to position [0, 0]
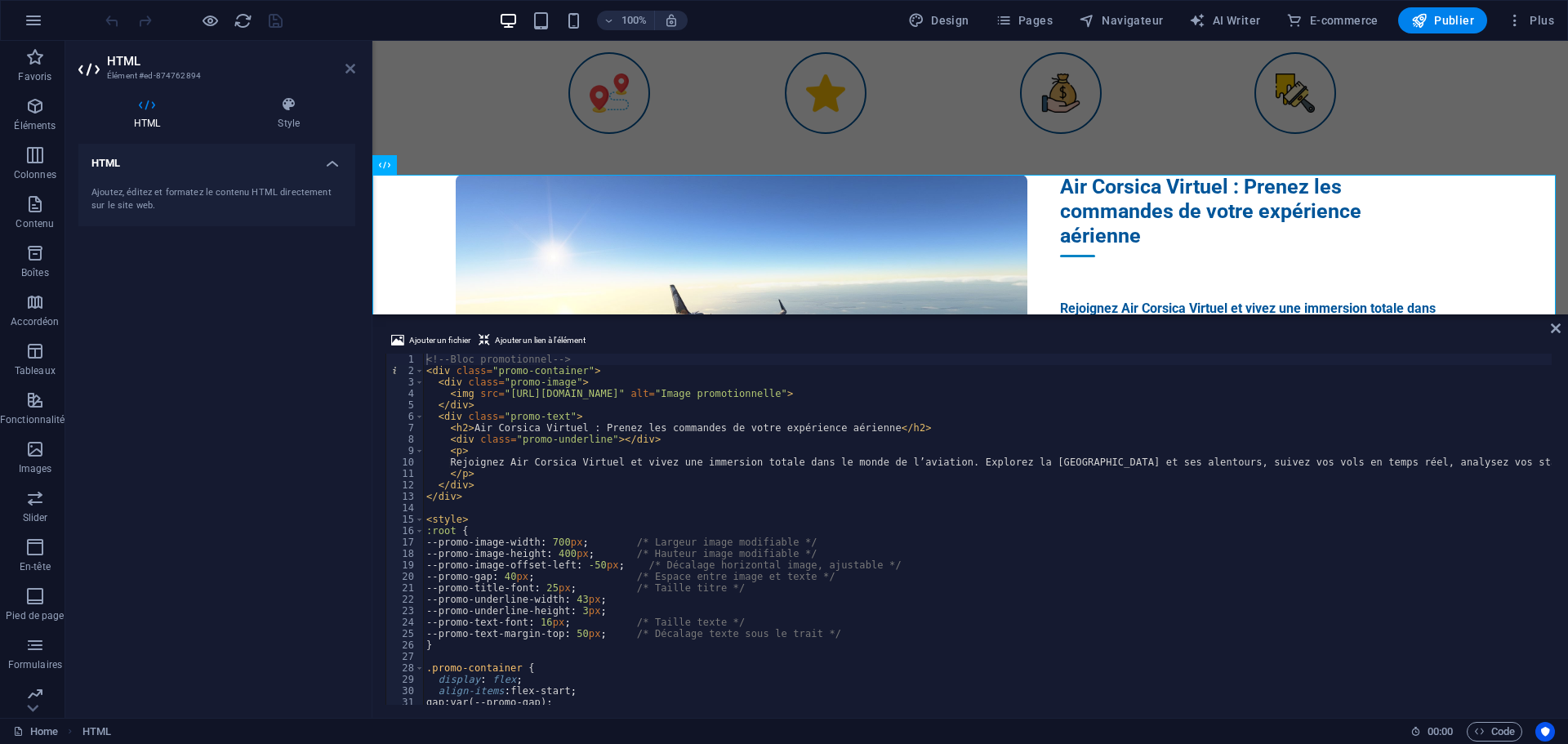
click at [351, 68] on icon at bounding box center [351, 69] width 10 height 13
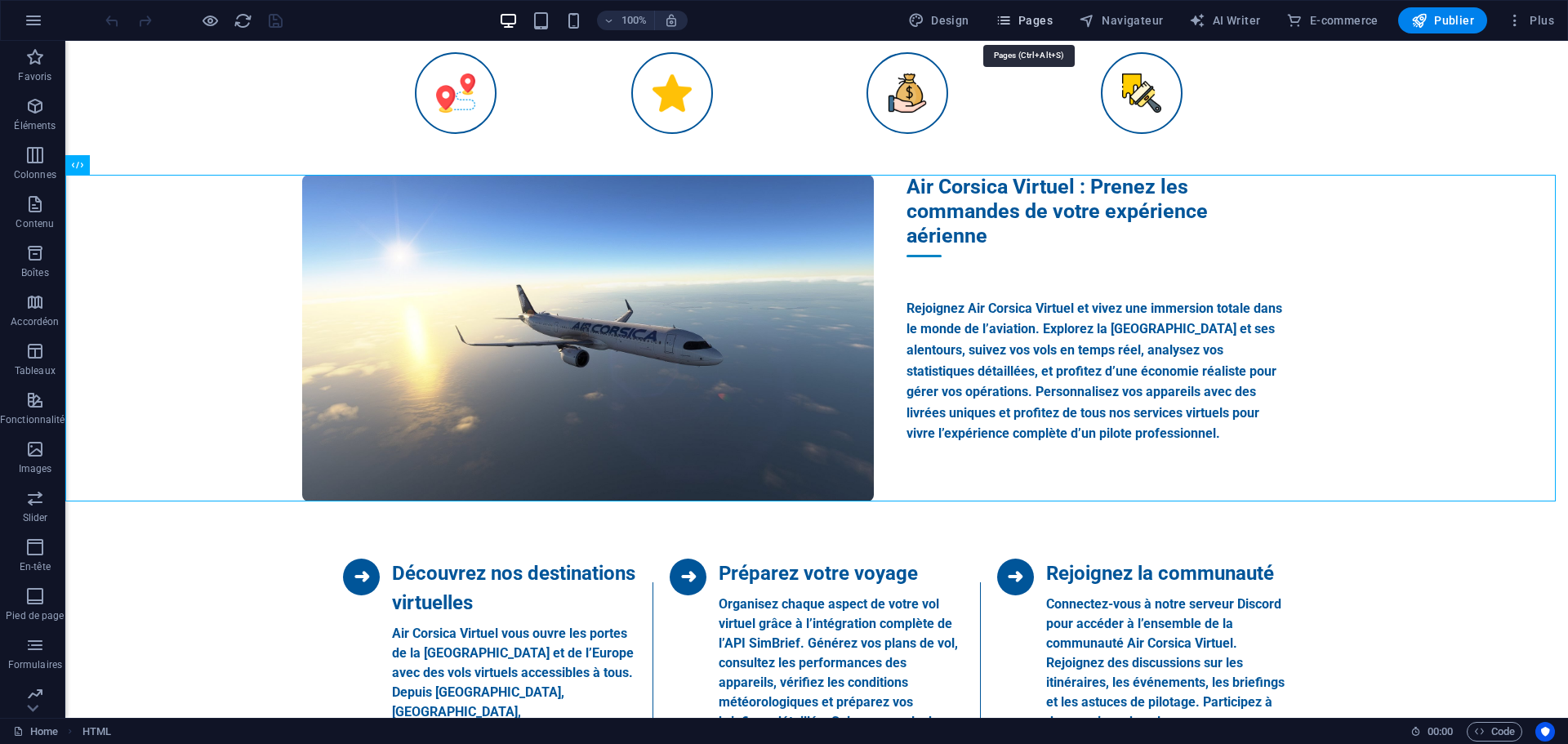
click at [1012, 15] on icon "button" at bounding box center [1004, 20] width 16 height 16
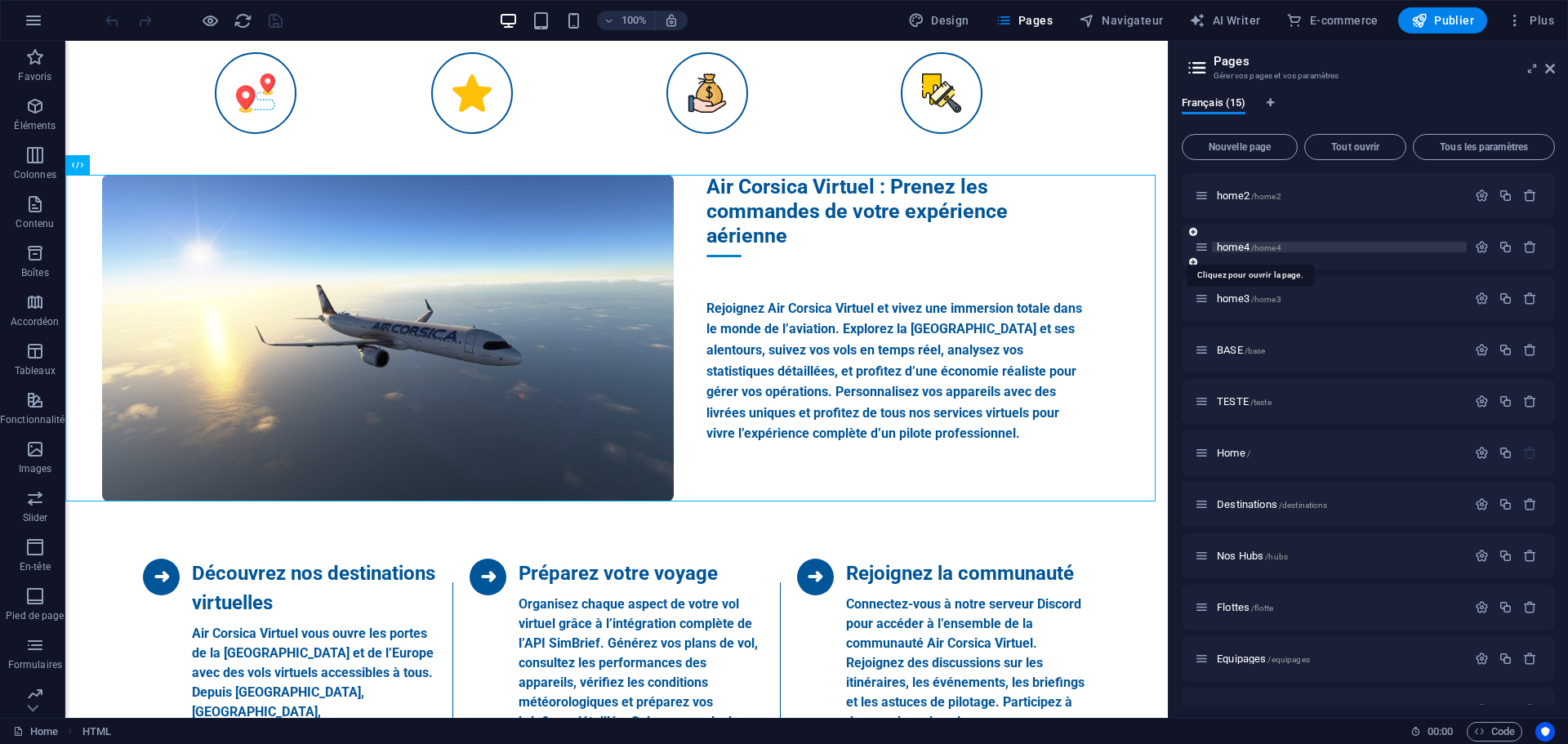
click at [1234, 248] on span "home4 /home4" at bounding box center [1248, 247] width 65 height 12
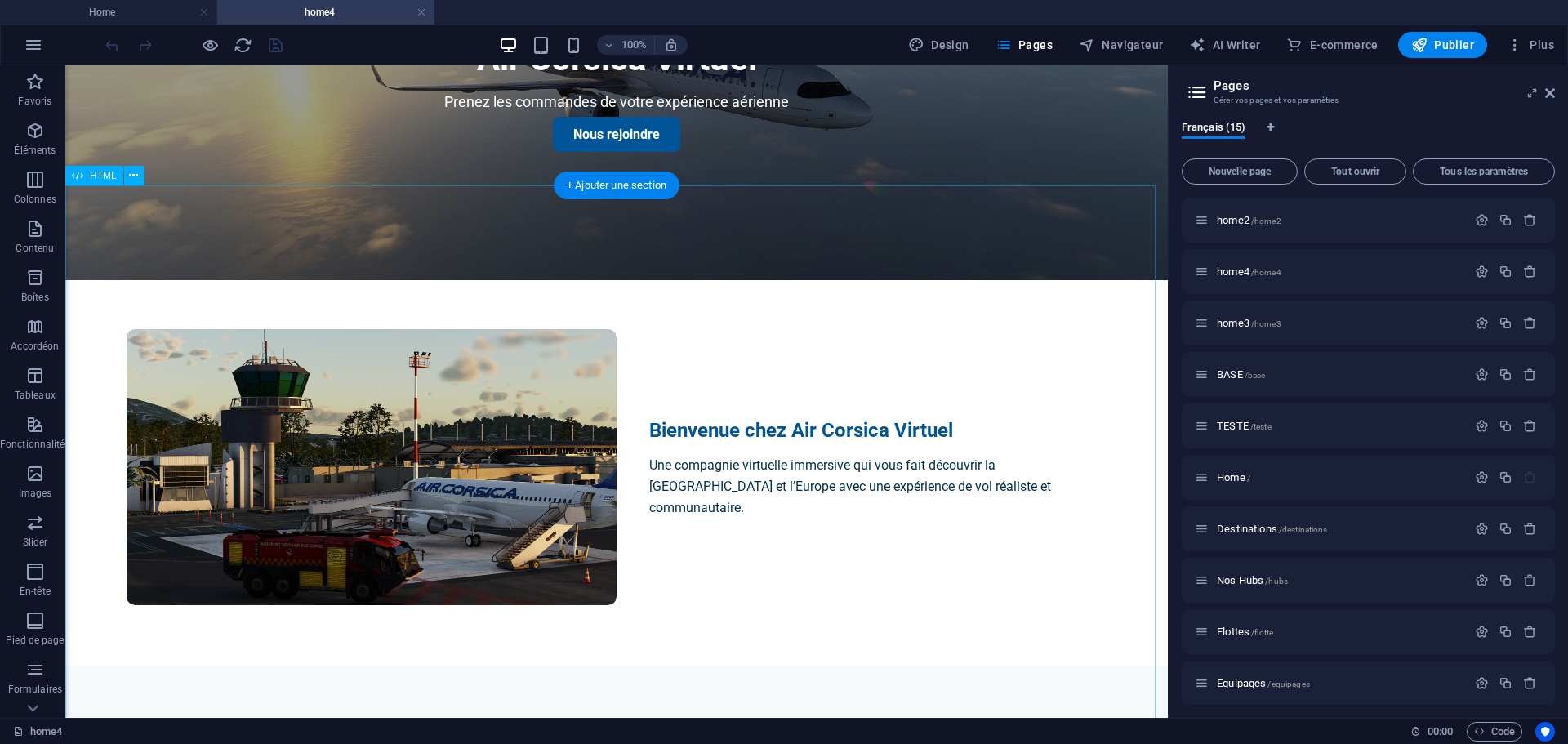
scroll to position [327, 0]
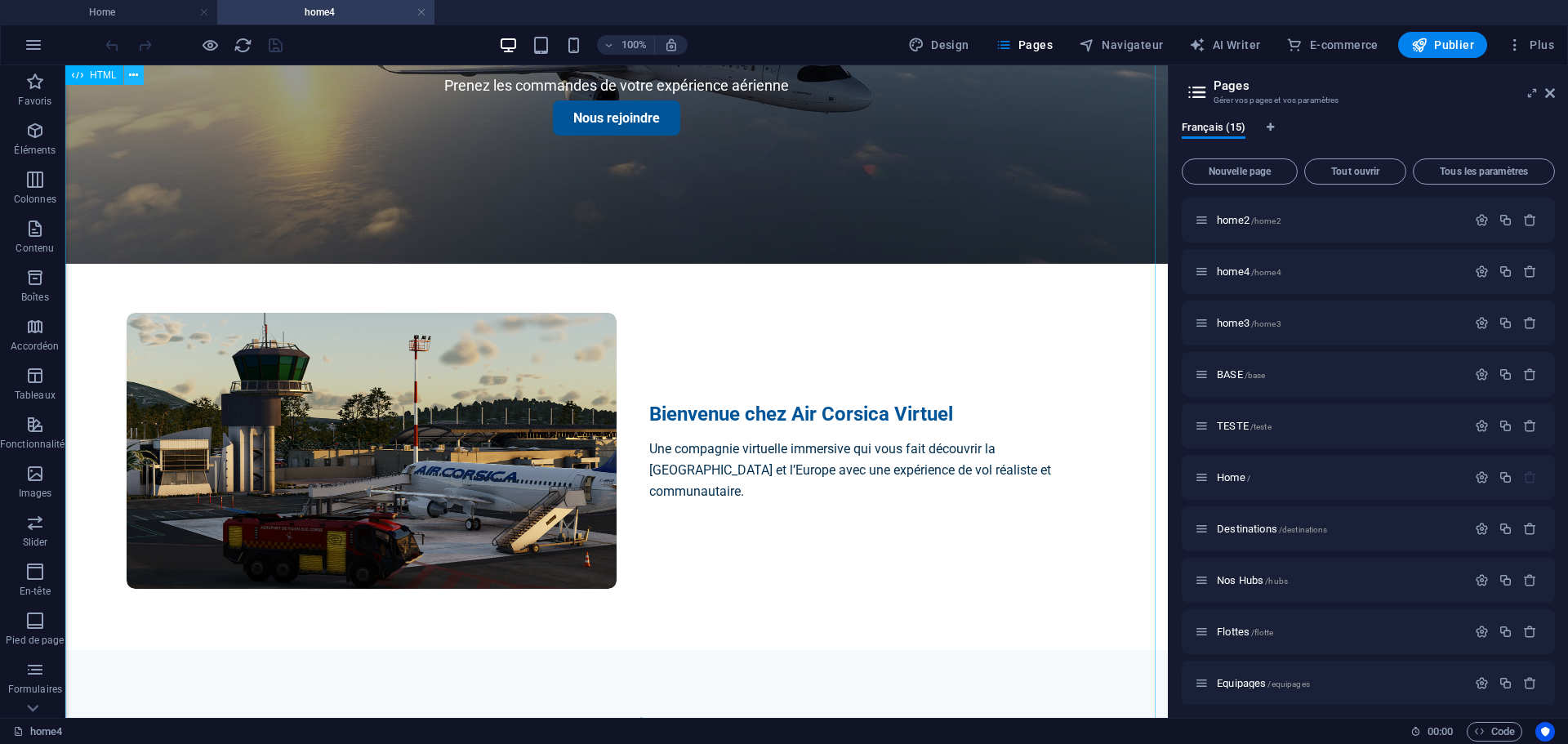
click at [137, 75] on icon at bounding box center [133, 75] width 9 height 17
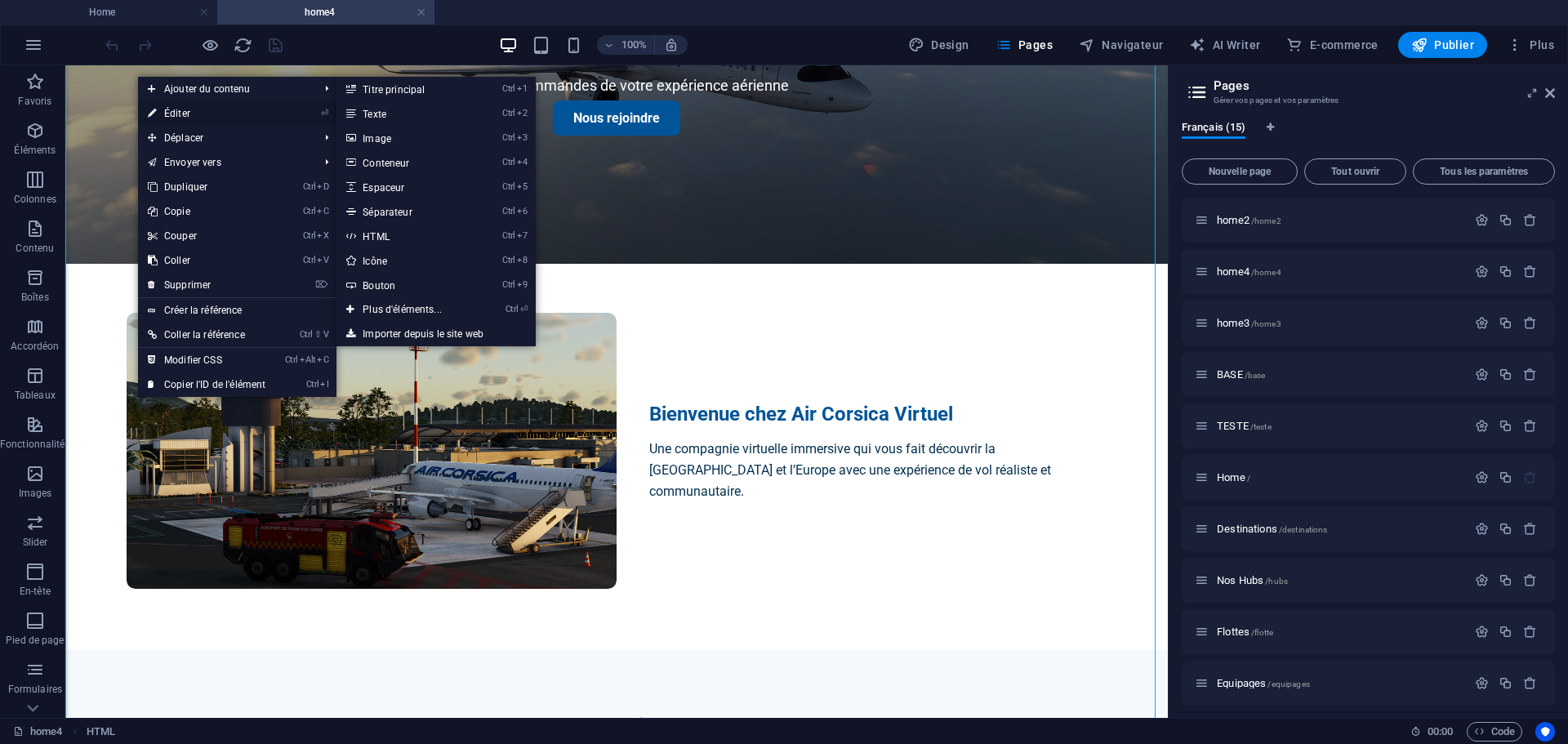
click at [170, 110] on link "⏎ Éditer" at bounding box center [207, 114] width 137 height 25
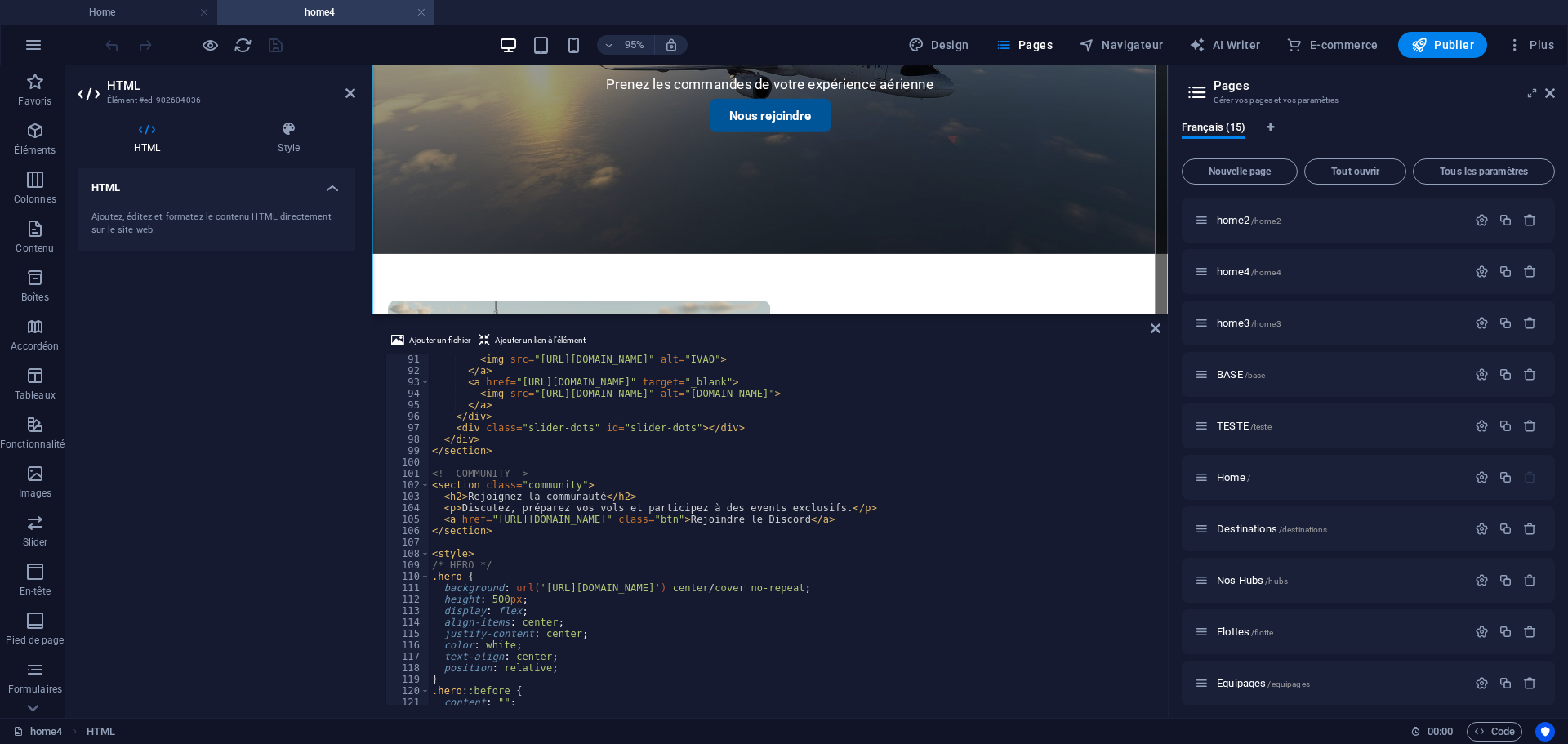
scroll to position [1127, 0]
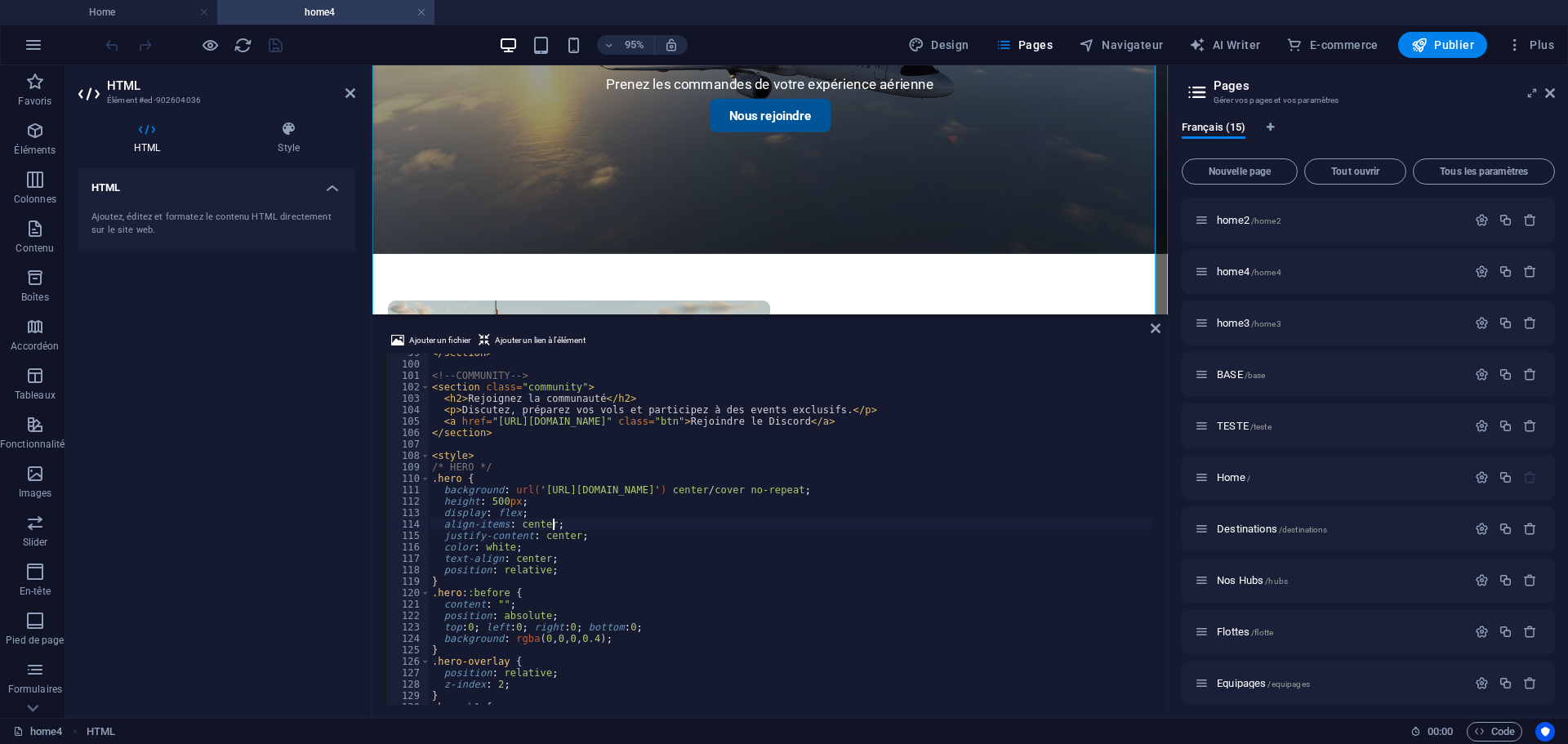
click at [586, 527] on div "</ section > <!-- COMMUNITY --> < section class = "community" > < h2 > Rejoigne…" at bounding box center [894, 532] width 931 height 370
type textarea "</script>"
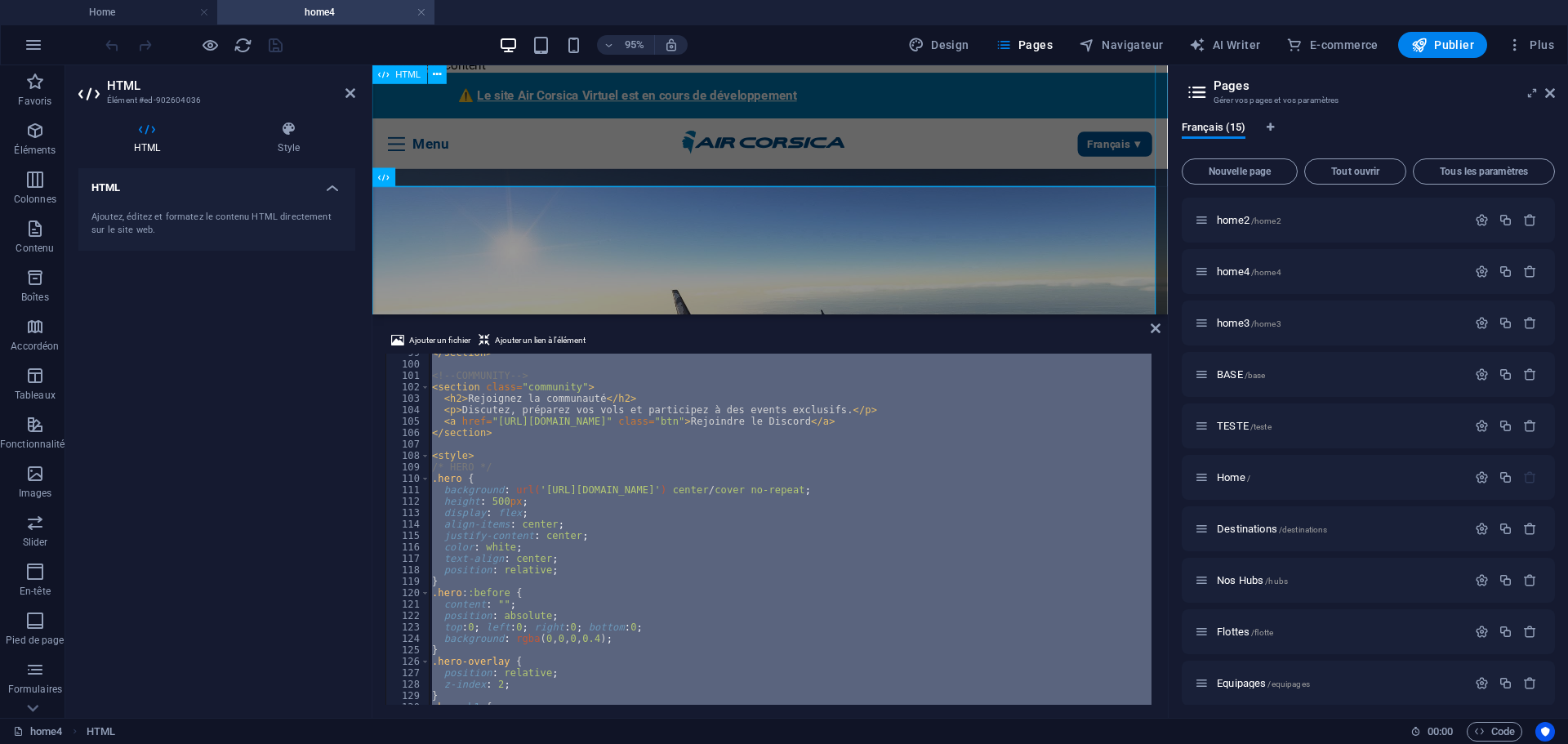
scroll to position [0, 0]
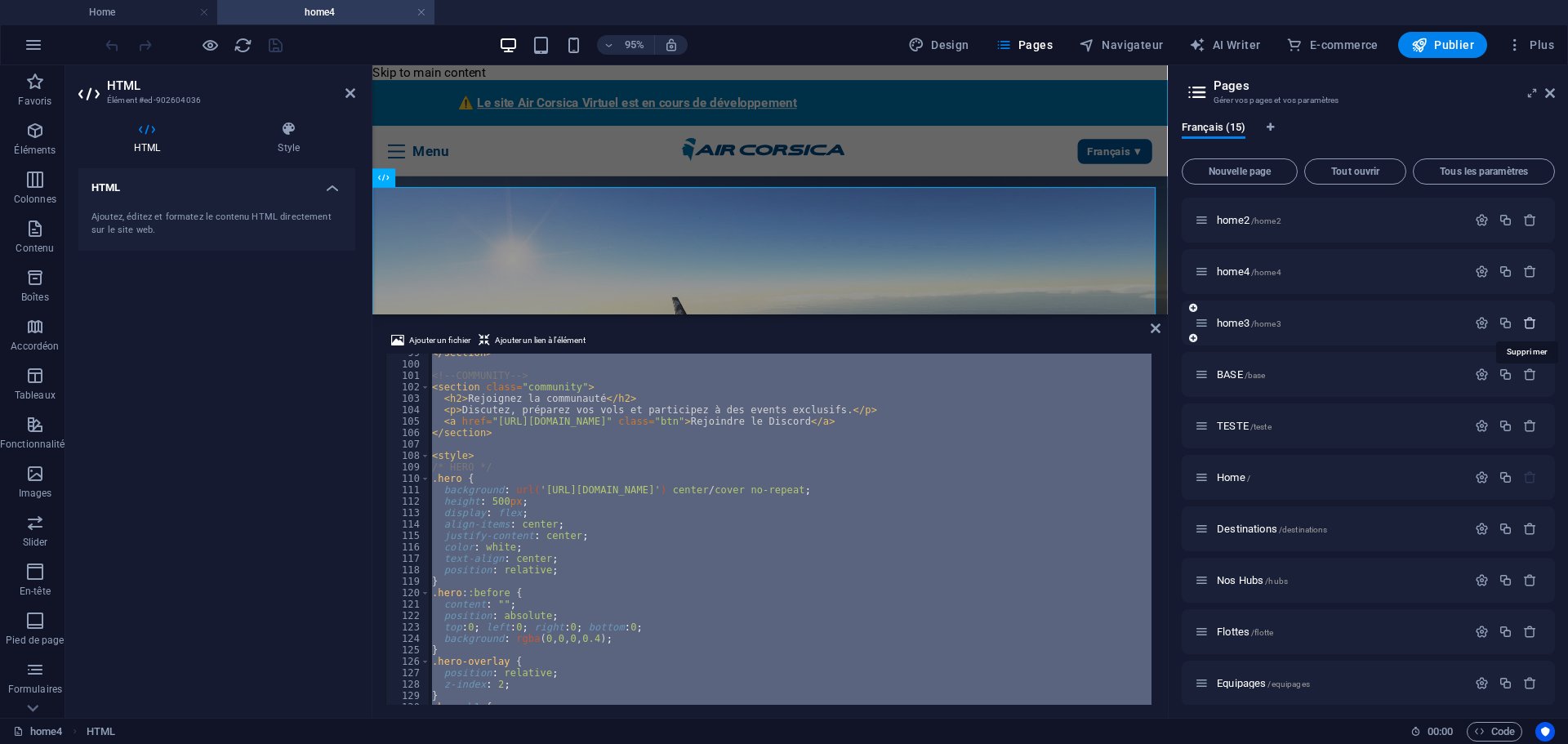
click at [1527, 323] on icon "button" at bounding box center [1530, 323] width 14 height 14
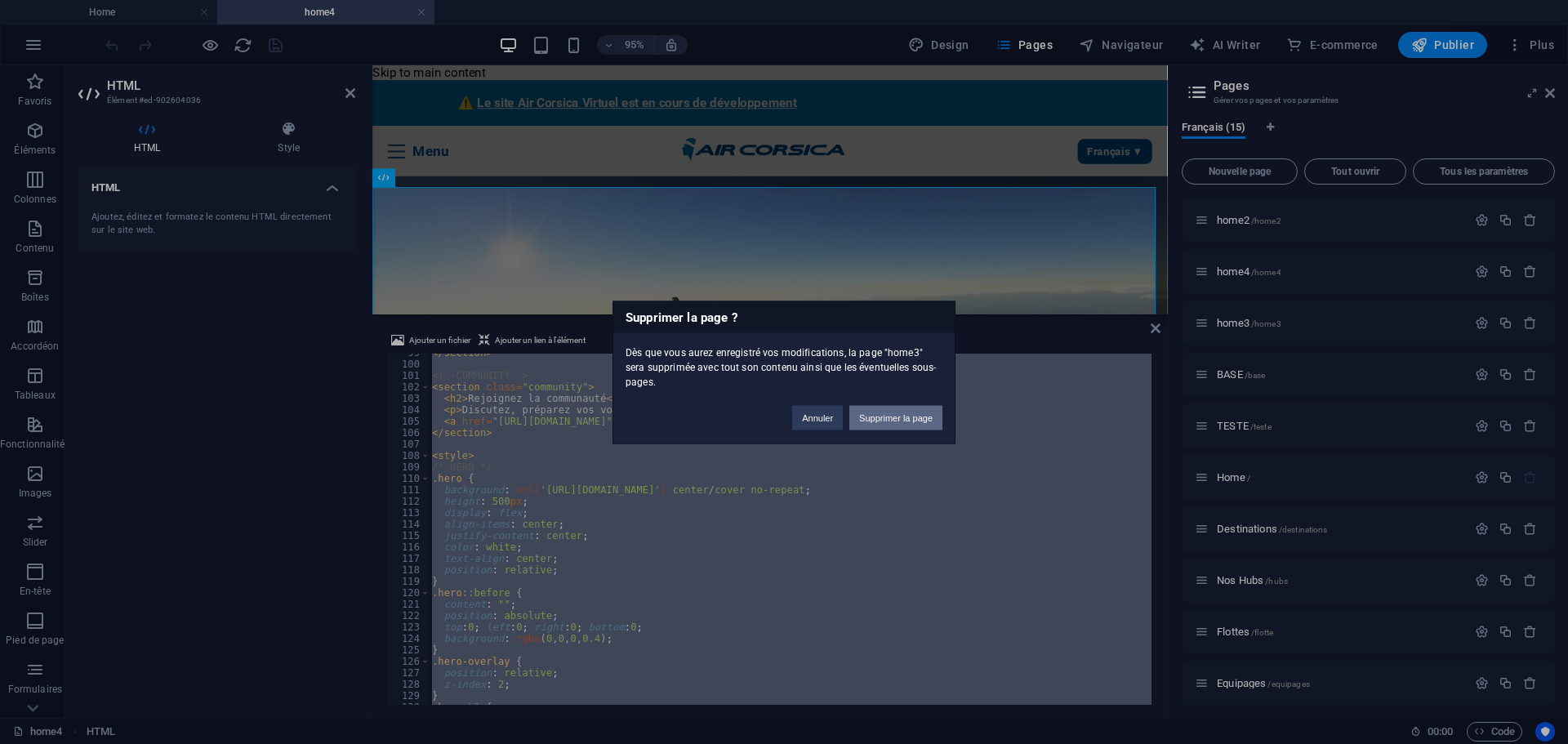
drag, startPoint x: 879, startPoint y: 409, endPoint x: 1275, endPoint y: 366, distance: 398.3
click at [880, 409] on button "Supprimer la page" at bounding box center [896, 417] width 93 height 25
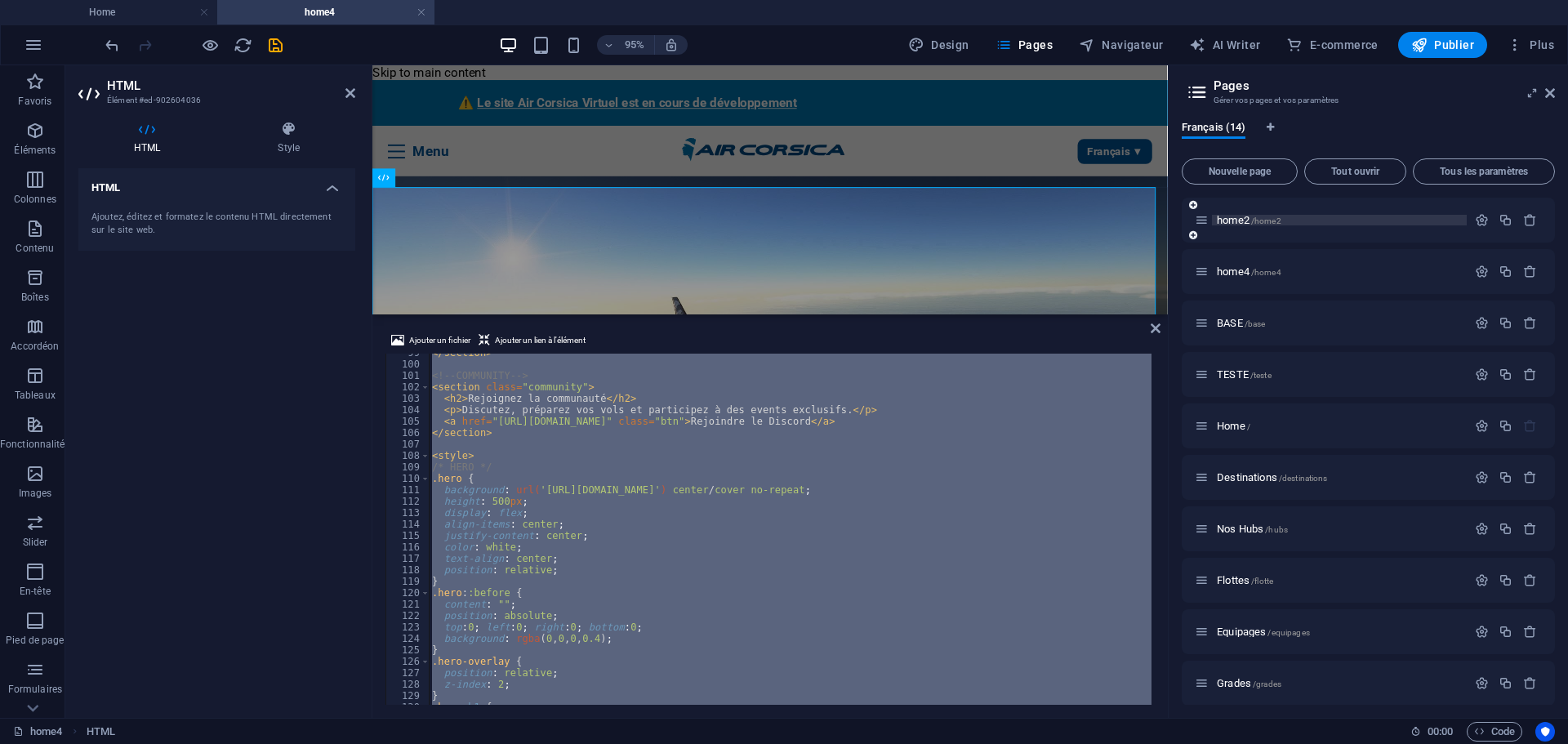
click at [1240, 221] on span "home2 /home2" at bounding box center [1248, 220] width 65 height 12
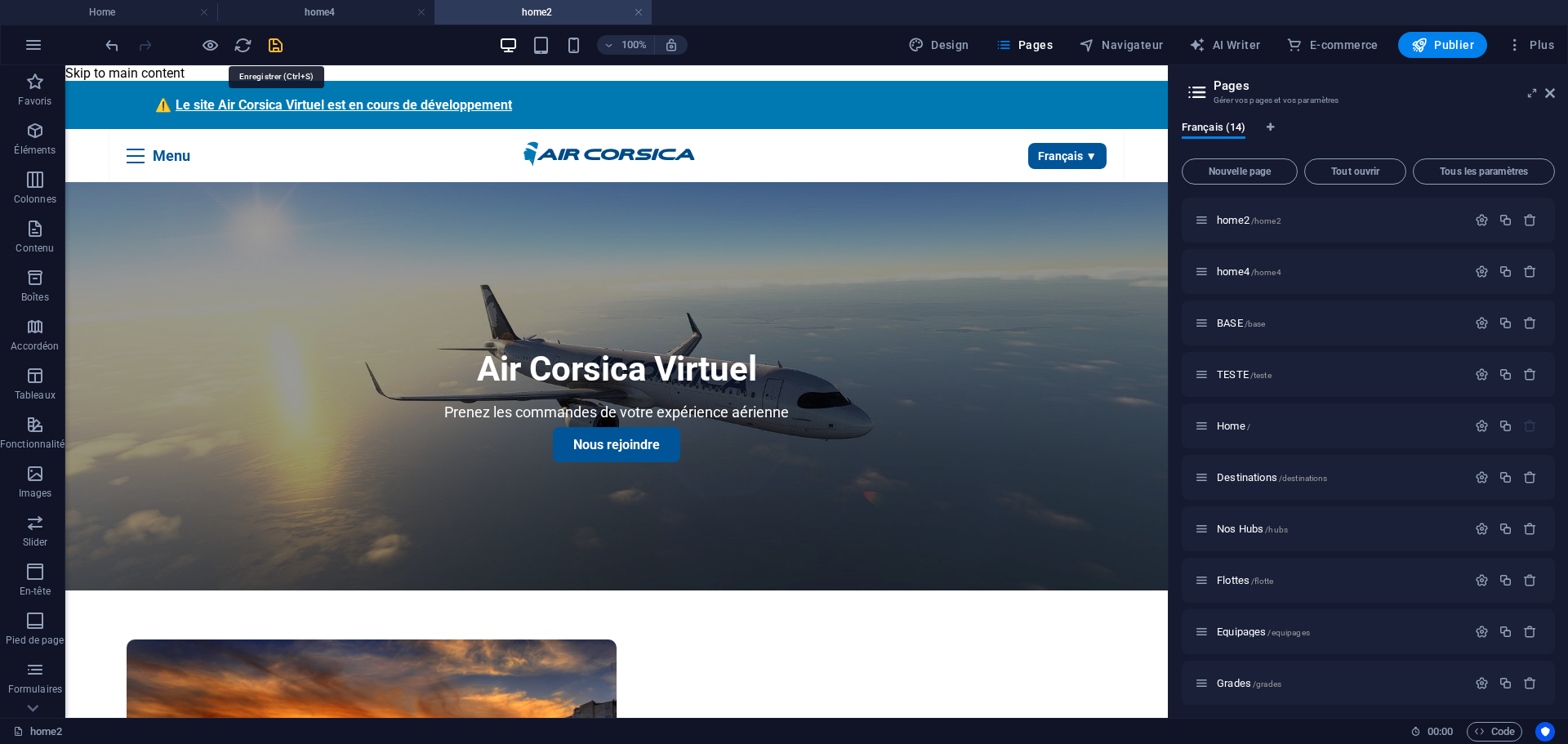
click at [269, 40] on icon "save" at bounding box center [276, 45] width 19 height 19
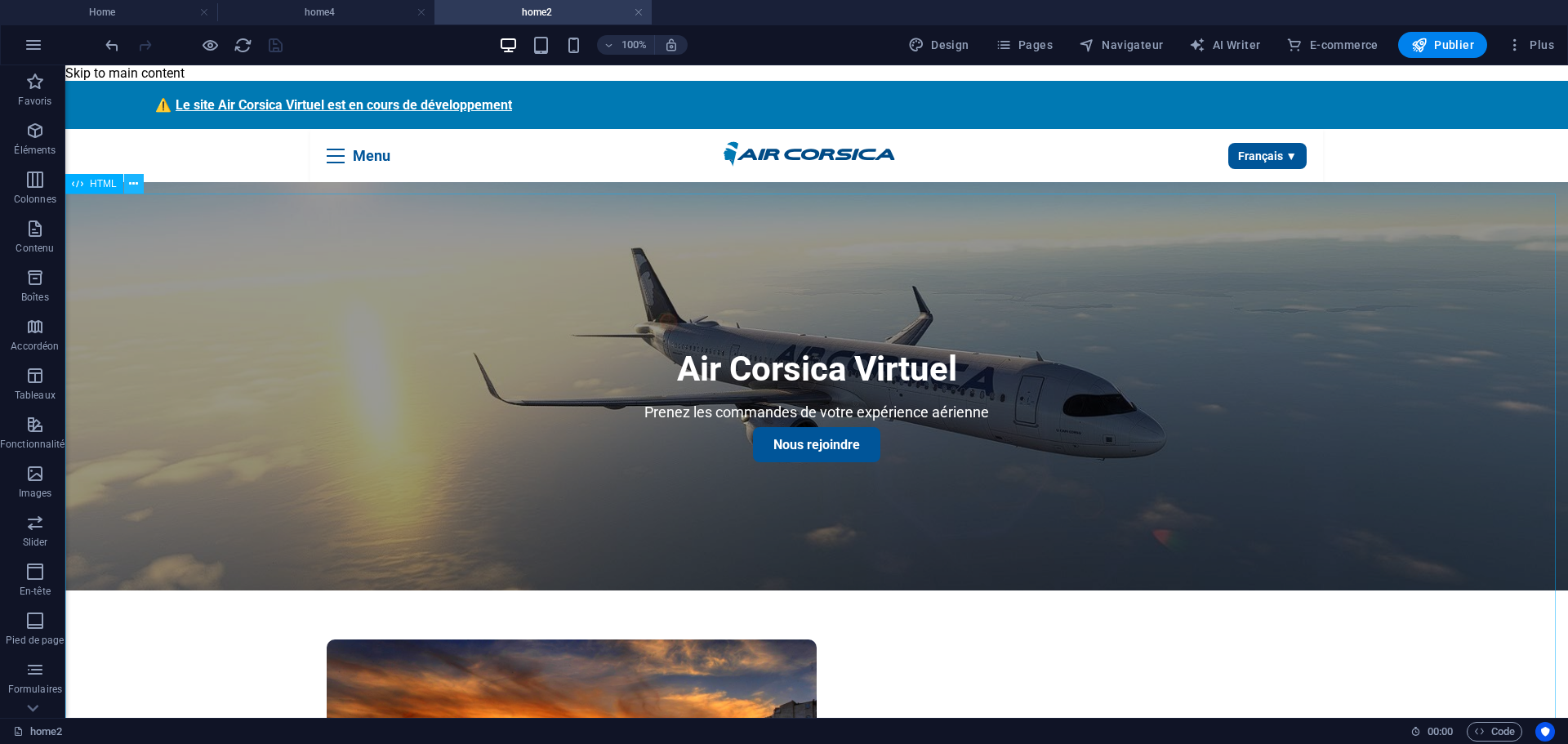
click at [133, 189] on icon at bounding box center [133, 184] width 9 height 17
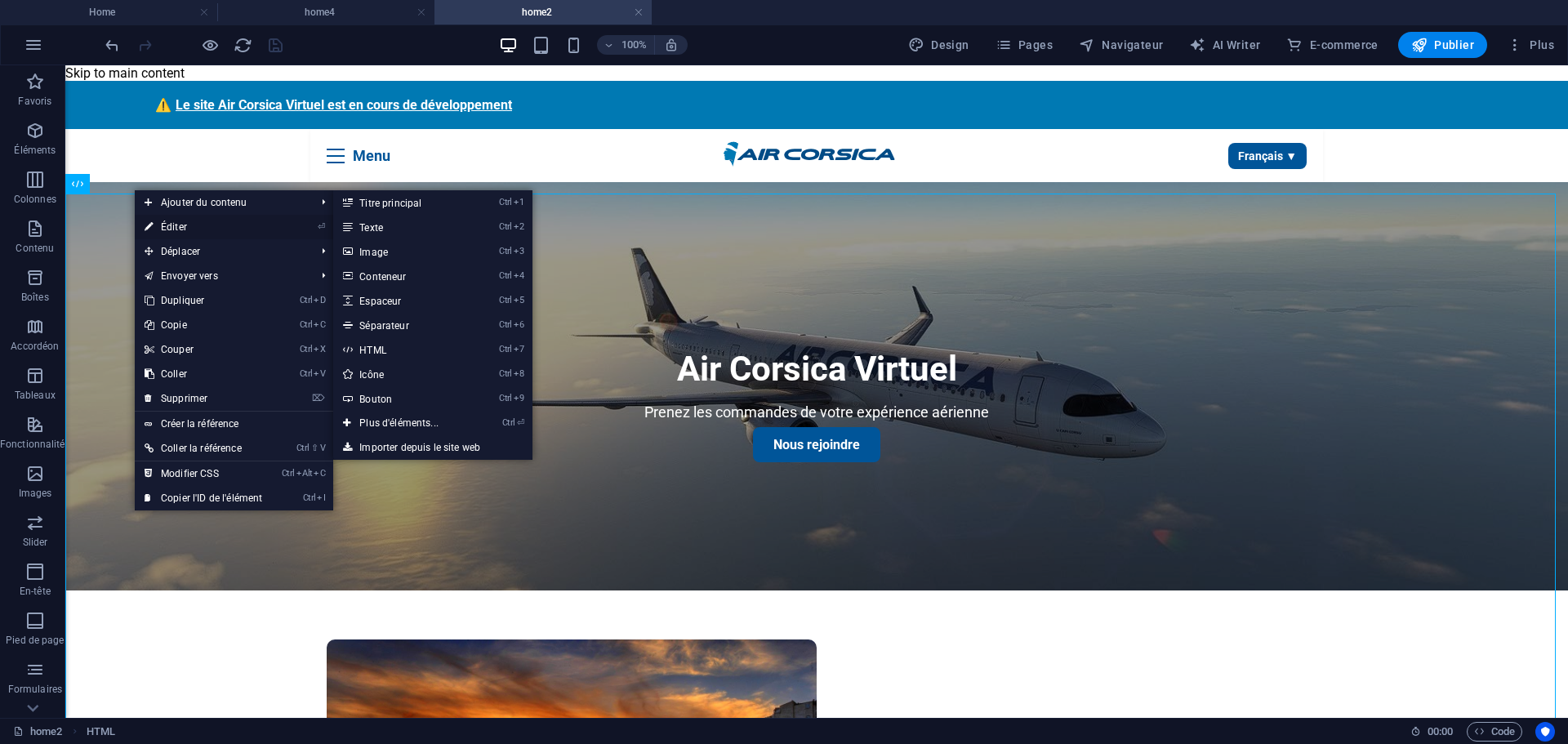
click at [193, 222] on link "⏎ Éditer" at bounding box center [204, 227] width 137 height 25
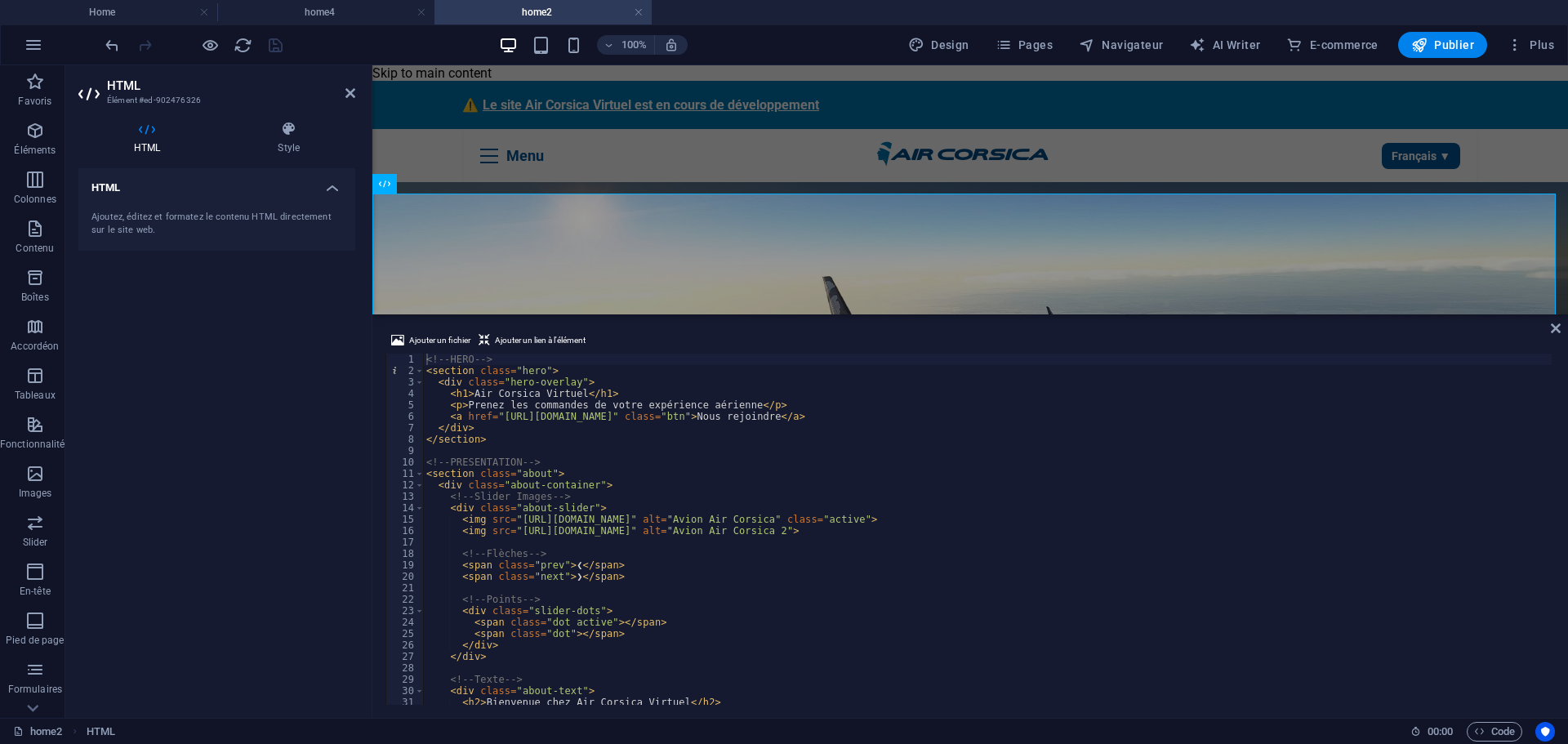
click at [569, 524] on div "<!-- HERO --> < section class = "hero" > < div class = "hero-overlay" > < h1 > …" at bounding box center [987, 540] width 1128 height 374
type textarea "</script>"
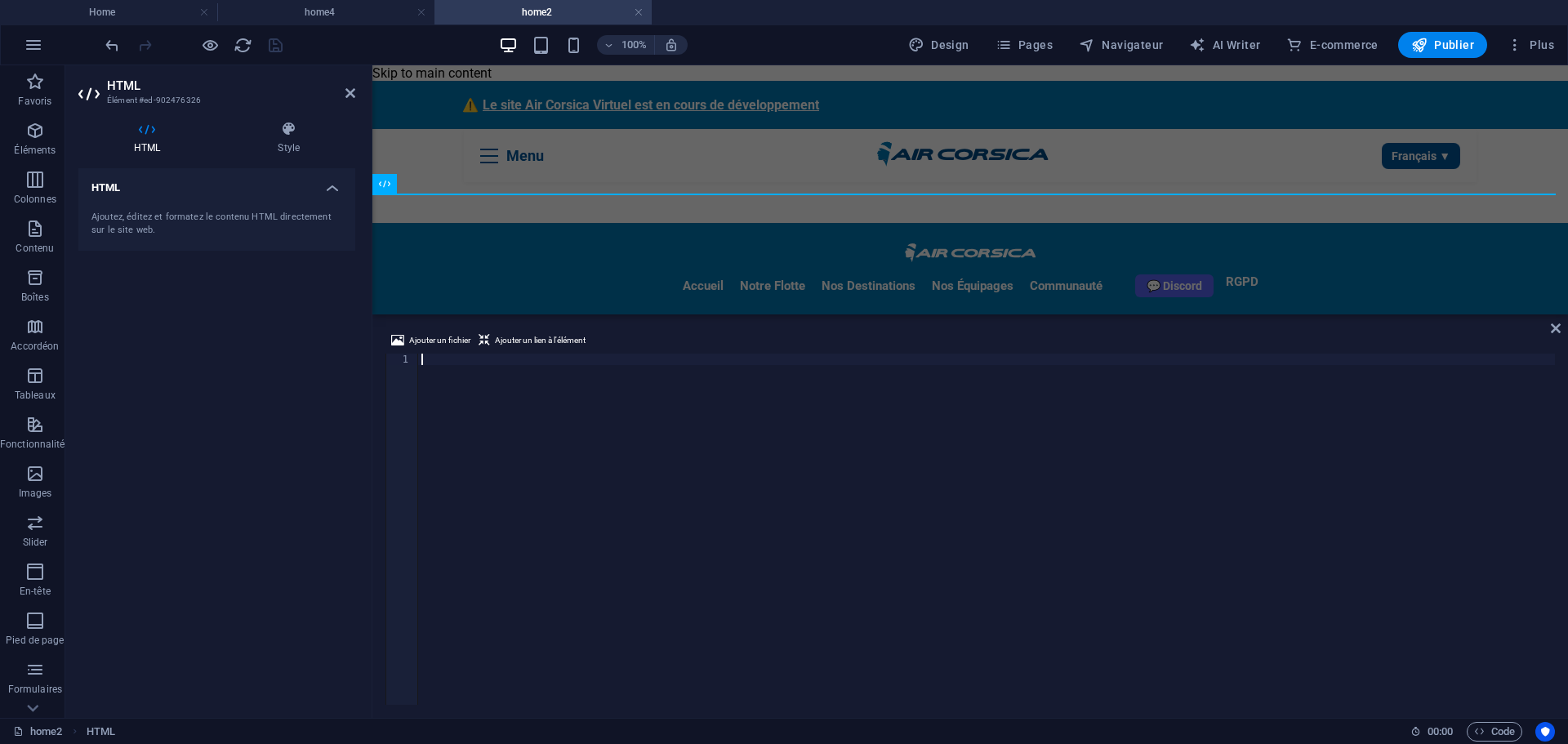
scroll to position [4256, 0]
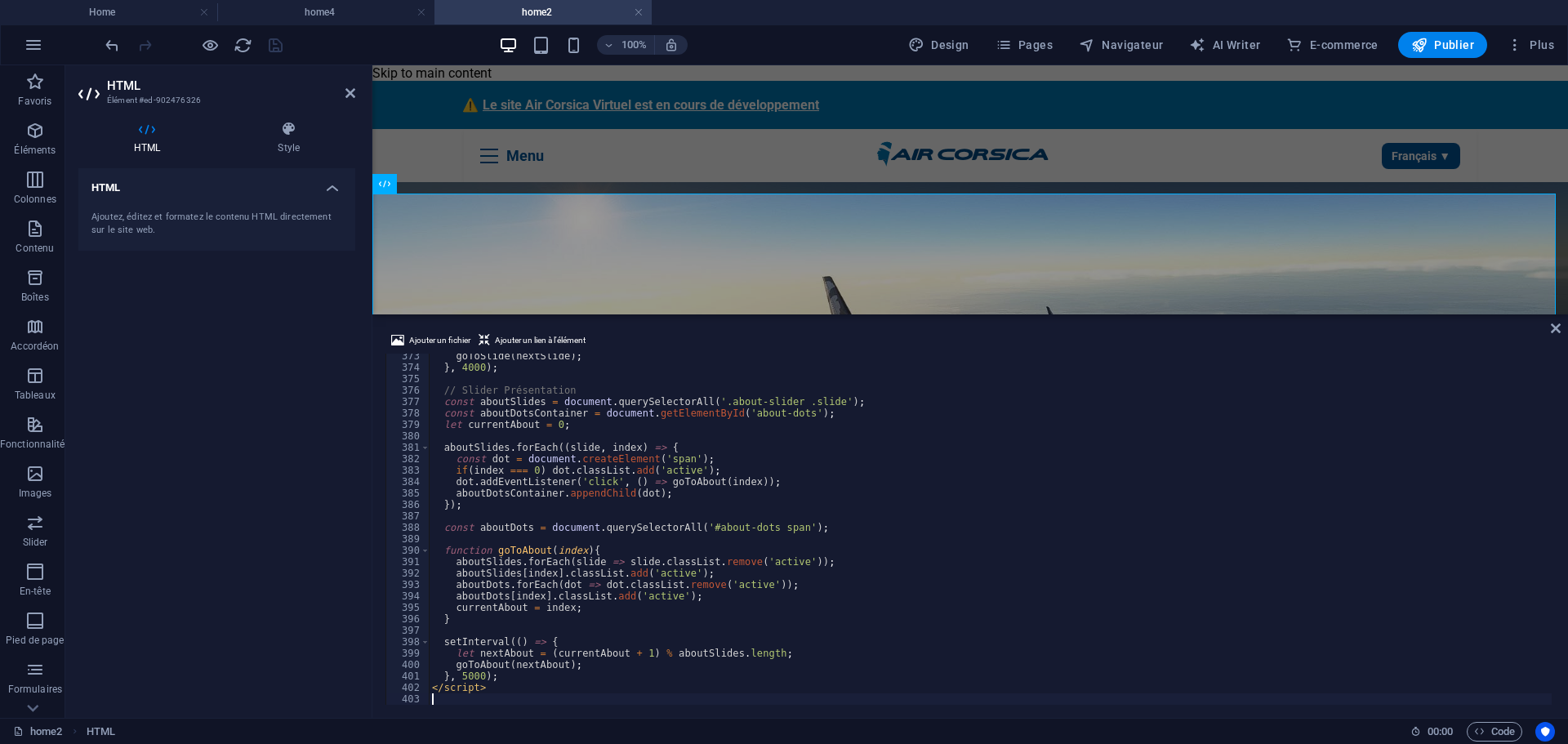
drag, startPoint x: 71, startPoint y: 335, endPoint x: 171, endPoint y: 361, distance: 103.3
click at [71, 336] on div "HTML Style HTML Ajoutez, éditez et formatez le contenu HTML directement sur le …" at bounding box center [217, 413] width 303 height 610
click at [276, 37] on icon "save" at bounding box center [276, 45] width 19 height 19
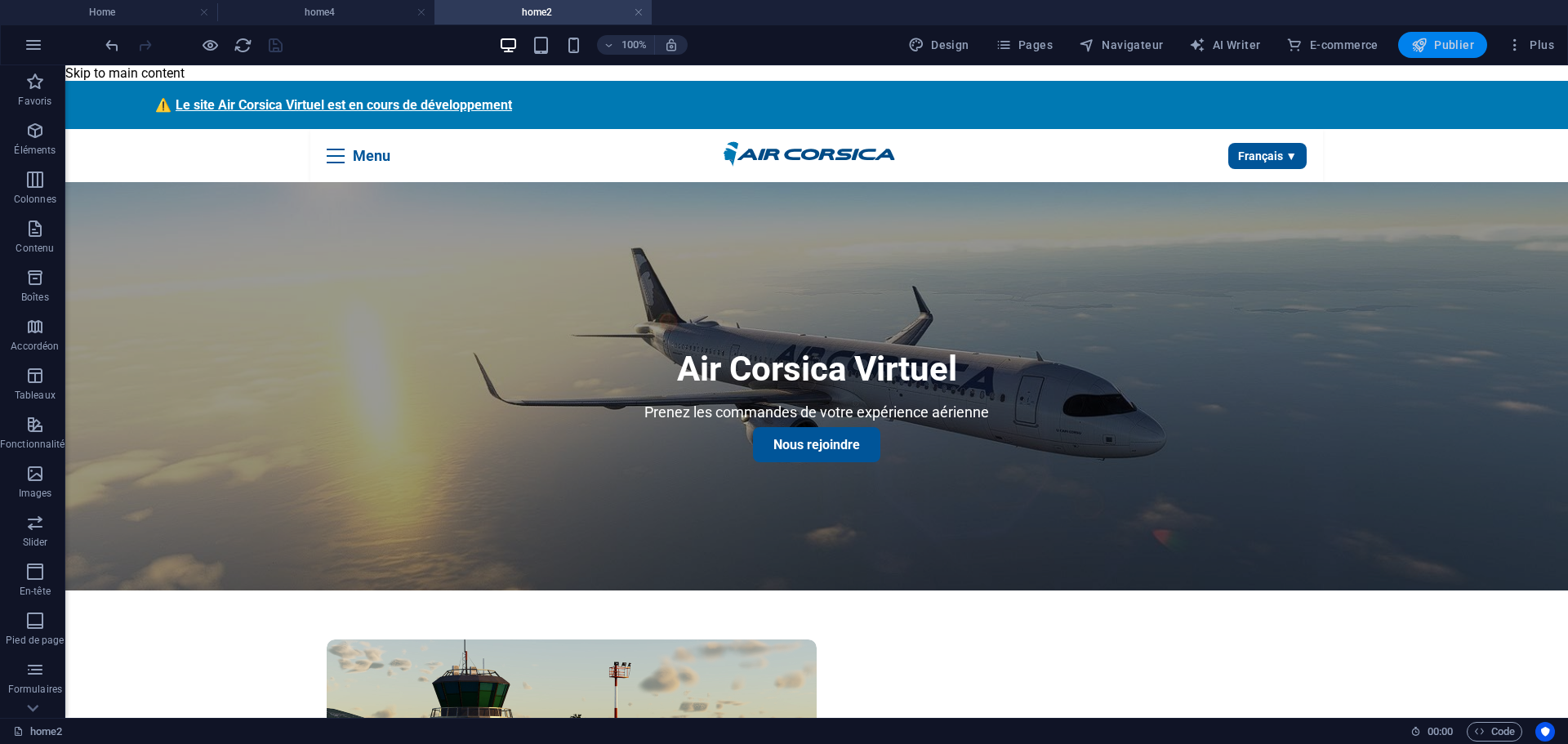
click at [1417, 45] on icon "button" at bounding box center [1419, 45] width 16 height 16
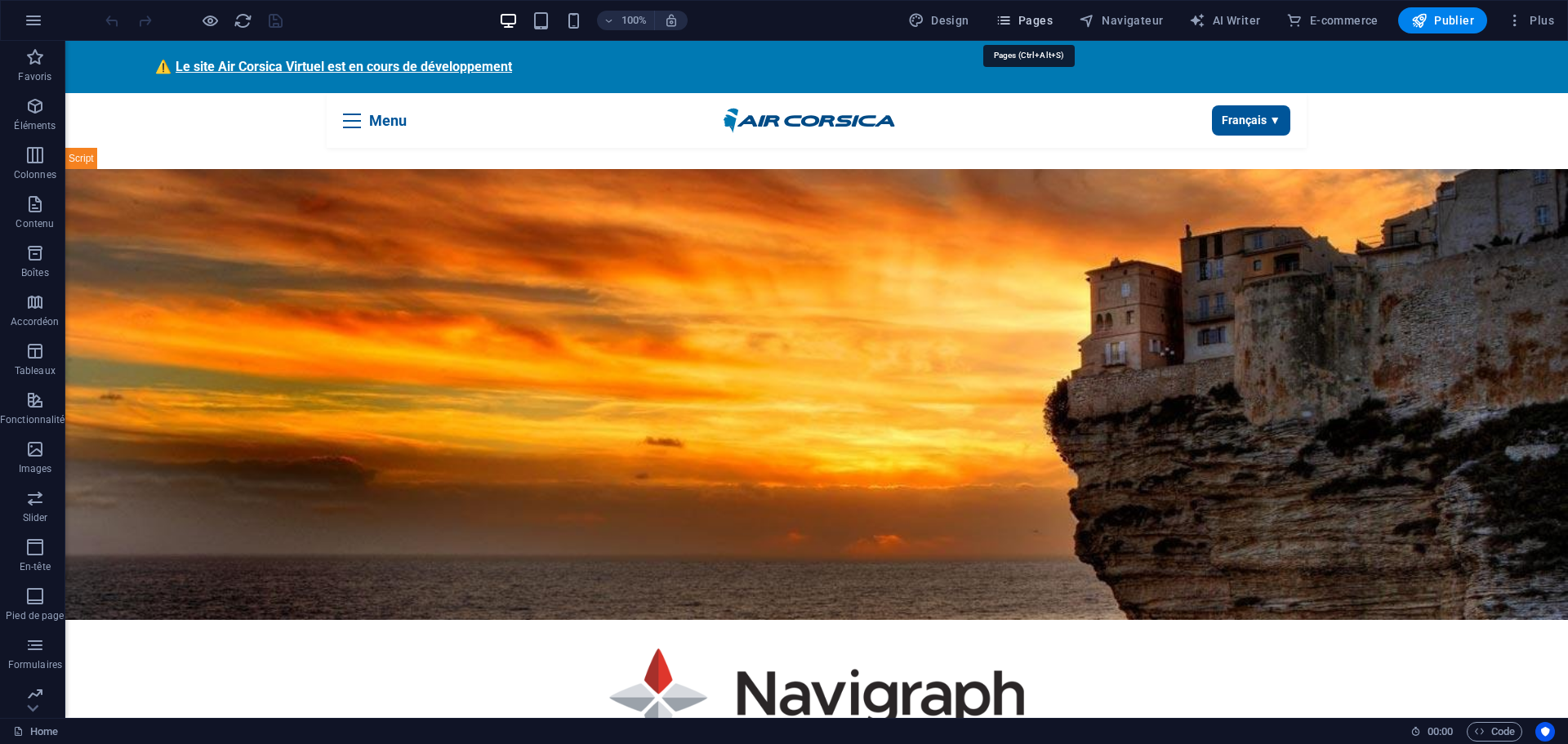
click at [1028, 14] on span "Pages" at bounding box center [1024, 20] width 57 height 16
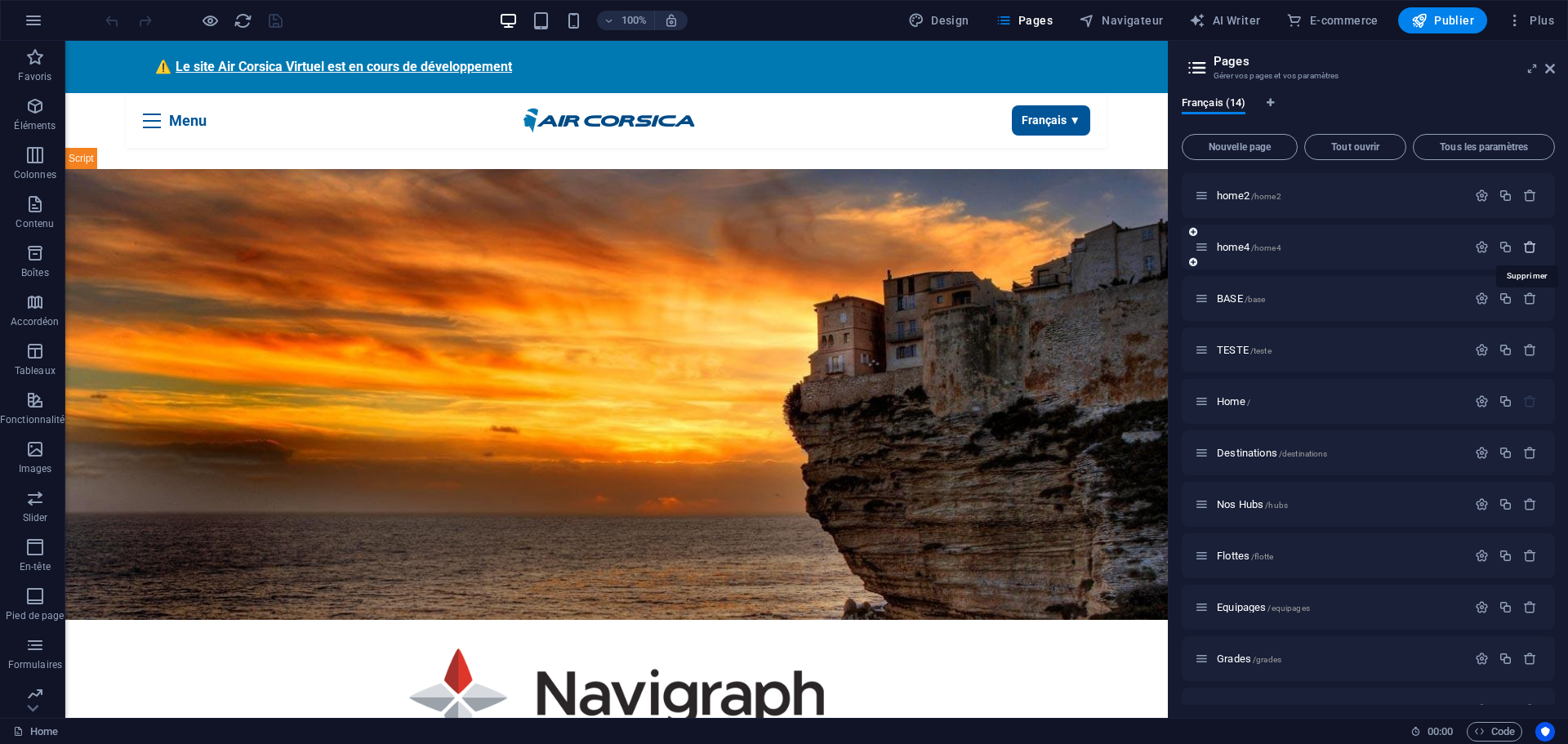
click at [1528, 245] on icon "button" at bounding box center [1530, 247] width 14 height 14
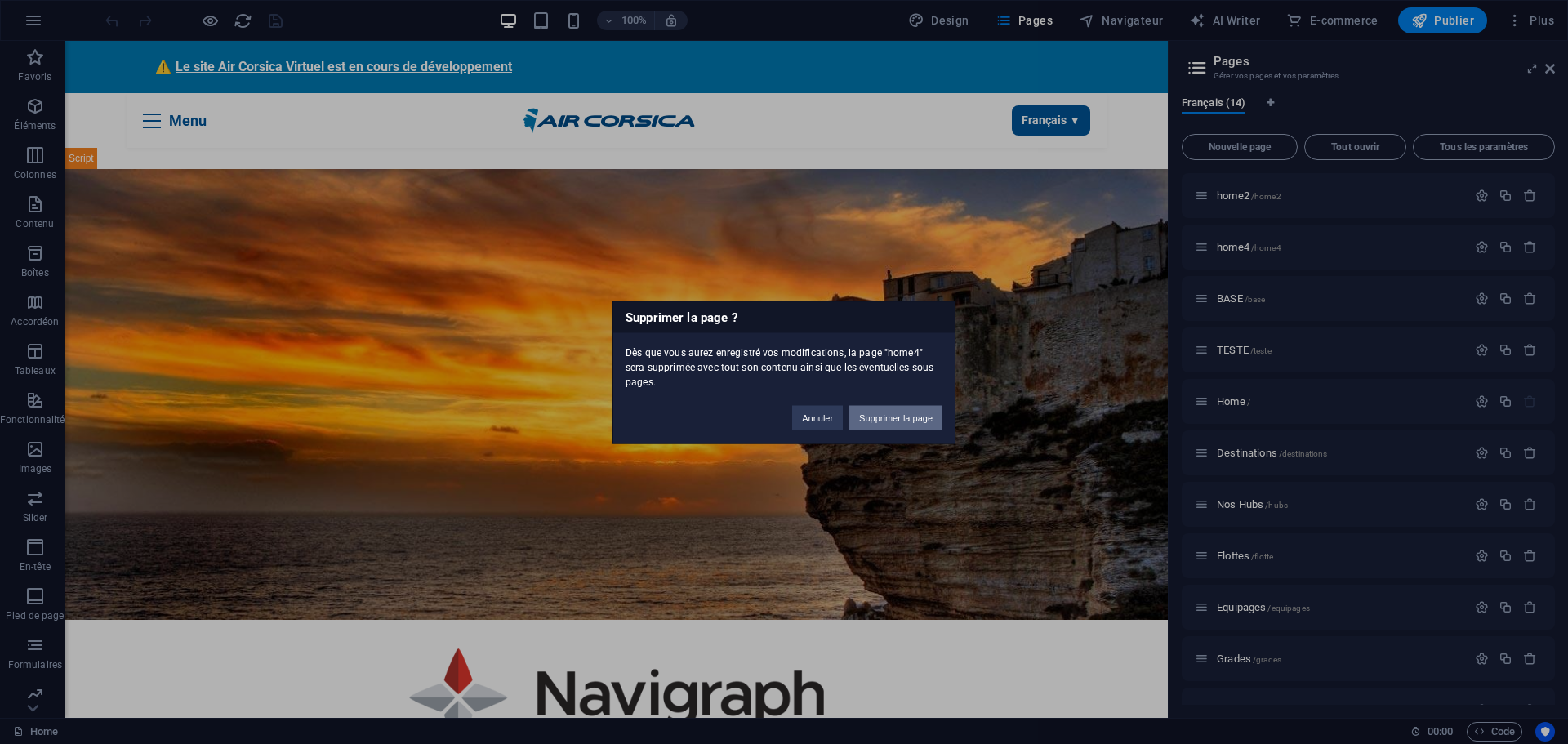
click at [891, 413] on button "Supprimer la page" at bounding box center [896, 417] width 93 height 25
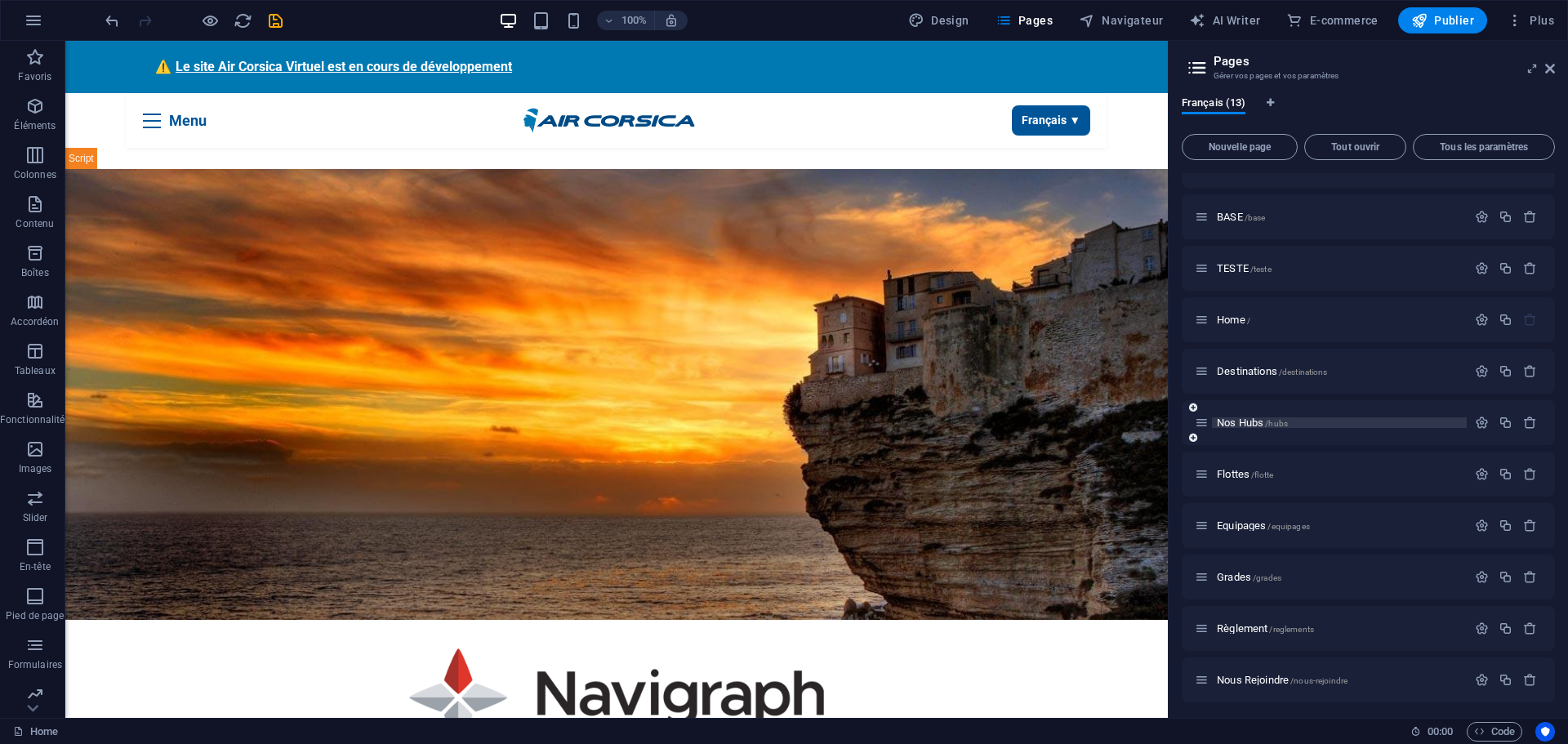
scroll to position [137, 0]
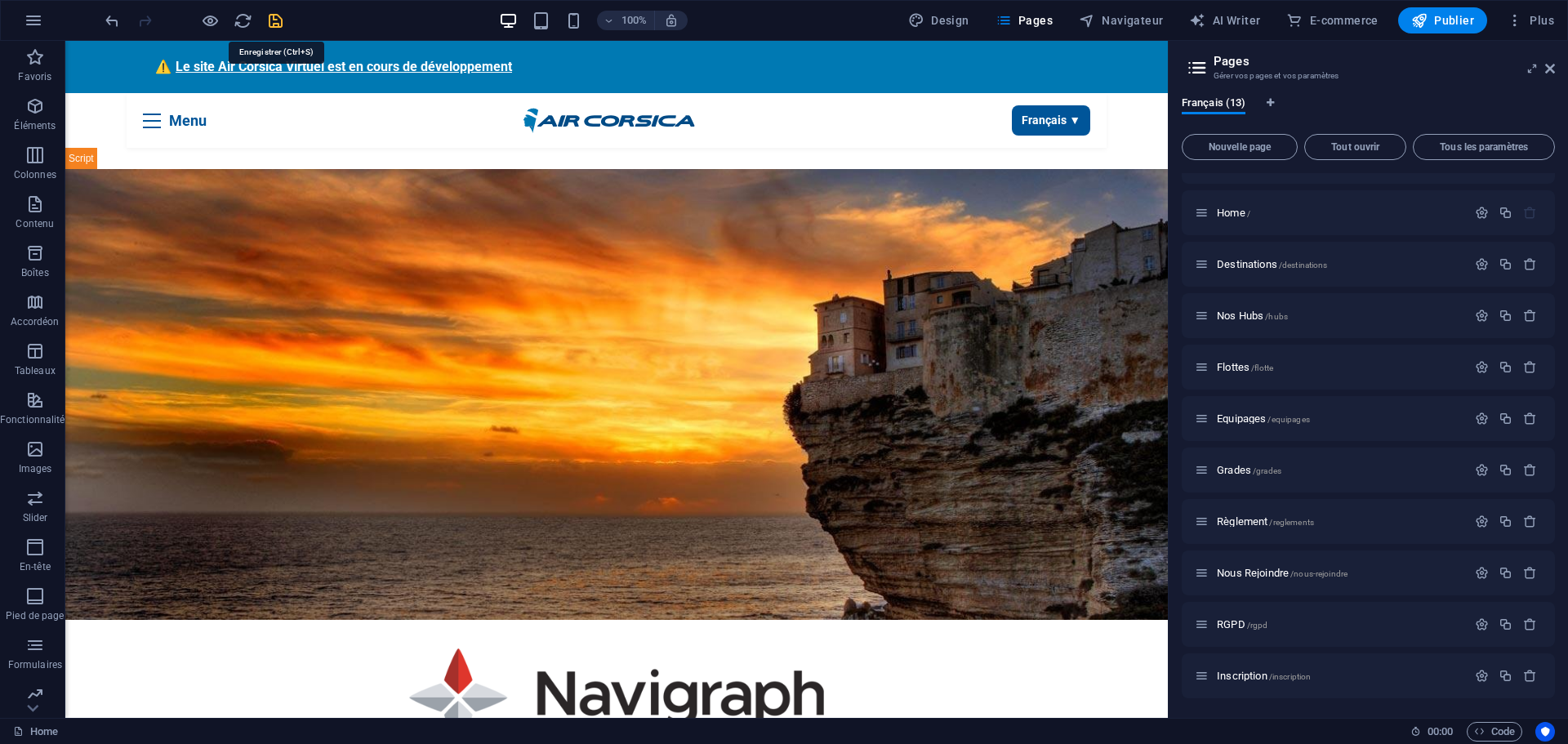
click at [276, 17] on icon "save" at bounding box center [276, 20] width 19 height 19
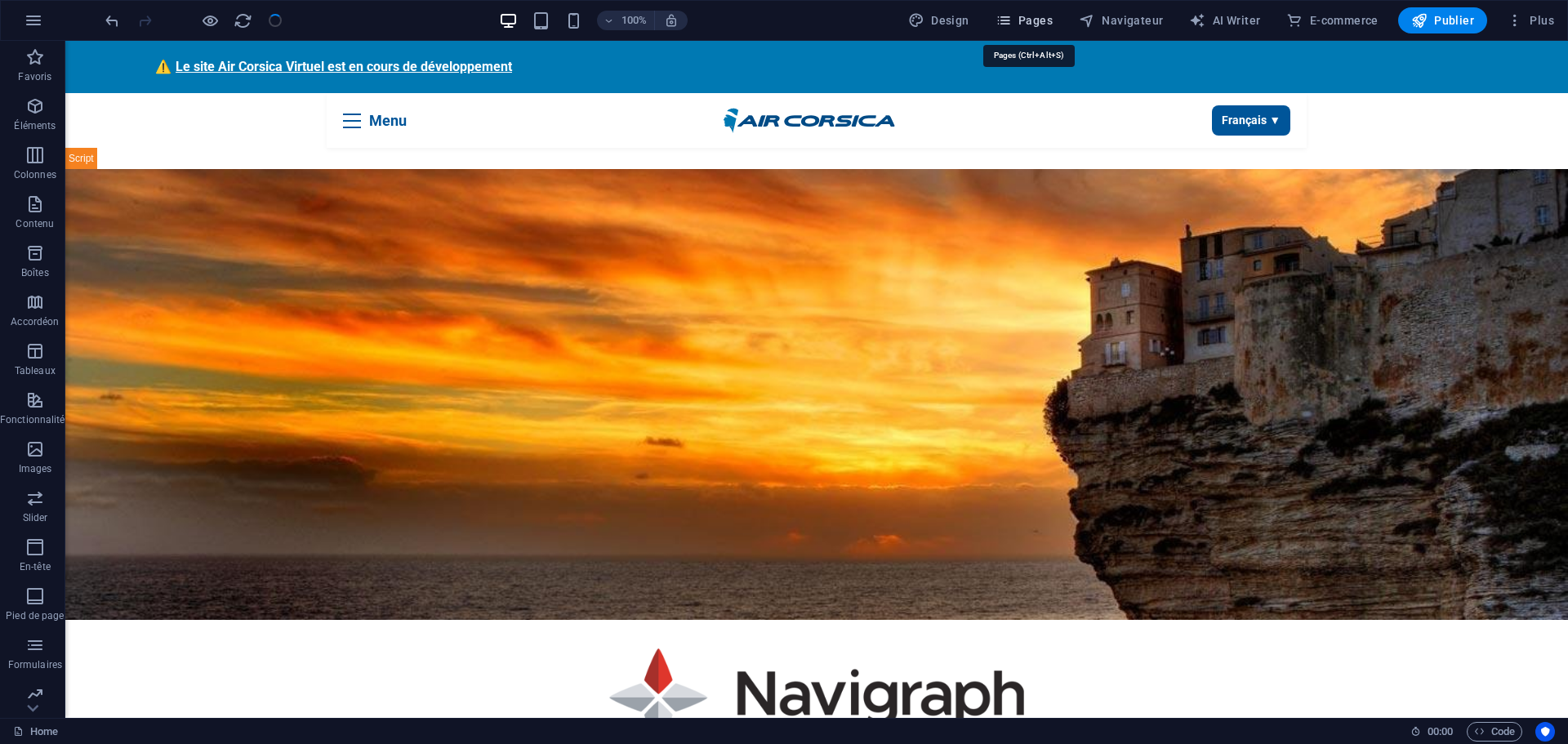
drag, startPoint x: 1031, startPoint y: 14, endPoint x: 1006, endPoint y: 160, distance: 148.1
click at [1031, 14] on span "Pages" at bounding box center [1024, 20] width 57 height 16
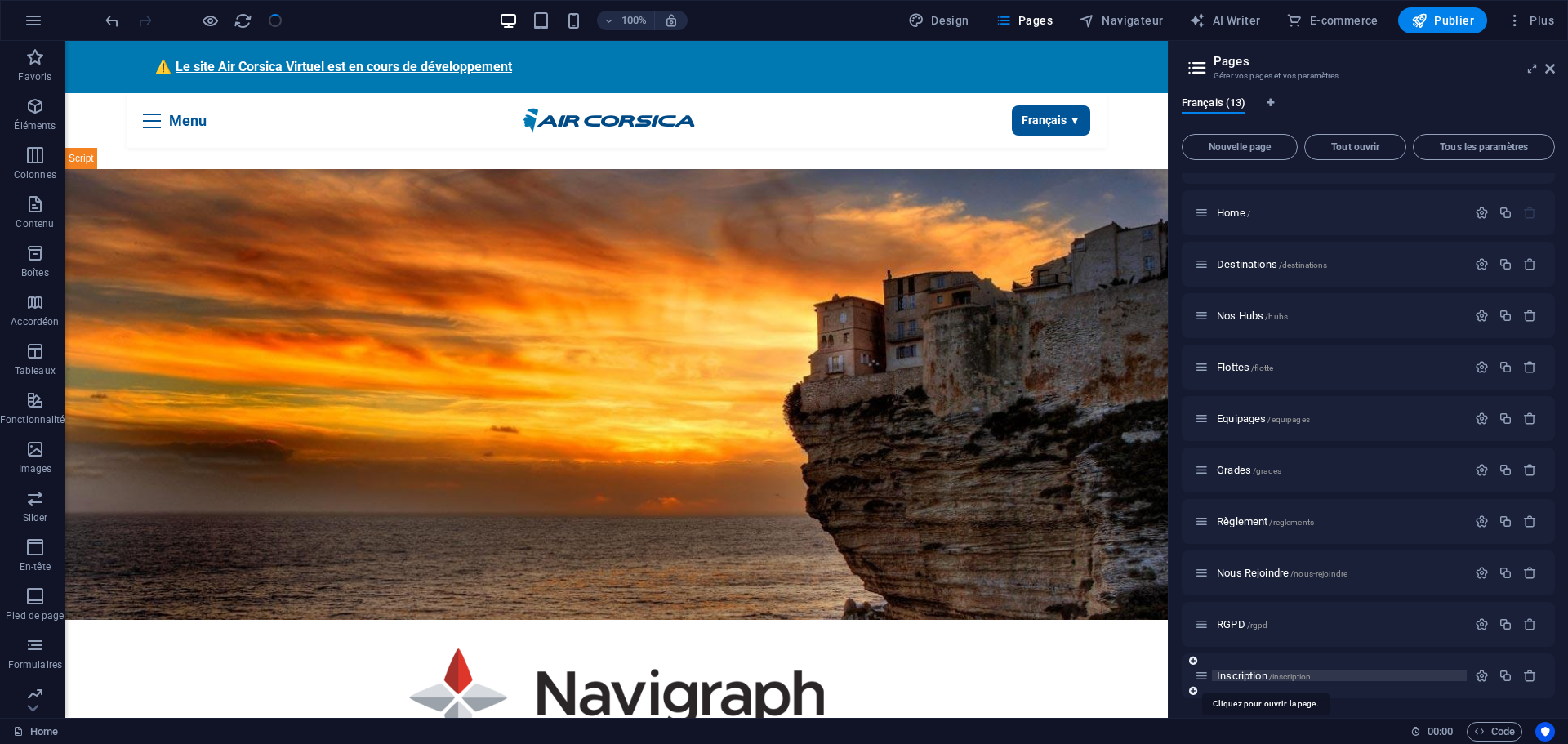
click at [1241, 675] on span "Inscription /inscription" at bounding box center [1263, 675] width 94 height 12
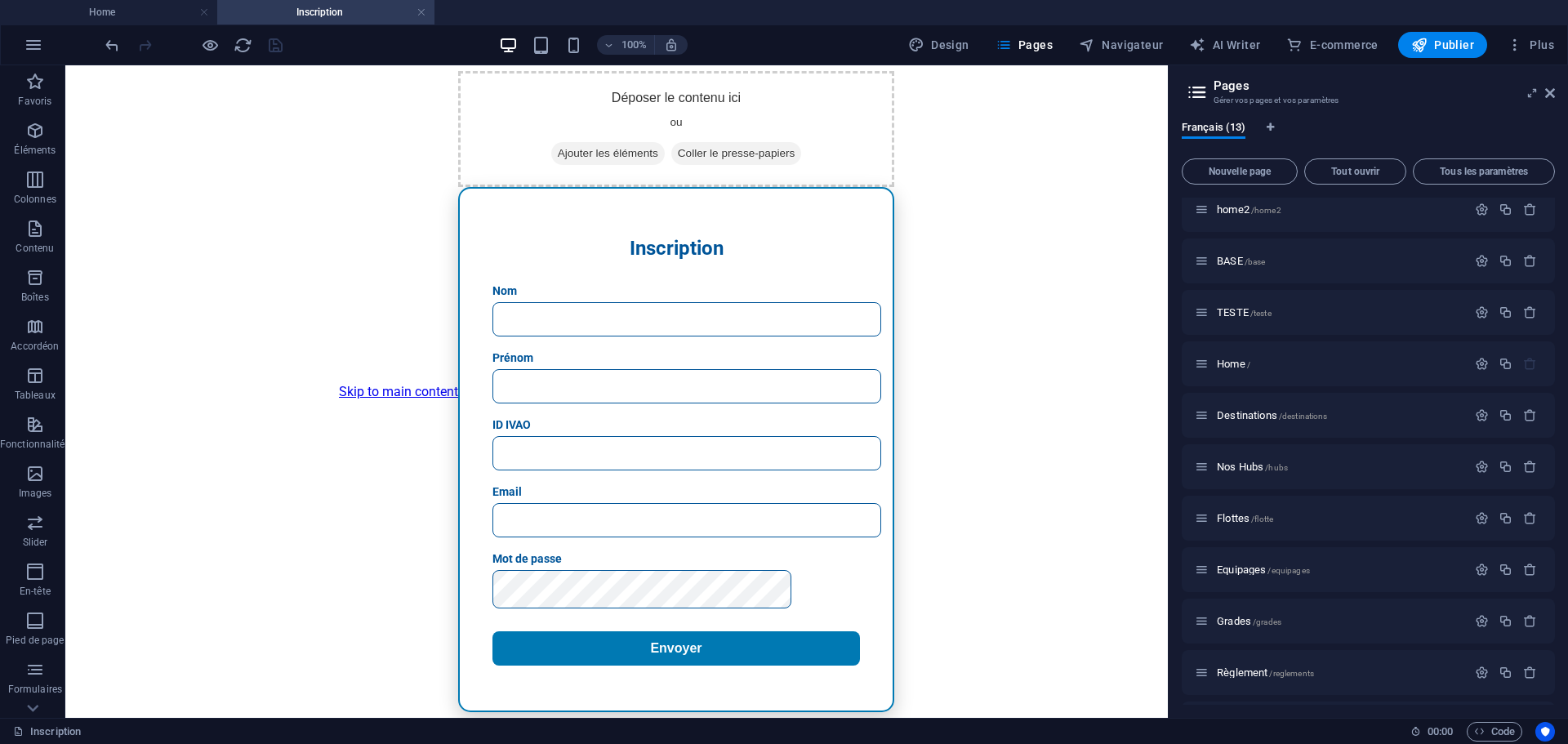
scroll to position [0, 0]
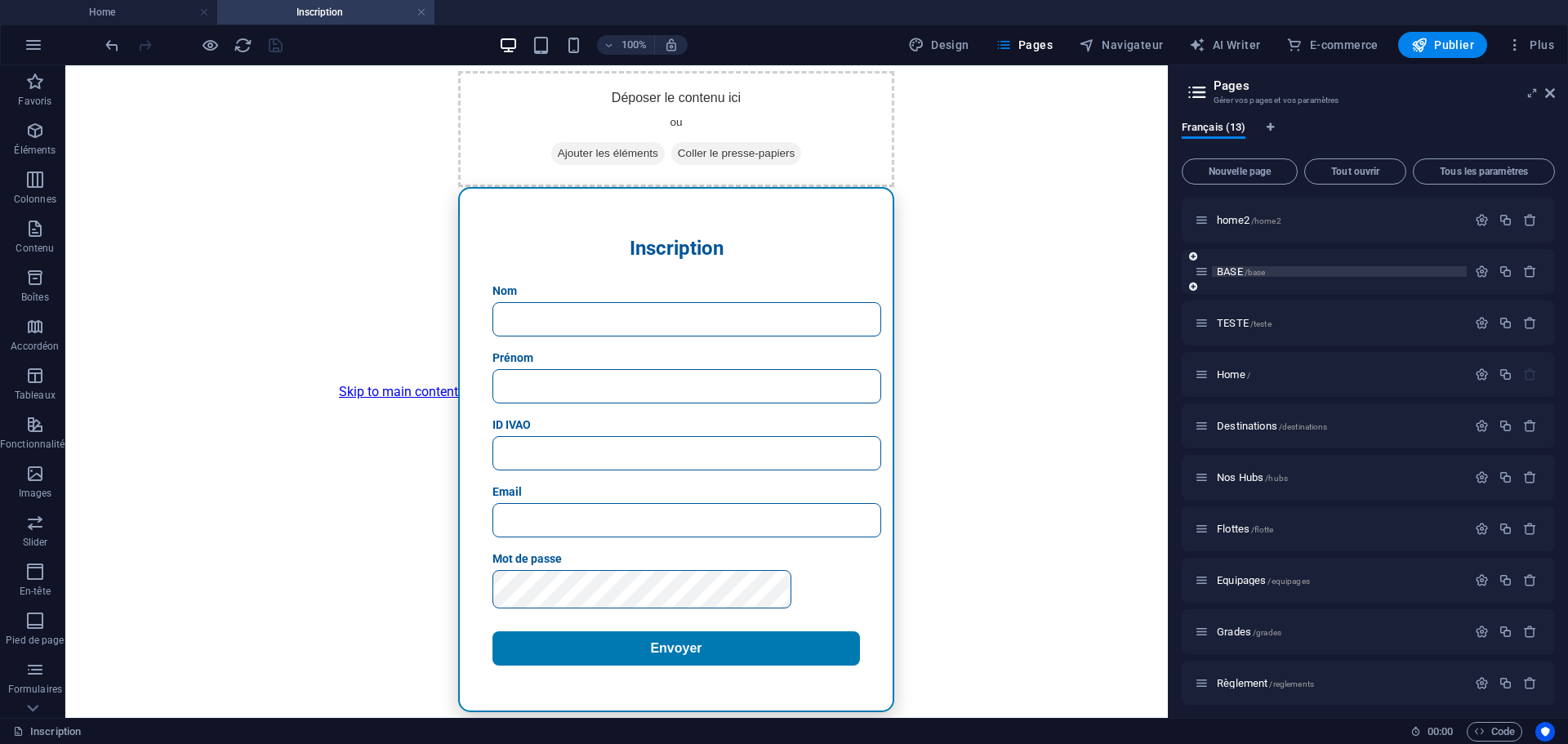
click at [1230, 268] on span "BASE /base" at bounding box center [1240, 271] width 48 height 12
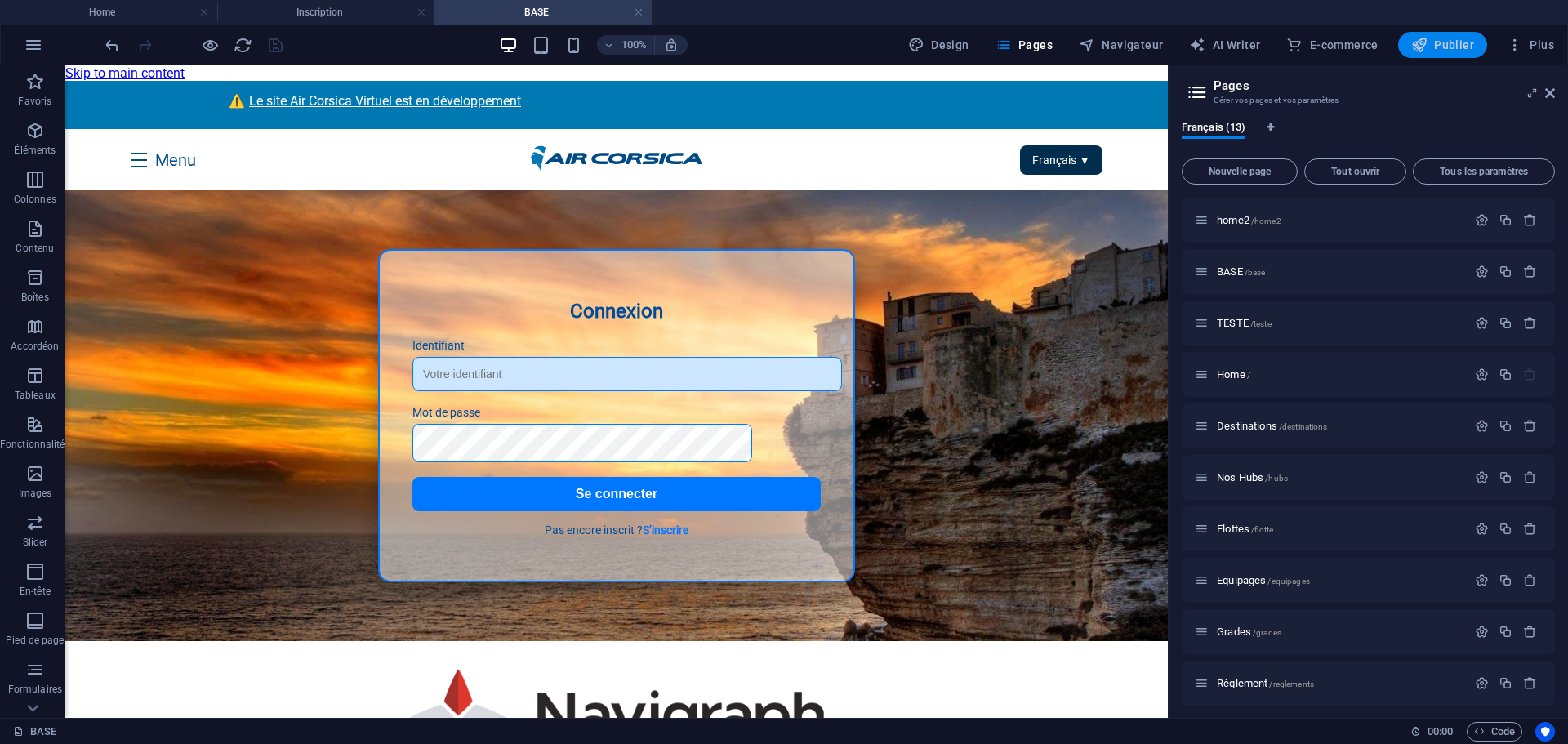
click at [1411, 46] on button "Publier" at bounding box center [1442, 45] width 89 height 26
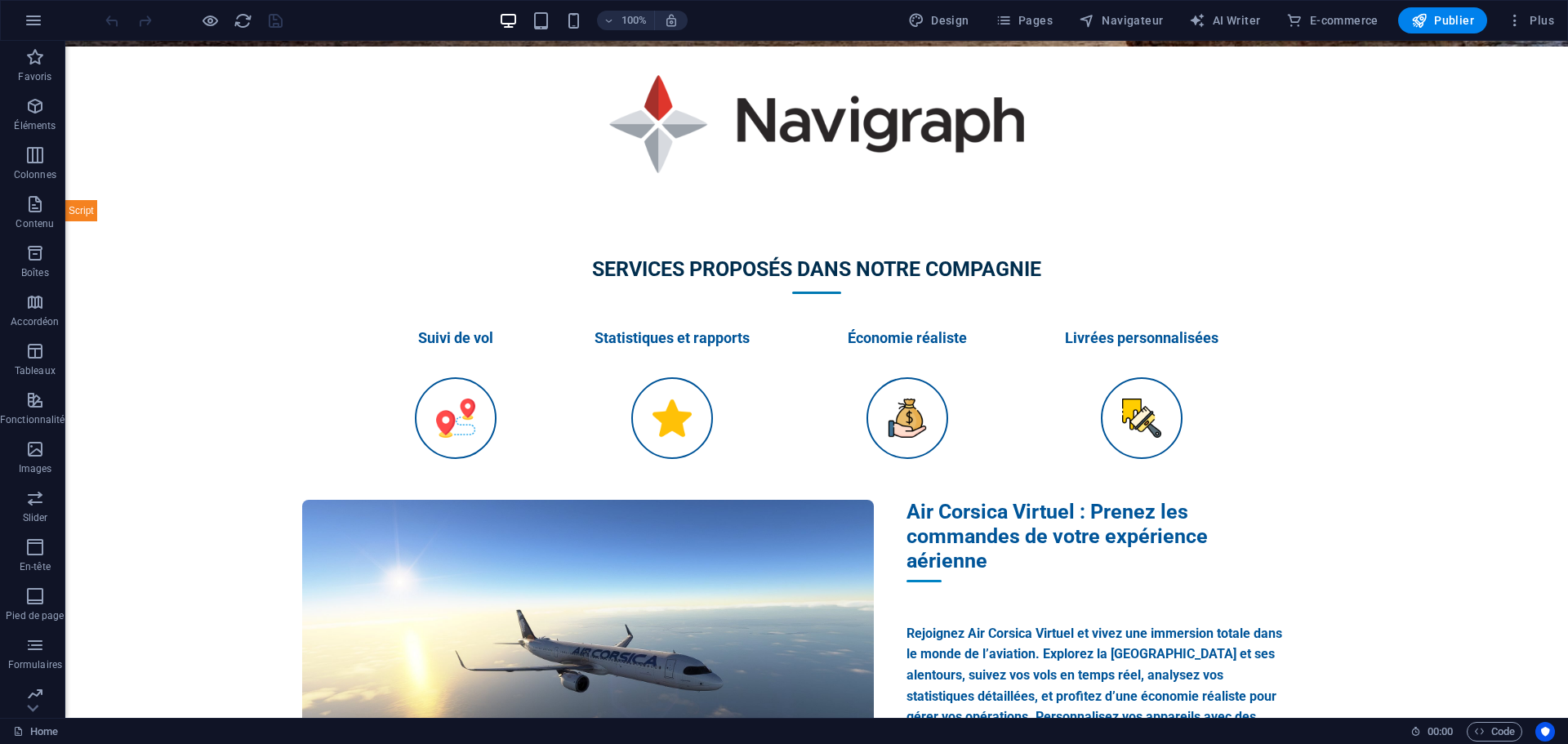
scroll to position [247, 0]
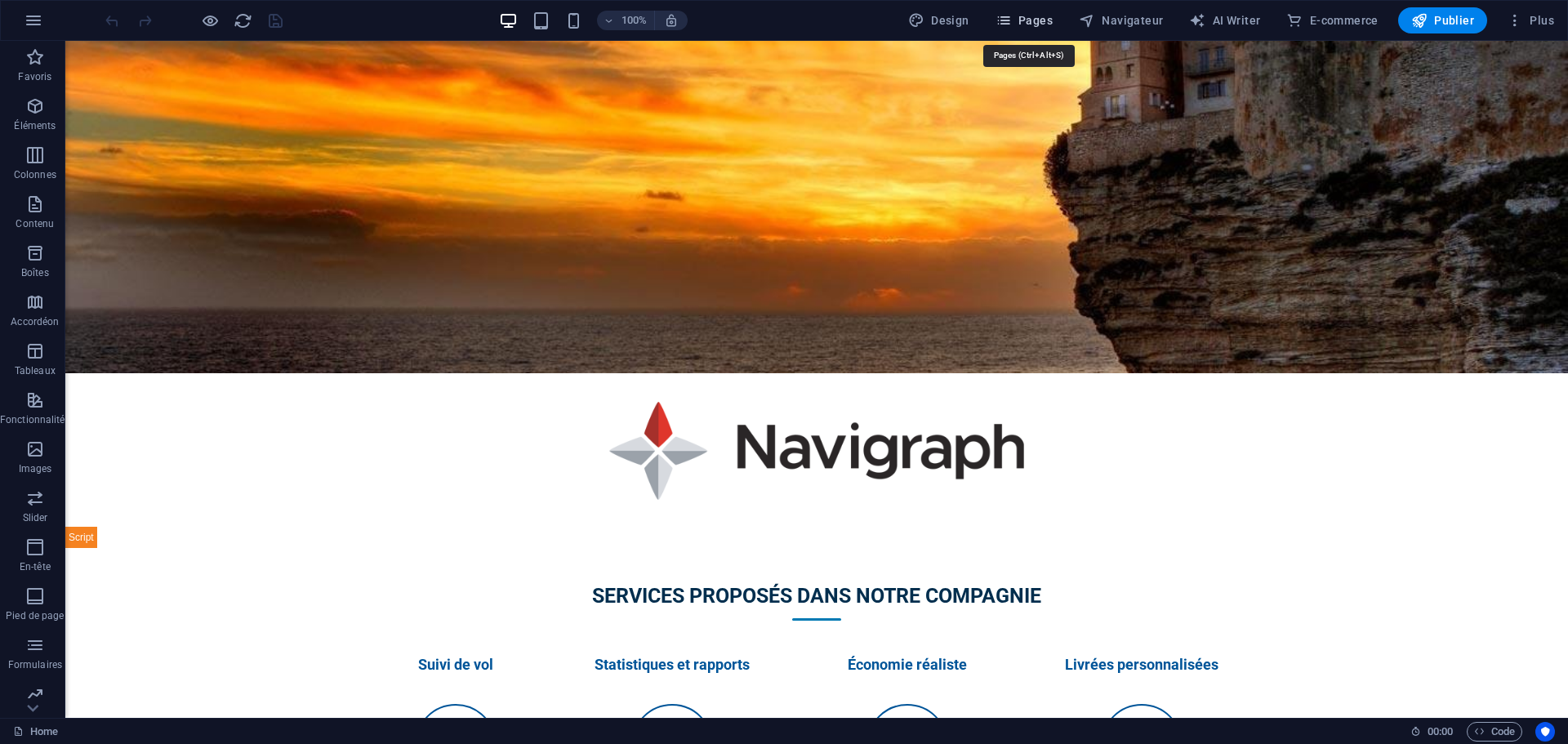
click at [1032, 16] on span "Pages" at bounding box center [1024, 20] width 57 height 16
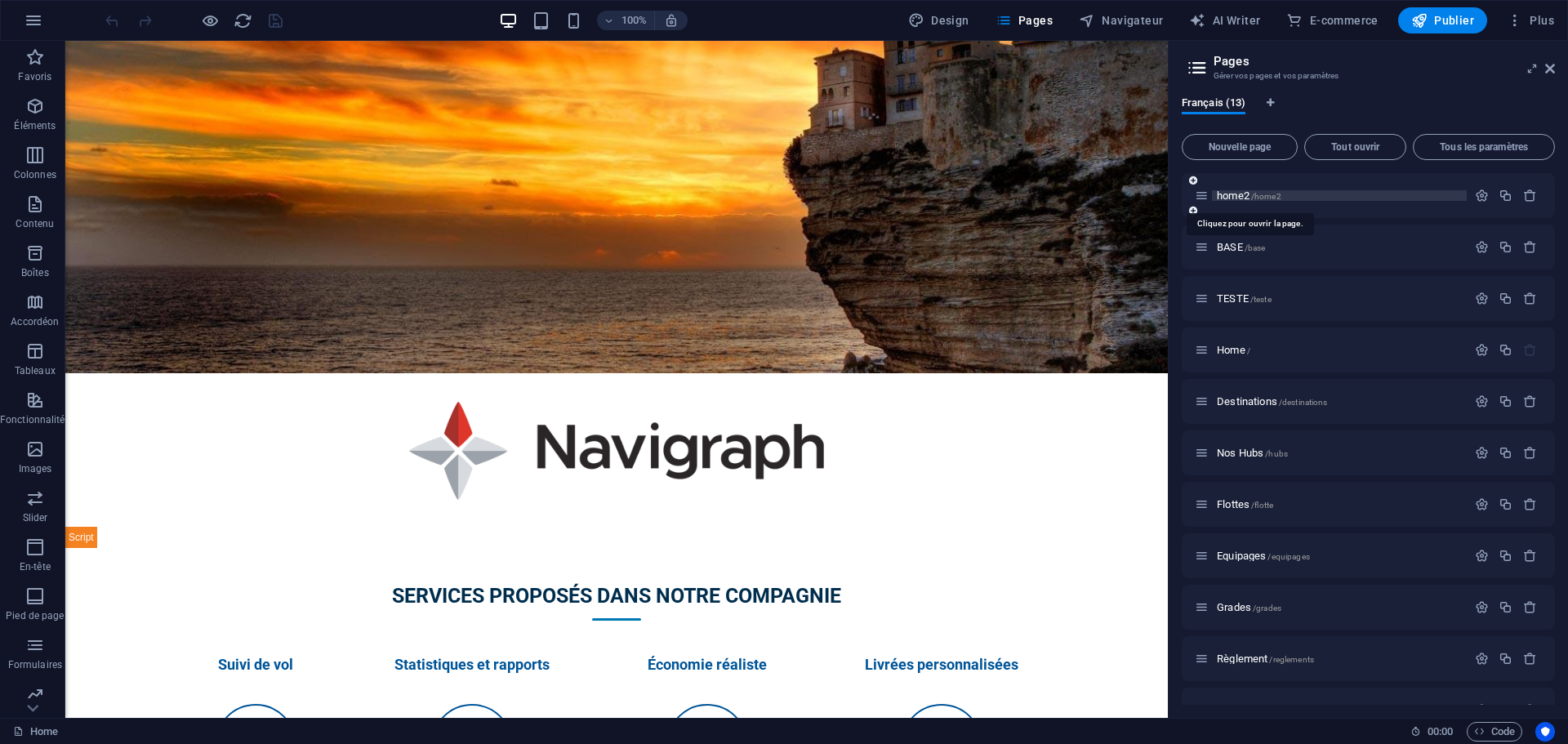
click at [1226, 198] on span "home2 /home2" at bounding box center [1248, 195] width 65 height 12
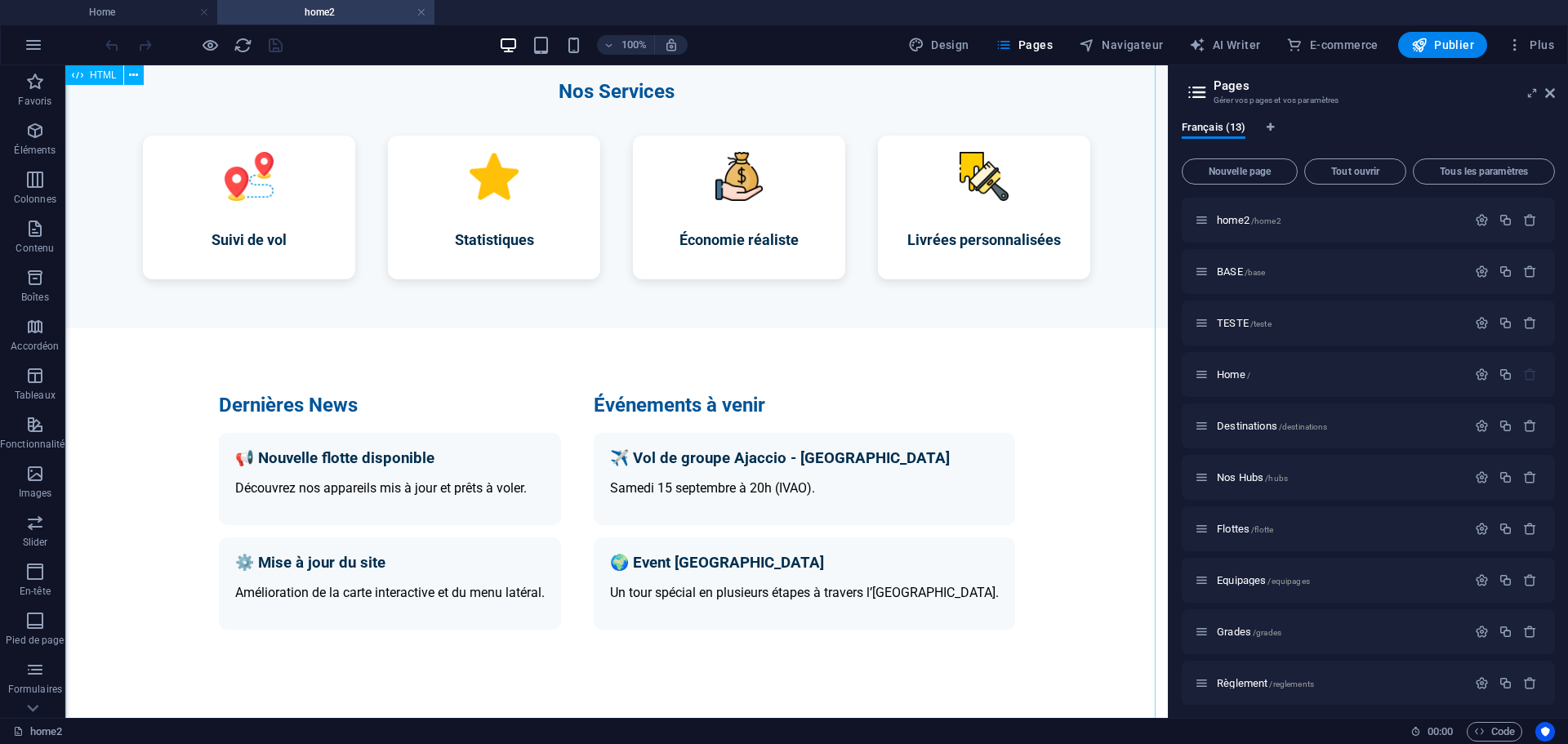
scroll to position [728, 0]
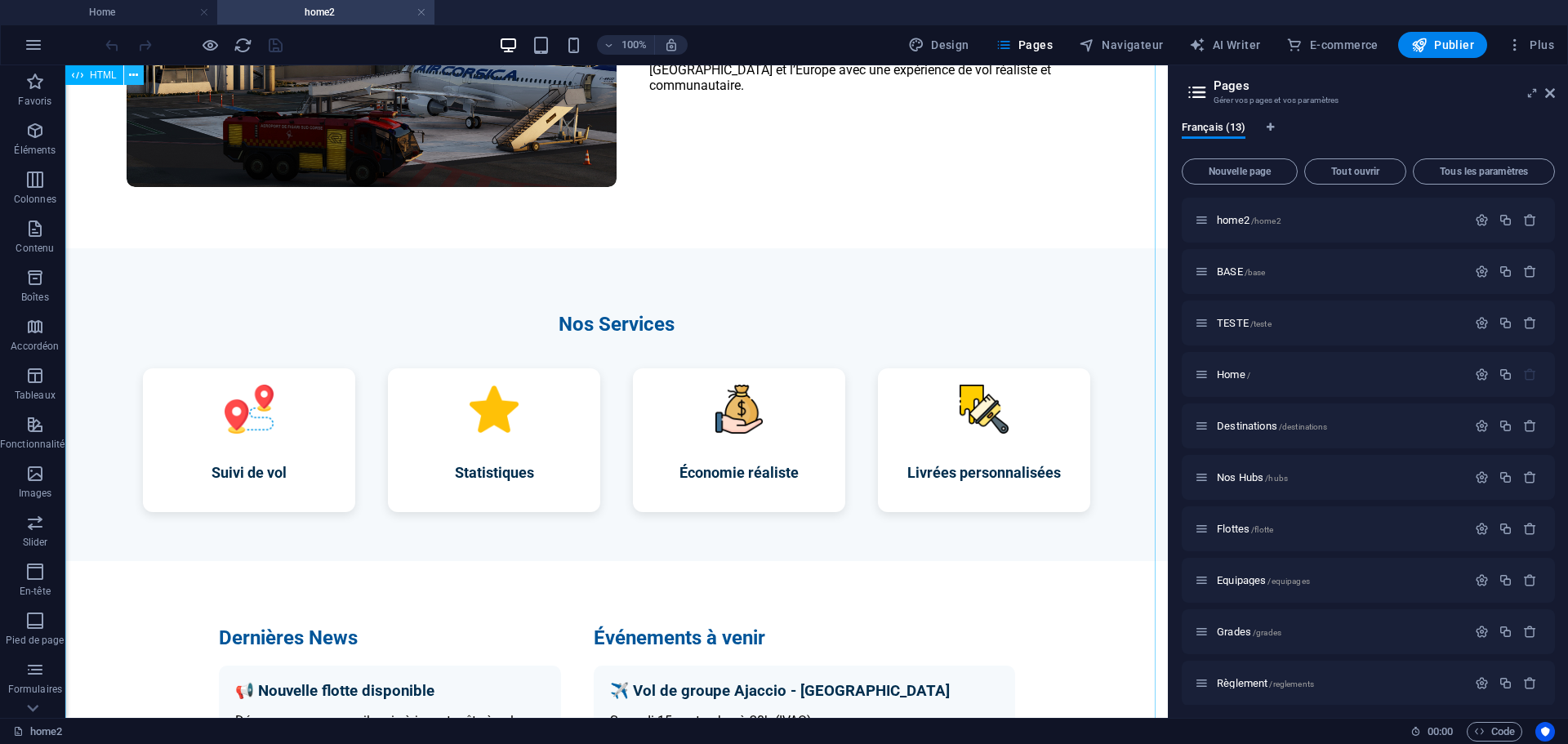
click at [130, 77] on icon at bounding box center [133, 75] width 9 height 17
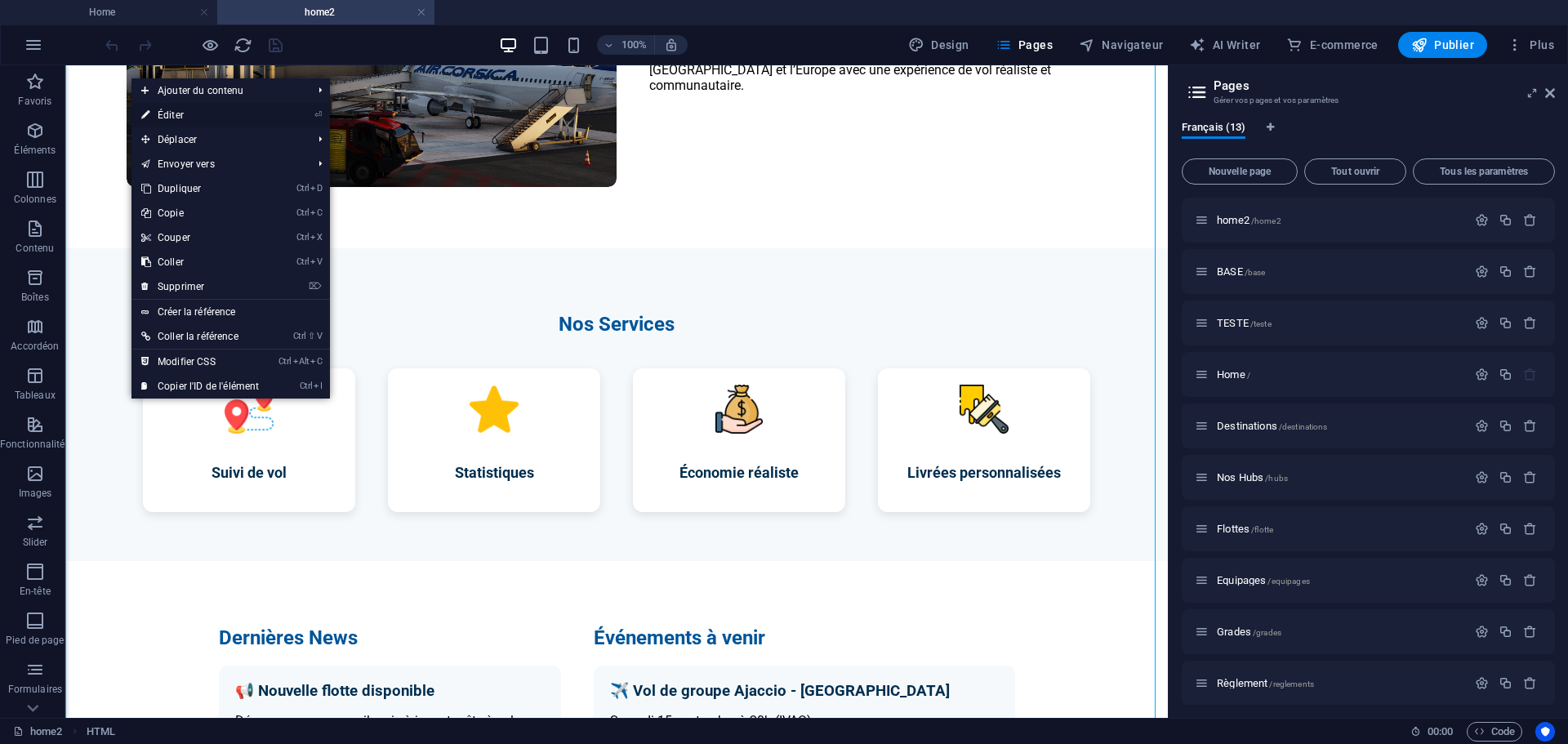
click at [173, 110] on link "⏎ Éditer" at bounding box center [200, 115] width 137 height 25
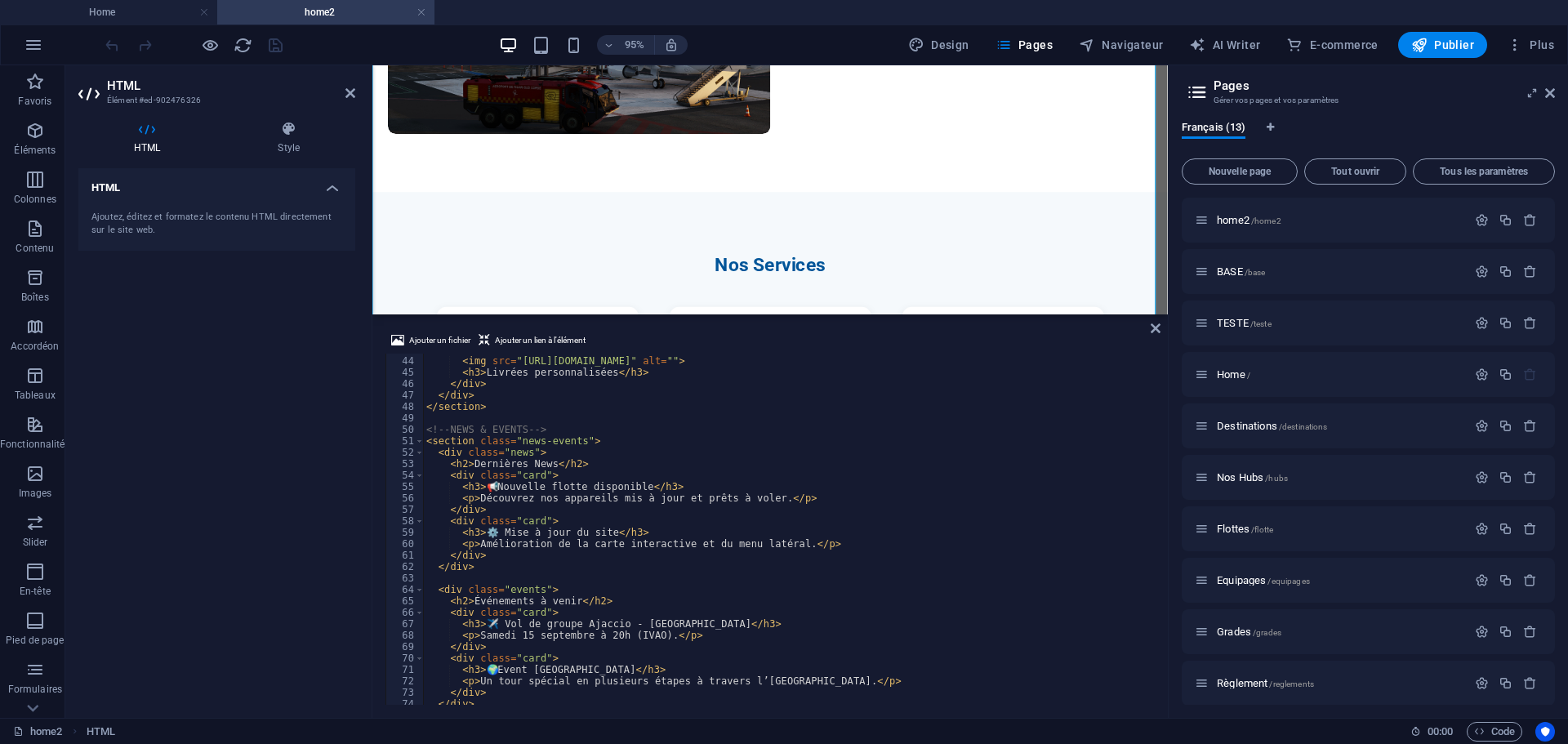
scroll to position [490, 0]
click at [649, 639] on div "< div class = "service" > < img src = "[URL][DOMAIN_NAME]" alt = "" > < h3 > Li…" at bounding box center [943, 529] width 1042 height 370
click at [625, 635] on div "< div class = "service" > < img src = "[URL][DOMAIN_NAME]" alt = "" > < h3 > Li…" at bounding box center [943, 529] width 1042 height 370
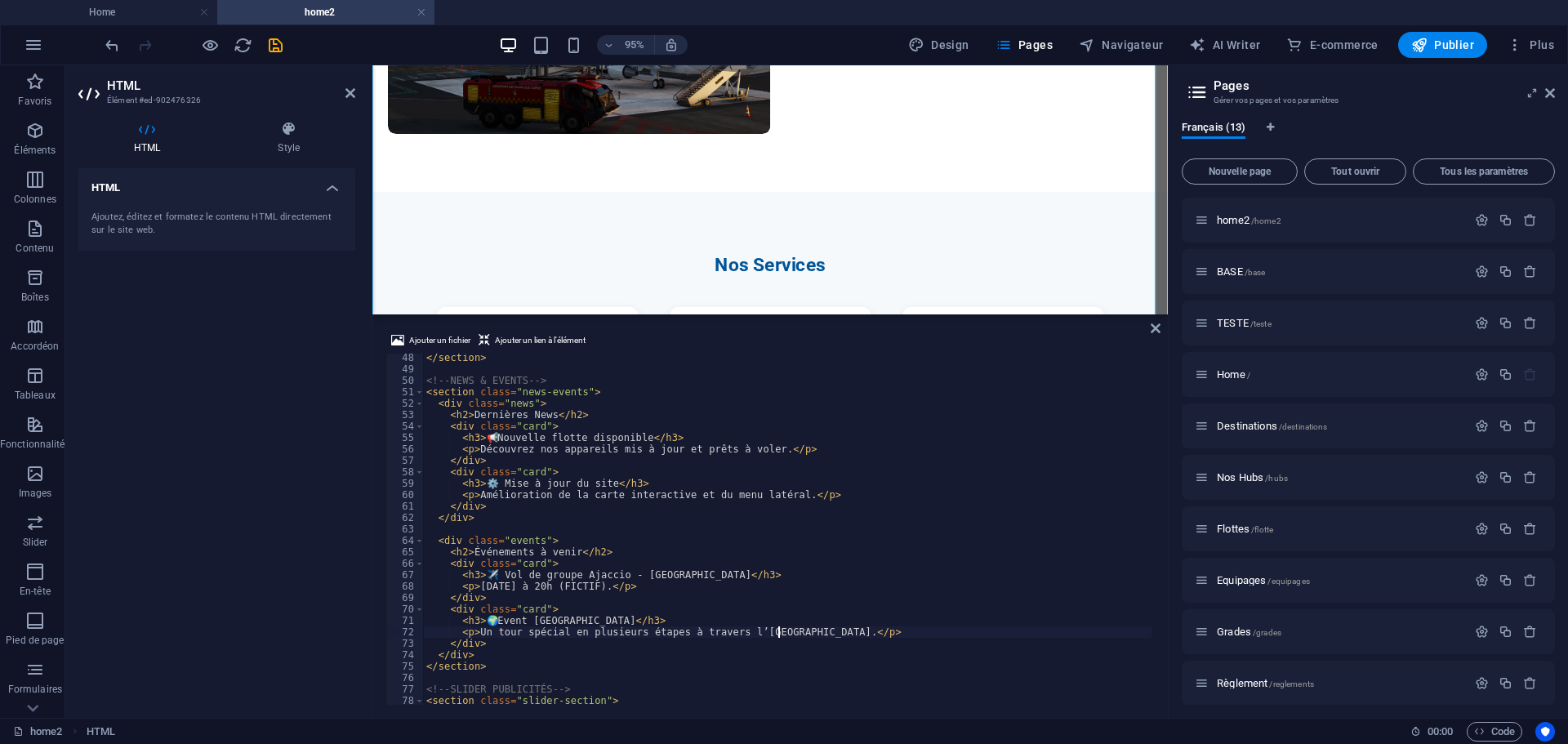
click at [778, 633] on div "</ section > <!-- NEWS & EVENTS --> < section class = "news-events" > < div cla…" at bounding box center [943, 536] width 1042 height 370
type textarea "<p>Un tour spécial en plusieurs étapes à travers l’Europe (FICTIF).</p>"
click at [280, 43] on icon "save" at bounding box center [276, 45] width 19 height 19
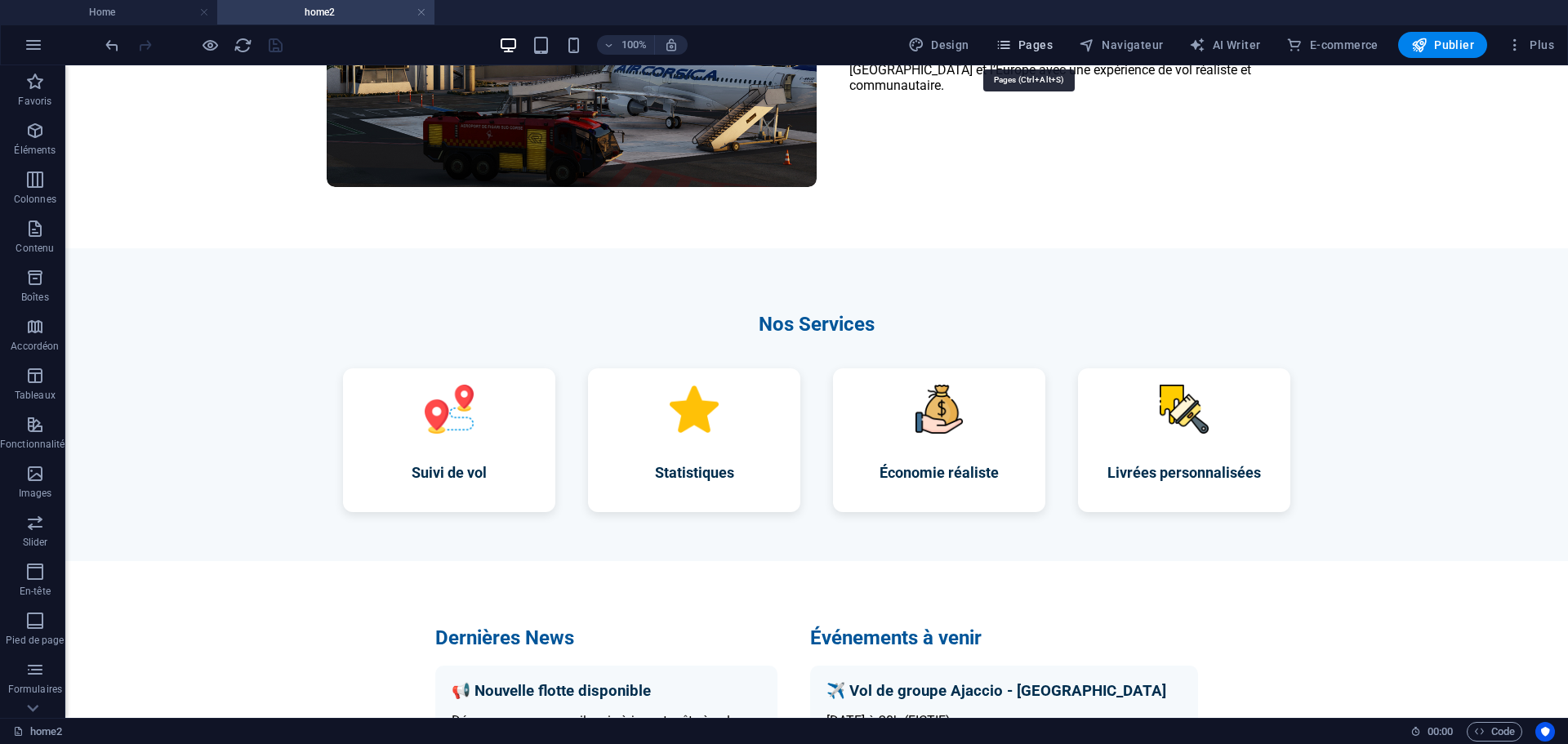
click at [1042, 43] on span "Pages" at bounding box center [1024, 45] width 57 height 16
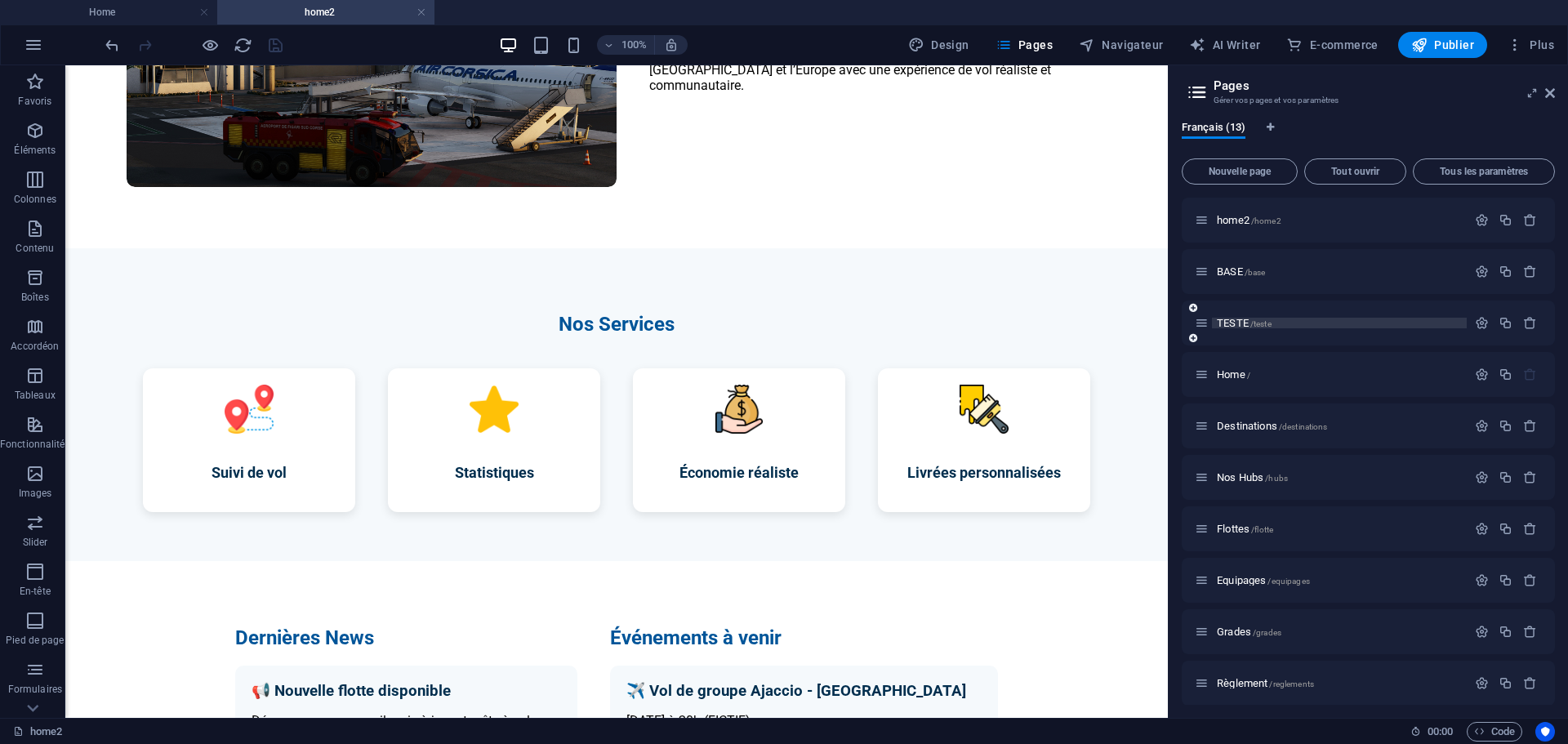
click at [1237, 320] on span "TESTE /teste" at bounding box center [1243, 323] width 55 height 12
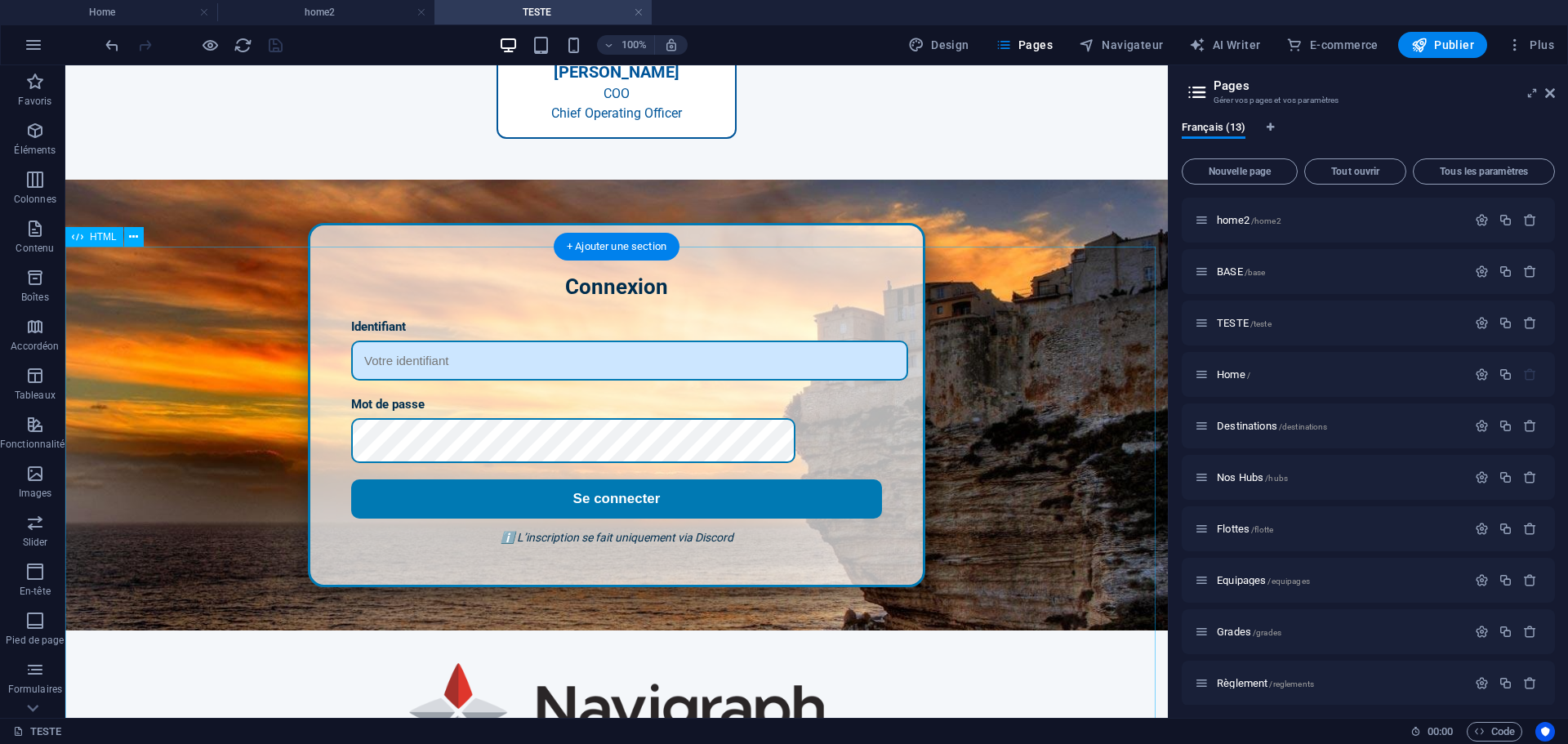
scroll to position [491, 0]
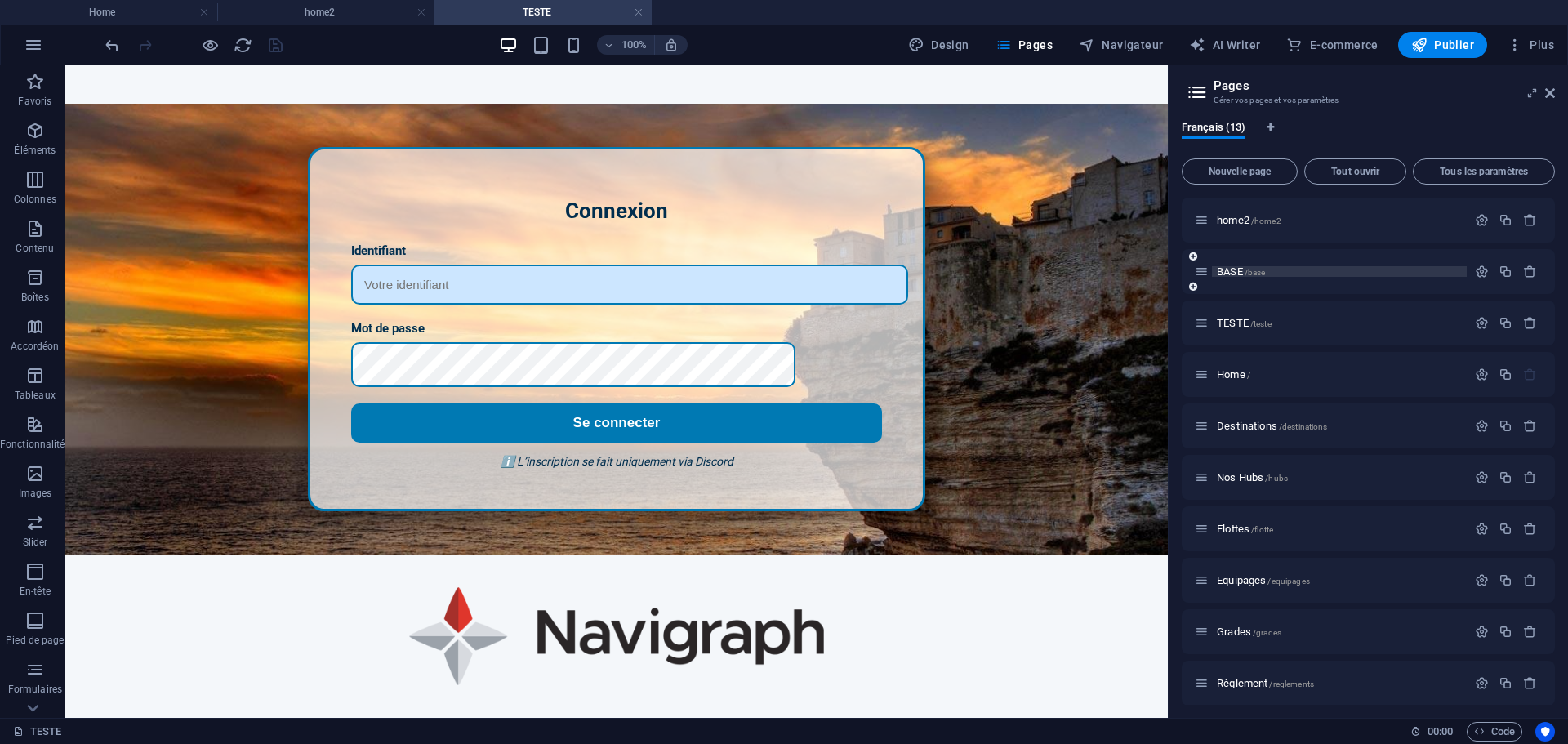
click at [1230, 271] on span "BASE /base" at bounding box center [1240, 271] width 48 height 12
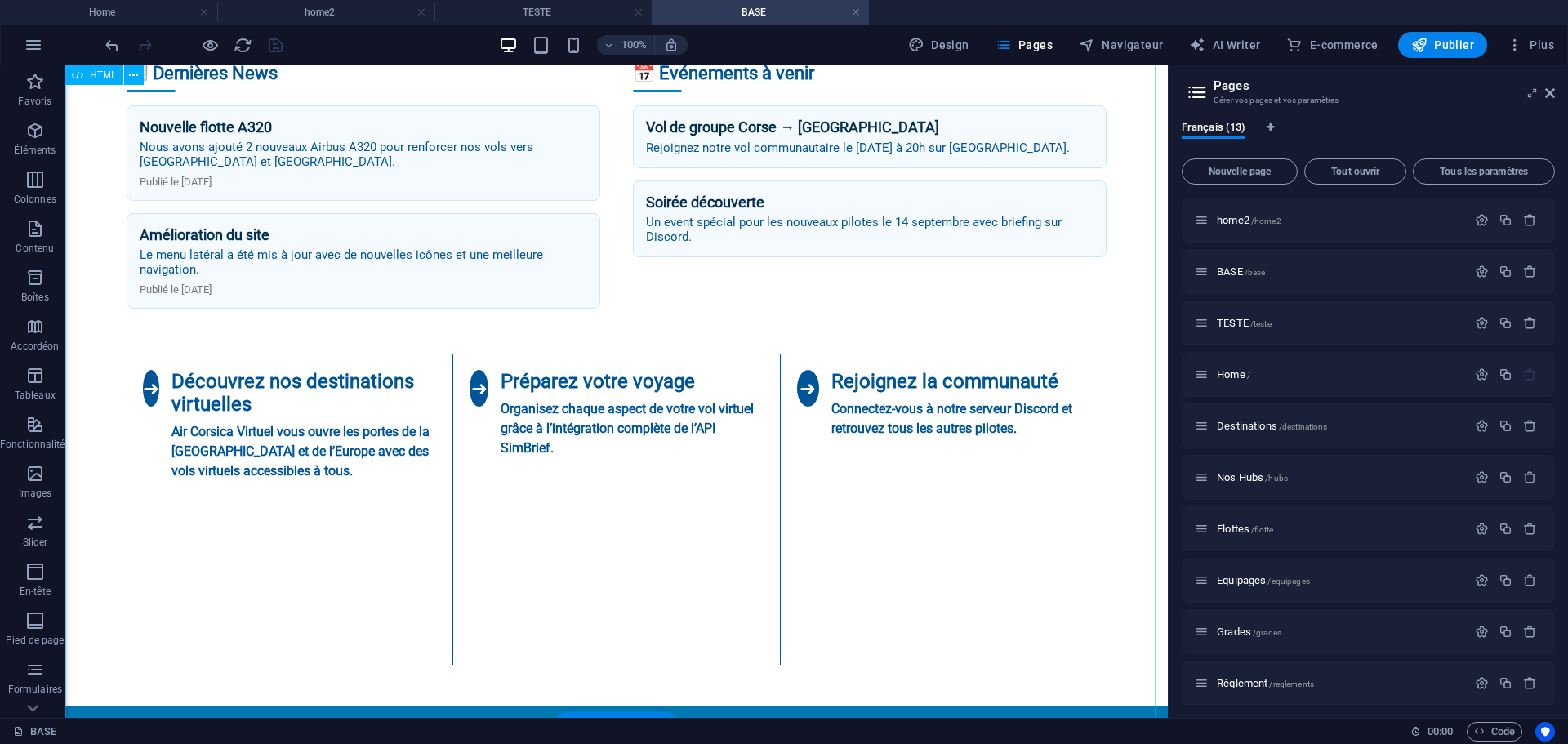
scroll to position [1225, 0]
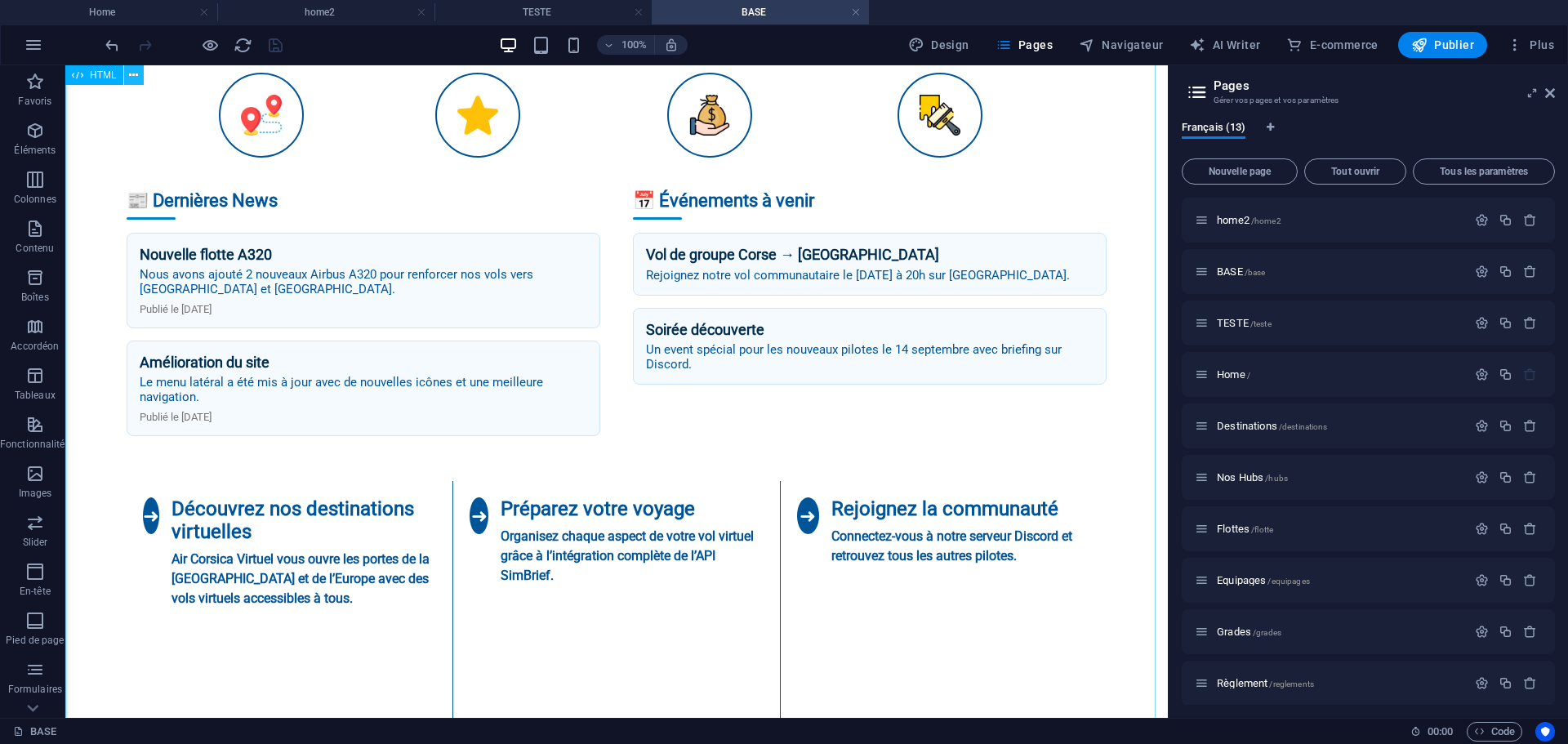
click at [141, 76] on button at bounding box center [134, 75] width 20 height 20
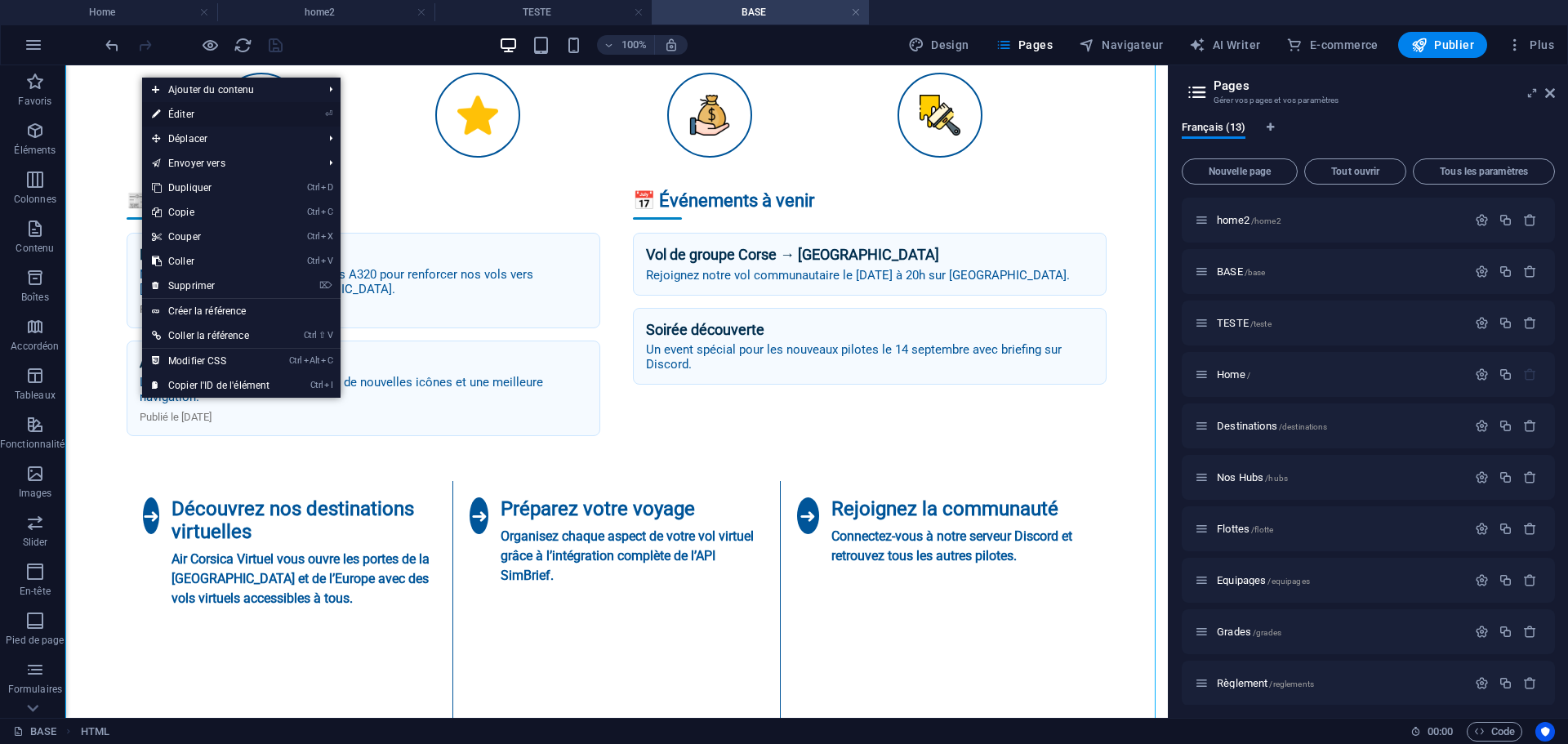
click at [182, 112] on link "⏎ Éditer" at bounding box center [211, 114] width 137 height 25
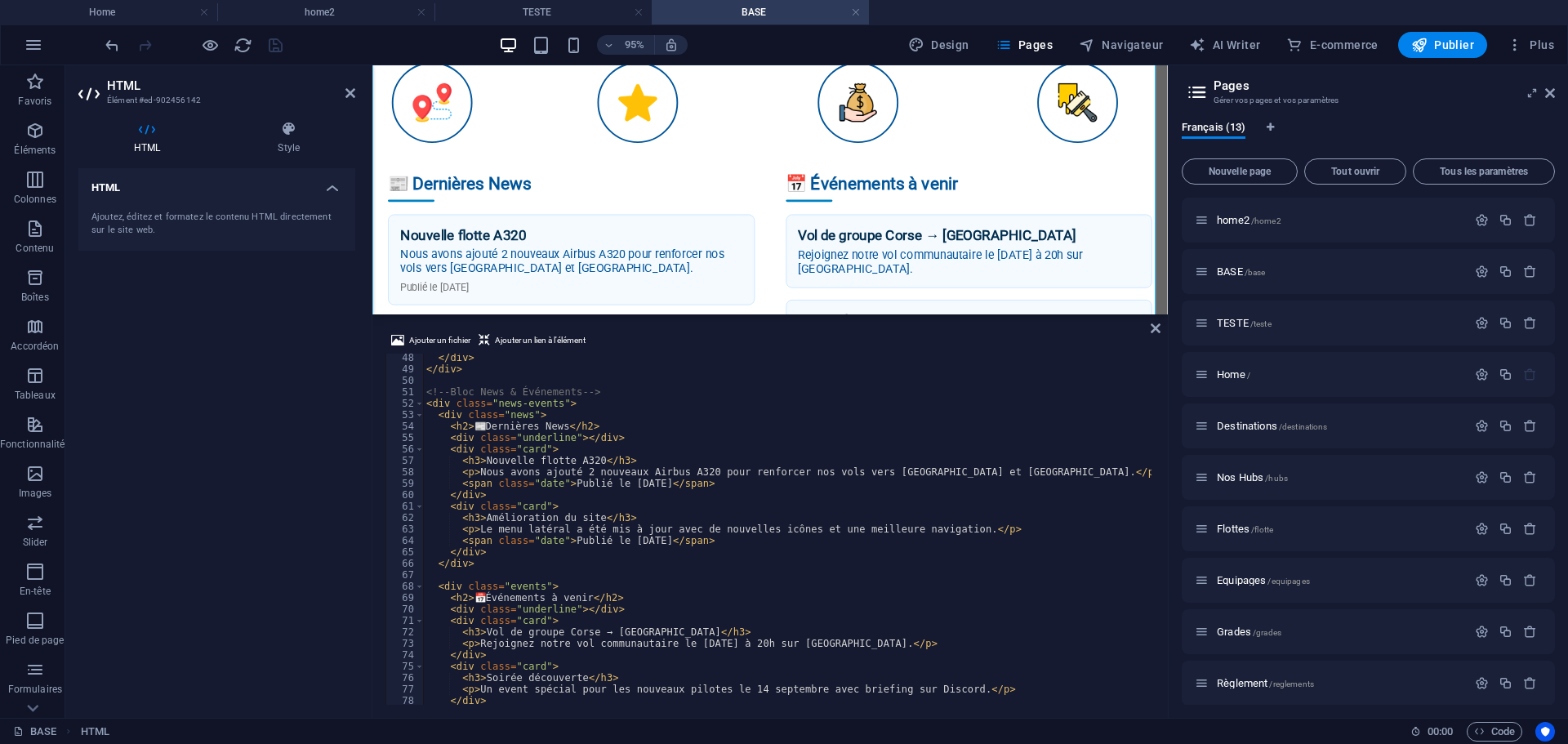
scroll to position [588, 0]
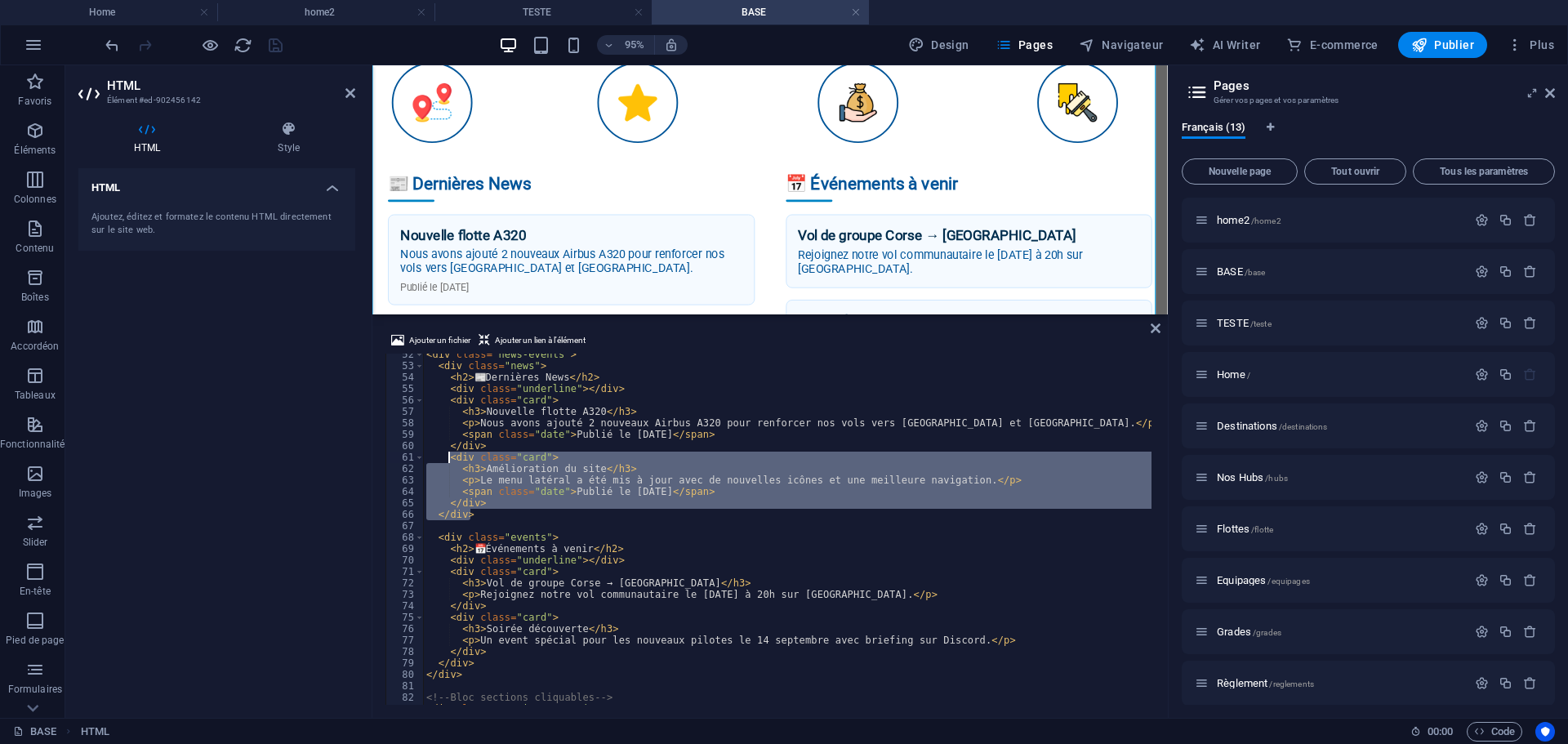
drag, startPoint x: 470, startPoint y: 513, endPoint x: 450, endPoint y: 458, distance: 58.5
click at [450, 458] on div "< div class = "news-events" > < div class = "news" > < h2 > 📰 Dernières News </…" at bounding box center [1573, 534] width 2301 height 370
drag, startPoint x: 476, startPoint y: 507, endPoint x: 474, endPoint y: 515, distance: 8.2
click at [475, 509] on div "< div class = "news-events" > < div class = "news" > < h2 > 📰 Dernières News </…" at bounding box center [786, 529] width 728 height 352
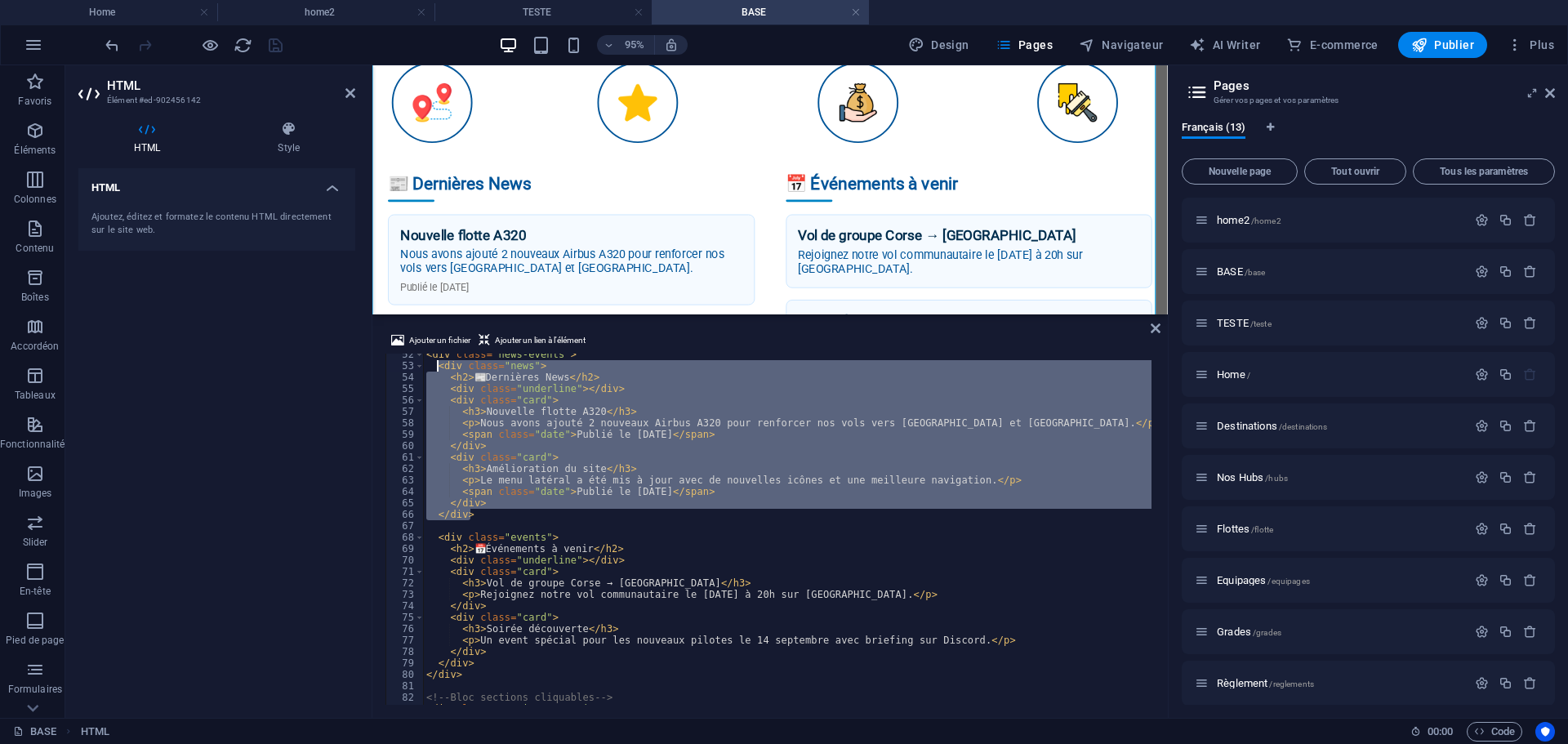
drag, startPoint x: 472, startPoint y: 514, endPoint x: 437, endPoint y: 367, distance: 151.1
click at [437, 367] on div "< div class = "news-events" > < div class = "news" > < h2 > 📰 Dernières News </…" at bounding box center [1573, 534] width 2301 height 370
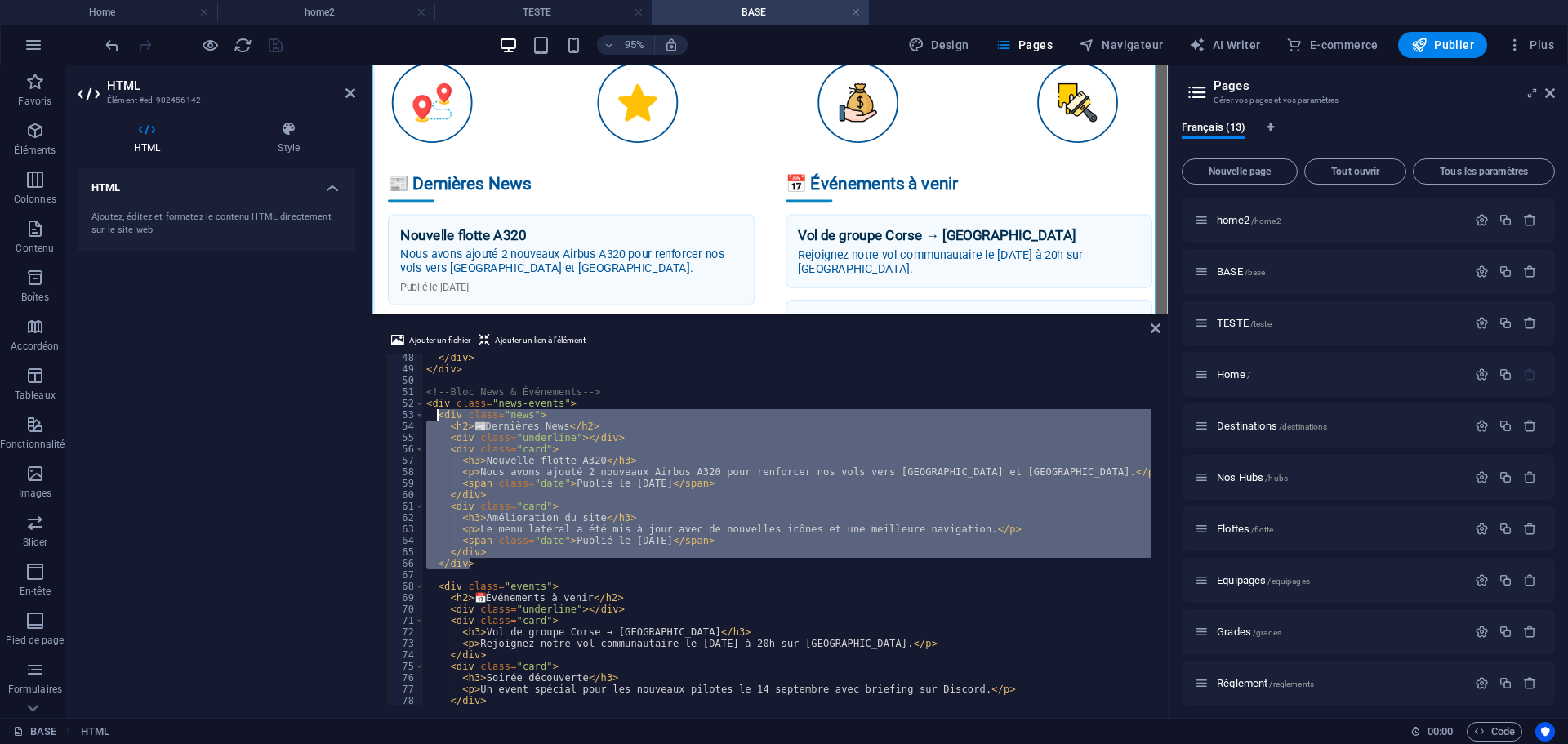
click at [493, 564] on div "</ div > </ div > <!-- Bloc News & Événements --> < div class = "news-events" >…" at bounding box center [786, 529] width 728 height 352
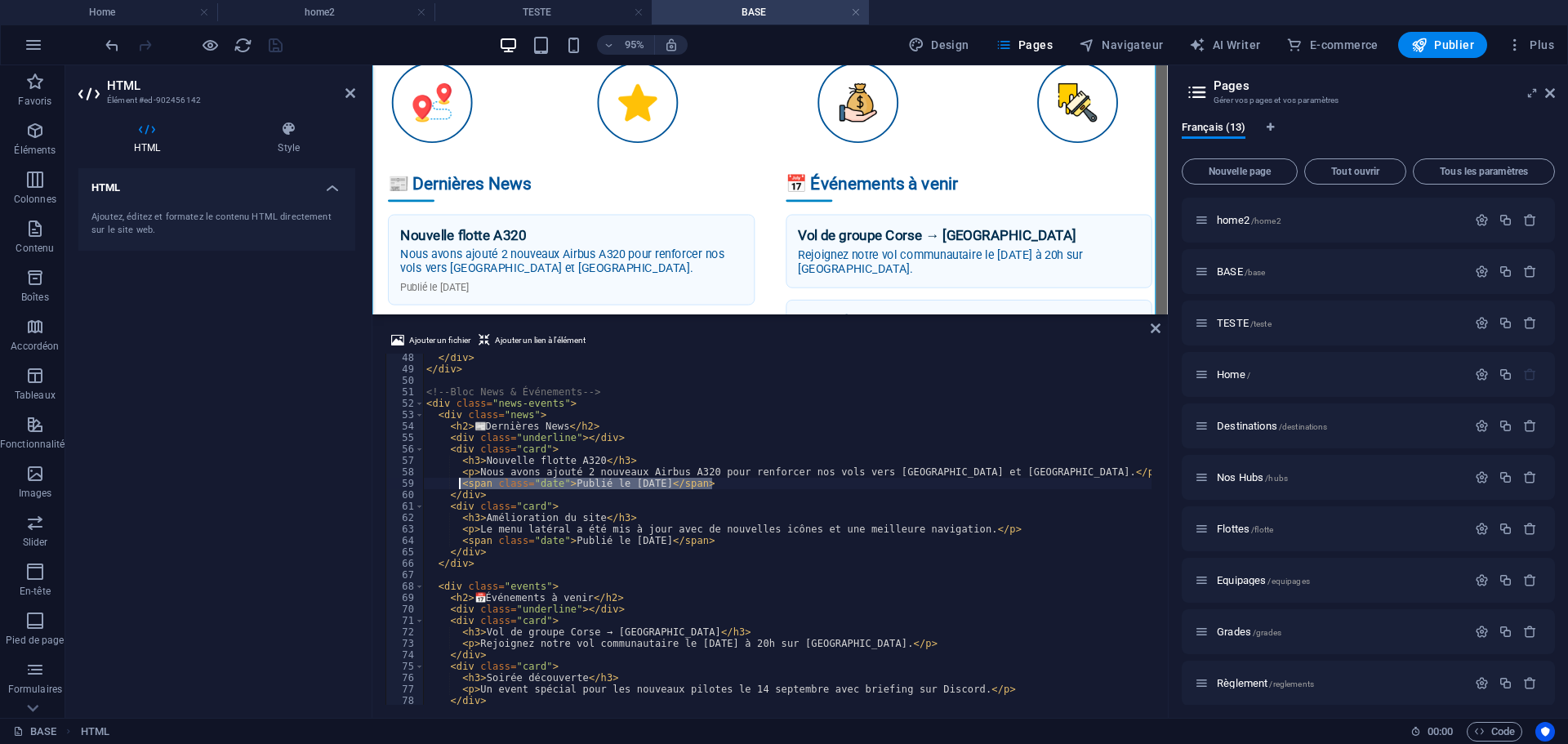
drag, startPoint x: 712, startPoint y: 482, endPoint x: 458, endPoint y: 486, distance: 254.0
click at [458, 486] on div "</ div > </ div > <!-- Bloc News & Événements --> < div class = "news-events" >…" at bounding box center [1573, 536] width 2301 height 370
click at [728, 485] on div "</ div > </ div > <!-- Bloc News & Événements --> < div class = "news-events" >…" at bounding box center [786, 529] width 728 height 352
drag, startPoint x: 721, startPoint y: 483, endPoint x: 965, endPoint y: 477, distance: 244.1
click at [965, 477] on div "</ div > </ div > <!-- Bloc News & Événements --> < div class = "news-events" >…" at bounding box center [1573, 536] width 2301 height 370
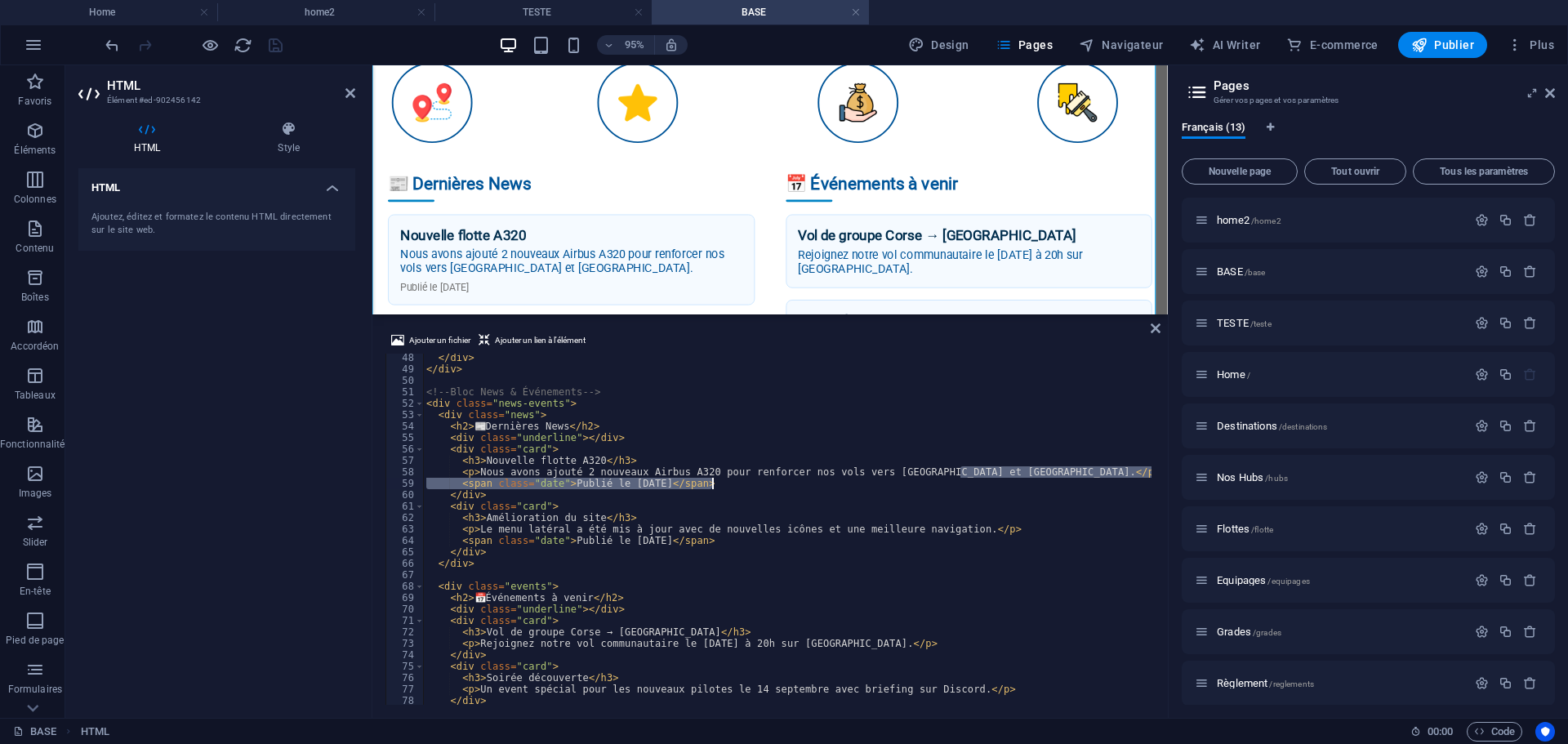
drag, startPoint x: 961, startPoint y: 474, endPoint x: 730, endPoint y: 480, distance: 231.1
click at [730, 480] on div "</ div > </ div > <!-- Bloc News & Événements --> < div class = "news-events" >…" at bounding box center [1573, 536] width 2301 height 370
click at [535, 20] on h4 "TESTE" at bounding box center [543, 12] width 217 height 18
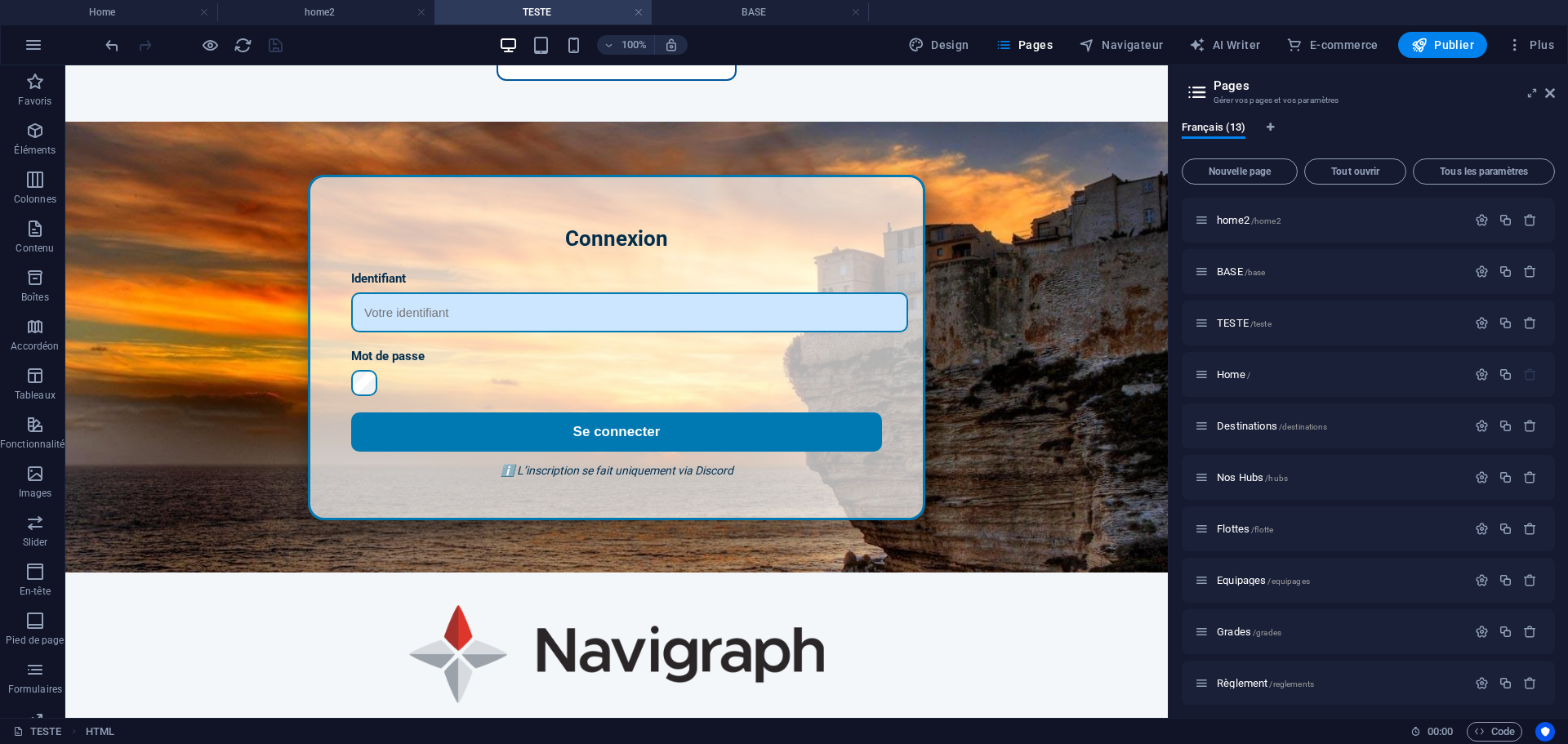
scroll to position [0, 0]
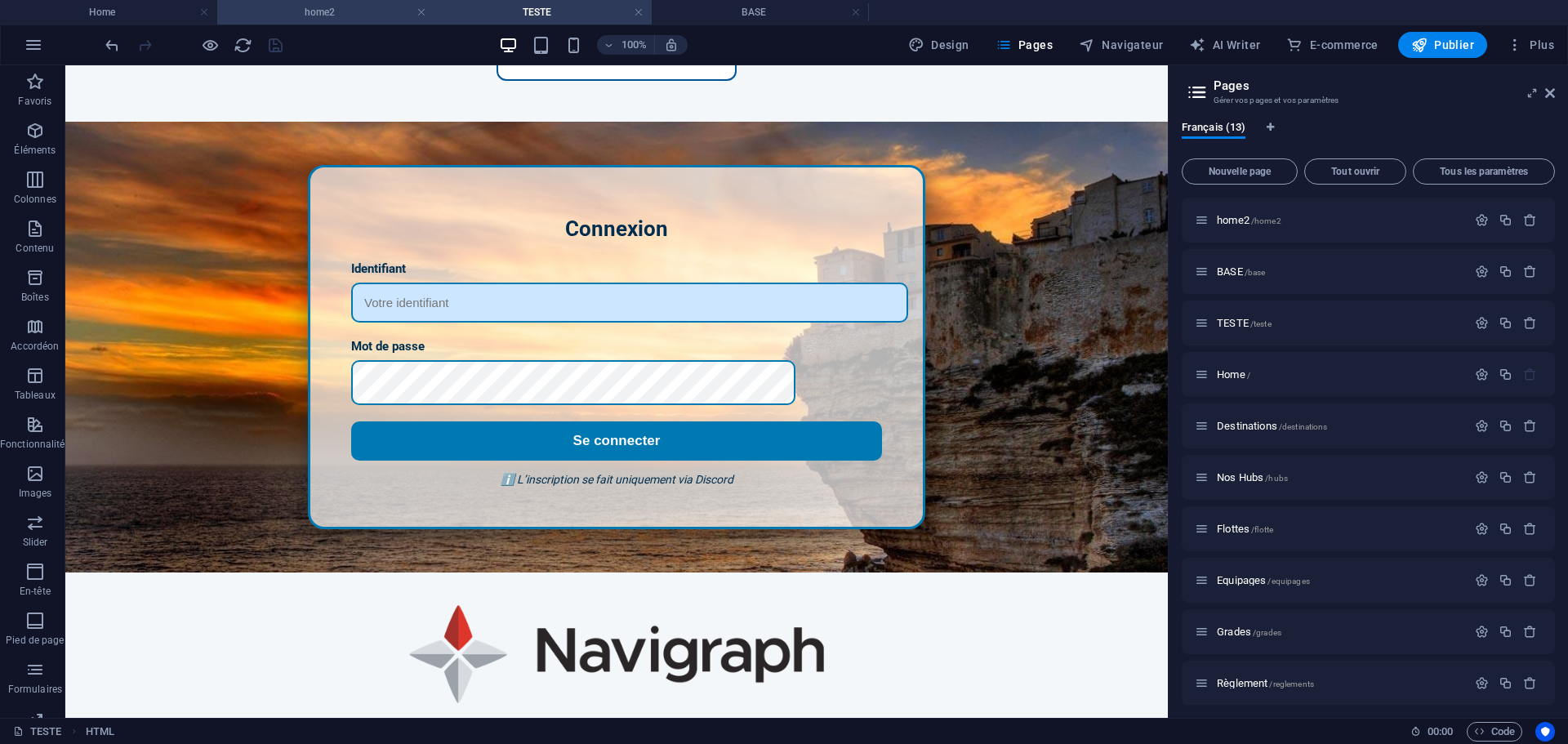
click at [341, 6] on h4 "home2" at bounding box center [326, 12] width 217 height 18
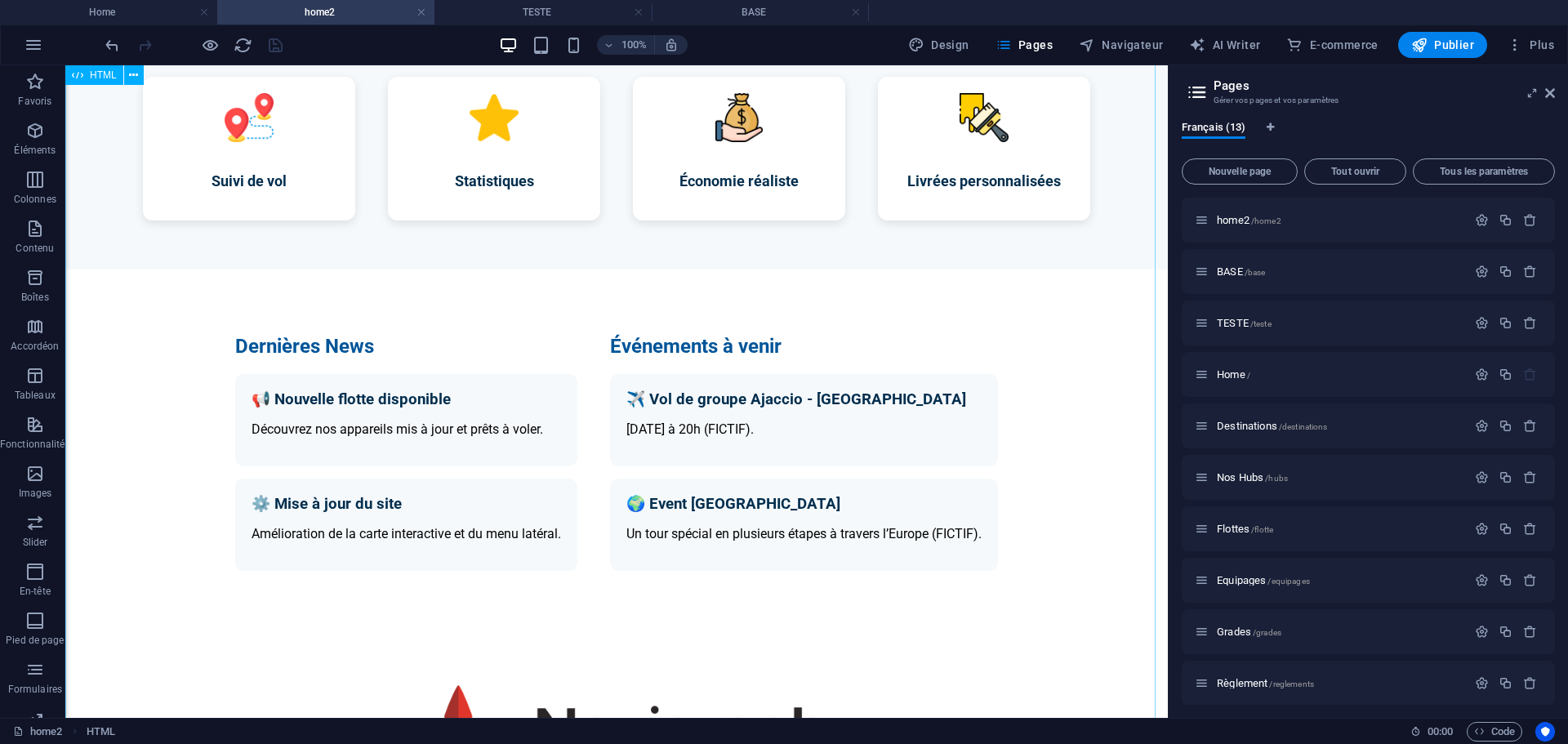
scroll to position [1055, 0]
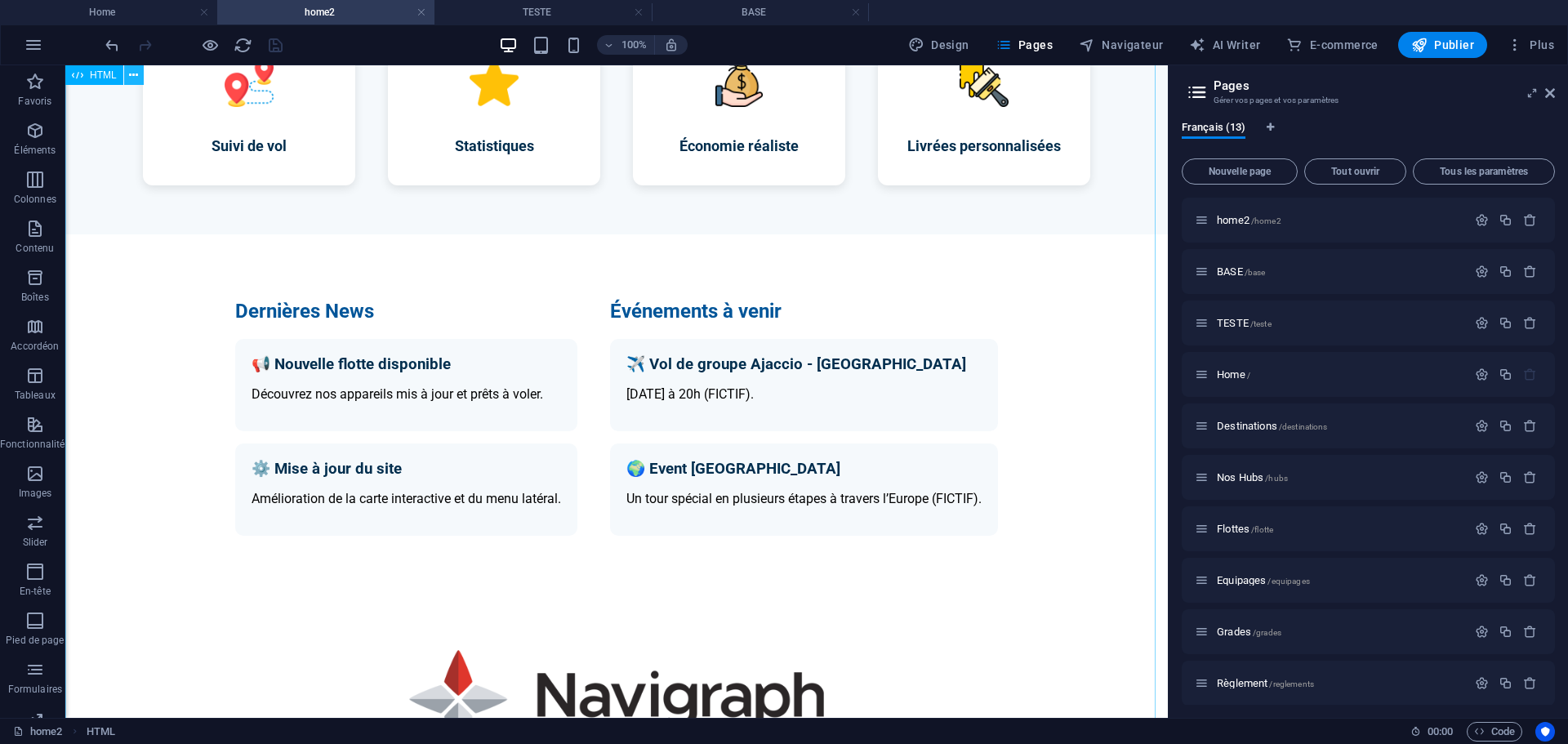
click at [137, 77] on icon at bounding box center [133, 75] width 9 height 17
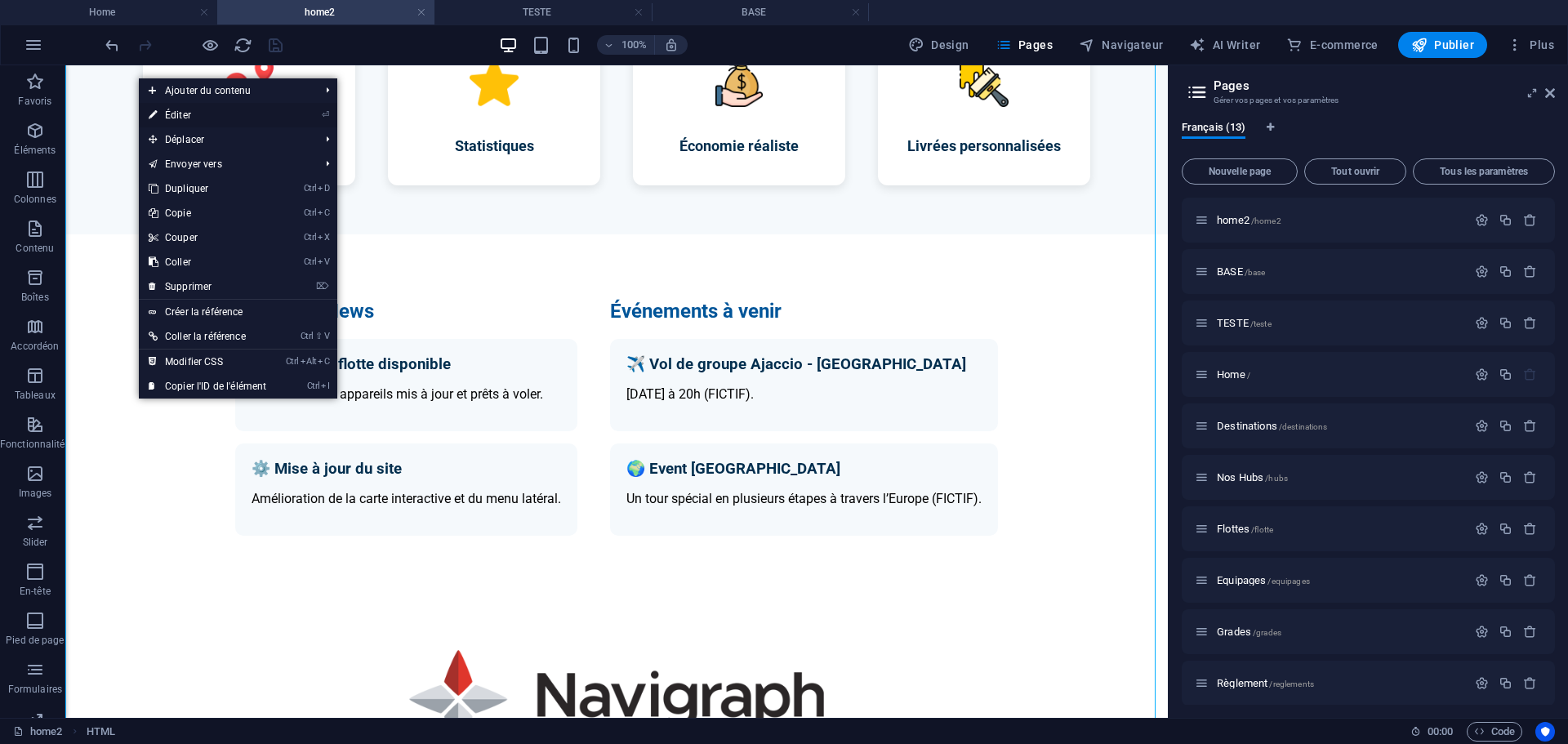
click at [172, 112] on link "⏎ Éditer" at bounding box center [208, 115] width 137 height 25
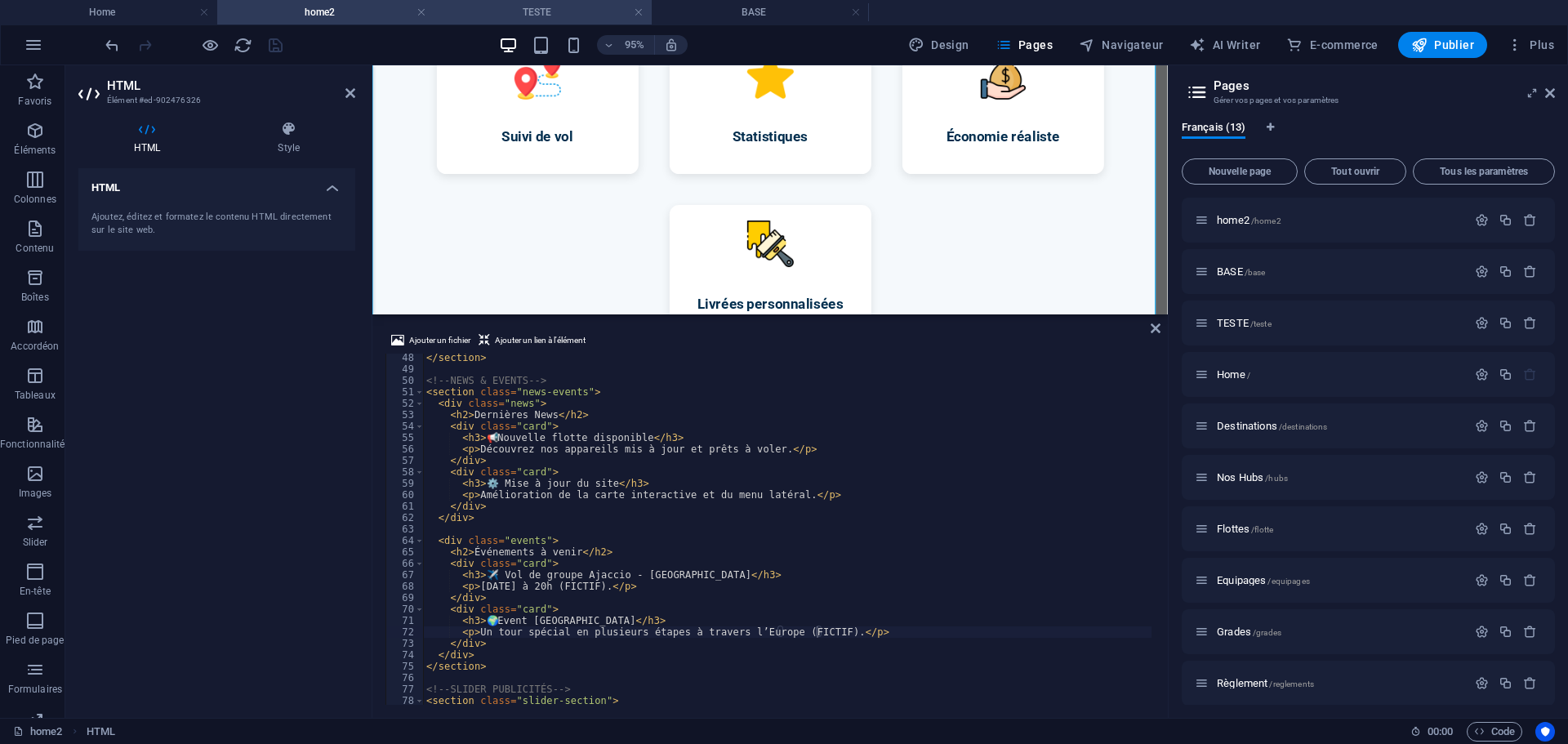
click at [488, 5] on h4 "TESTE" at bounding box center [543, 12] width 217 height 18
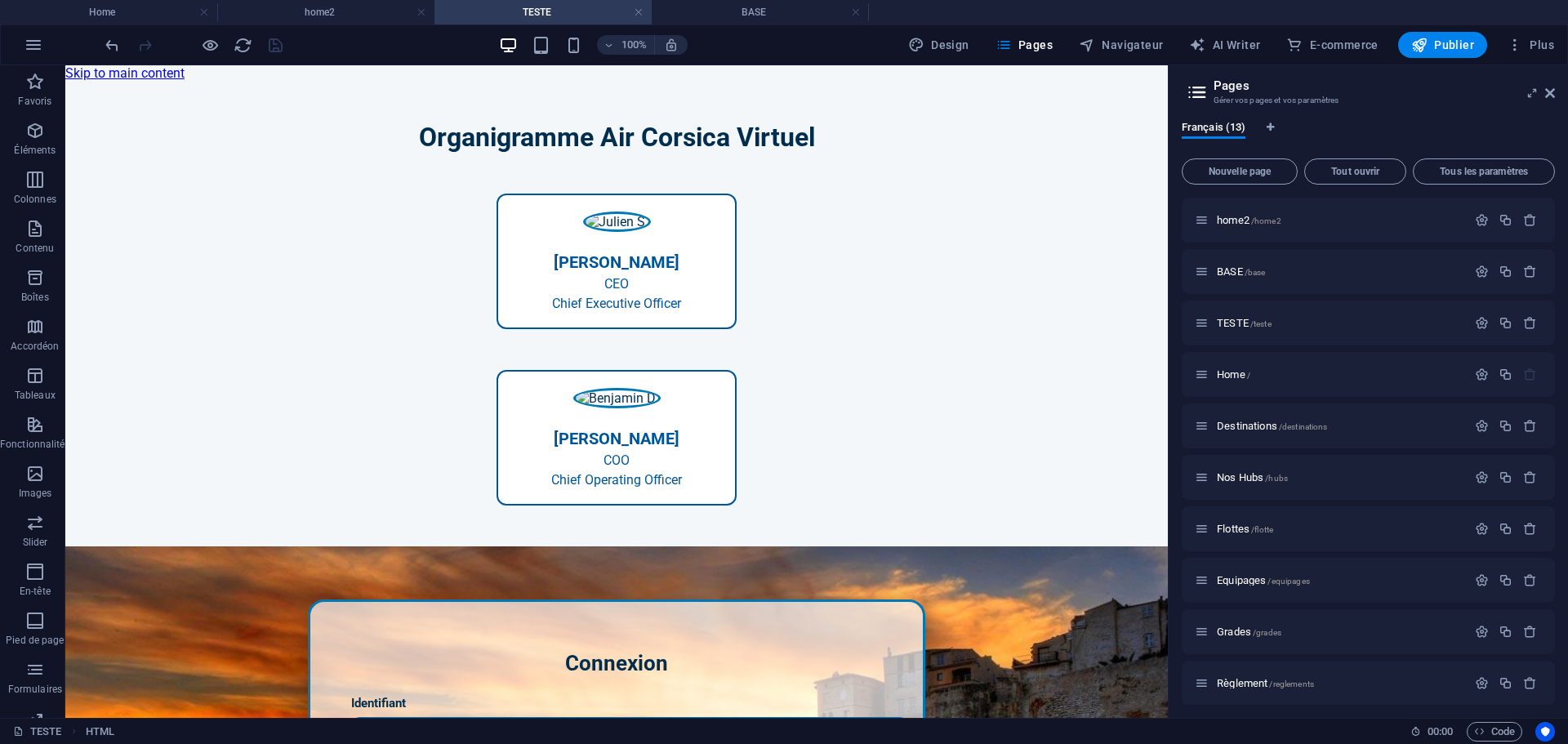
scroll to position [424, 0]
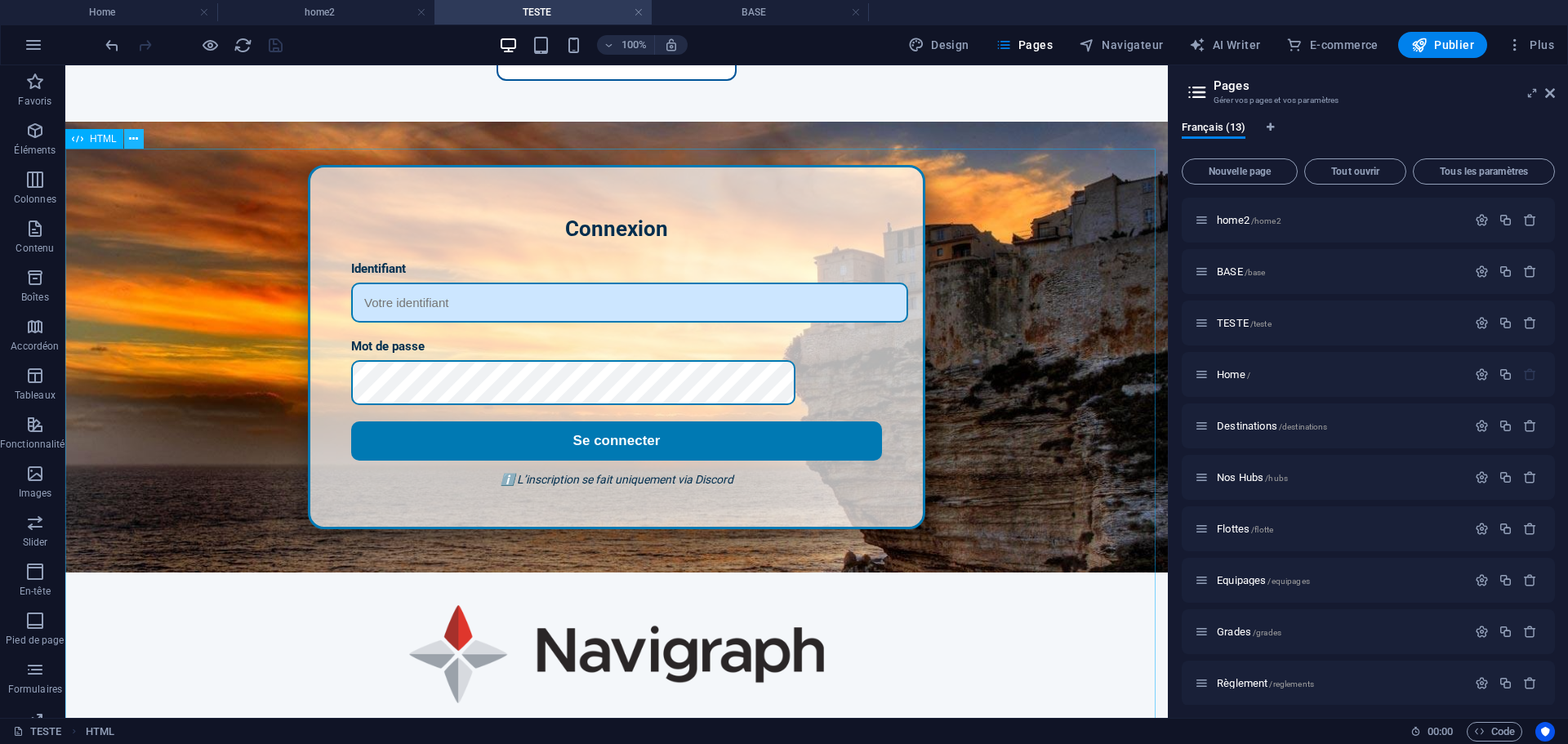
click at [136, 137] on icon at bounding box center [133, 139] width 9 height 17
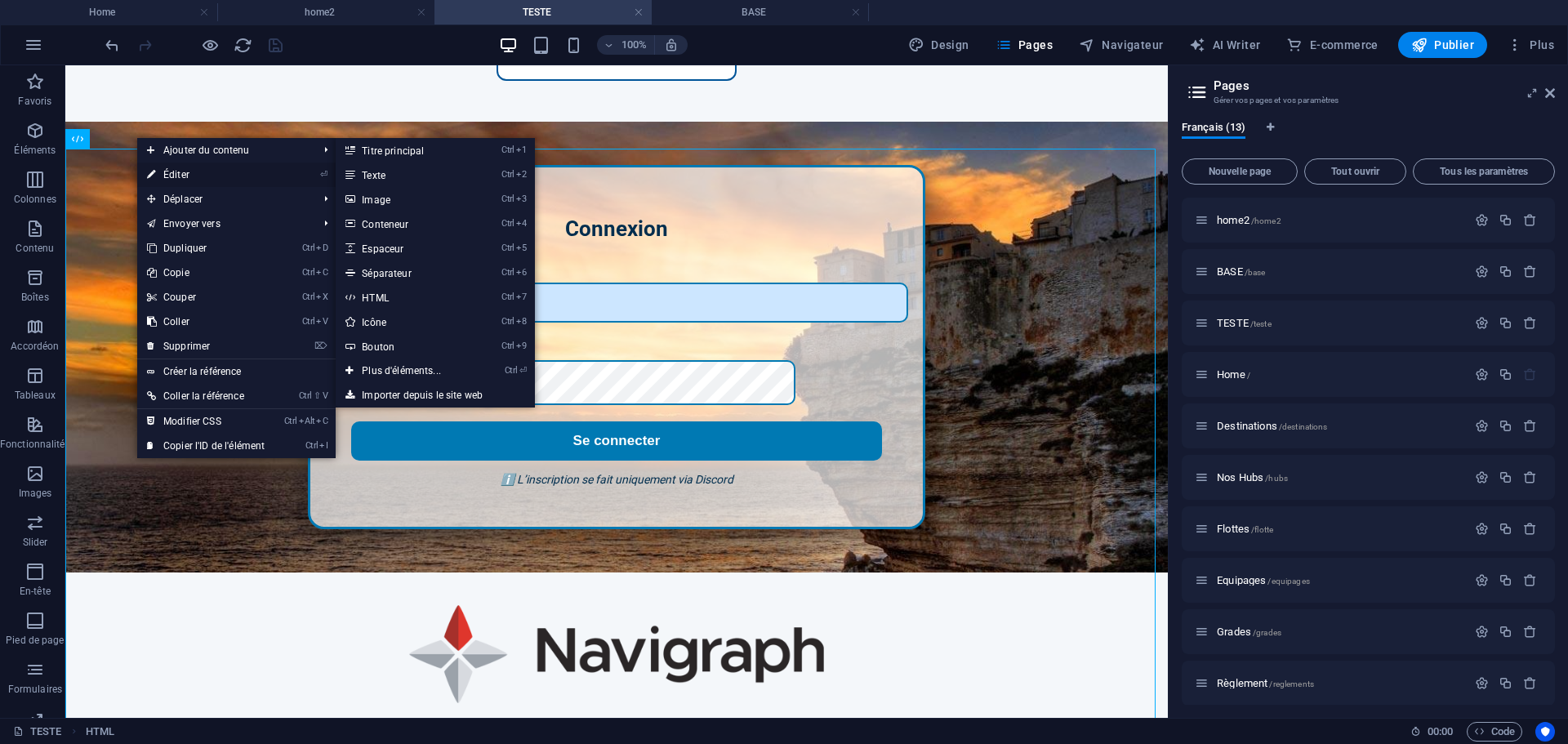
click at [178, 170] on link "⏎ Éditer" at bounding box center [206, 175] width 137 height 25
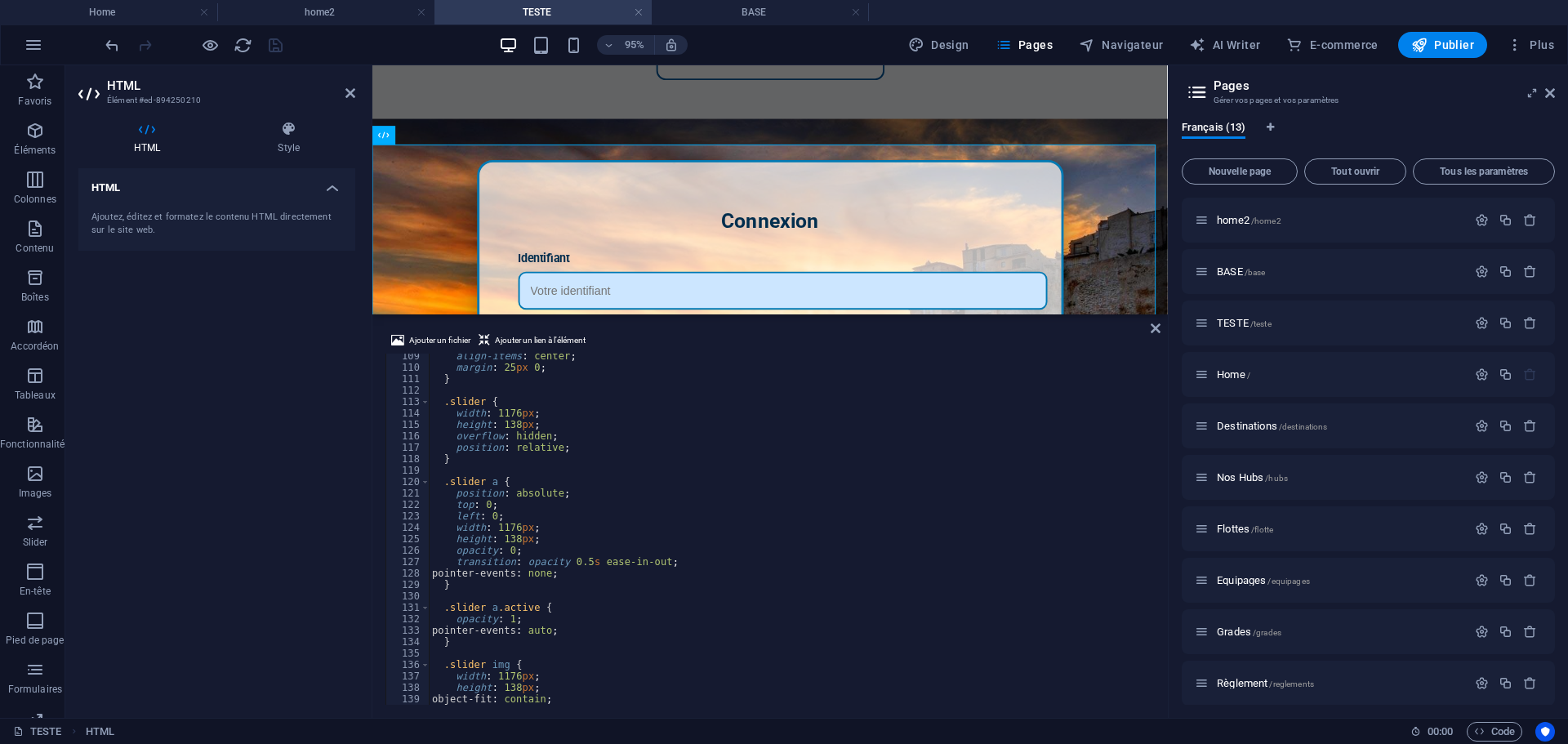
scroll to position [1189, 0]
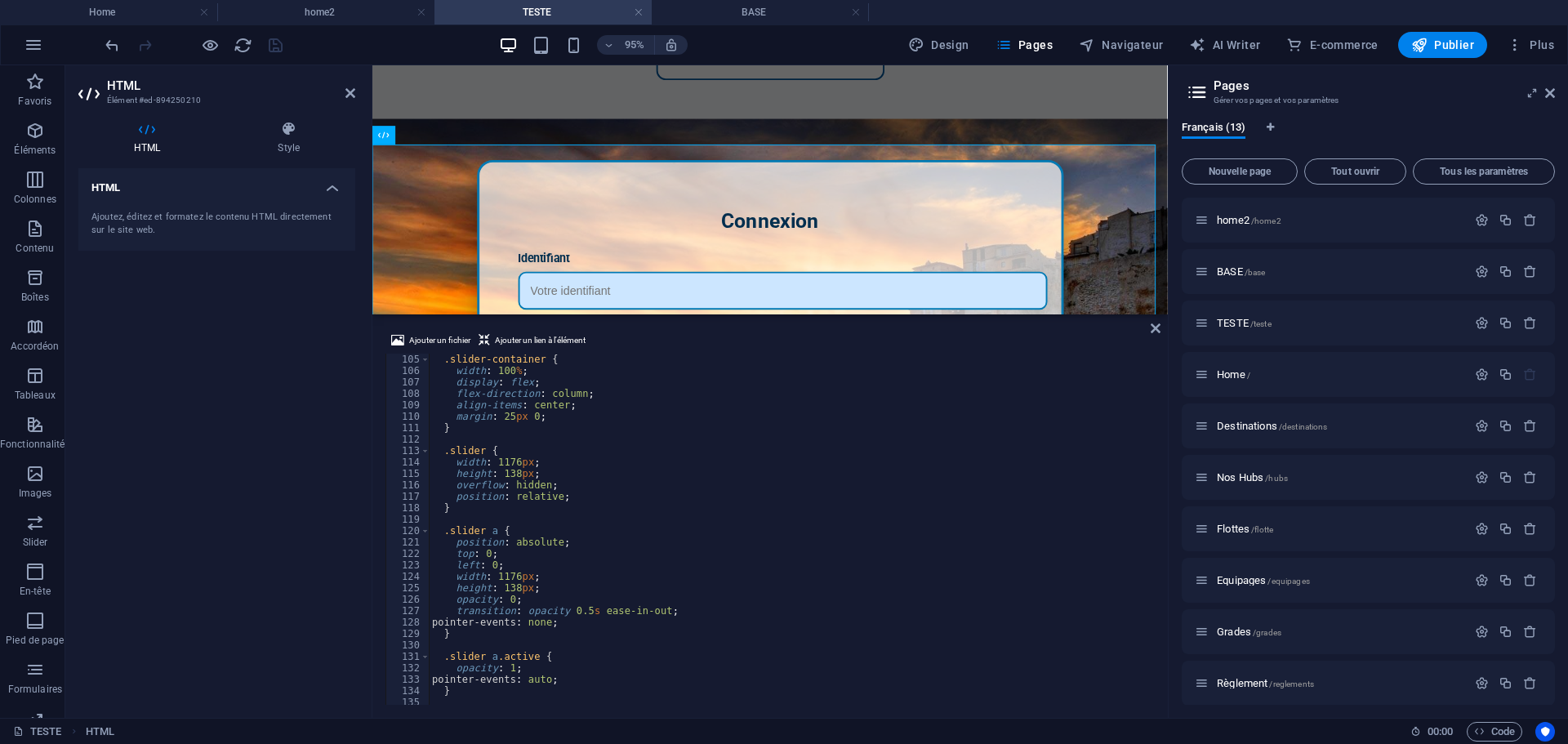
click at [240, 352] on div "HTML Ajoutez, éditez et formatez le contenu HTML directement sur le site web." at bounding box center [217, 437] width 277 height 536
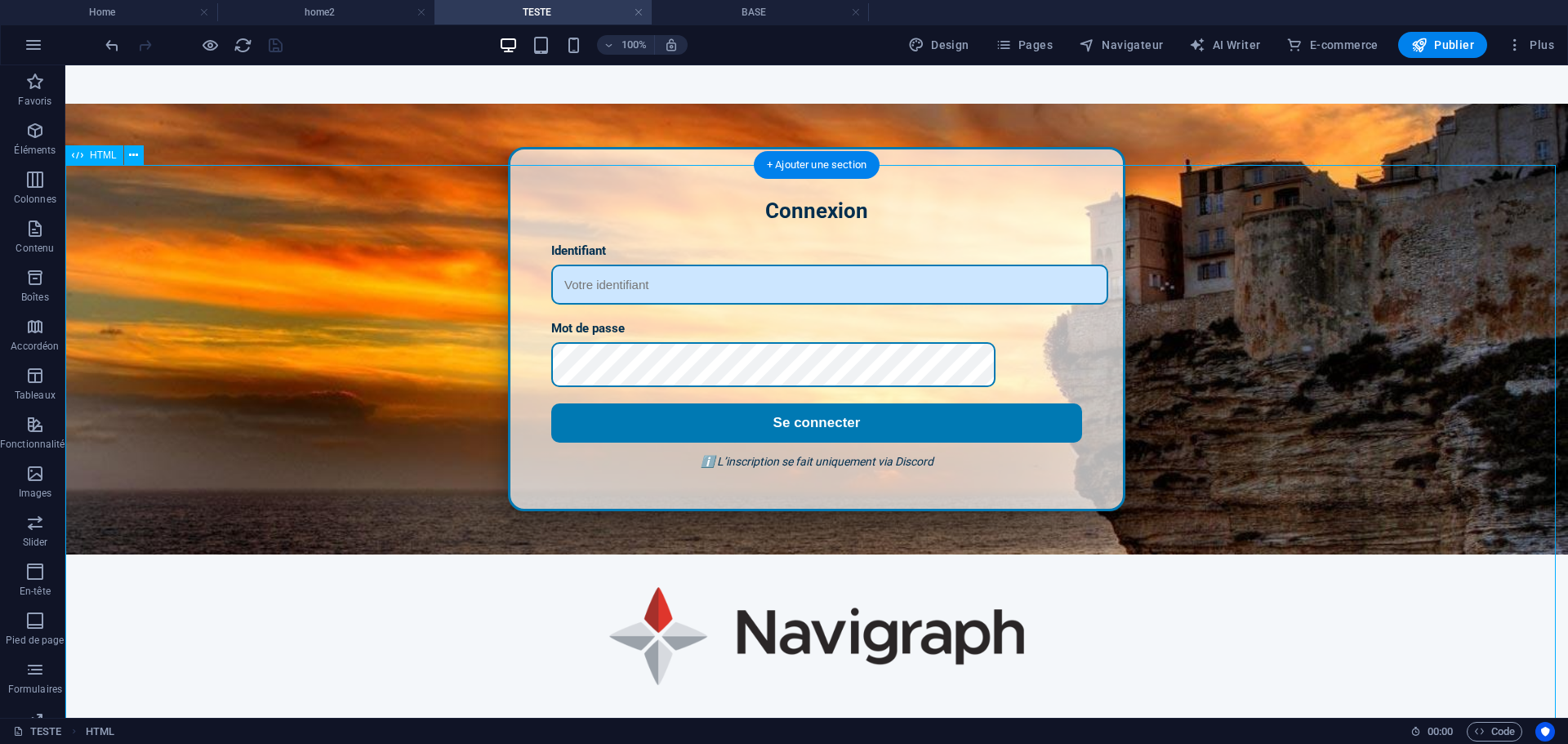
scroll to position [491, 0]
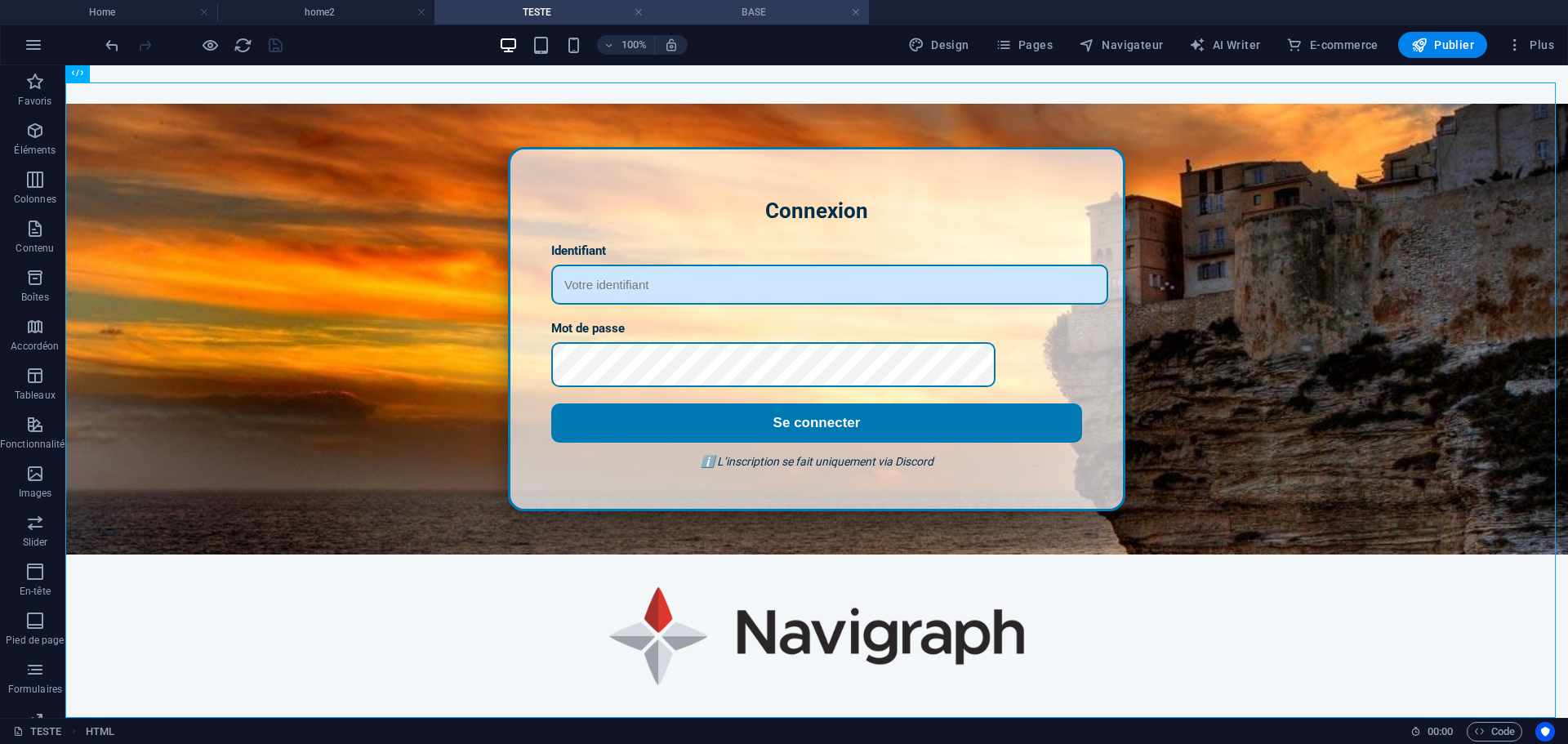
click at [718, 5] on h4 "BASE" at bounding box center [760, 12] width 217 height 18
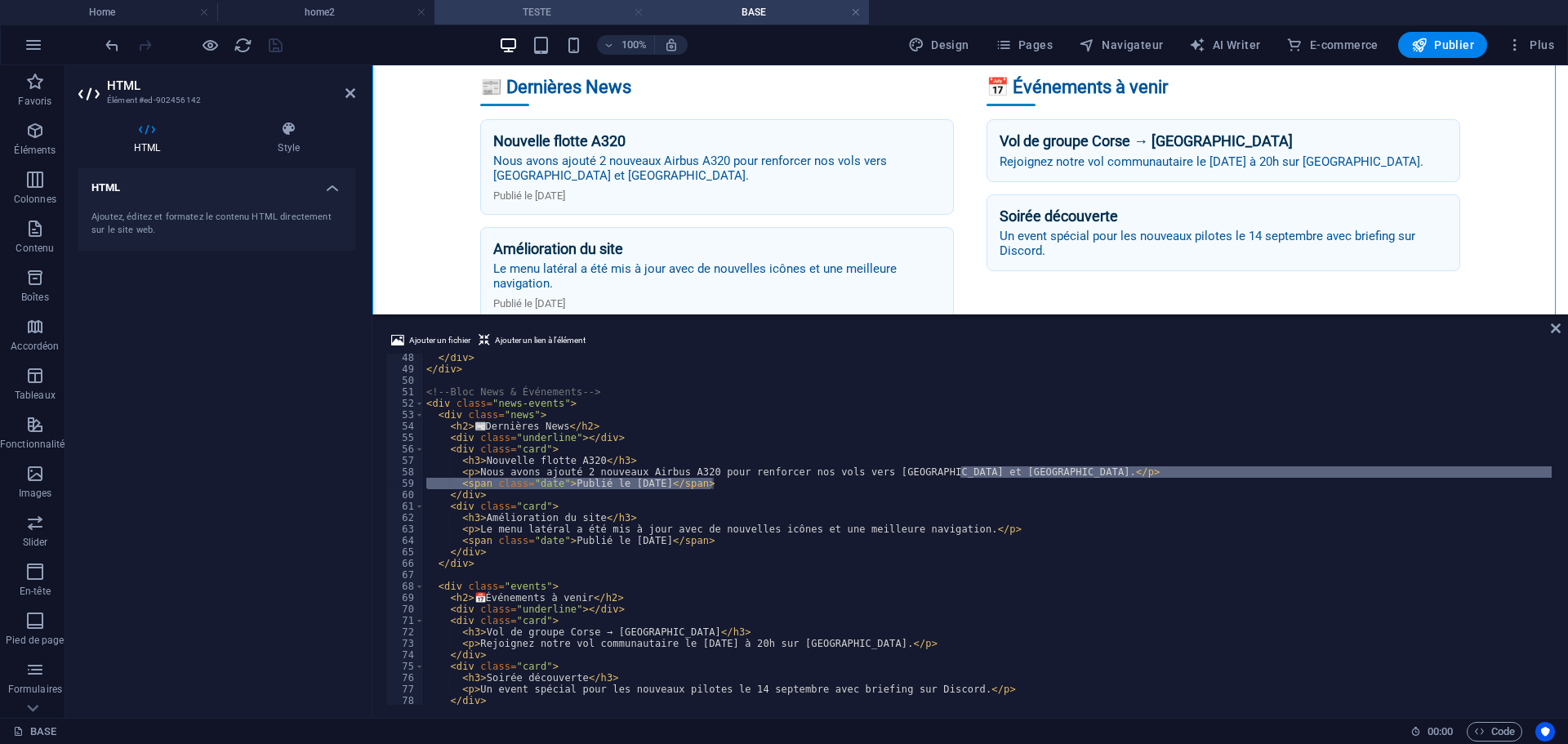
click at [637, 12] on link at bounding box center [638, 12] width 10 height 16
click at [549, 504] on div "</ div > </ div > <!-- Bloc News & Événements --> < div class = "news-events" >…" at bounding box center [1573, 536] width 2301 height 370
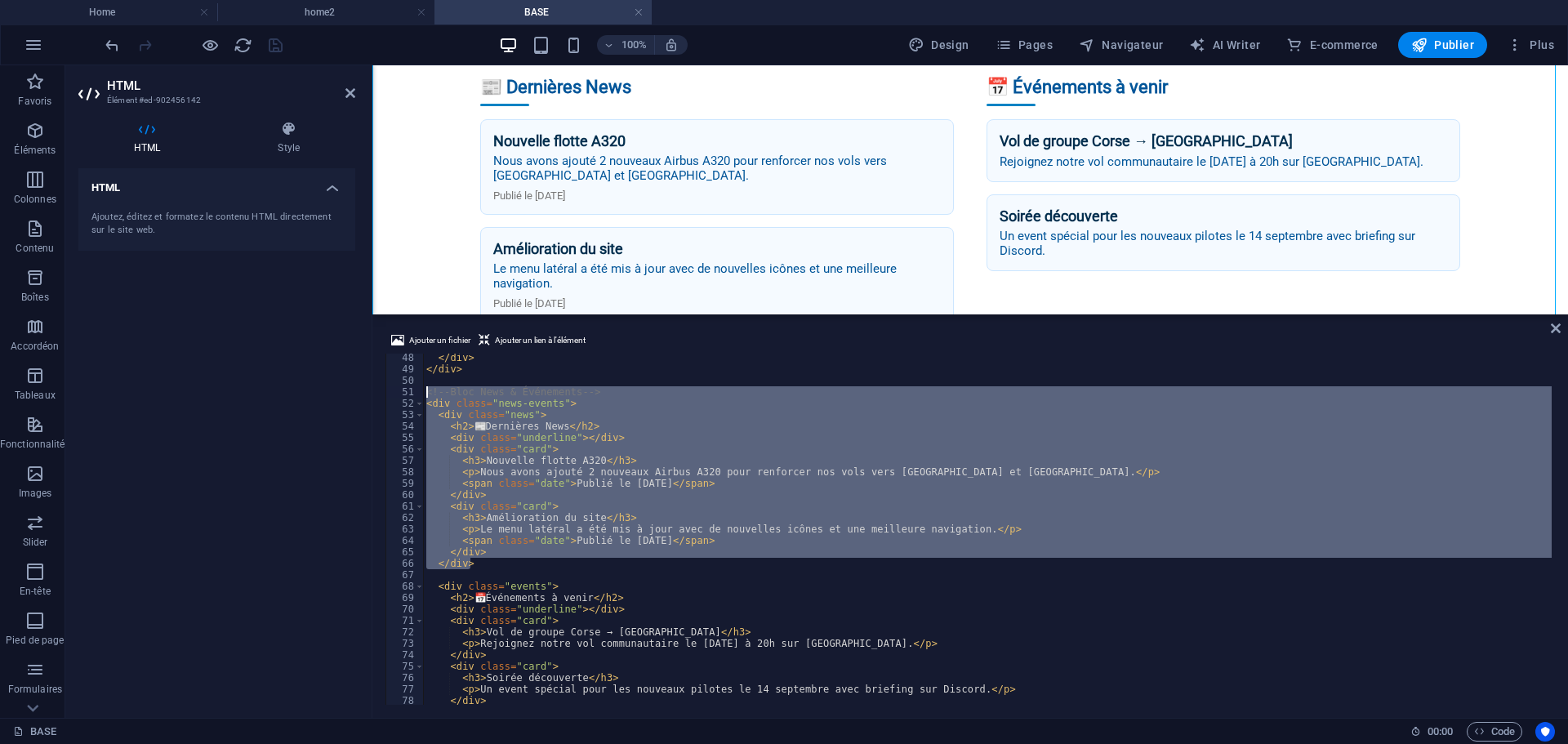
drag, startPoint x: 475, startPoint y: 565, endPoint x: 421, endPoint y: 392, distance: 181.2
click at [421, 392] on div "</div> 48 49 50 51 52 53 54 55 56 57 58 59 60 61 62 63 64 65 66 67 68 69 70 71 …" at bounding box center [970, 529] width 1169 height 352
type textarea "<!-- Bloc News & Événements --> <div class="news-events">"
click at [313, 14] on h4 "home2" at bounding box center [326, 12] width 217 height 18
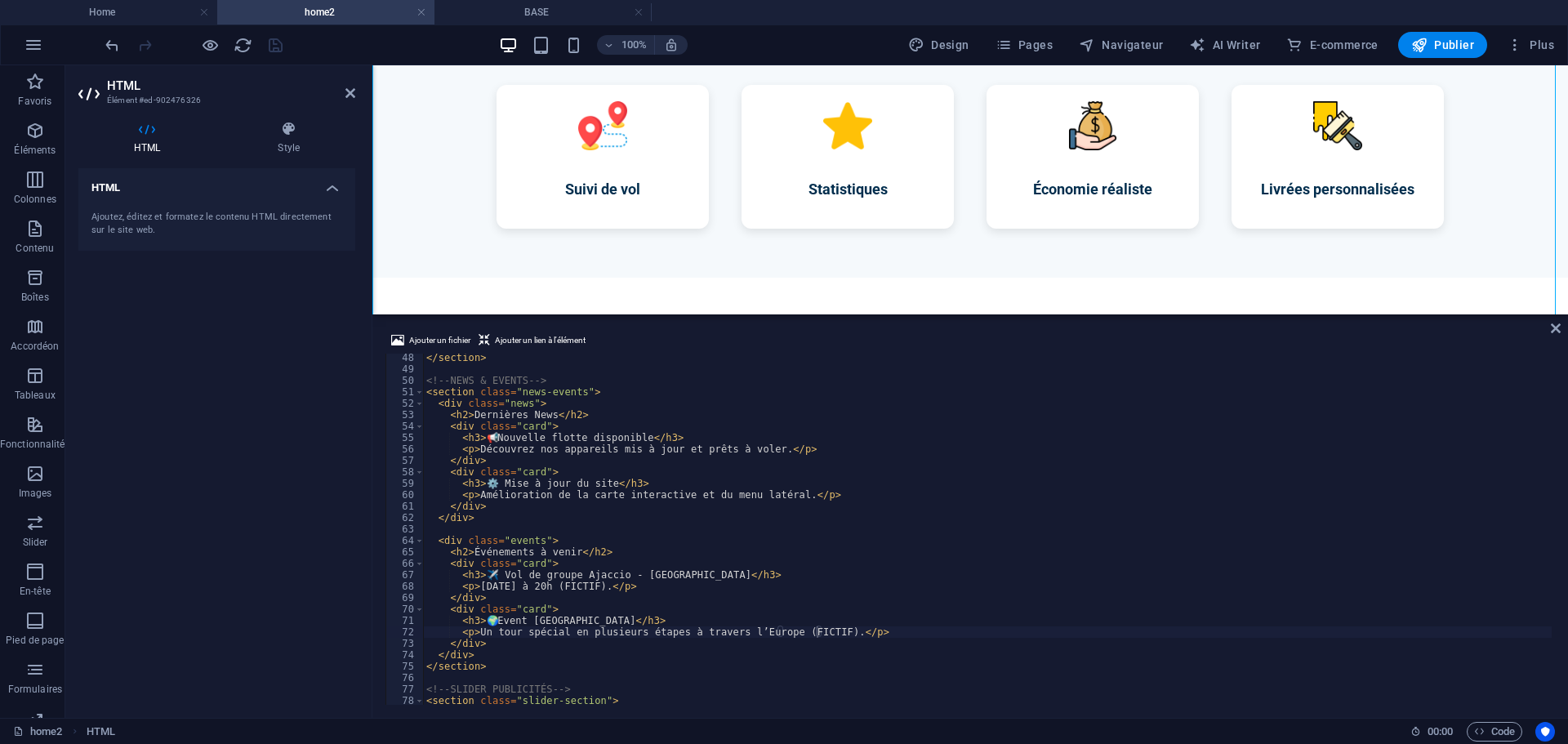
click at [326, 396] on div "HTML Ajoutez, éditez et formatez le contenu HTML directement sur le site web." at bounding box center [217, 437] width 277 height 536
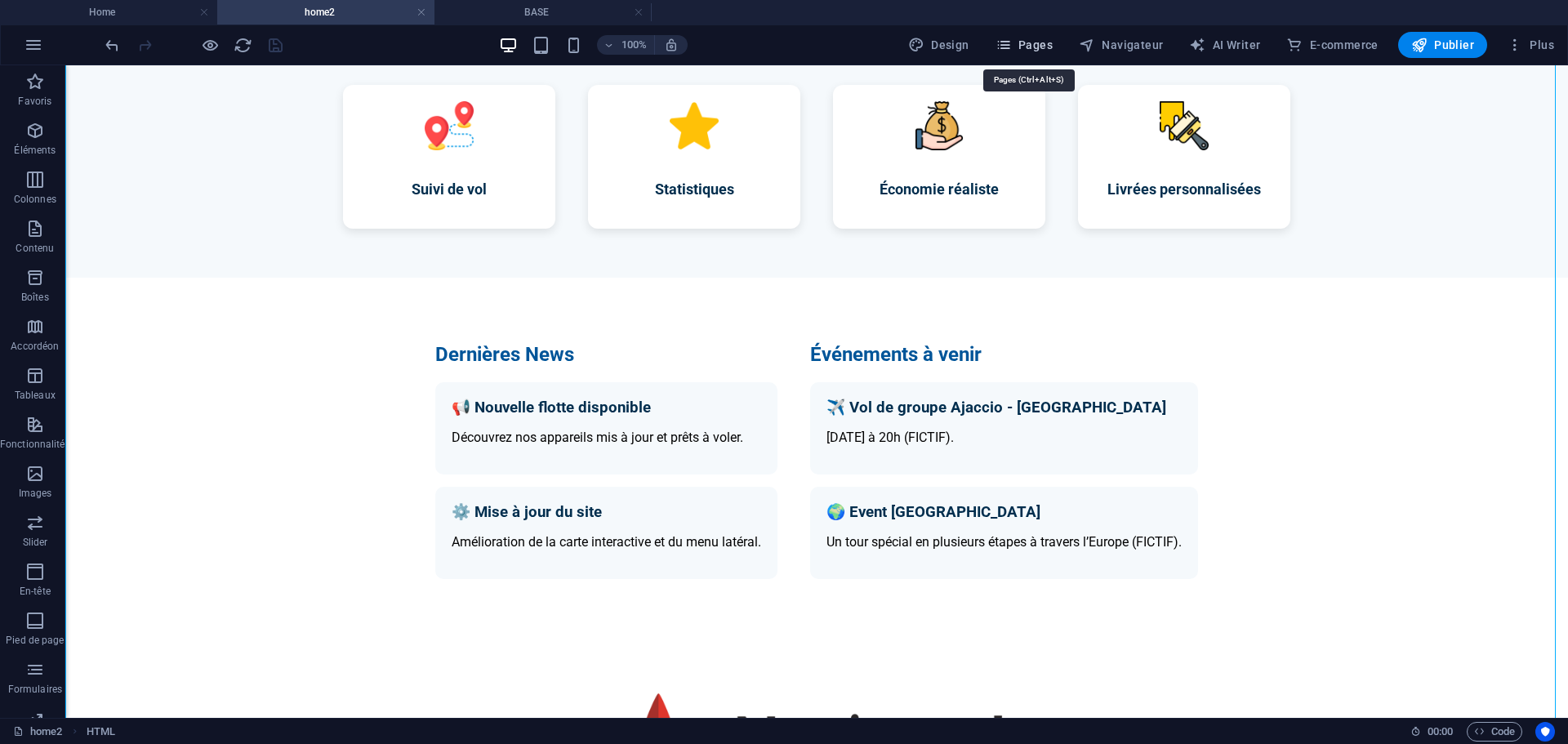
click at [1043, 39] on span "Pages" at bounding box center [1024, 45] width 57 height 16
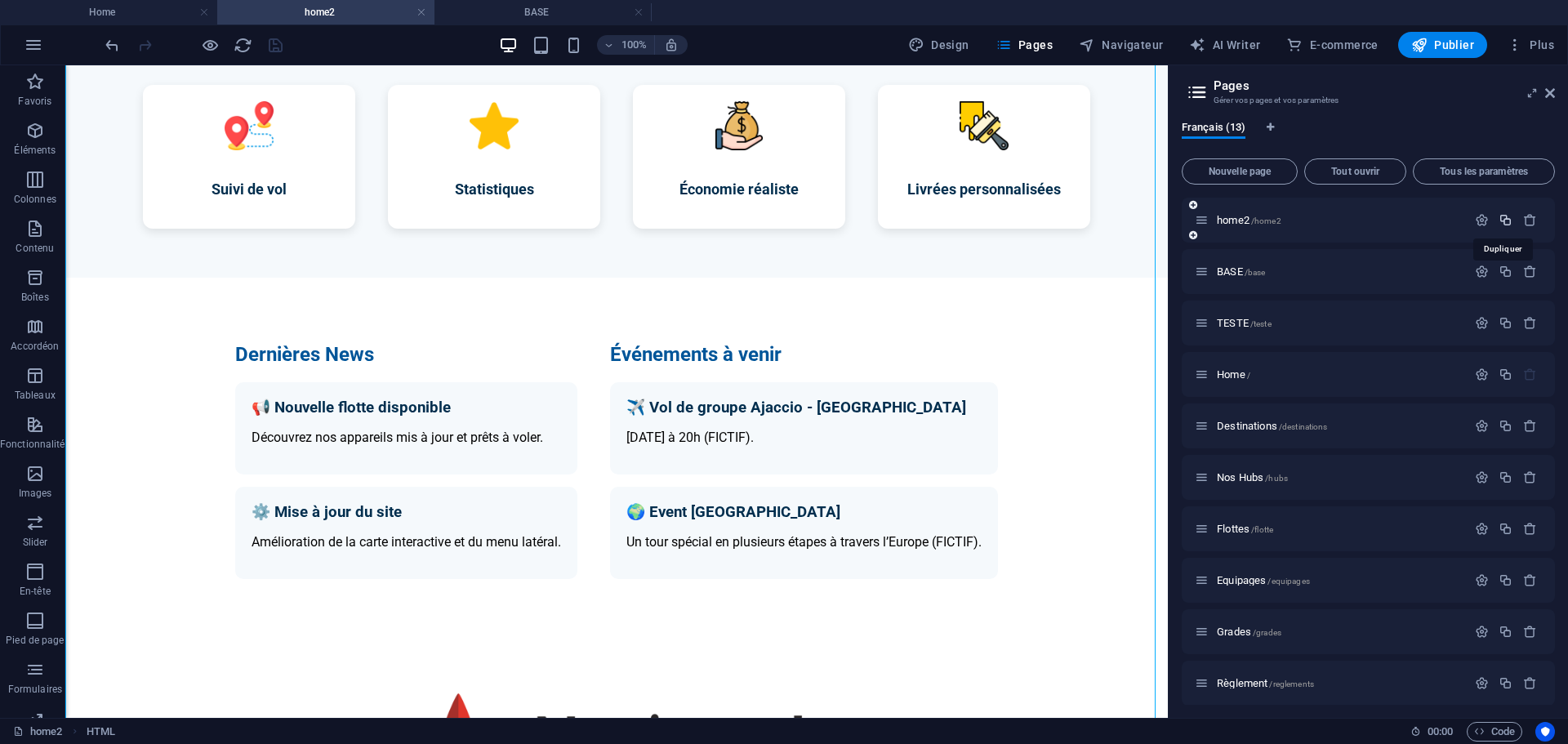
click at [1499, 218] on icon "button" at bounding box center [1505, 220] width 14 height 14
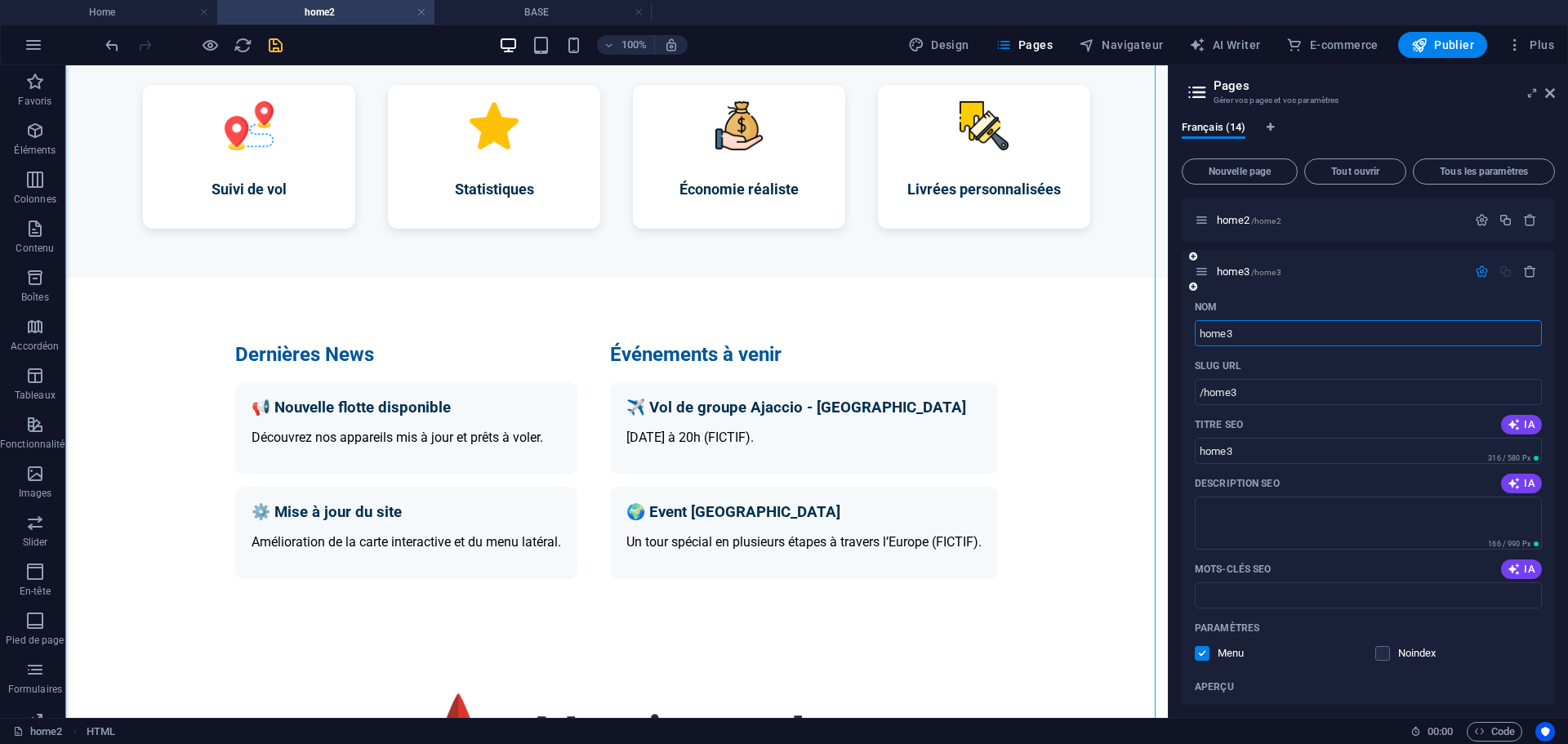
click at [1250, 340] on input "home3" at bounding box center [1368, 334] width 347 height 26
click at [1140, 350] on div "Air Corsica Virtuel Prenez les commandes de votre expérience aérienne Nous rejo…" at bounding box center [616, 105] width 1102 height 1870
click at [1228, 270] on span "home3 /home3" at bounding box center [1248, 271] width 65 height 12
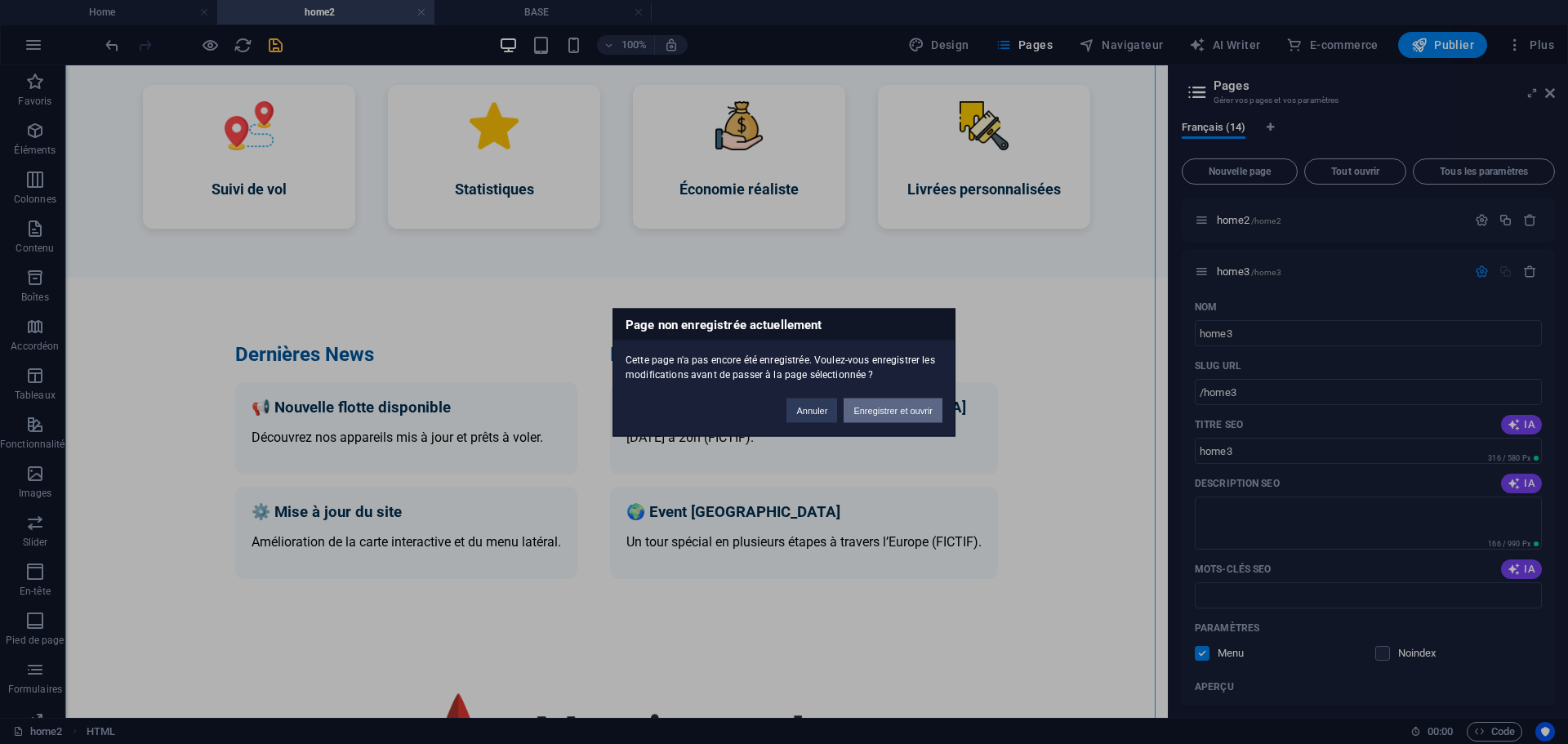
click at [910, 402] on button "Enregistrer et ouvrir" at bounding box center [893, 410] width 99 height 25
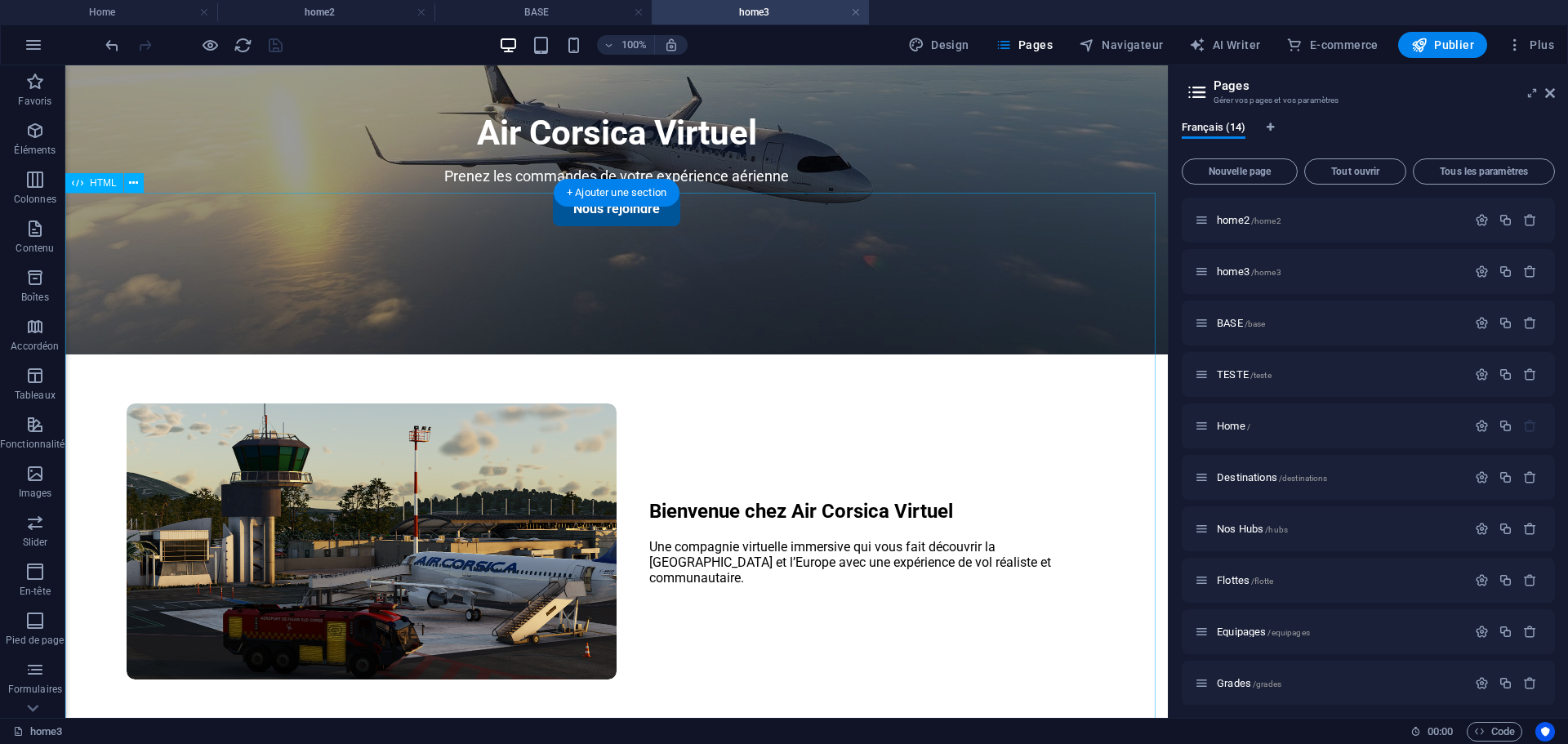
scroll to position [327, 0]
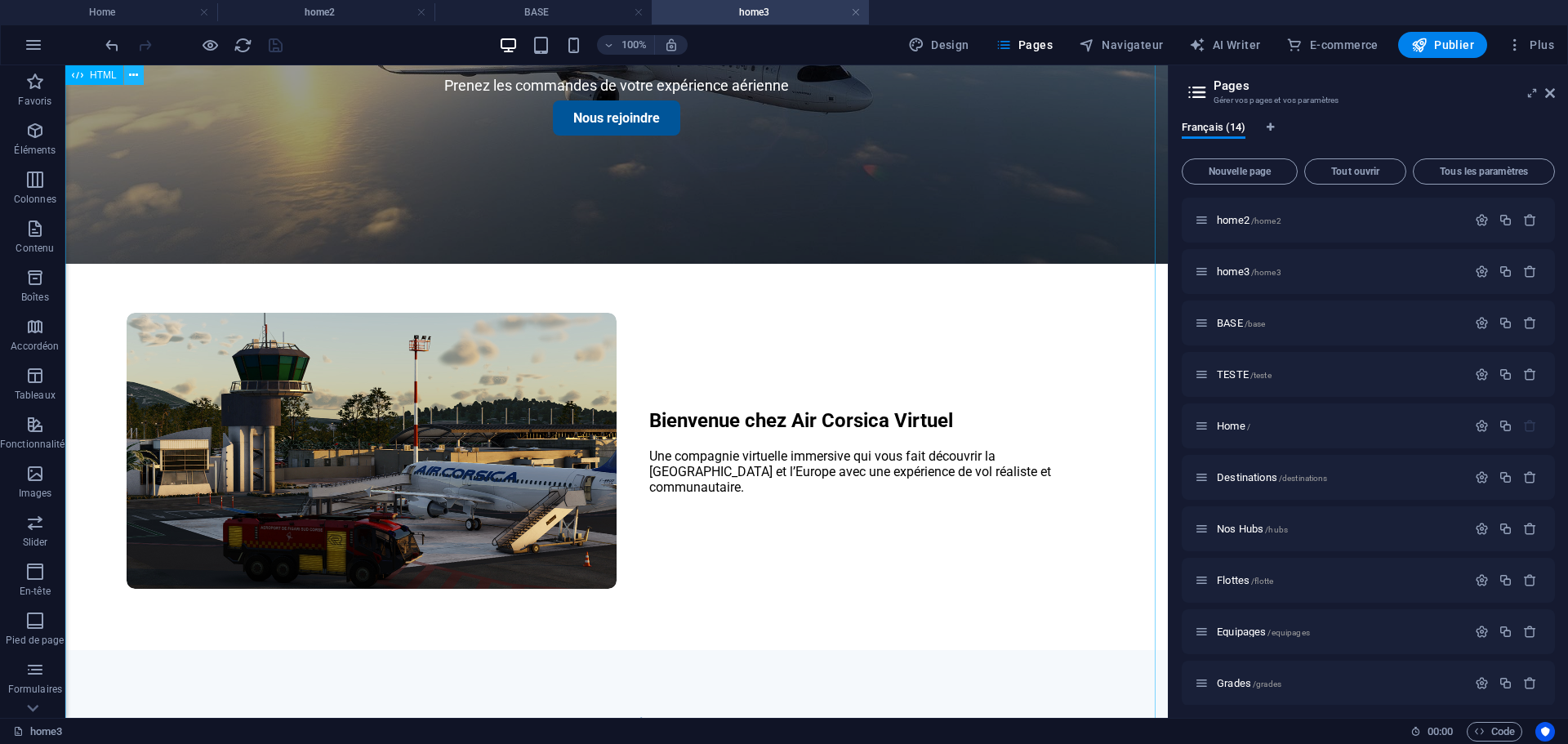
click at [132, 76] on icon at bounding box center [133, 75] width 9 height 17
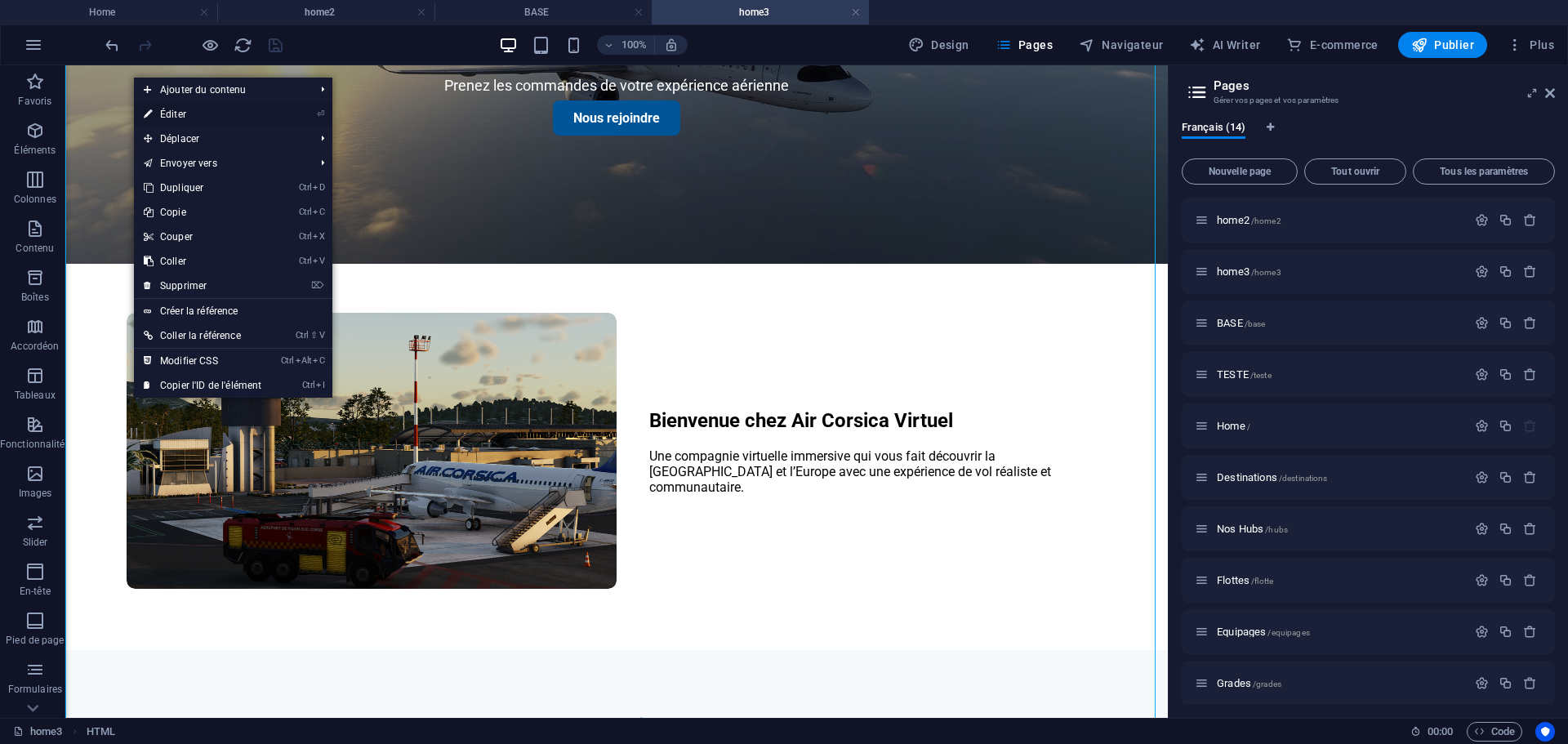
click at [177, 114] on link "⏎ Éditer" at bounding box center [203, 114] width 137 height 25
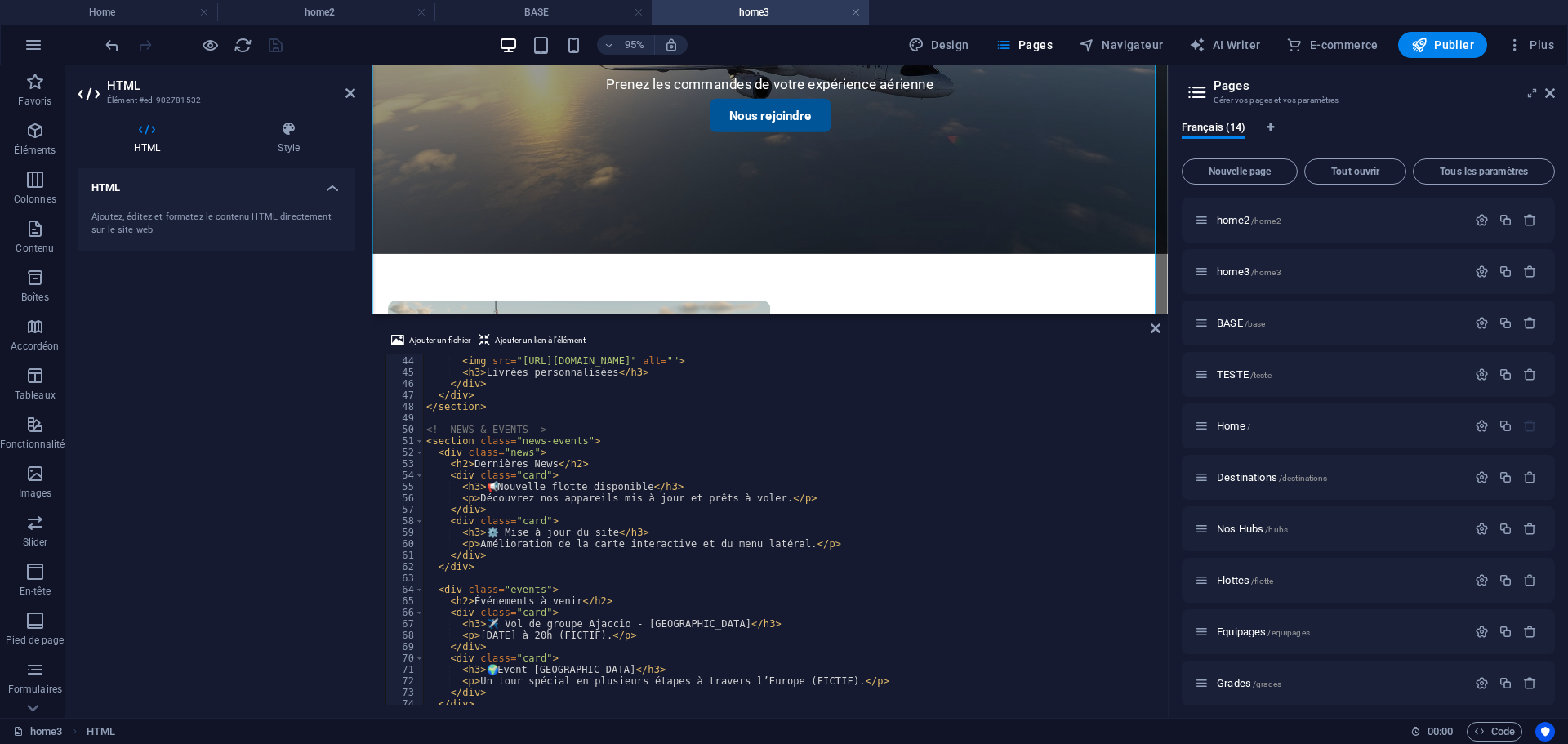
scroll to position [490, 0]
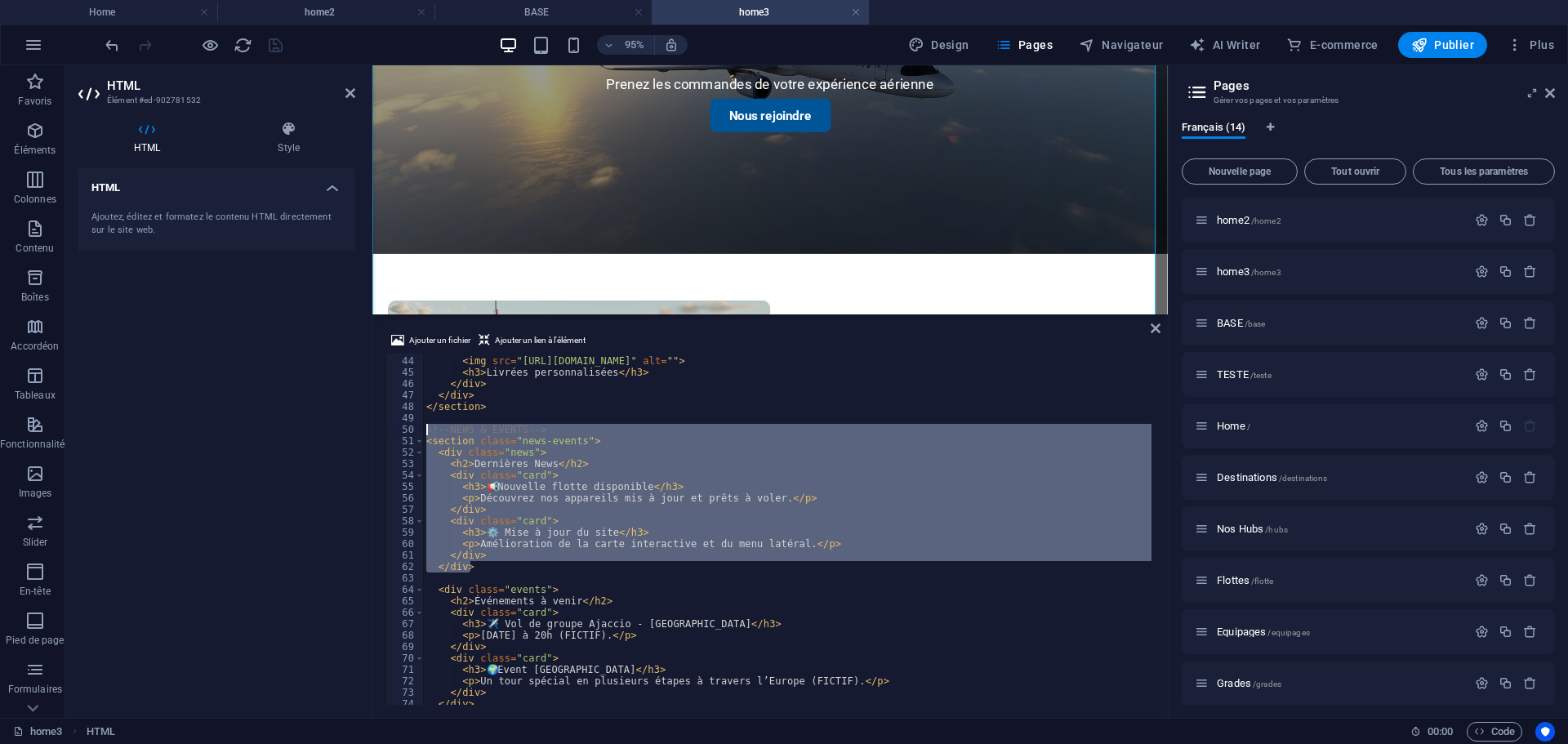
drag, startPoint x: 471, startPoint y: 569, endPoint x: 428, endPoint y: 429, distance: 146.5
click at [428, 429] on div "< div class = "service" > < img src = "[URL][DOMAIN_NAME]" alt = "" > < h3 > Li…" at bounding box center [943, 529] width 1042 height 370
type textarea "</div>"
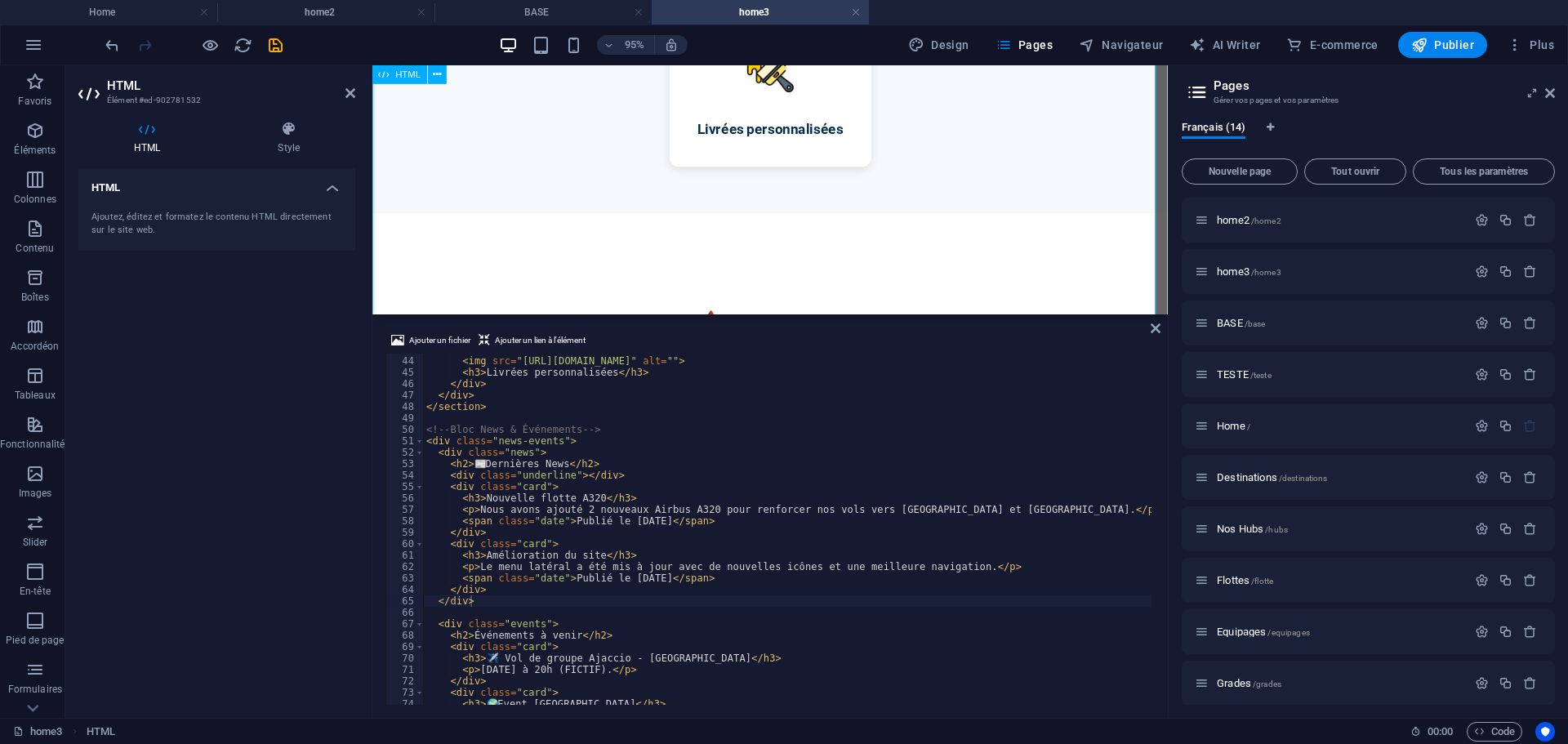
scroll to position [1193, 0]
click at [355, 498] on div "HTML Style HTML Ajoutez, éditez et formatez le contenu HTML directement sur le …" at bounding box center [217, 413] width 303 height 610
click at [284, 41] on icon "save" at bounding box center [276, 45] width 19 height 19
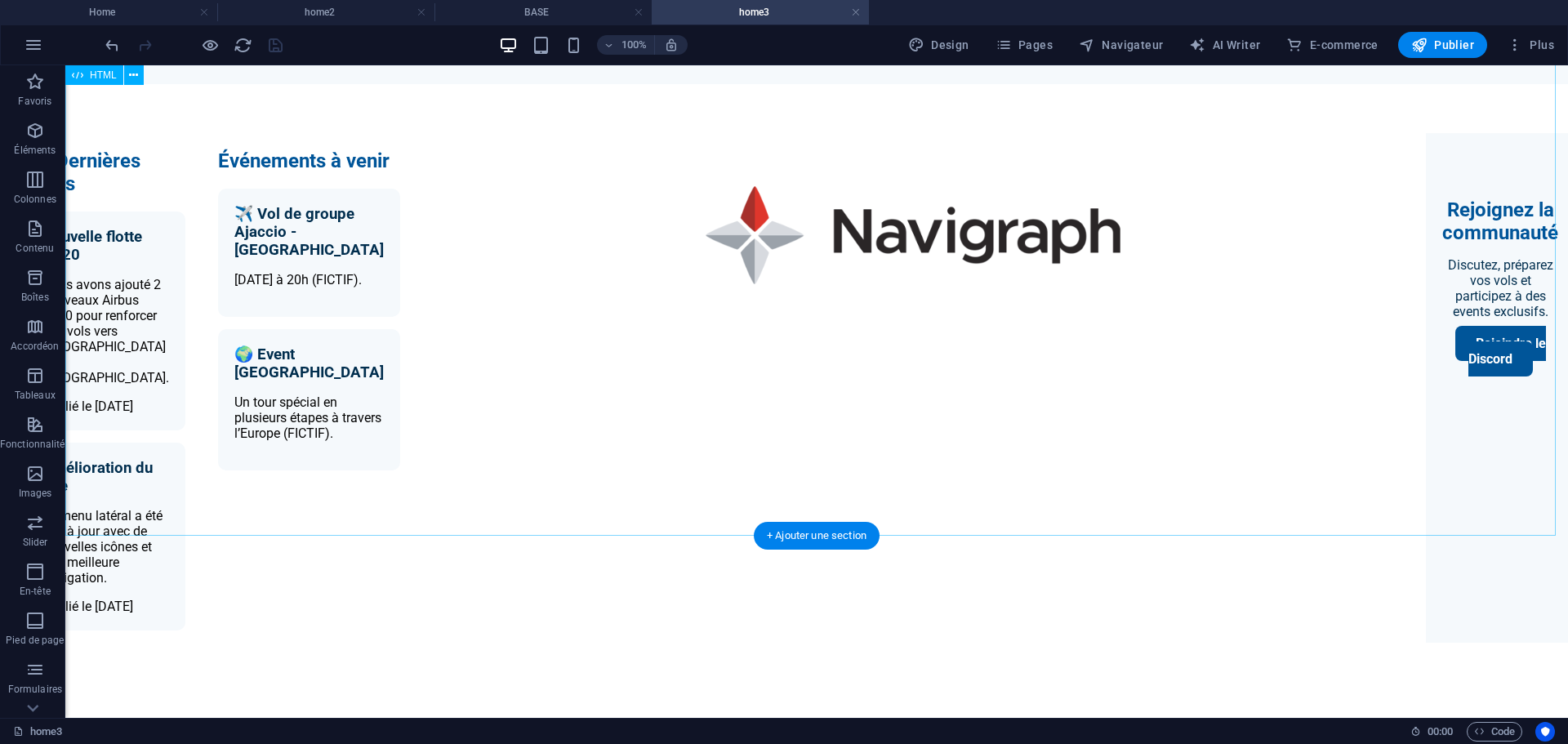
scroll to position [1187, 0]
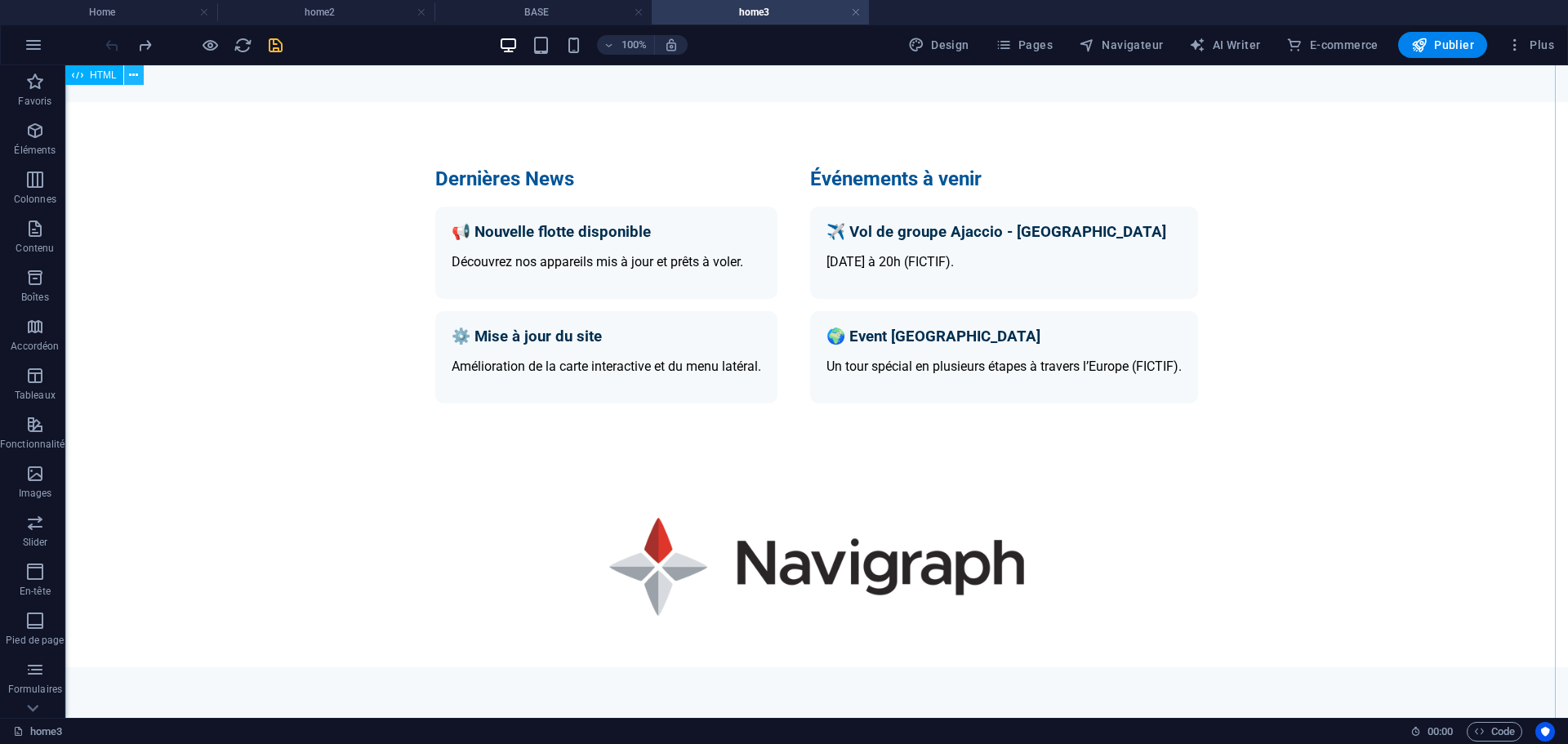
click at [133, 76] on icon at bounding box center [133, 75] width 9 height 17
click at [522, 14] on h4 "BASE" at bounding box center [543, 12] width 217 height 18
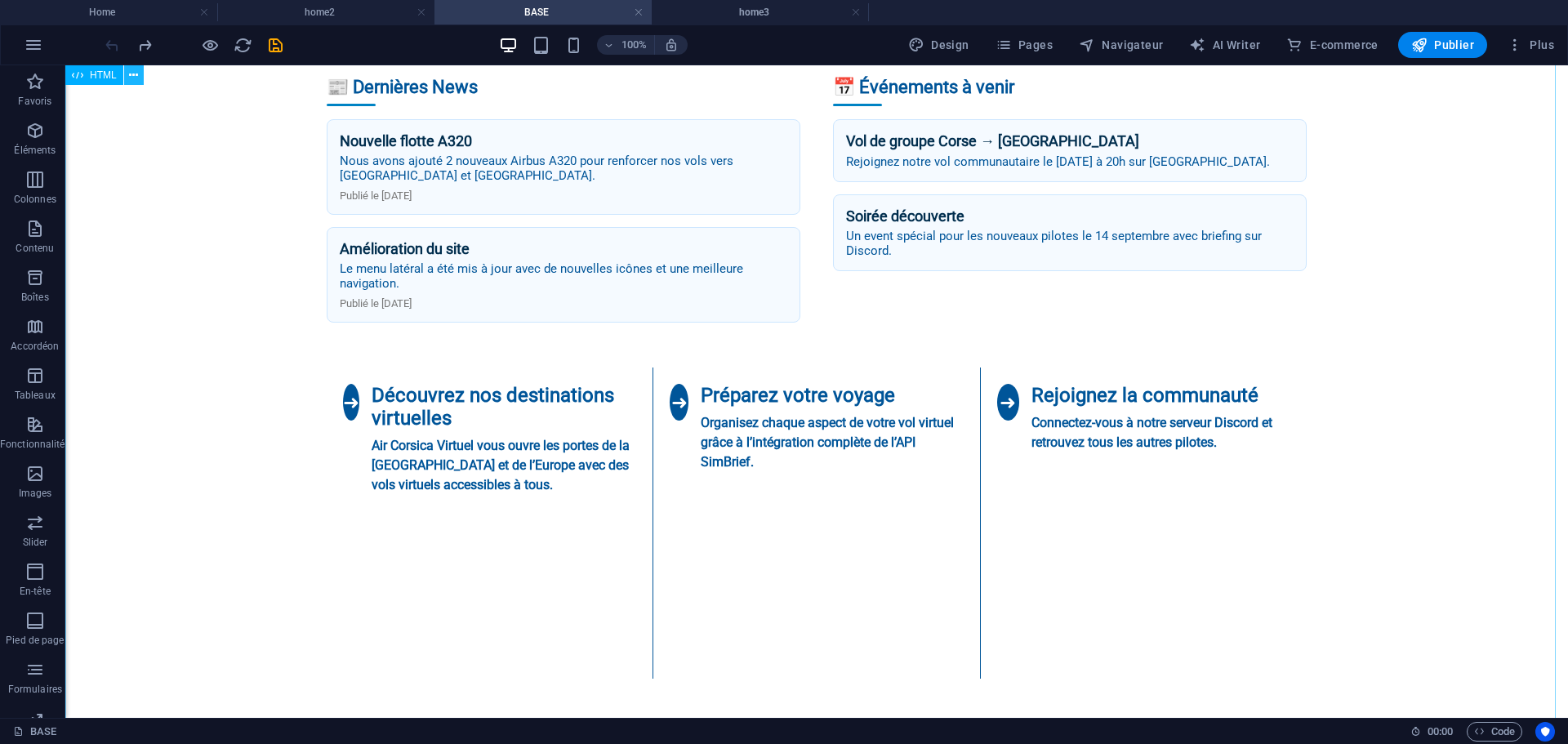
click at [133, 74] on icon at bounding box center [133, 75] width 9 height 17
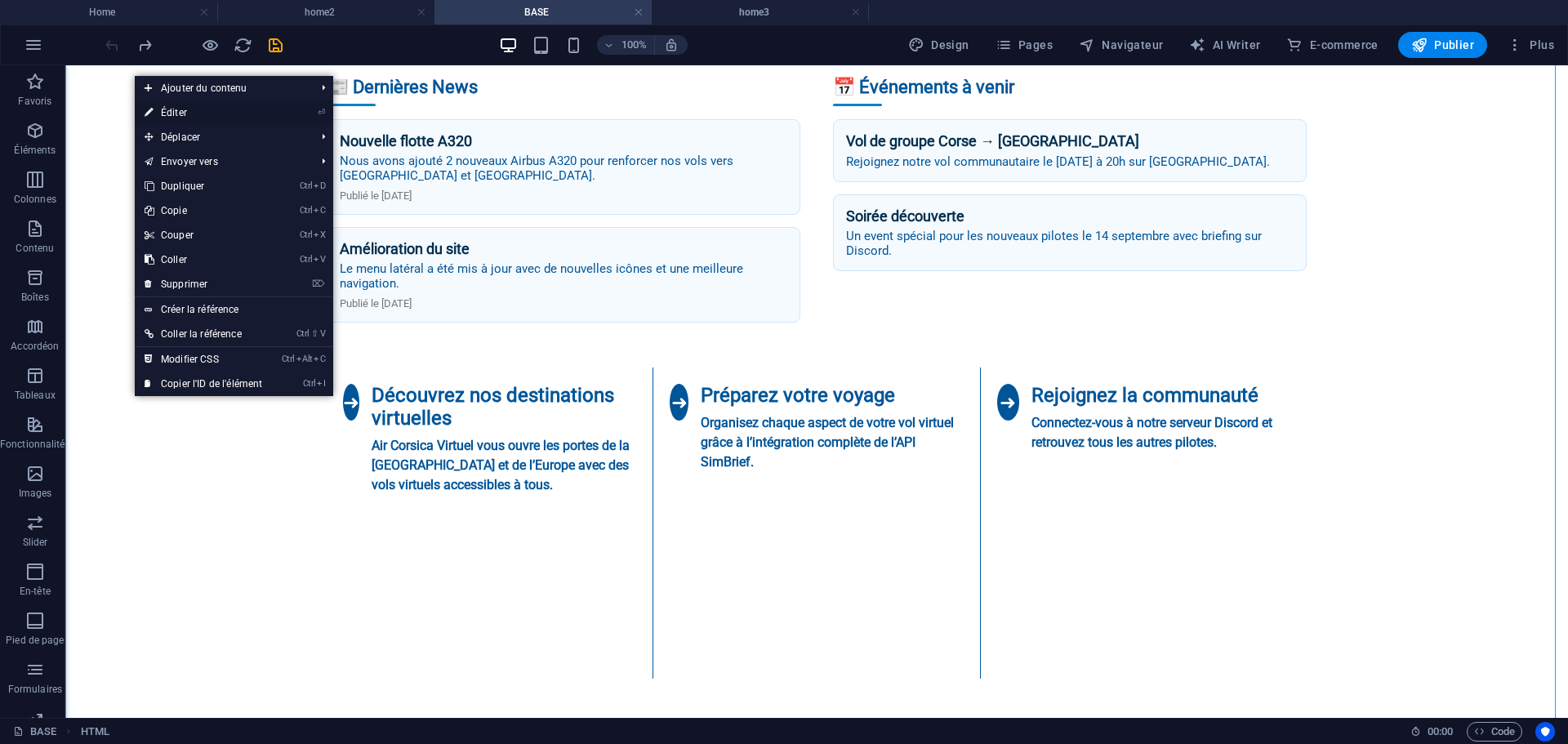
click at [180, 114] on link "⏎ Éditer" at bounding box center [204, 113] width 137 height 25
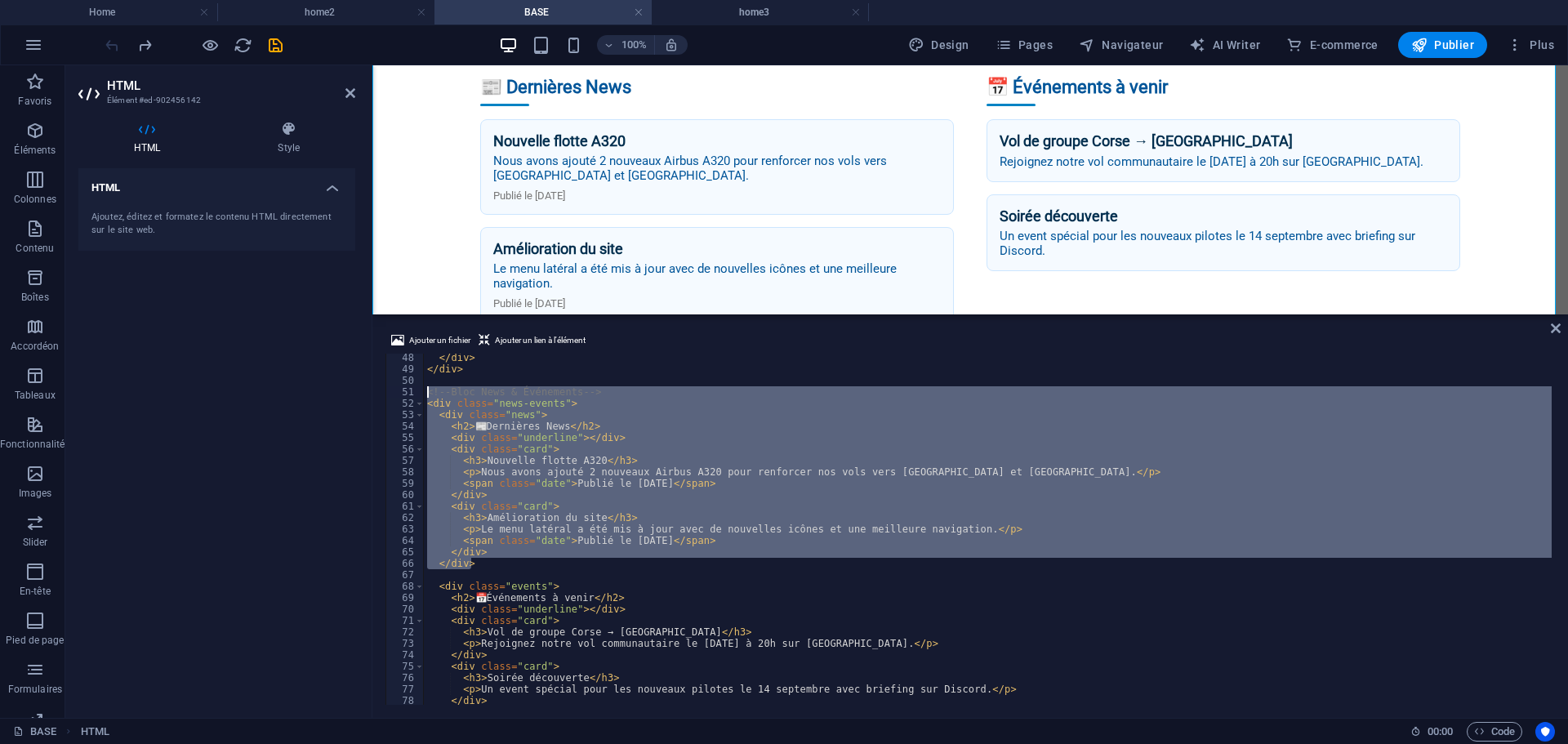
scroll to position [539, 0]
click at [511, 521] on div "</ div > </ div > <!-- Bloc News & Événements --> < div class = "news-events" >…" at bounding box center [987, 529] width 1127 height 352
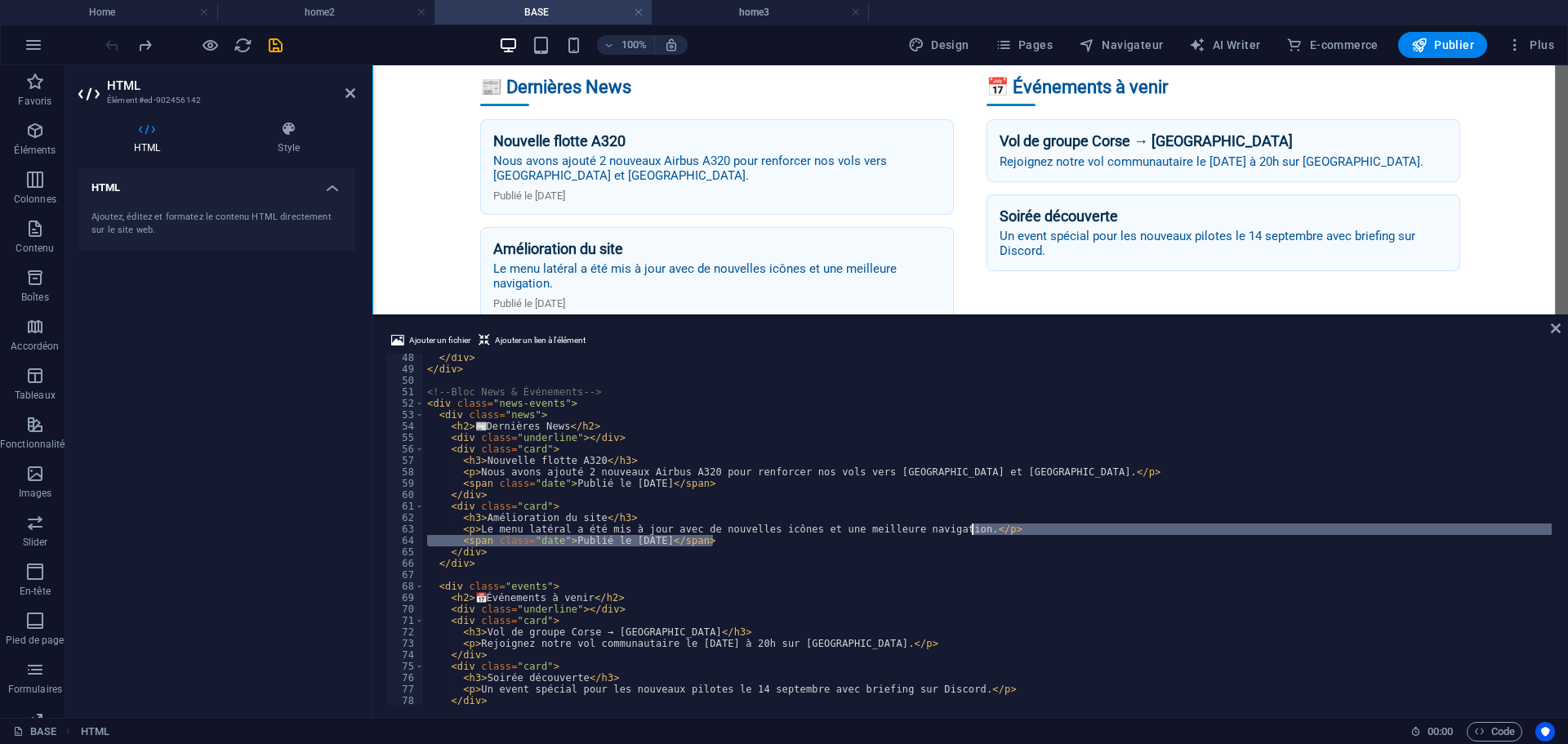
drag, startPoint x: 715, startPoint y: 543, endPoint x: 971, endPoint y: 527, distance: 256.5
click at [971, 527] on div "</ div > </ div > <!-- Bloc News & Événements --> < div class = "news-events" >…" at bounding box center [1574, 536] width 2301 height 370
type textarea "<p>Le menu latéral a été mis à jour avec de nouvelles icônes et une meilleure n…"
click at [723, 11] on h4 "home3" at bounding box center [760, 12] width 217 height 18
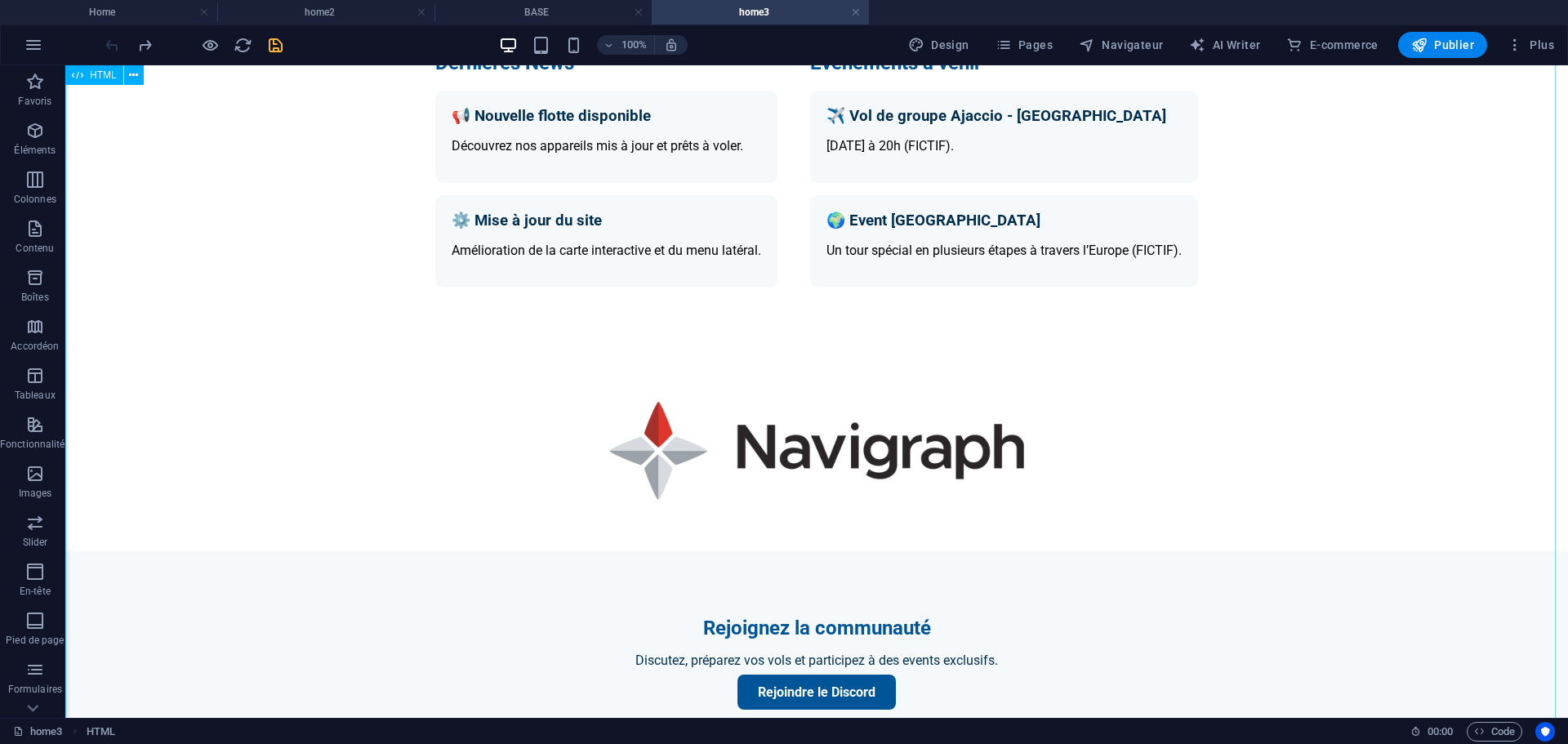
scroll to position [1269, 0]
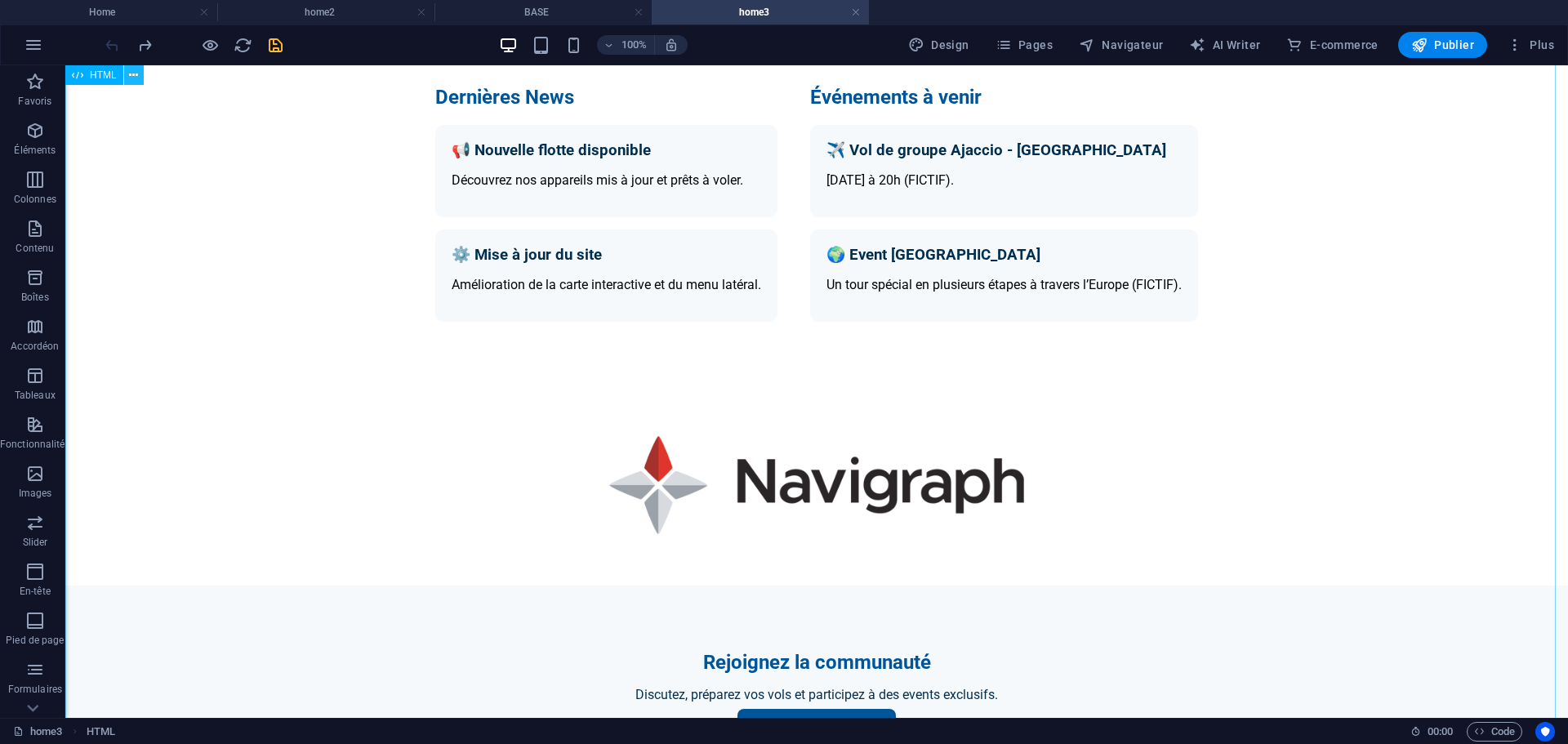
click at [139, 79] on button at bounding box center [134, 75] width 20 height 20
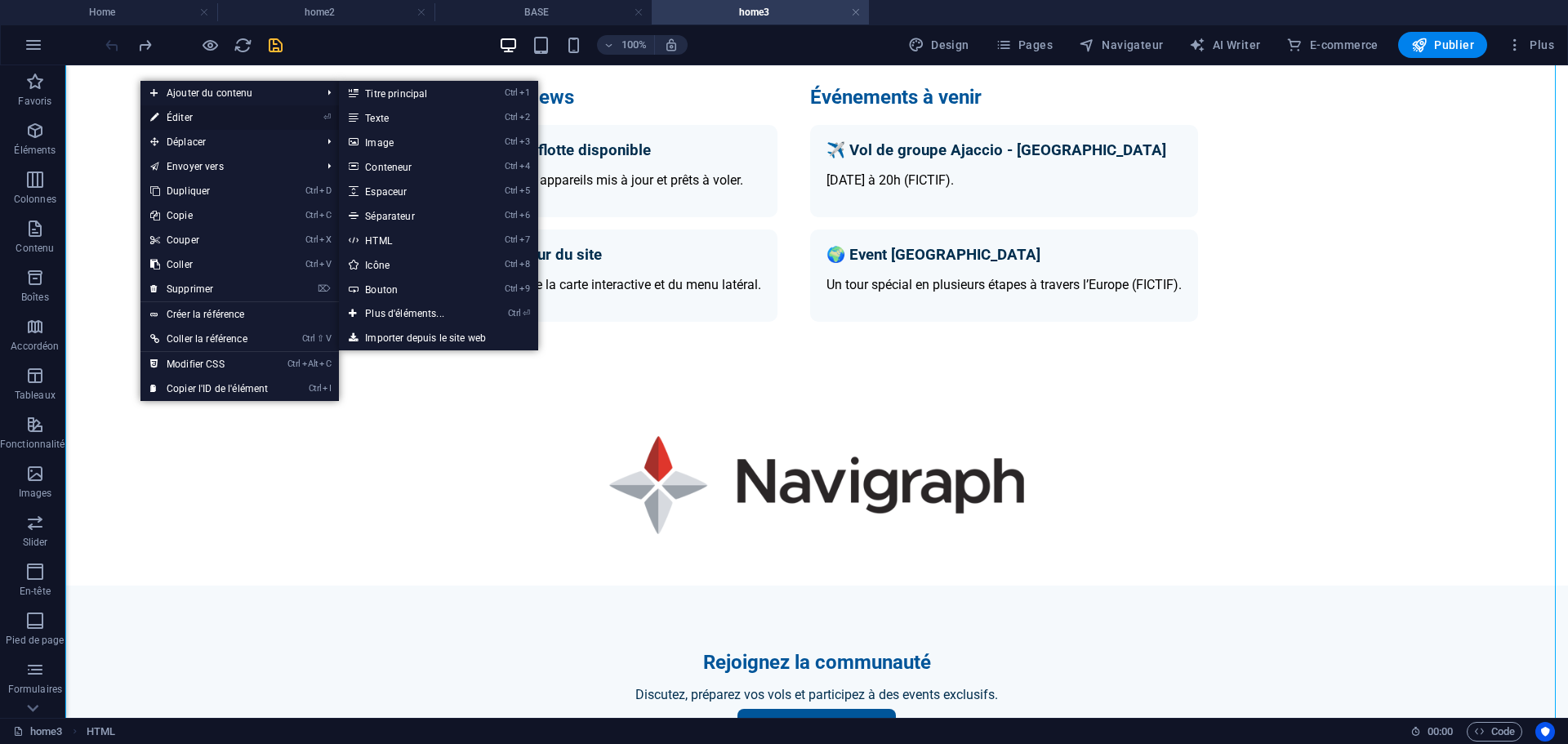
click at [173, 115] on link "⏎ Éditer" at bounding box center [209, 118] width 137 height 25
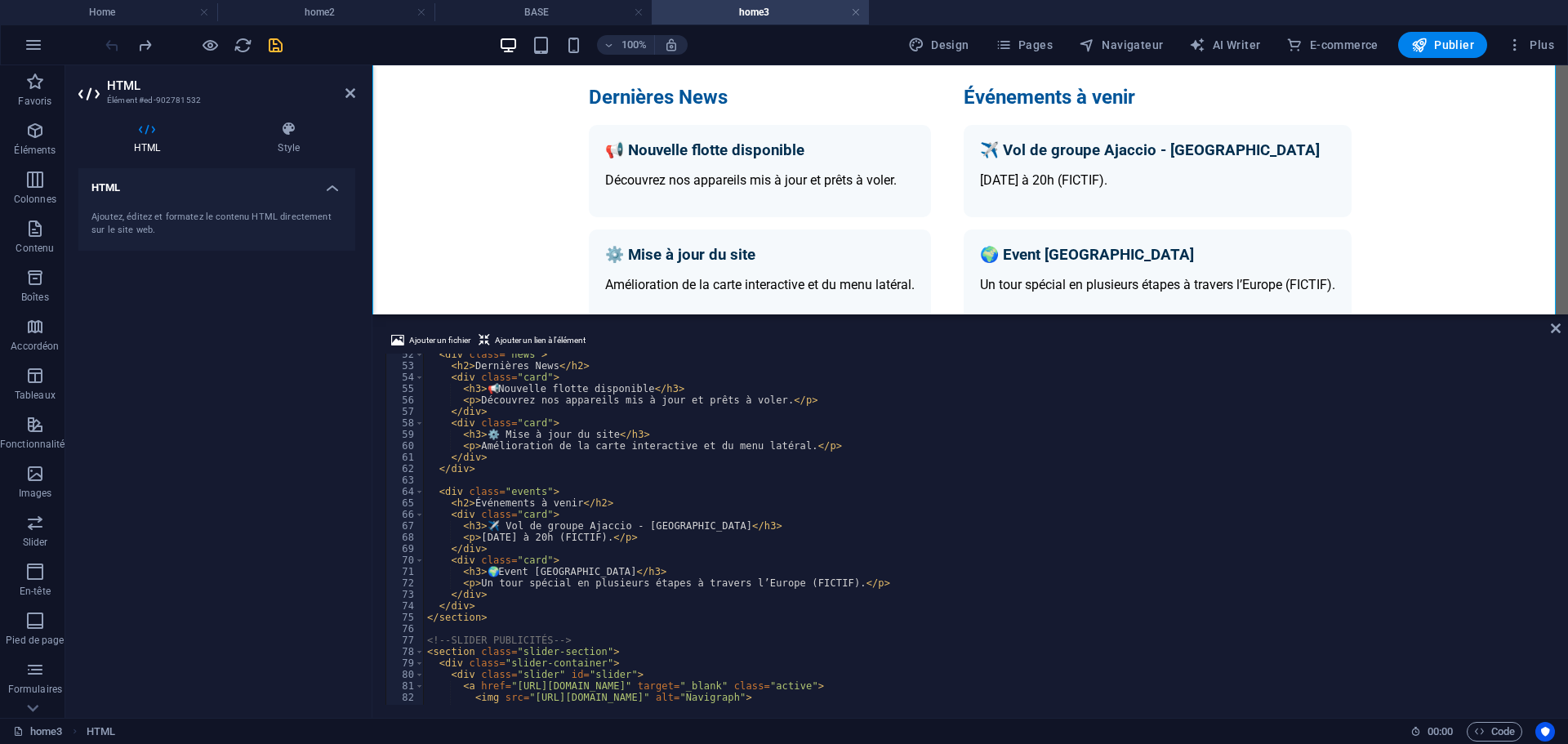
scroll to position [588, 0]
click at [784, 399] on div "< div class = "news" > < h2 > Dernières News </ h2 > < div class = "card" > < h…" at bounding box center [987, 536] width 1127 height 374
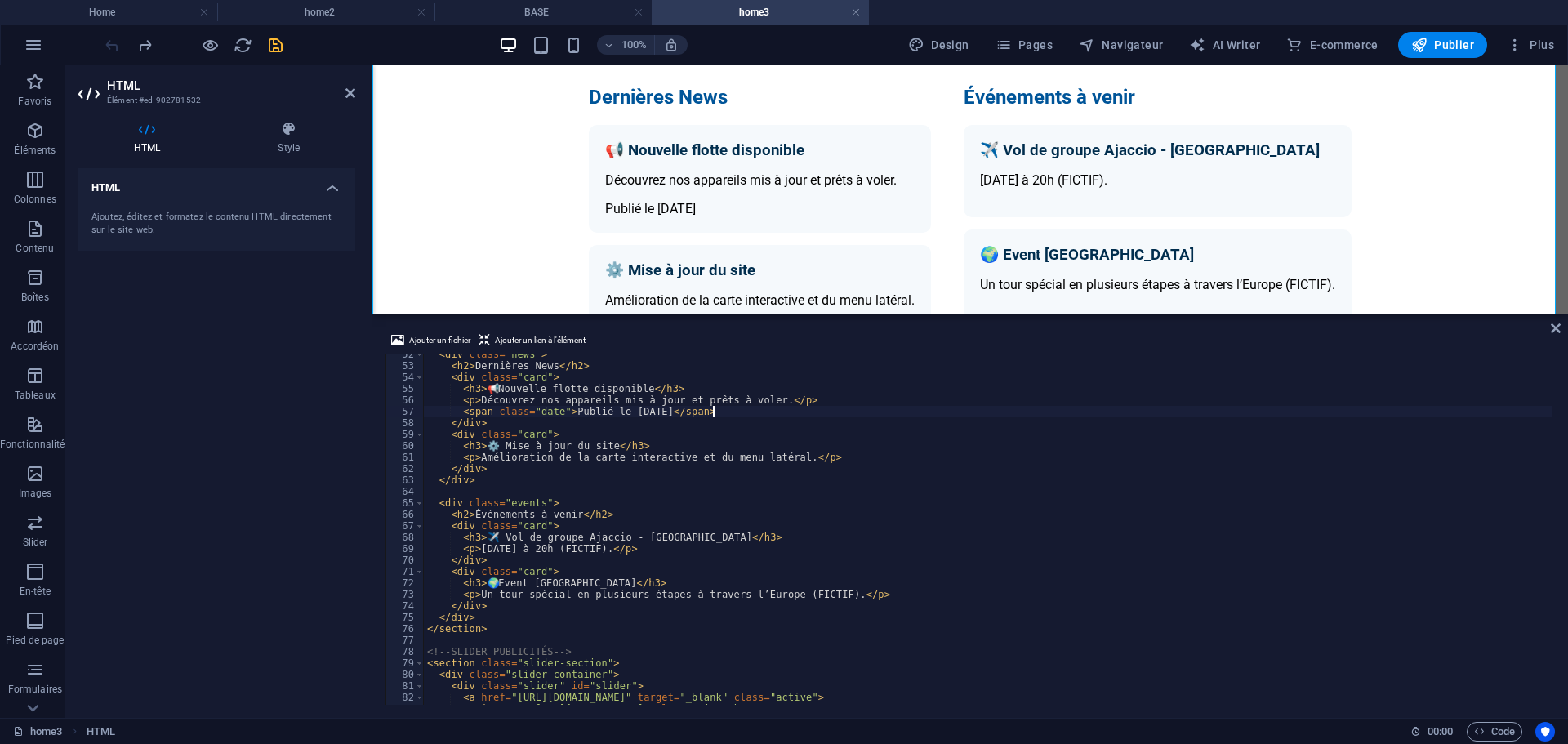
click at [807, 455] on div "< div class = "news" > < h2 > Dernières News </ h2 > < div class = "card" > < h…" at bounding box center [987, 536] width 1127 height 374
type textarea "<span class="date">Publié le [DATE]</span>"
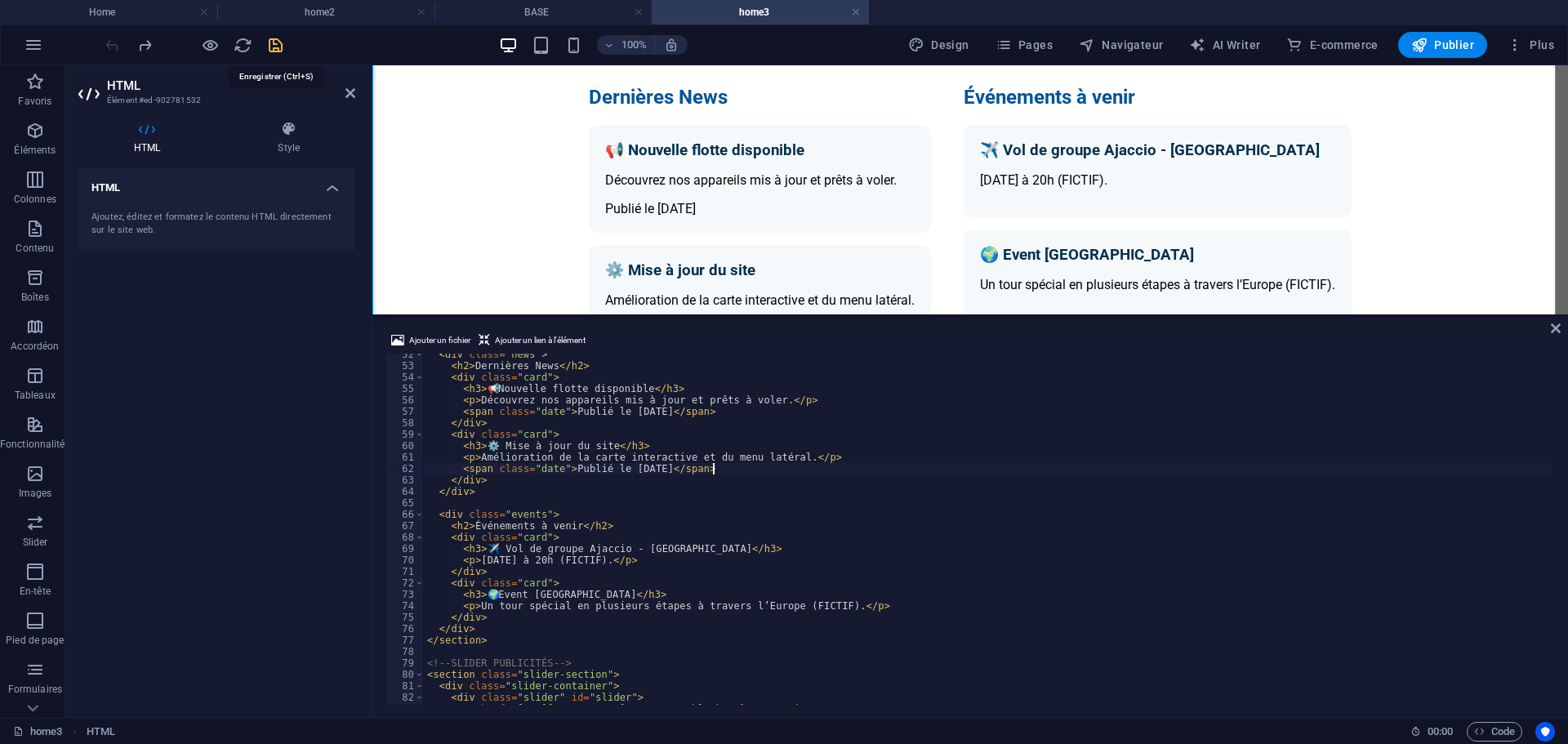
click at [270, 46] on icon "save" at bounding box center [276, 45] width 19 height 19
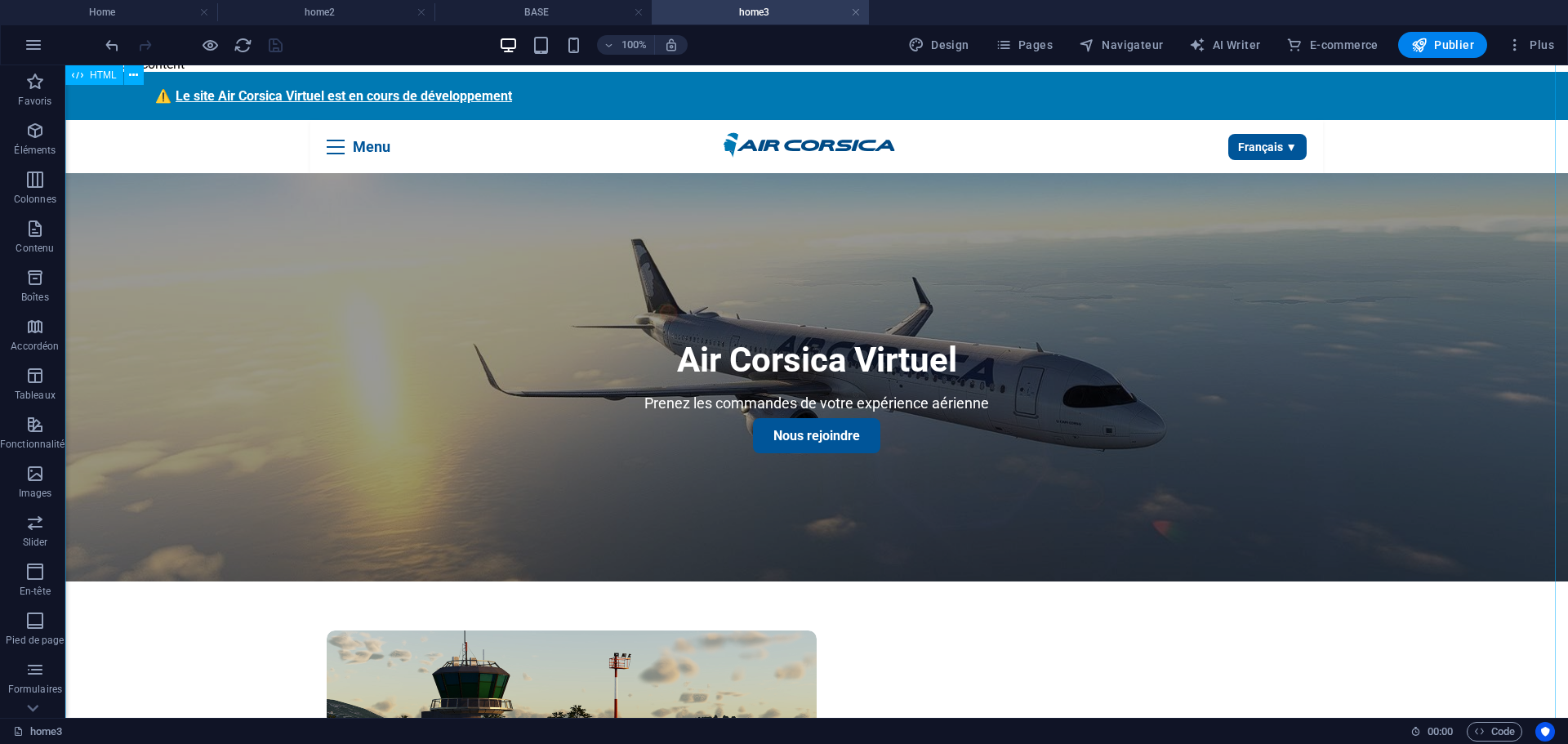
scroll to position [0, 0]
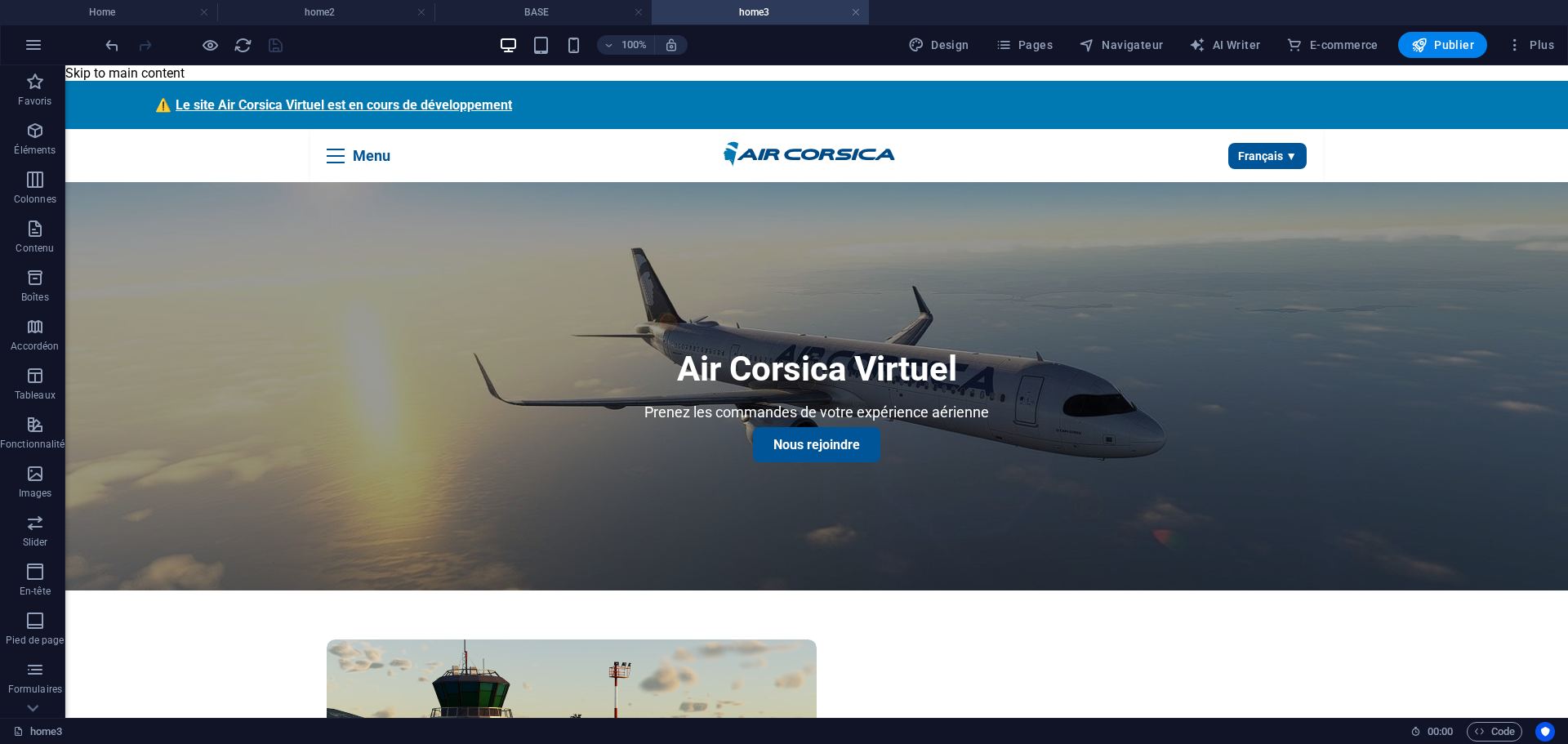
click at [856, 10] on link at bounding box center [856, 12] width 10 height 16
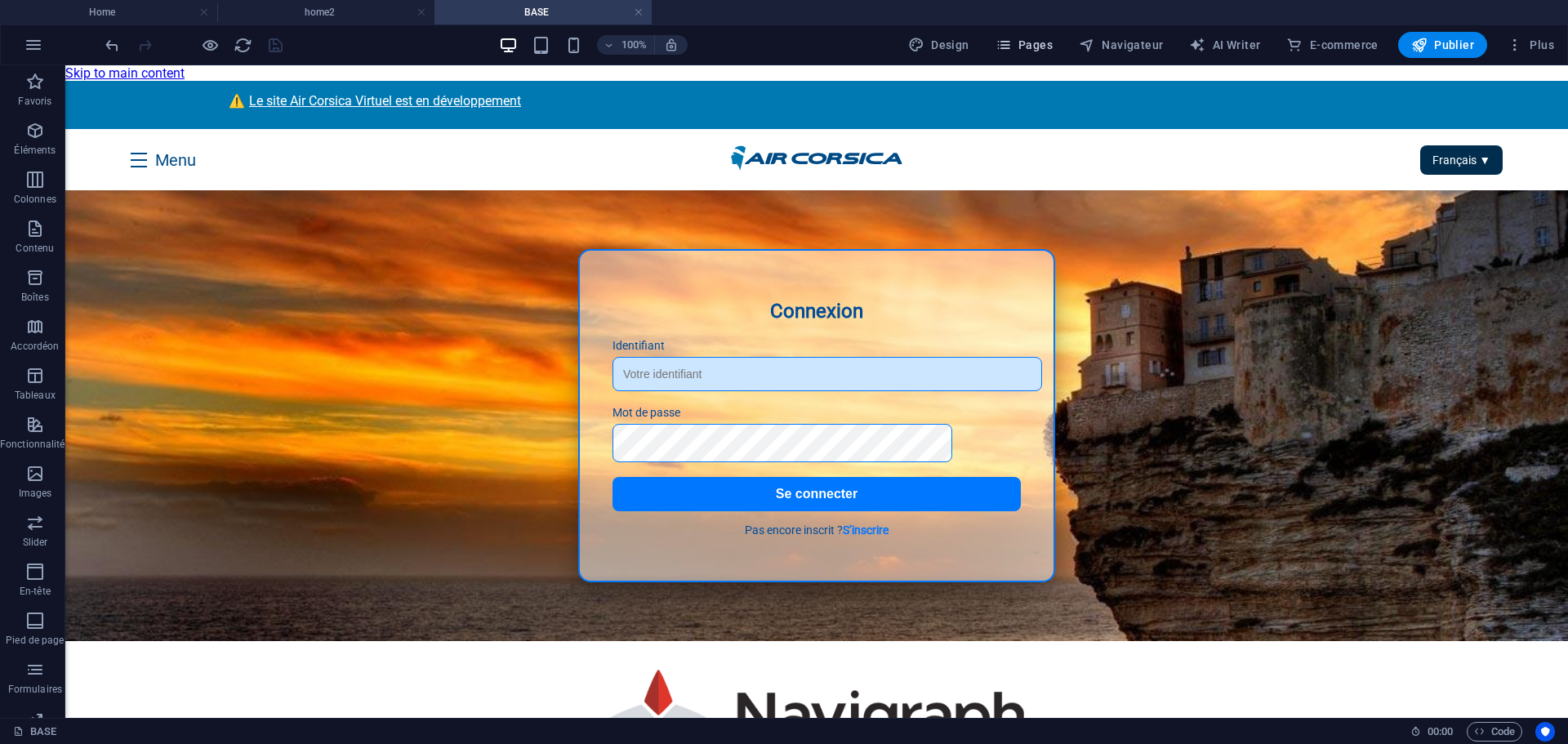
scroll to position [1338, 0]
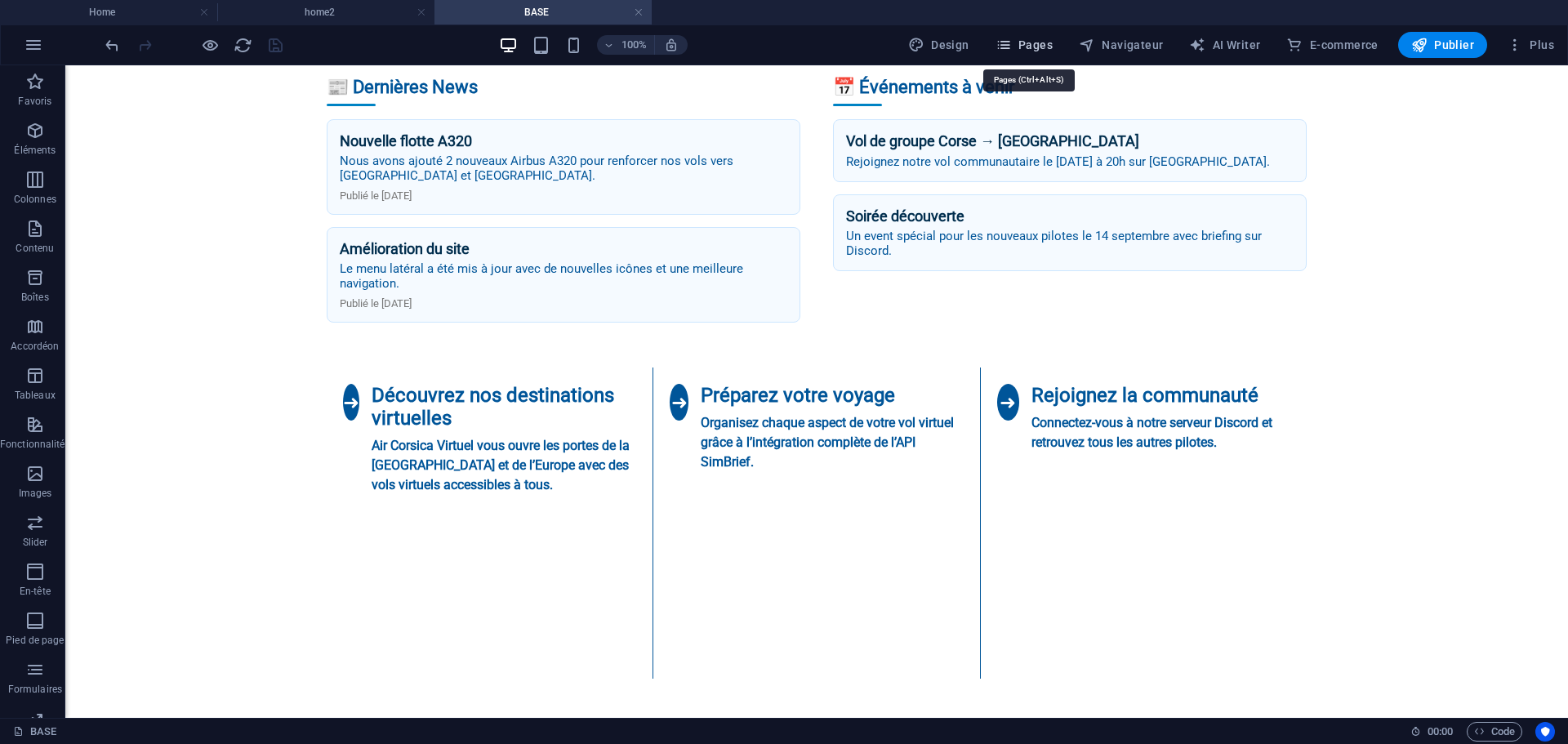
click at [1028, 42] on span "Pages" at bounding box center [1024, 45] width 57 height 16
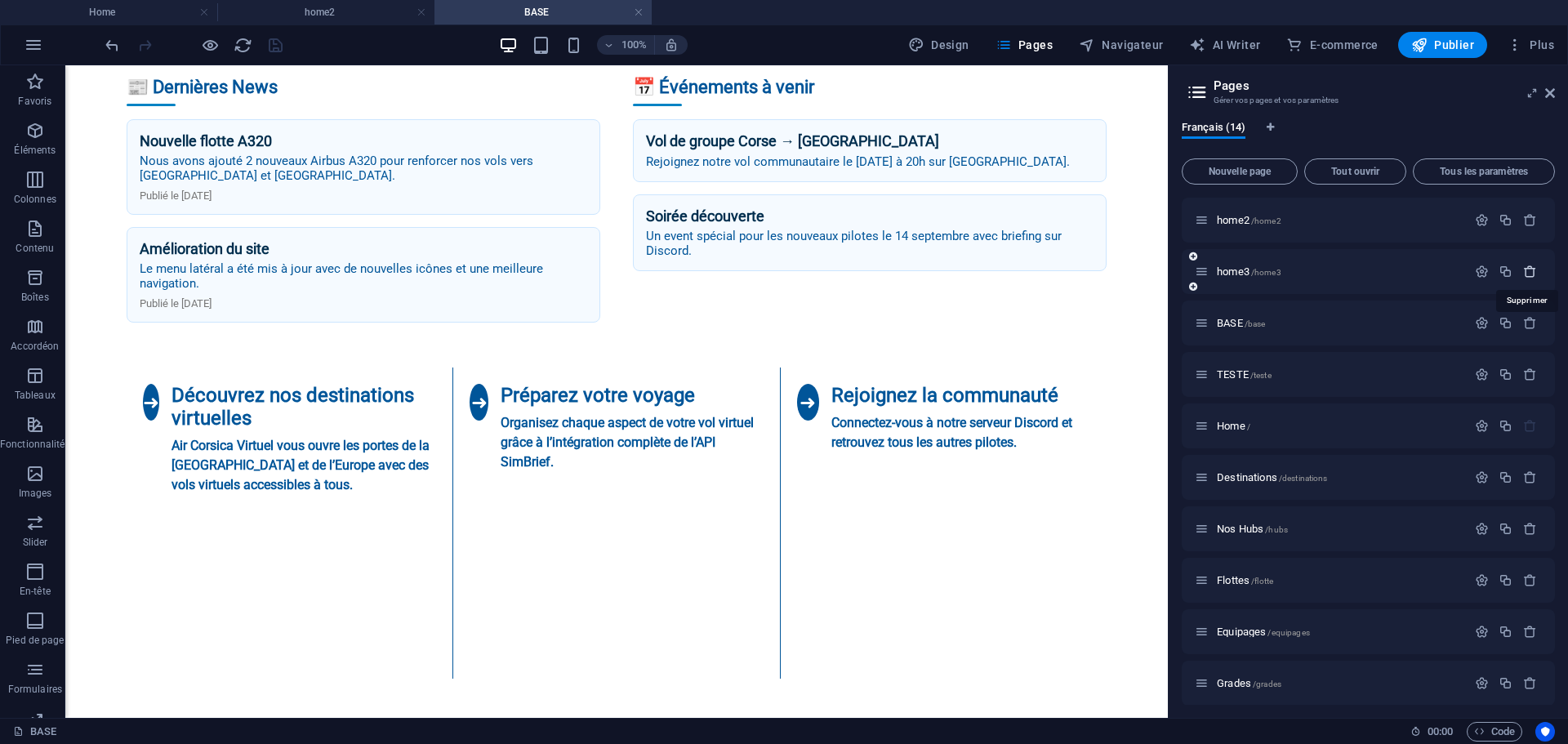
click at [1525, 272] on icon "button" at bounding box center [1530, 271] width 14 height 14
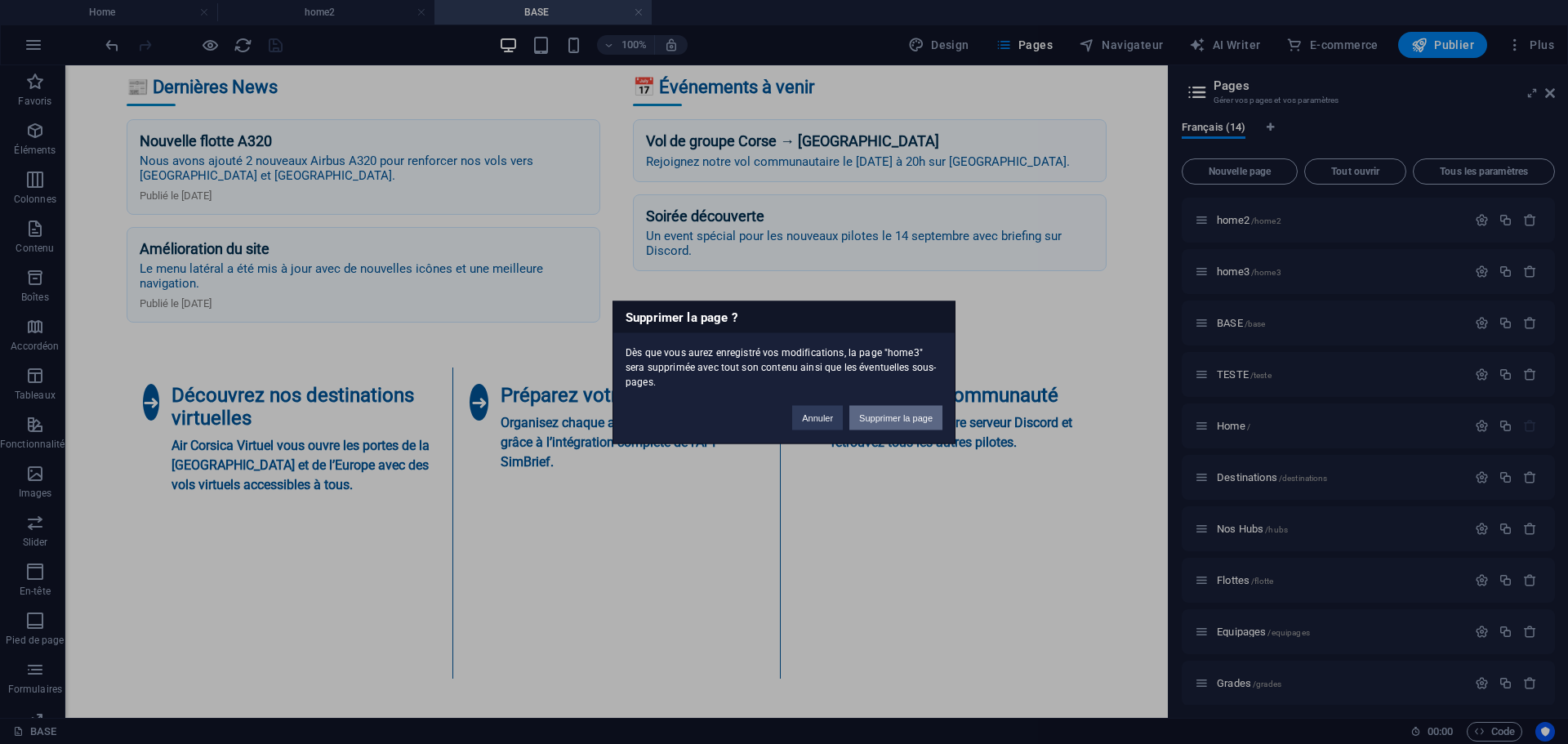
click at [898, 411] on button "Supprimer la page" at bounding box center [896, 417] width 93 height 25
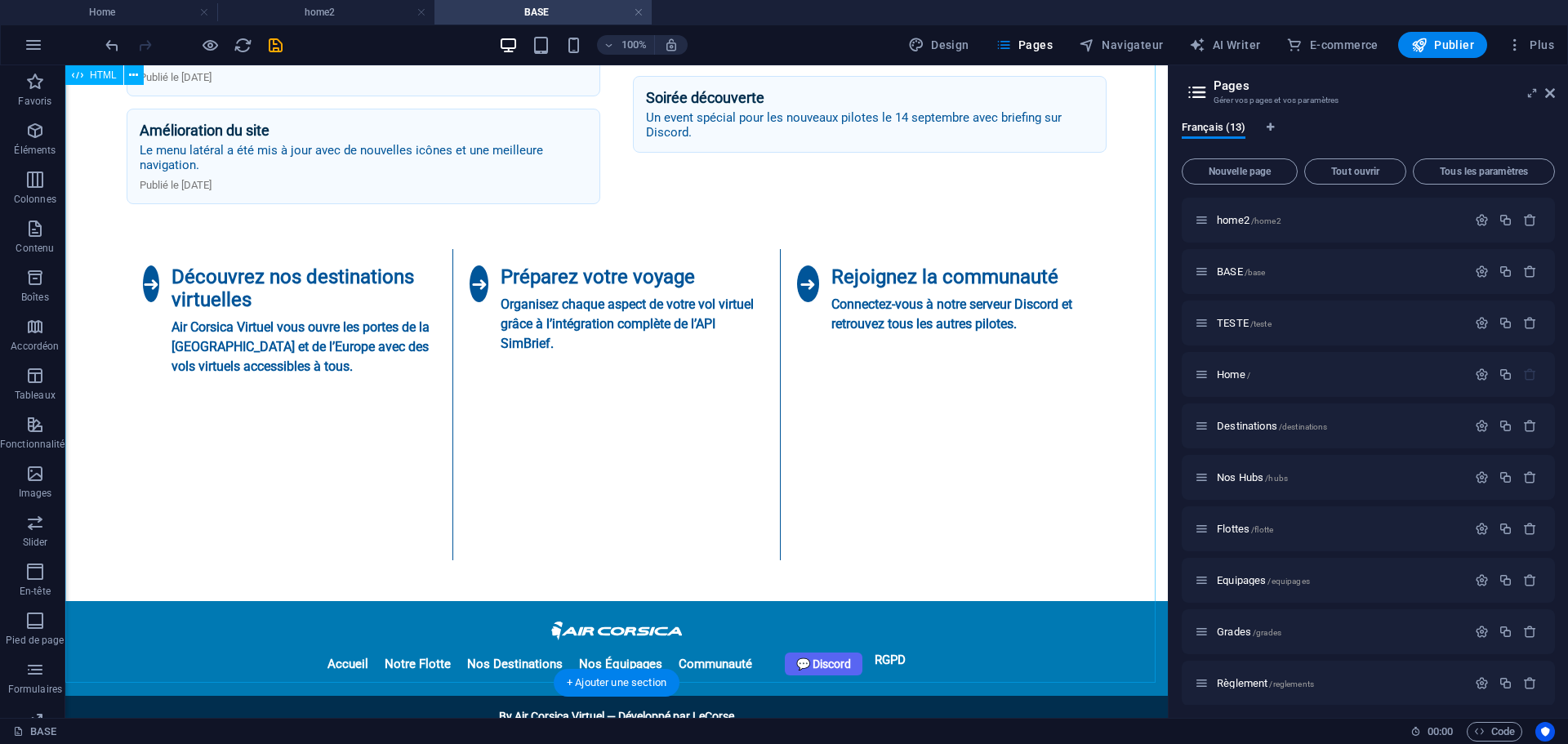
scroll to position [1571, 0]
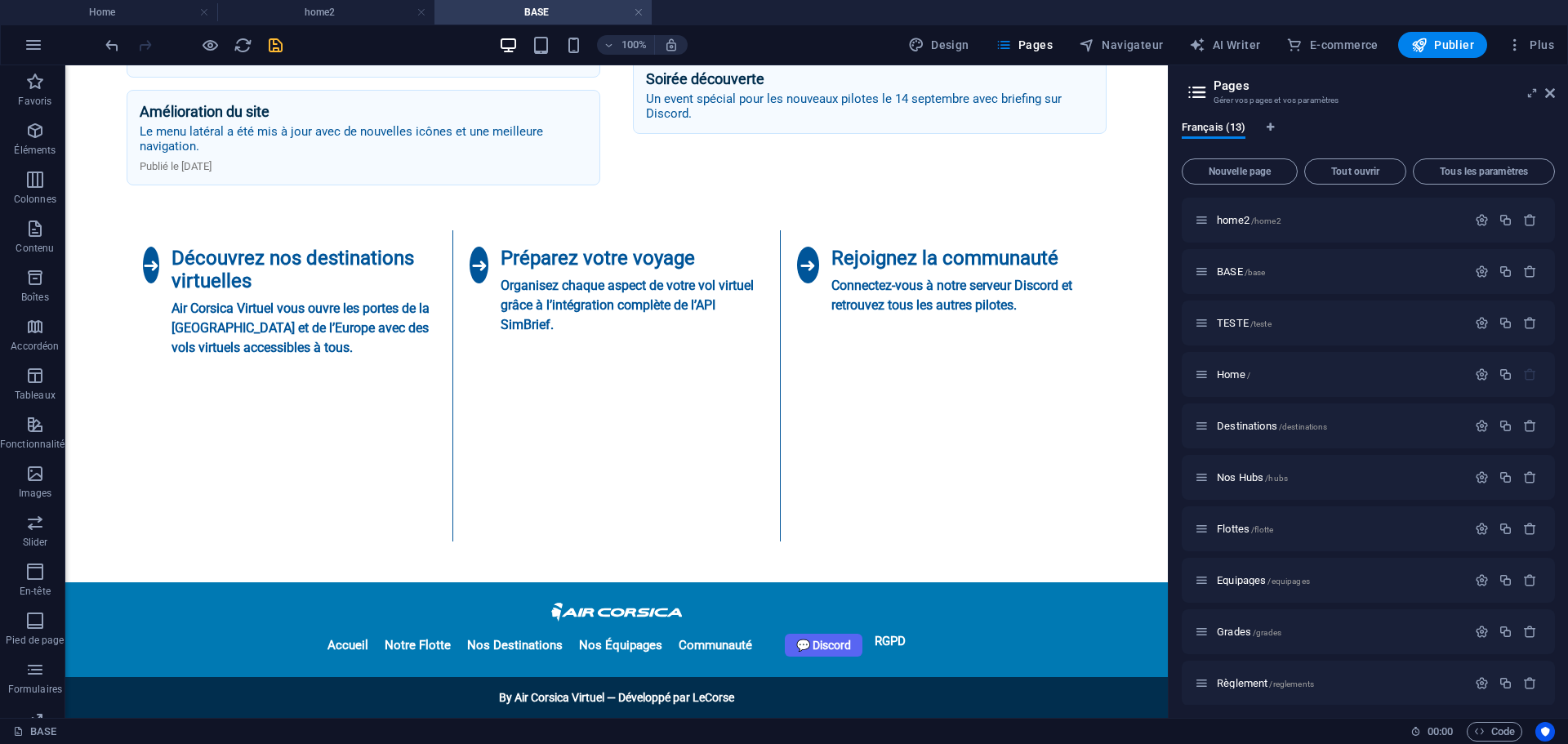
click at [273, 43] on icon "save" at bounding box center [276, 45] width 19 height 19
